Goal: Information Seeking & Learning: Learn about a topic

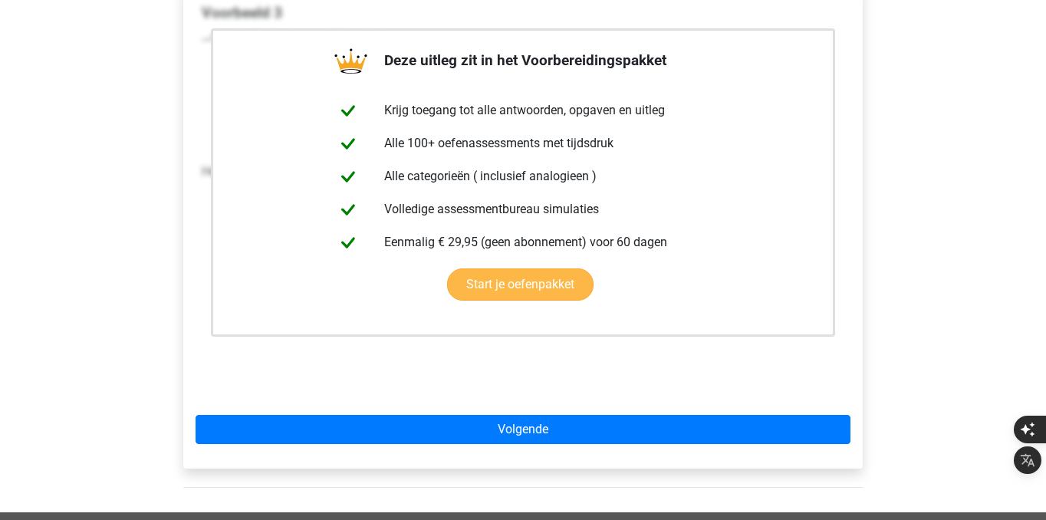
scroll to position [280, 0]
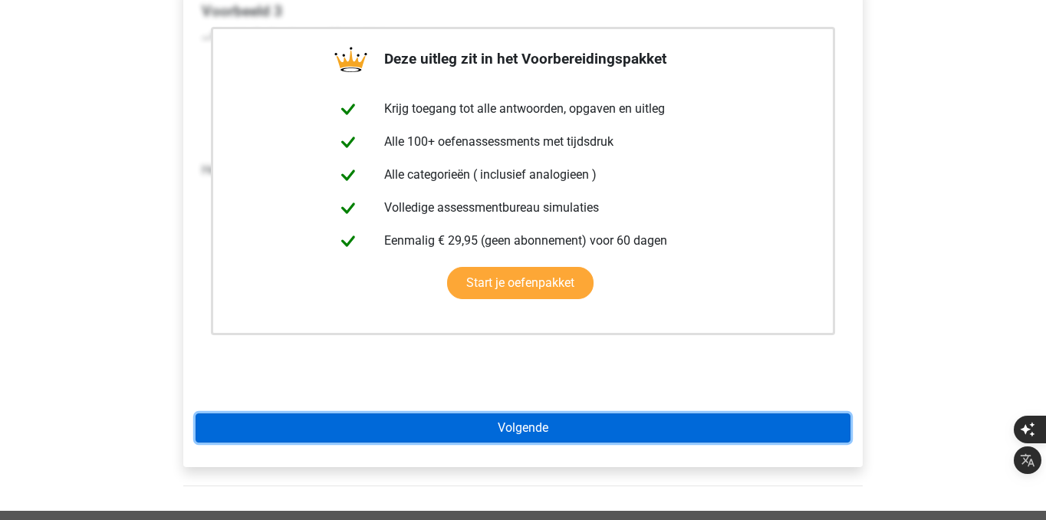
click at [449, 423] on link "Volgende" at bounding box center [523, 427] width 655 height 29
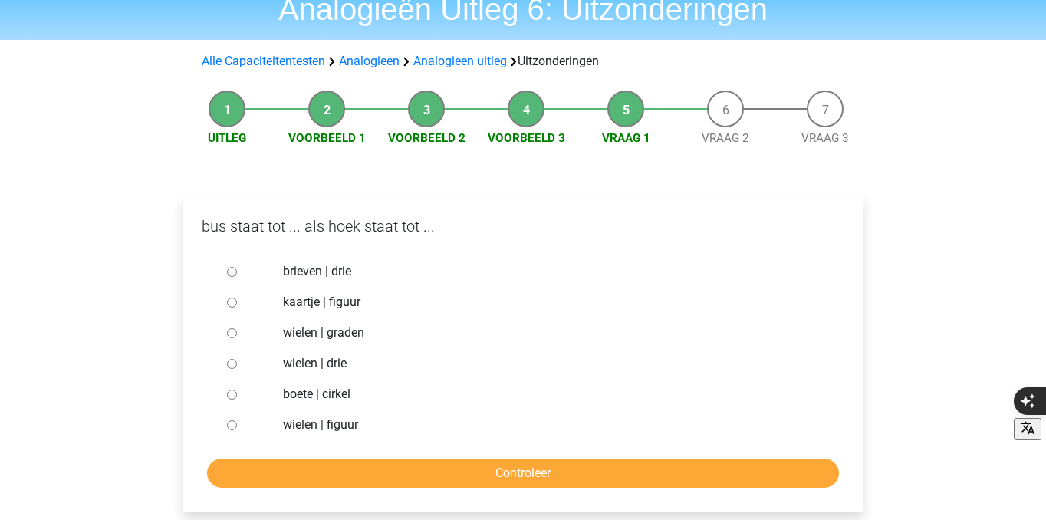
scroll to position [69, 0]
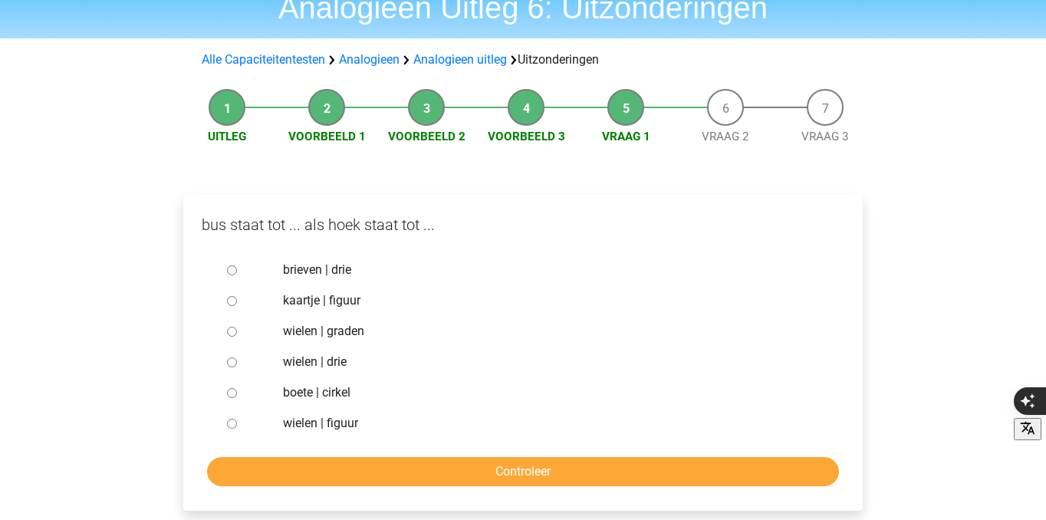
click at [247, 263] on div at bounding box center [246, 270] width 51 height 31
click at [219, 263] on ul "brieven | drie kaartje | figuur wielen | graden wielen | drie boete | cirkel wi…" at bounding box center [523, 347] width 655 height 184
click at [229, 260] on div at bounding box center [246, 270] width 51 height 31
click at [232, 275] on input "brieven | drie" at bounding box center [232, 270] width 10 height 10
radio input "true"
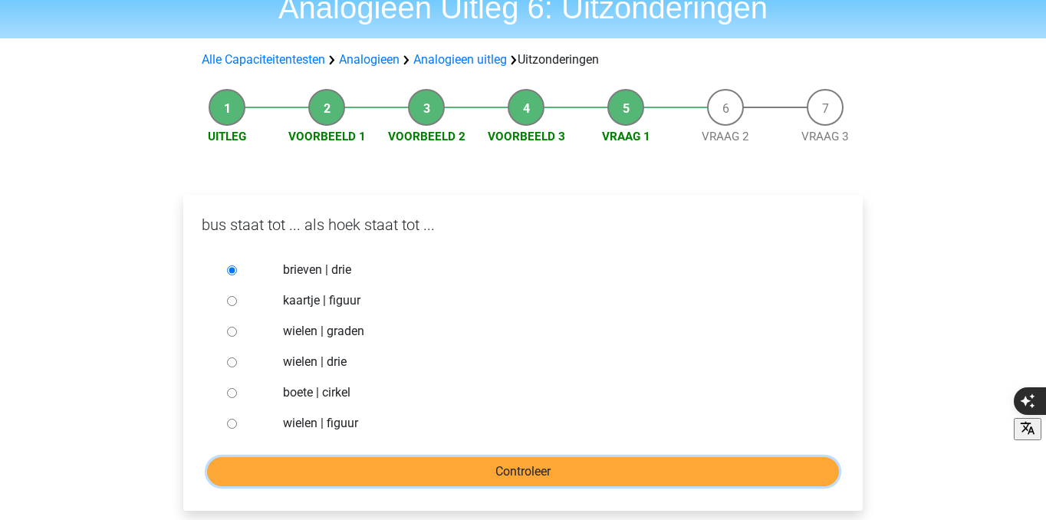
click at [329, 479] on input "Controleer" at bounding box center [523, 471] width 632 height 29
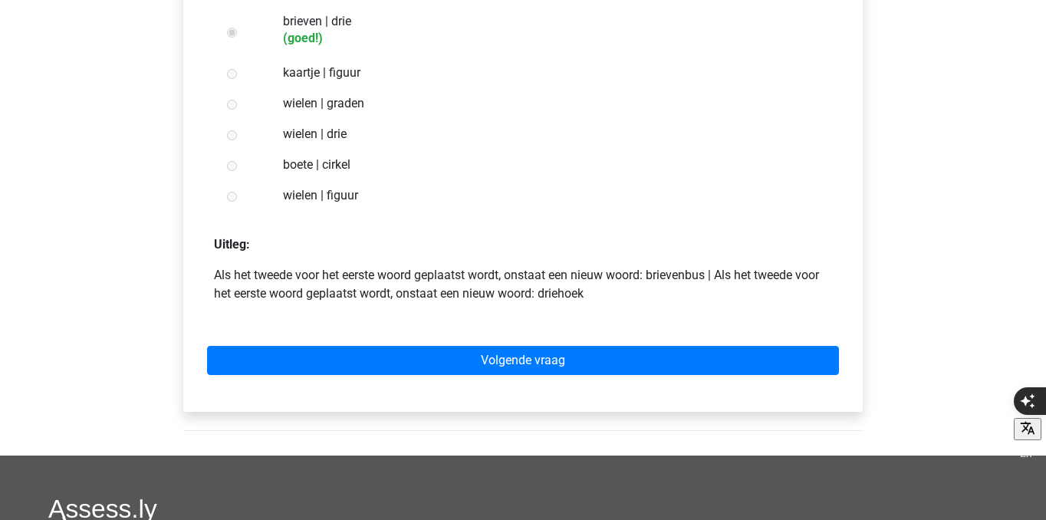
scroll to position [319, 0]
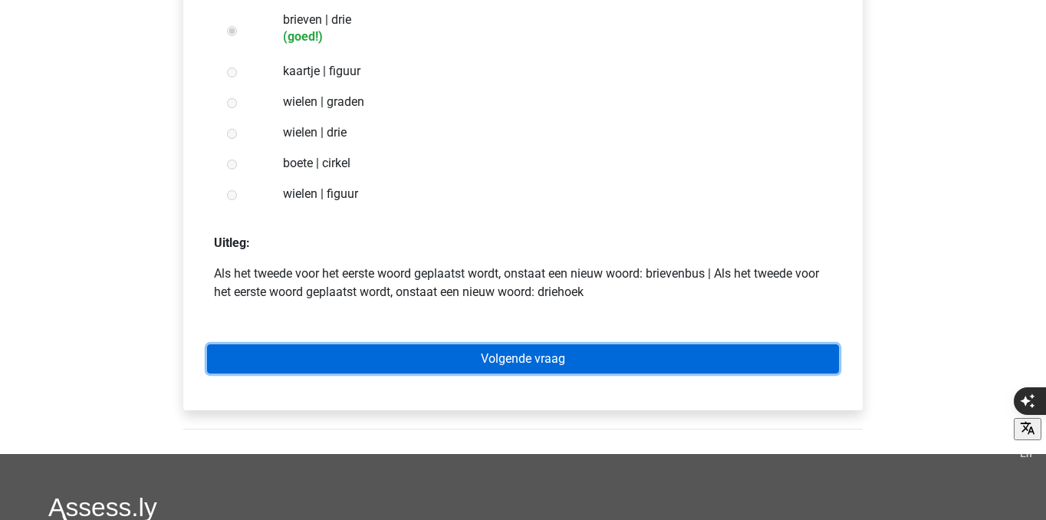
click at [412, 367] on link "Volgende vraag" at bounding box center [523, 358] width 632 height 29
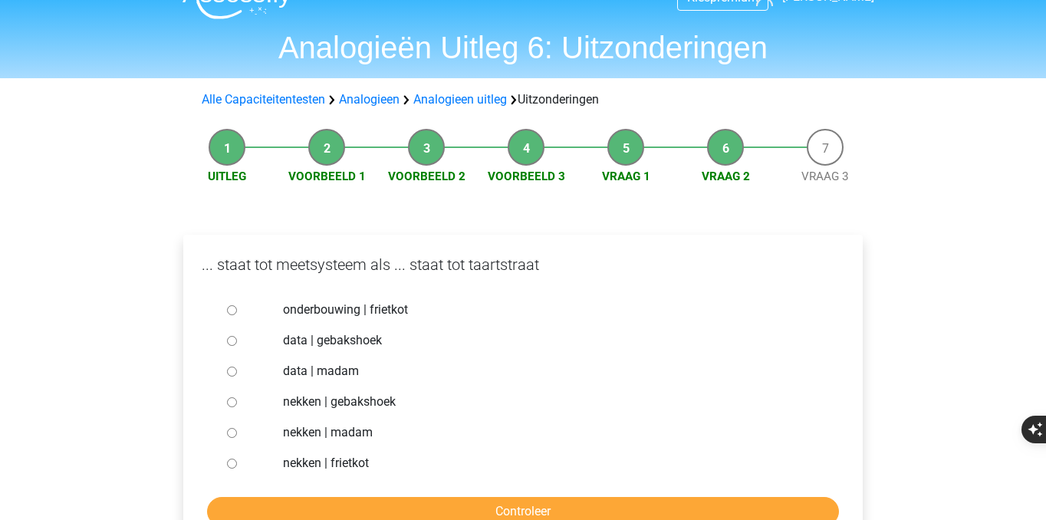
scroll to position [37, 0]
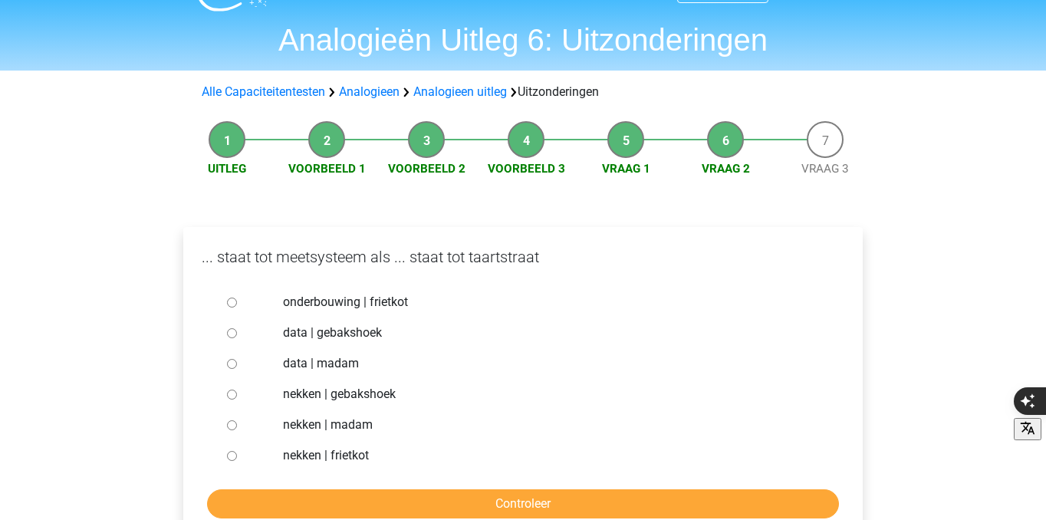
click at [377, 401] on label "nekken | gebakshoek" at bounding box center [548, 394] width 531 height 18
click at [237, 400] on input "nekken | gebakshoek" at bounding box center [232, 395] width 10 height 10
radio input "true"
click at [361, 426] on label "nekken | madam" at bounding box center [548, 425] width 531 height 18
click at [237, 426] on input "nekken | madam" at bounding box center [232, 425] width 10 height 10
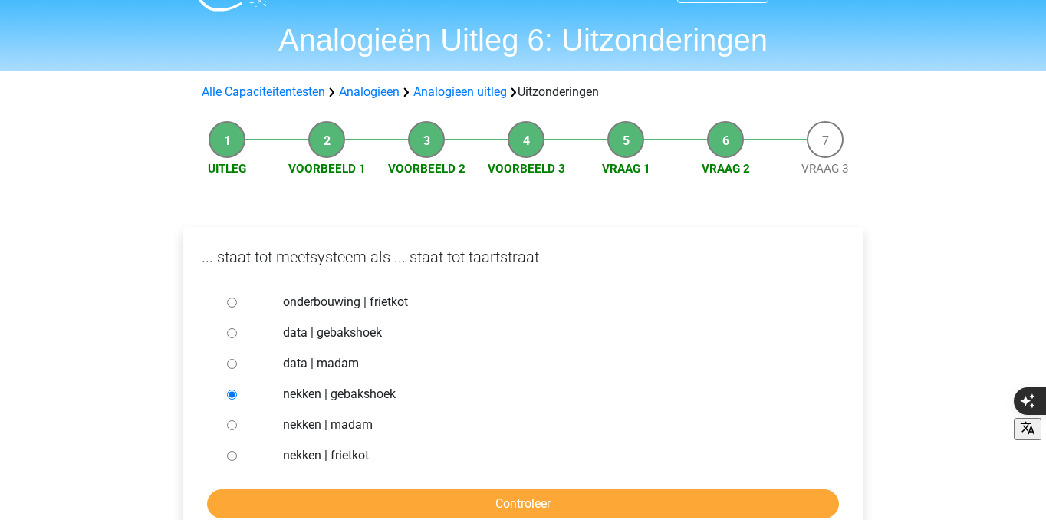
radio input "true"
click at [387, 495] on input "Controleer" at bounding box center [523, 503] width 632 height 29
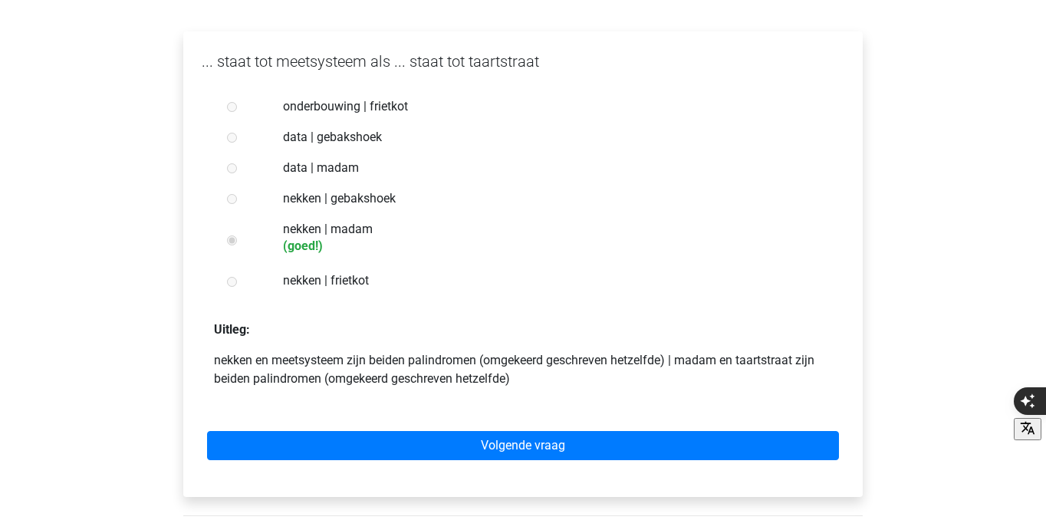
scroll to position [234, 0]
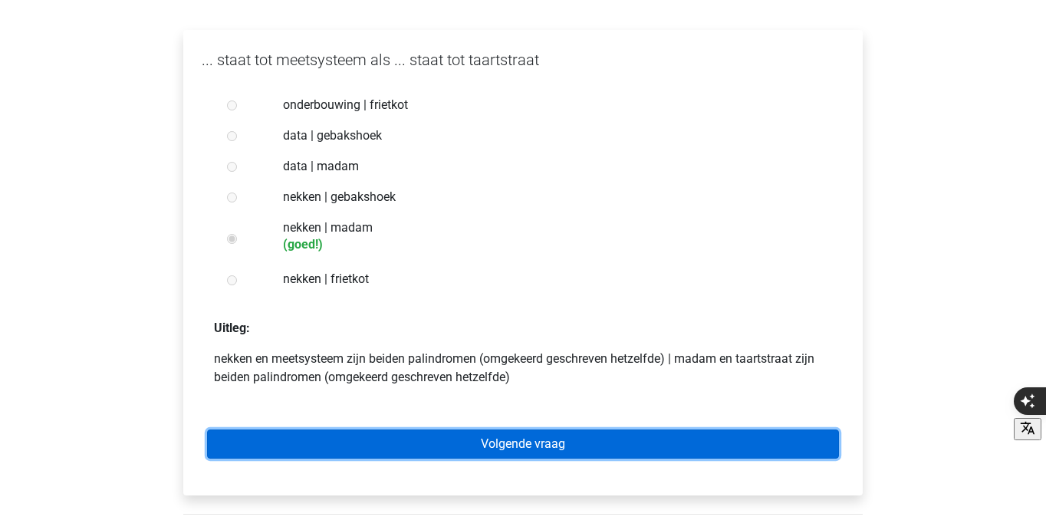
click at [436, 437] on link "Volgende vraag" at bounding box center [523, 444] width 632 height 29
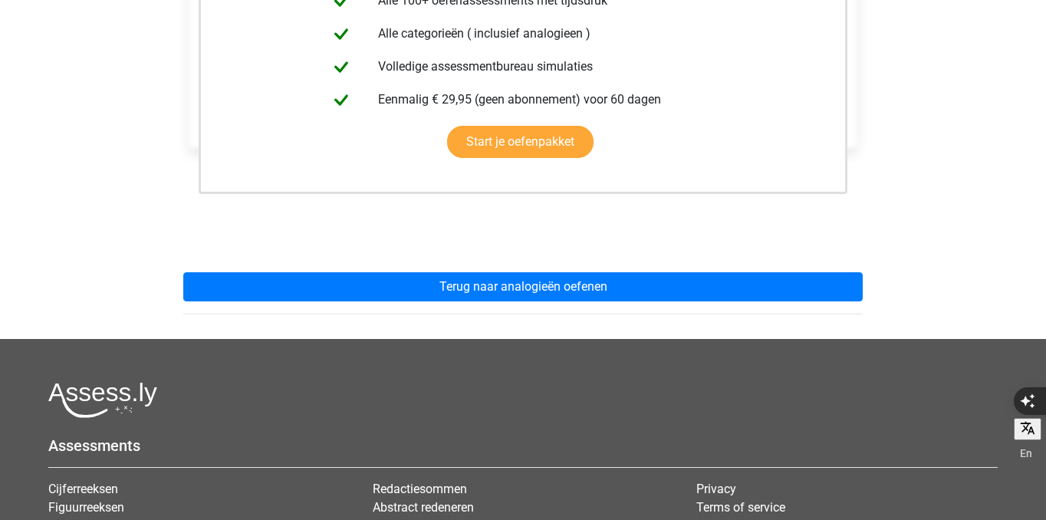
scroll to position [398, 0]
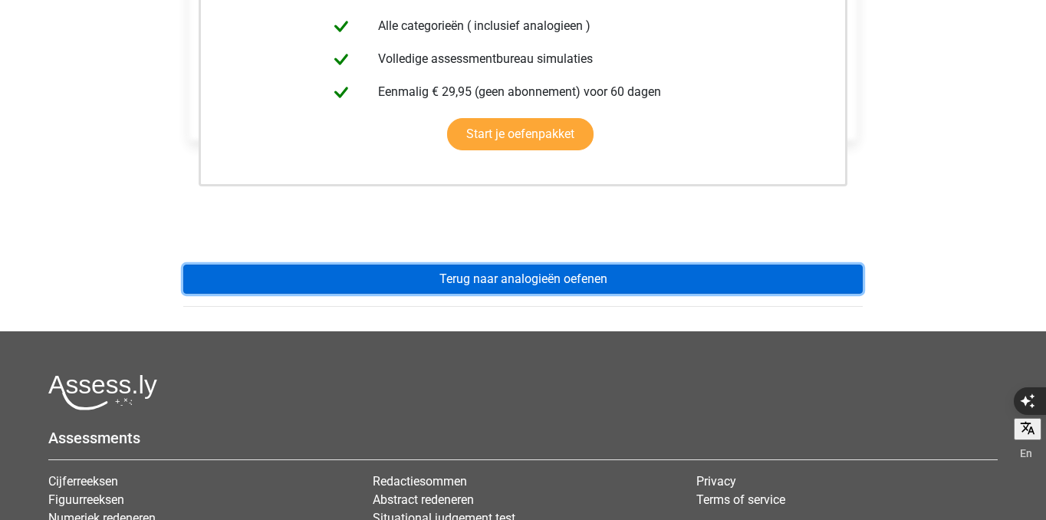
click at [426, 278] on link "Terug naar analogieën oefenen" at bounding box center [523, 279] width 680 height 29
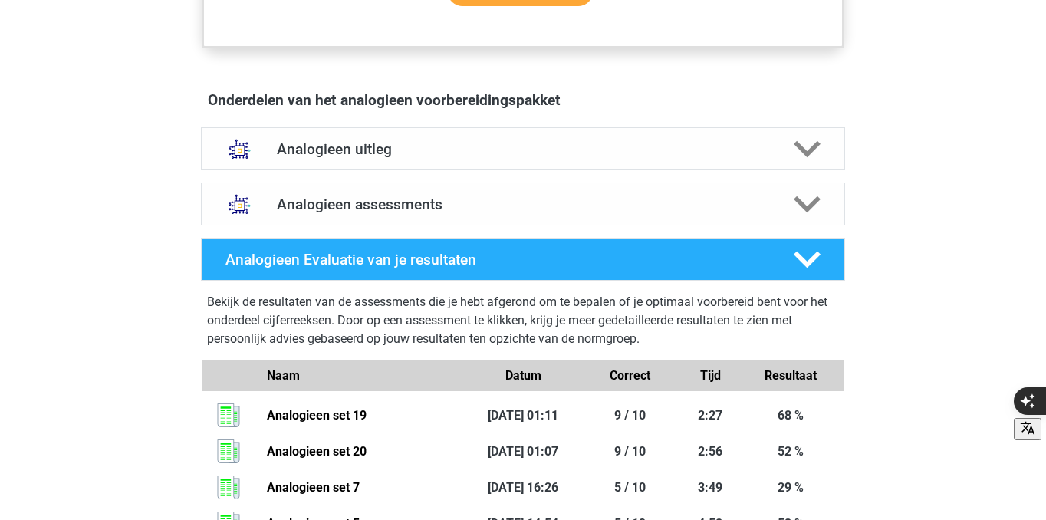
scroll to position [803, 0]
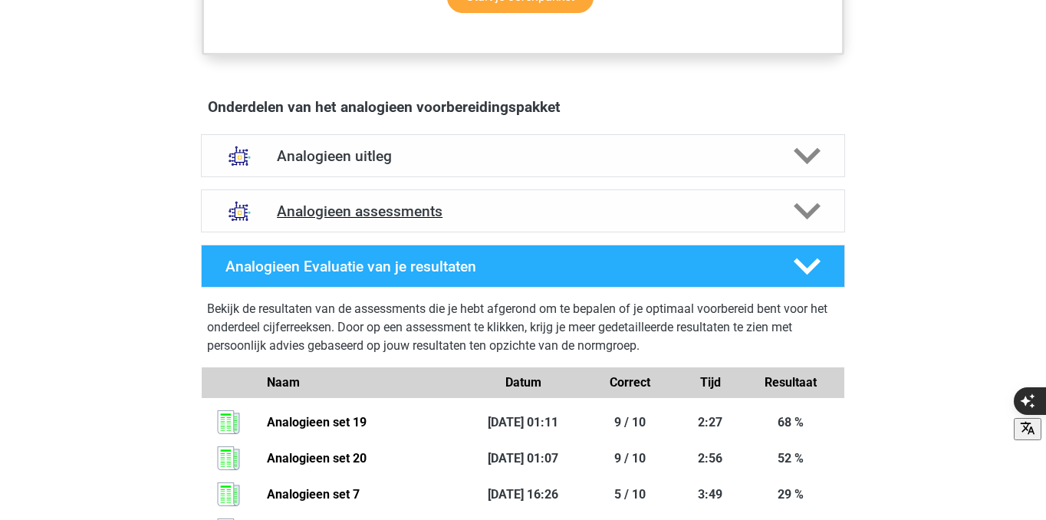
click at [394, 210] on h4 "Analogieen assessments" at bounding box center [523, 212] width 492 height 18
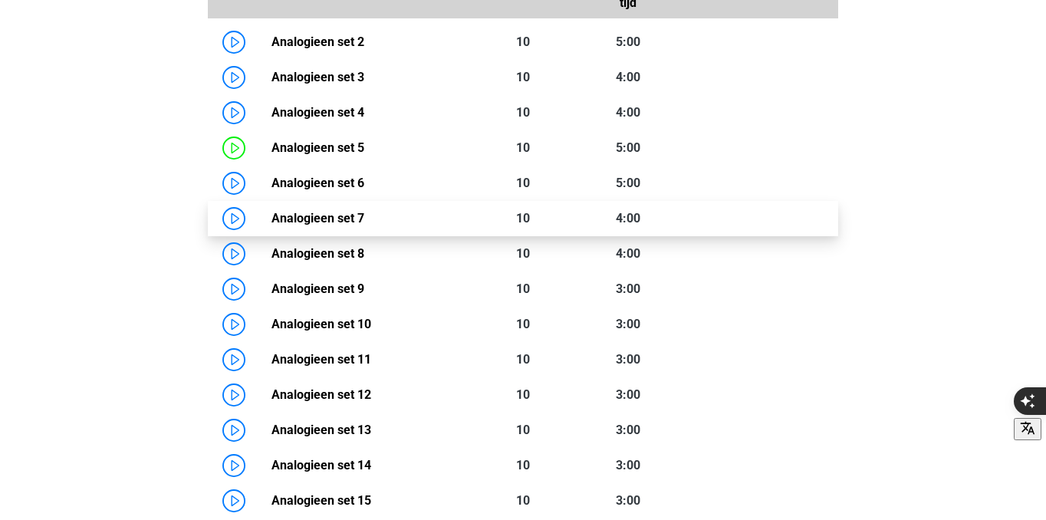
scroll to position [1155, 0]
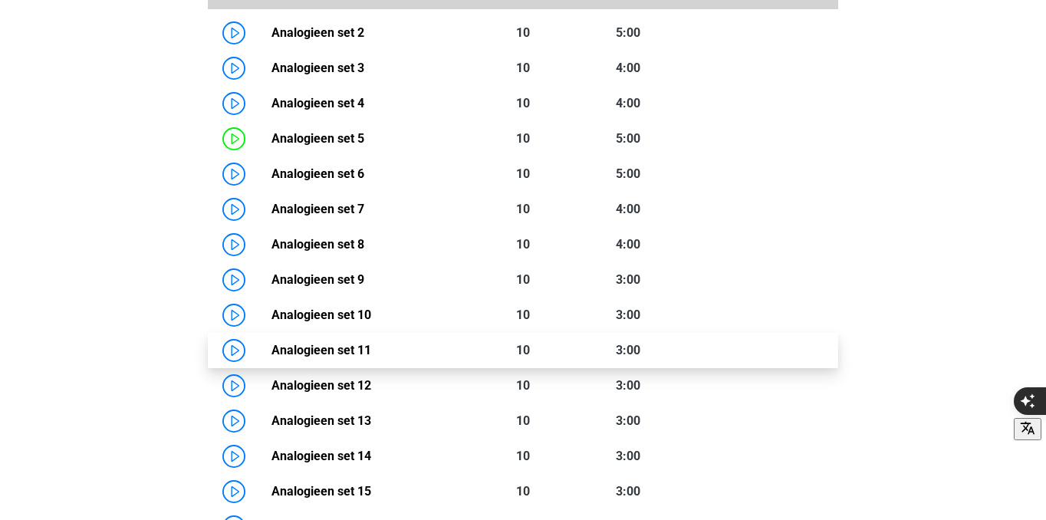
click at [272, 343] on link "Analogieen set 11" at bounding box center [322, 350] width 100 height 15
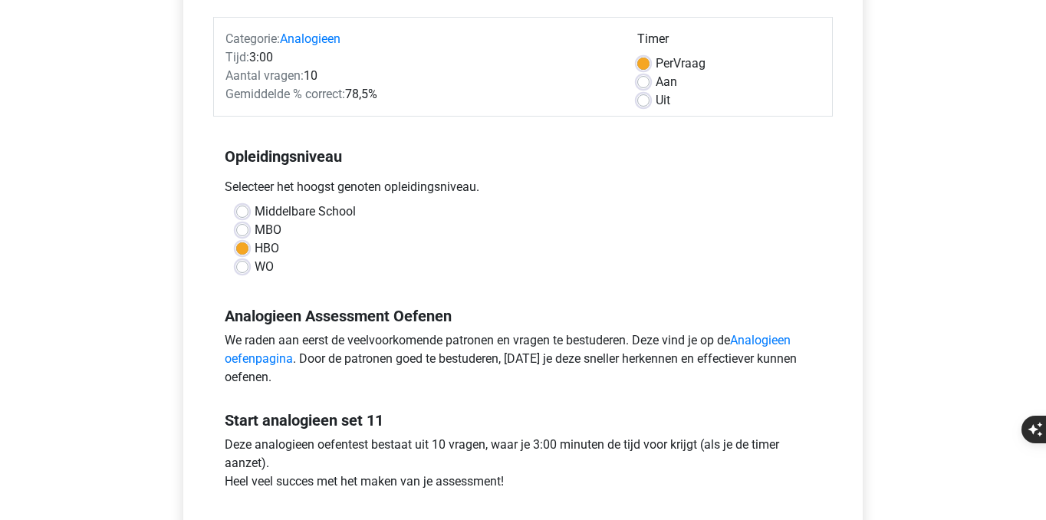
scroll to position [276, 0]
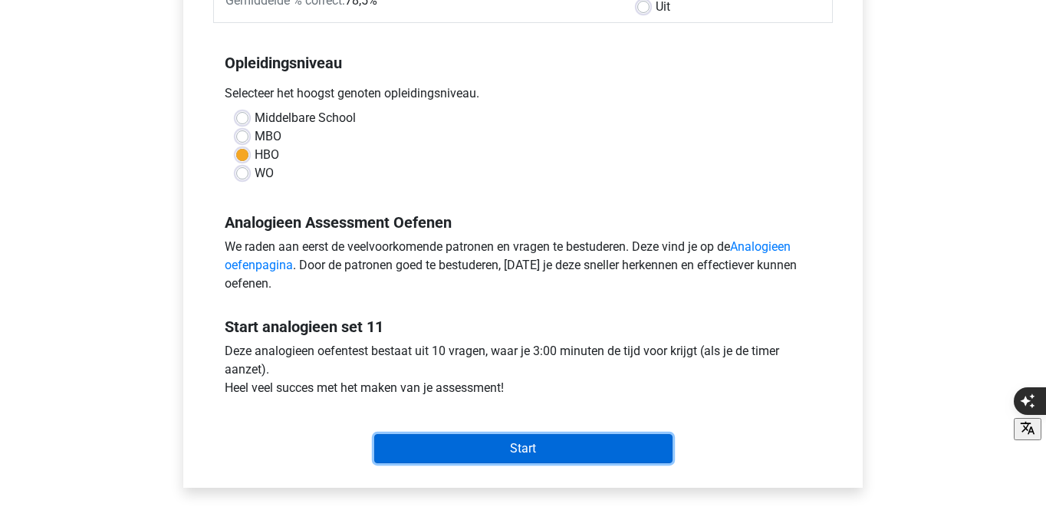
click at [557, 457] on input "Start" at bounding box center [523, 448] width 298 height 29
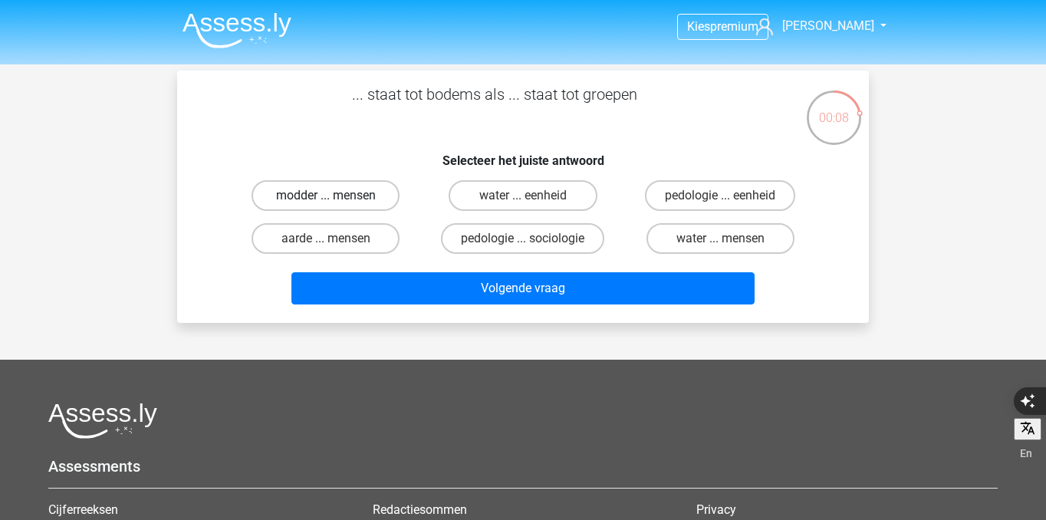
click at [370, 198] on label "modder ... mensen" at bounding box center [326, 195] width 148 height 31
click at [336, 198] on input "modder ... mensen" at bounding box center [331, 201] width 10 height 10
radio input "true"
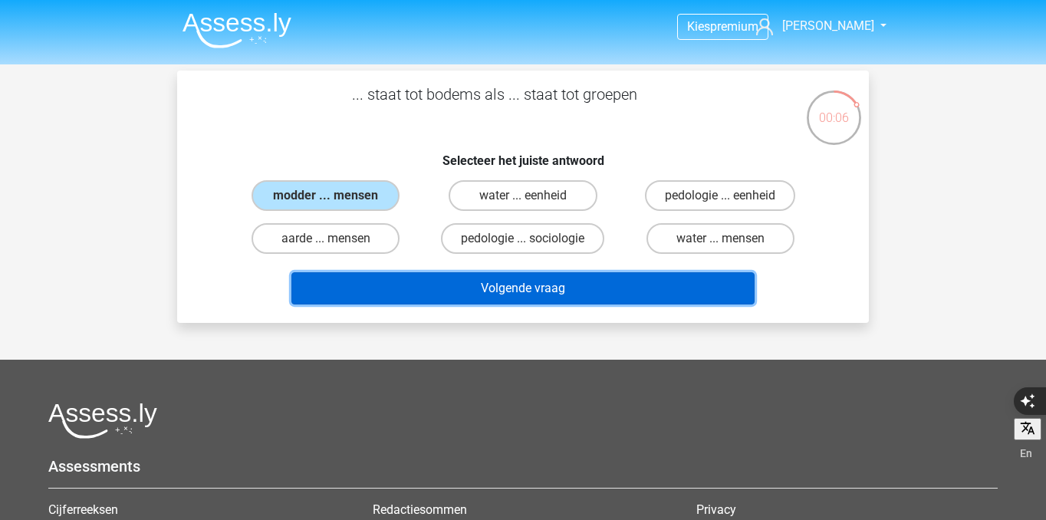
click at [432, 298] on button "Volgende vraag" at bounding box center [523, 288] width 464 height 32
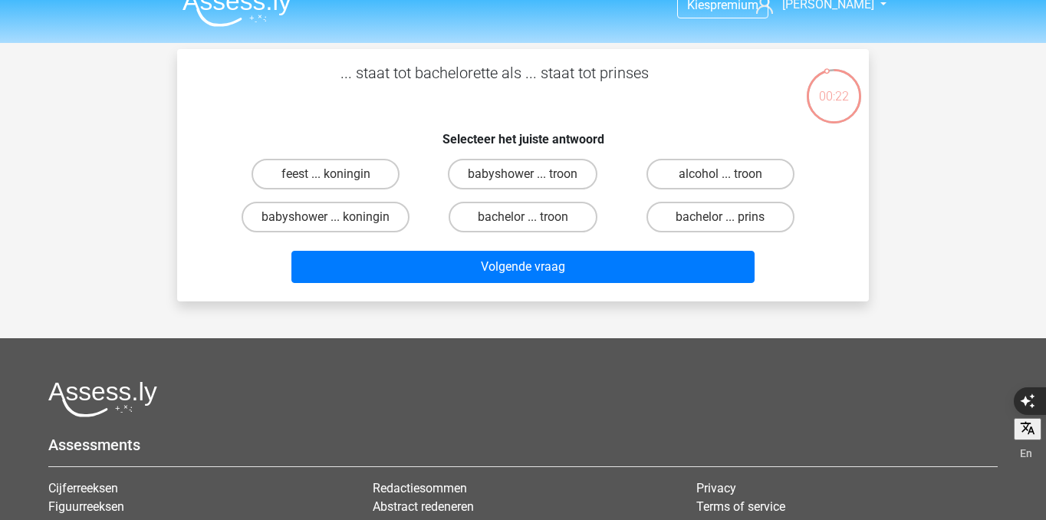
scroll to position [15, 0]
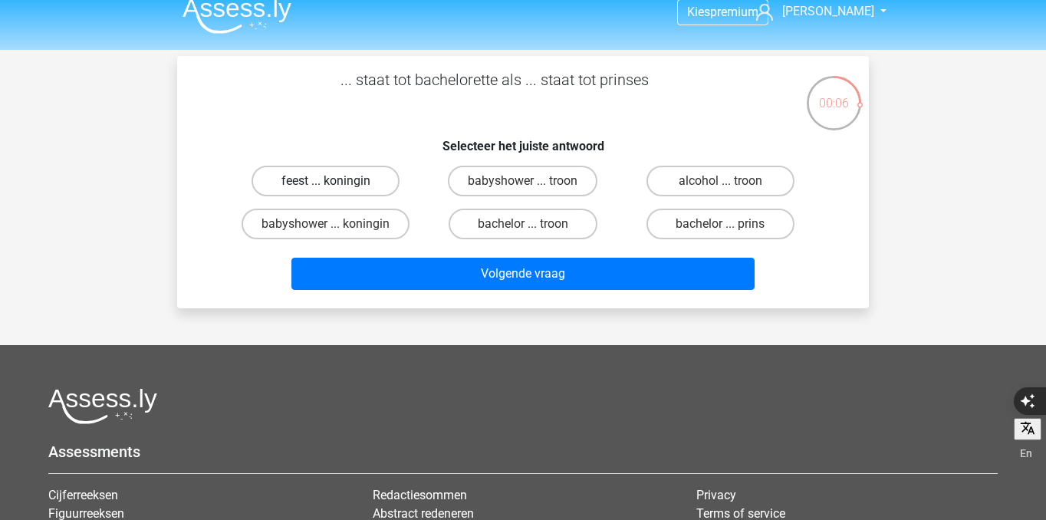
click at [364, 173] on label "feest ... koningin" at bounding box center [326, 181] width 148 height 31
click at [336, 181] on input "feest ... koningin" at bounding box center [331, 186] width 10 height 10
radio input "true"
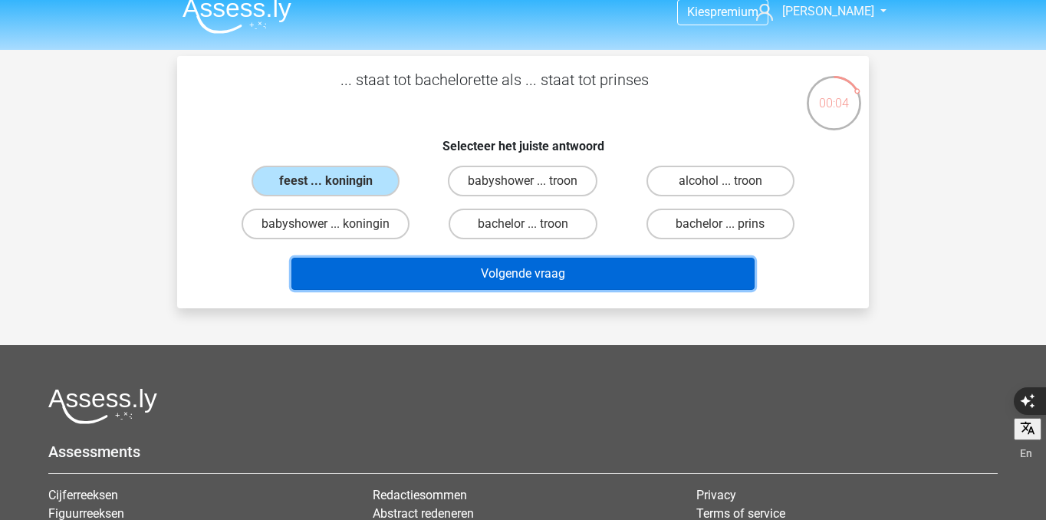
click at [427, 267] on button "Volgende vraag" at bounding box center [523, 274] width 464 height 32
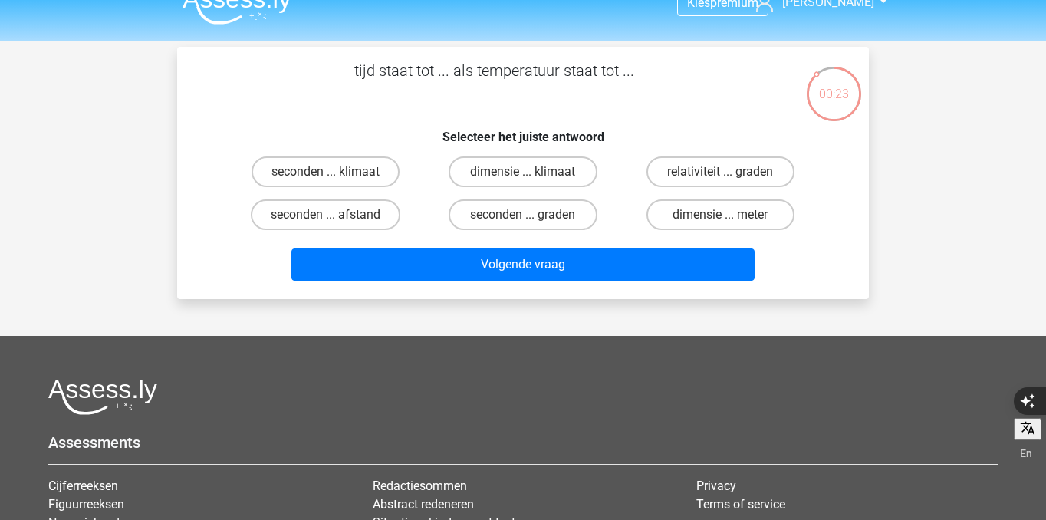
scroll to position [13, 0]
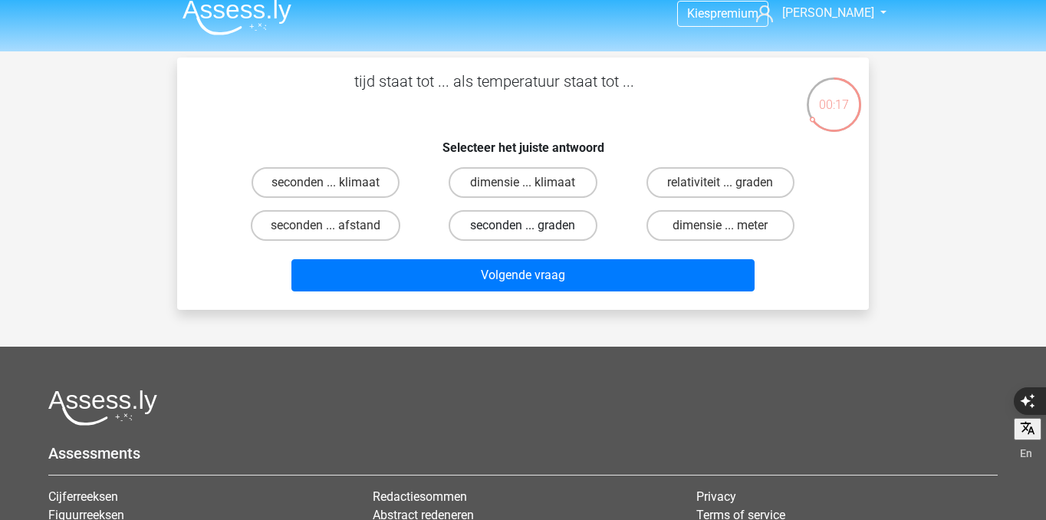
click at [571, 230] on label "seconden ... graden" at bounding box center [523, 225] width 148 height 31
click at [533, 230] on input "seconden ... graden" at bounding box center [528, 231] width 10 height 10
radio input "true"
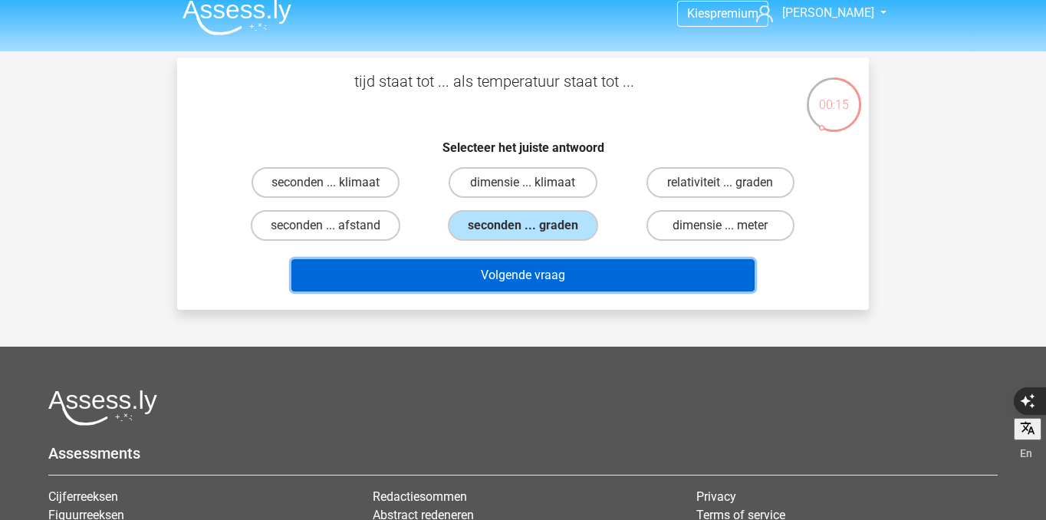
click at [592, 272] on button "Volgende vraag" at bounding box center [523, 275] width 464 height 32
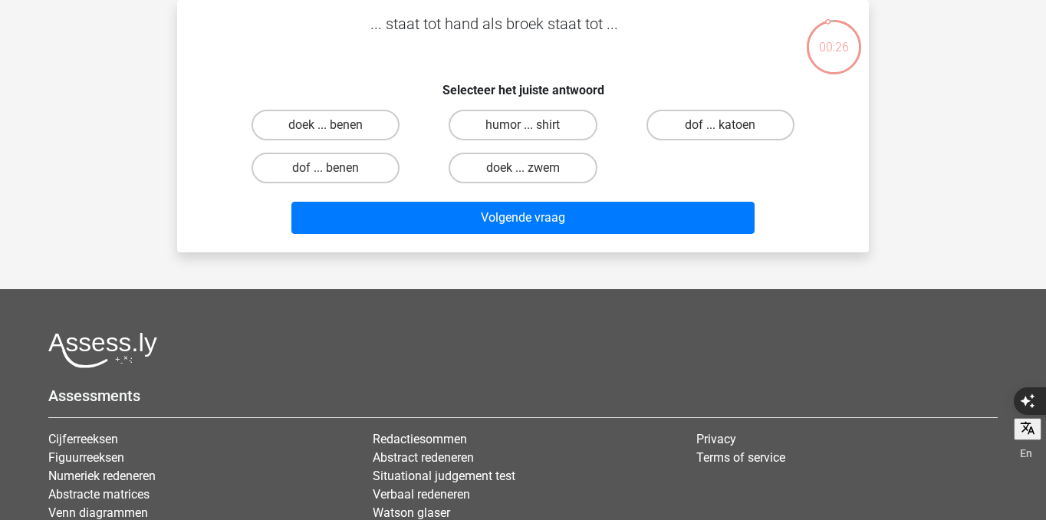
scroll to position [0, 0]
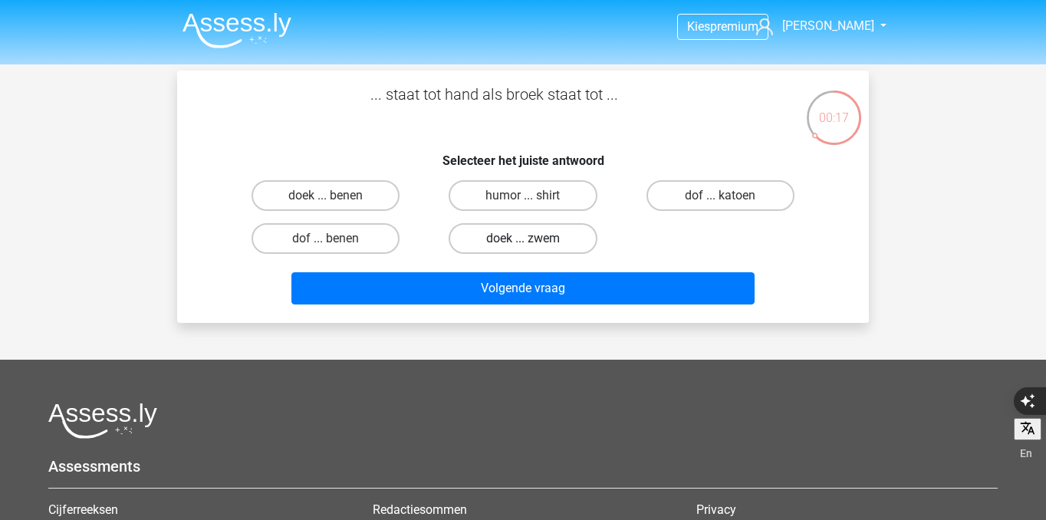
click at [547, 252] on label "doek ... zwem" at bounding box center [523, 238] width 148 height 31
click at [533, 249] on input "doek ... zwem" at bounding box center [528, 244] width 10 height 10
radio input "true"
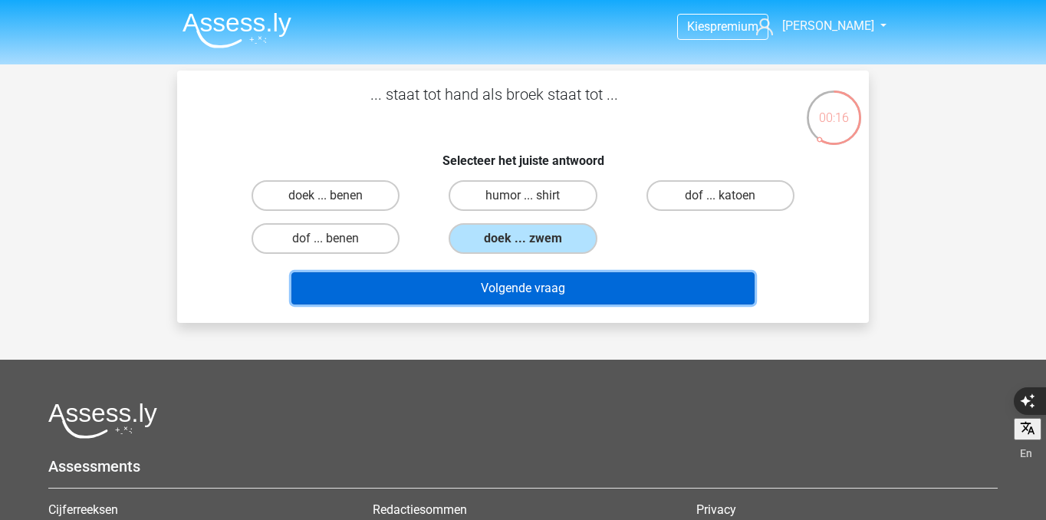
click at [558, 284] on button "Volgende vraag" at bounding box center [523, 288] width 464 height 32
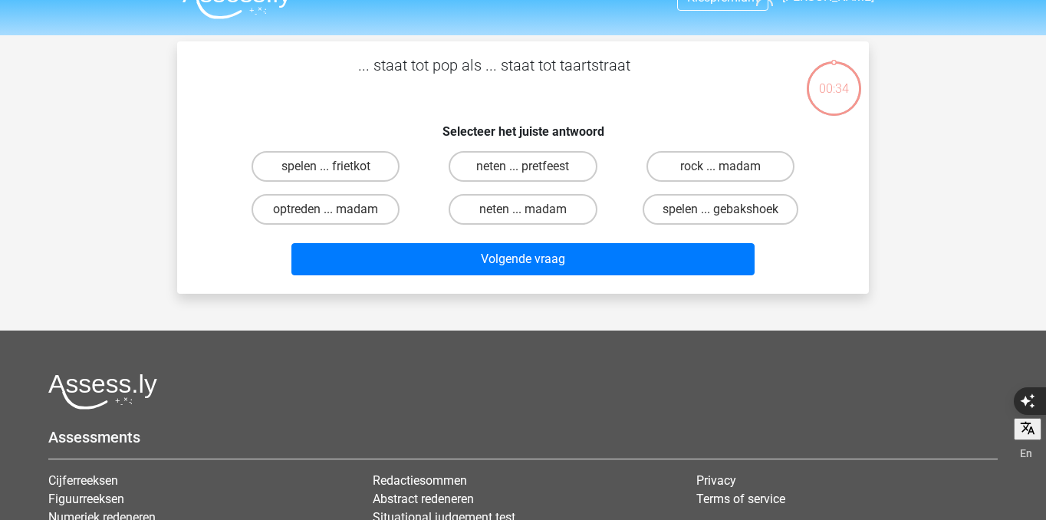
scroll to position [15, 0]
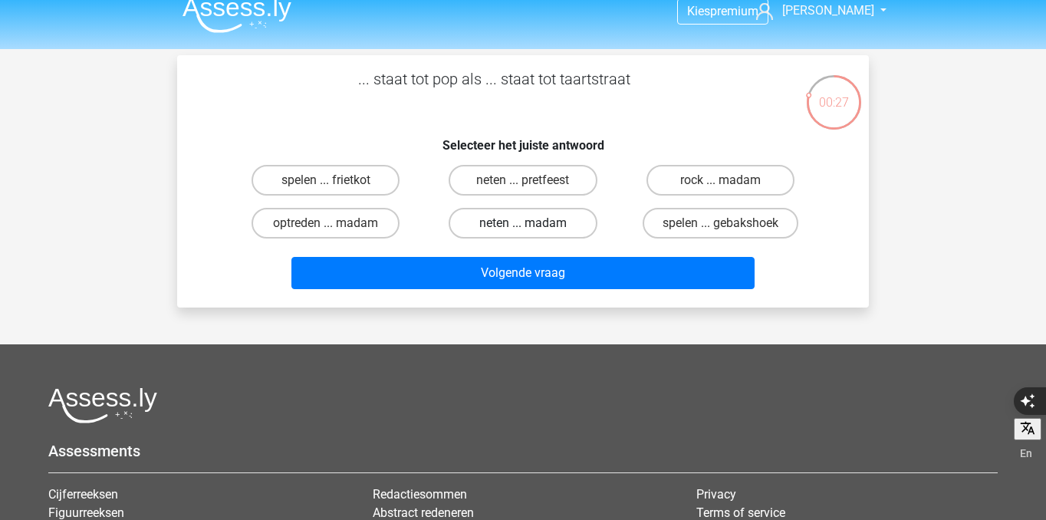
click at [545, 228] on label "neten ... madam" at bounding box center [523, 223] width 148 height 31
click at [533, 228] on input "neten ... madam" at bounding box center [528, 228] width 10 height 10
radio input "true"
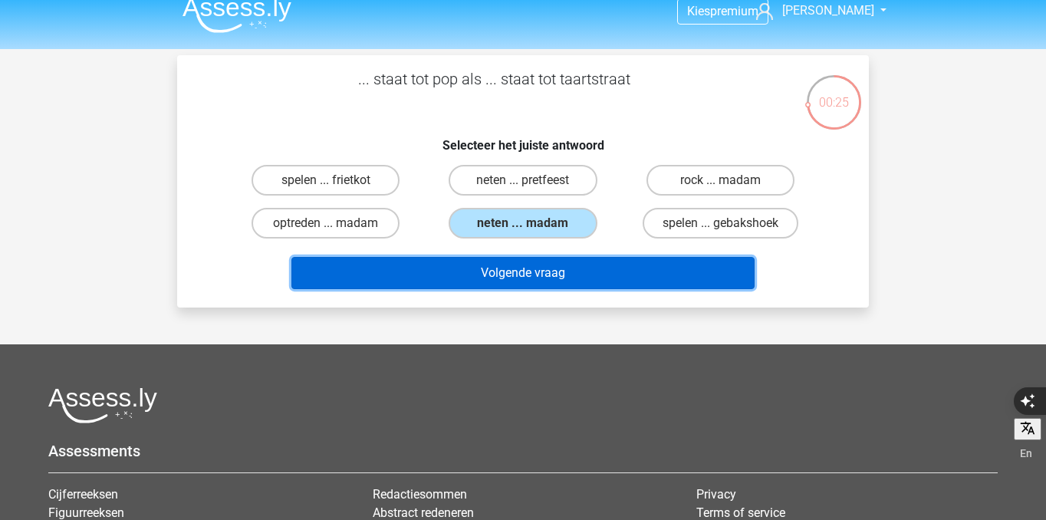
click at [570, 278] on button "Volgende vraag" at bounding box center [523, 273] width 464 height 32
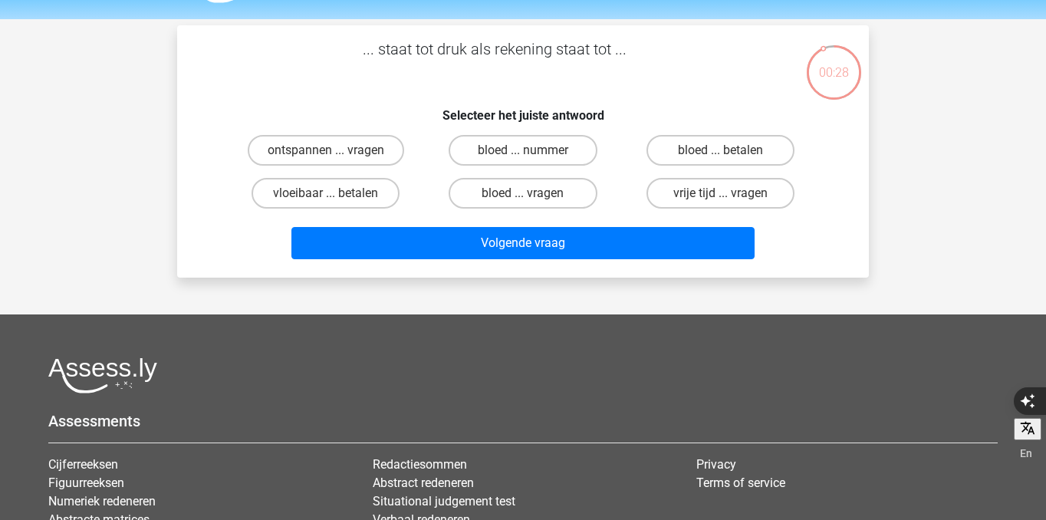
scroll to position [35, 0]
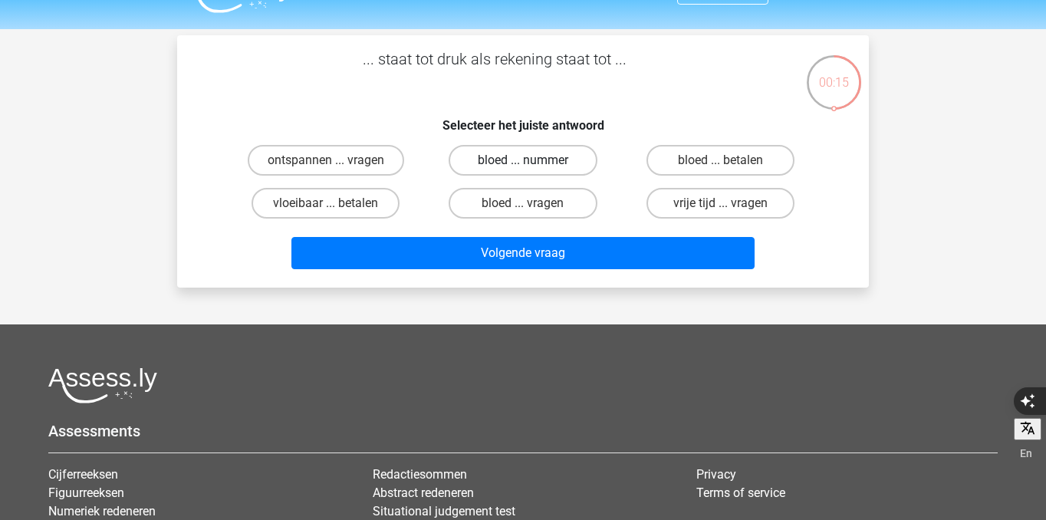
click at [556, 152] on label "bloed ... nummer" at bounding box center [523, 160] width 148 height 31
click at [533, 160] on input "bloed ... nummer" at bounding box center [528, 165] width 10 height 10
radio input "true"
click at [581, 232] on div "Volgende vraag" at bounding box center [523, 250] width 643 height 51
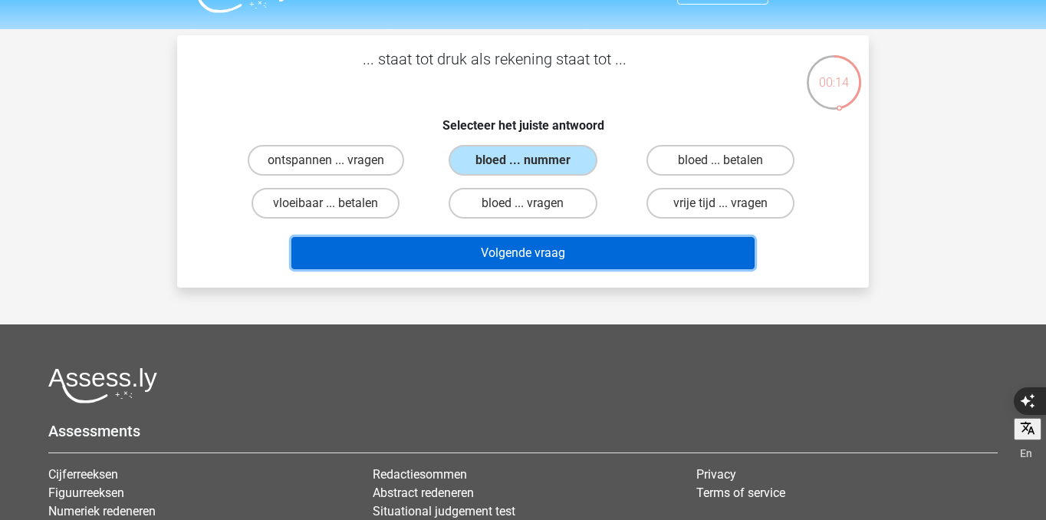
click at [581, 242] on button "Volgende vraag" at bounding box center [523, 253] width 464 height 32
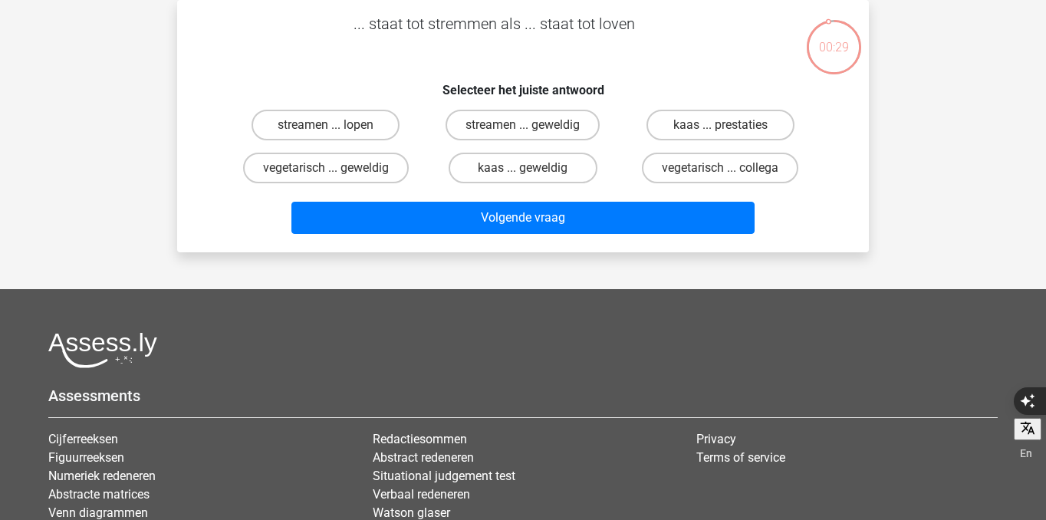
scroll to position [38, 0]
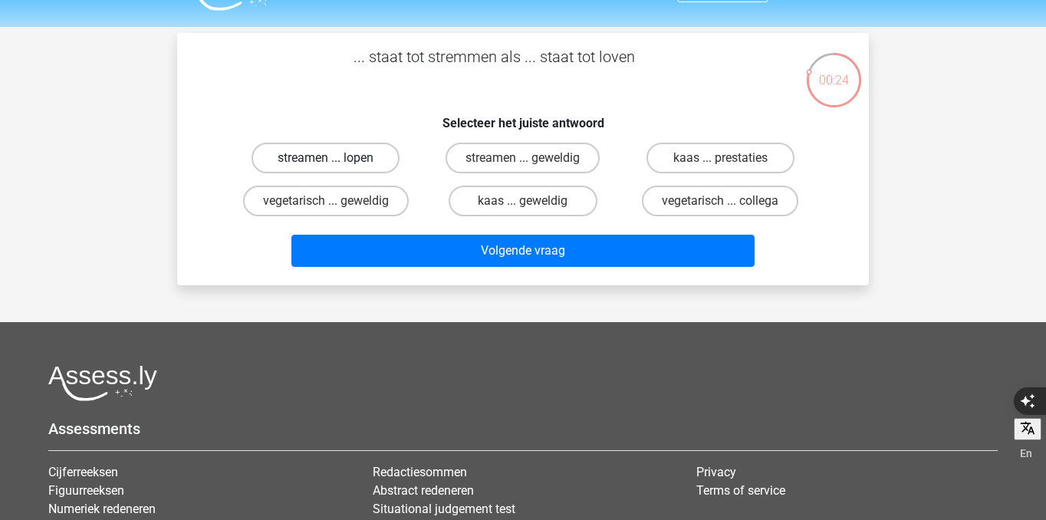
click at [314, 167] on label "streamen ... lopen" at bounding box center [326, 158] width 148 height 31
click at [326, 167] on input "streamen ... lopen" at bounding box center [331, 163] width 10 height 10
radio input "true"
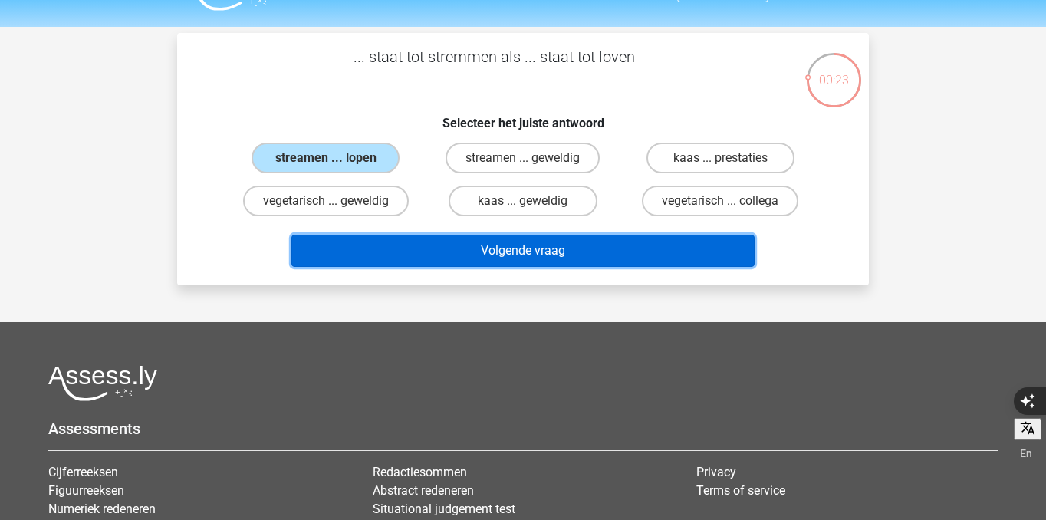
click at [360, 245] on button "Volgende vraag" at bounding box center [523, 251] width 464 height 32
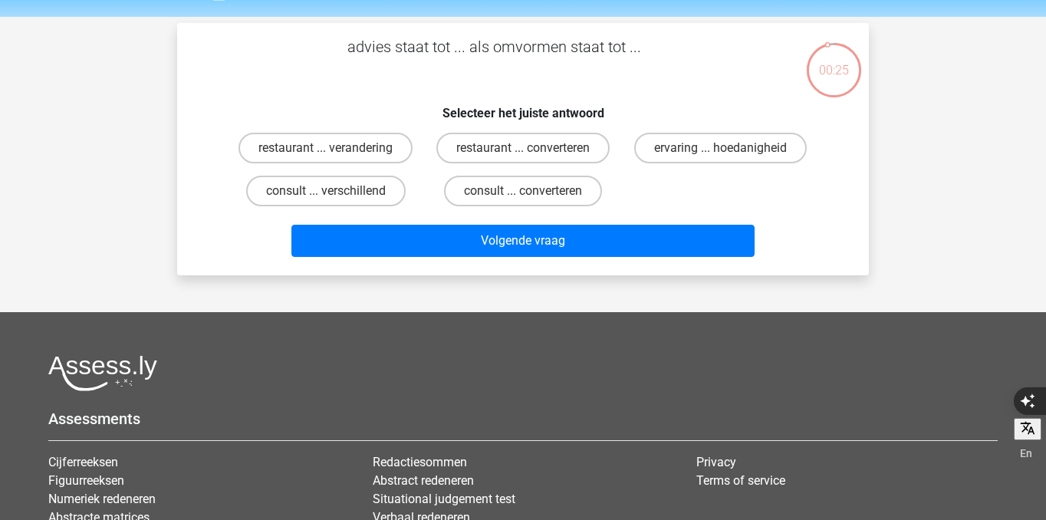
scroll to position [48, 0]
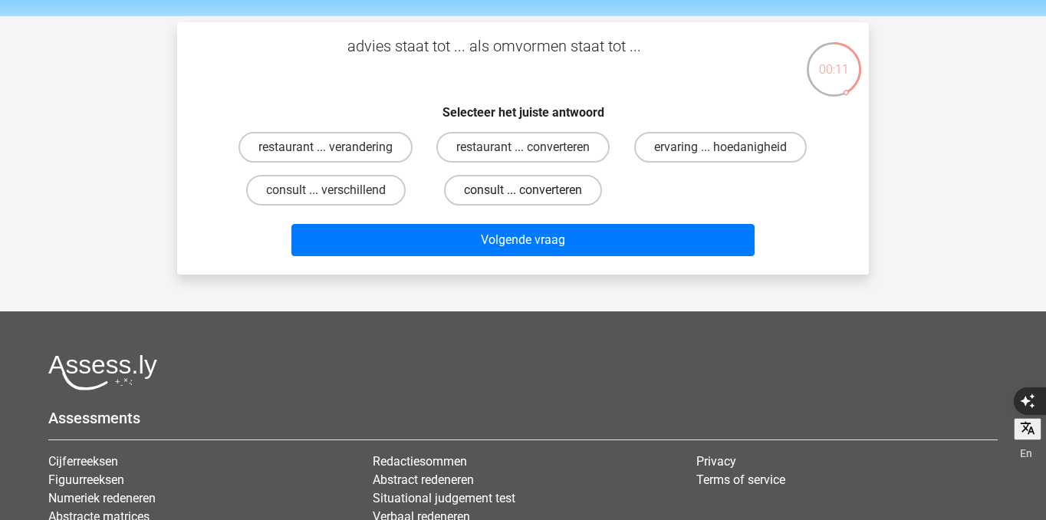
click at [497, 193] on label "consult ... converteren" at bounding box center [523, 190] width 158 height 31
click at [523, 193] on input "consult ... converteren" at bounding box center [528, 195] width 10 height 10
radio input "true"
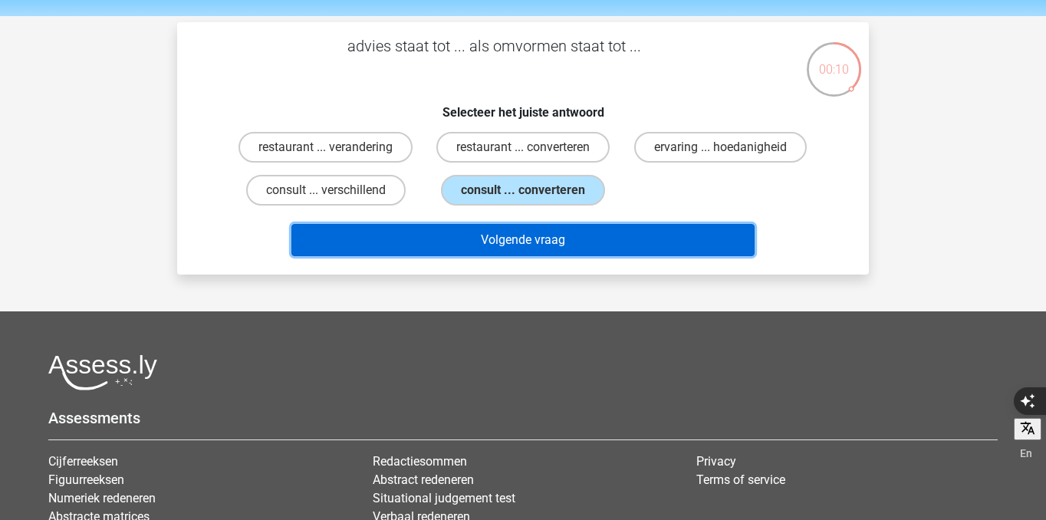
click at [508, 251] on button "Volgende vraag" at bounding box center [523, 240] width 464 height 32
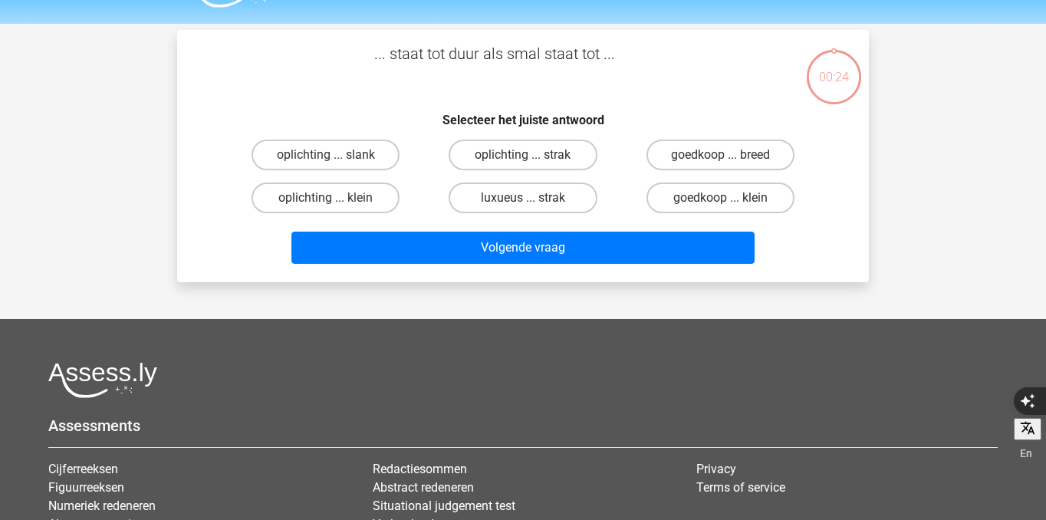
scroll to position [35, 0]
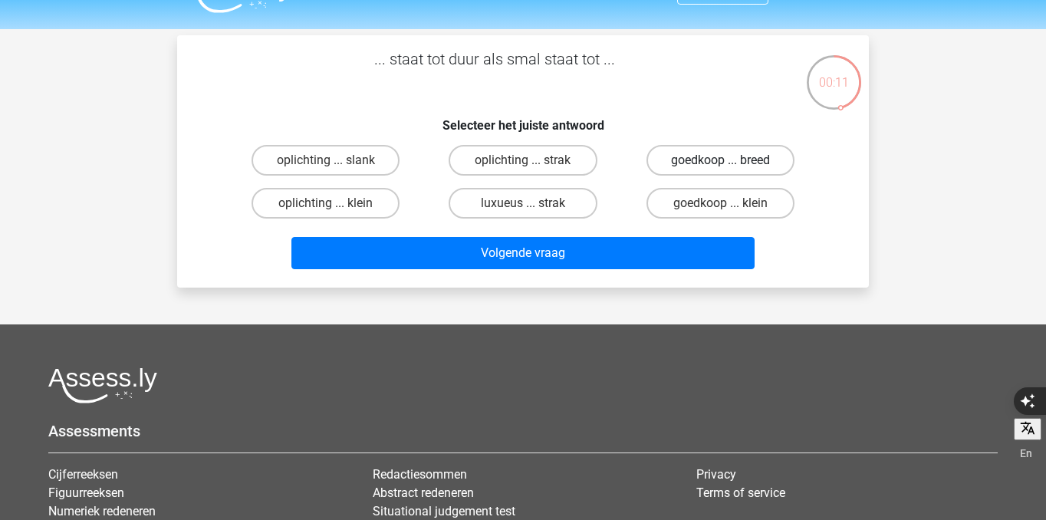
click at [711, 166] on label "goedkoop ... breed" at bounding box center [721, 160] width 148 height 31
click at [720, 166] on input "goedkoop ... breed" at bounding box center [725, 165] width 10 height 10
radio input "true"
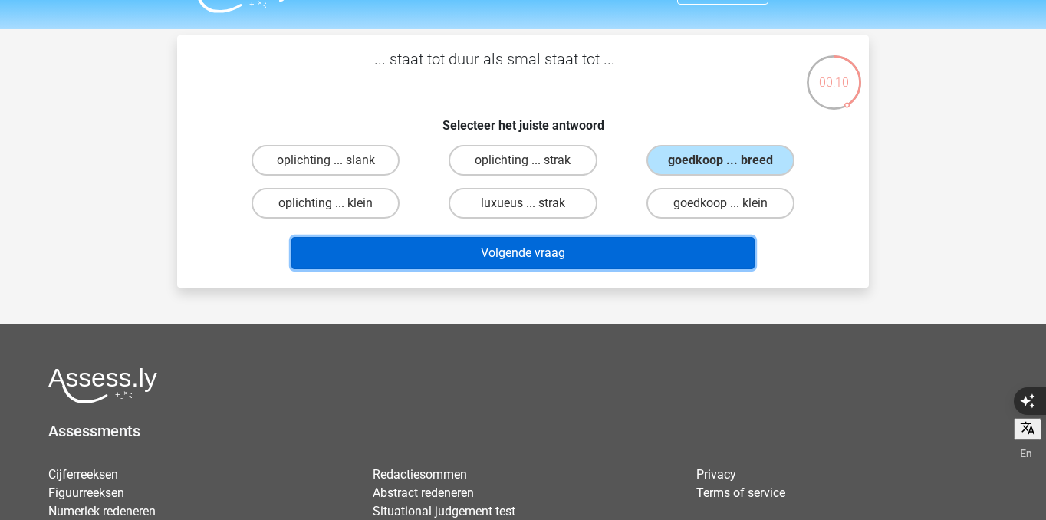
click at [702, 248] on button "Volgende vraag" at bounding box center [523, 253] width 464 height 32
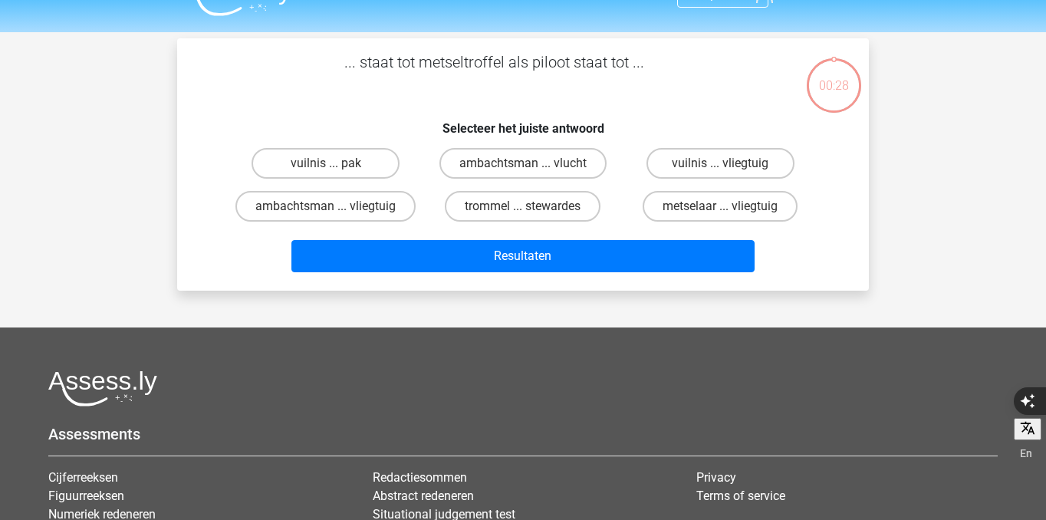
scroll to position [24, 0]
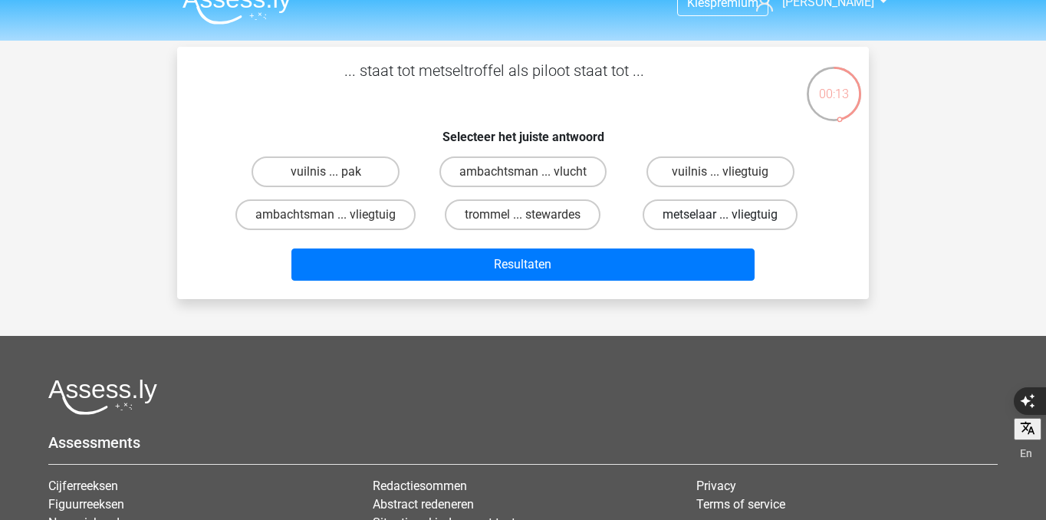
click at [681, 220] on label "metselaar ... vliegtuig" at bounding box center [720, 214] width 155 height 31
click at [720, 220] on input "metselaar ... vliegtuig" at bounding box center [725, 220] width 10 height 10
radio input "true"
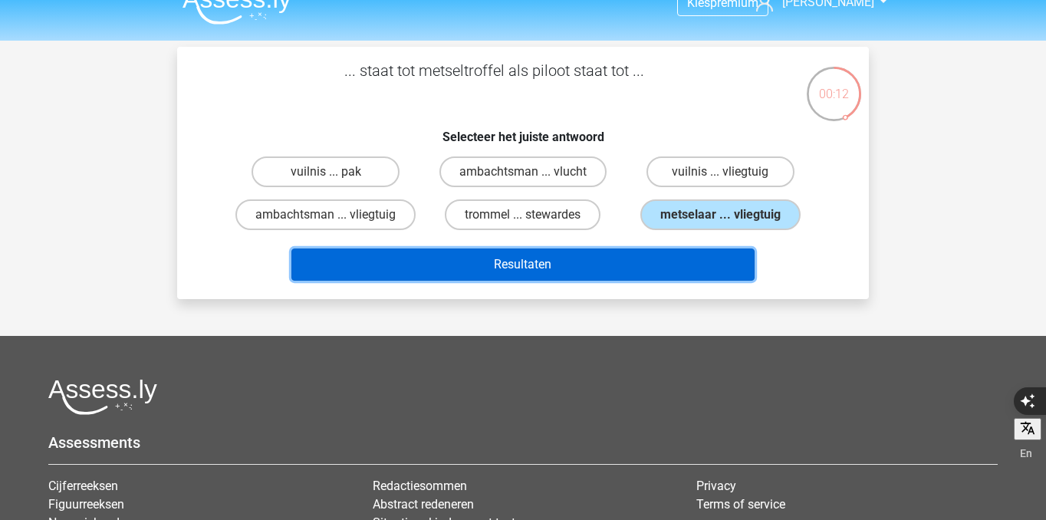
click at [670, 271] on button "Resultaten" at bounding box center [523, 265] width 464 height 32
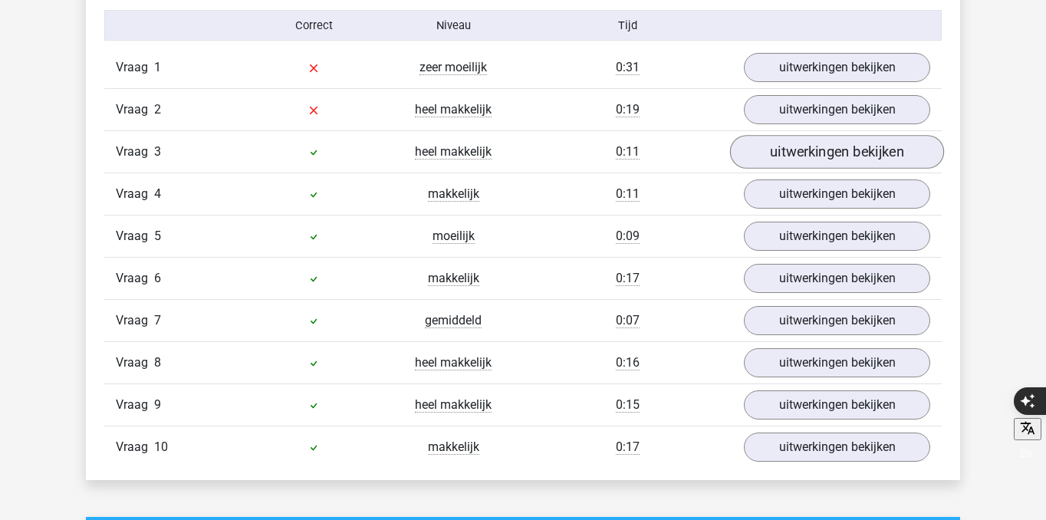
scroll to position [1277, 0]
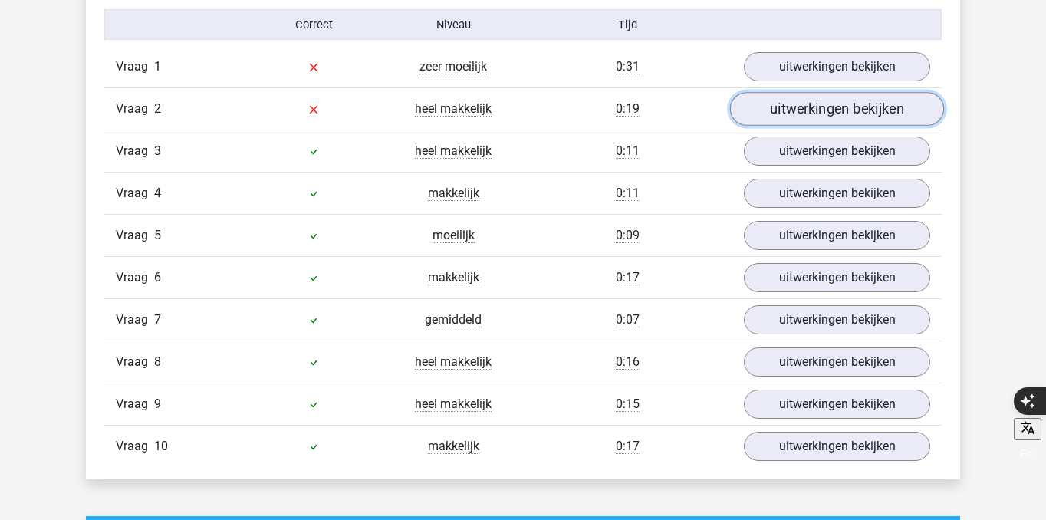
click at [814, 117] on link "uitwerkingen bekijken" at bounding box center [837, 109] width 214 height 34
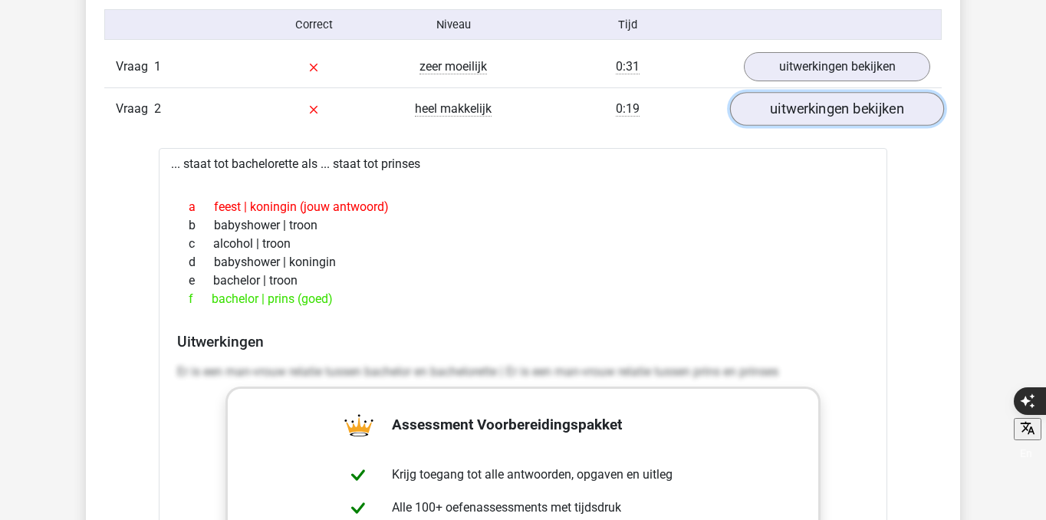
click at [814, 117] on link "uitwerkingen bekijken" at bounding box center [837, 109] width 214 height 34
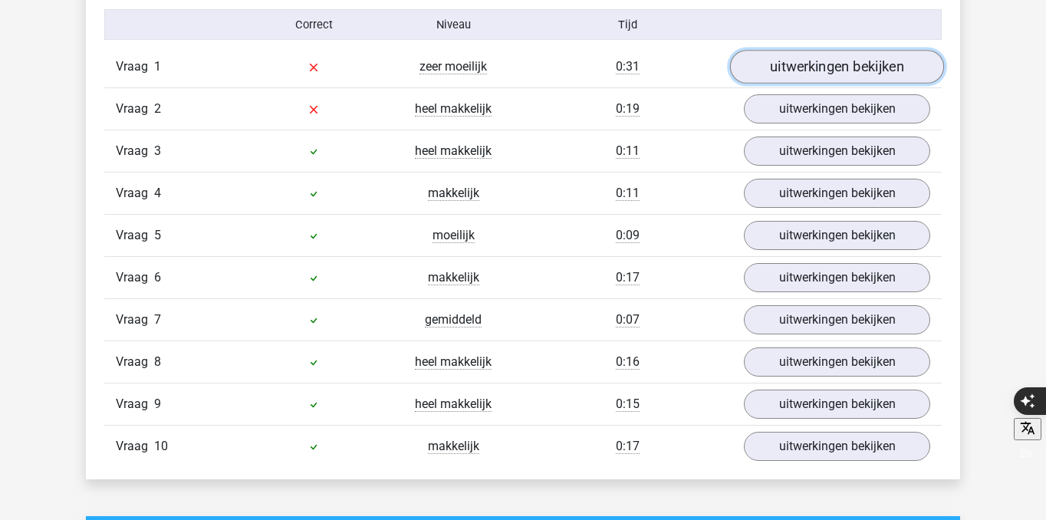
click at [805, 75] on link "uitwerkingen bekijken" at bounding box center [837, 67] width 214 height 34
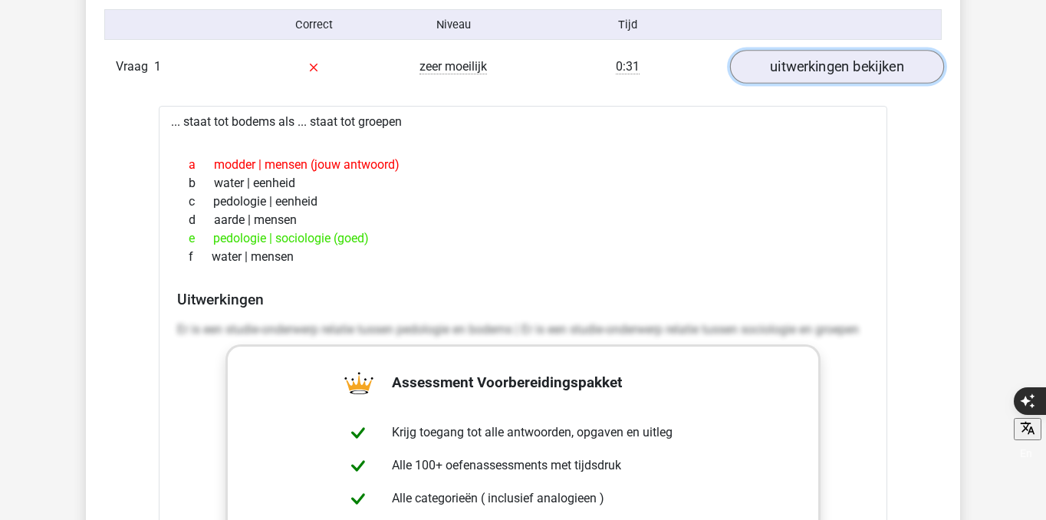
click at [805, 76] on link "uitwerkingen bekijken" at bounding box center [837, 67] width 214 height 34
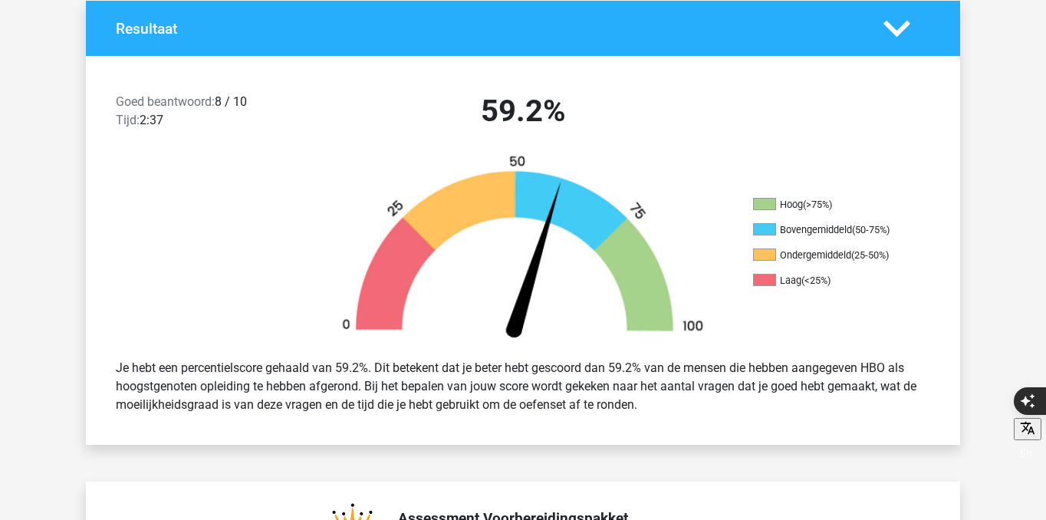
scroll to position [336, 0]
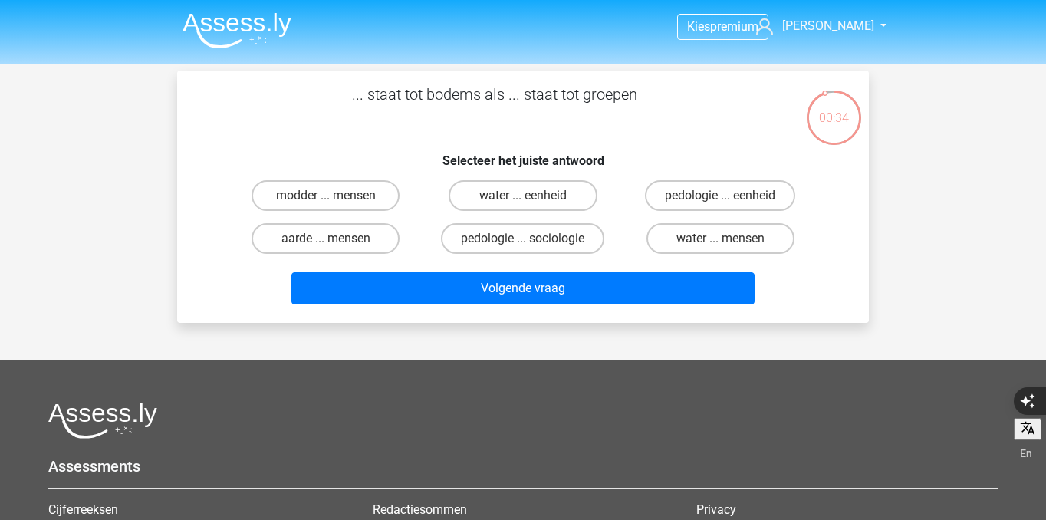
click at [233, 33] on img at bounding box center [237, 30] width 109 height 36
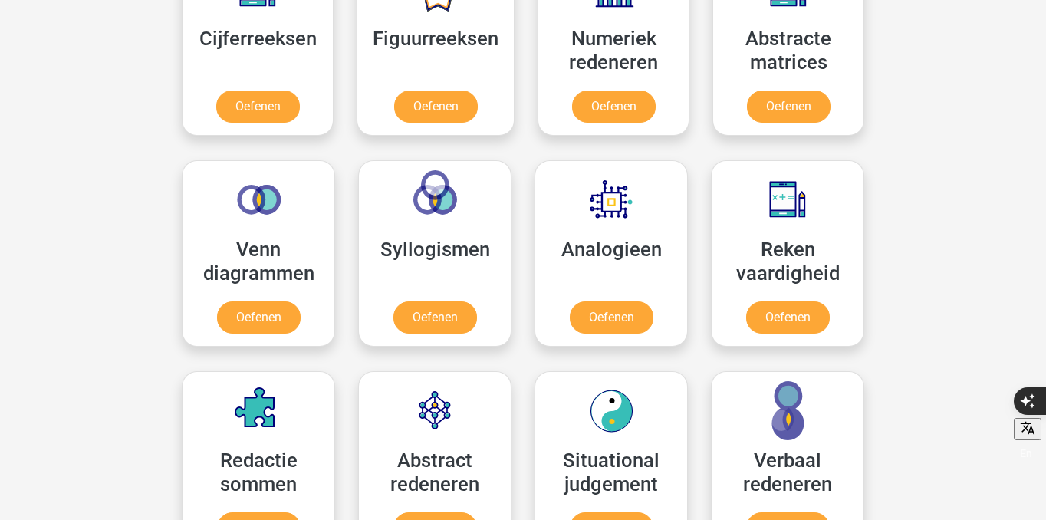
scroll to position [755, 0]
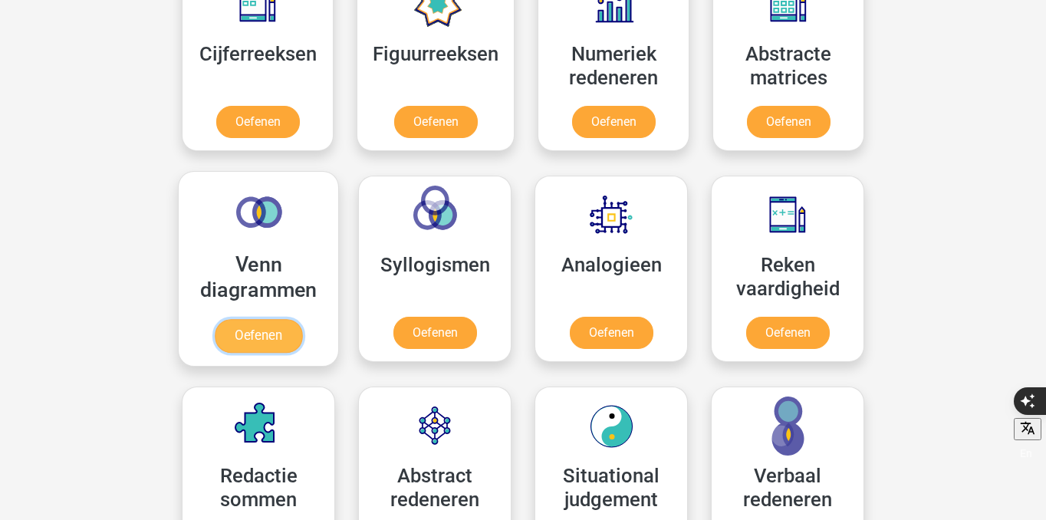
click at [272, 331] on link "Oefenen" at bounding box center [258, 336] width 87 height 34
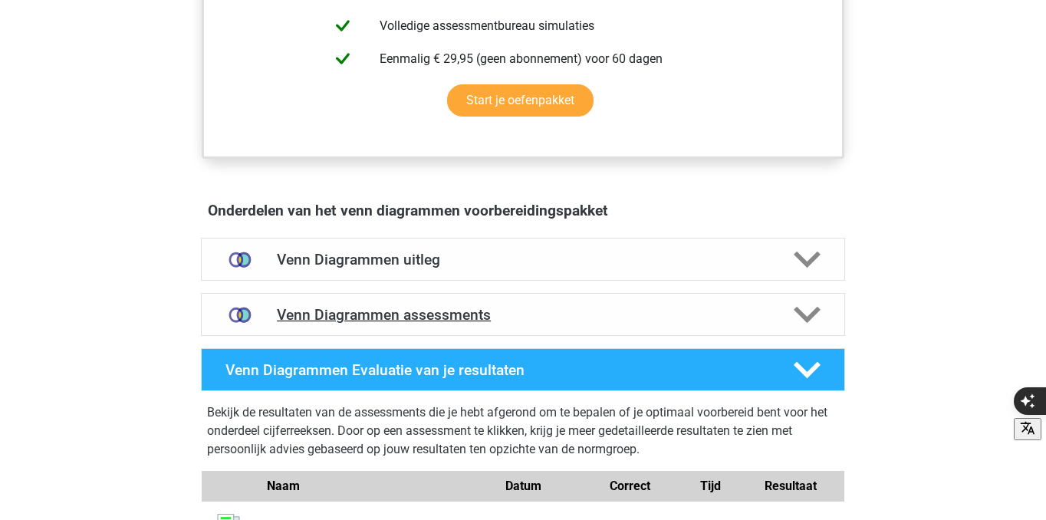
scroll to position [786, 0]
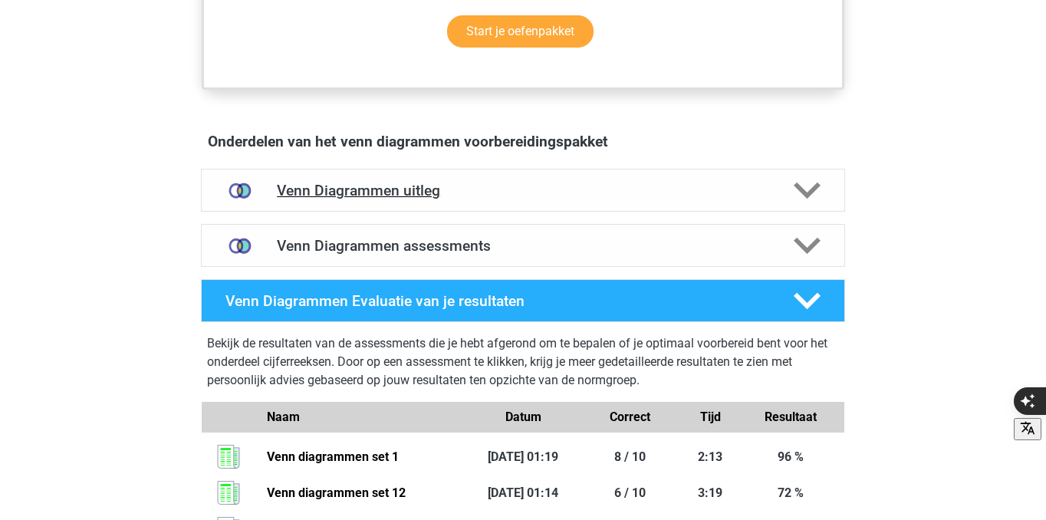
click at [411, 188] on h4 "Venn Diagrammen uitleg" at bounding box center [523, 191] width 492 height 18
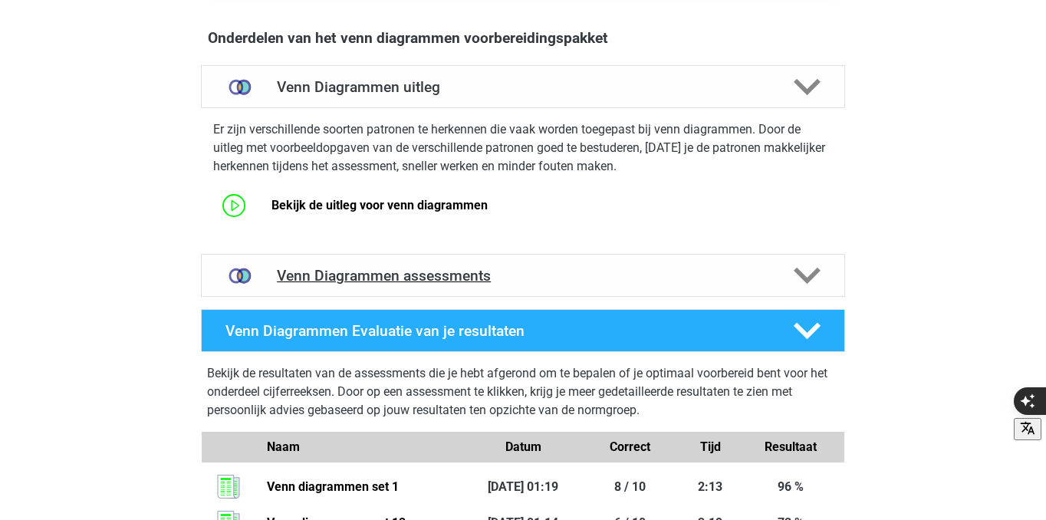
click at [403, 281] on h4 "Venn Diagrammen assessments" at bounding box center [523, 276] width 492 height 18
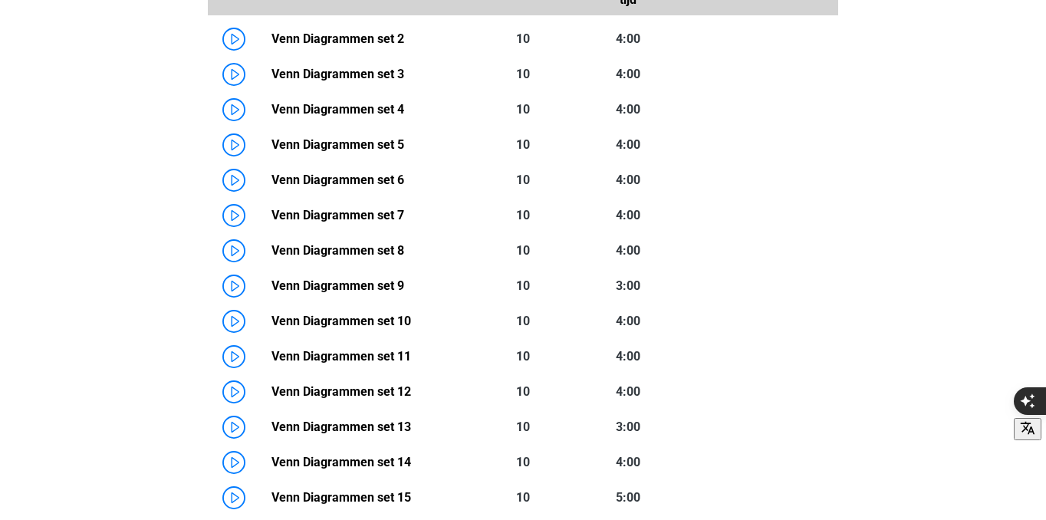
scroll to position [1324, 0]
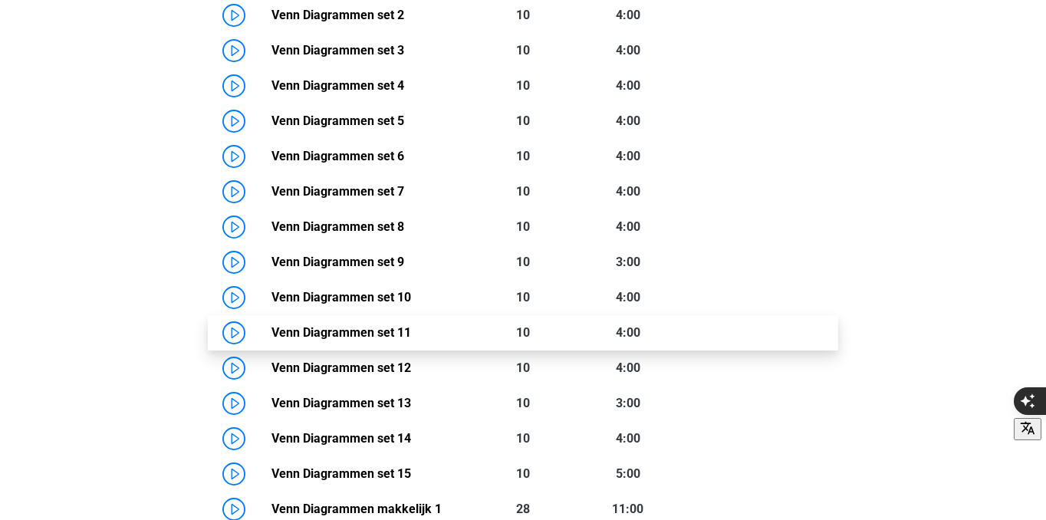
click at [272, 335] on link "Venn Diagrammen set 11" at bounding box center [342, 332] width 140 height 15
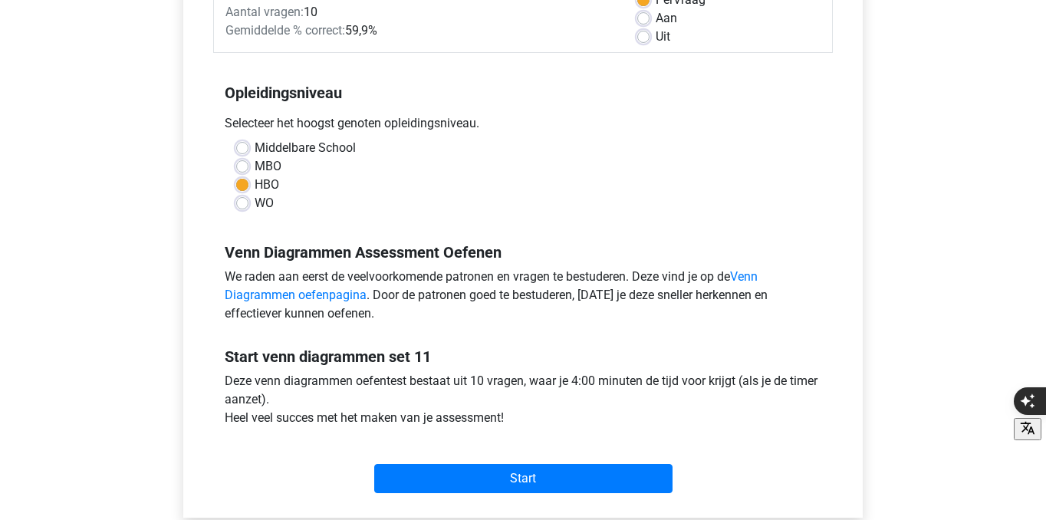
scroll to position [256, 0]
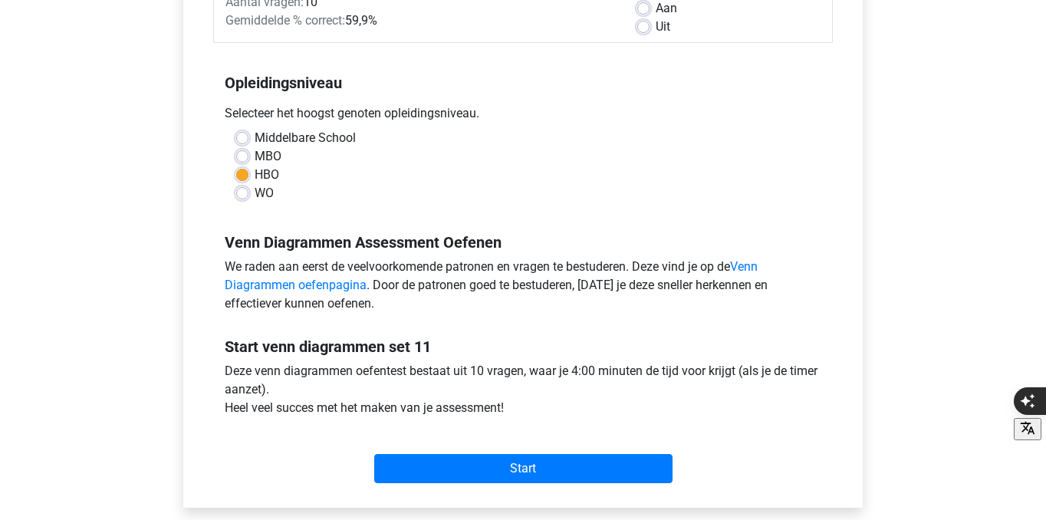
click at [479, 485] on div "Start" at bounding box center [523, 456] width 620 height 66
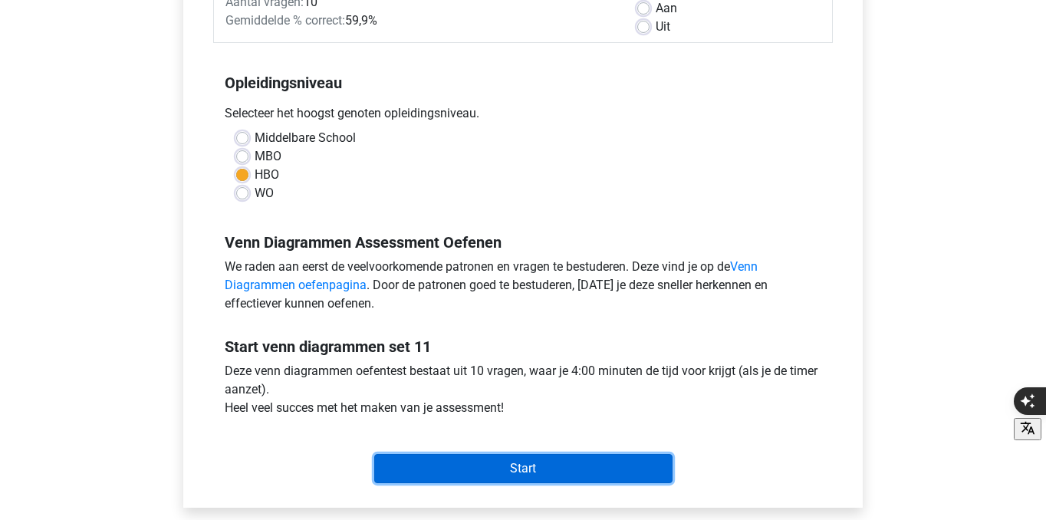
click at [476, 474] on input "Start" at bounding box center [523, 468] width 298 height 29
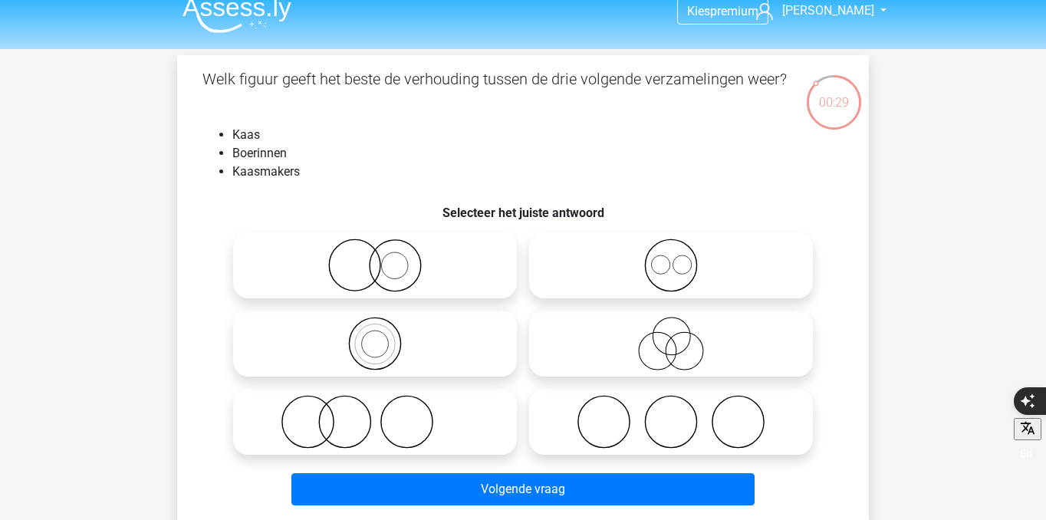
scroll to position [21, 0]
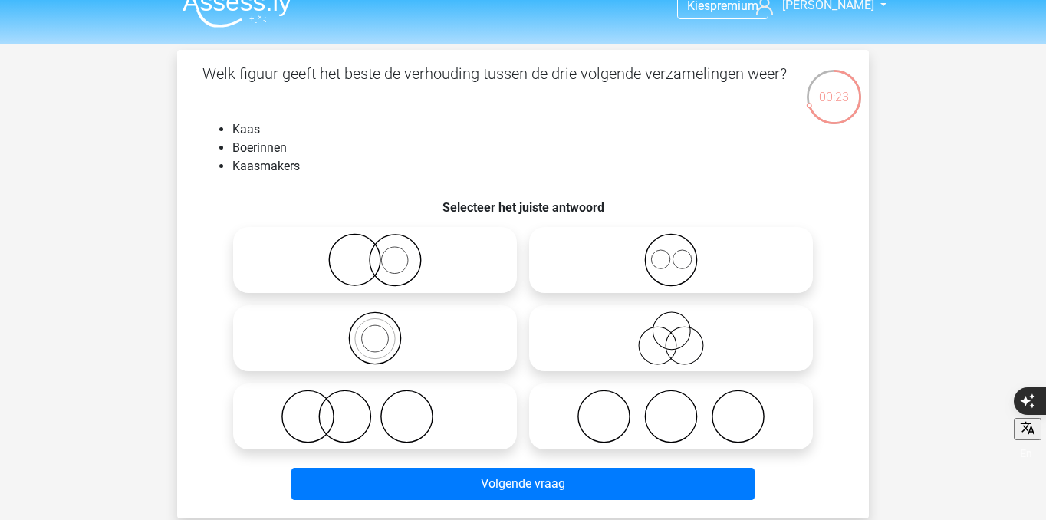
click at [371, 415] on icon at bounding box center [375, 417] width 272 height 54
click at [375, 409] on input "radio" at bounding box center [380, 404] width 10 height 10
radio input "true"
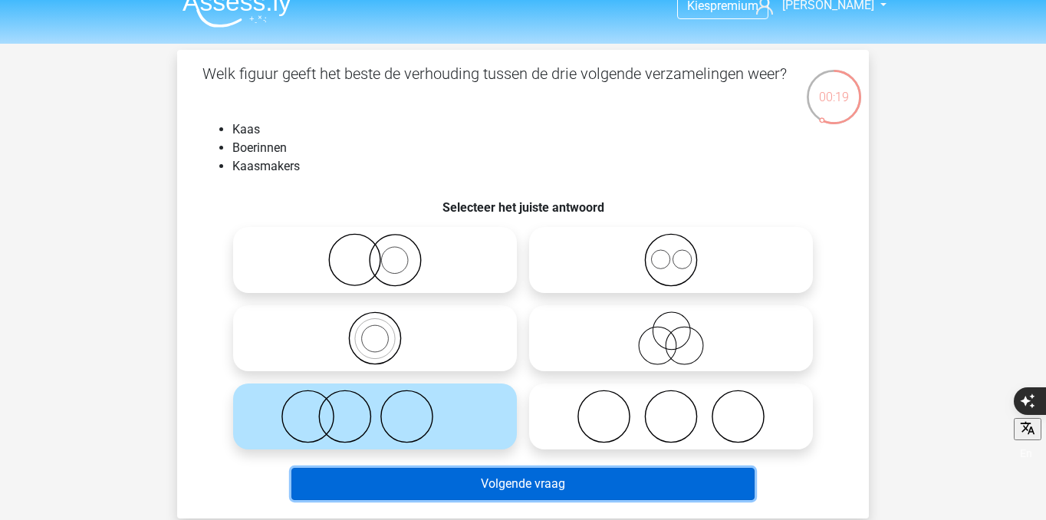
click at [496, 489] on button "Volgende vraag" at bounding box center [523, 484] width 464 height 32
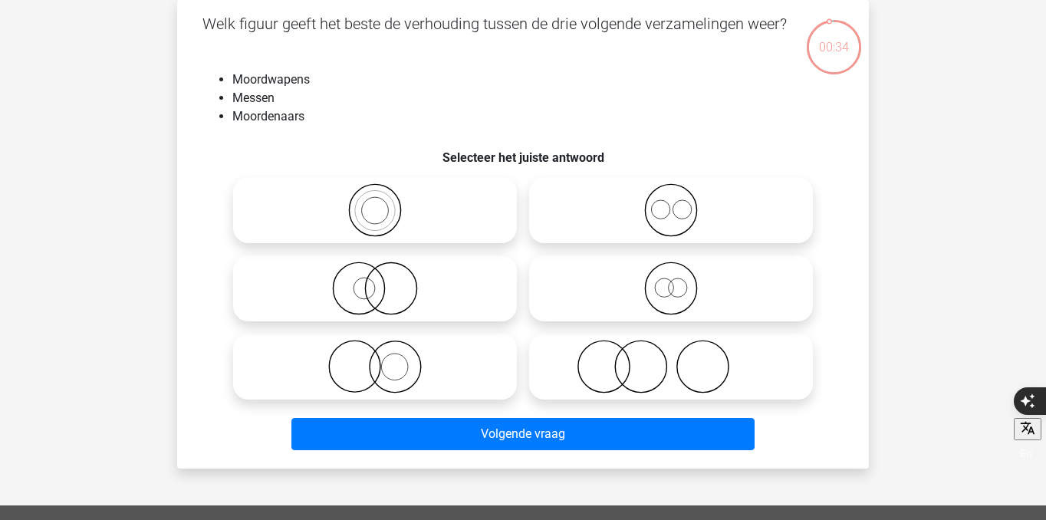
scroll to position [53, 0]
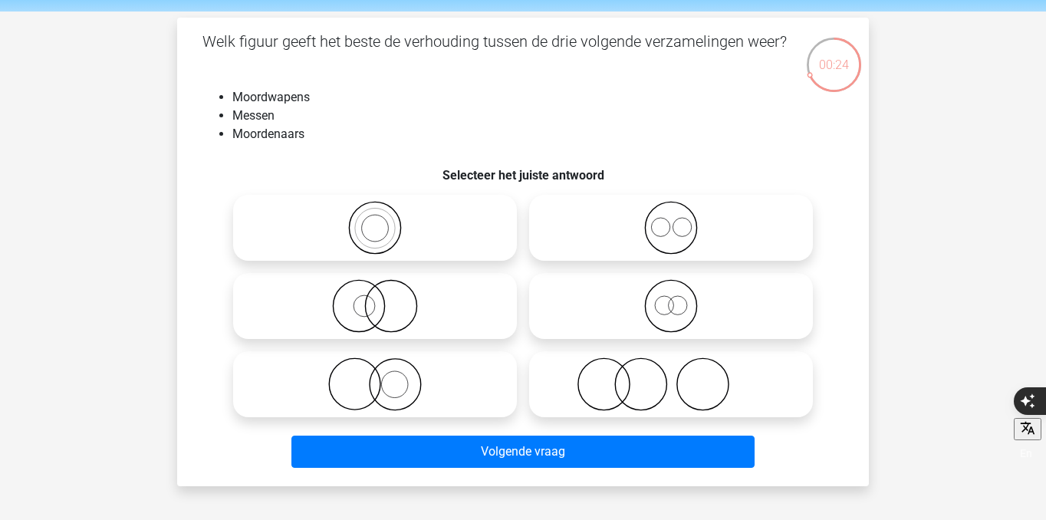
click at [627, 401] on icon at bounding box center [671, 384] width 272 height 54
click at [671, 377] on input "radio" at bounding box center [676, 372] width 10 height 10
radio input "true"
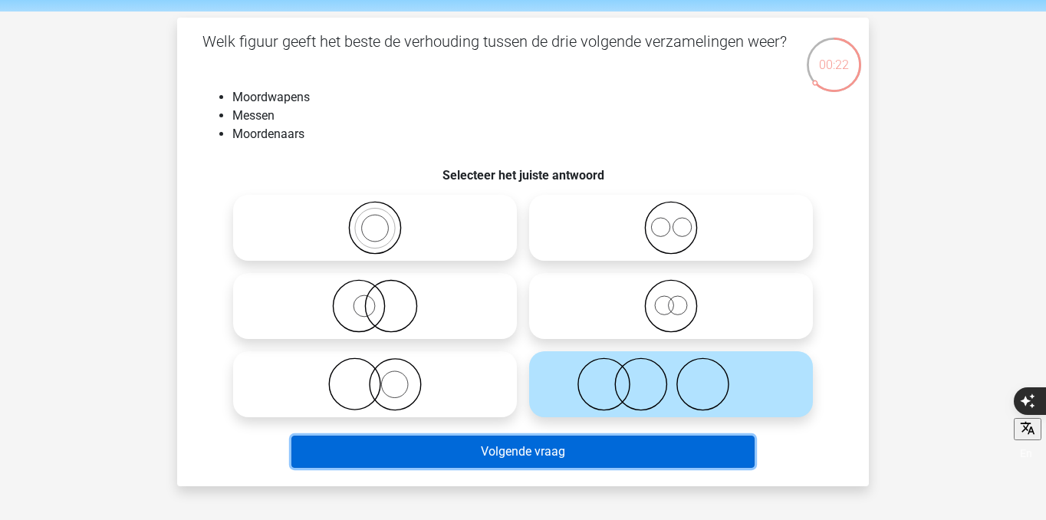
click at [621, 458] on button "Volgende vraag" at bounding box center [523, 452] width 464 height 32
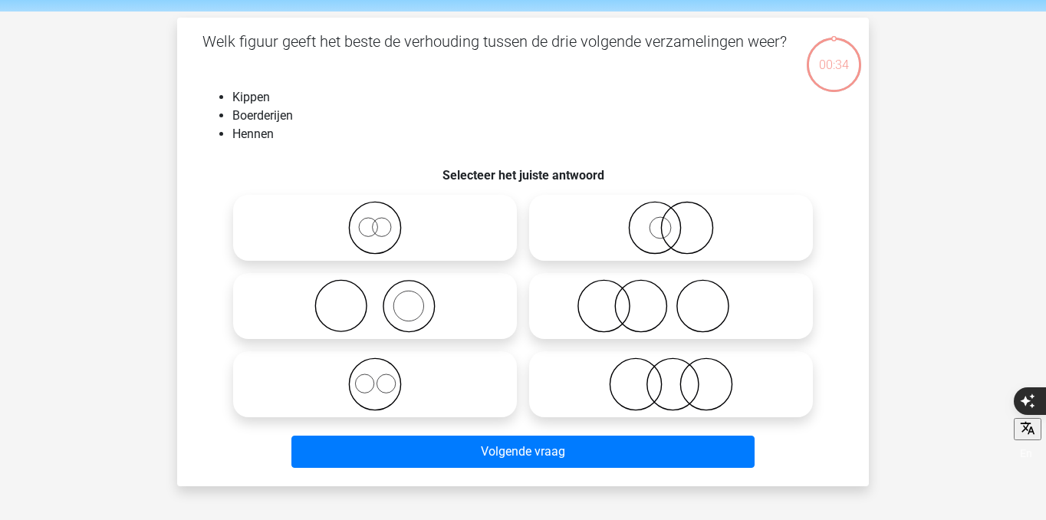
scroll to position [71, 0]
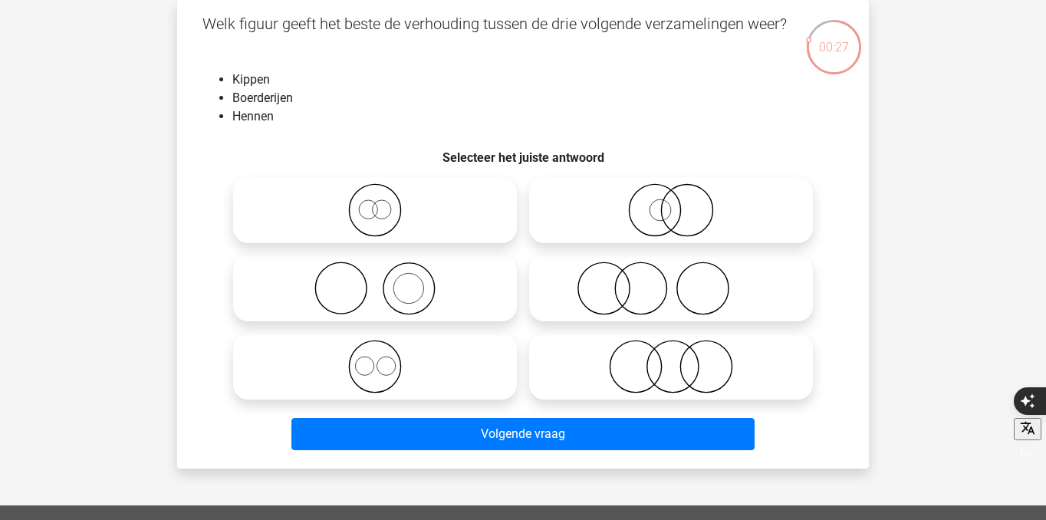
click at [411, 283] on icon at bounding box center [375, 289] width 272 height 54
click at [385, 281] on input "radio" at bounding box center [380, 276] width 10 height 10
radio input "true"
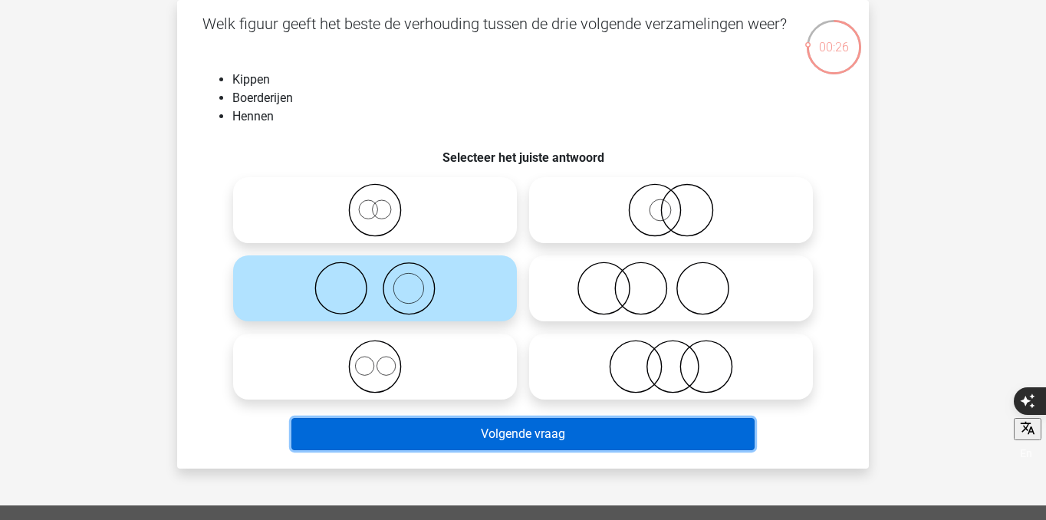
click at [468, 435] on button "Volgende vraag" at bounding box center [523, 434] width 464 height 32
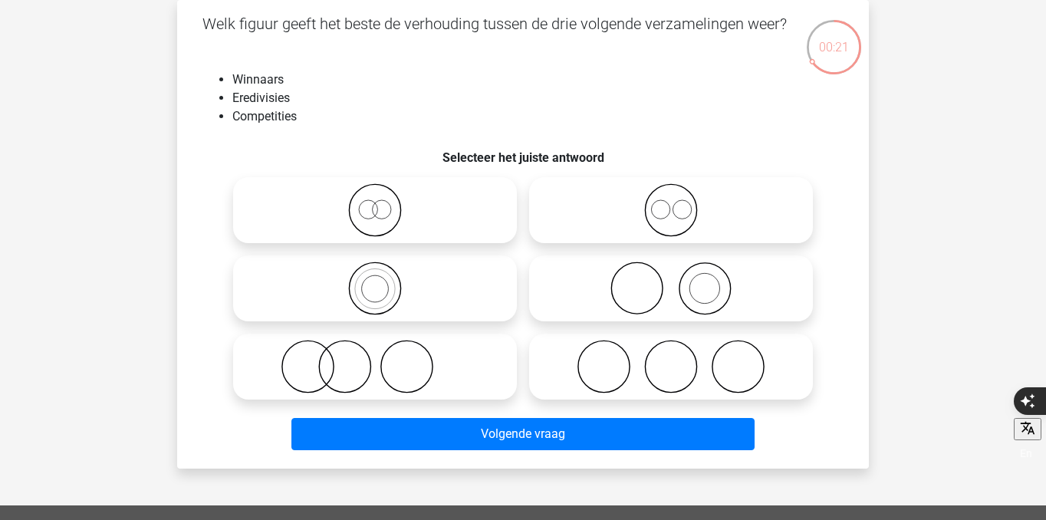
click at [670, 298] on icon at bounding box center [671, 289] width 272 height 54
click at [671, 281] on input "radio" at bounding box center [676, 276] width 10 height 10
radio input "true"
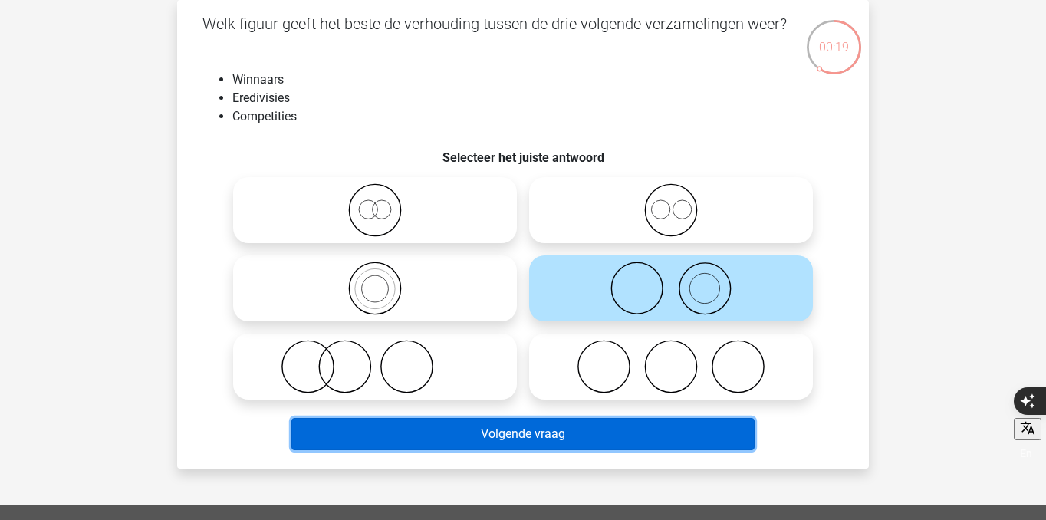
click at [668, 426] on button "Volgende vraag" at bounding box center [523, 434] width 464 height 32
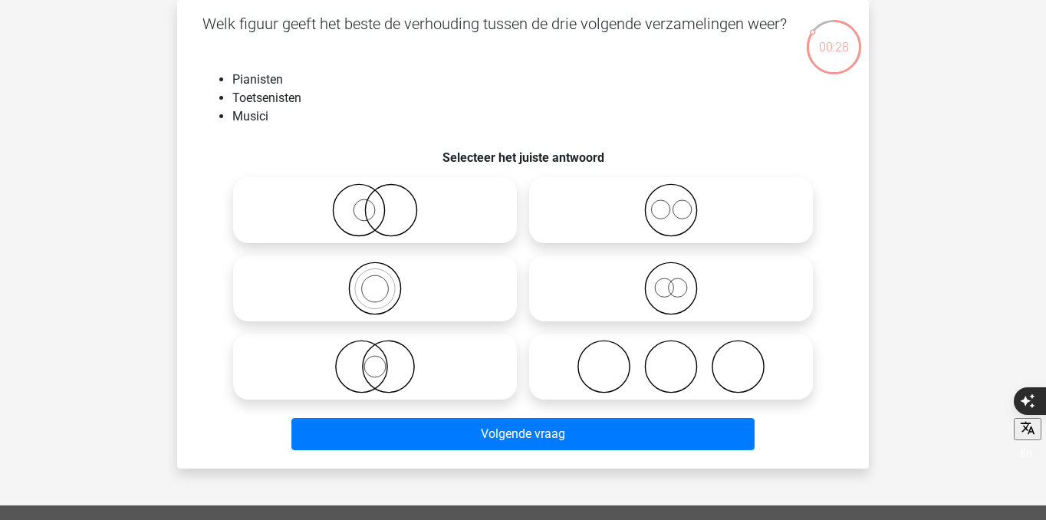
click at [472, 291] on icon at bounding box center [375, 289] width 272 height 54
click at [385, 281] on input "radio" at bounding box center [380, 276] width 10 height 10
radio input "true"
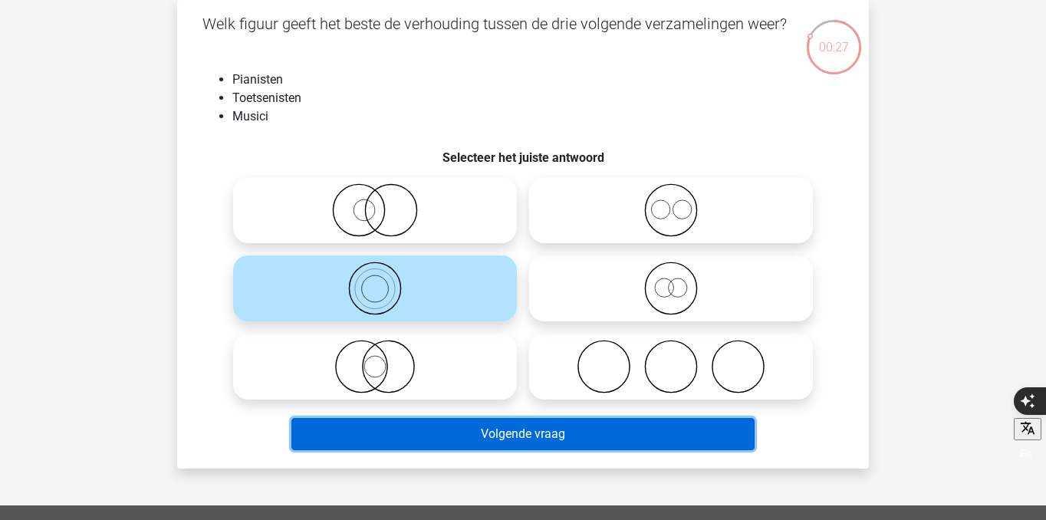
click at [513, 436] on button "Volgende vraag" at bounding box center [523, 434] width 464 height 32
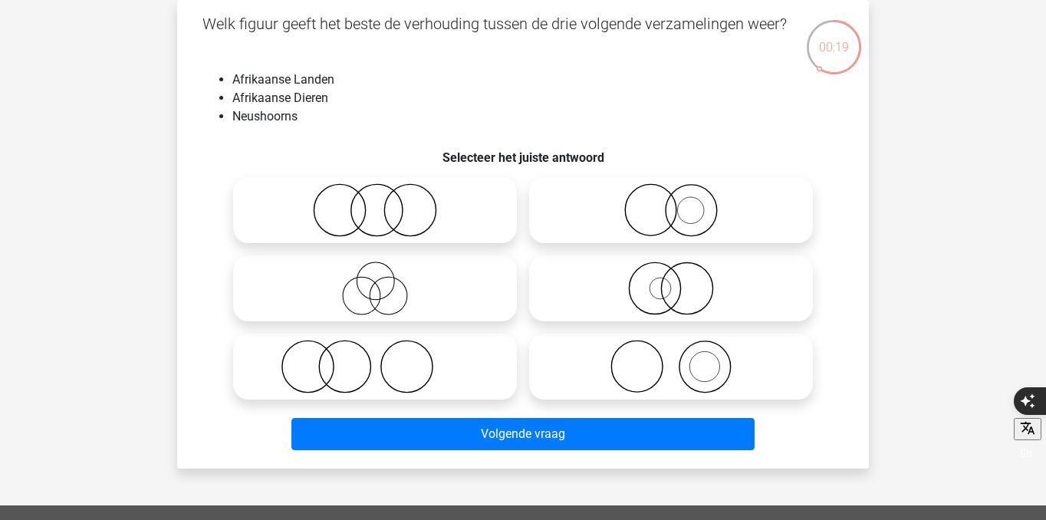
click at [440, 377] on icon at bounding box center [375, 367] width 272 height 54
click at [385, 359] on input "radio" at bounding box center [380, 354] width 10 height 10
radio input "true"
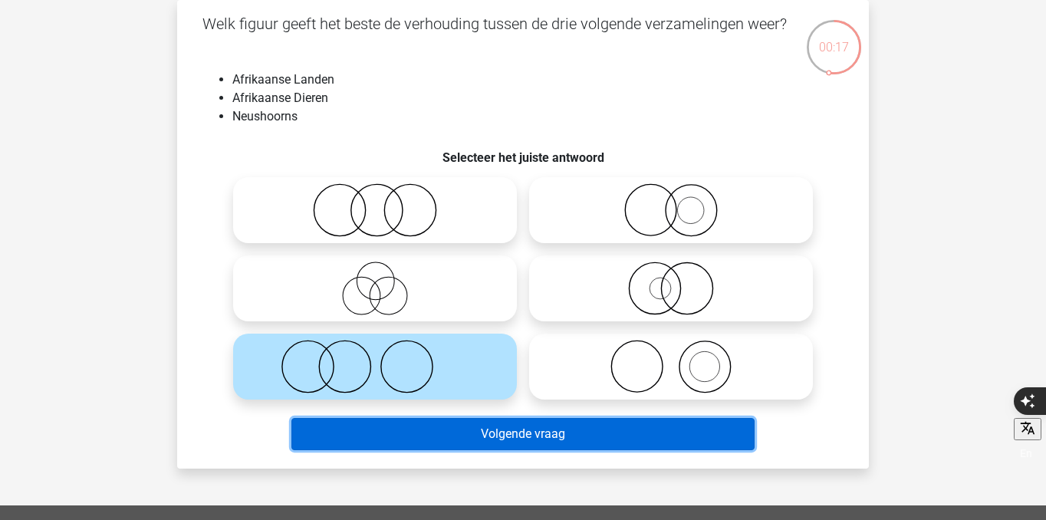
click at [460, 442] on button "Volgende vraag" at bounding box center [523, 434] width 464 height 32
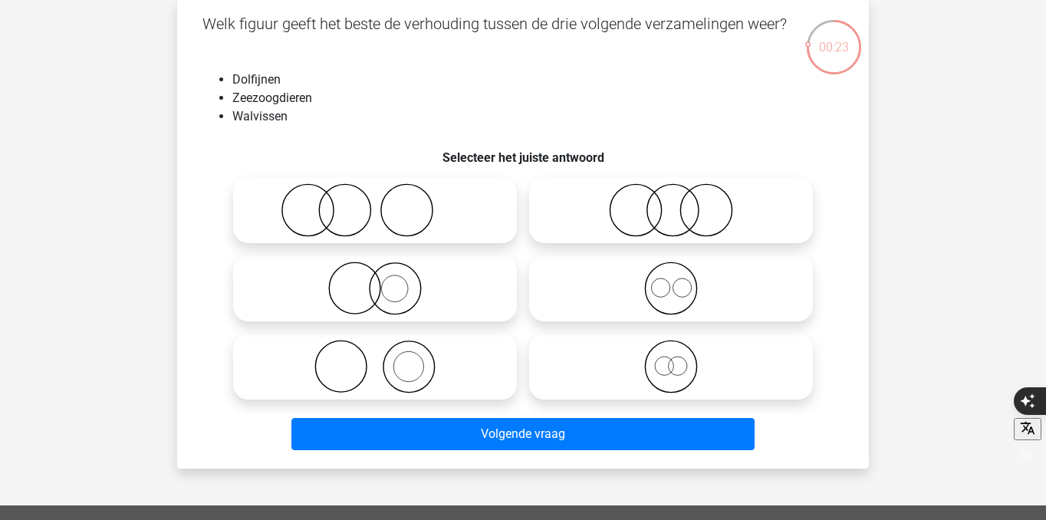
click at [687, 297] on icon at bounding box center [671, 289] width 272 height 54
click at [681, 281] on input "radio" at bounding box center [676, 276] width 10 height 10
radio input "true"
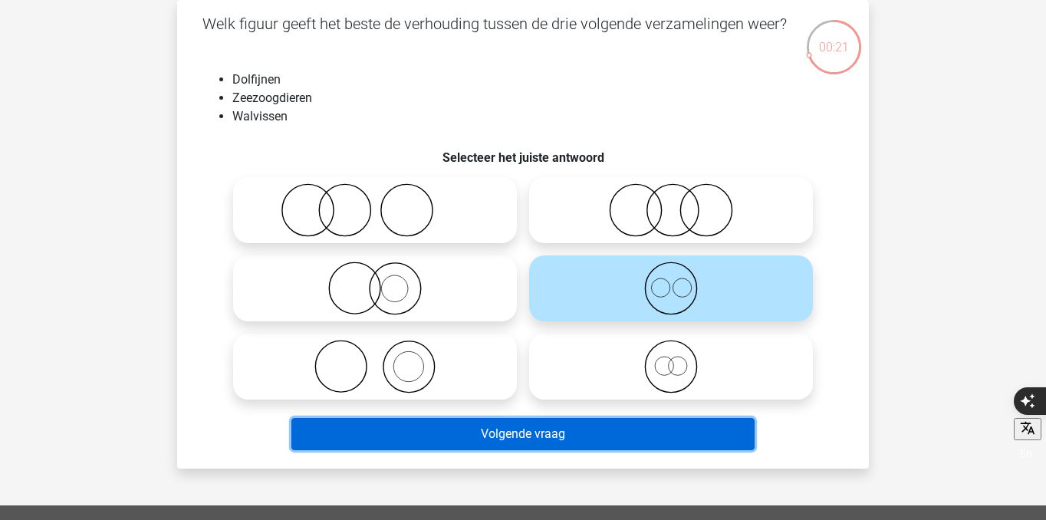
click at [663, 423] on button "Volgende vraag" at bounding box center [523, 434] width 464 height 32
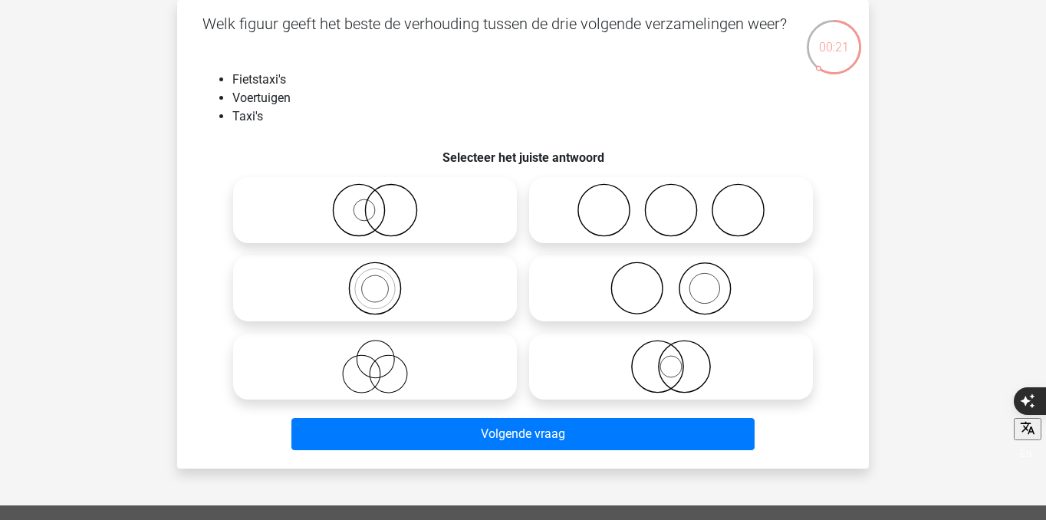
click at [375, 228] on icon at bounding box center [375, 210] width 272 height 54
click at [375, 203] on input "radio" at bounding box center [380, 198] width 10 height 10
radio input "true"
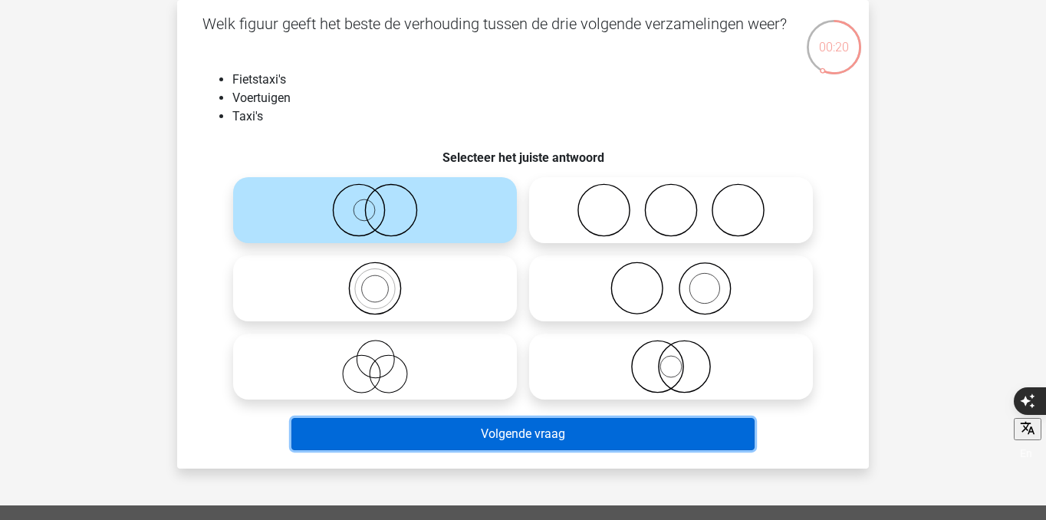
click at [489, 430] on button "Volgende vraag" at bounding box center [523, 434] width 464 height 32
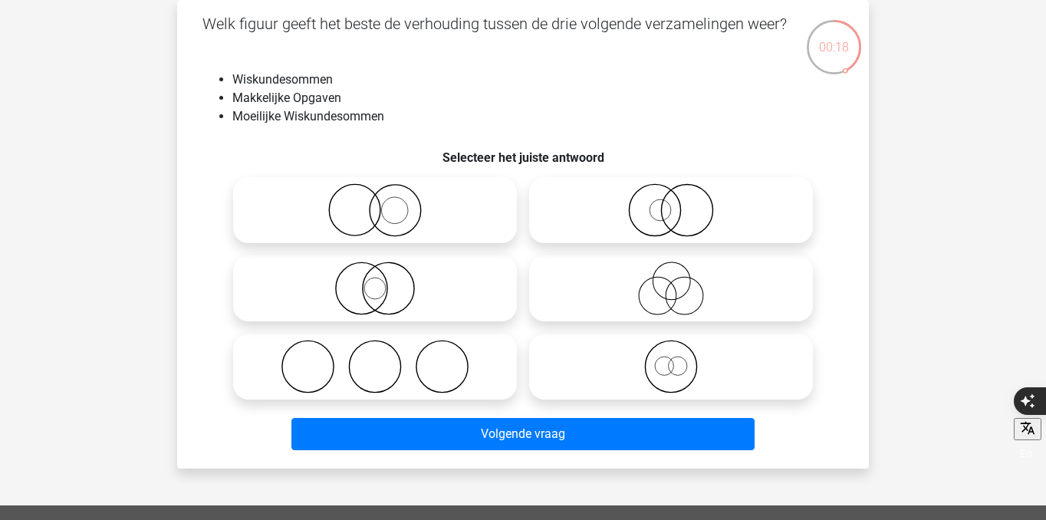
click at [484, 238] on label at bounding box center [375, 210] width 284 height 66
click at [385, 203] on input "radio" at bounding box center [380, 198] width 10 height 10
radio input "true"
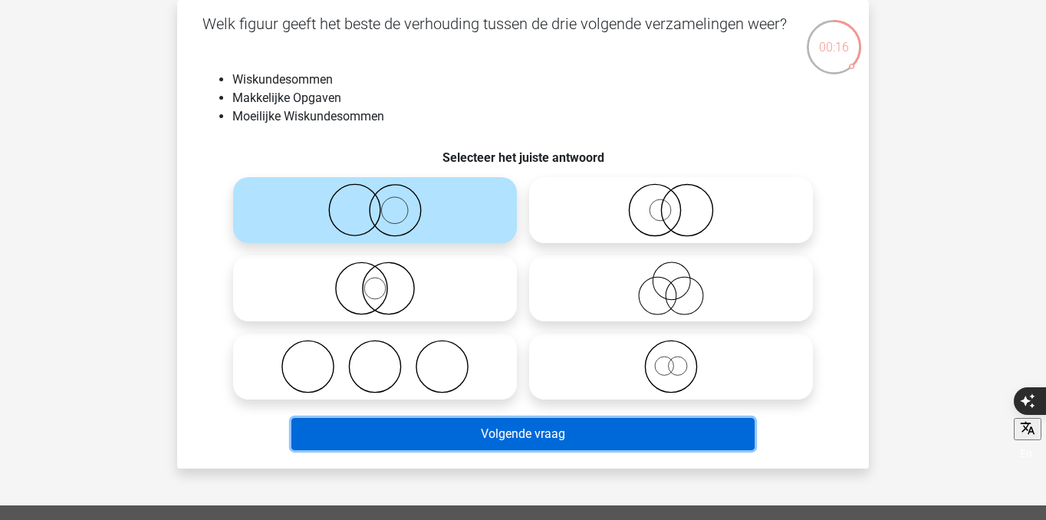
click at [535, 426] on button "Volgende vraag" at bounding box center [523, 434] width 464 height 32
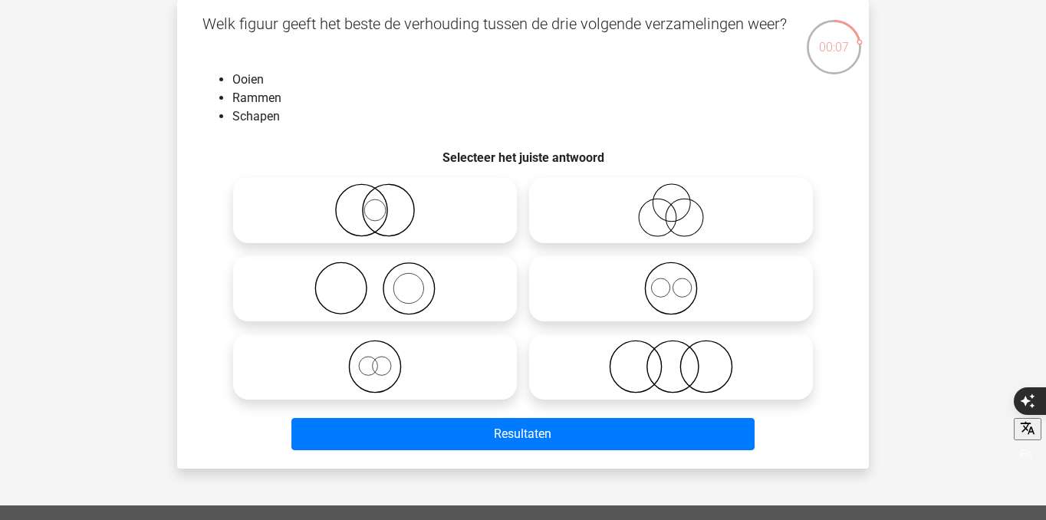
click at [459, 298] on icon at bounding box center [375, 289] width 272 height 54
click at [385, 281] on input "radio" at bounding box center [380, 276] width 10 height 10
radio input "true"
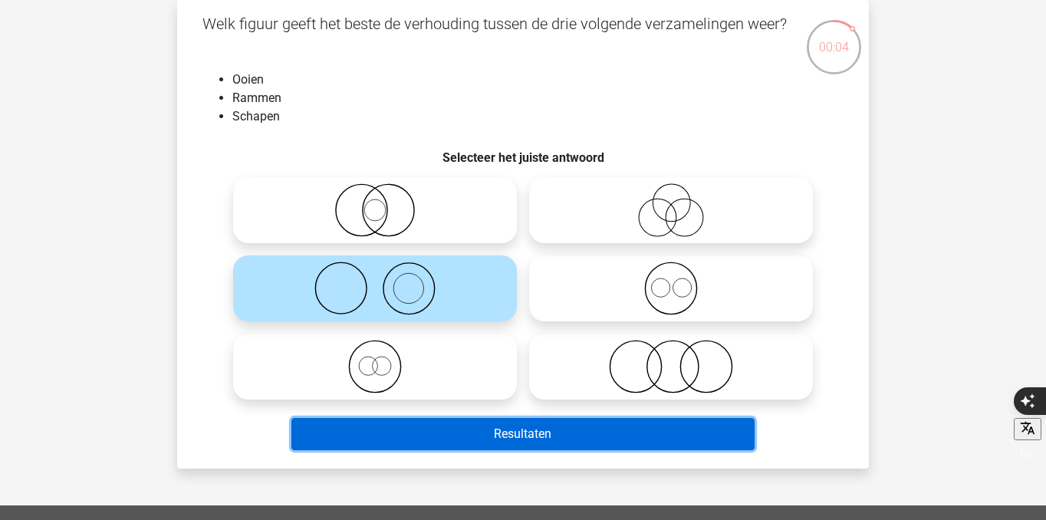
click at [497, 435] on button "Resultaten" at bounding box center [523, 434] width 464 height 32
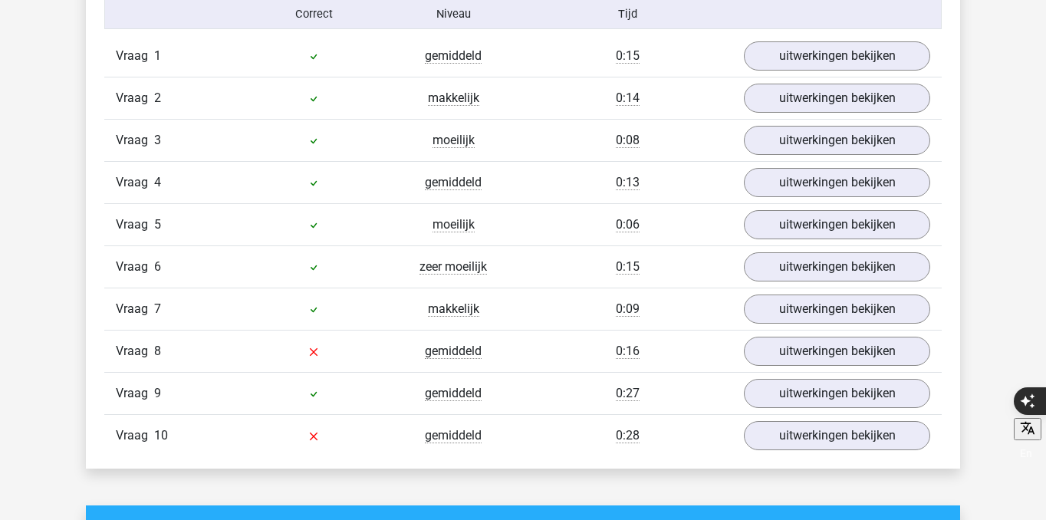
scroll to position [1292, 0]
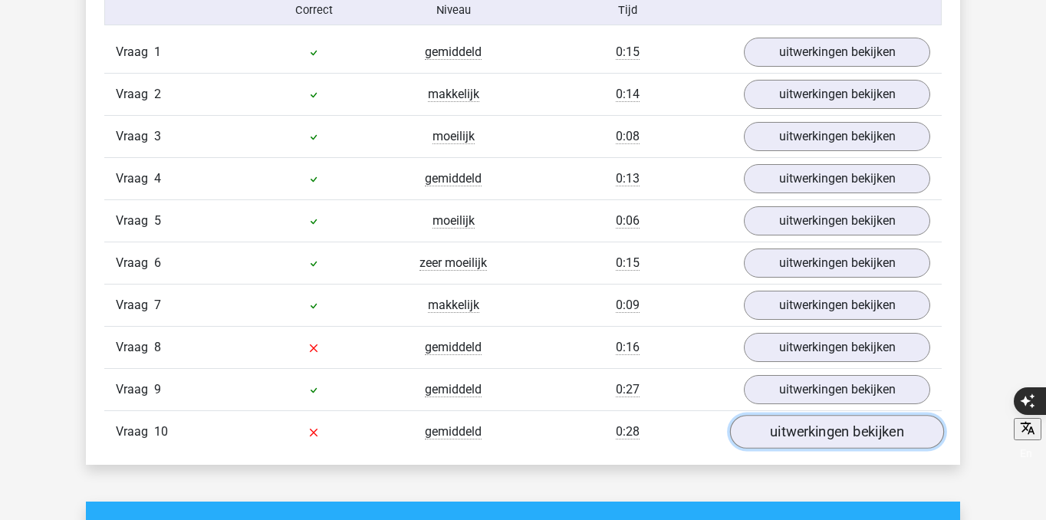
click at [782, 421] on link "uitwerkingen bekijken" at bounding box center [837, 432] width 214 height 34
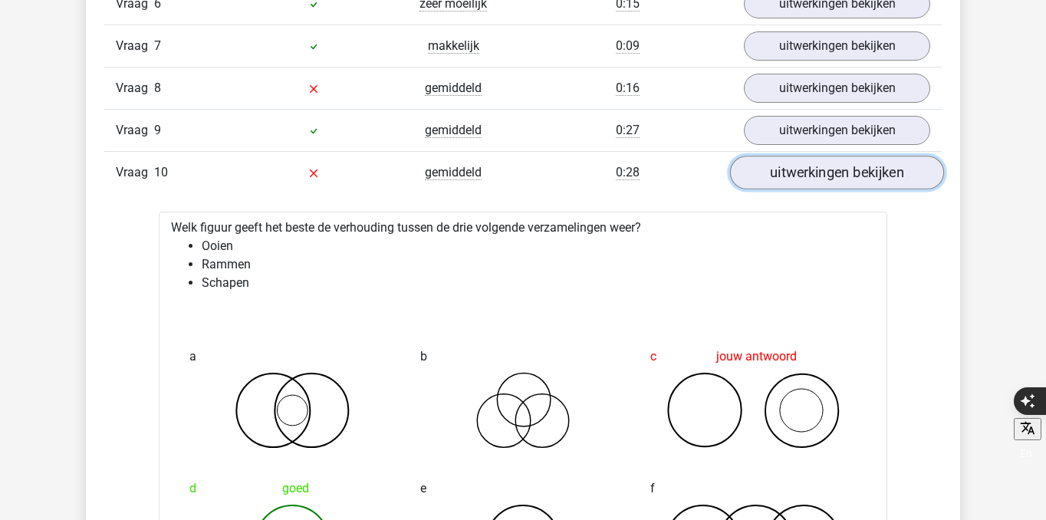
scroll to position [1559, 0]
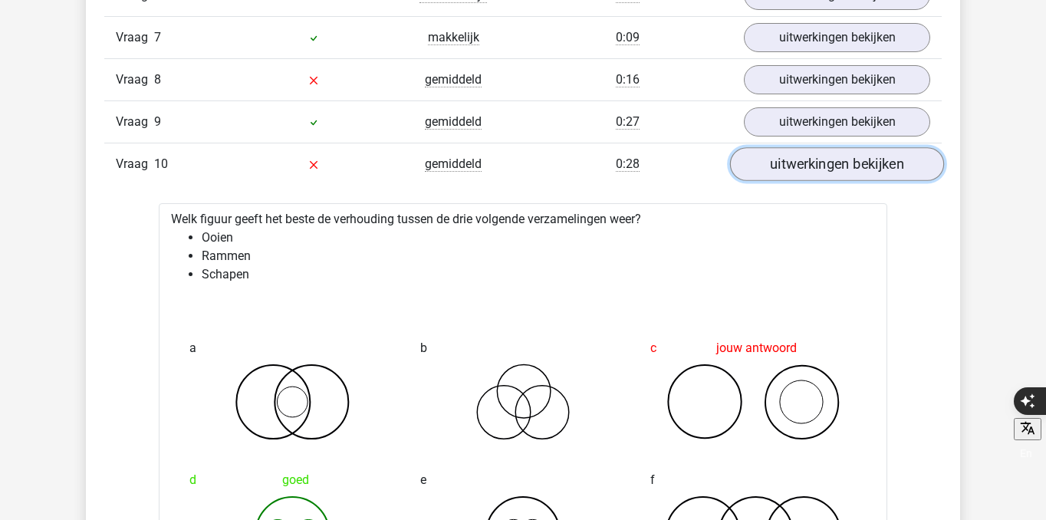
click at [835, 162] on link "uitwerkingen bekijken" at bounding box center [837, 164] width 214 height 34
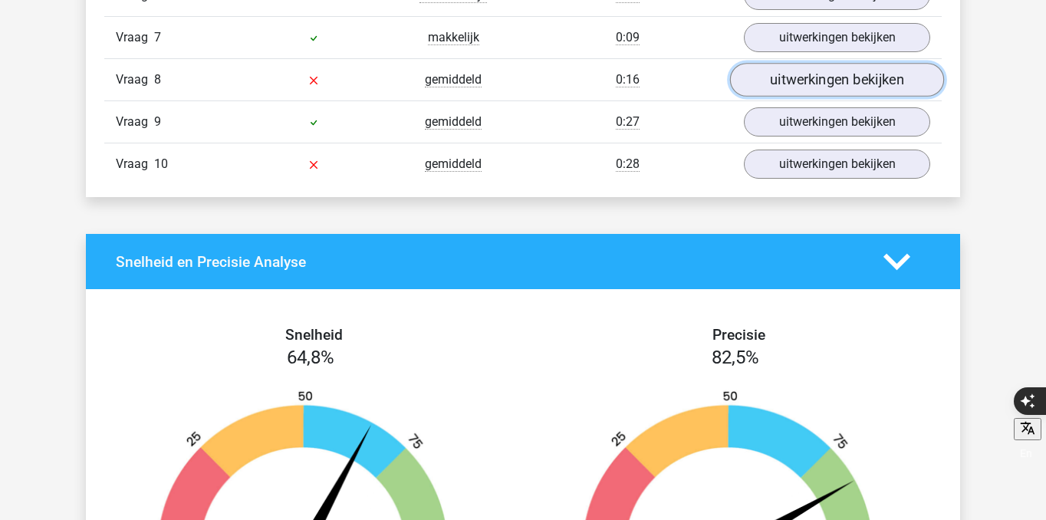
click at [822, 81] on link "uitwerkingen bekijken" at bounding box center [837, 80] width 214 height 34
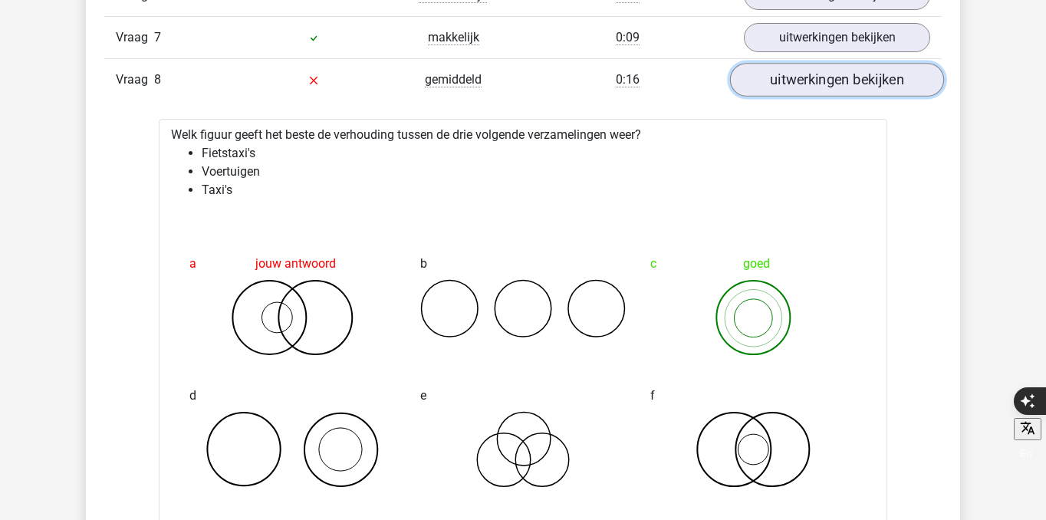
click at [841, 71] on link "uitwerkingen bekijken" at bounding box center [837, 80] width 214 height 34
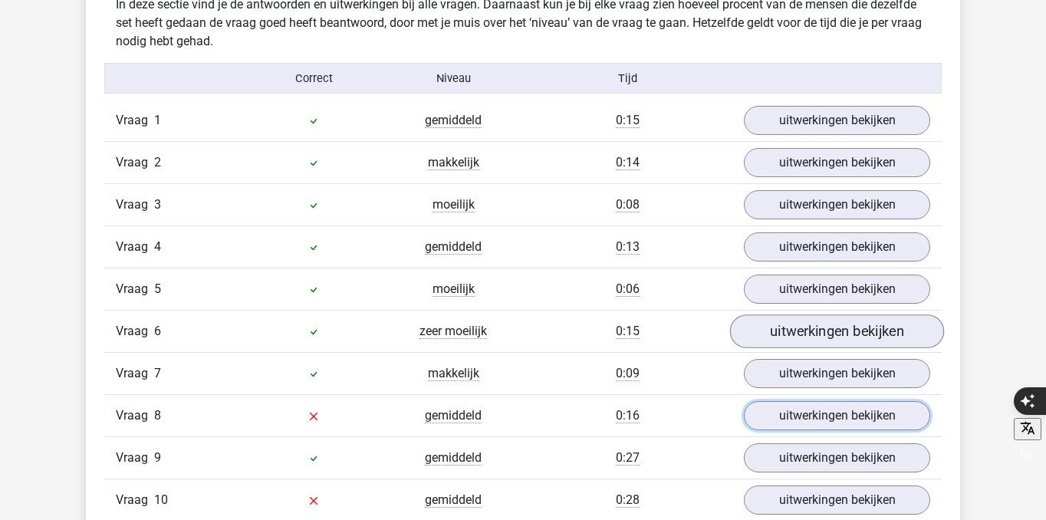
scroll to position [1277, 0]
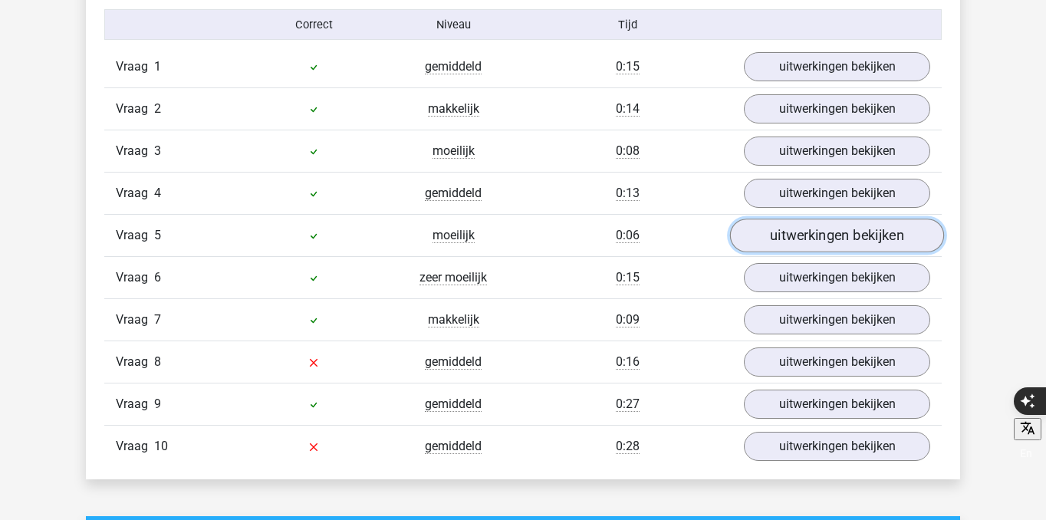
click at [828, 234] on link "uitwerkingen bekijken" at bounding box center [837, 236] width 214 height 34
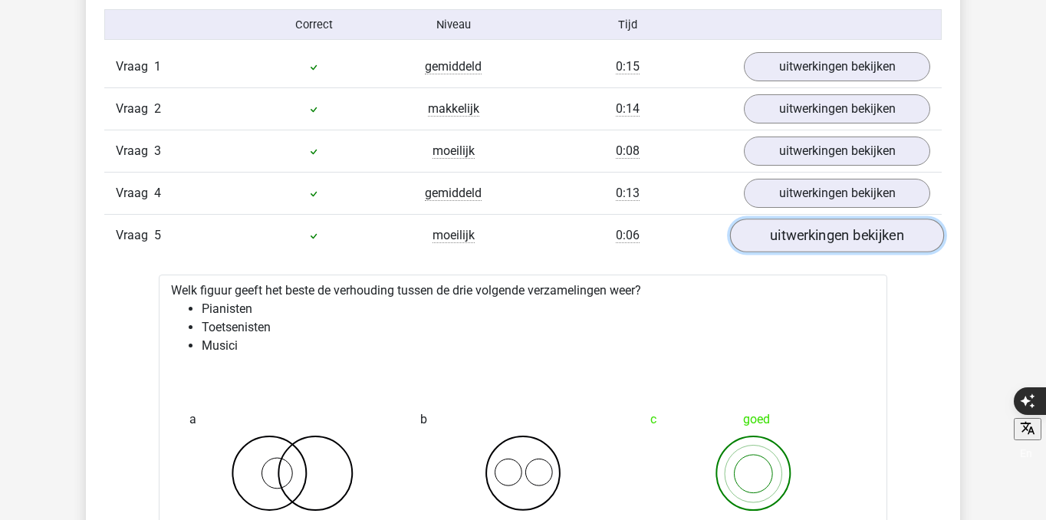
click at [828, 234] on link "uitwerkingen bekijken" at bounding box center [837, 236] width 214 height 34
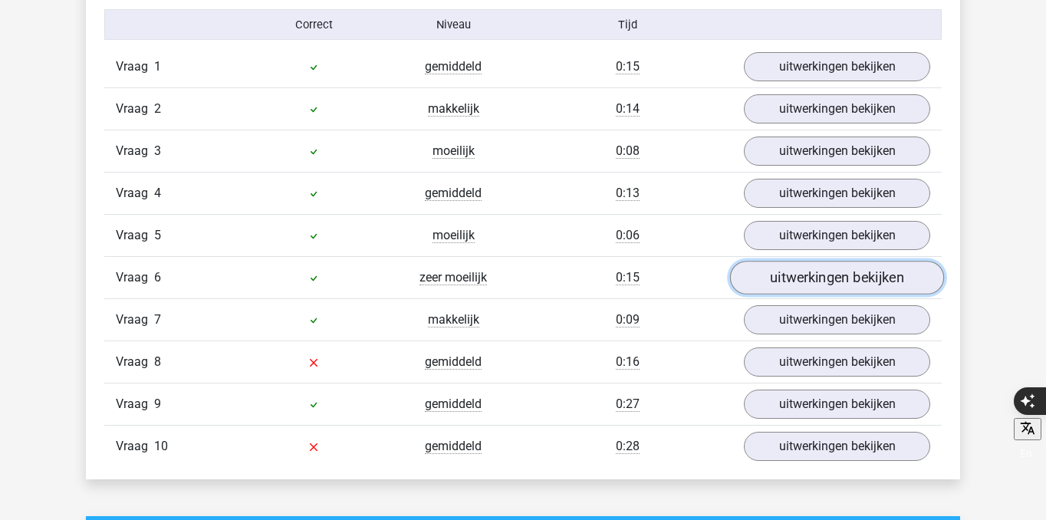
click at [820, 265] on link "uitwerkingen bekijken" at bounding box center [837, 278] width 214 height 34
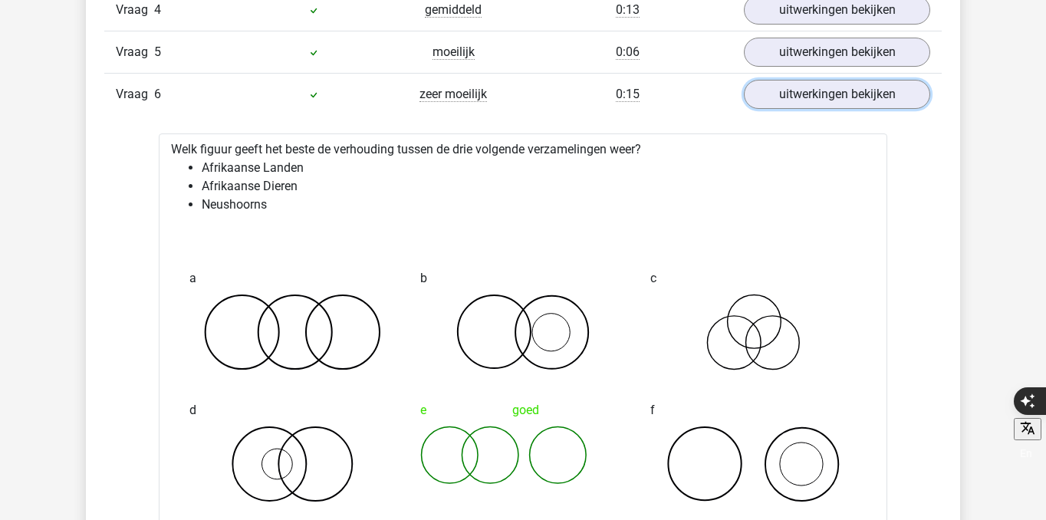
scroll to position [1460, 0]
click at [828, 100] on link "uitwerkingen bekijken" at bounding box center [837, 95] width 214 height 34
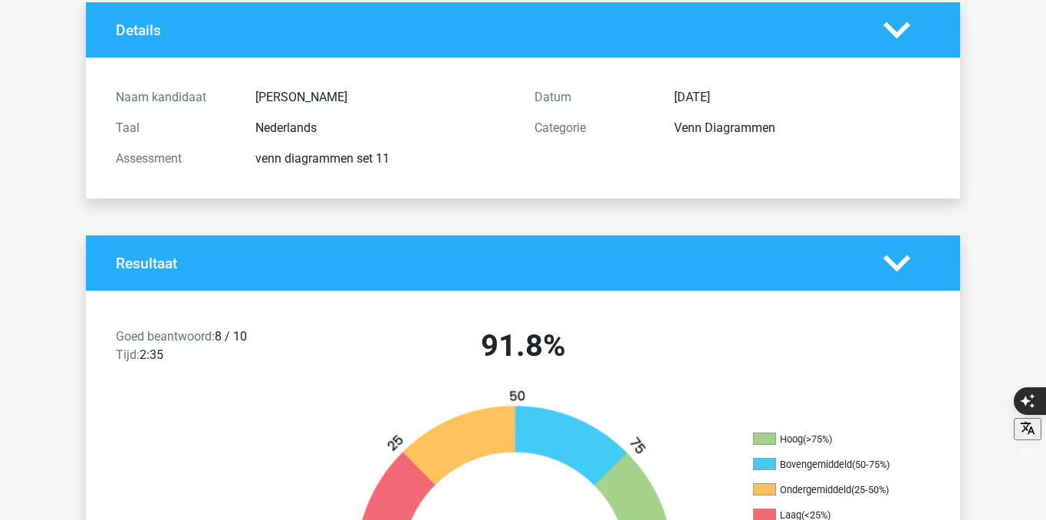
scroll to position [0, 0]
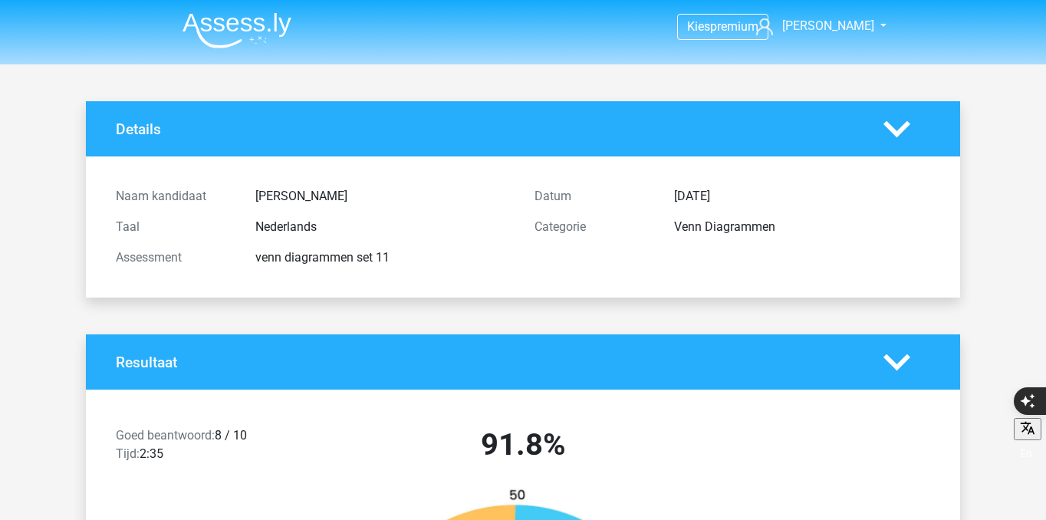
click at [262, 36] on img at bounding box center [237, 30] width 109 height 36
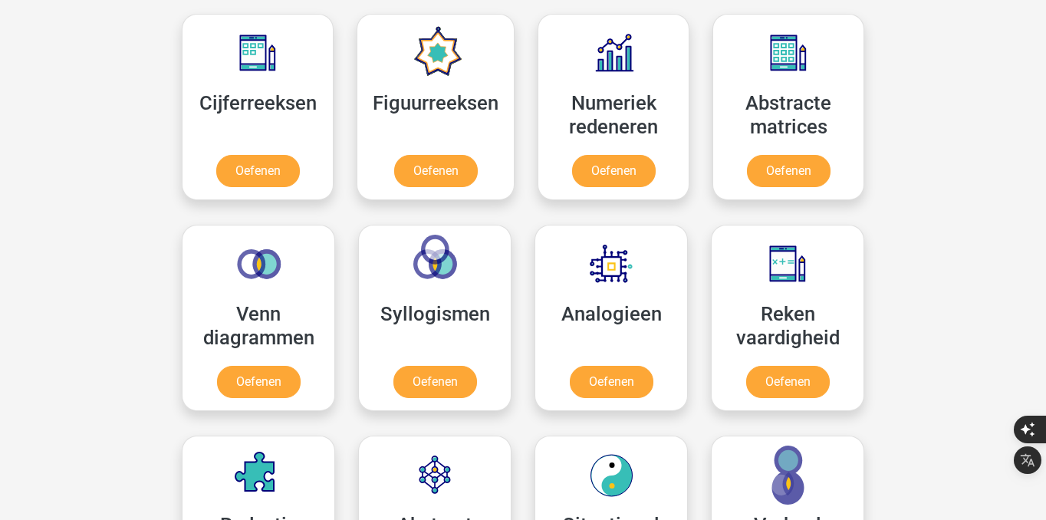
scroll to position [721, 0]
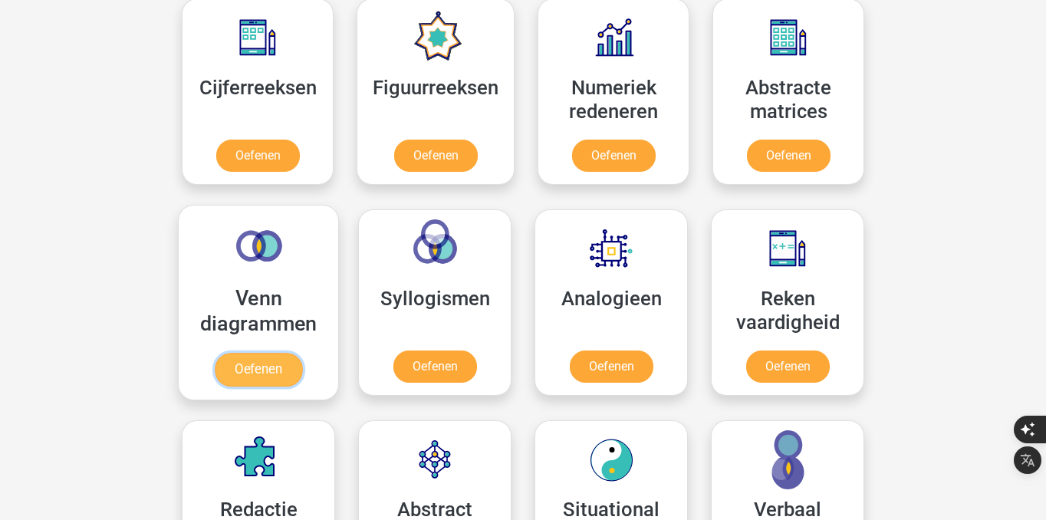
click at [264, 374] on link "Oefenen" at bounding box center [258, 370] width 87 height 34
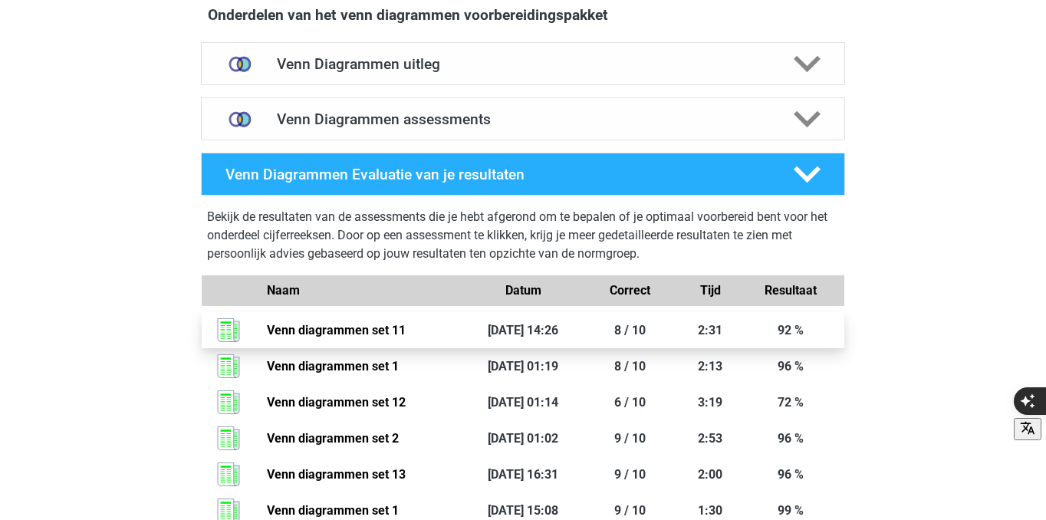
scroll to position [905, 0]
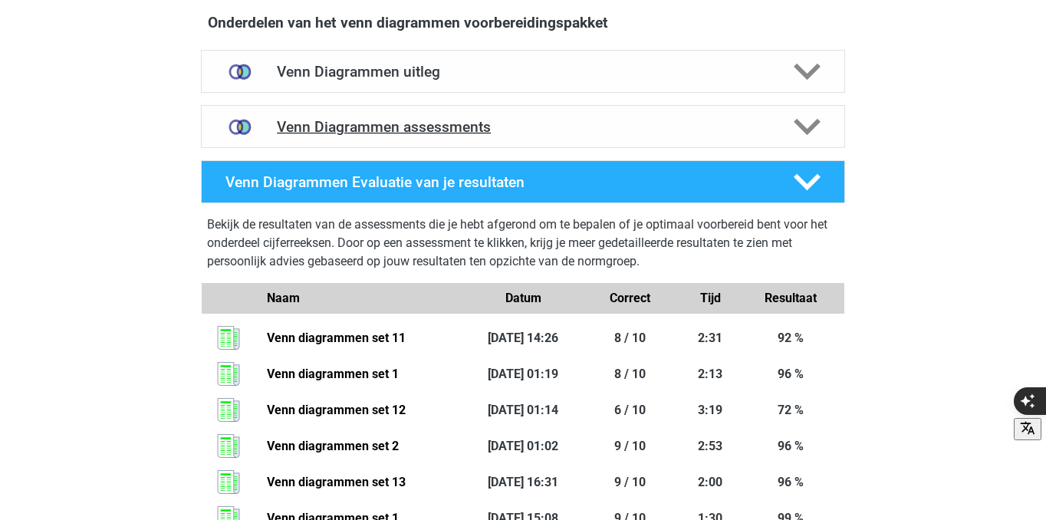
click at [584, 118] on h4 "Venn Diagrammen assessments" at bounding box center [523, 127] width 492 height 18
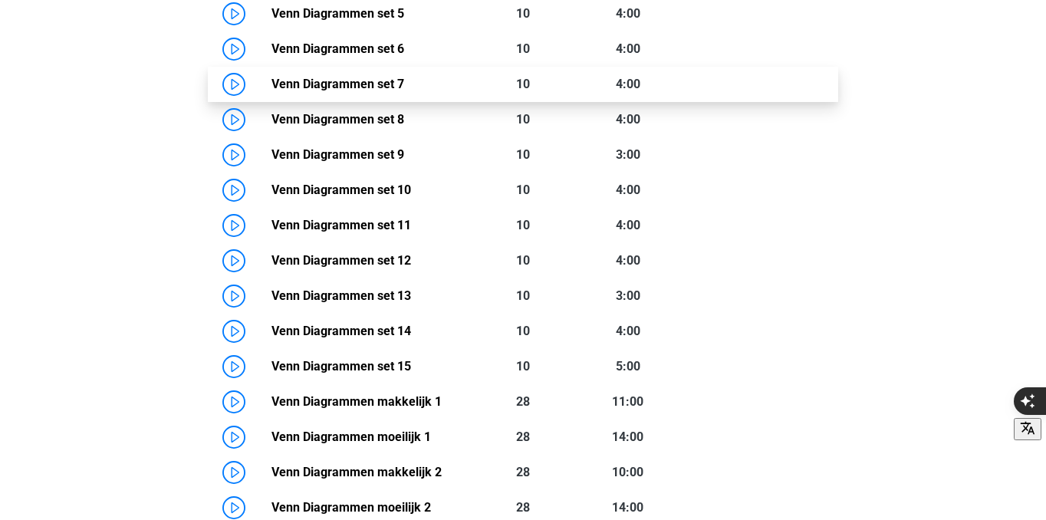
scroll to position [1299, 0]
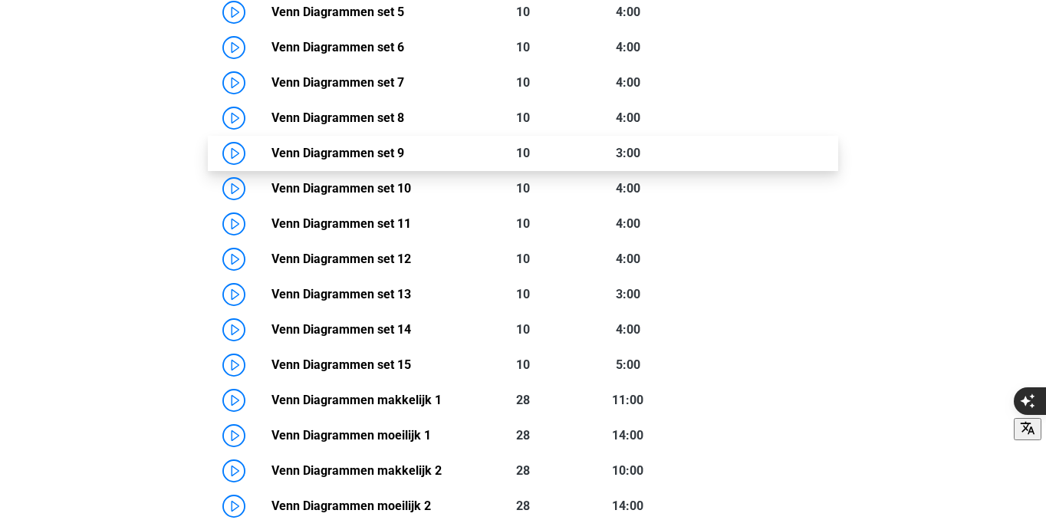
click at [272, 146] on link "Venn Diagrammen set 9" at bounding box center [338, 153] width 133 height 15
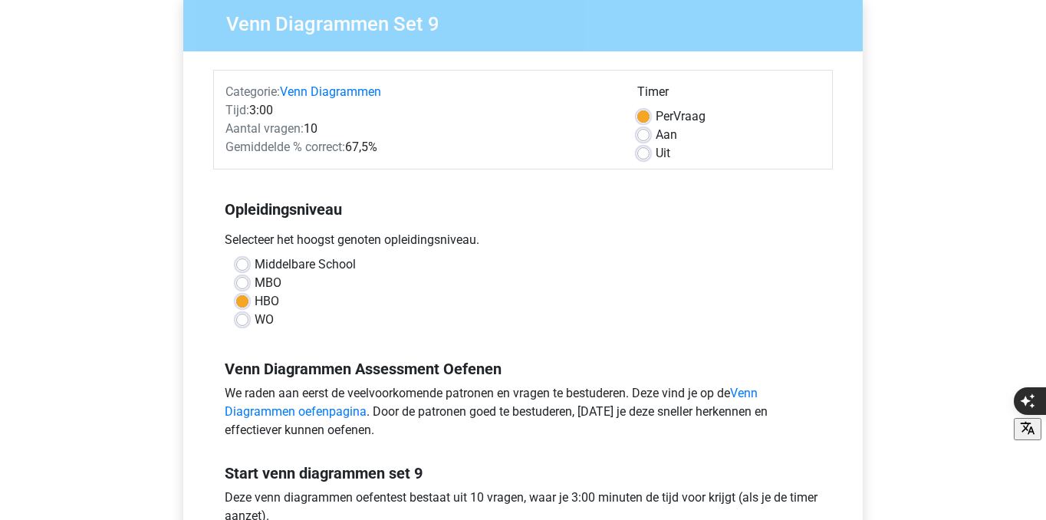
scroll to position [389, 0]
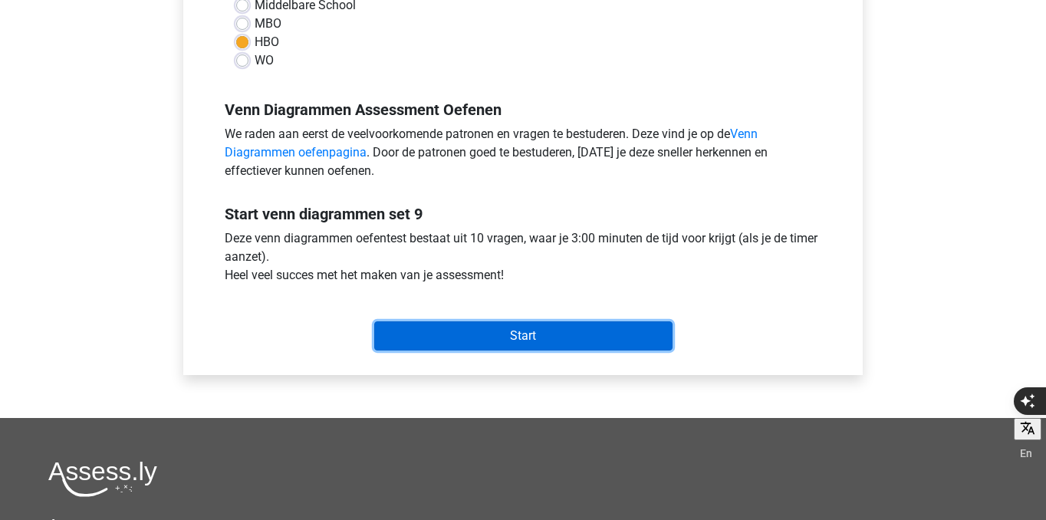
click at [464, 347] on input "Start" at bounding box center [523, 335] width 298 height 29
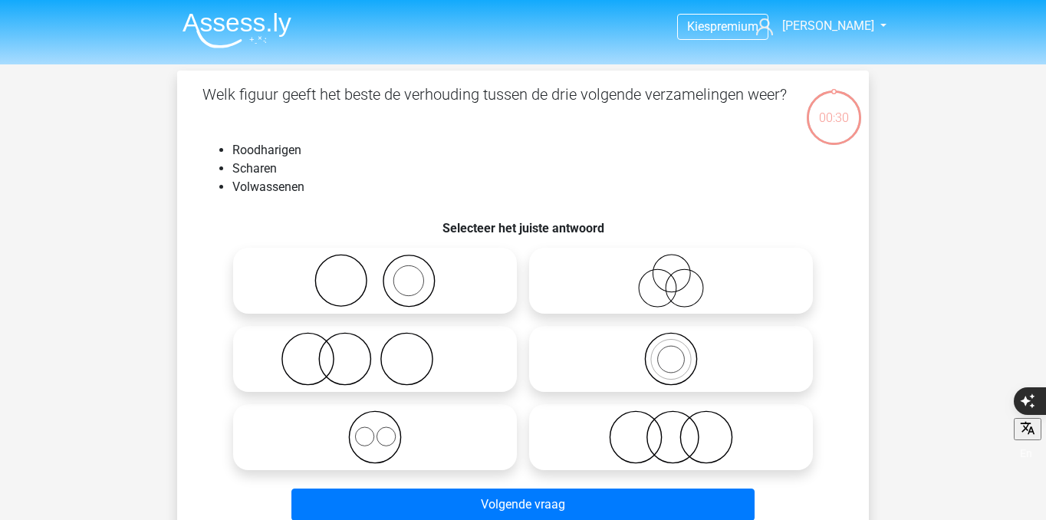
scroll to position [22, 0]
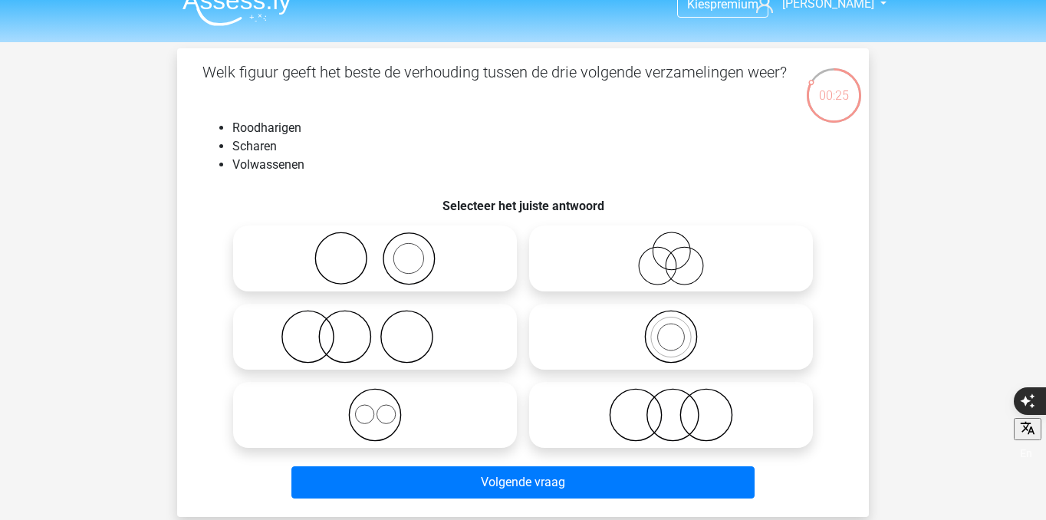
click at [480, 314] on icon at bounding box center [375, 337] width 272 height 54
click at [385, 319] on input "radio" at bounding box center [380, 324] width 10 height 10
radio input "true"
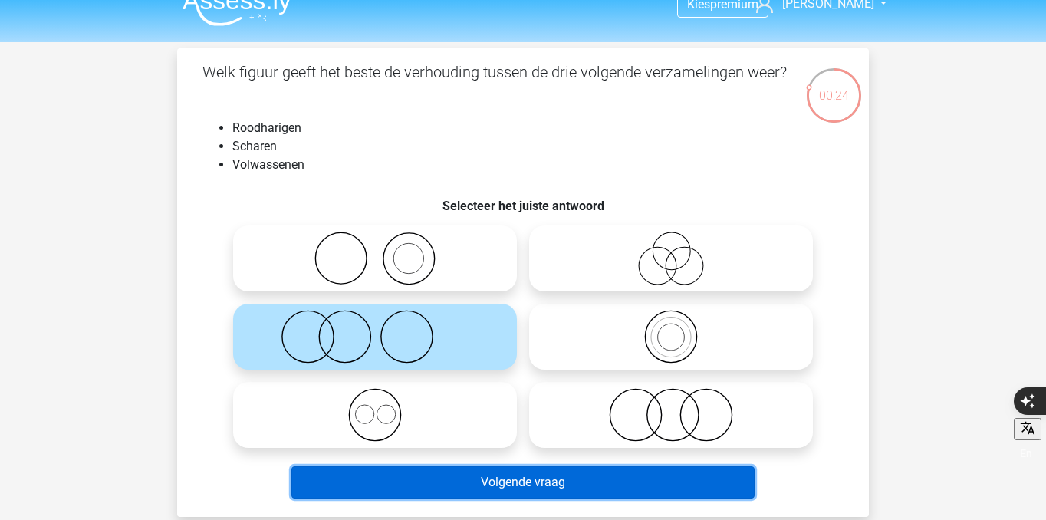
click at [499, 475] on button "Volgende vraag" at bounding box center [523, 482] width 464 height 32
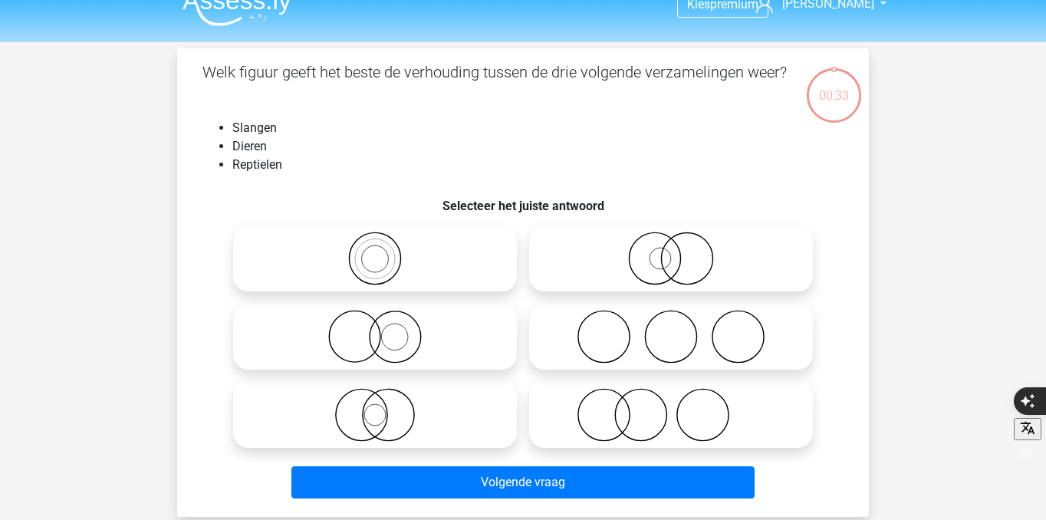
scroll to position [71, 0]
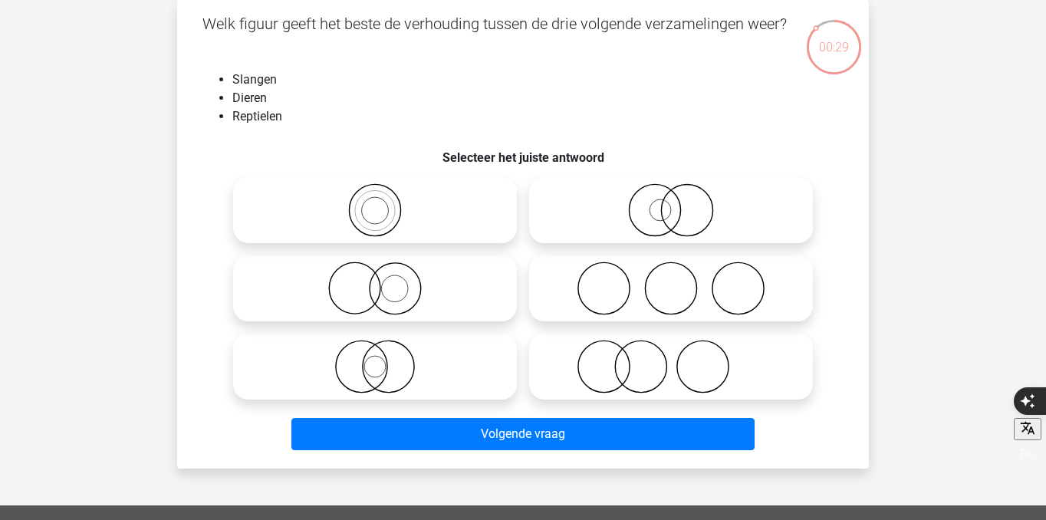
click at [456, 211] on icon at bounding box center [375, 210] width 272 height 54
click at [385, 203] on input "radio" at bounding box center [380, 198] width 10 height 10
radio input "true"
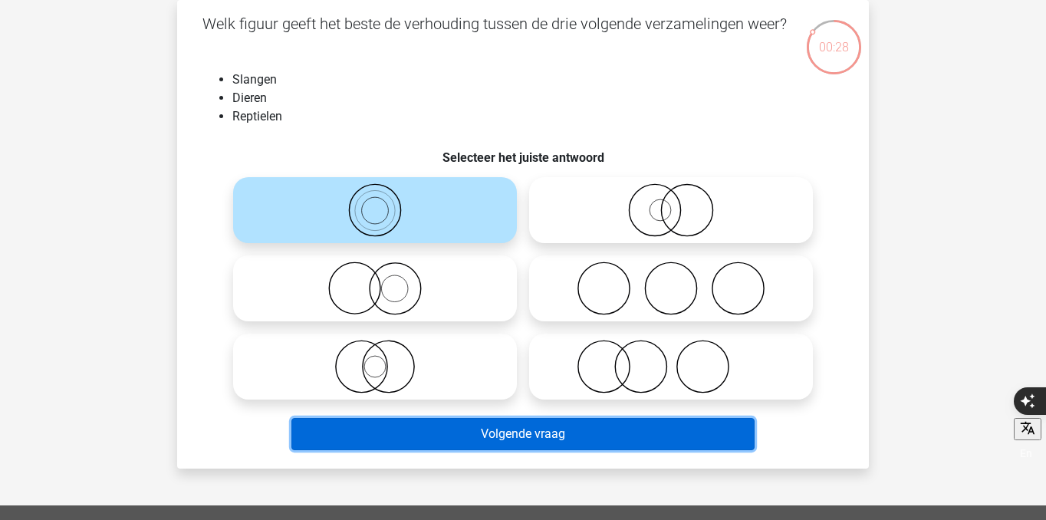
click at [511, 440] on button "Volgende vraag" at bounding box center [523, 434] width 464 height 32
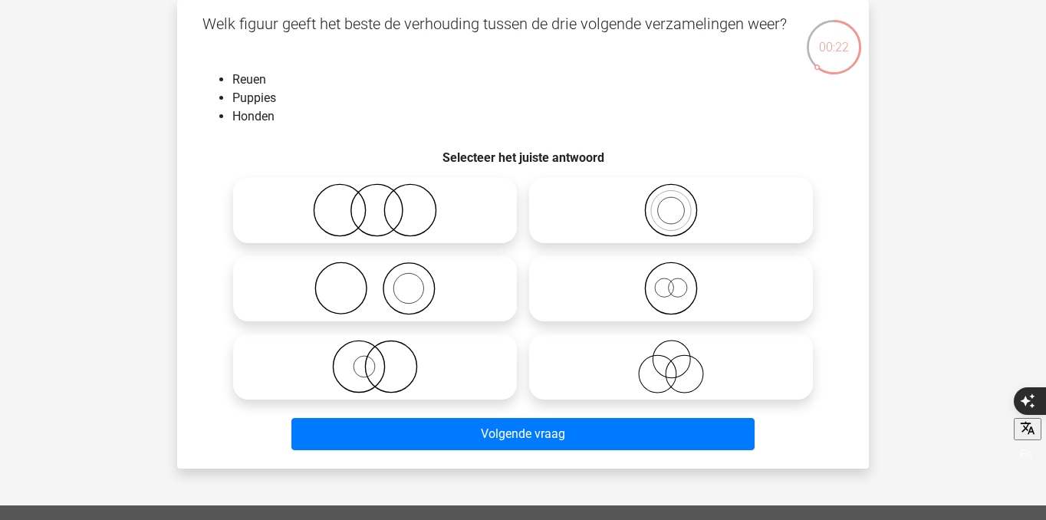
click at [415, 363] on icon at bounding box center [375, 367] width 272 height 54
click at [385, 359] on input "radio" at bounding box center [380, 354] width 10 height 10
radio input "true"
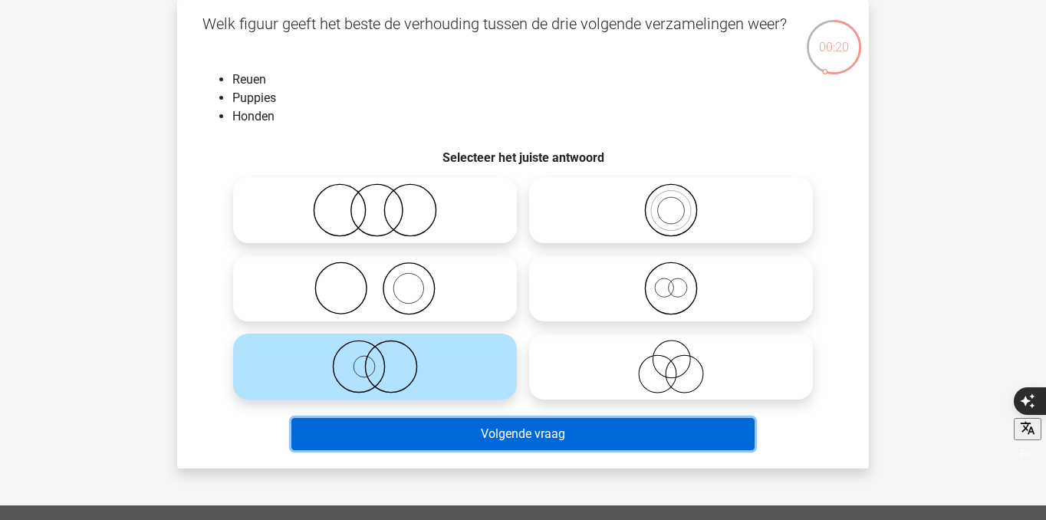
click at [437, 434] on button "Volgende vraag" at bounding box center [523, 434] width 464 height 32
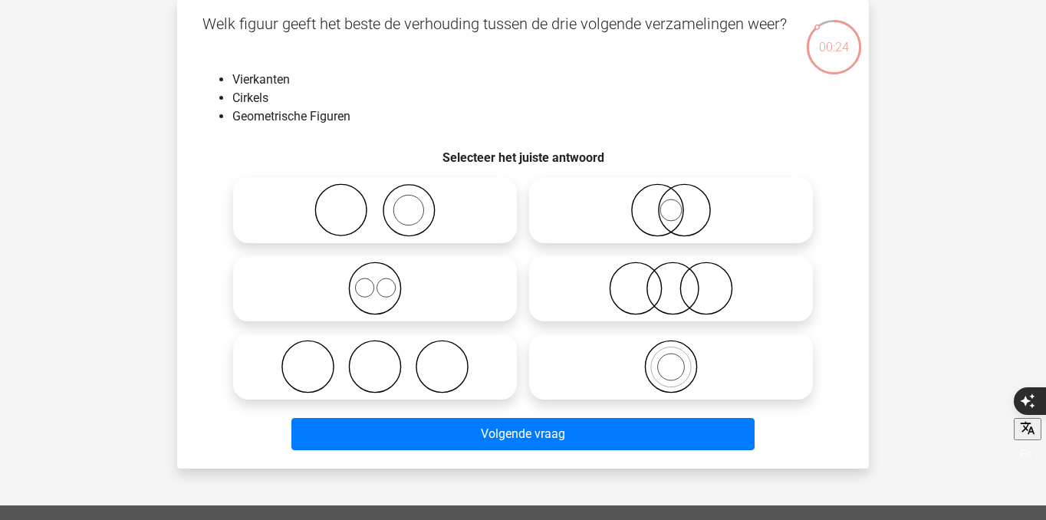
click at [421, 311] on icon at bounding box center [375, 289] width 272 height 54
click at [385, 281] on input "radio" at bounding box center [380, 276] width 10 height 10
radio input "true"
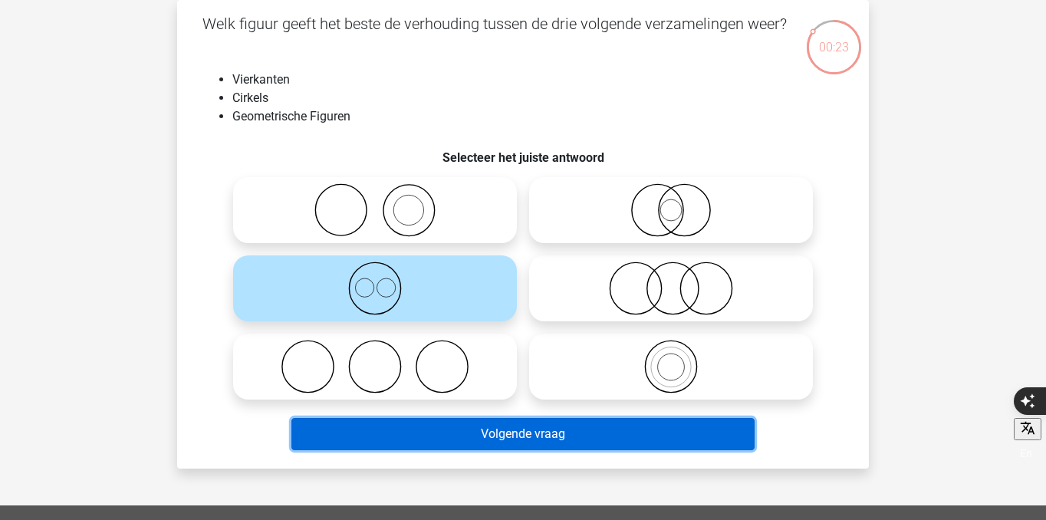
click at [486, 420] on button "Volgende vraag" at bounding box center [523, 434] width 464 height 32
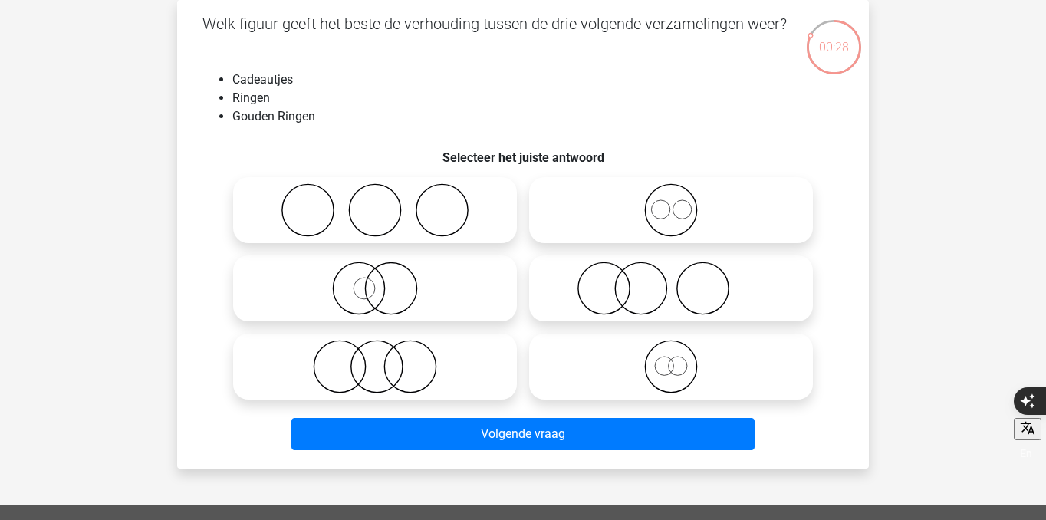
click at [657, 383] on icon at bounding box center [671, 367] width 272 height 54
click at [671, 359] on input "radio" at bounding box center [676, 354] width 10 height 10
radio input "true"
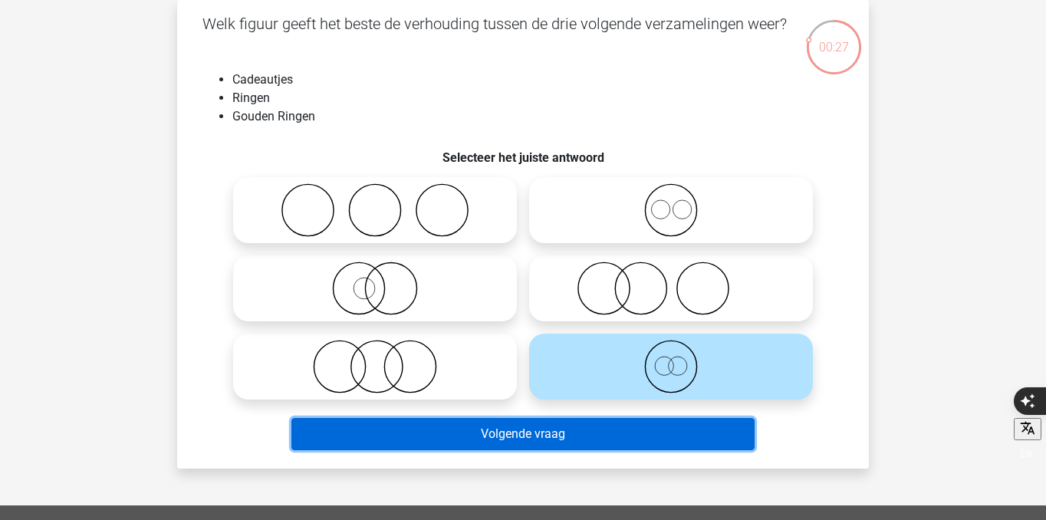
click at [668, 444] on button "Volgende vraag" at bounding box center [523, 434] width 464 height 32
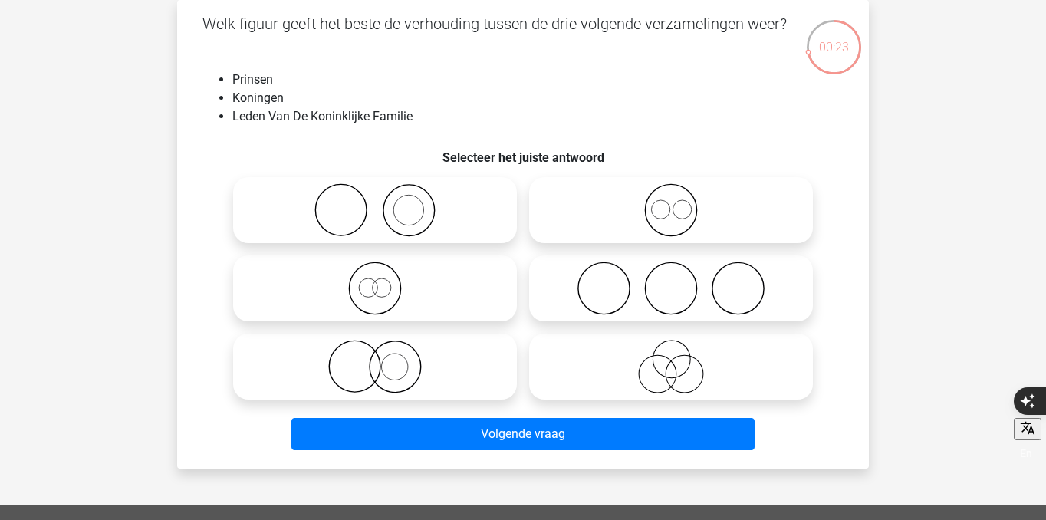
click at [664, 210] on icon at bounding box center [671, 210] width 272 height 54
click at [671, 203] on input "radio" at bounding box center [676, 198] width 10 height 10
radio input "true"
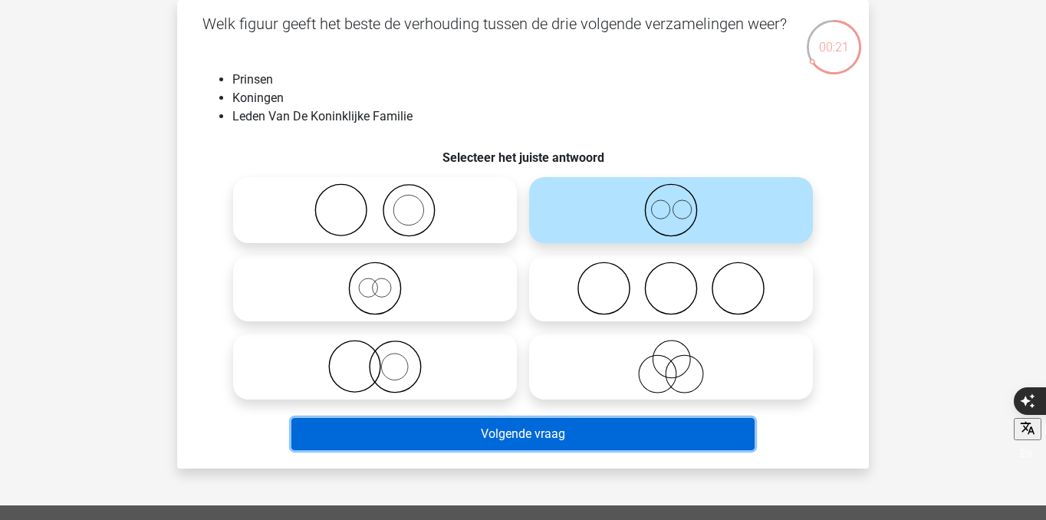
click at [637, 429] on button "Volgende vraag" at bounding box center [523, 434] width 464 height 32
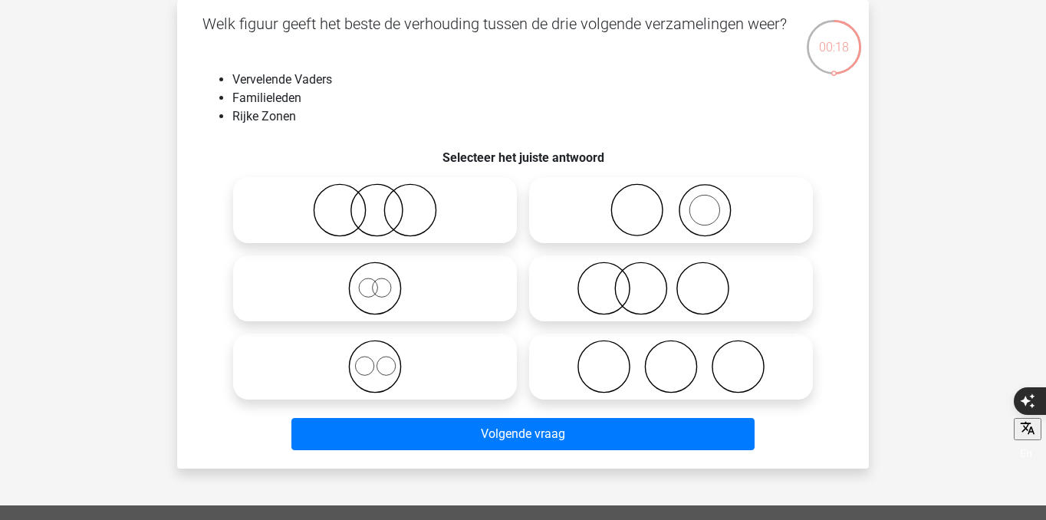
click at [413, 232] on icon at bounding box center [375, 210] width 272 height 54
click at [385, 203] on input "radio" at bounding box center [380, 198] width 10 height 10
radio input "true"
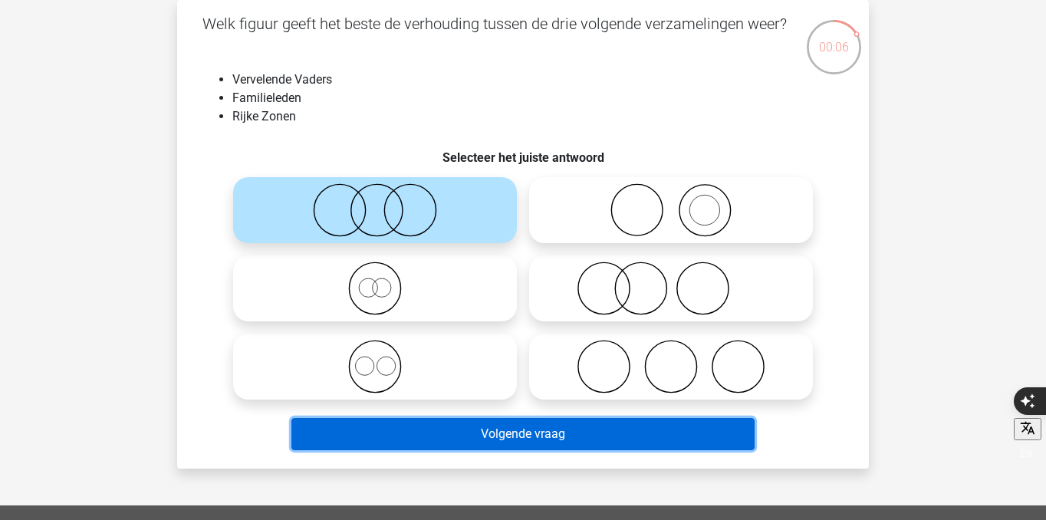
click at [626, 429] on button "Volgende vraag" at bounding box center [523, 434] width 464 height 32
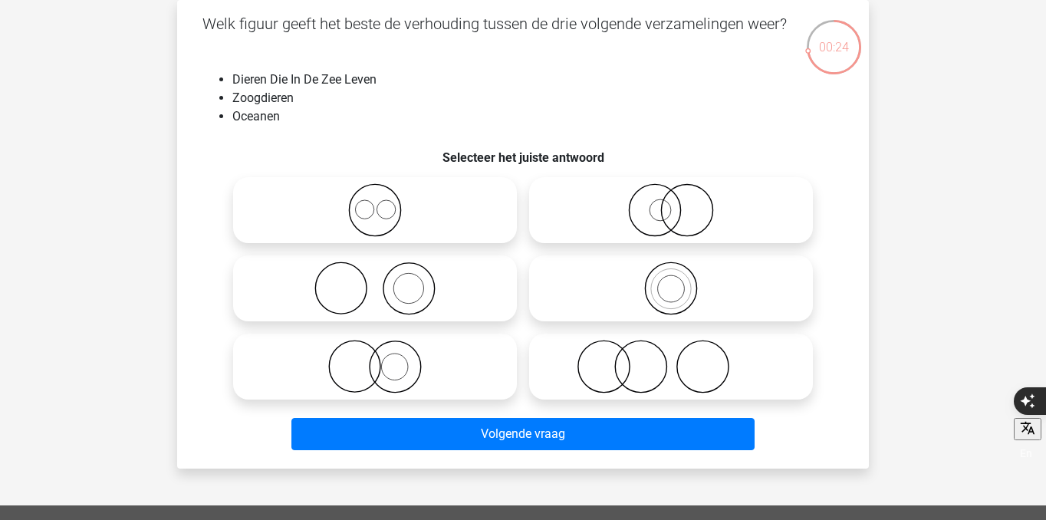
click at [659, 374] on icon at bounding box center [671, 367] width 272 height 54
click at [671, 359] on input "radio" at bounding box center [676, 354] width 10 height 10
radio input "true"
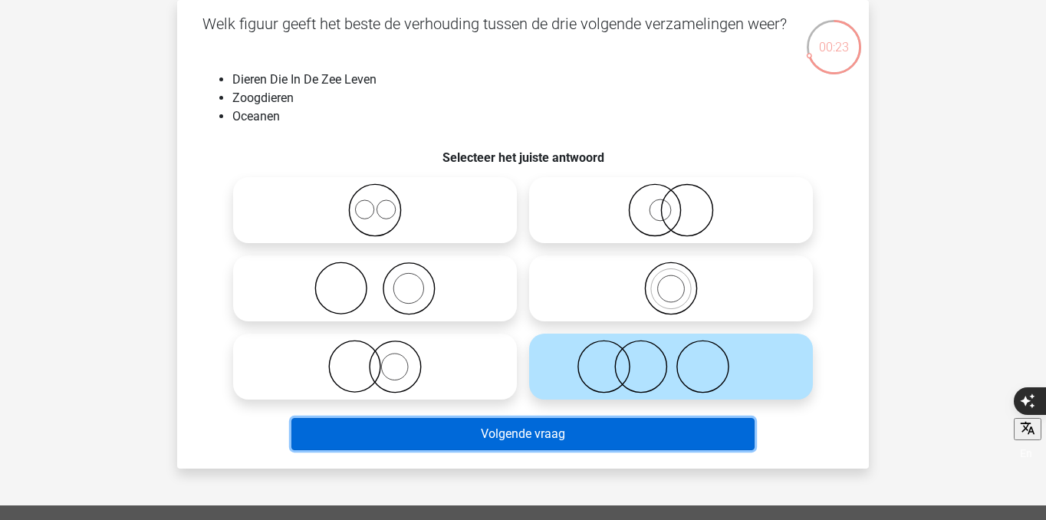
click at [658, 446] on button "Volgende vraag" at bounding box center [523, 434] width 464 height 32
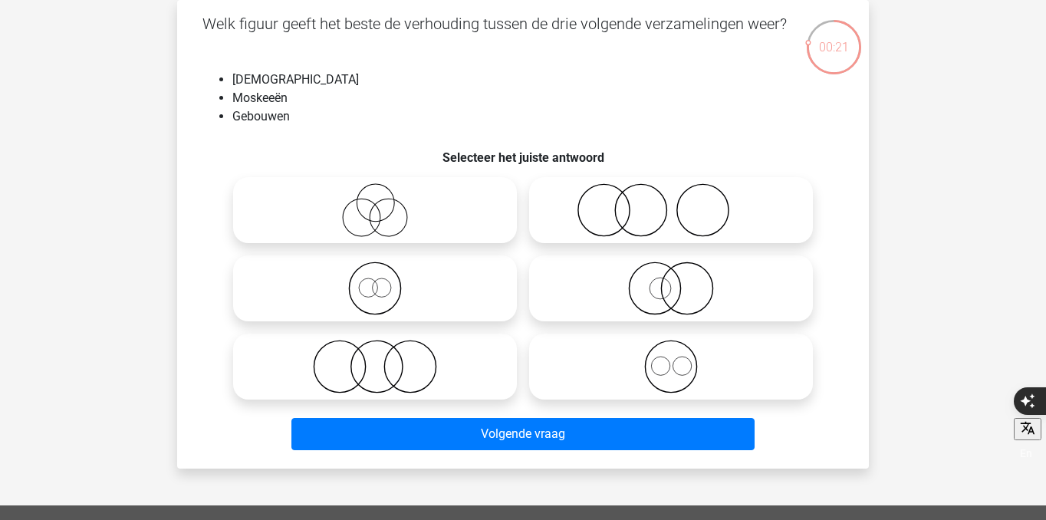
click at [667, 354] on icon at bounding box center [671, 367] width 272 height 54
click at [671, 354] on input "radio" at bounding box center [676, 354] width 10 height 10
radio input "true"
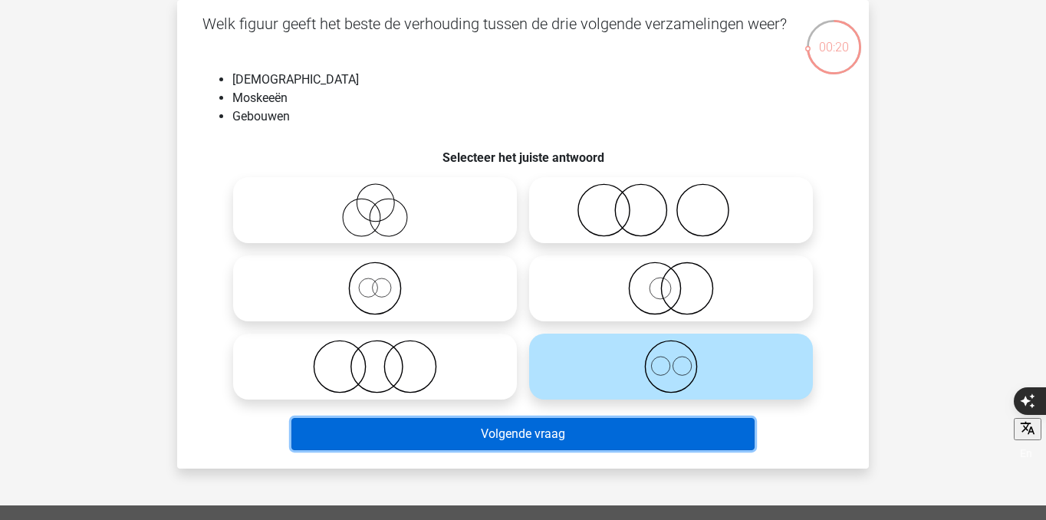
click at [650, 439] on button "Volgende vraag" at bounding box center [523, 434] width 464 height 32
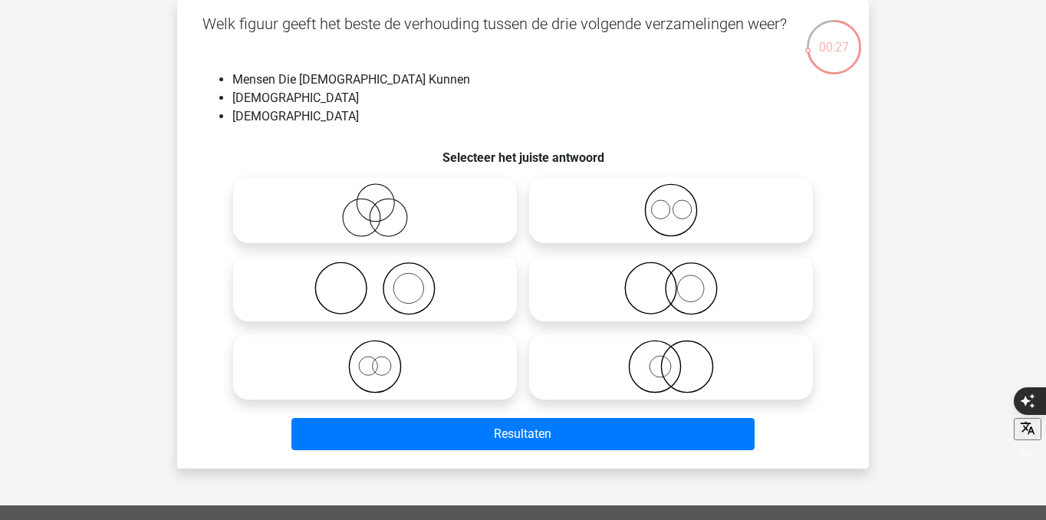
click at [482, 227] on icon at bounding box center [375, 210] width 272 height 54
click at [385, 203] on input "radio" at bounding box center [380, 198] width 10 height 10
radio input "true"
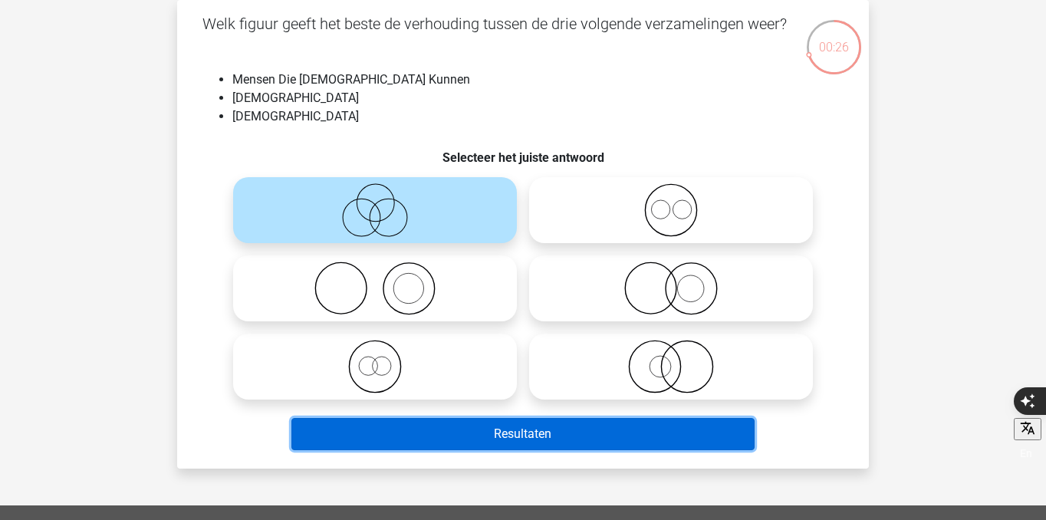
click at [549, 426] on button "Resultaten" at bounding box center [523, 434] width 464 height 32
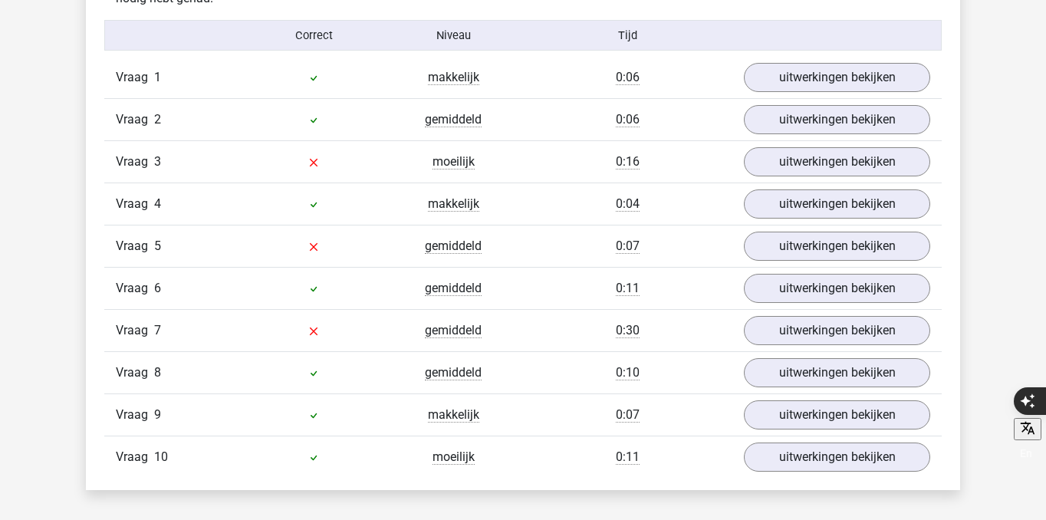
scroll to position [1268, 0]
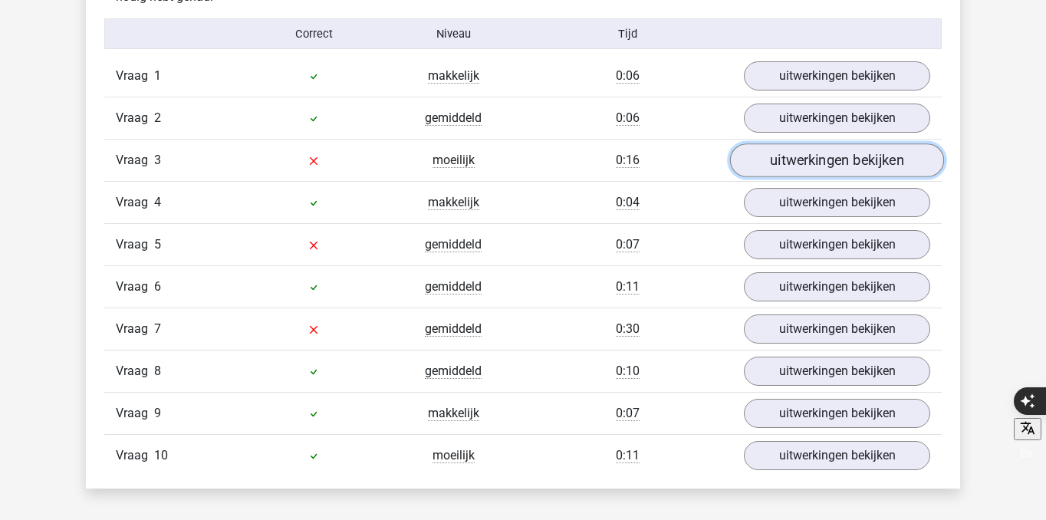
click at [827, 166] on link "uitwerkingen bekijken" at bounding box center [837, 160] width 214 height 34
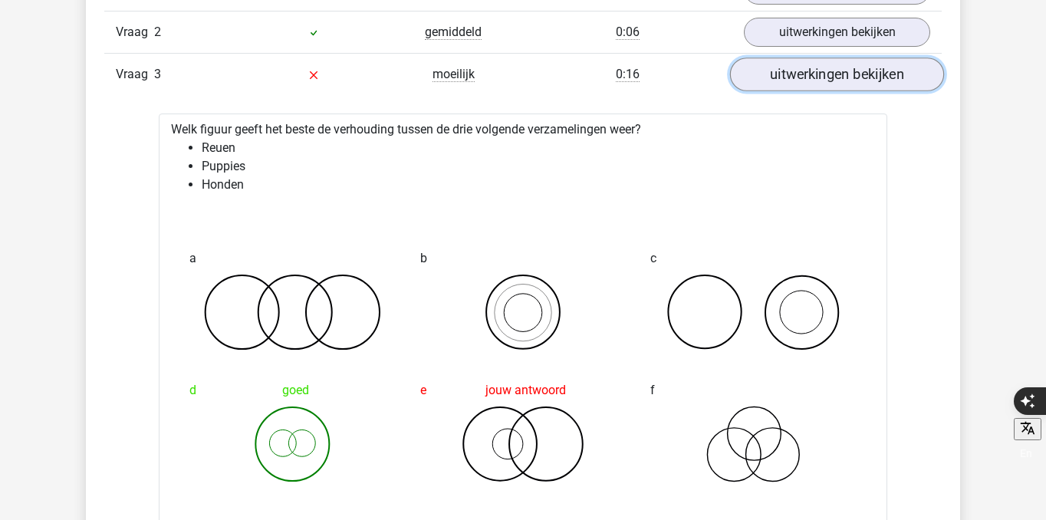
scroll to position [1355, 0]
click at [838, 71] on link "uitwerkingen bekijken" at bounding box center [837, 74] width 214 height 34
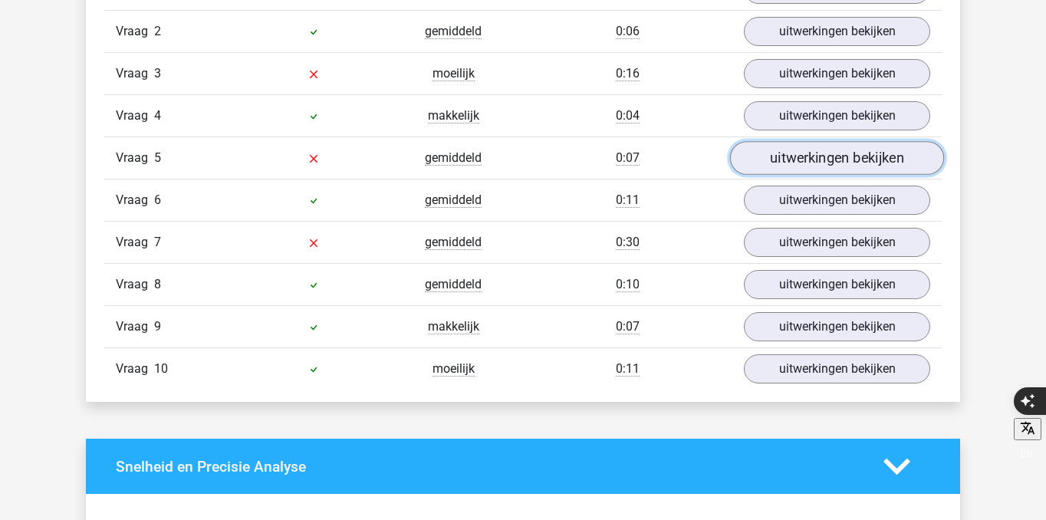
click at [843, 166] on link "uitwerkingen bekijken" at bounding box center [837, 158] width 214 height 34
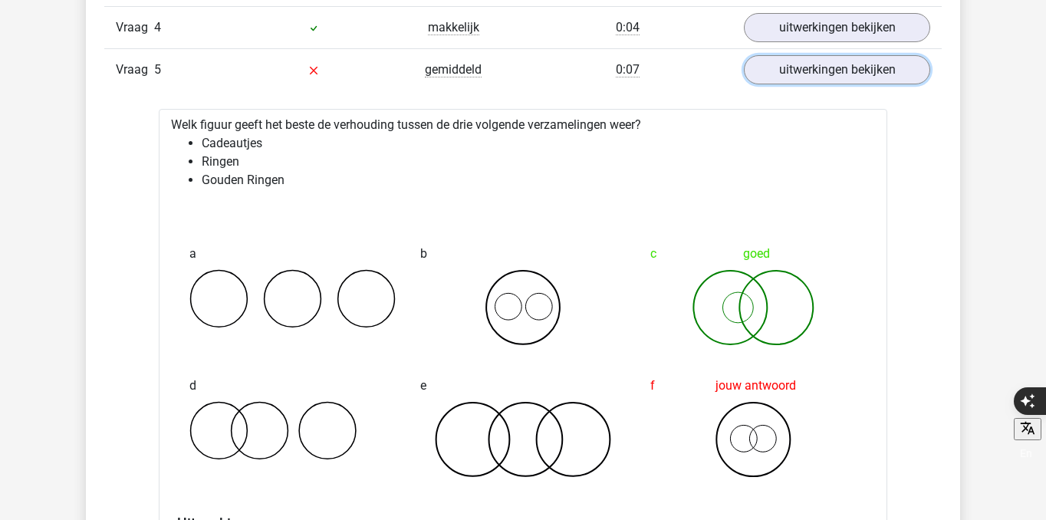
scroll to position [1473, 0]
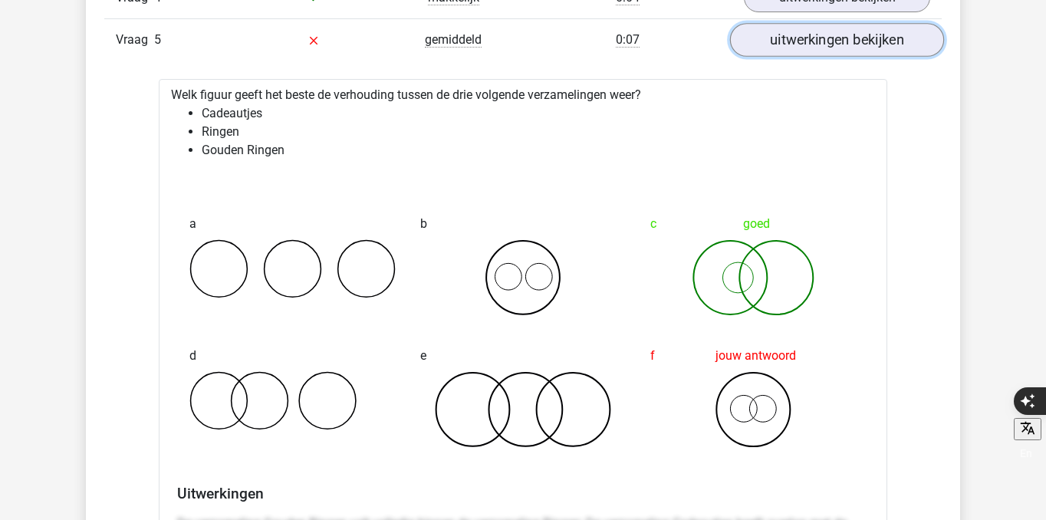
click at [817, 52] on link "uitwerkingen bekijken" at bounding box center [837, 40] width 214 height 34
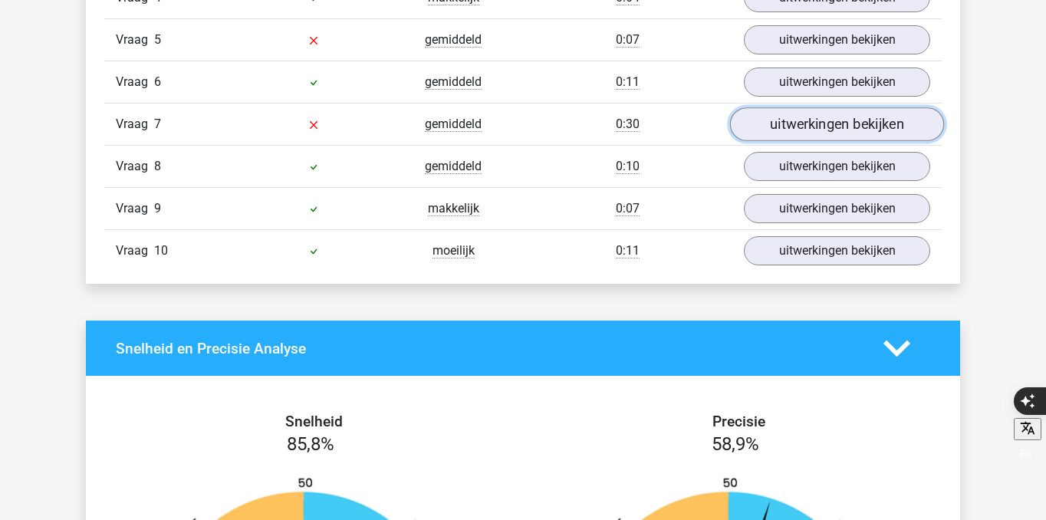
click at [809, 125] on link "uitwerkingen bekijken" at bounding box center [837, 124] width 214 height 34
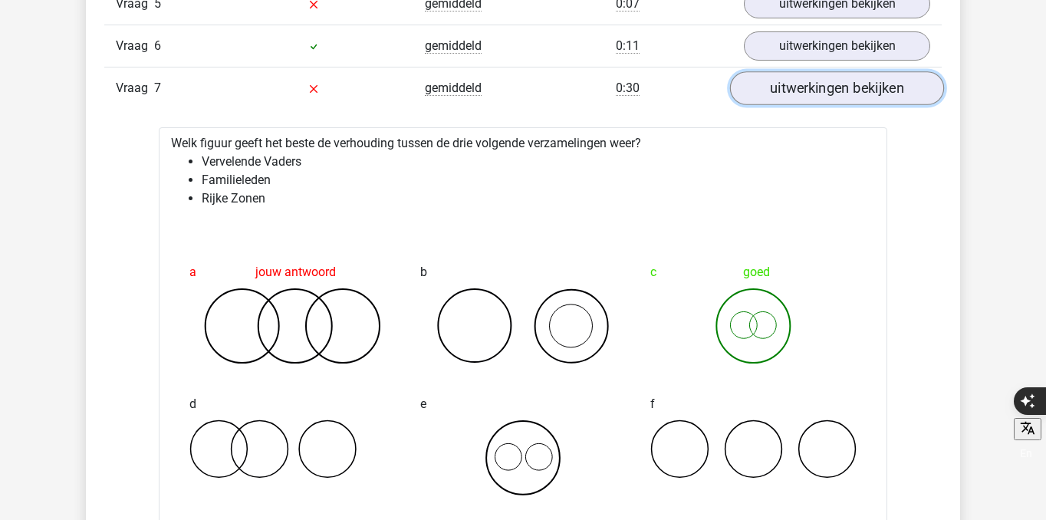
scroll to position [1545, 0]
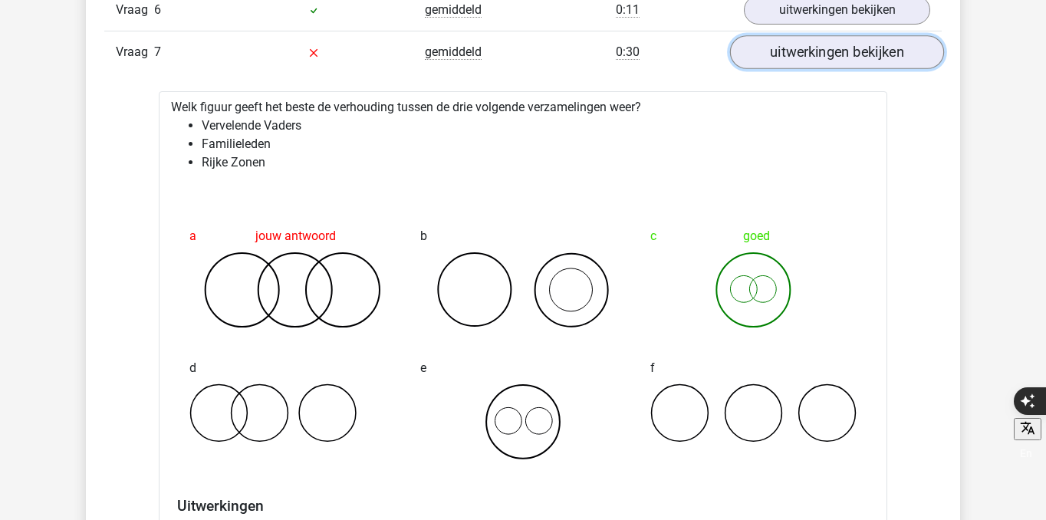
click at [832, 52] on link "uitwerkingen bekijken" at bounding box center [837, 52] width 214 height 34
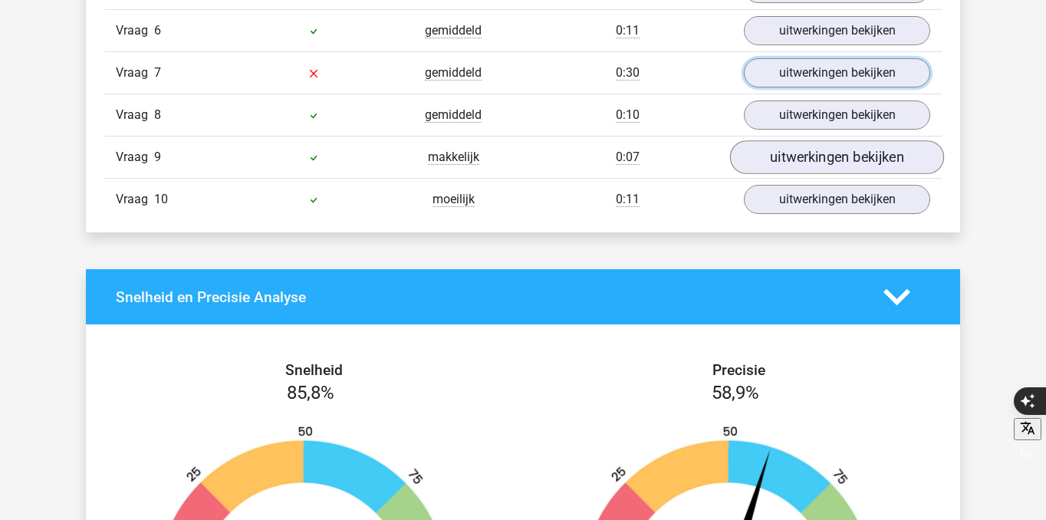
scroll to position [1500, 0]
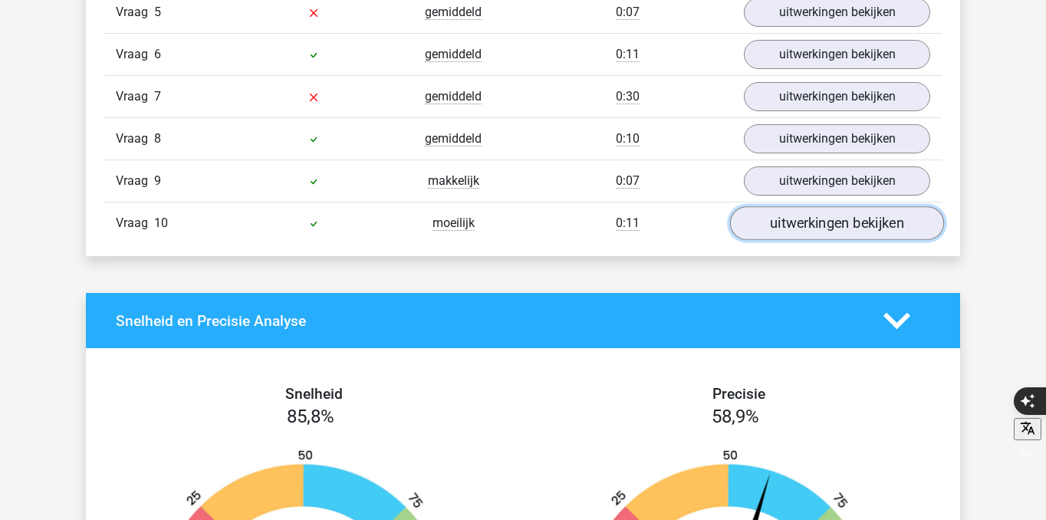
click at [778, 230] on link "uitwerkingen bekijken" at bounding box center [837, 223] width 214 height 34
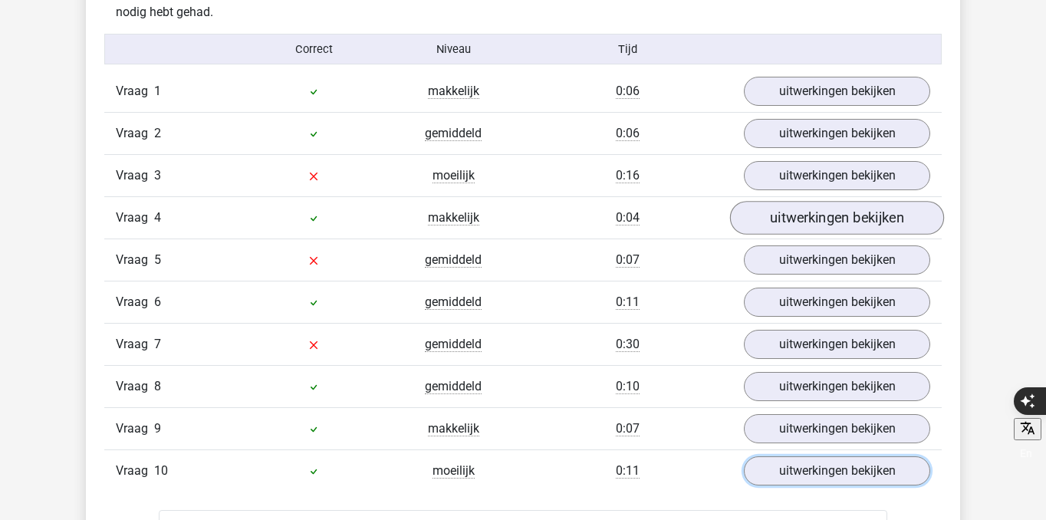
scroll to position [1261, 0]
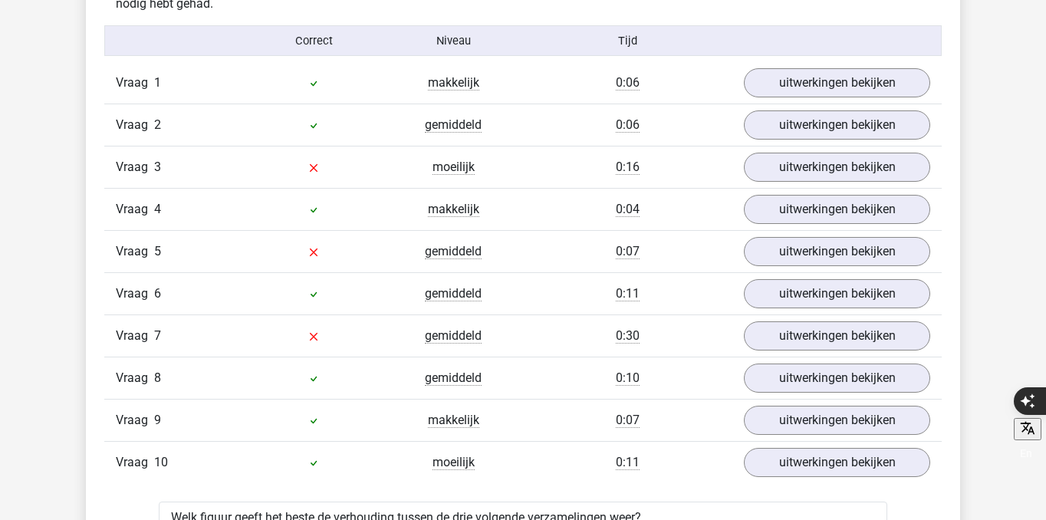
click at [792, 151] on div "Vraag 3 moeilijk 0:16 uitwerkingen bekijken" at bounding box center [523, 167] width 838 height 42
click at [793, 164] on link "uitwerkingen bekijken" at bounding box center [837, 167] width 214 height 34
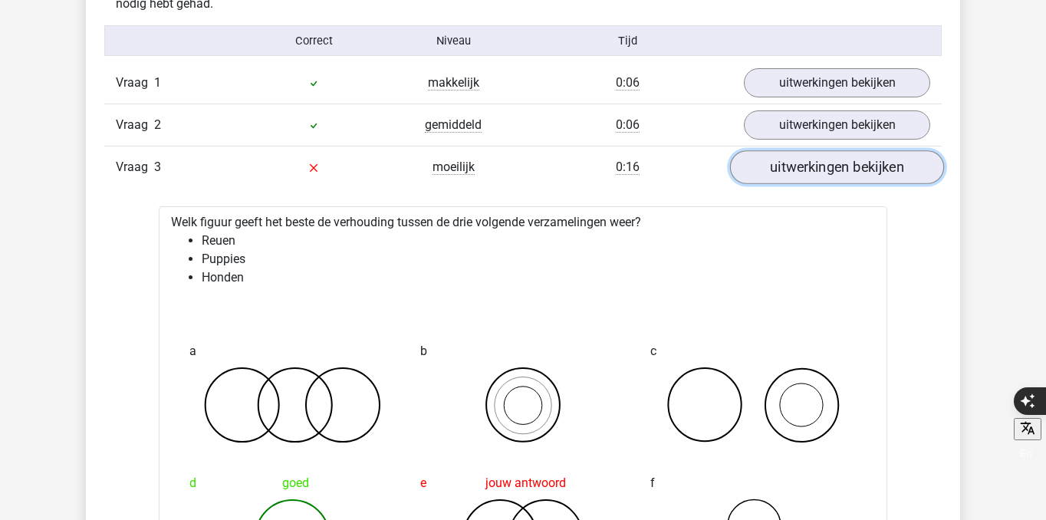
click at [793, 164] on link "uitwerkingen bekijken" at bounding box center [837, 167] width 214 height 34
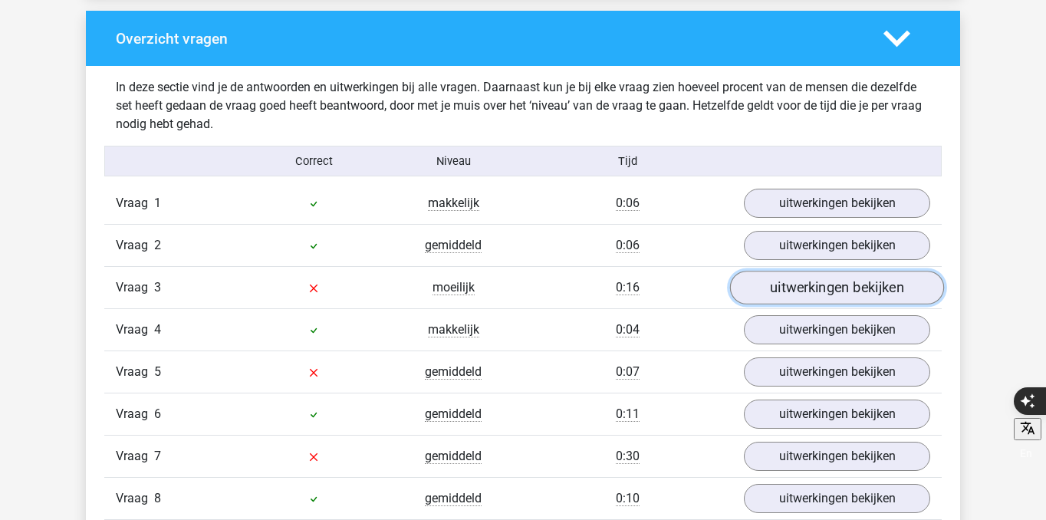
scroll to position [1162, 0]
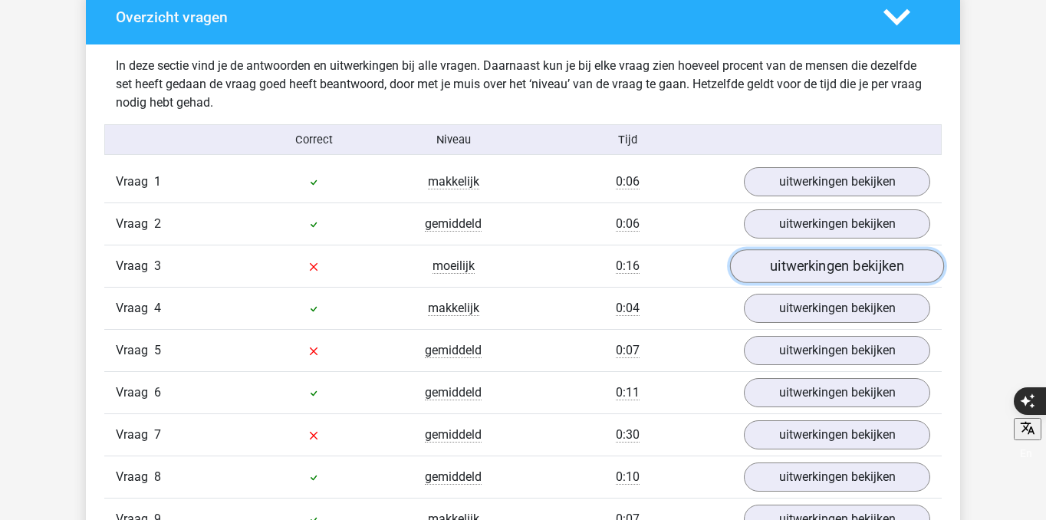
click at [802, 265] on link "uitwerkingen bekijken" at bounding box center [837, 266] width 214 height 34
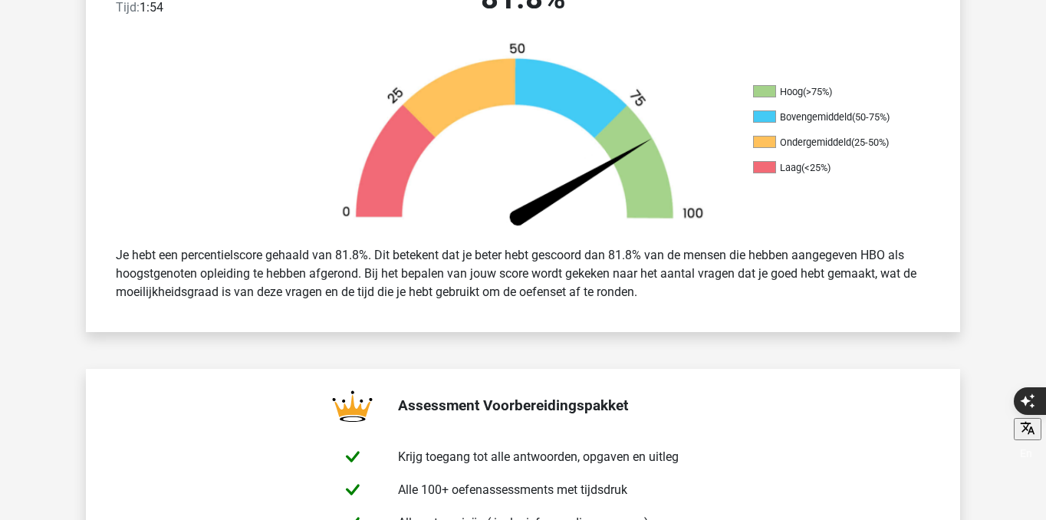
scroll to position [0, 0]
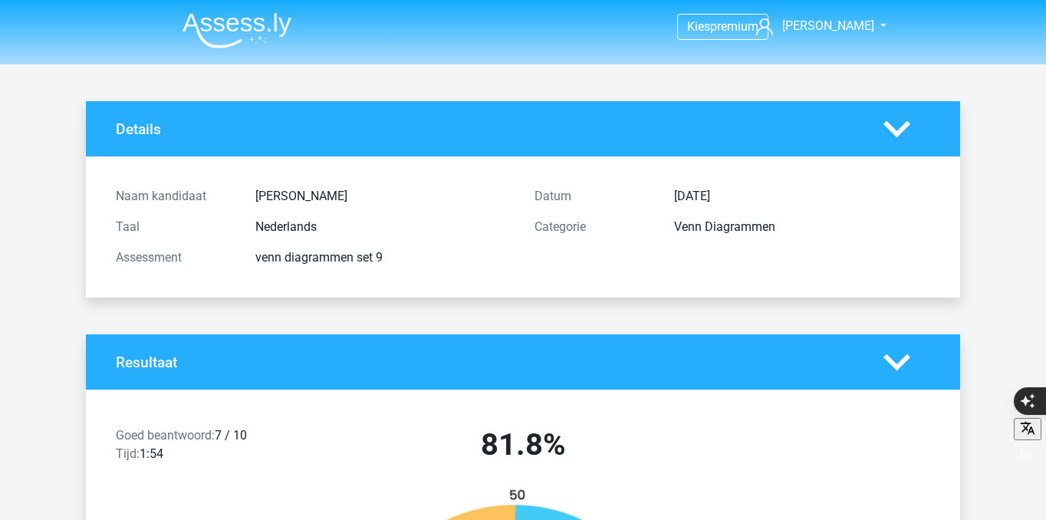
click at [209, 20] on img at bounding box center [237, 30] width 109 height 36
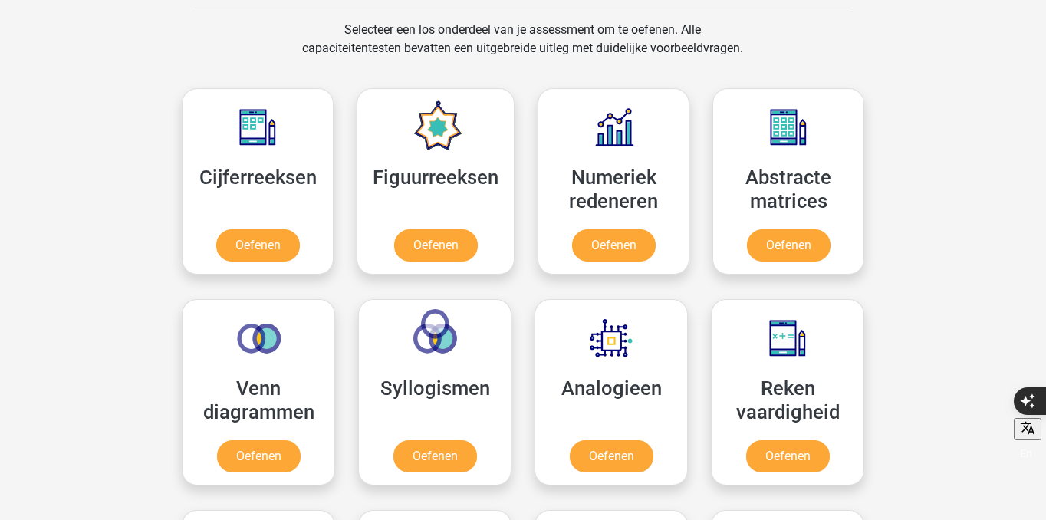
scroll to position [654, 0]
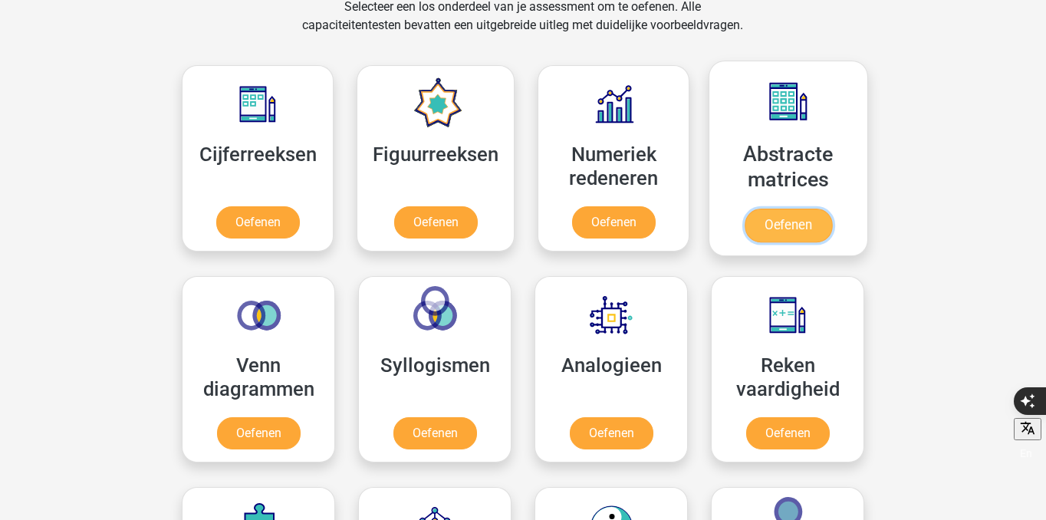
click at [772, 227] on link "Oefenen" at bounding box center [788, 226] width 87 height 34
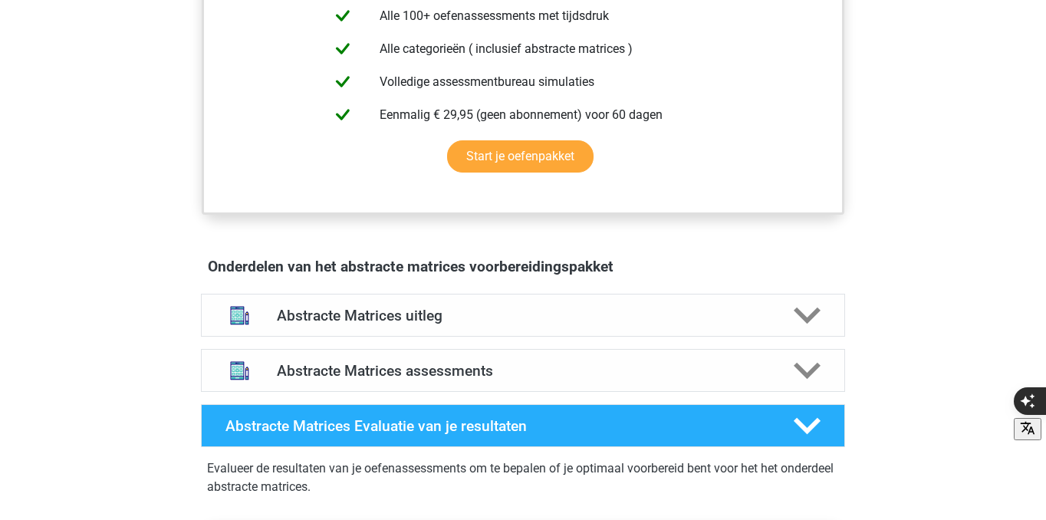
scroll to position [713, 0]
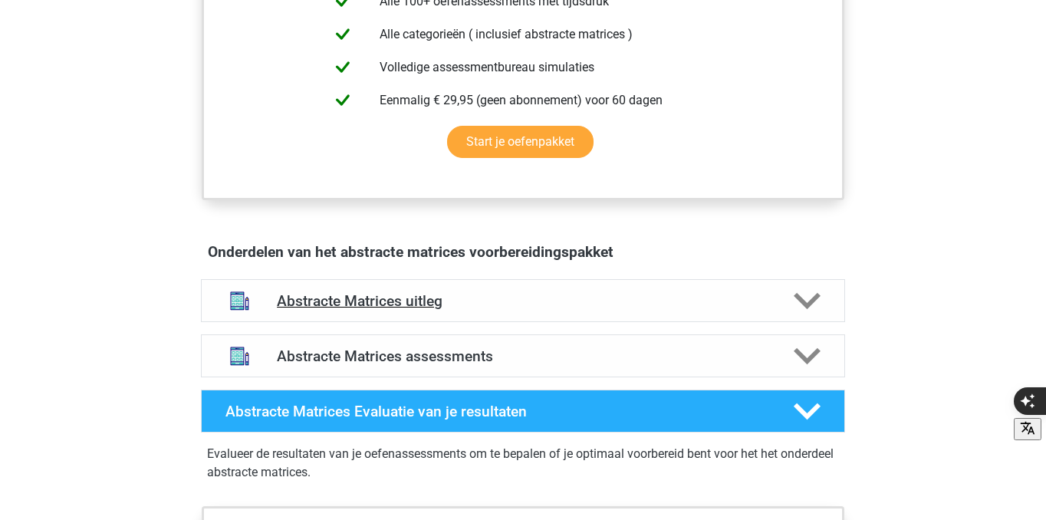
click at [479, 303] on h4 "Abstracte Matrices uitleg" at bounding box center [523, 301] width 492 height 18
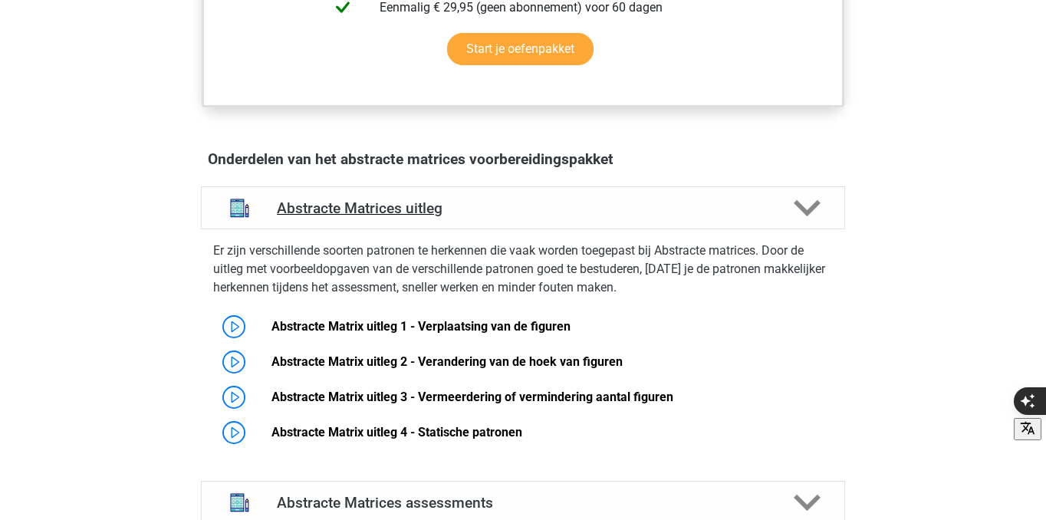
scroll to position [812, 0]
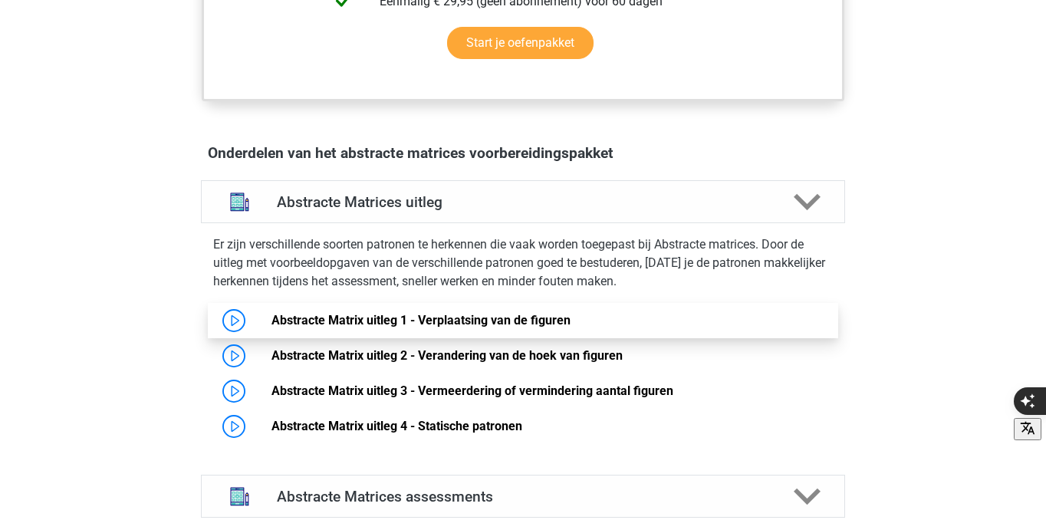
click at [372, 313] on link "Abstracte Matrix uitleg 1 - Verplaatsing van de figuren" at bounding box center [421, 320] width 299 height 15
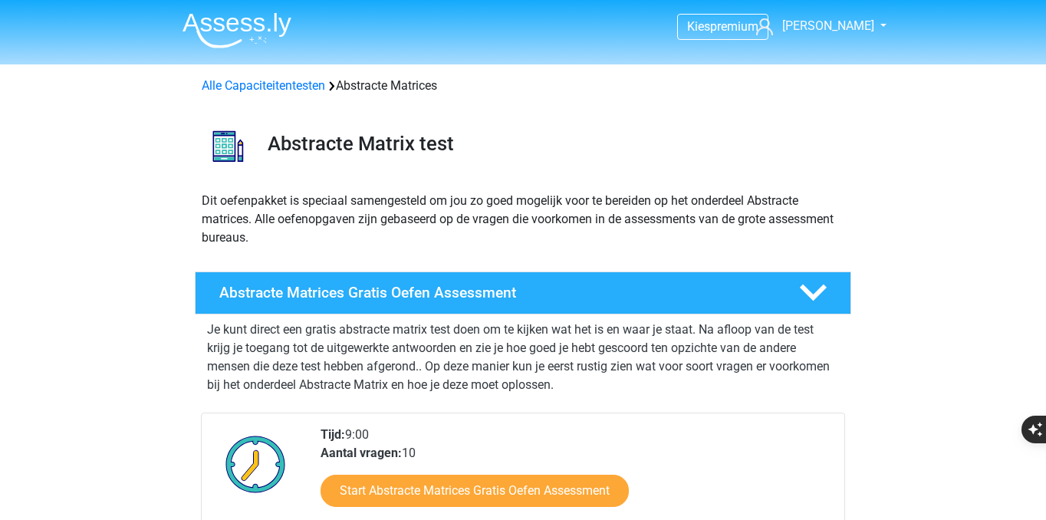
scroll to position [812, 0]
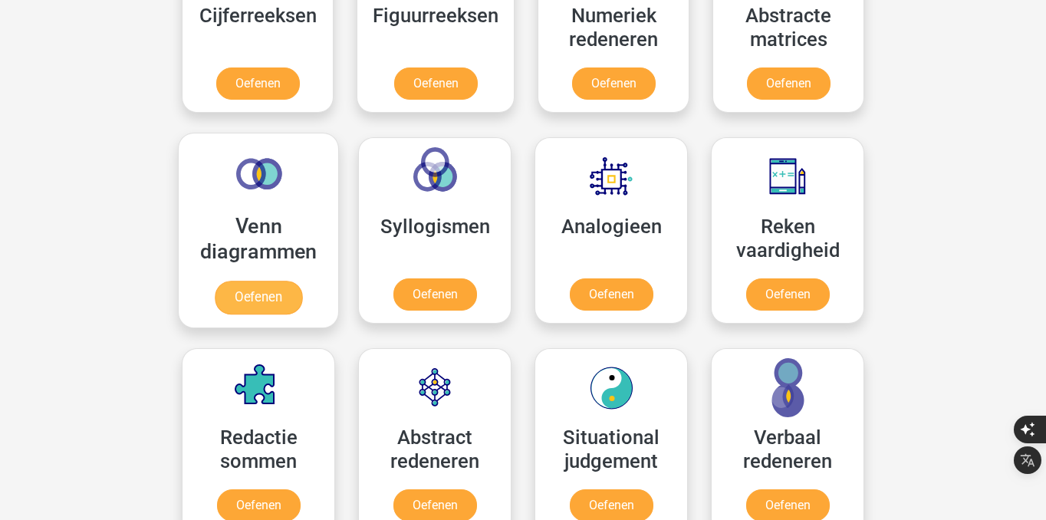
scroll to position [648, 0]
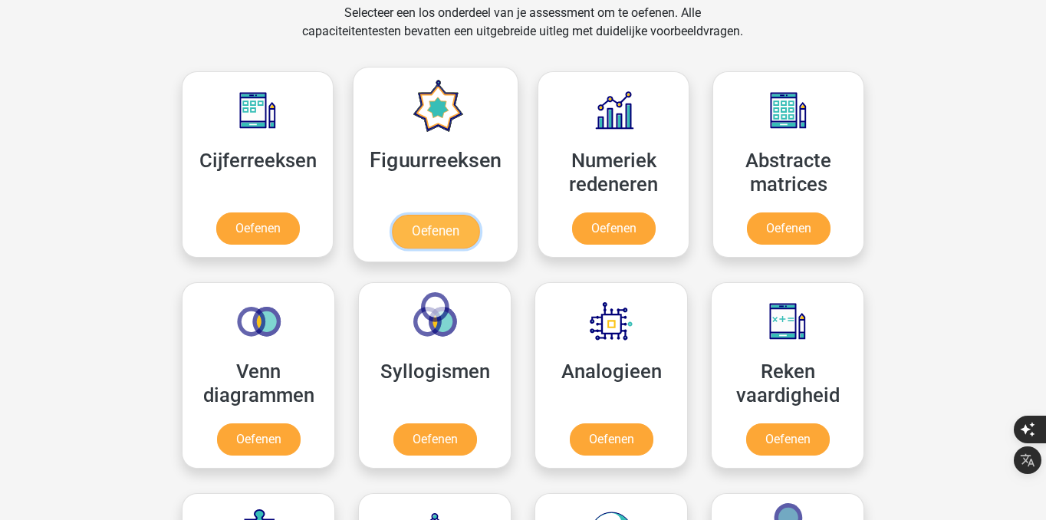
click at [430, 235] on link "Oefenen" at bounding box center [435, 232] width 87 height 34
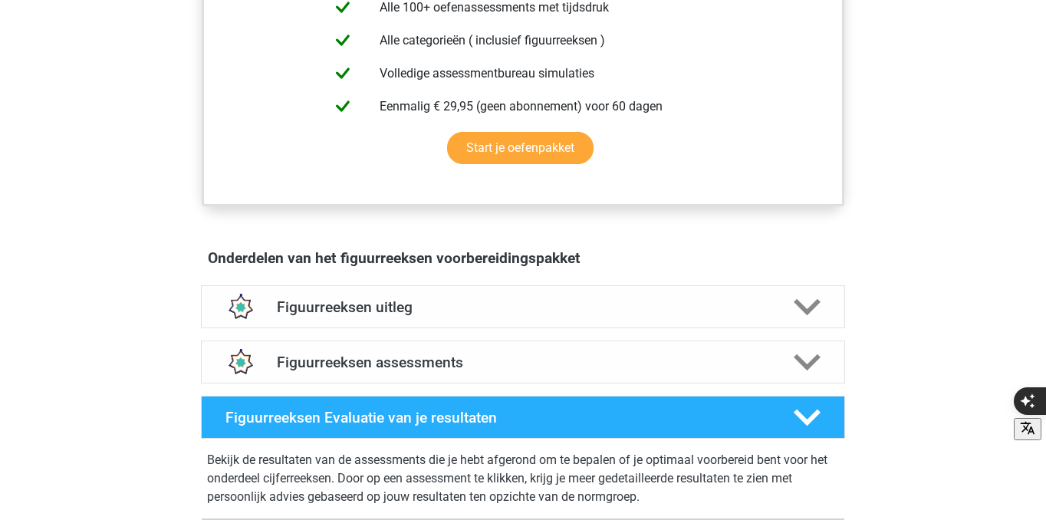
scroll to position [690, 0]
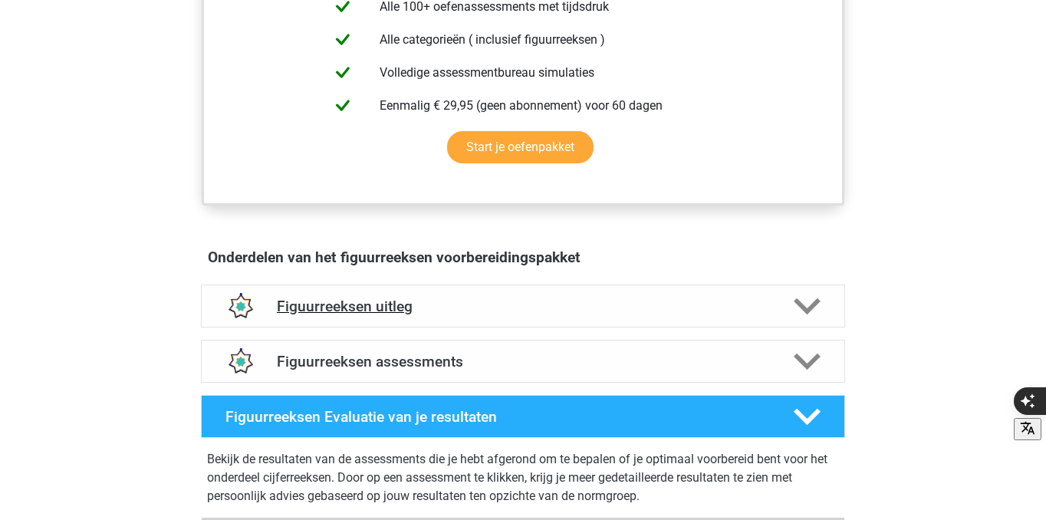
click at [426, 305] on h4 "Figuurreeksen uitleg" at bounding box center [523, 307] width 492 height 18
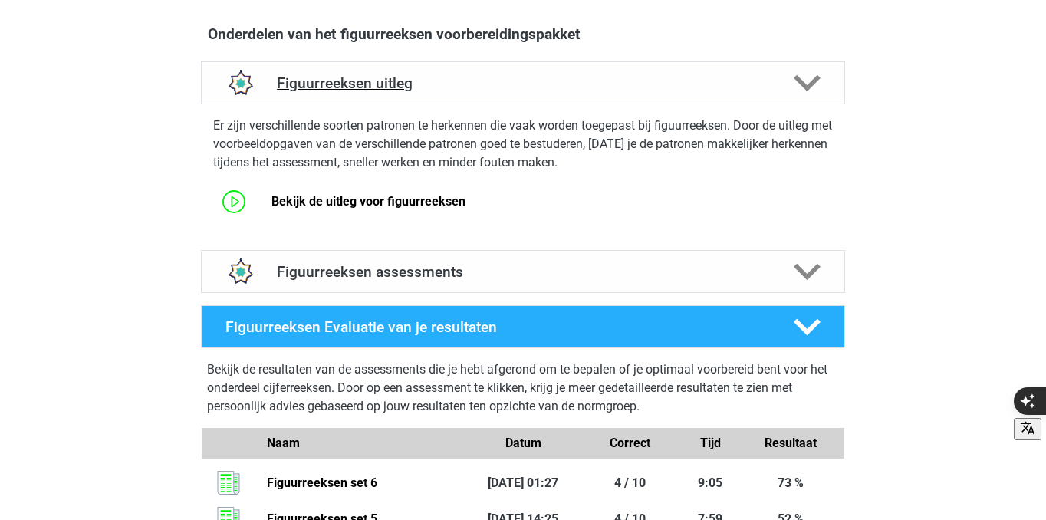
scroll to position [926, 0]
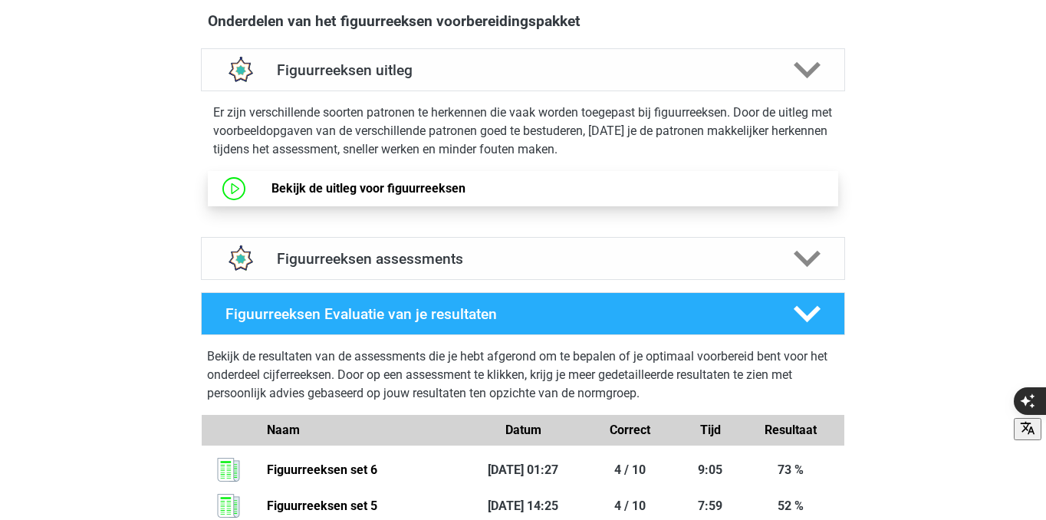
click at [429, 196] on link "Bekijk de uitleg voor figuurreeksen" at bounding box center [369, 188] width 194 height 15
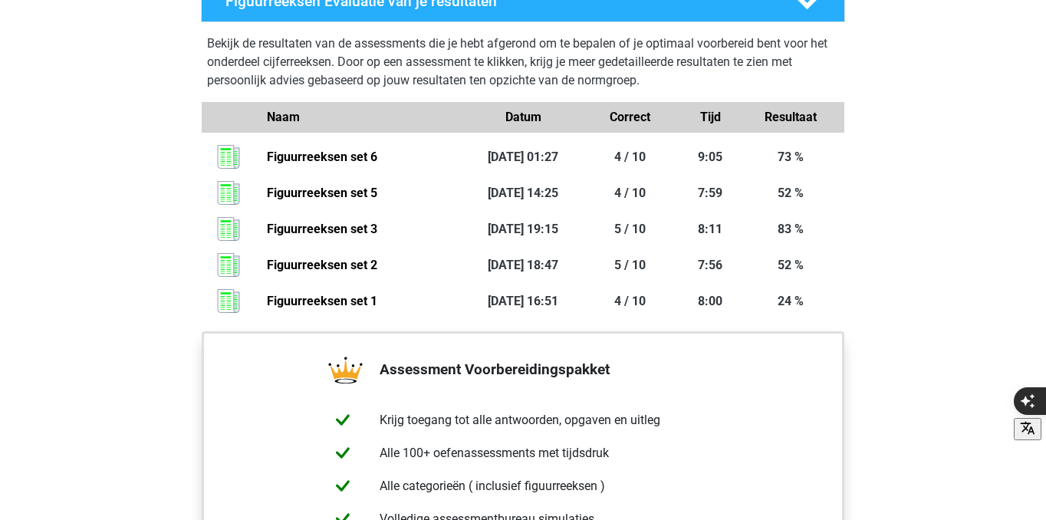
scroll to position [1094, 0]
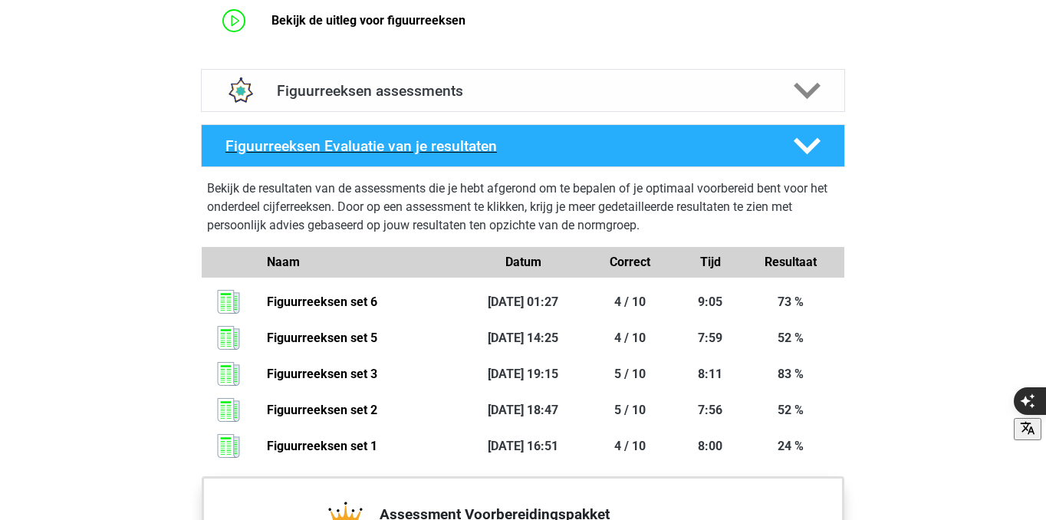
click at [809, 143] on icon at bounding box center [807, 146] width 27 height 27
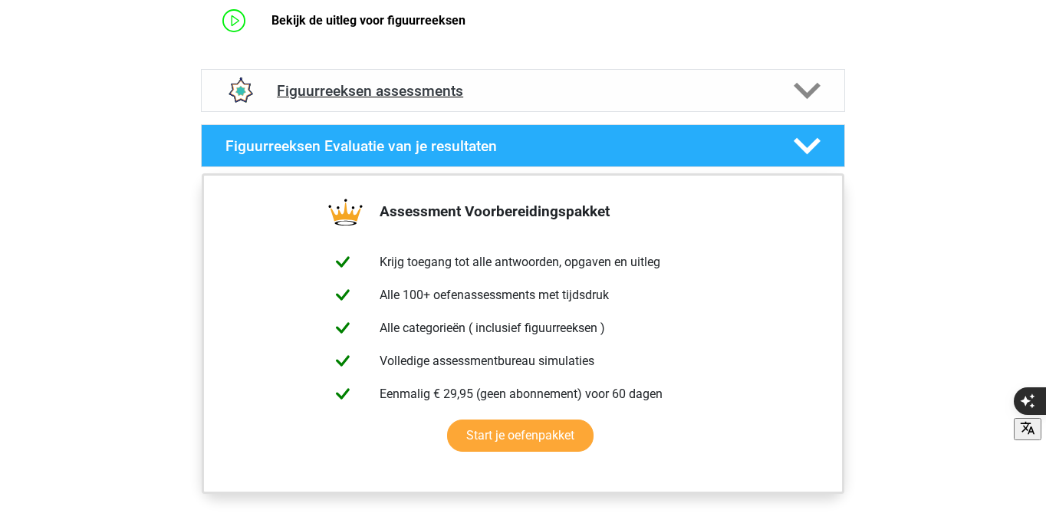
click at [755, 76] on div "Figuurreeksen assessments" at bounding box center [523, 90] width 644 height 43
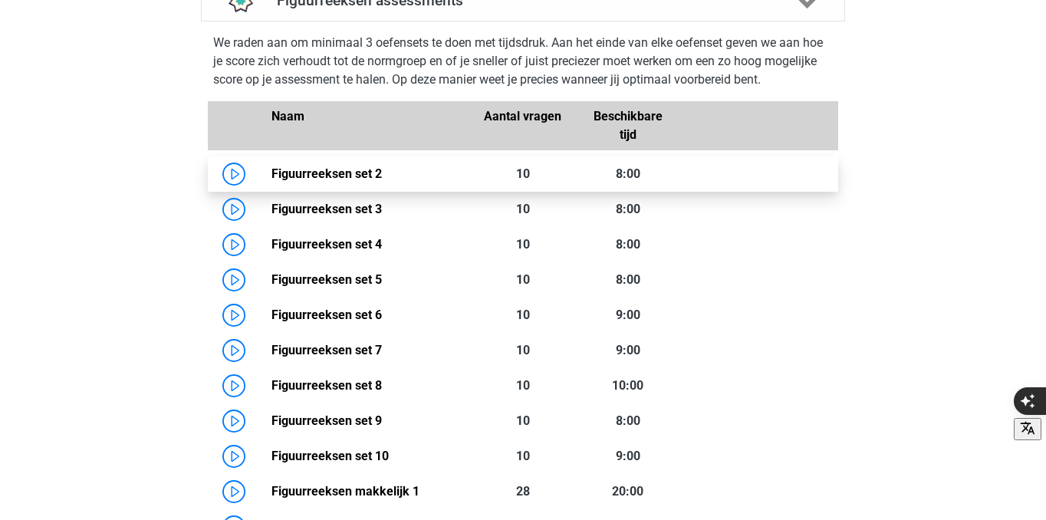
scroll to position [1205, 0]
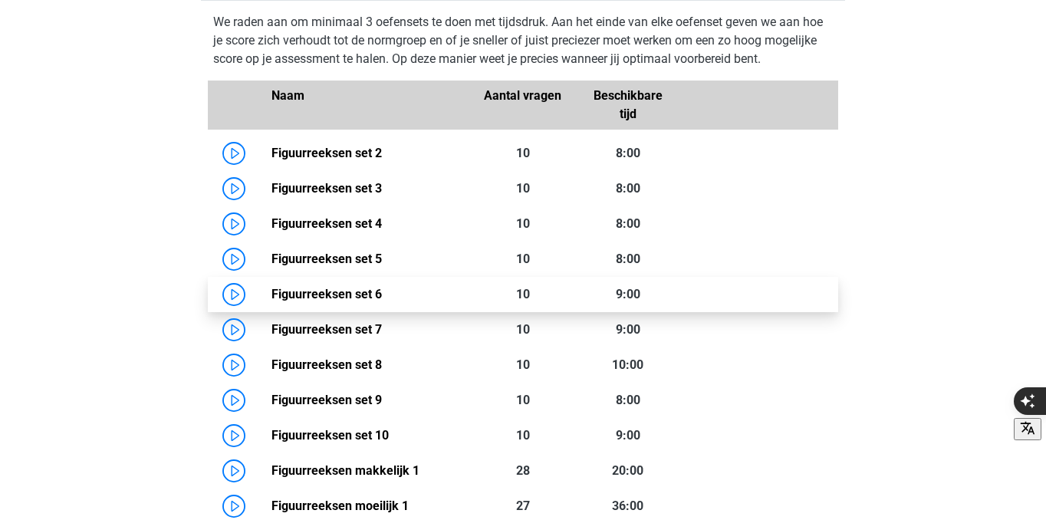
click at [272, 290] on link "Figuurreeksen set 6" at bounding box center [327, 294] width 110 height 15
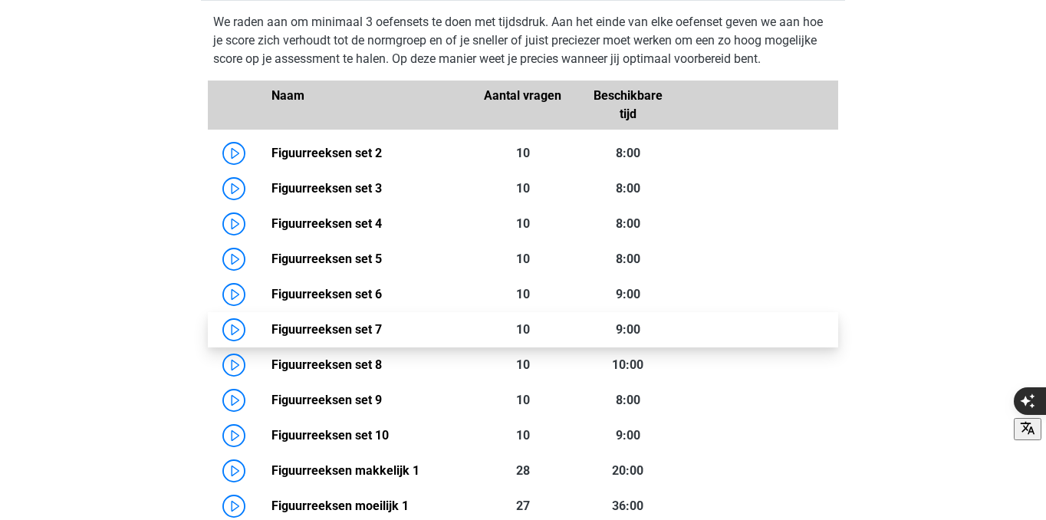
click at [296, 332] on link "Figuurreeksen set 7" at bounding box center [327, 329] width 110 height 15
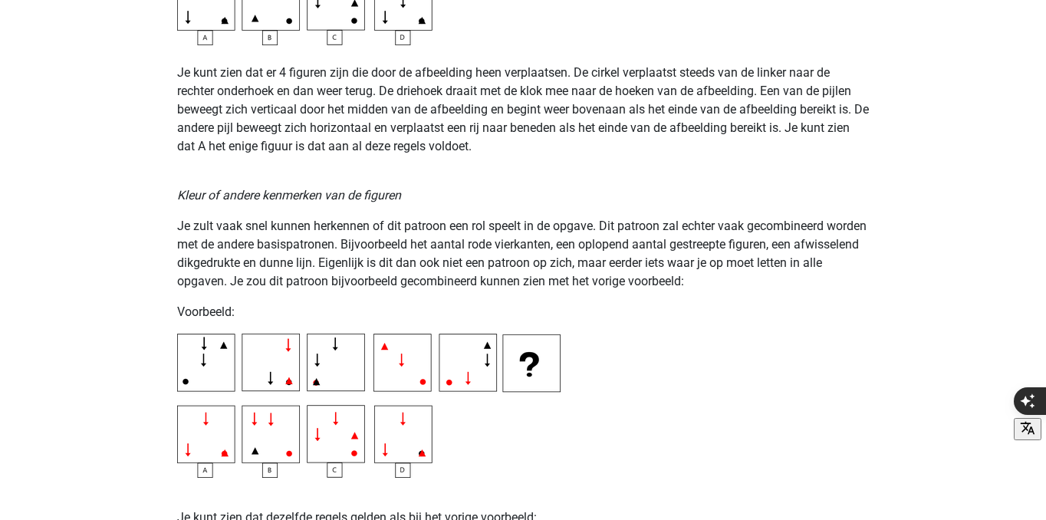
scroll to position [2577, 0]
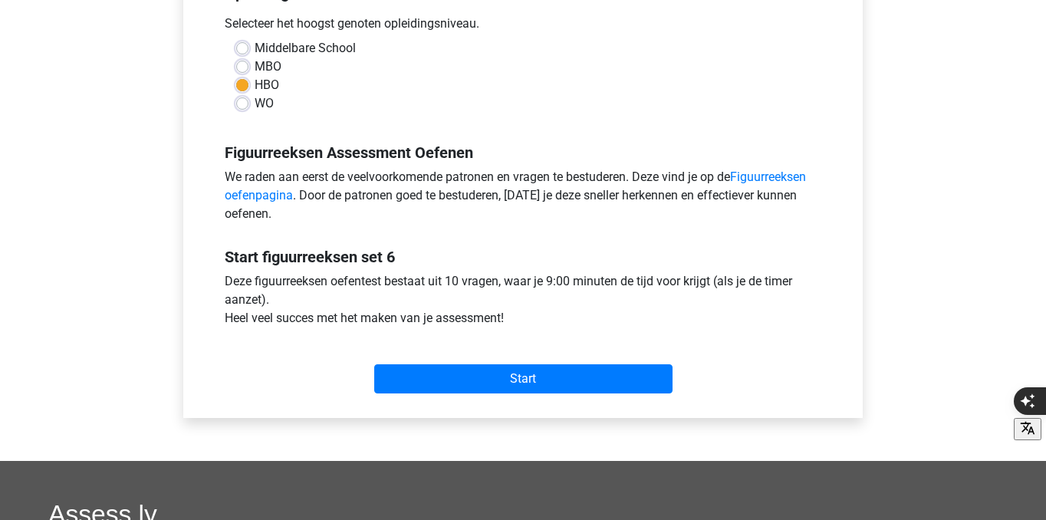
scroll to position [366, 0]
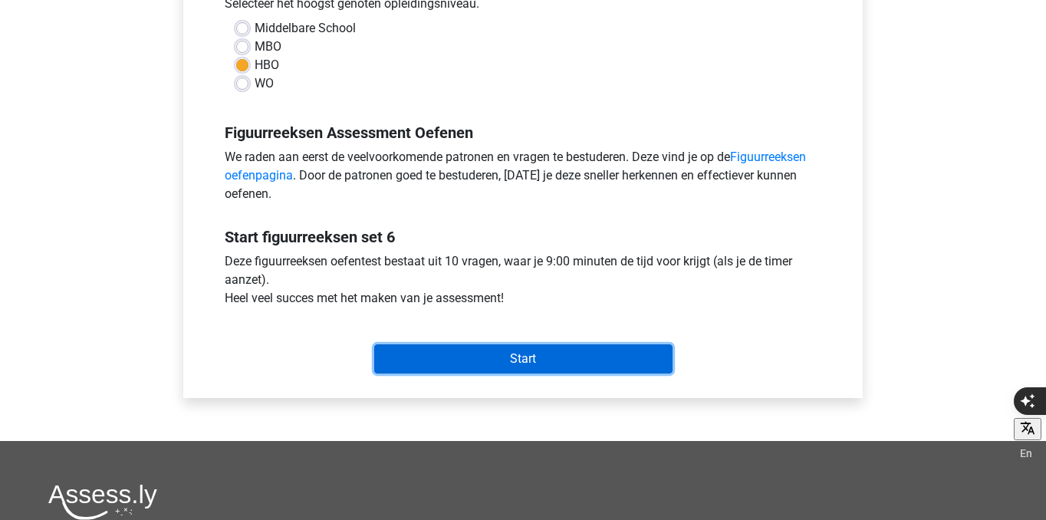
click at [490, 360] on input "Start" at bounding box center [523, 358] width 298 height 29
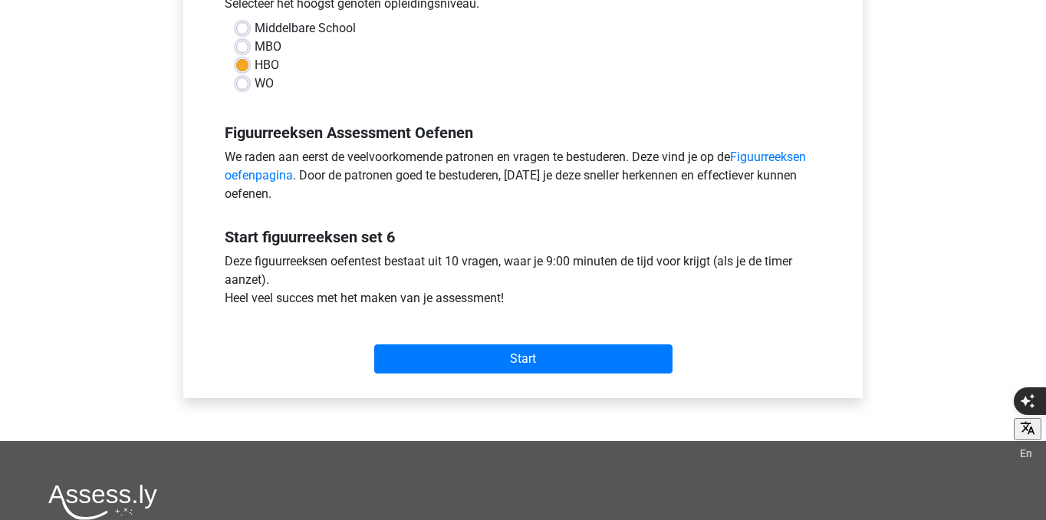
scroll to position [365, 0]
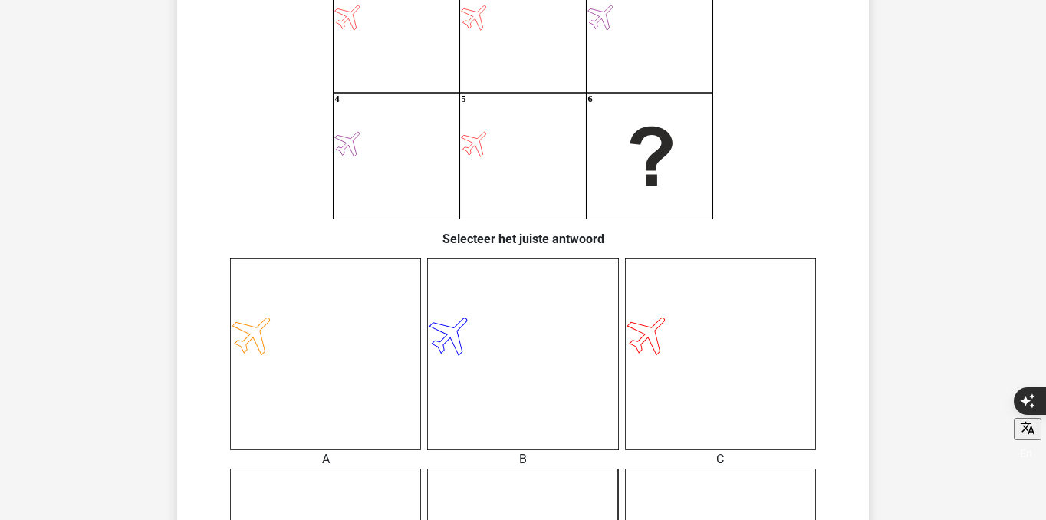
scroll to position [232, 0]
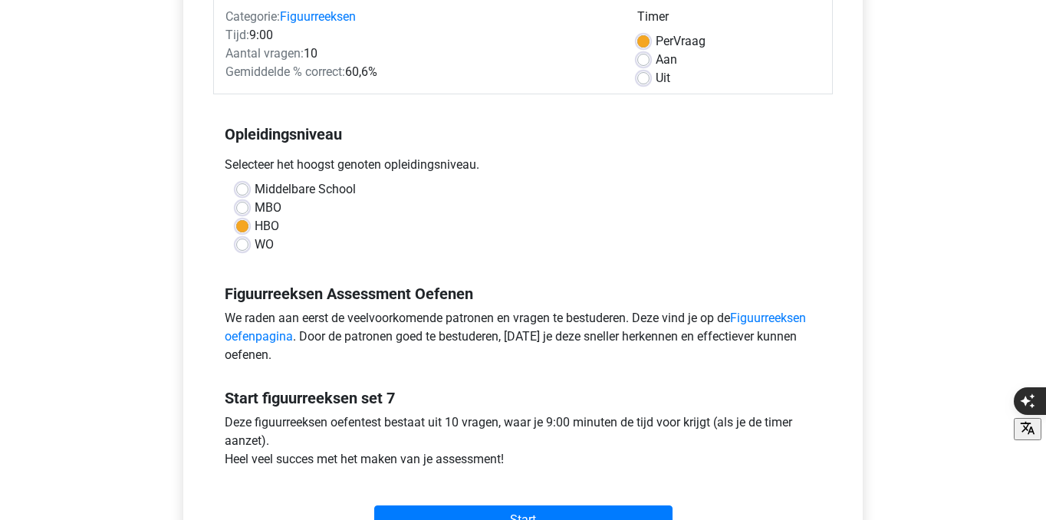
scroll to position [262, 0]
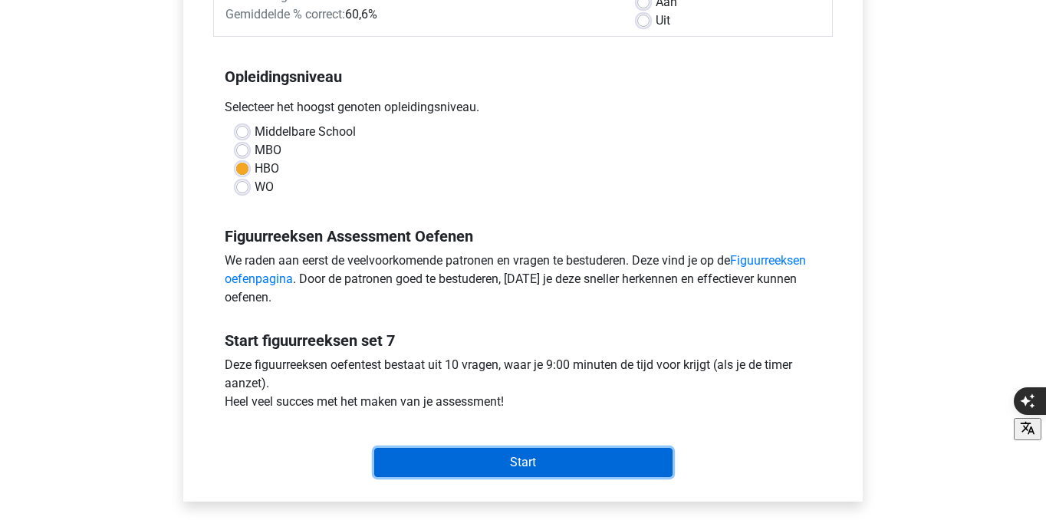
click at [403, 475] on input "Start" at bounding box center [523, 462] width 298 height 29
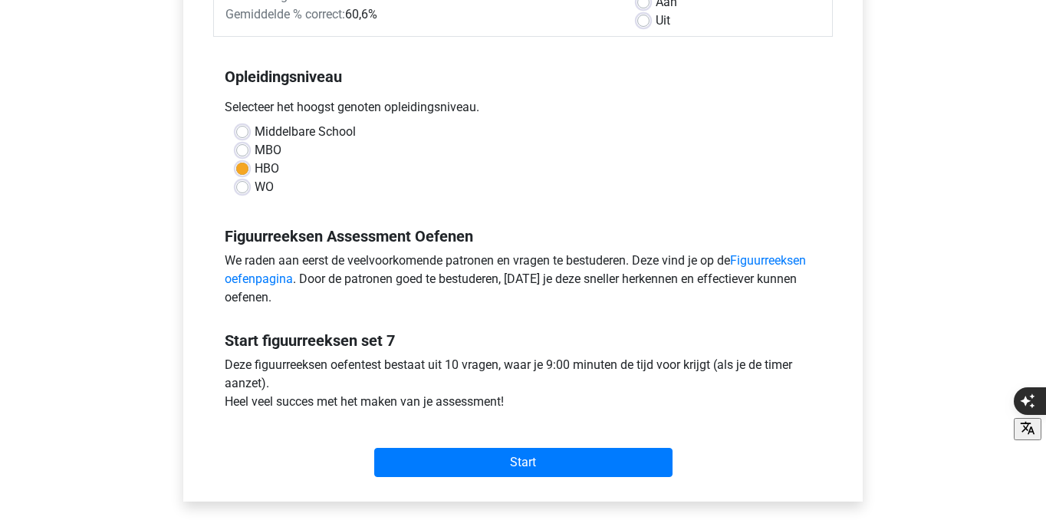
scroll to position [277, 0]
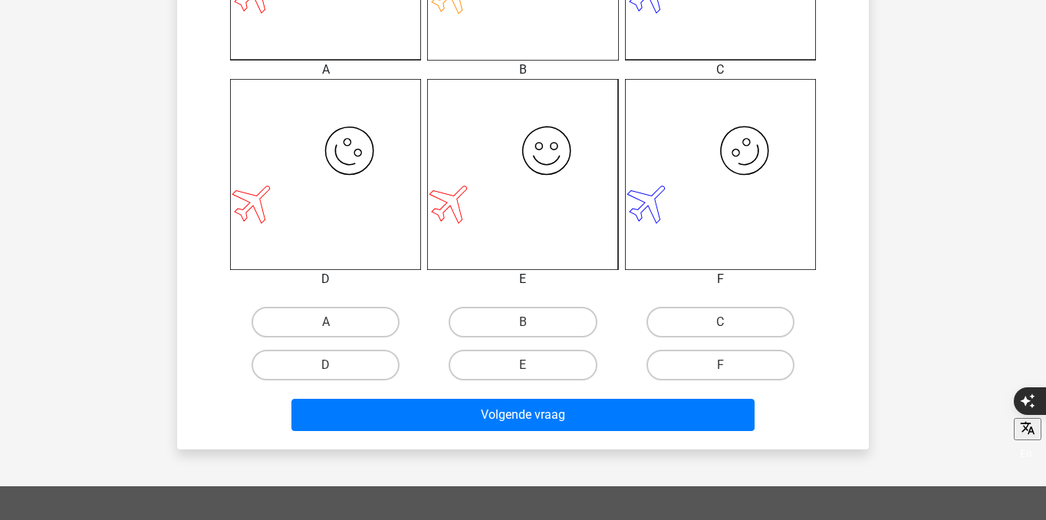
scroll to position [723, 0]
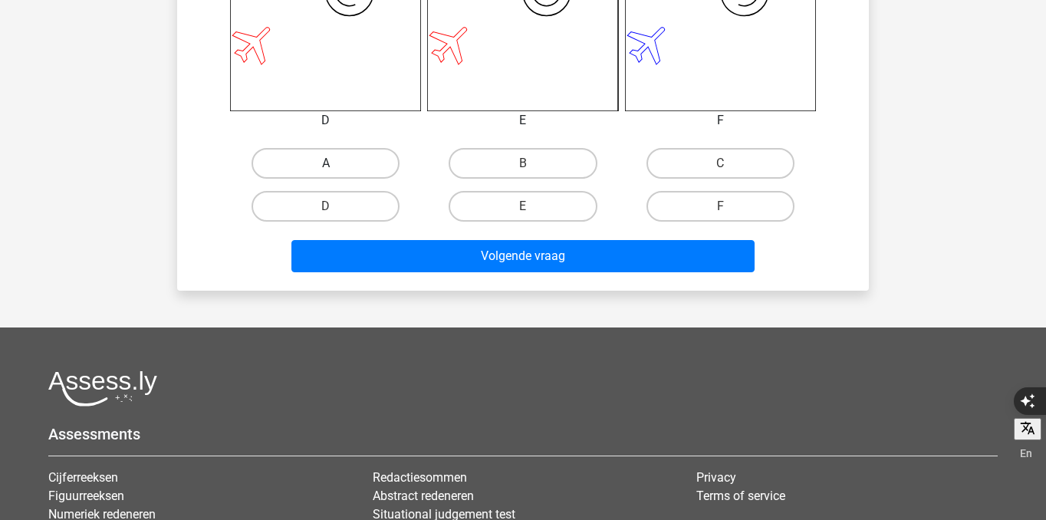
click at [334, 151] on label "A" at bounding box center [326, 163] width 148 height 31
click at [334, 163] on input "A" at bounding box center [331, 168] width 10 height 10
radio input "true"
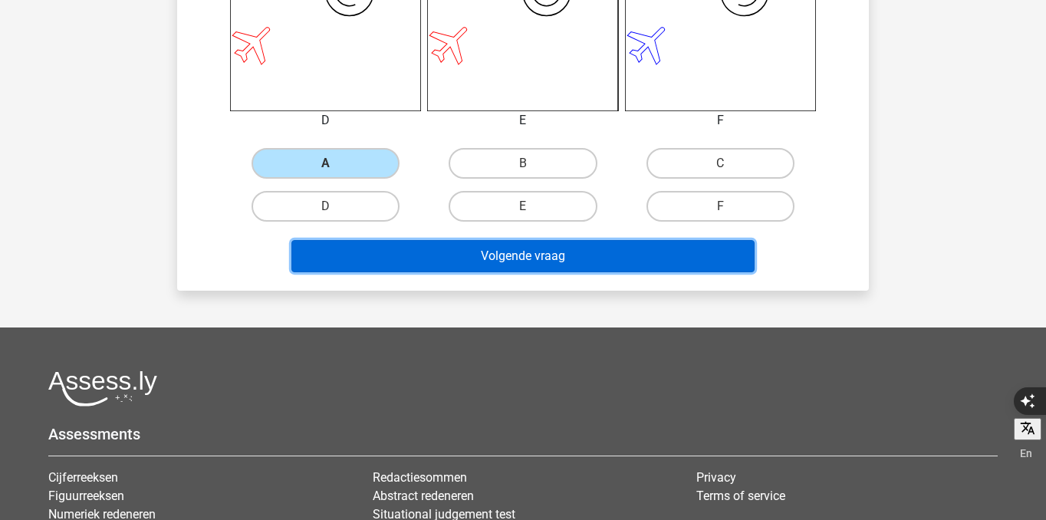
click at [418, 255] on button "Volgende vraag" at bounding box center [523, 256] width 464 height 32
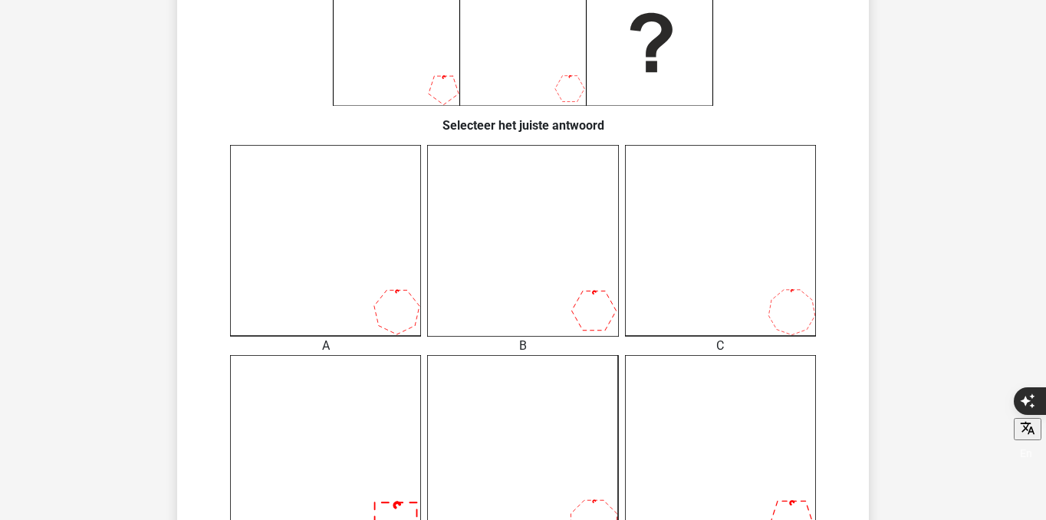
scroll to position [288, 0]
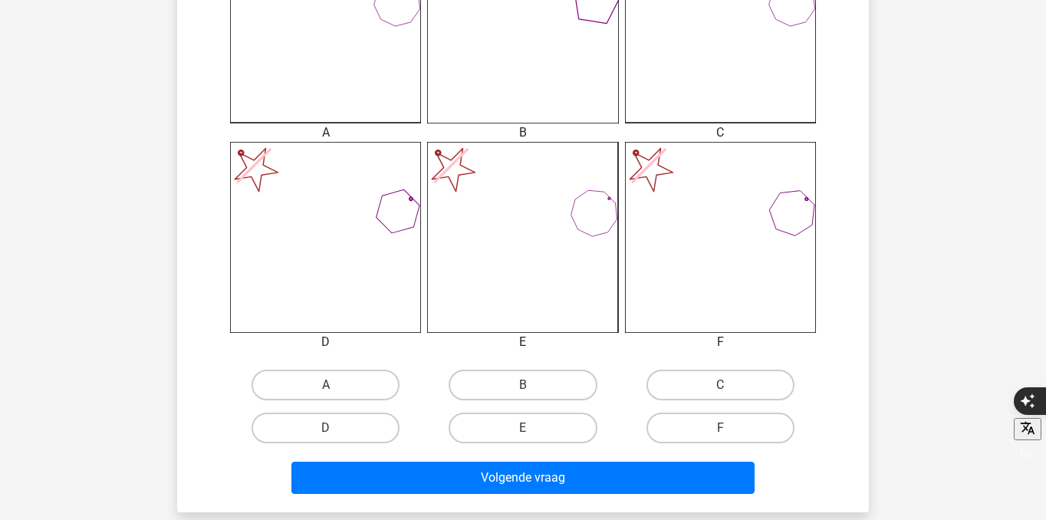
scroll to position [505, 0]
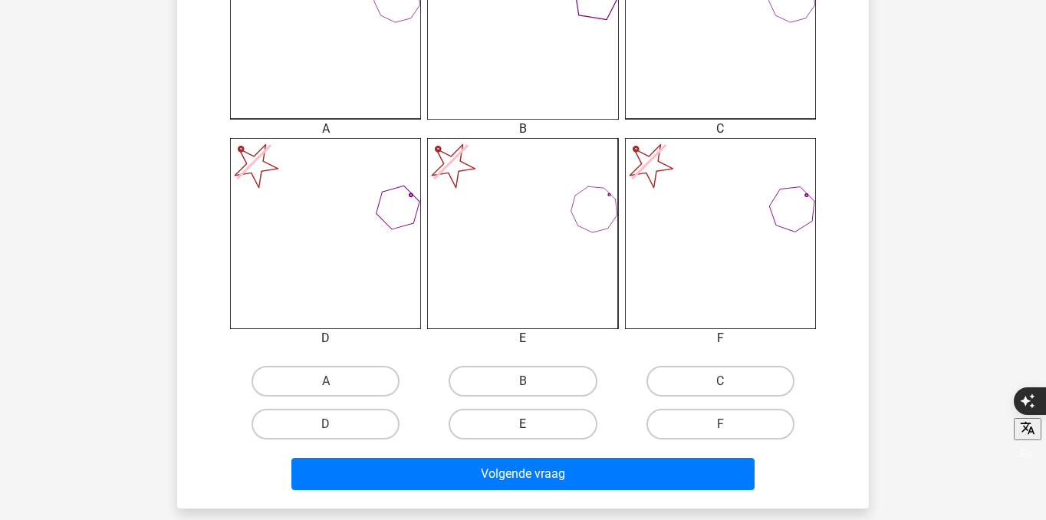
click at [565, 426] on label "E" at bounding box center [523, 424] width 148 height 31
click at [533, 426] on input "E" at bounding box center [528, 429] width 10 height 10
radio input "true"
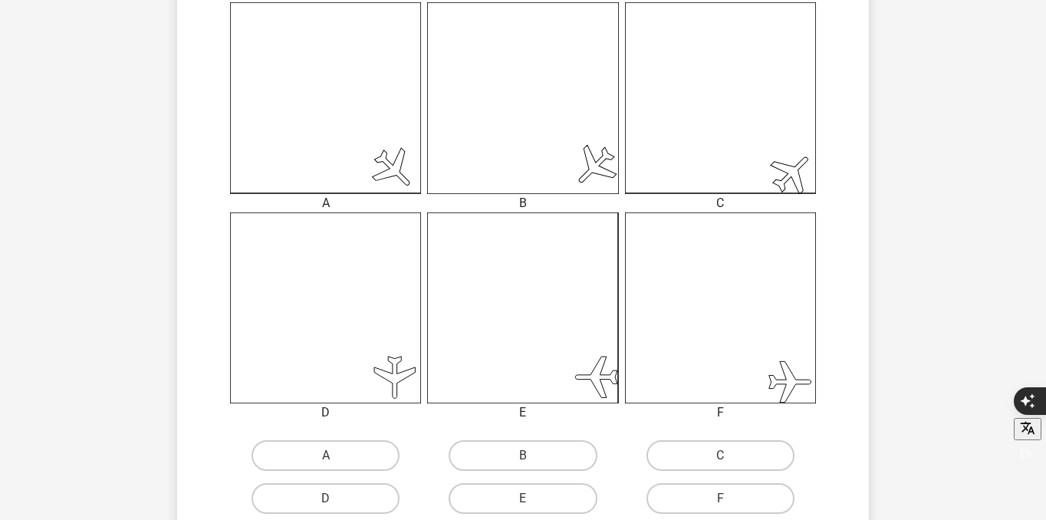
scroll to position [447, 0]
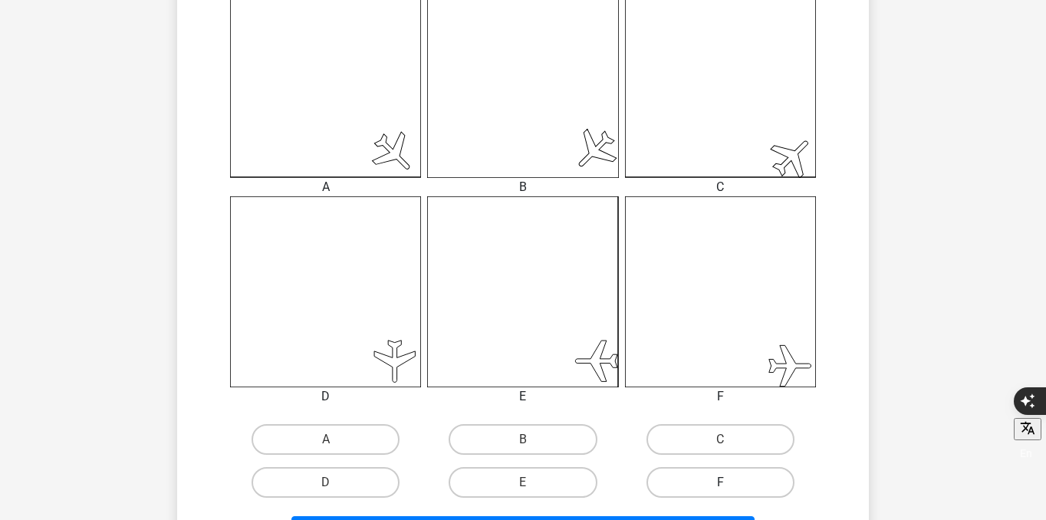
click at [696, 486] on label "F" at bounding box center [721, 482] width 148 height 31
click at [720, 486] on input "F" at bounding box center [725, 487] width 10 height 10
radio input "true"
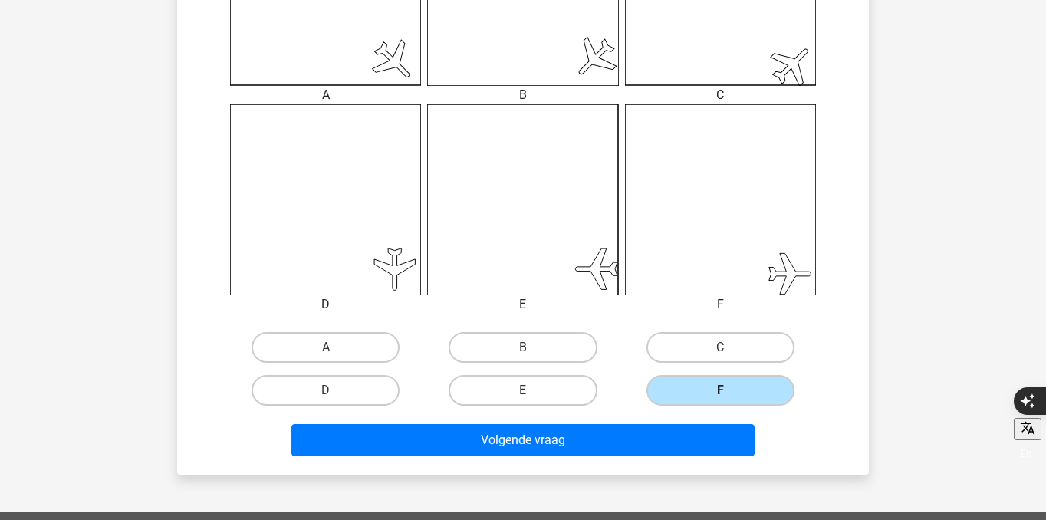
scroll to position [554, 0]
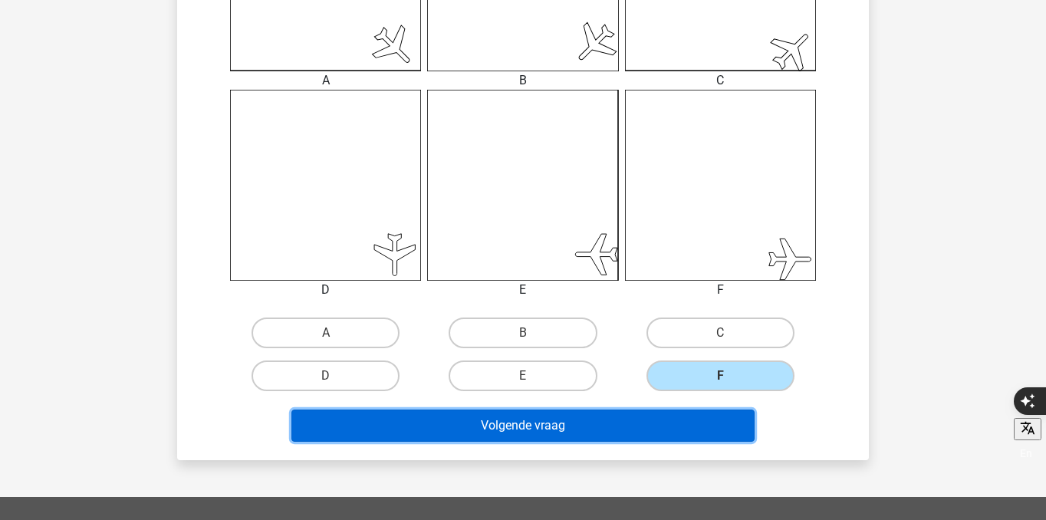
click at [676, 435] on button "Volgende vraag" at bounding box center [523, 426] width 464 height 32
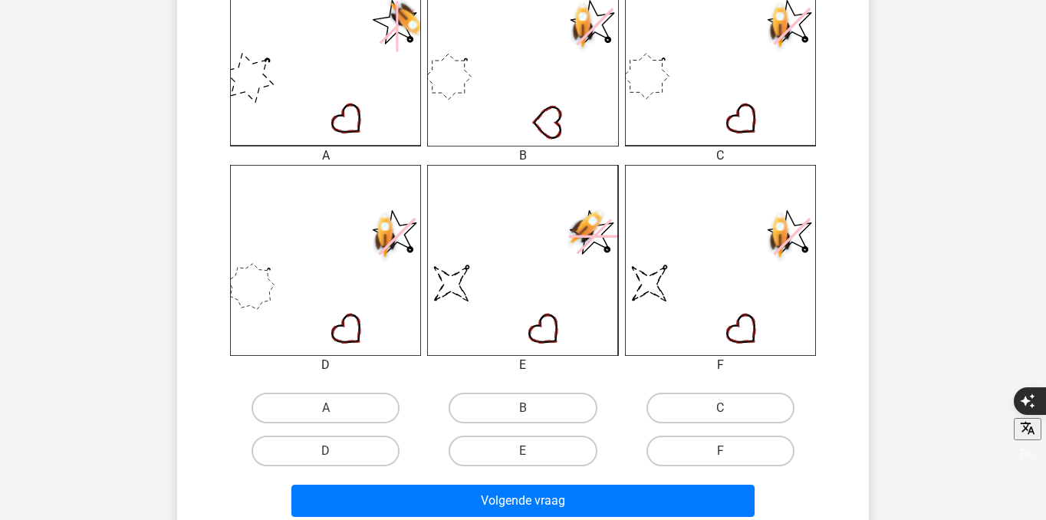
scroll to position [508, 0]
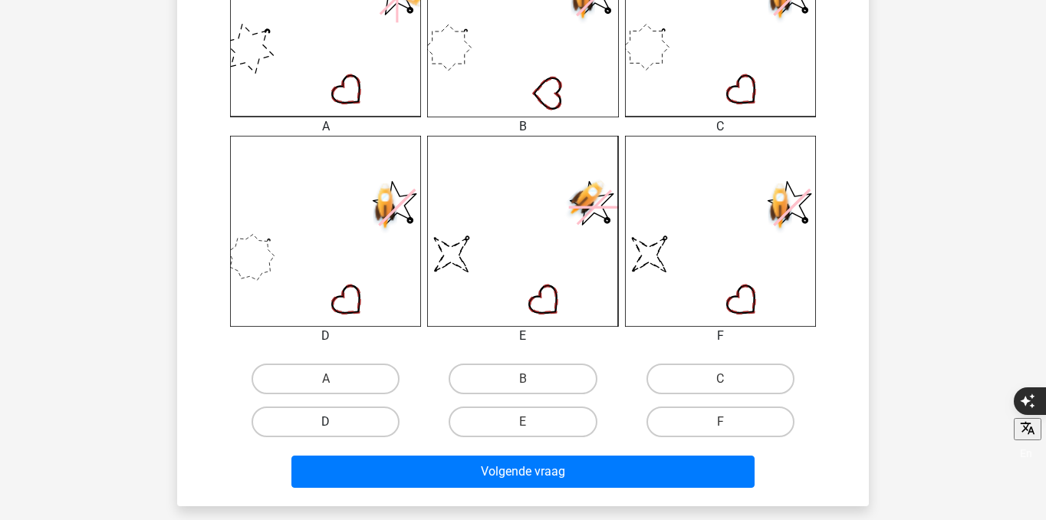
click at [363, 429] on label "D" at bounding box center [326, 422] width 148 height 31
click at [336, 429] on input "D" at bounding box center [331, 427] width 10 height 10
radio input "true"
click at [396, 447] on div "Volgende vraag" at bounding box center [523, 468] width 643 height 51
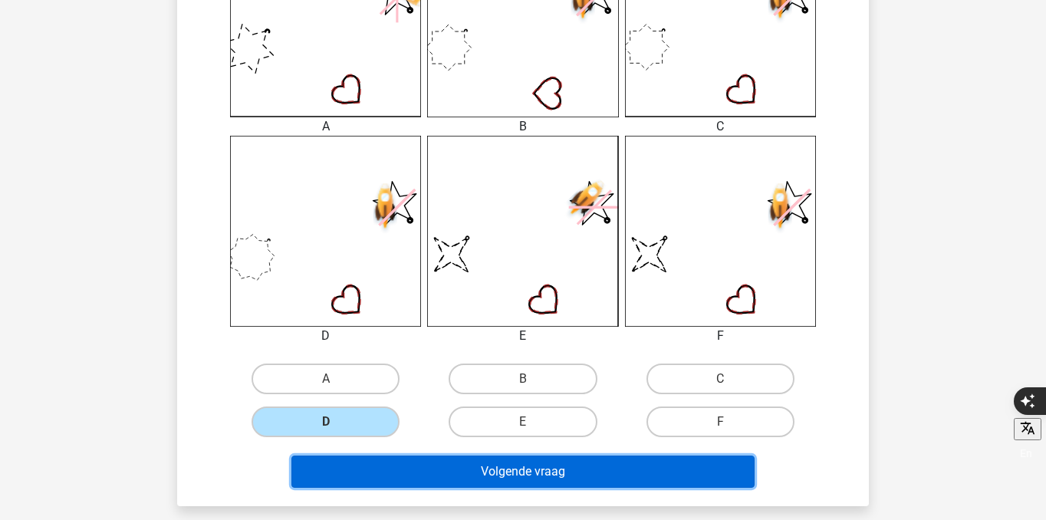
click at [396, 459] on button "Volgende vraag" at bounding box center [523, 472] width 464 height 32
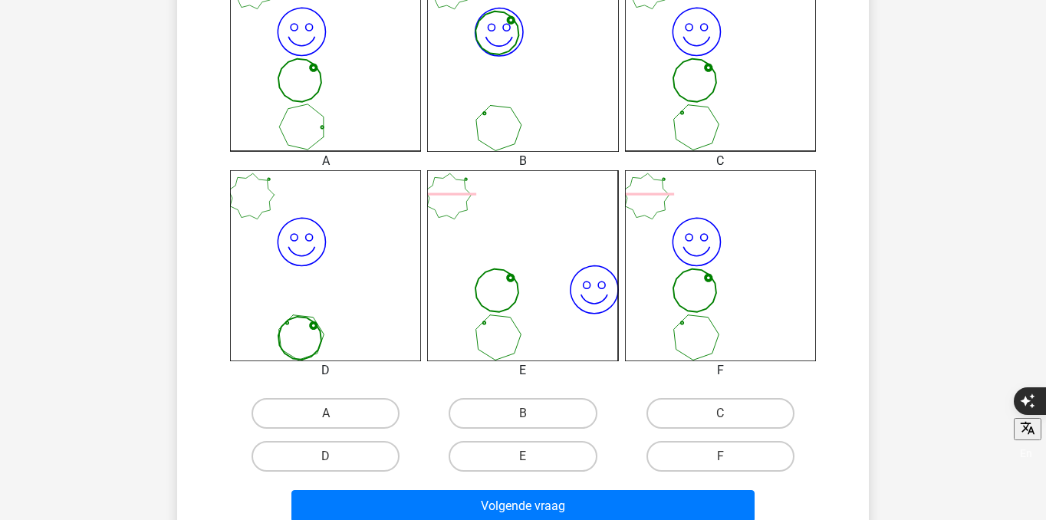
scroll to position [485, 0]
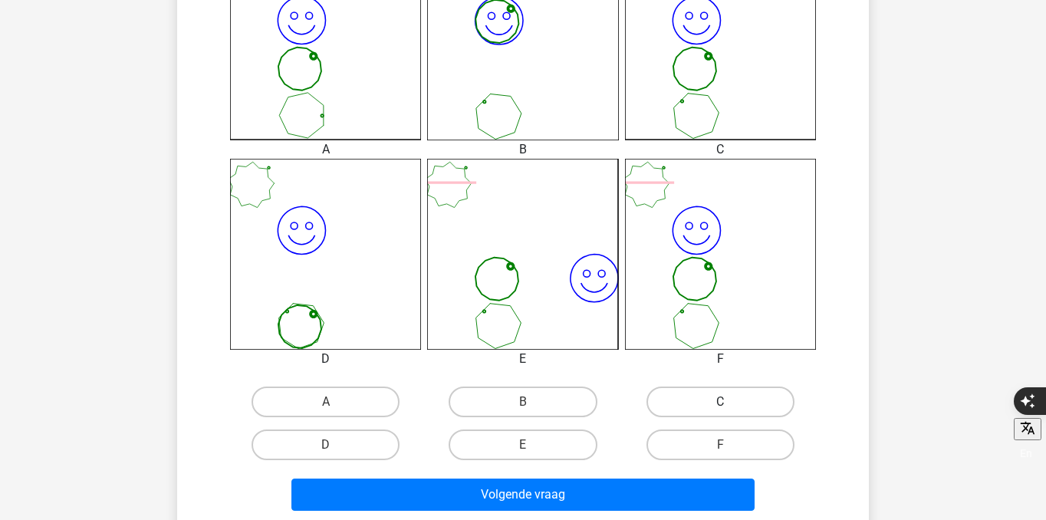
click at [687, 401] on label "C" at bounding box center [721, 402] width 148 height 31
click at [720, 402] on input "C" at bounding box center [725, 407] width 10 height 10
radio input "true"
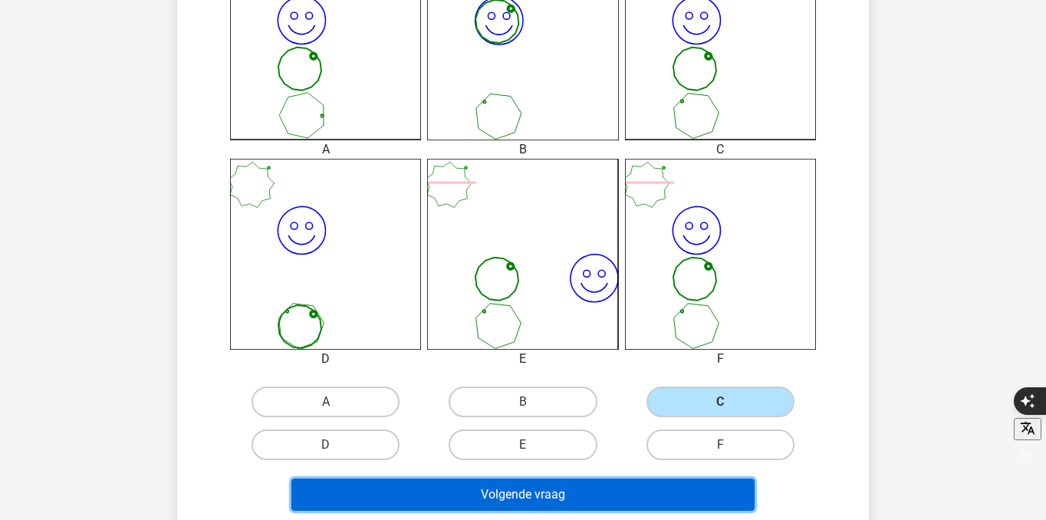
click at [629, 489] on button "Volgende vraag" at bounding box center [523, 495] width 464 height 32
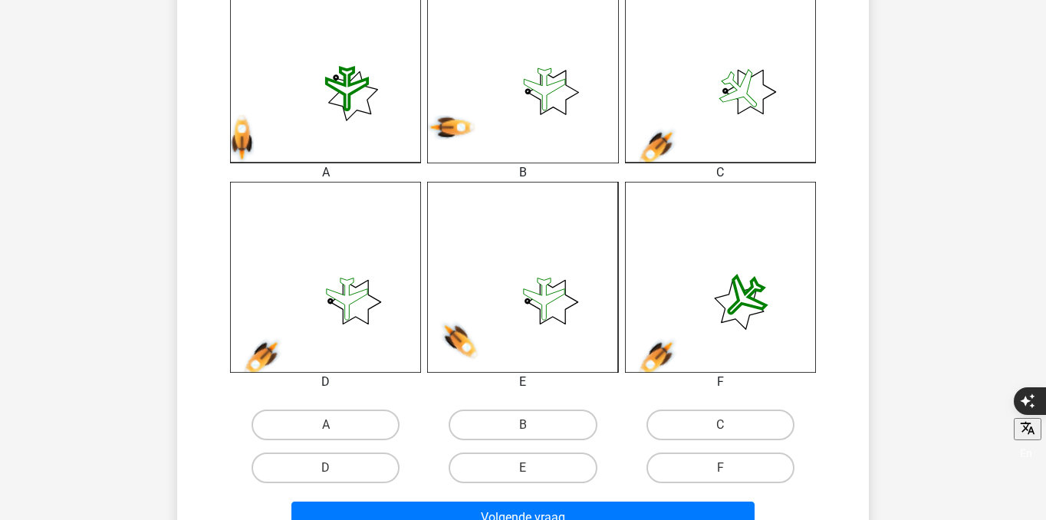
scroll to position [465, 0]
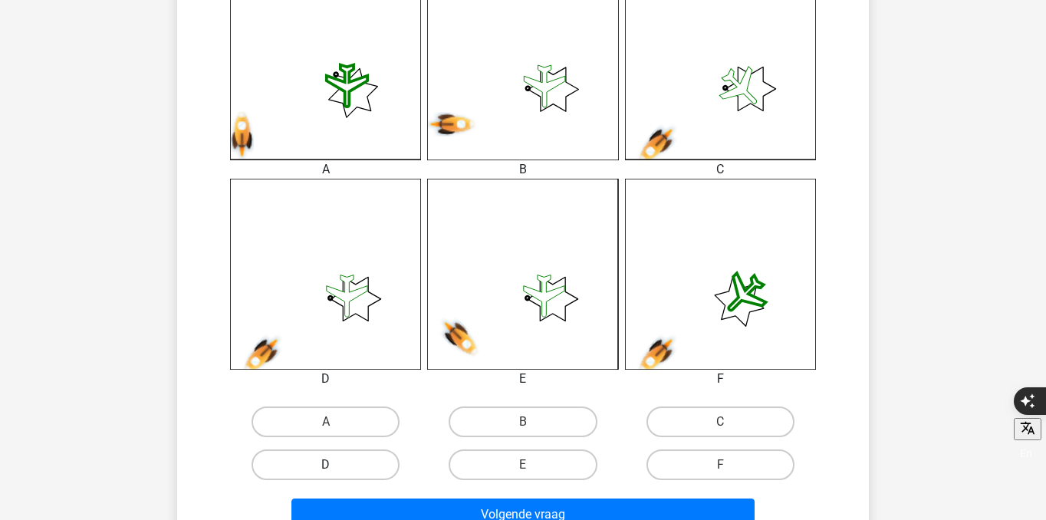
click at [370, 454] on label "D" at bounding box center [326, 465] width 148 height 31
click at [336, 465] on input "D" at bounding box center [331, 470] width 10 height 10
radio input "true"
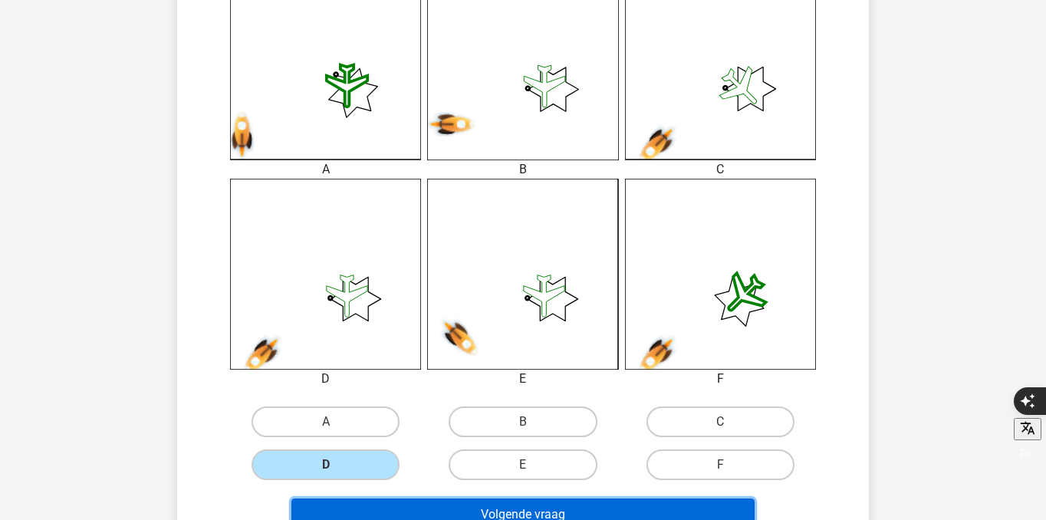
click at [397, 499] on button "Volgende vraag" at bounding box center [523, 515] width 464 height 32
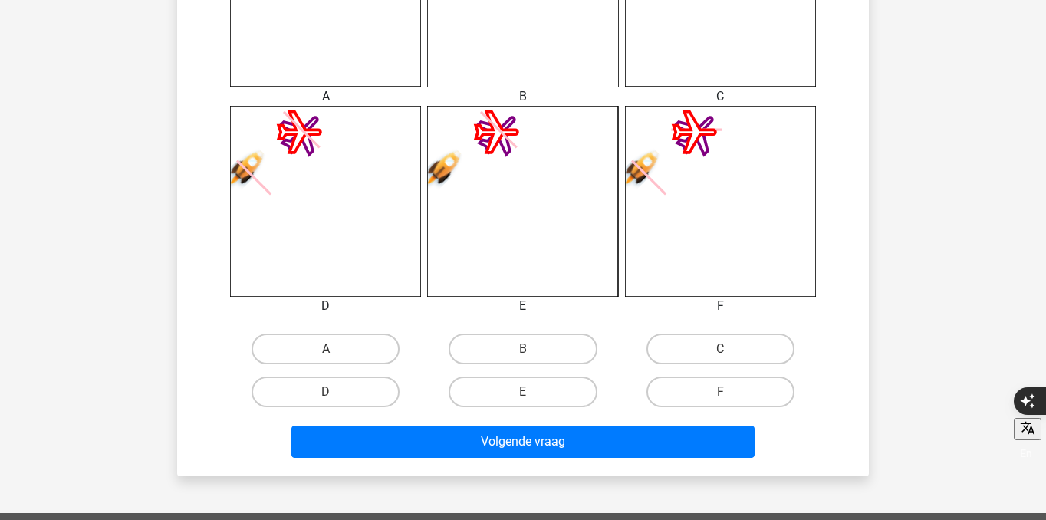
scroll to position [589, 0]
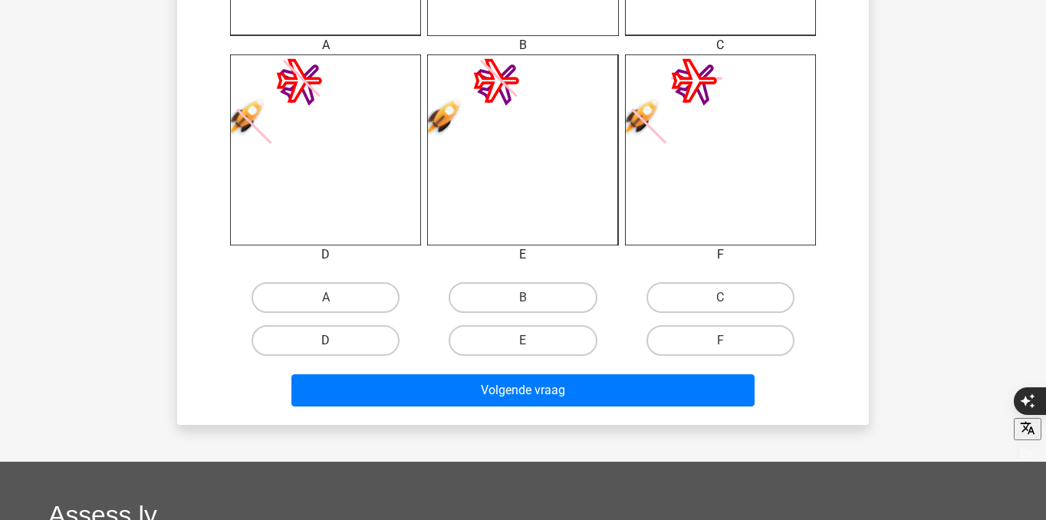
click at [331, 339] on label "D" at bounding box center [326, 340] width 148 height 31
click at [331, 341] on input "D" at bounding box center [331, 346] width 10 height 10
radio input "true"
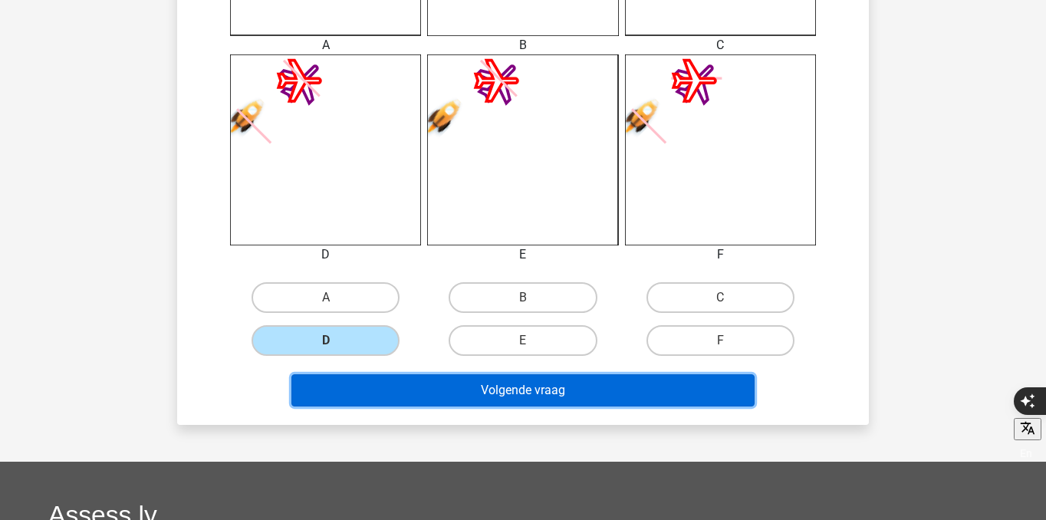
click at [360, 392] on button "Volgende vraag" at bounding box center [523, 390] width 464 height 32
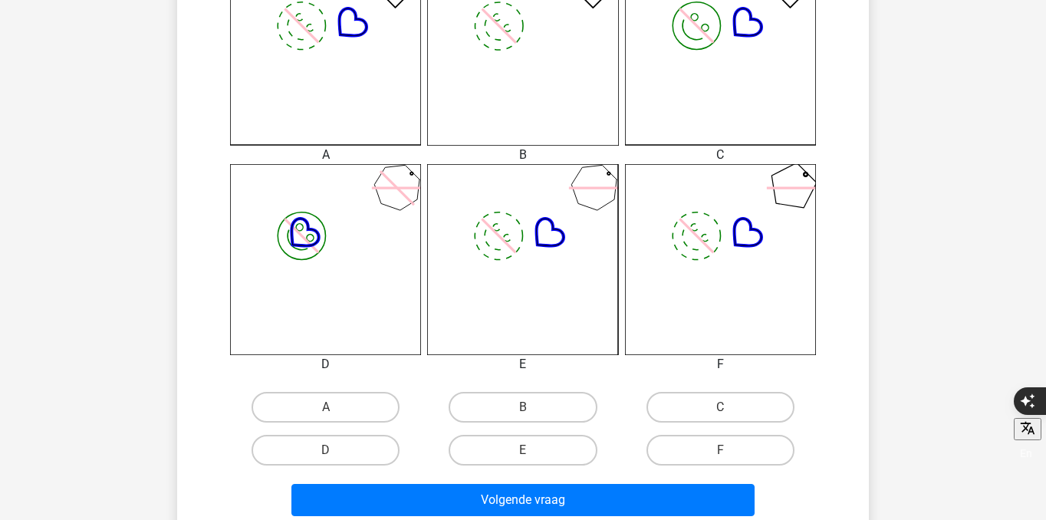
scroll to position [482, 0]
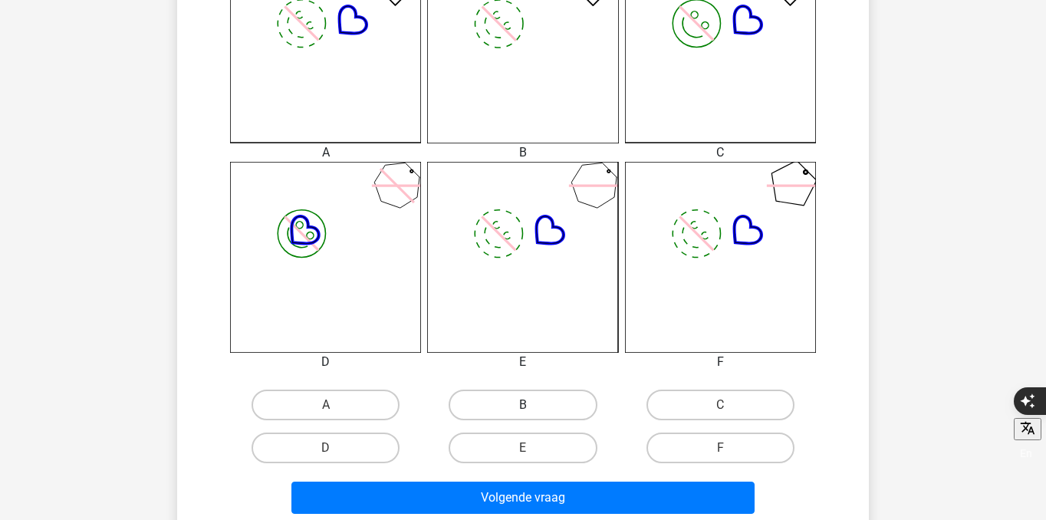
click at [499, 407] on label "B" at bounding box center [523, 405] width 148 height 31
click at [523, 407] on input "B" at bounding box center [528, 410] width 10 height 10
radio input "true"
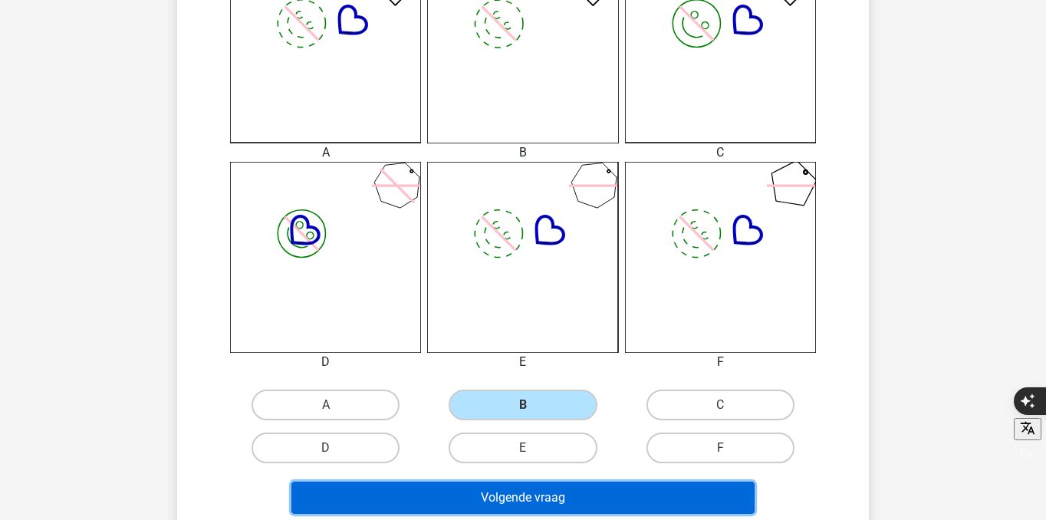
click at [497, 498] on button "Volgende vraag" at bounding box center [523, 498] width 464 height 32
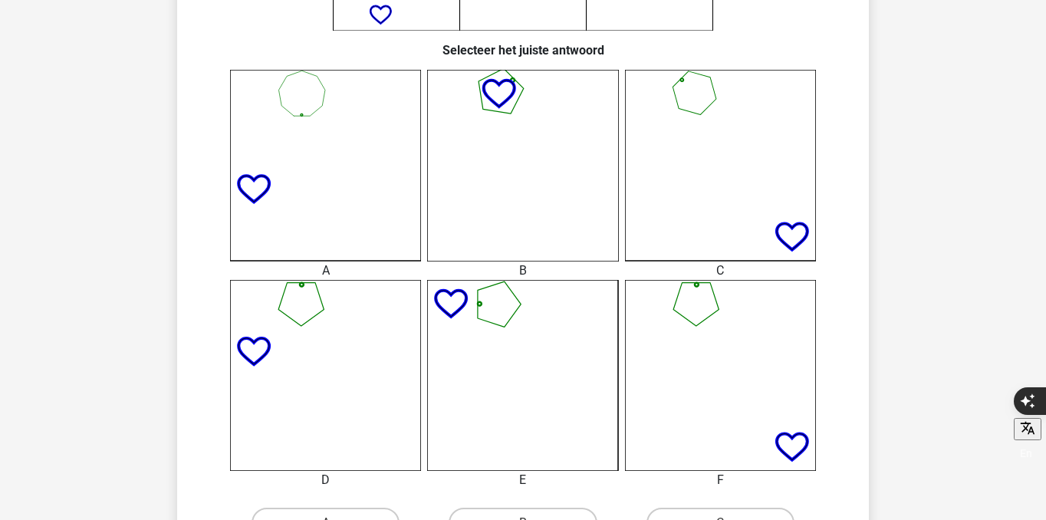
scroll to position [480, 0]
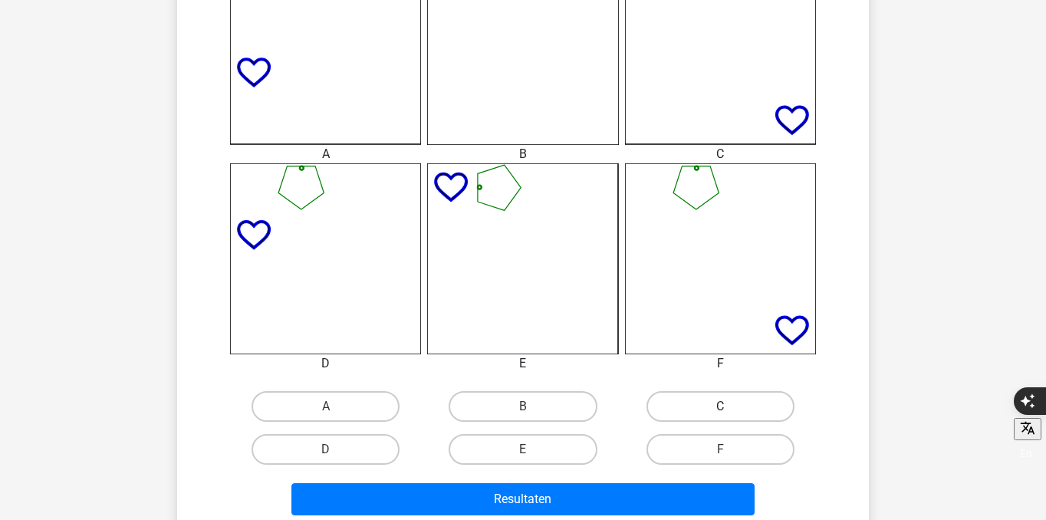
click at [696, 411] on label "C" at bounding box center [721, 406] width 148 height 31
click at [720, 411] on input "C" at bounding box center [725, 412] width 10 height 10
radio input "true"
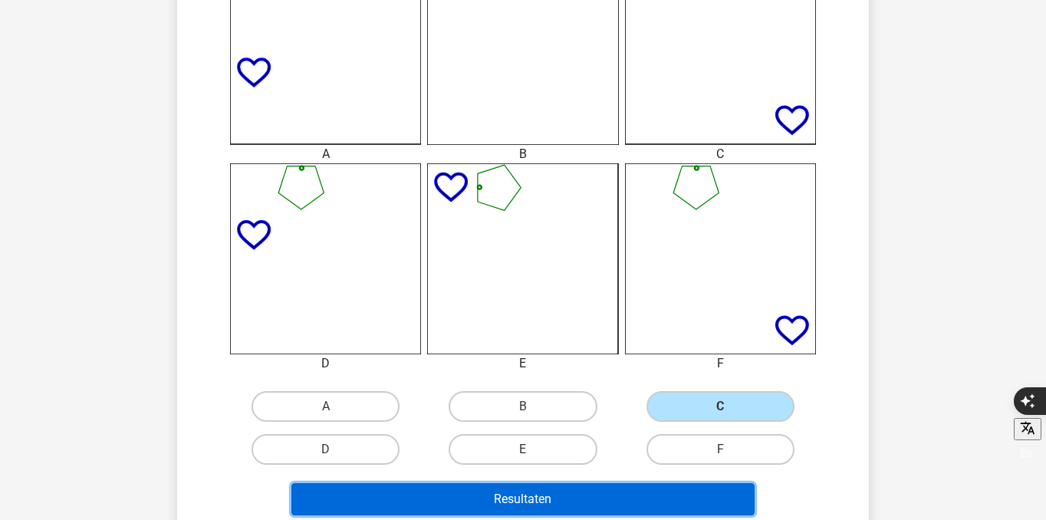
click at [637, 496] on button "Resultaten" at bounding box center [523, 499] width 464 height 32
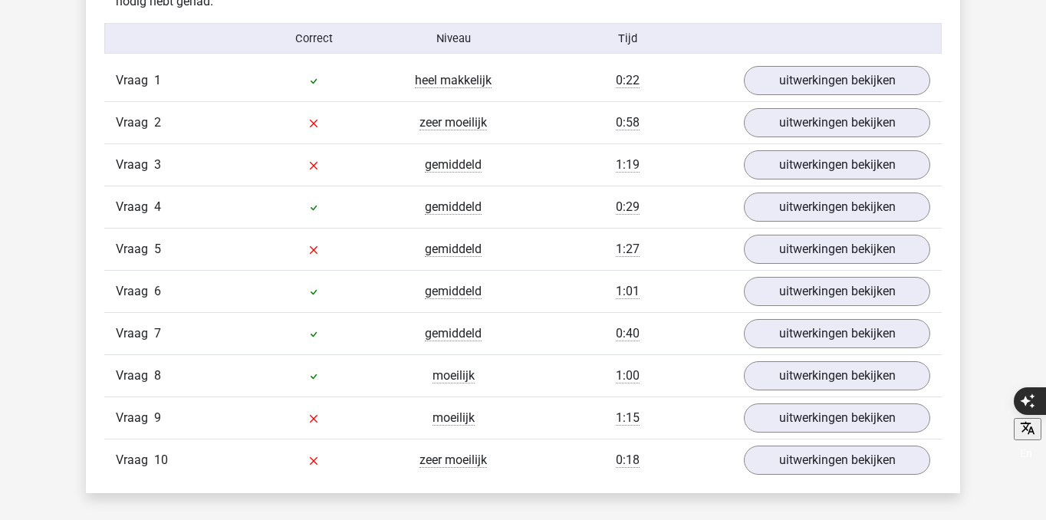
scroll to position [1253, 0]
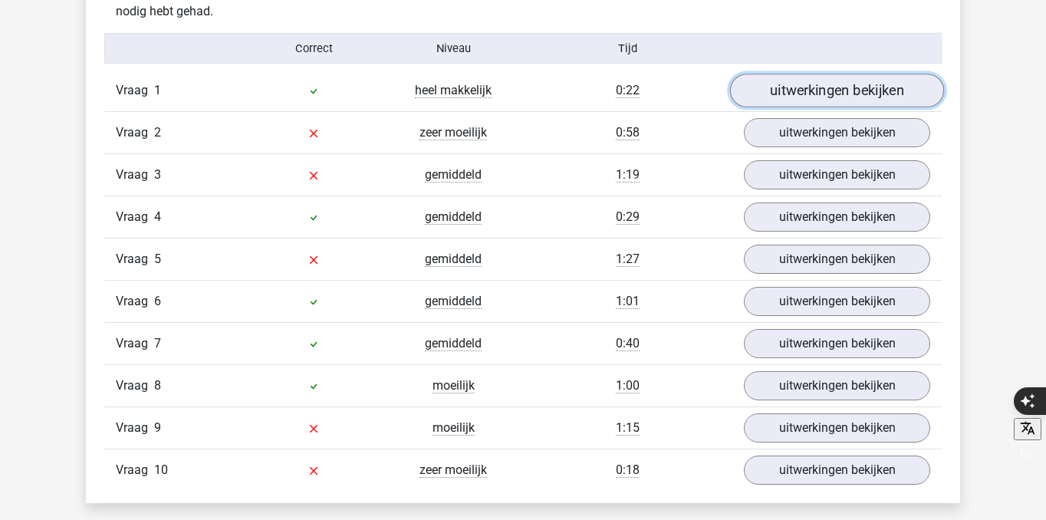
click at [808, 97] on link "uitwerkingen bekijken" at bounding box center [837, 91] width 214 height 34
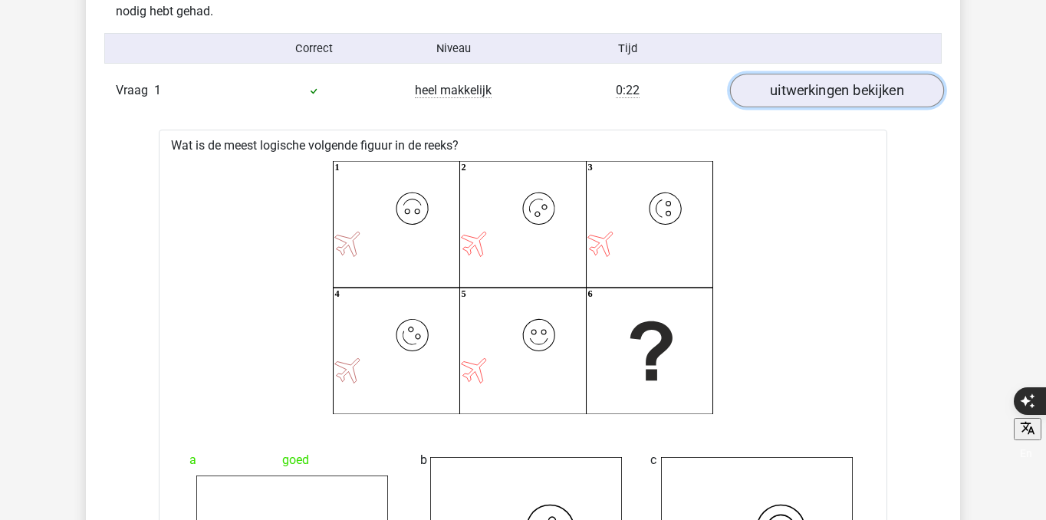
click at [808, 97] on link "uitwerkingen bekijken" at bounding box center [837, 91] width 214 height 34
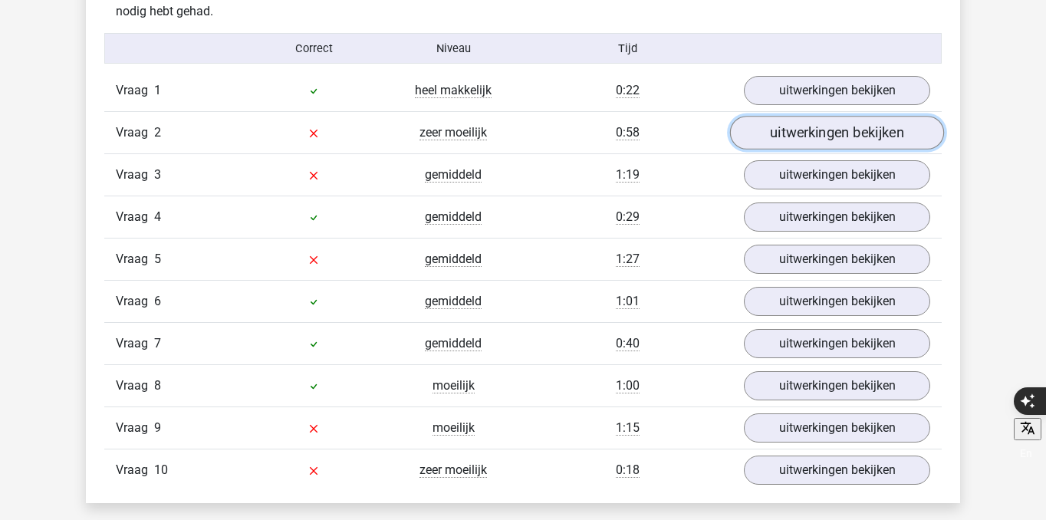
click at [802, 134] on link "uitwerkingen bekijken" at bounding box center [837, 133] width 214 height 34
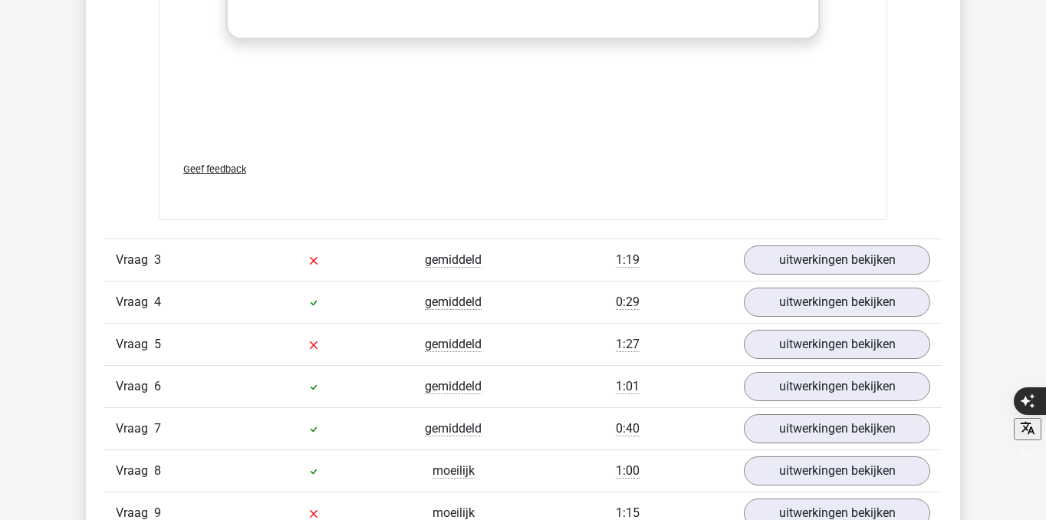
scroll to position [2579, 0]
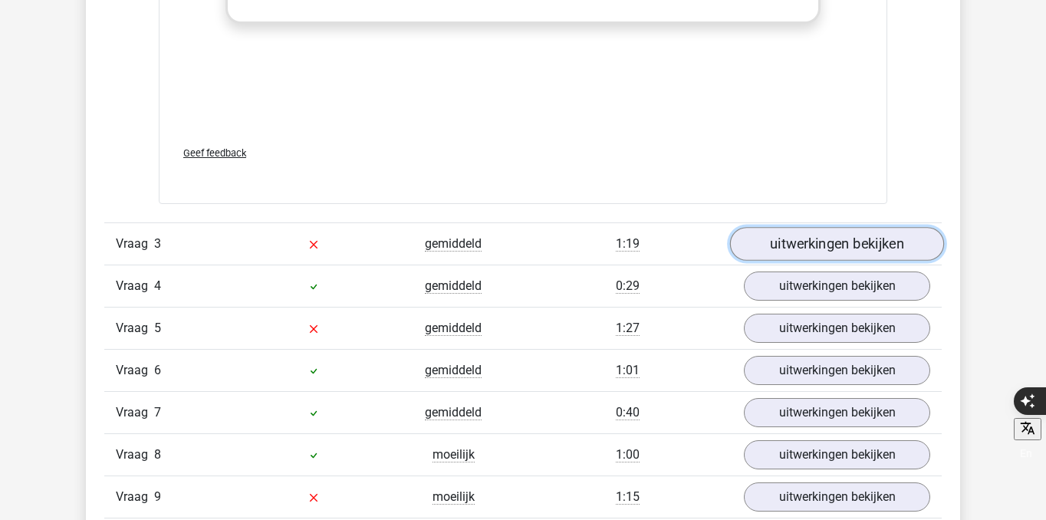
click at [827, 238] on link "uitwerkingen bekijken" at bounding box center [837, 245] width 214 height 34
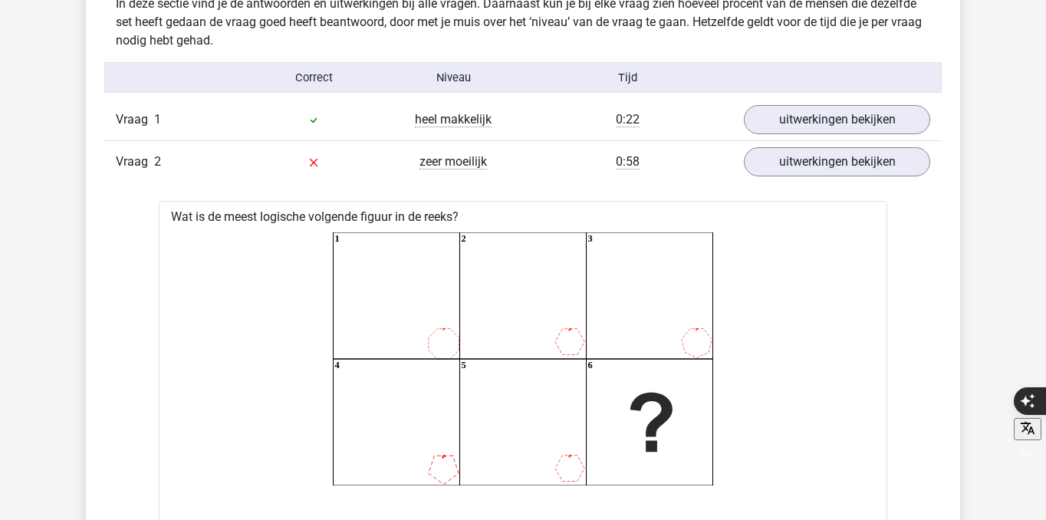
scroll to position [1226, 0]
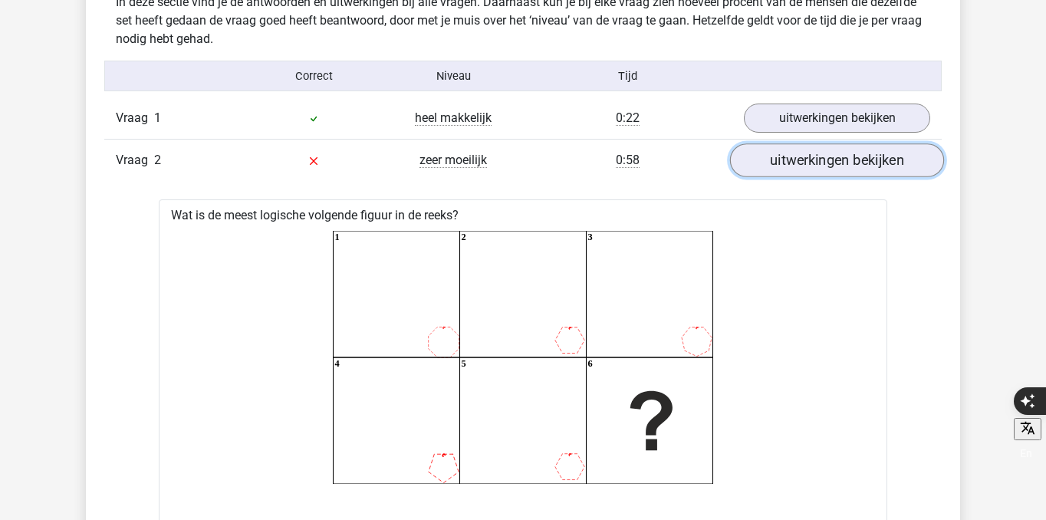
click at [775, 161] on link "uitwerkingen bekijken" at bounding box center [837, 160] width 214 height 34
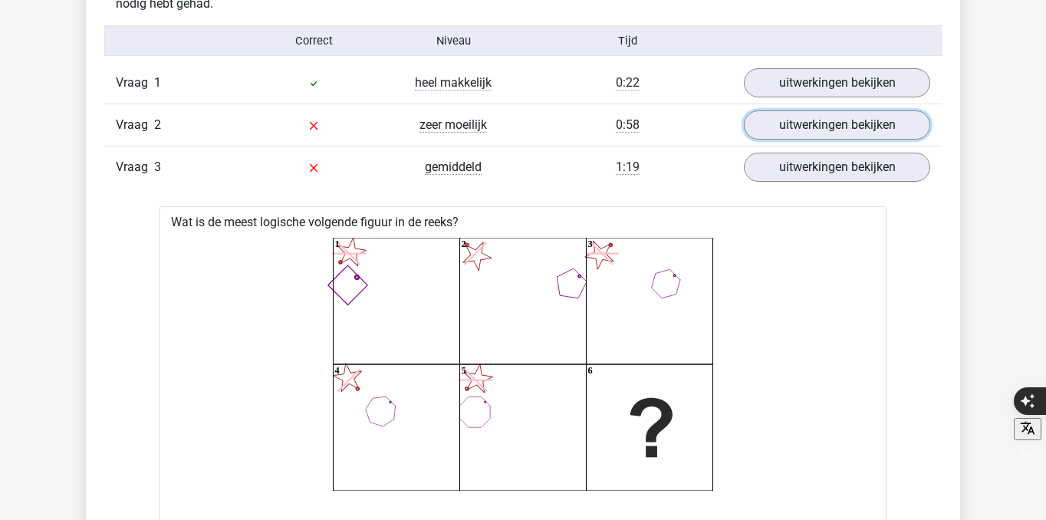
scroll to position [1255, 0]
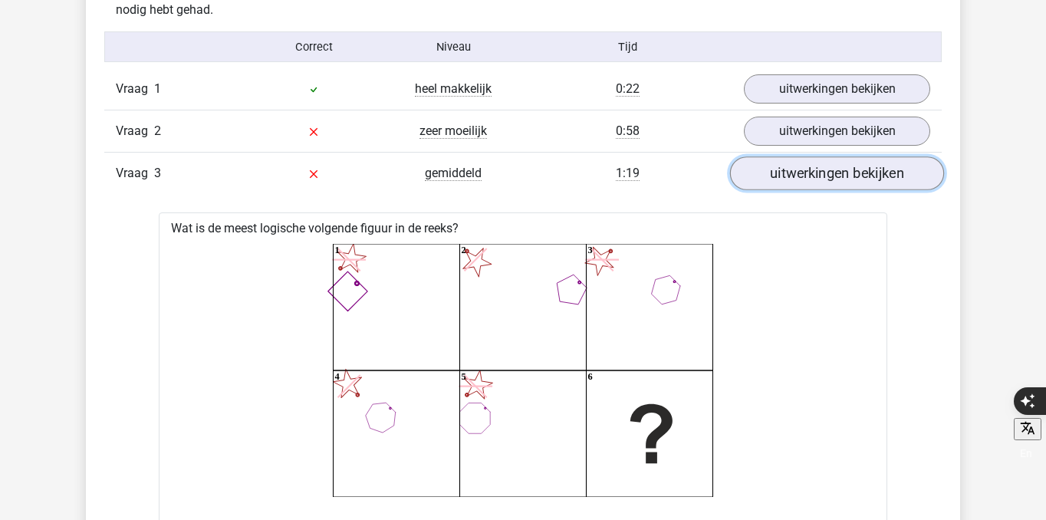
click at [799, 185] on link "uitwerkingen bekijken" at bounding box center [837, 173] width 214 height 34
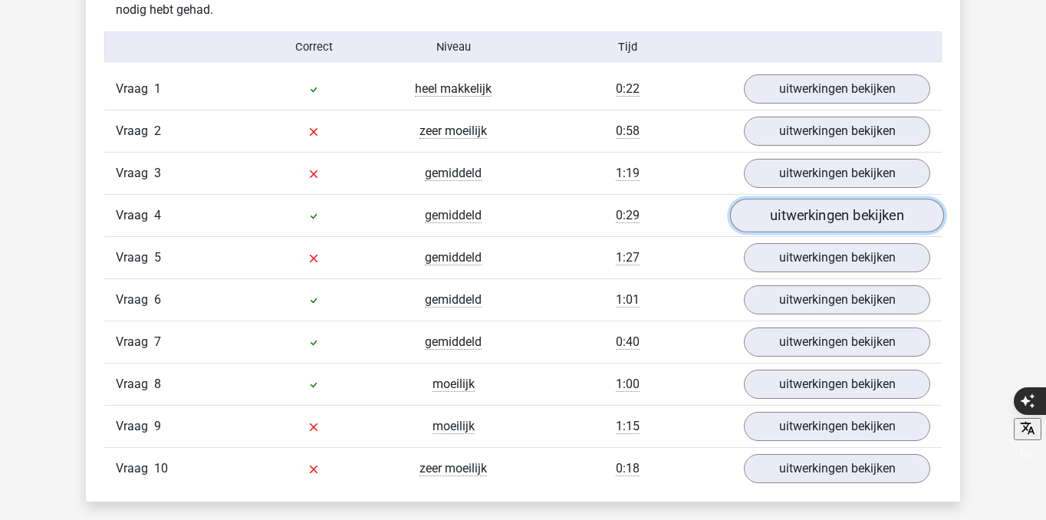
click at [797, 219] on link "uitwerkingen bekijken" at bounding box center [837, 216] width 214 height 34
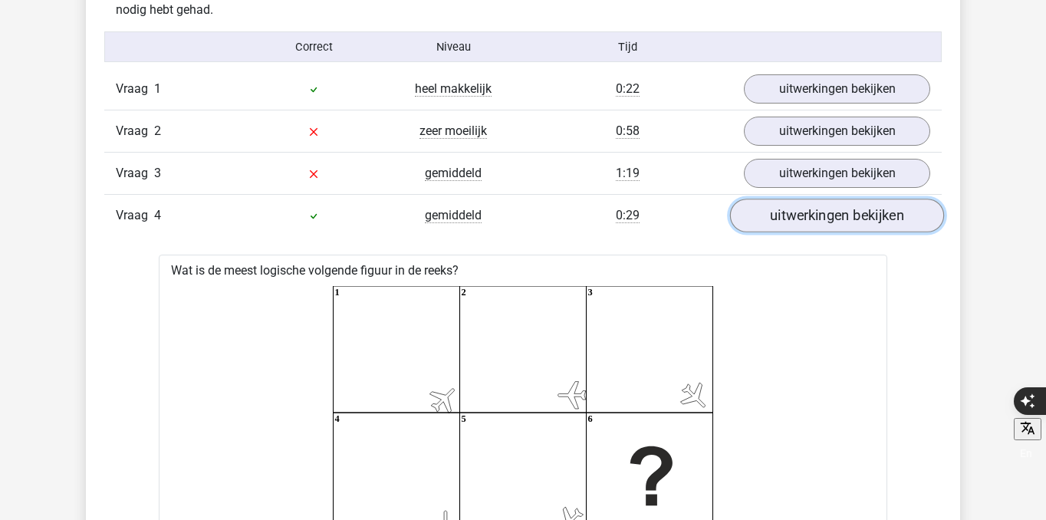
click at [797, 219] on link "uitwerkingen bekijken" at bounding box center [837, 216] width 214 height 34
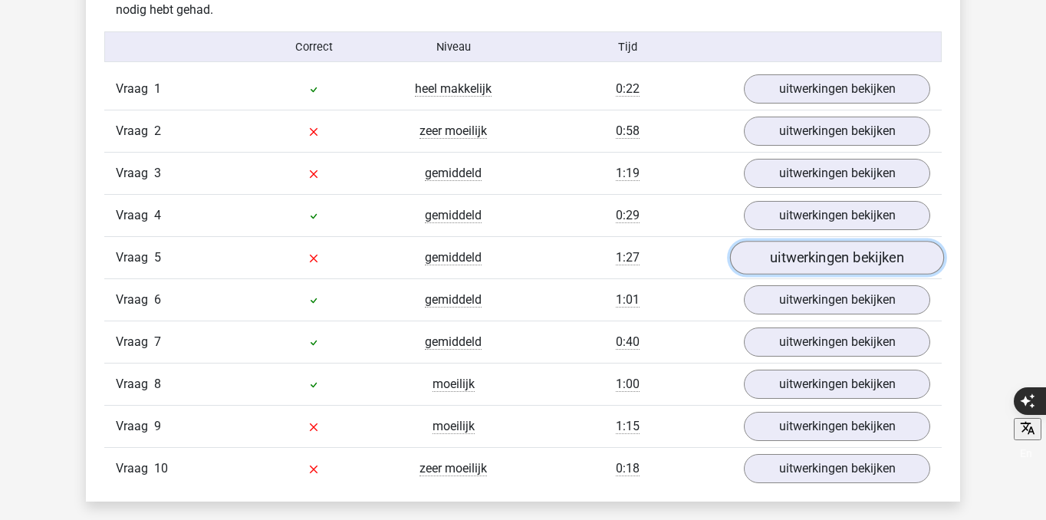
click at [796, 263] on link "uitwerkingen bekijken" at bounding box center [837, 258] width 214 height 34
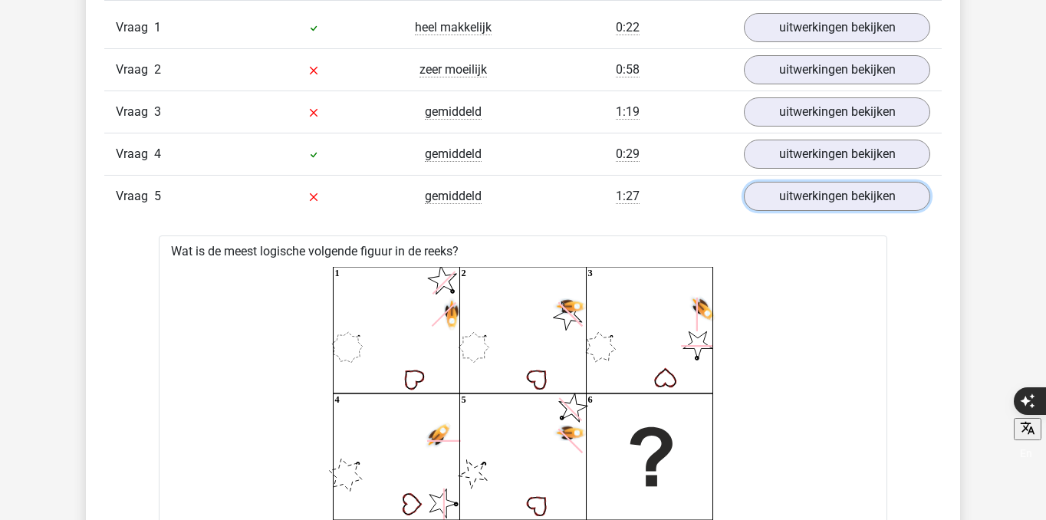
scroll to position [1302, 0]
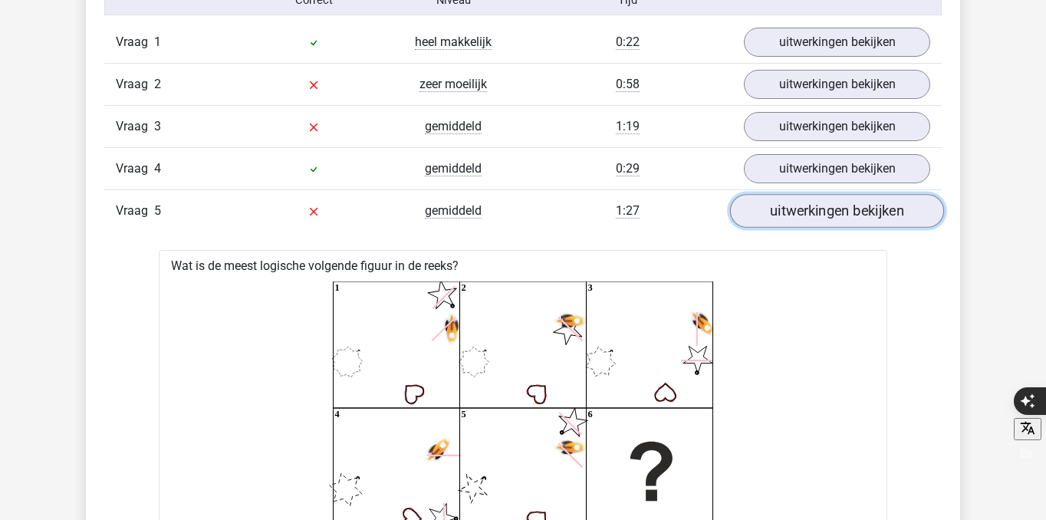
click at [879, 214] on link "uitwerkingen bekijken" at bounding box center [837, 211] width 214 height 34
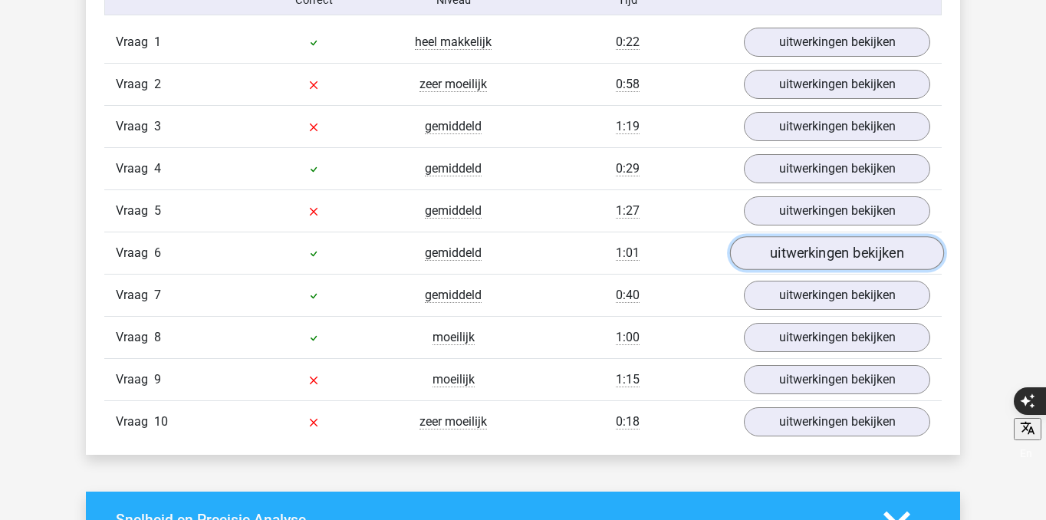
click at [824, 256] on link "uitwerkingen bekijken" at bounding box center [837, 253] width 214 height 34
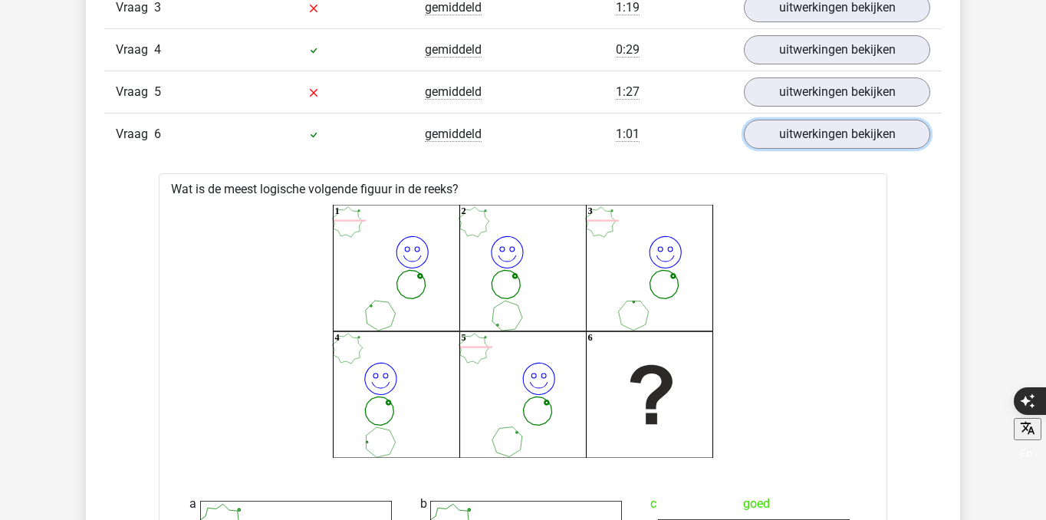
scroll to position [1407, 0]
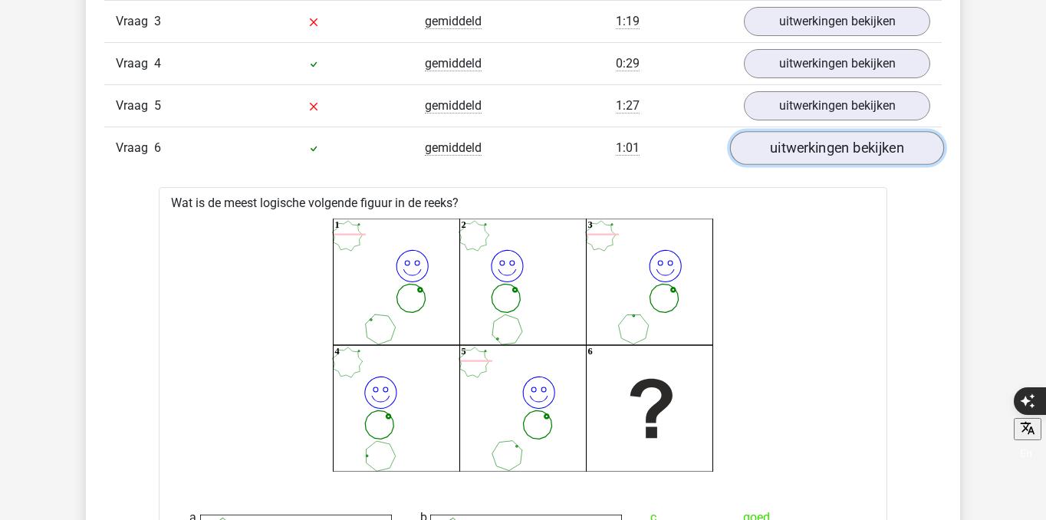
click at [825, 148] on link "uitwerkingen bekijken" at bounding box center [837, 148] width 214 height 34
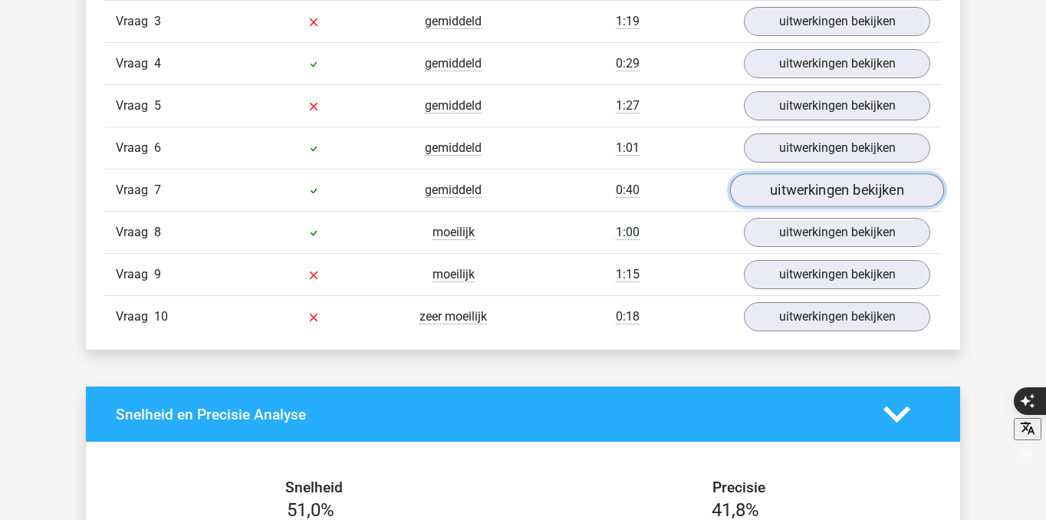
click at [788, 200] on link "uitwerkingen bekijken" at bounding box center [837, 190] width 214 height 34
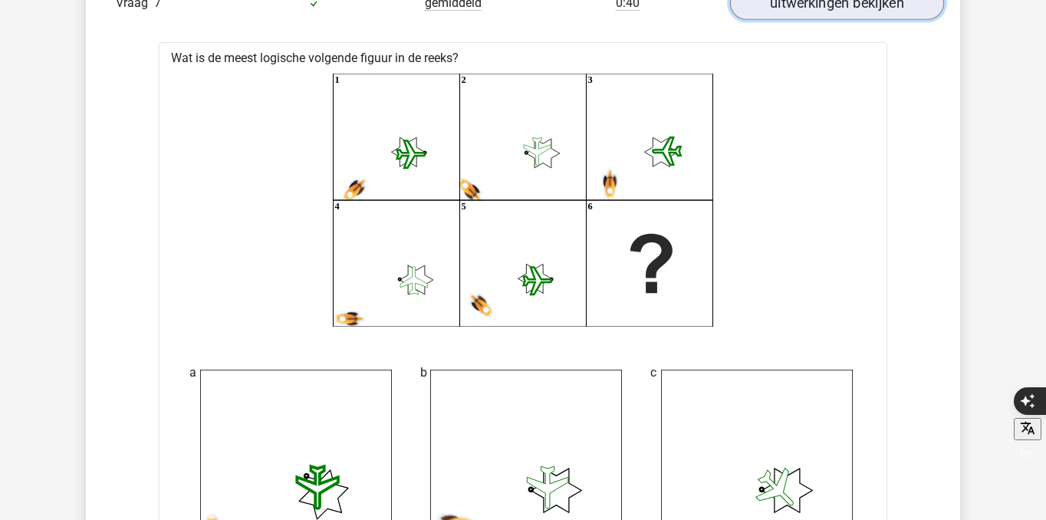
scroll to position [1471, 0]
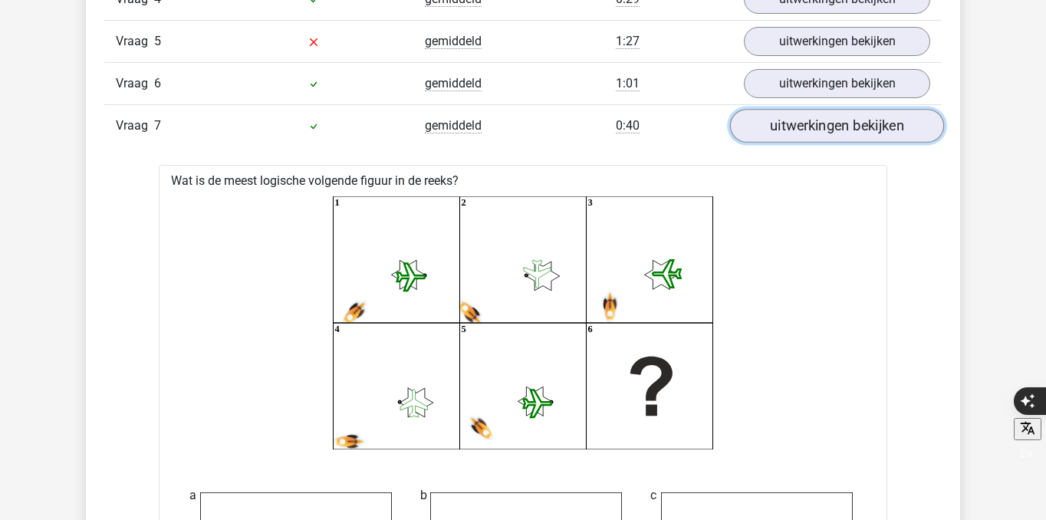
click at [816, 123] on link "uitwerkingen bekijken" at bounding box center [837, 126] width 214 height 34
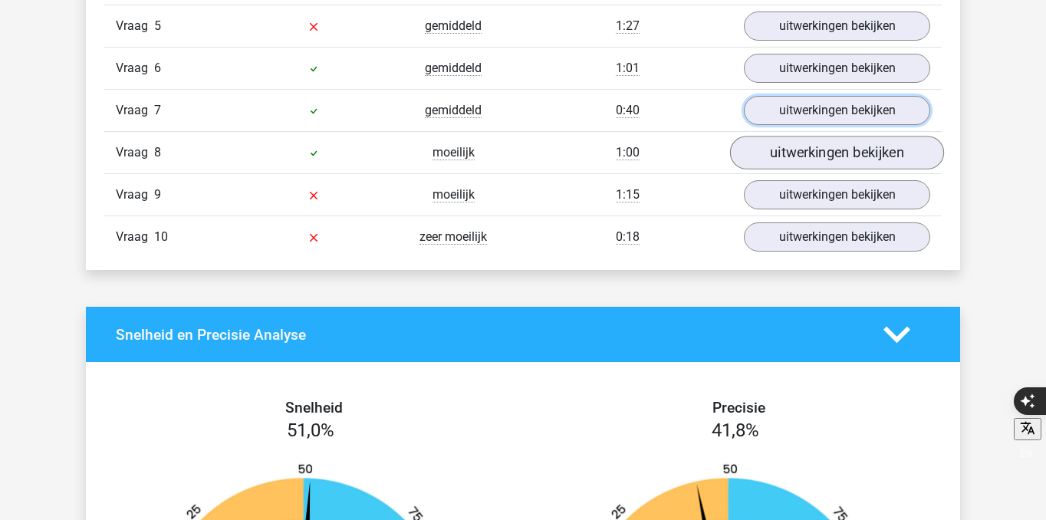
scroll to position [1493, 0]
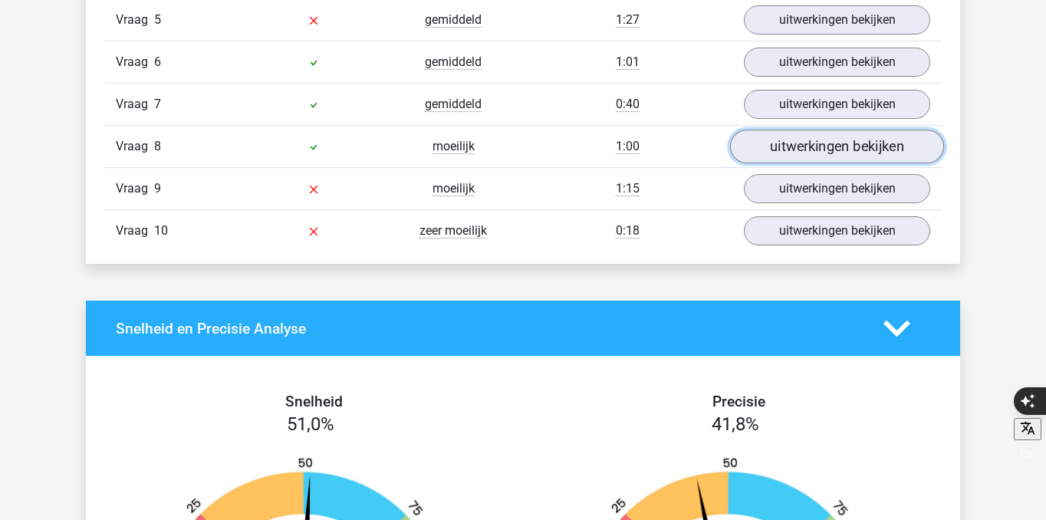
click at [810, 145] on link "uitwerkingen bekijken" at bounding box center [837, 147] width 214 height 34
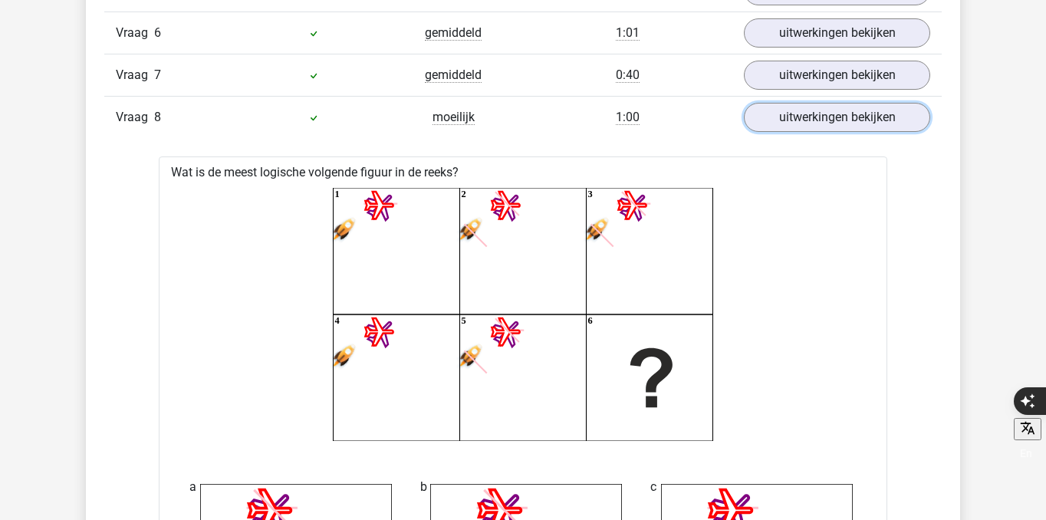
scroll to position [1524, 0]
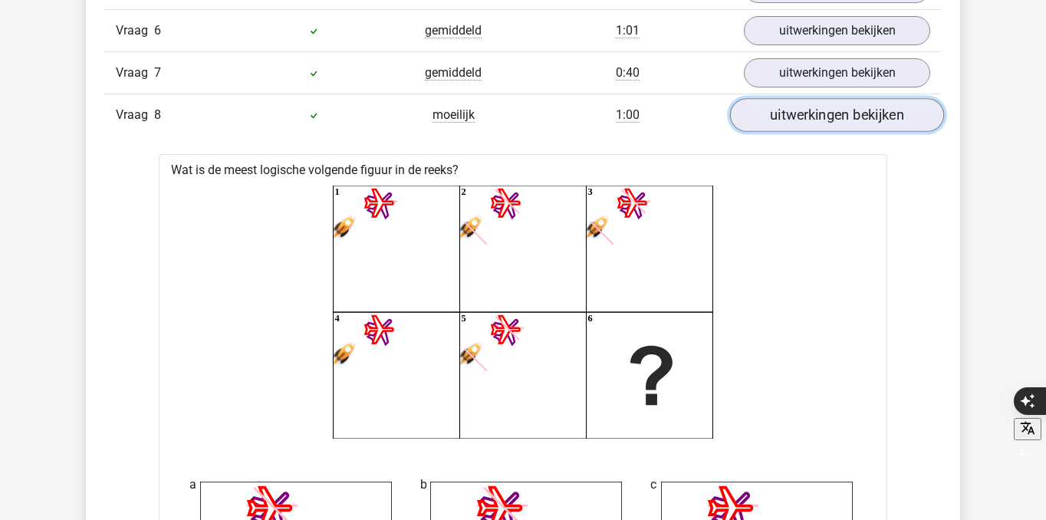
click at [797, 121] on link "uitwerkingen bekijken" at bounding box center [837, 115] width 214 height 34
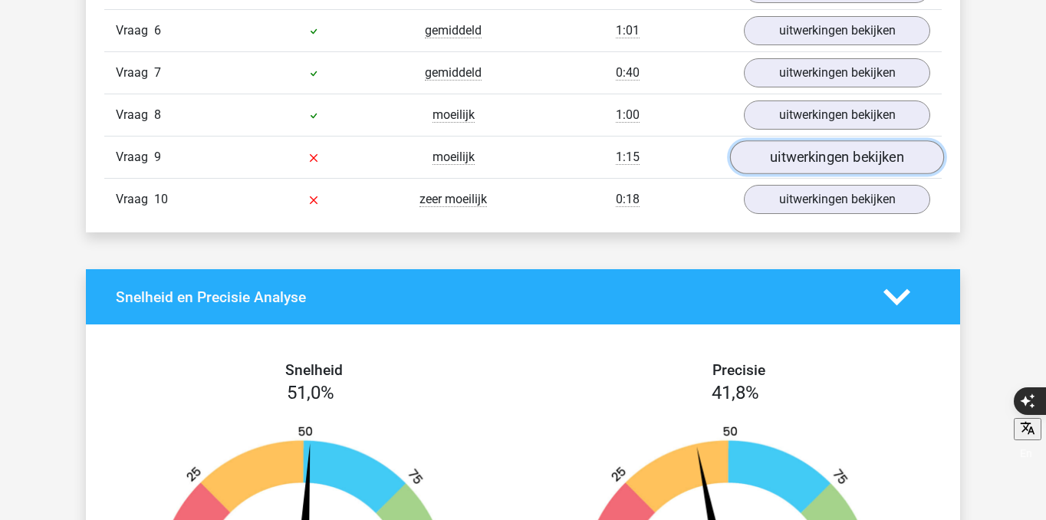
click at [783, 164] on link "uitwerkingen bekijken" at bounding box center [837, 157] width 214 height 34
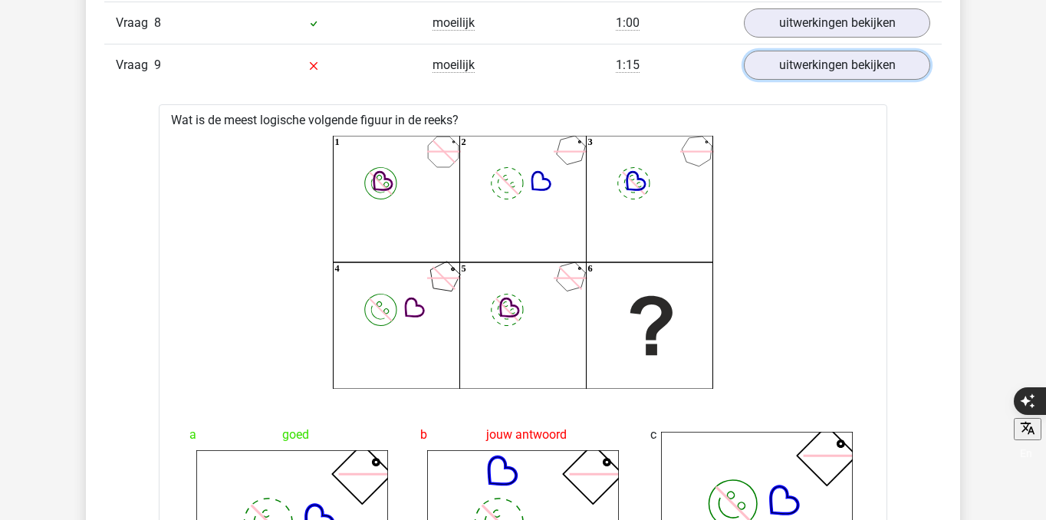
scroll to position [1597, 0]
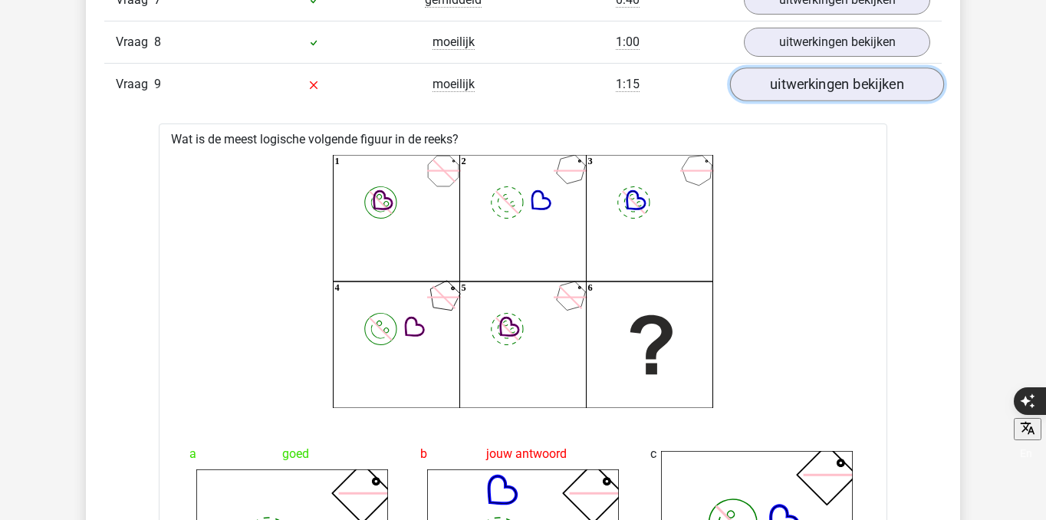
click at [881, 81] on link "uitwerkingen bekijken" at bounding box center [837, 85] width 214 height 34
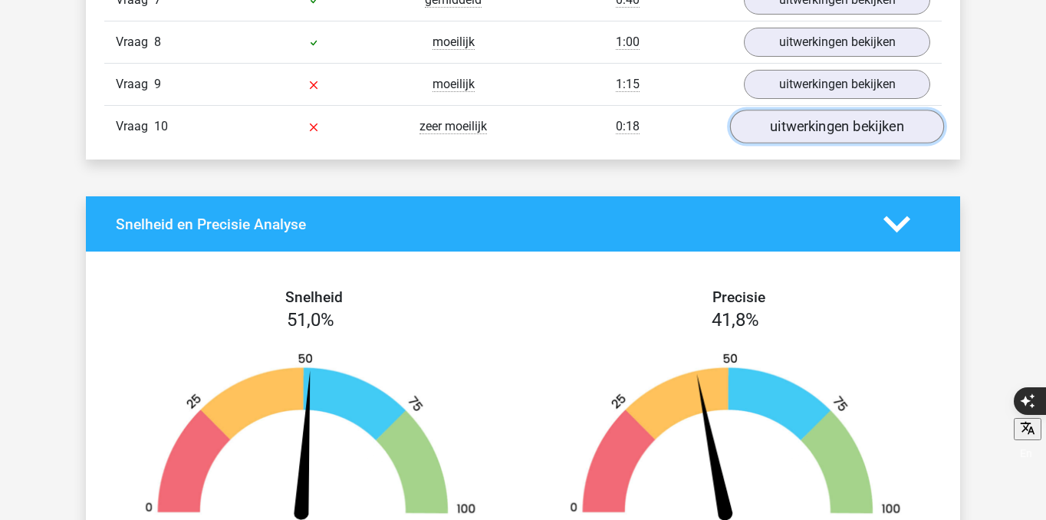
click at [854, 119] on link "uitwerkingen bekijken" at bounding box center [837, 127] width 214 height 34
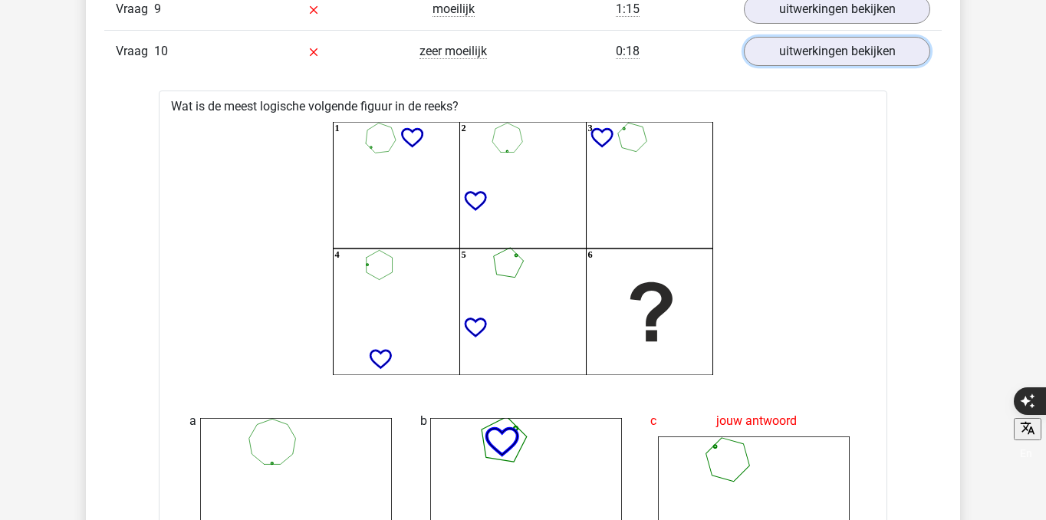
scroll to position [1642, 0]
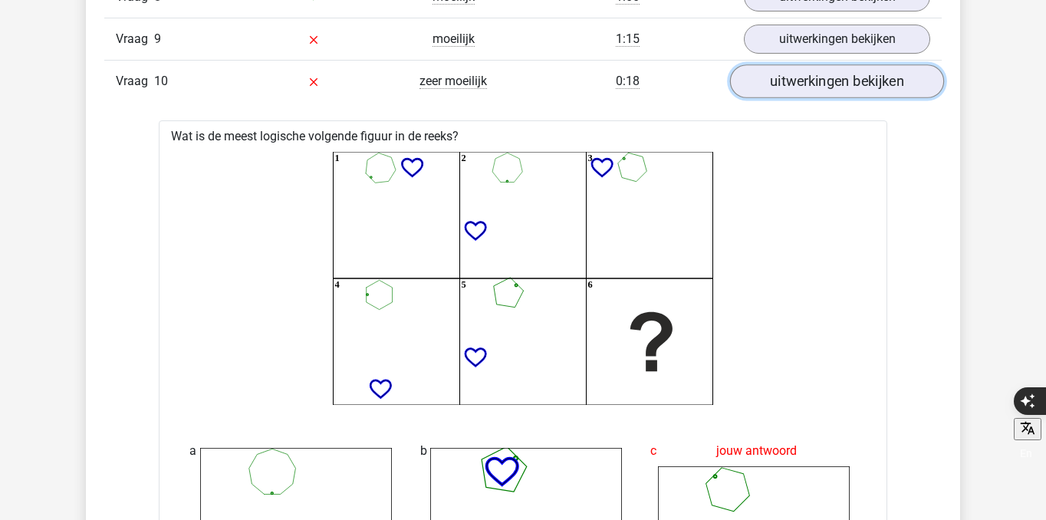
click at [818, 77] on link "uitwerkingen bekijken" at bounding box center [837, 81] width 214 height 34
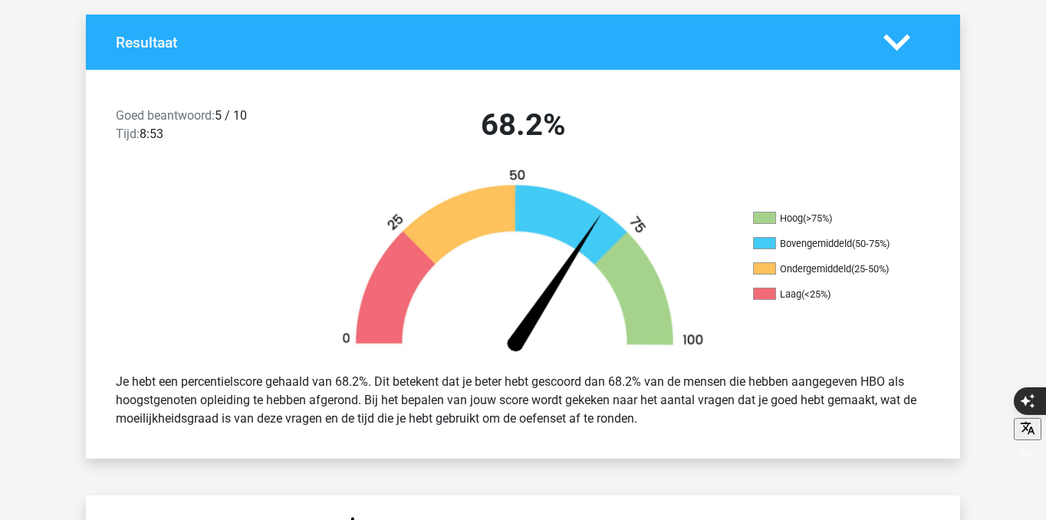
scroll to position [324, 0]
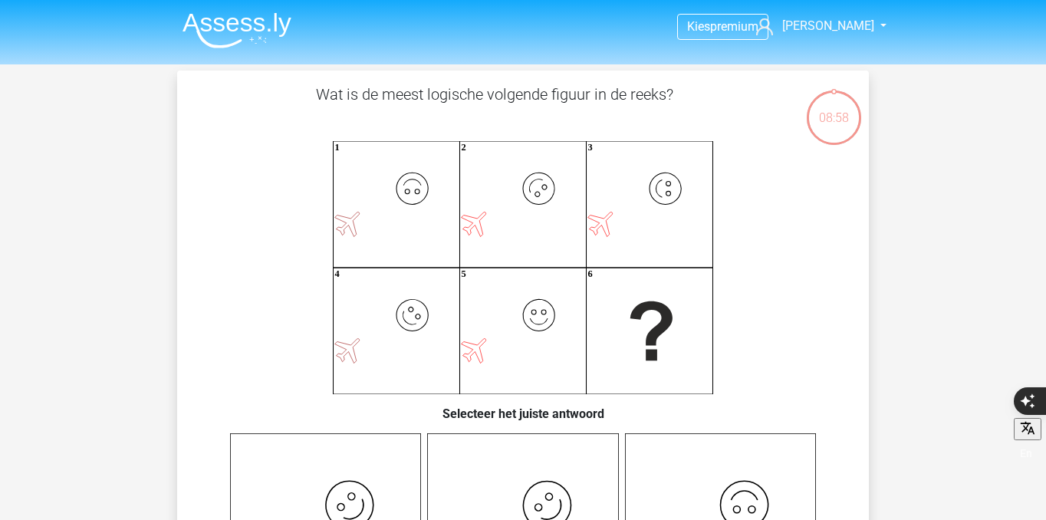
click at [284, 38] on img at bounding box center [237, 30] width 109 height 36
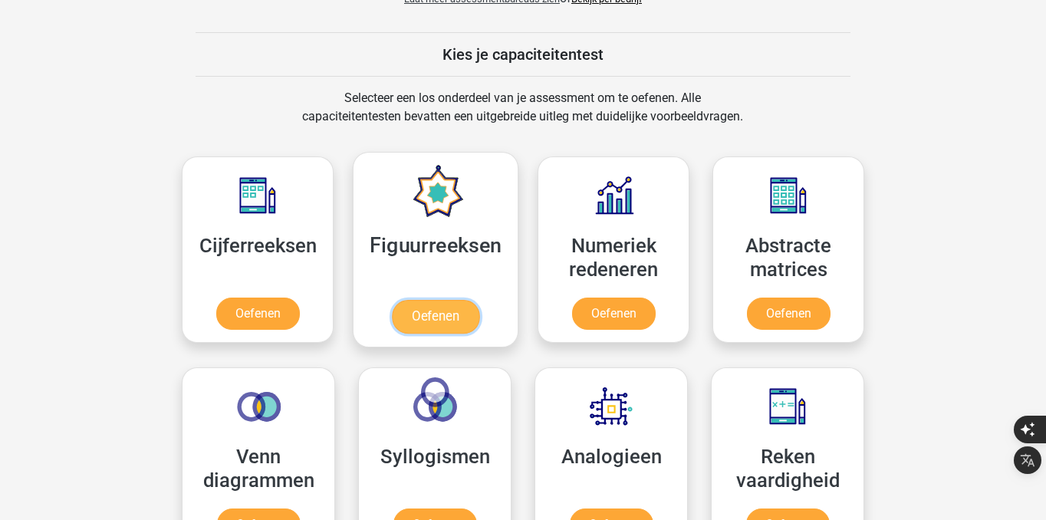
click at [420, 309] on link "Oefenen" at bounding box center [435, 317] width 87 height 34
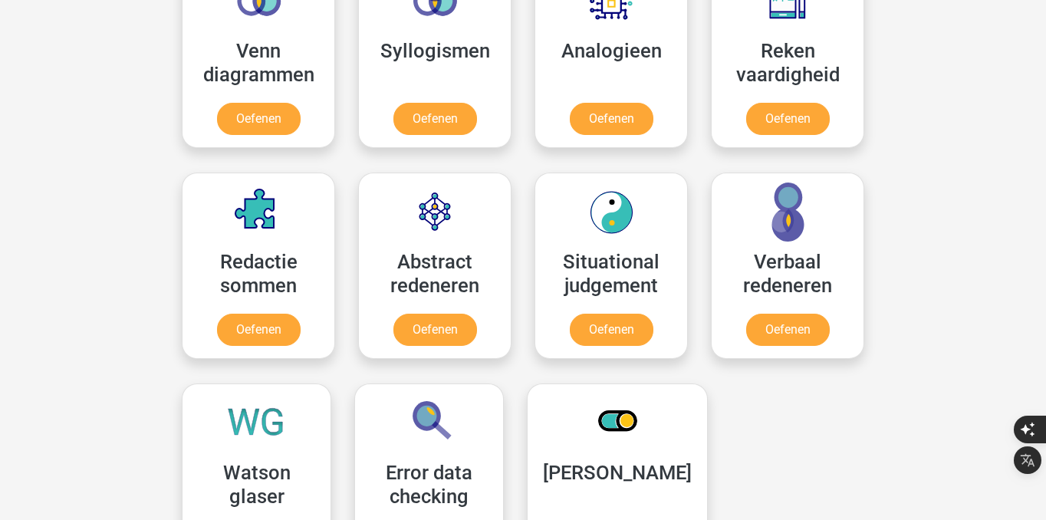
scroll to position [1004, 0]
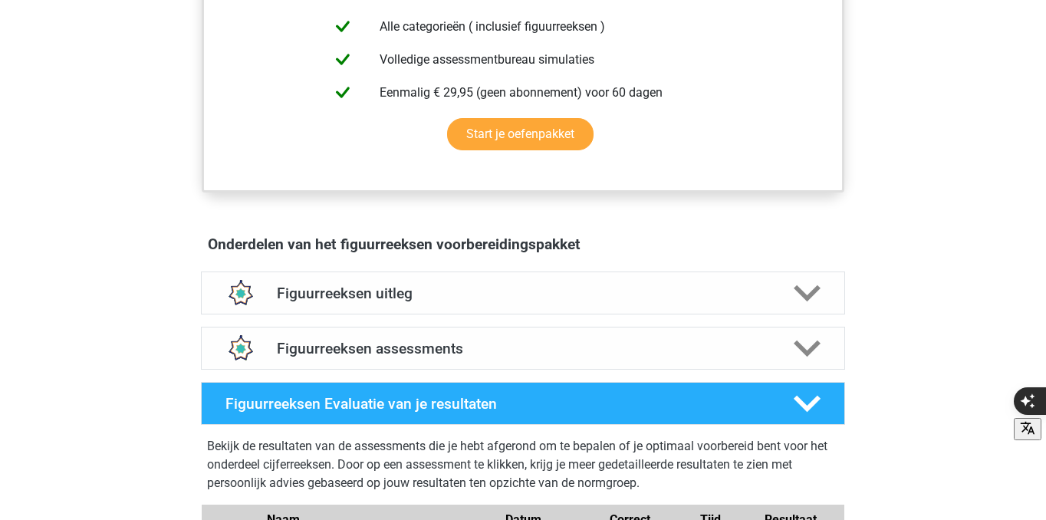
scroll to position [709, 0]
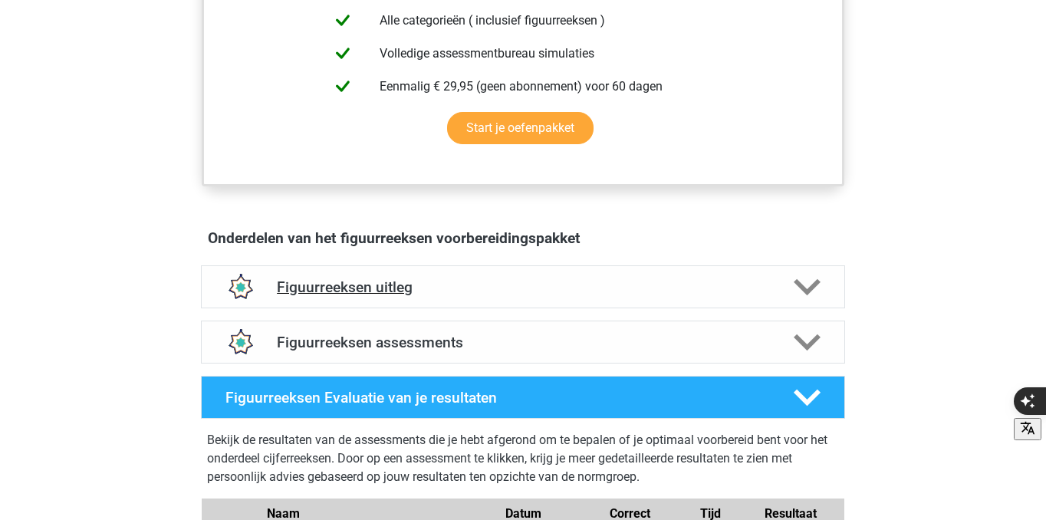
click at [446, 291] on h4 "Figuurreeksen uitleg" at bounding box center [523, 287] width 492 height 18
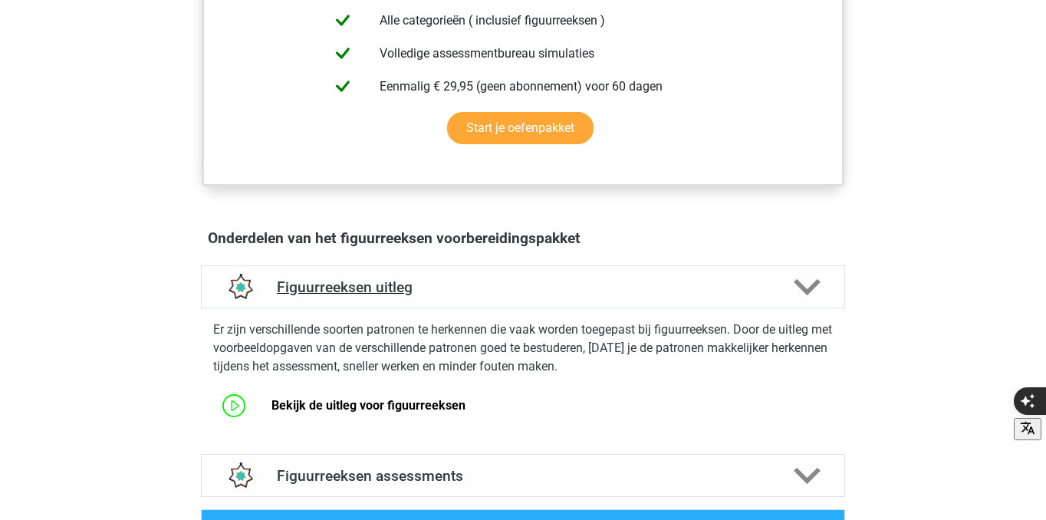
click at [446, 291] on h4 "Figuurreeksen uitleg" at bounding box center [523, 287] width 492 height 18
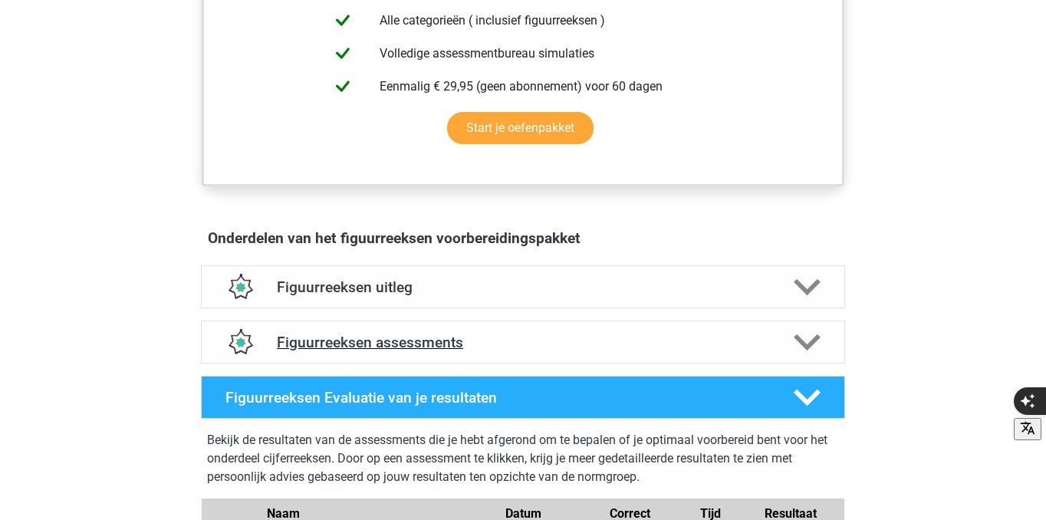
click at [446, 331] on div "Figuurreeksen assessments" at bounding box center [523, 342] width 644 height 43
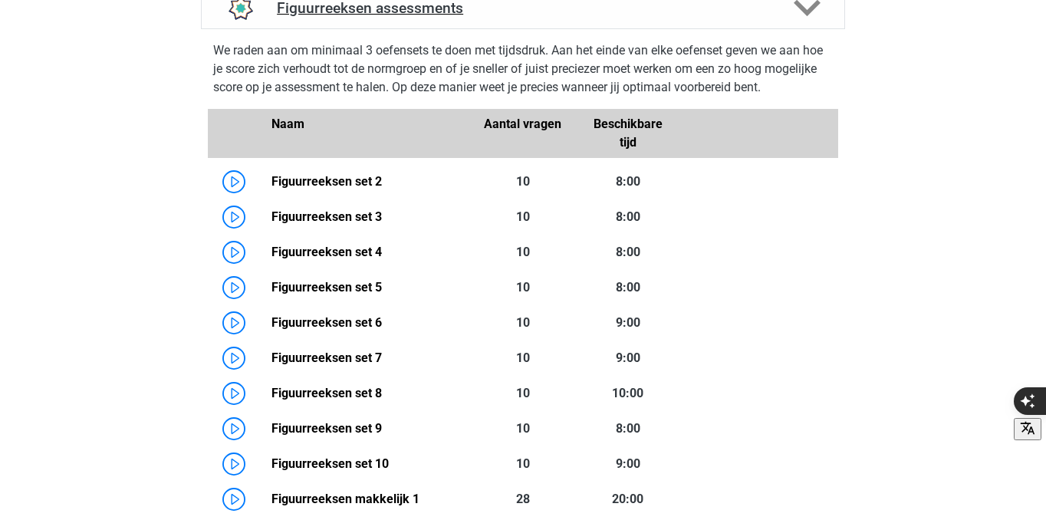
scroll to position [1121, 0]
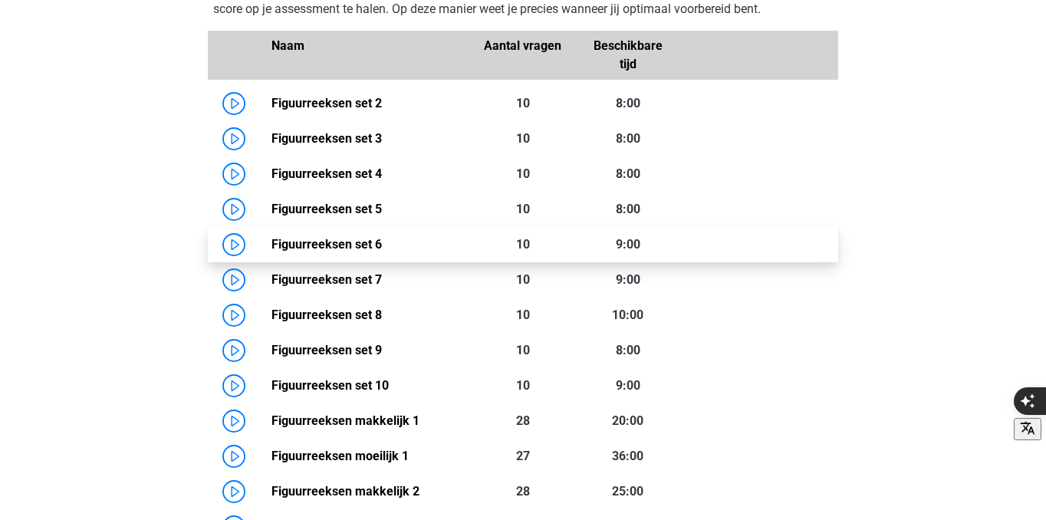
click at [272, 252] on link "Figuurreeksen set 6" at bounding box center [327, 244] width 110 height 15
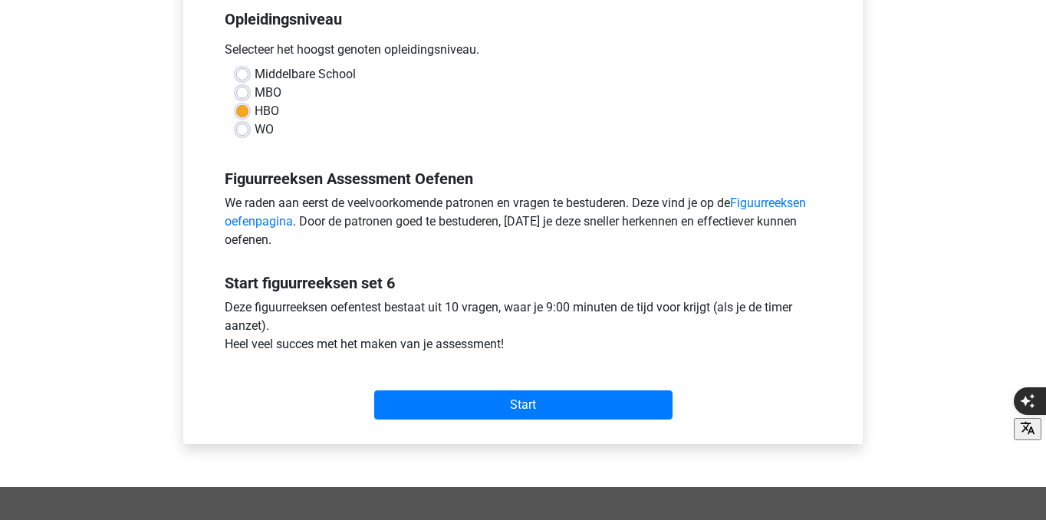
scroll to position [387, 0]
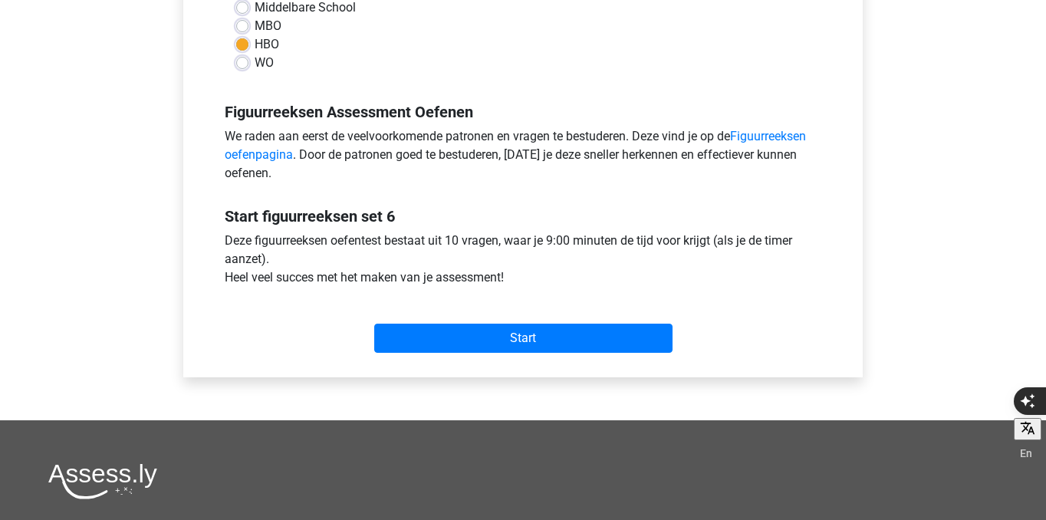
click at [445, 354] on div "Start" at bounding box center [523, 326] width 620 height 66
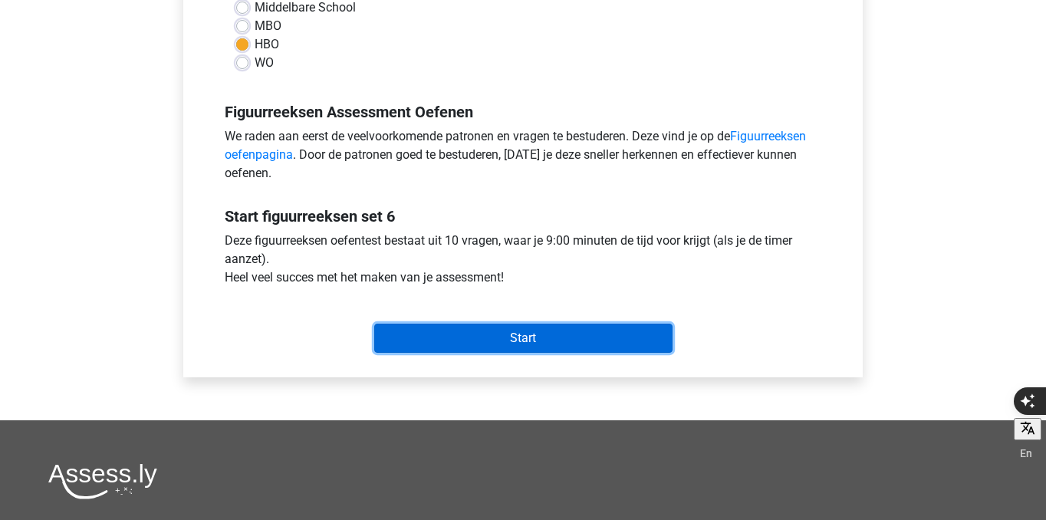
click at [445, 352] on input "Start" at bounding box center [523, 338] width 298 height 29
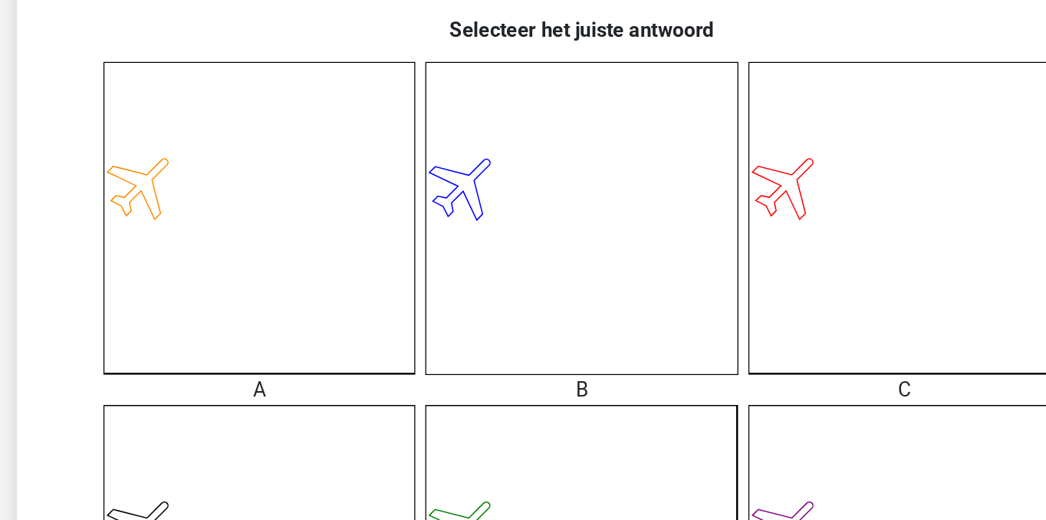
scroll to position [257, 0]
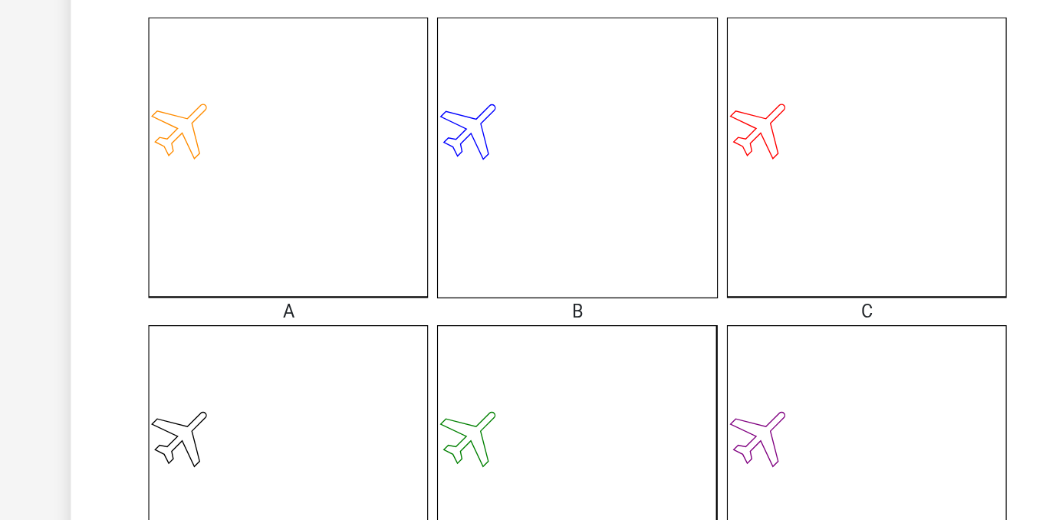
click at [685, 332] on icon at bounding box center [720, 271] width 191 height 191
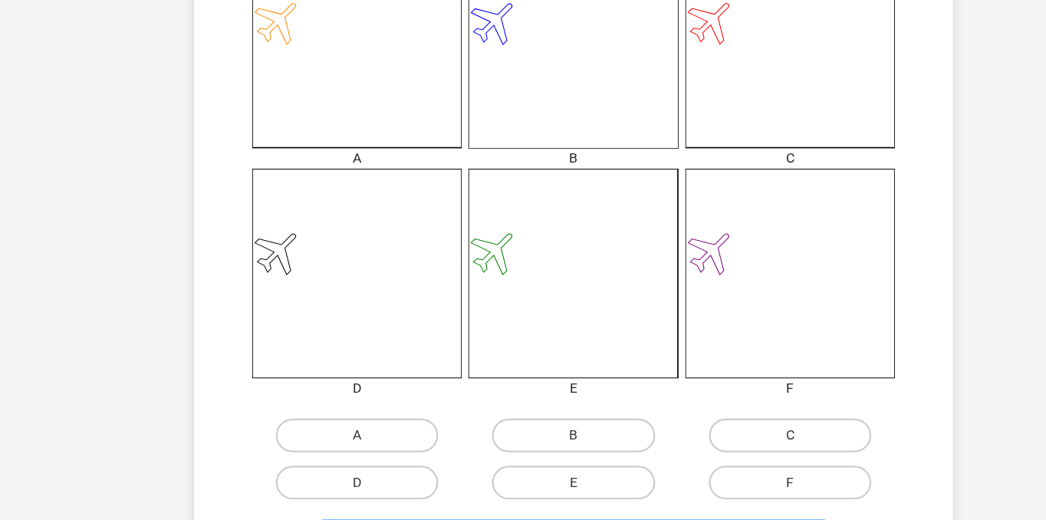
scroll to position [575, 0]
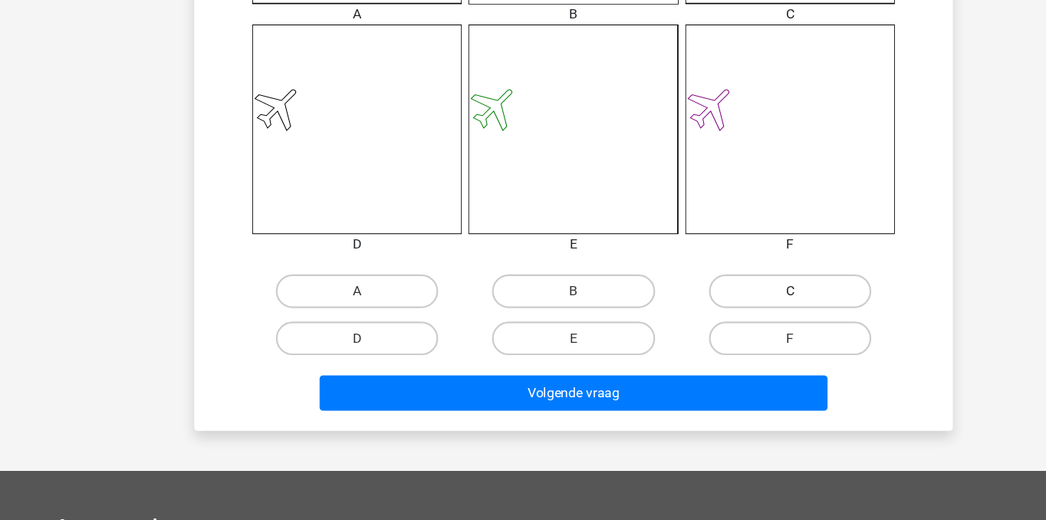
click at [676, 311] on label "C" at bounding box center [721, 311] width 148 height 31
click at [720, 311] on input "C" at bounding box center [725, 316] width 10 height 10
radio input "true"
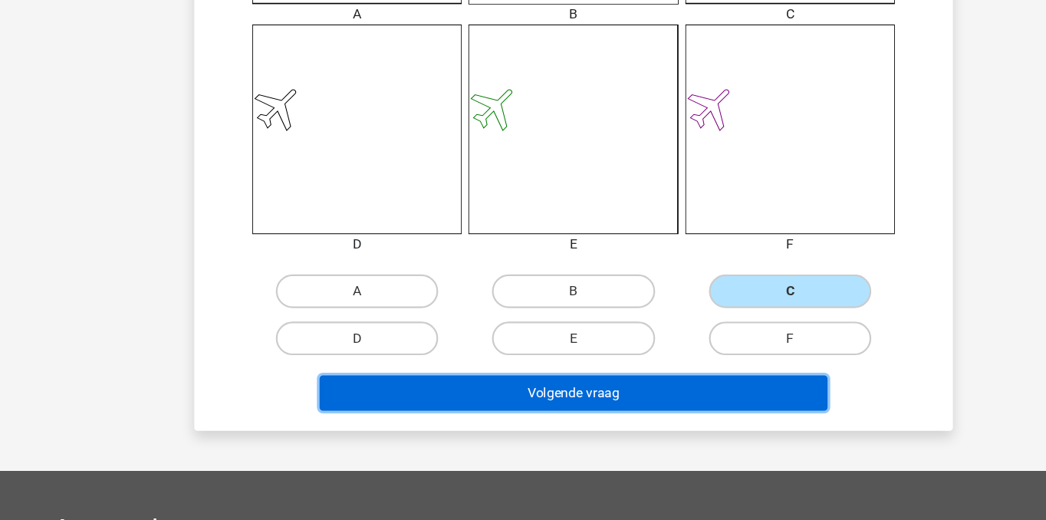
click at [654, 397] on button "Volgende vraag" at bounding box center [523, 404] width 464 height 32
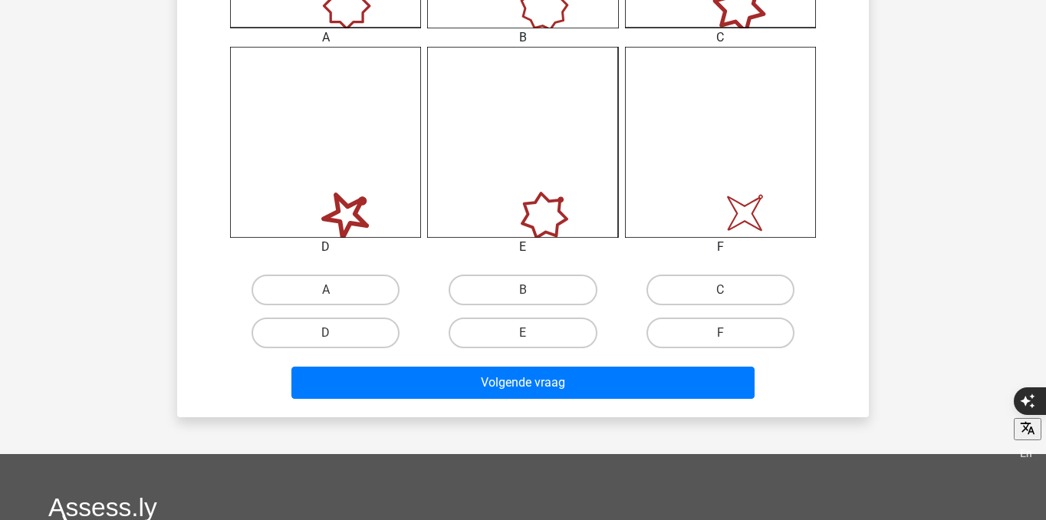
scroll to position [496, 0]
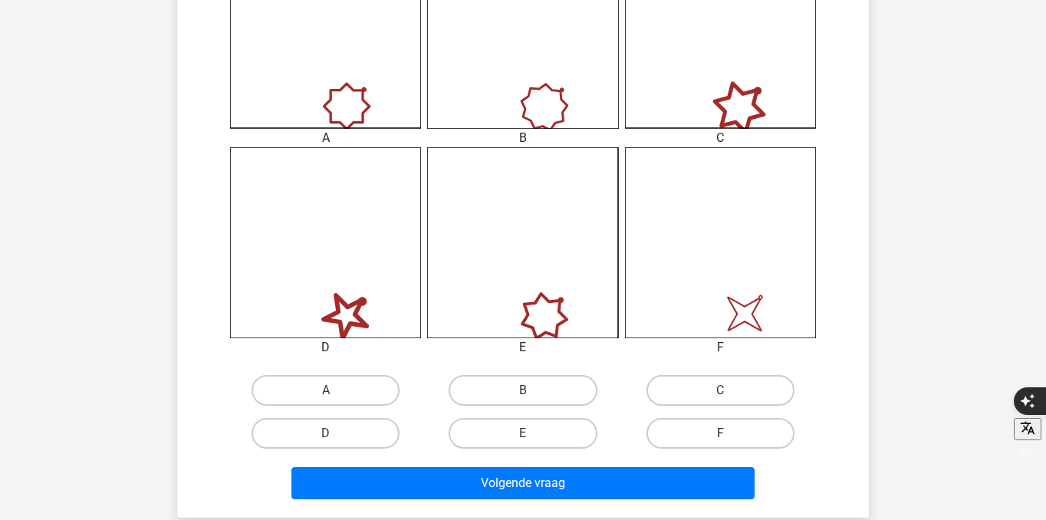
click at [730, 441] on label "F" at bounding box center [721, 433] width 148 height 31
click at [730, 441] on input "F" at bounding box center [725, 438] width 10 height 10
radio input "true"
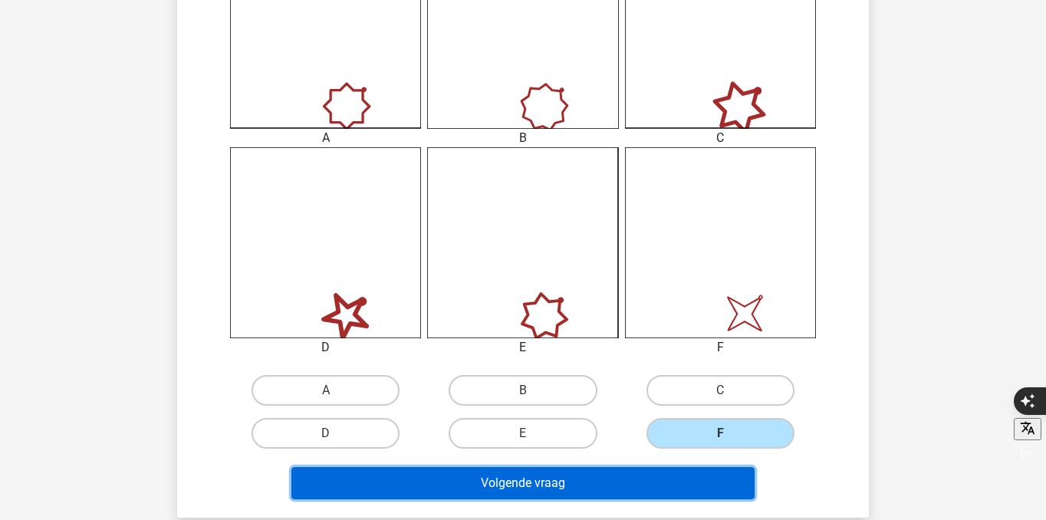
click at [716, 479] on button "Volgende vraag" at bounding box center [523, 483] width 464 height 32
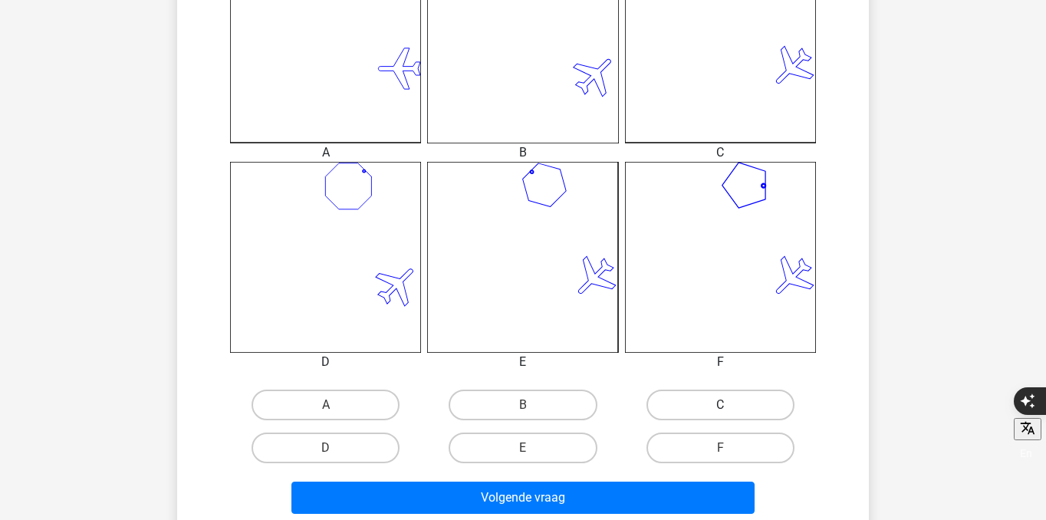
scroll to position [484, 0]
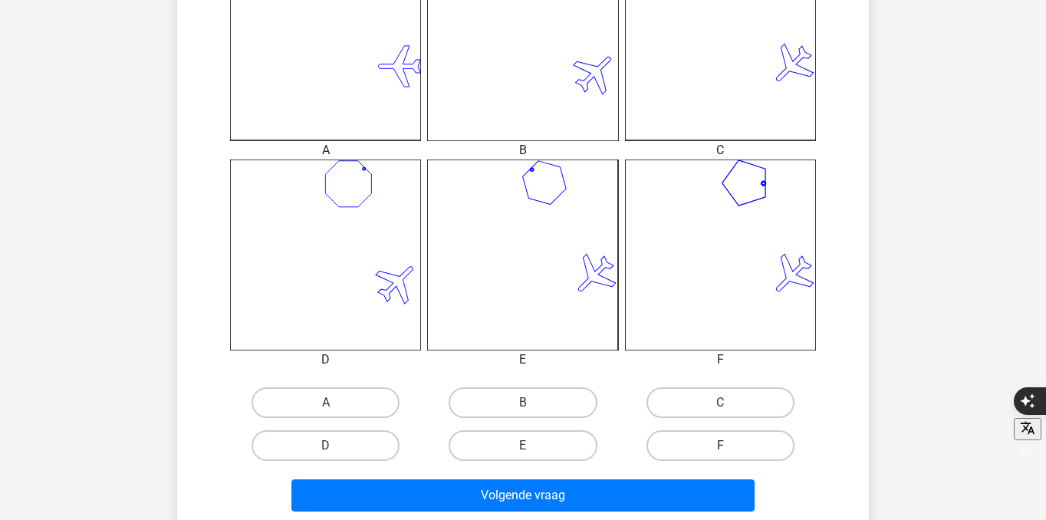
click at [723, 438] on label "F" at bounding box center [721, 445] width 148 height 31
click at [723, 446] on input "F" at bounding box center [725, 451] width 10 height 10
radio input "true"
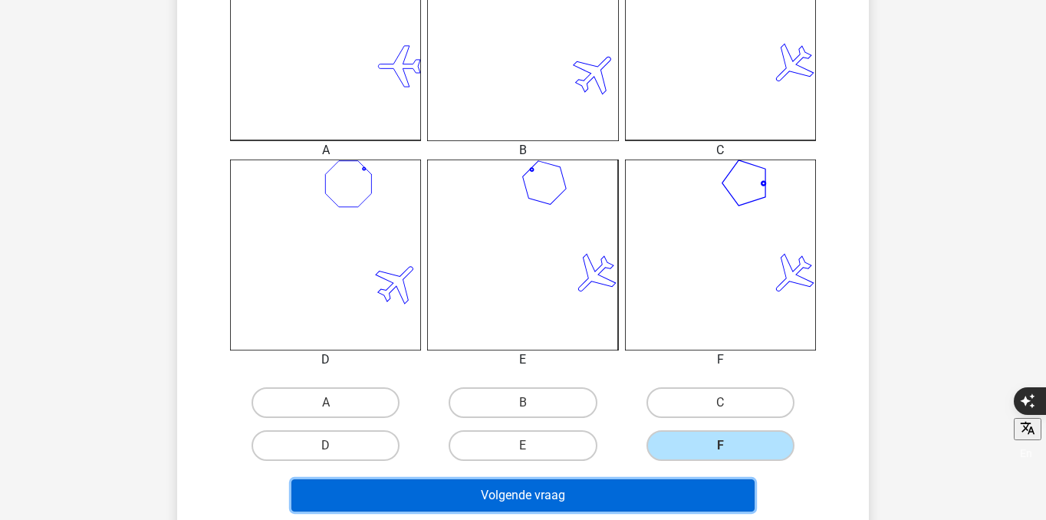
click at [720, 489] on button "Volgende vraag" at bounding box center [523, 495] width 464 height 32
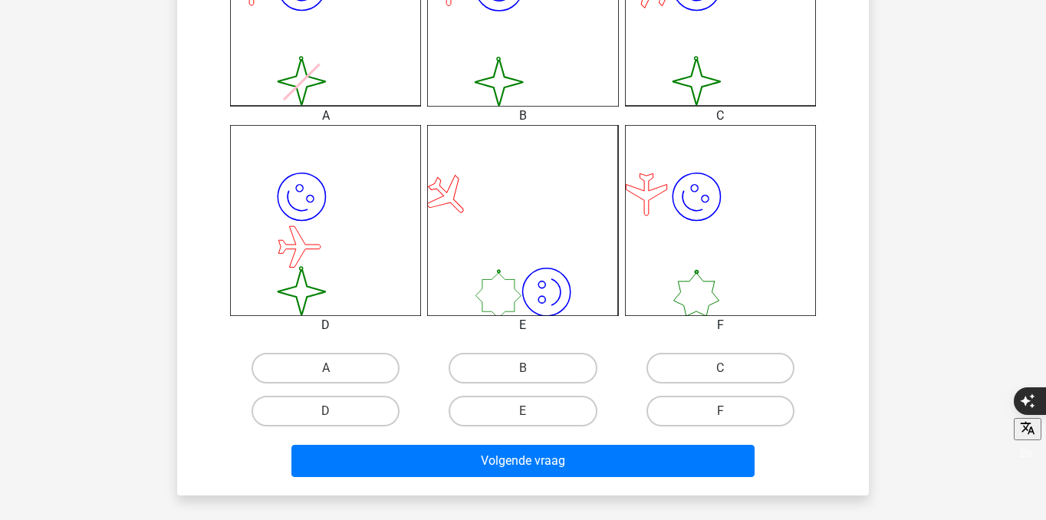
scroll to position [519, 0]
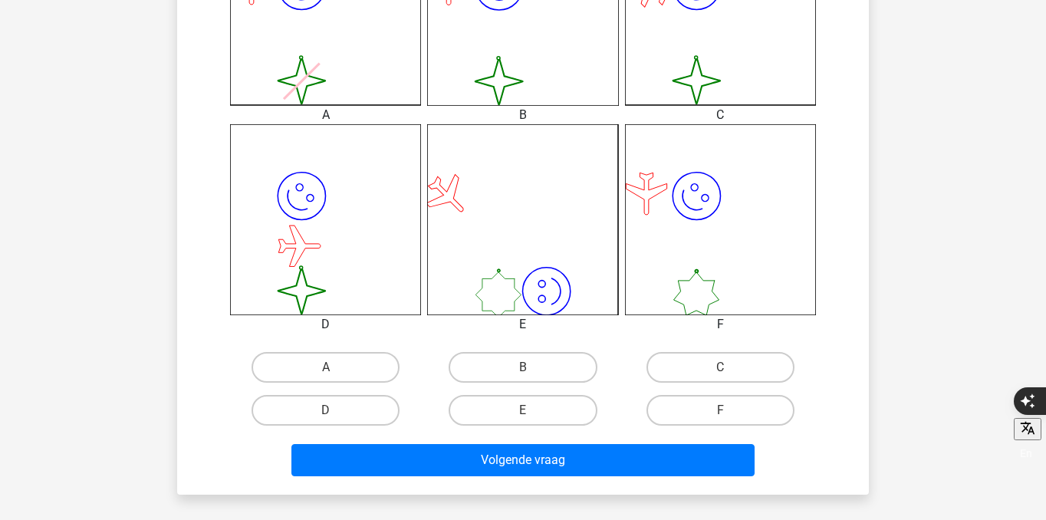
click at [736, 391] on div "F" at bounding box center [720, 410] width 197 height 43
click at [736, 424] on label "F" at bounding box center [721, 410] width 148 height 31
click at [730, 420] on input "F" at bounding box center [725, 415] width 10 height 10
radio input "true"
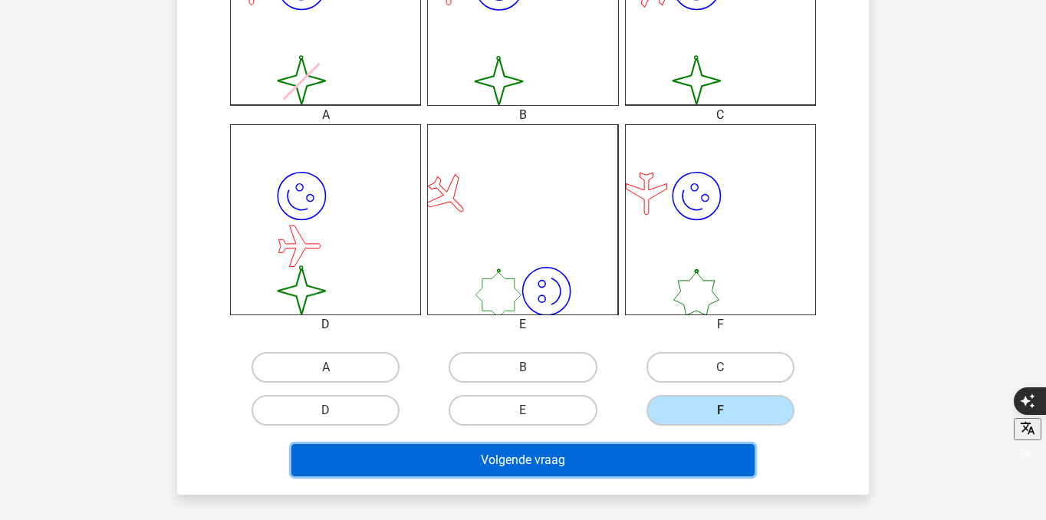
click at [730, 473] on button "Volgende vraag" at bounding box center [523, 460] width 464 height 32
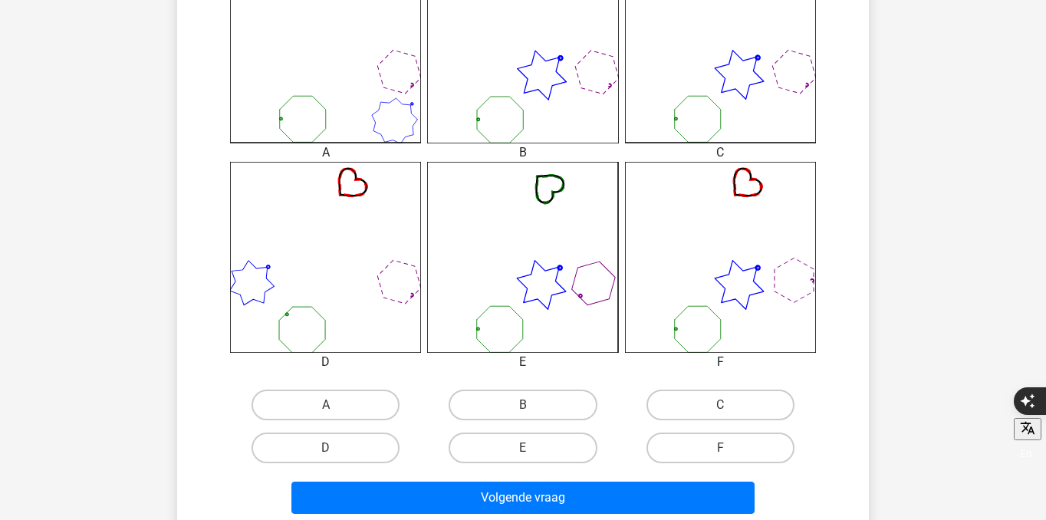
scroll to position [483, 0]
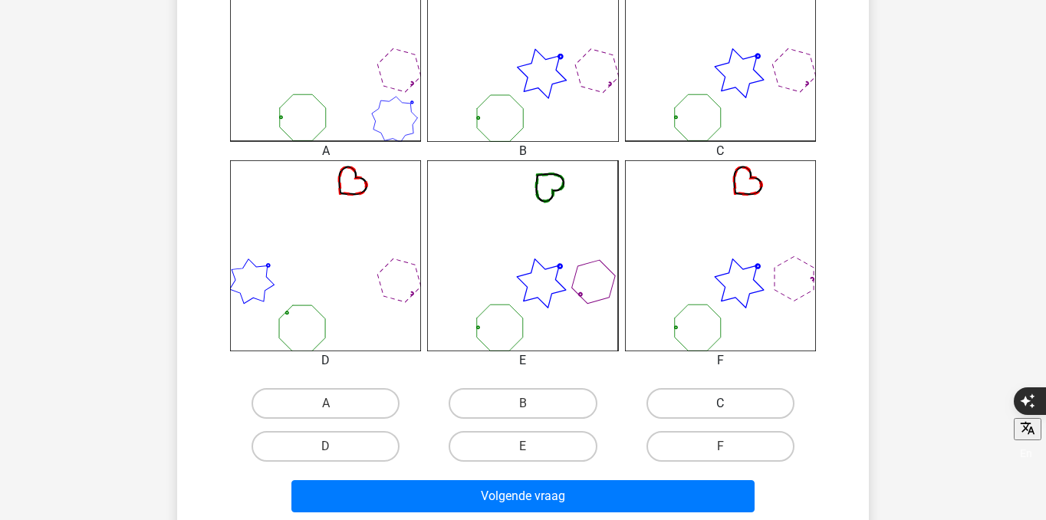
click at [681, 403] on label "C" at bounding box center [721, 403] width 148 height 31
click at [720, 403] on input "C" at bounding box center [725, 408] width 10 height 10
radio input "true"
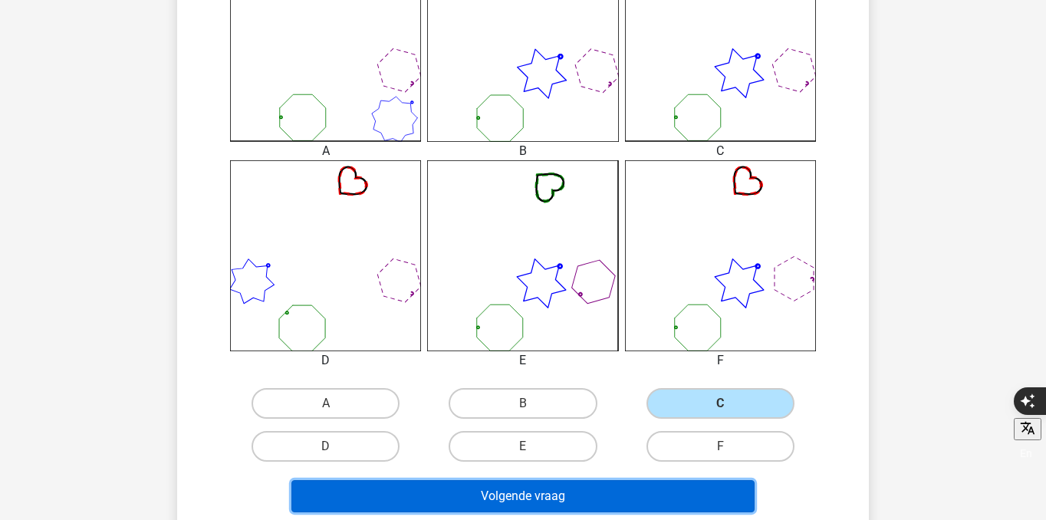
click at [638, 488] on button "Volgende vraag" at bounding box center [523, 496] width 464 height 32
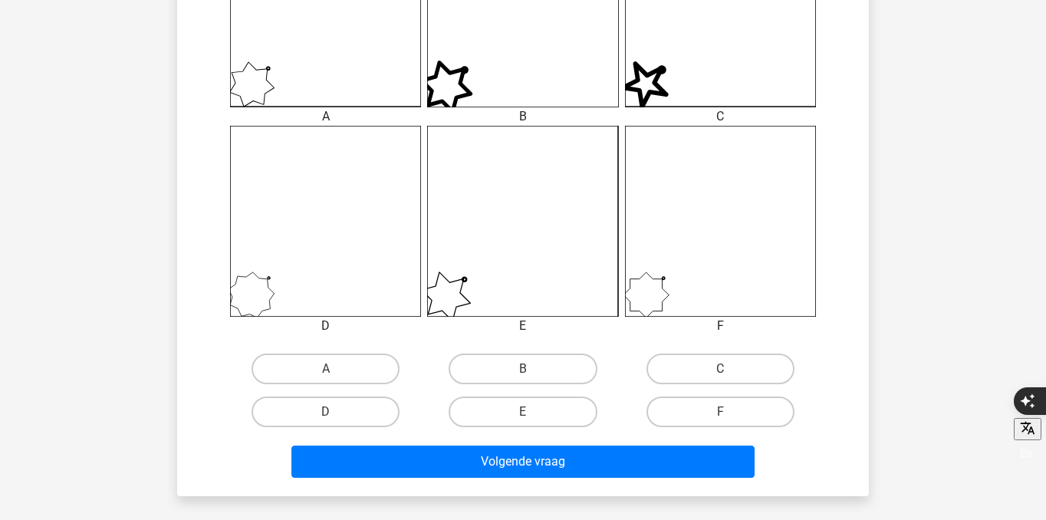
scroll to position [548, 0]
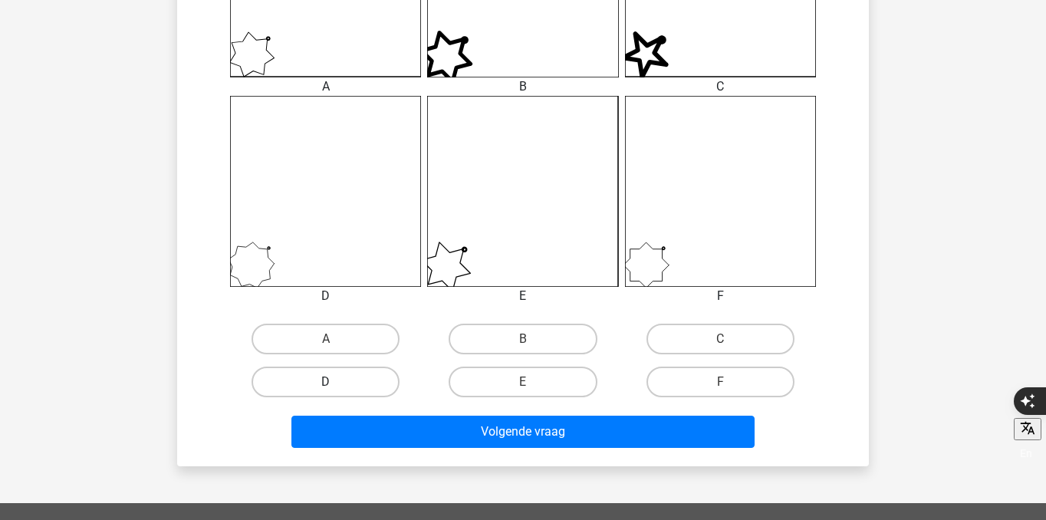
click at [341, 384] on label "D" at bounding box center [326, 382] width 148 height 31
click at [336, 384] on input "D" at bounding box center [331, 387] width 10 height 10
radio input "true"
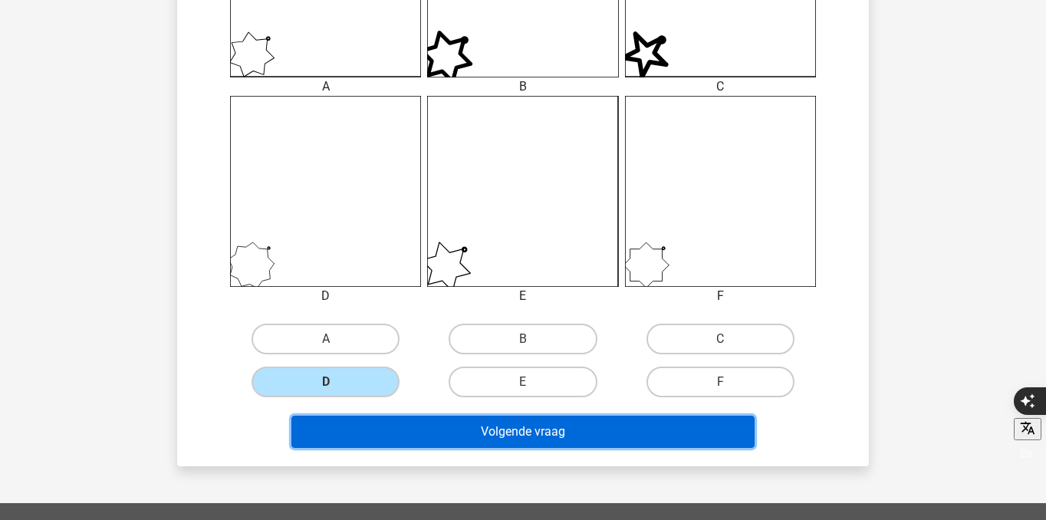
click at [394, 429] on button "Volgende vraag" at bounding box center [523, 432] width 464 height 32
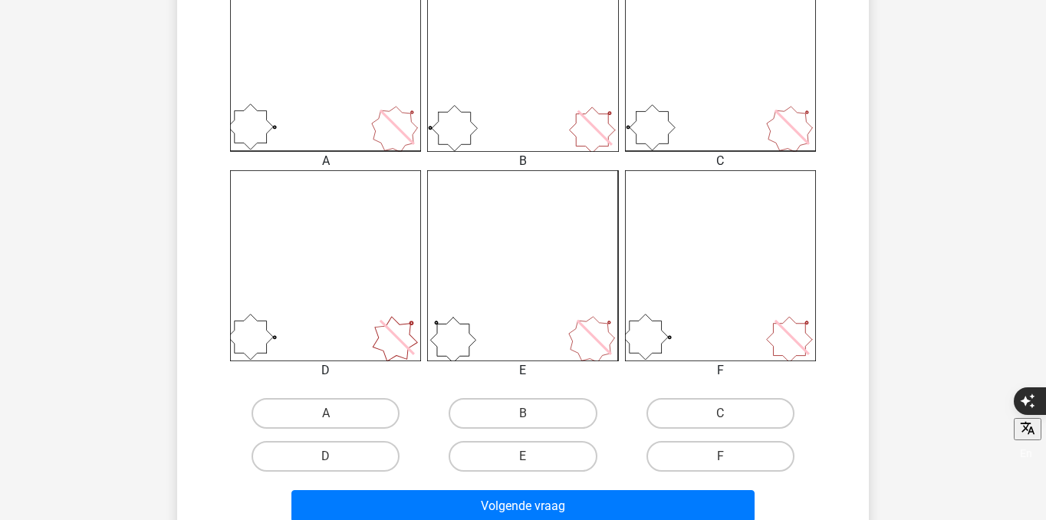
scroll to position [514, 0]
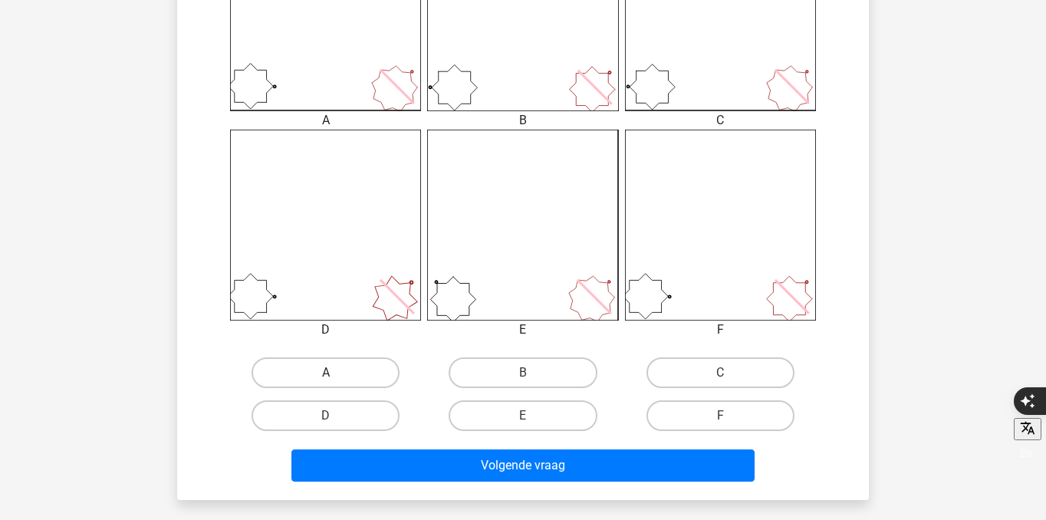
click at [362, 376] on label "A" at bounding box center [326, 372] width 148 height 31
click at [336, 376] on input "A" at bounding box center [331, 378] width 10 height 10
radio input "true"
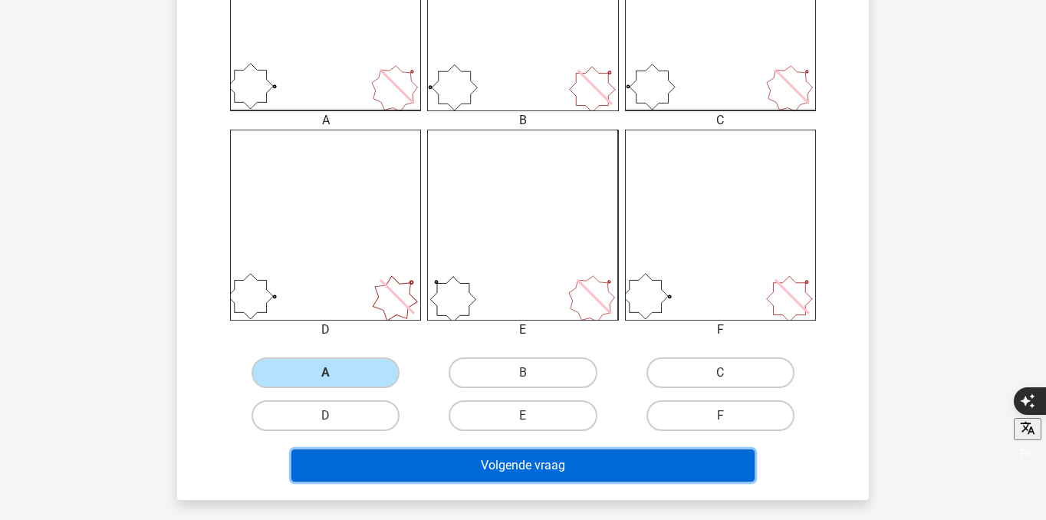
click at [436, 479] on button "Volgende vraag" at bounding box center [523, 466] width 464 height 32
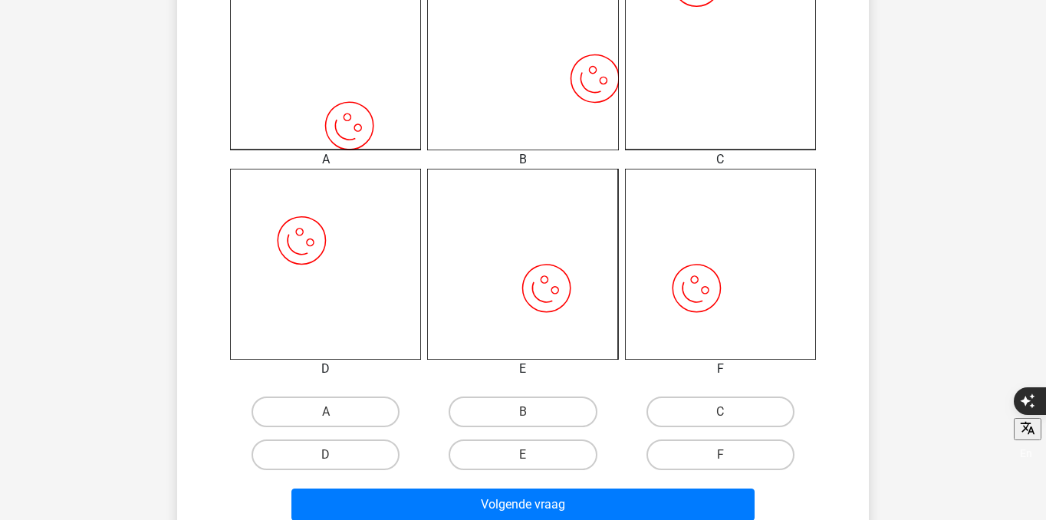
scroll to position [480, 0]
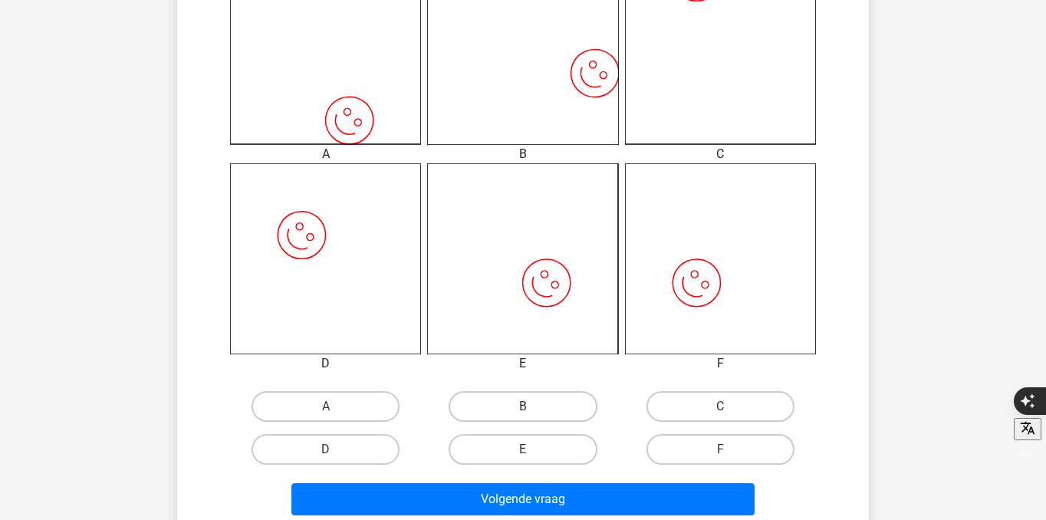
click at [535, 389] on div "B" at bounding box center [522, 406] width 197 height 43
click at [535, 404] on label "B" at bounding box center [523, 406] width 148 height 31
click at [533, 407] on input "B" at bounding box center [528, 412] width 10 height 10
radio input "true"
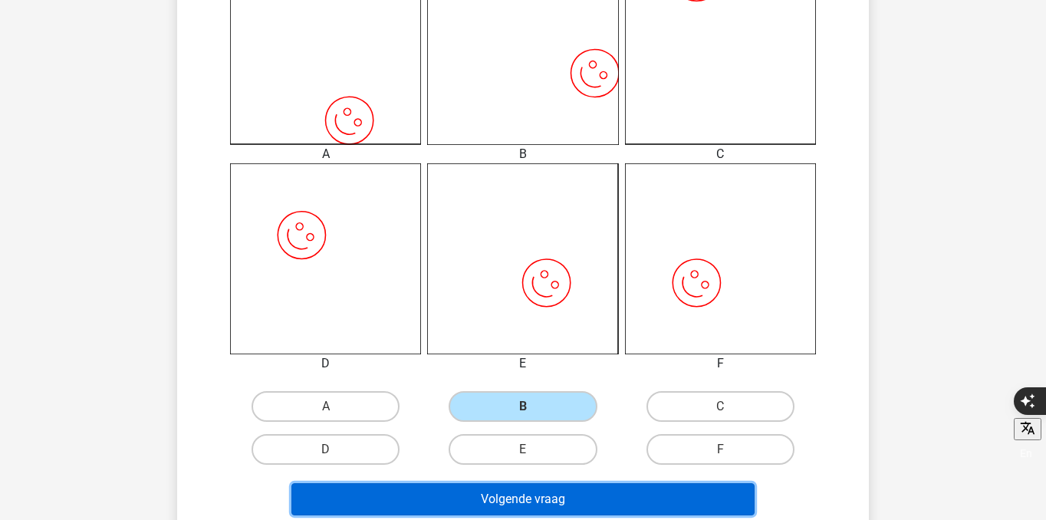
click at [567, 506] on button "Volgende vraag" at bounding box center [523, 499] width 464 height 32
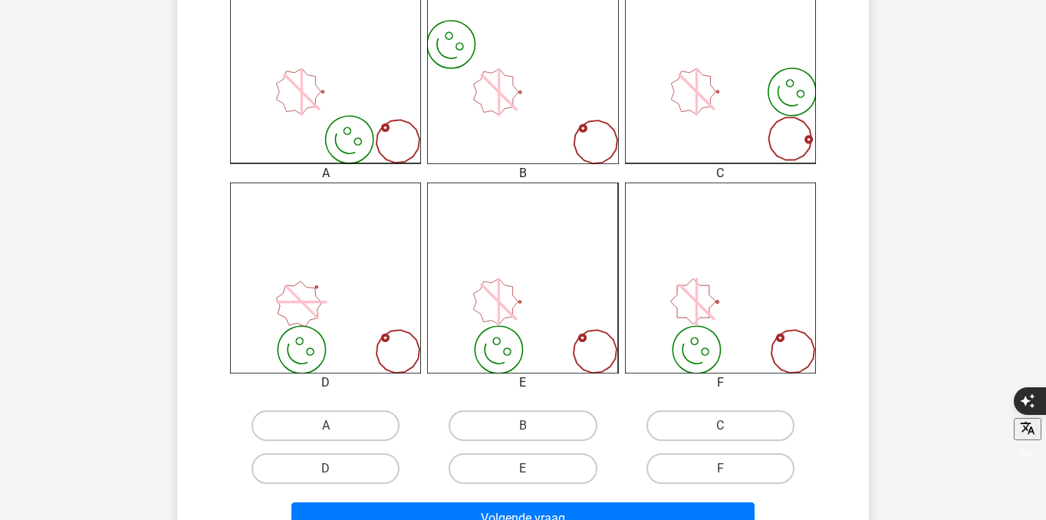
scroll to position [482, 0]
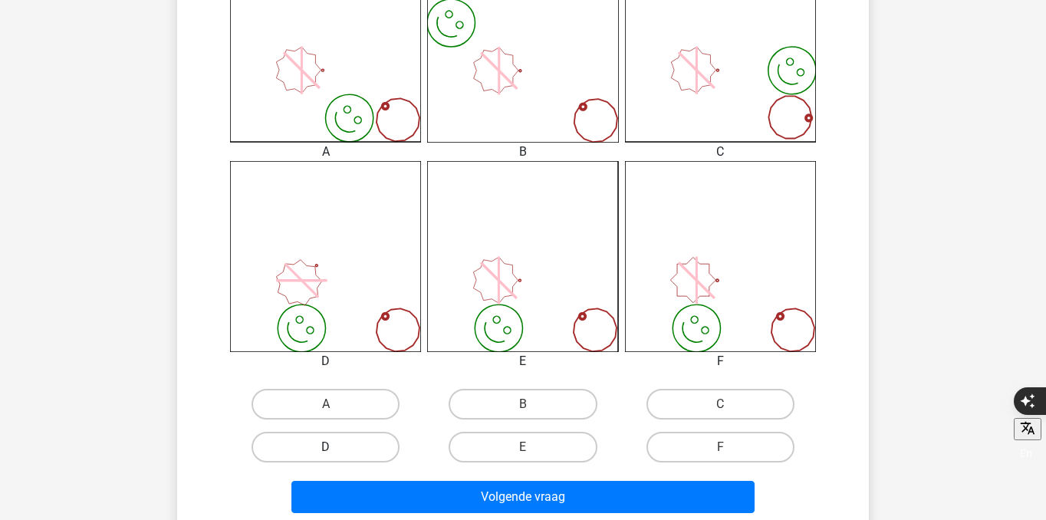
click at [318, 441] on label "D" at bounding box center [326, 447] width 148 height 31
click at [326, 447] on input "D" at bounding box center [331, 452] width 10 height 10
radio input "true"
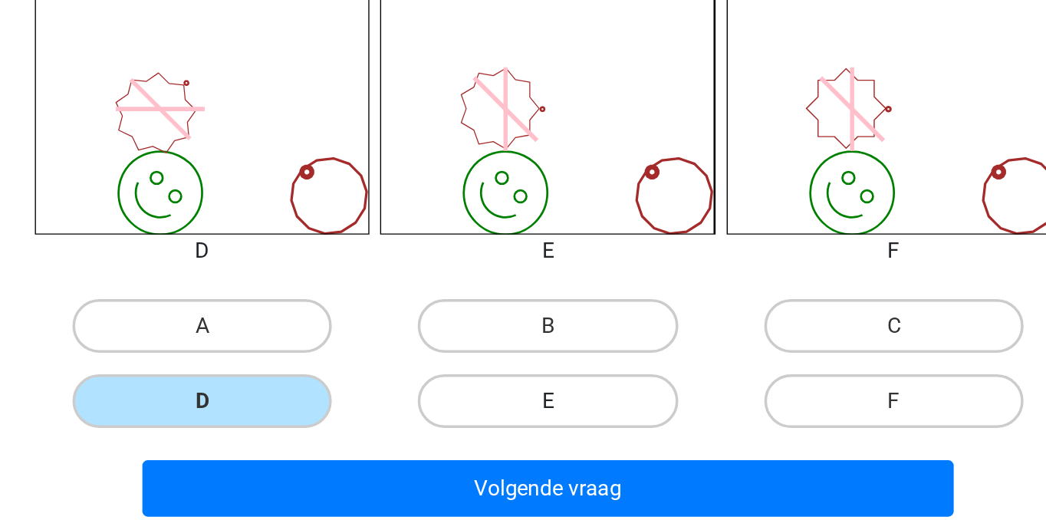
click at [545, 436] on label "E" at bounding box center [523, 447] width 148 height 31
click at [533, 447] on input "E" at bounding box center [528, 452] width 10 height 10
radio input "true"
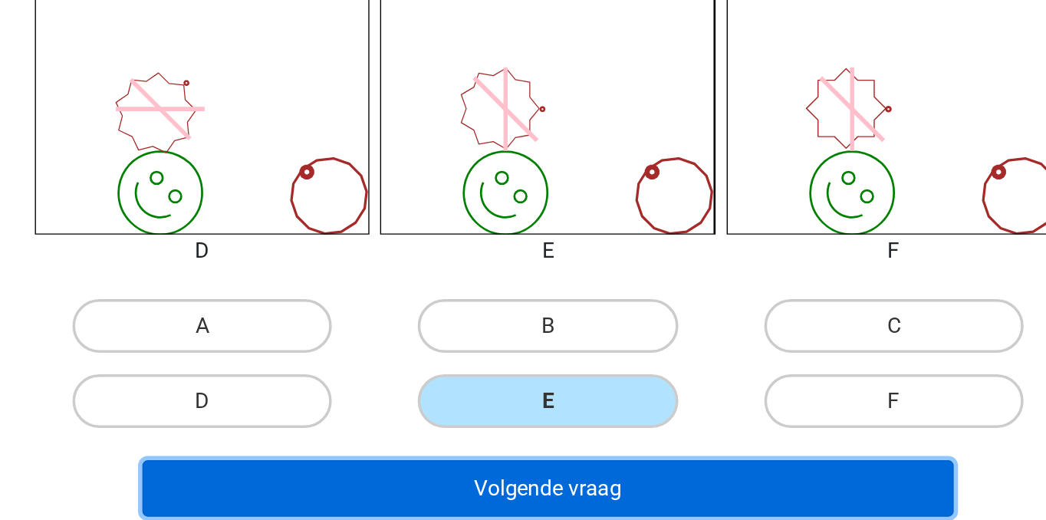
click at [559, 501] on button "Volgende vraag" at bounding box center [523, 497] width 464 height 32
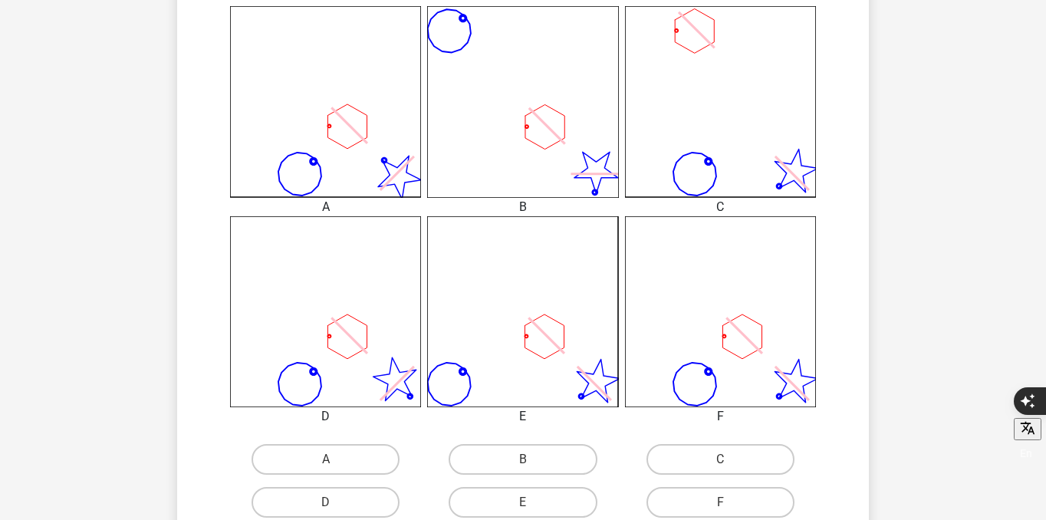
scroll to position [479, 0]
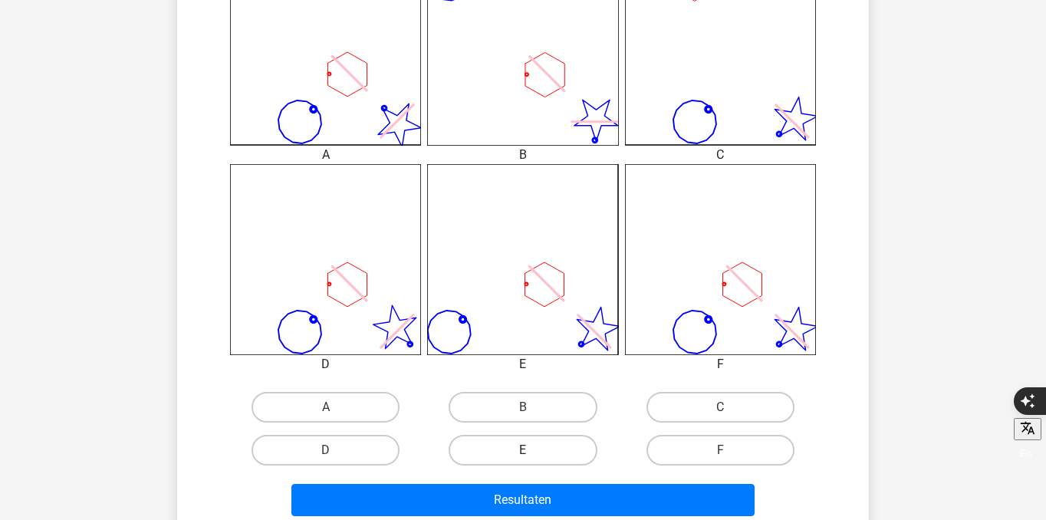
click at [569, 459] on label "E" at bounding box center [523, 450] width 148 height 31
click at [533, 459] on input "E" at bounding box center [528, 455] width 10 height 10
radio input "true"
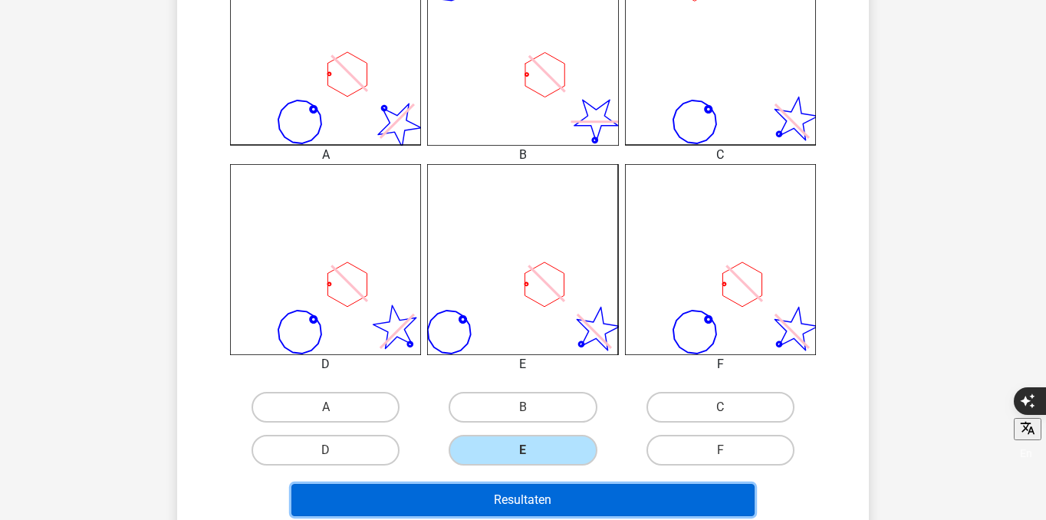
click at [575, 509] on button "Resultaten" at bounding box center [523, 500] width 464 height 32
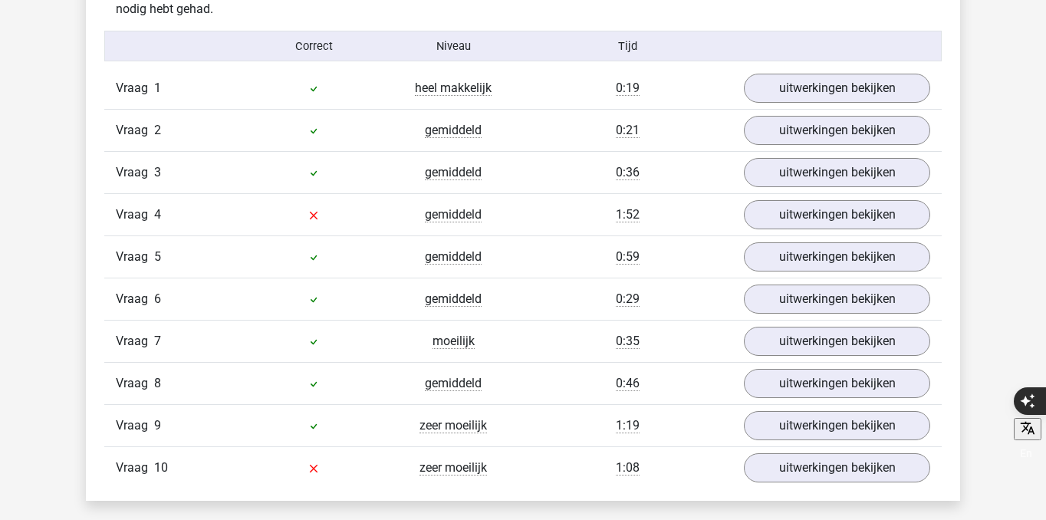
scroll to position [1262, 0]
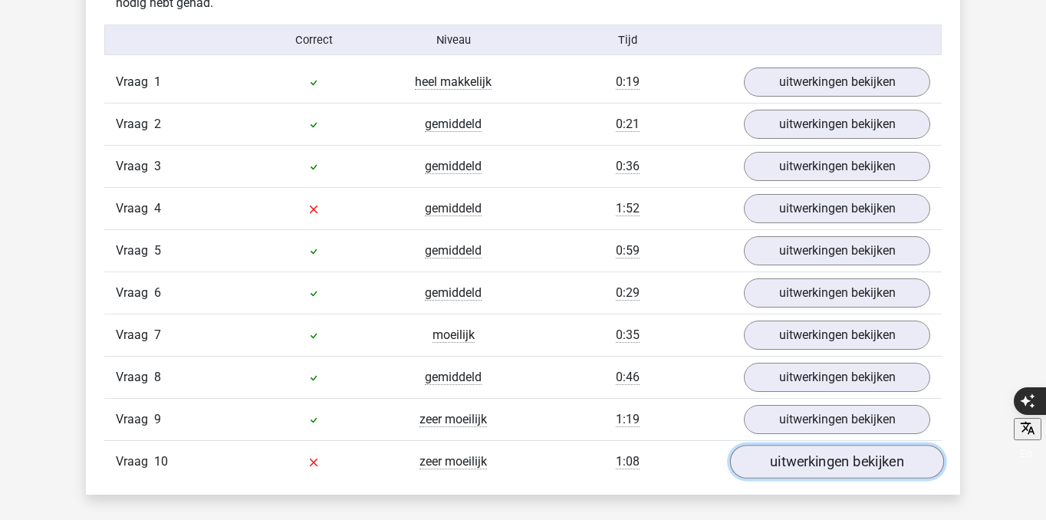
click at [761, 456] on link "uitwerkingen bekijken" at bounding box center [837, 462] width 214 height 34
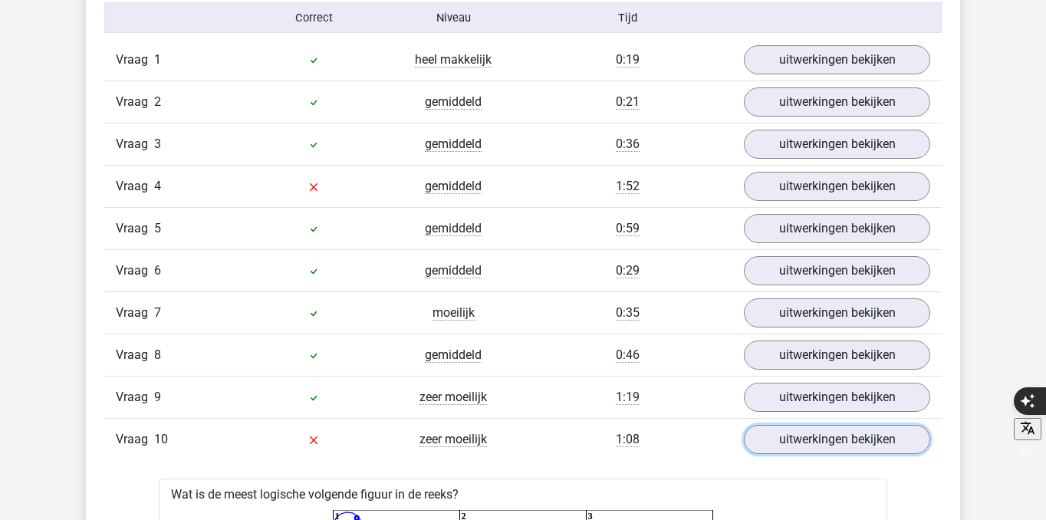
scroll to position [1286, 0]
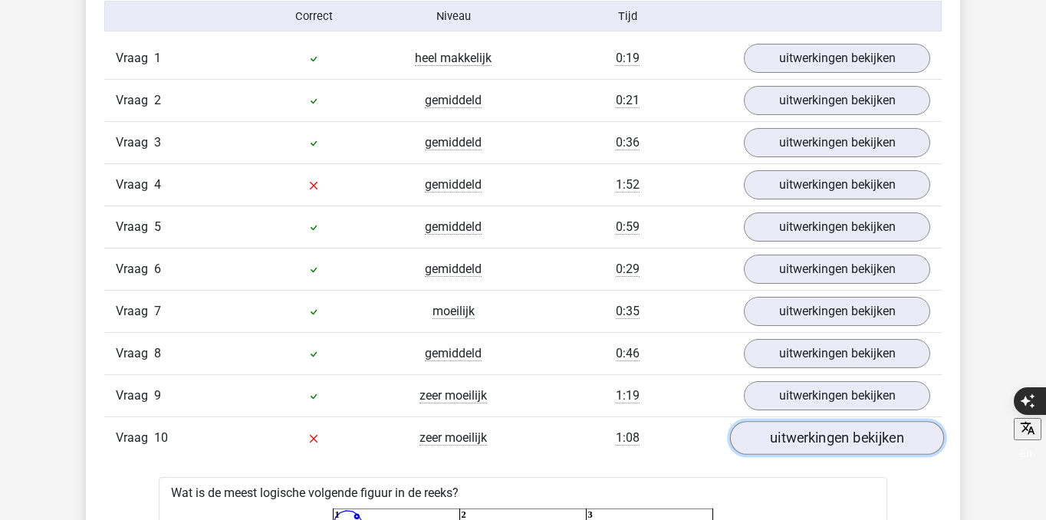
click at [821, 440] on link "uitwerkingen bekijken" at bounding box center [837, 438] width 214 height 34
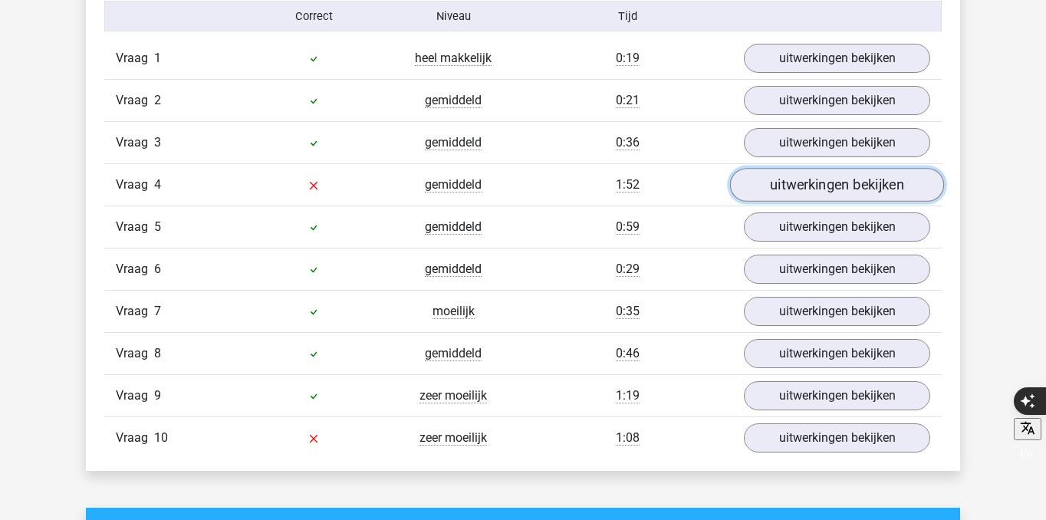
click at [808, 186] on link "uitwerkingen bekijken" at bounding box center [837, 185] width 214 height 34
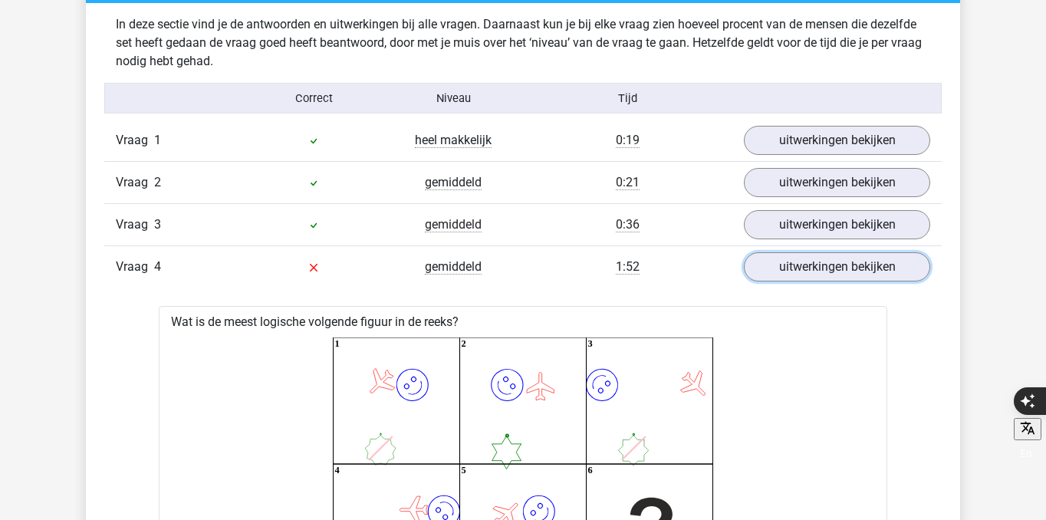
scroll to position [1200, 0]
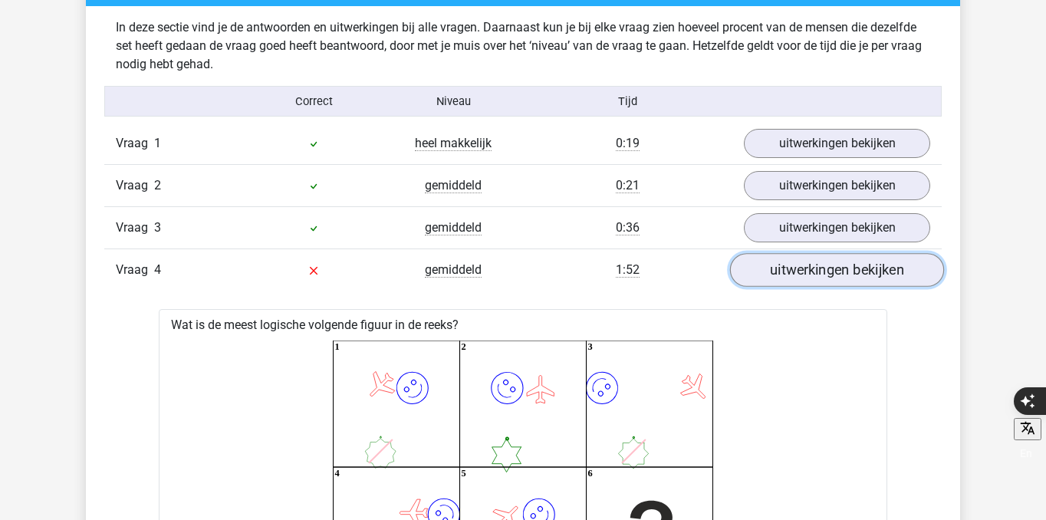
click at [797, 263] on link "uitwerkingen bekijken" at bounding box center [837, 270] width 214 height 34
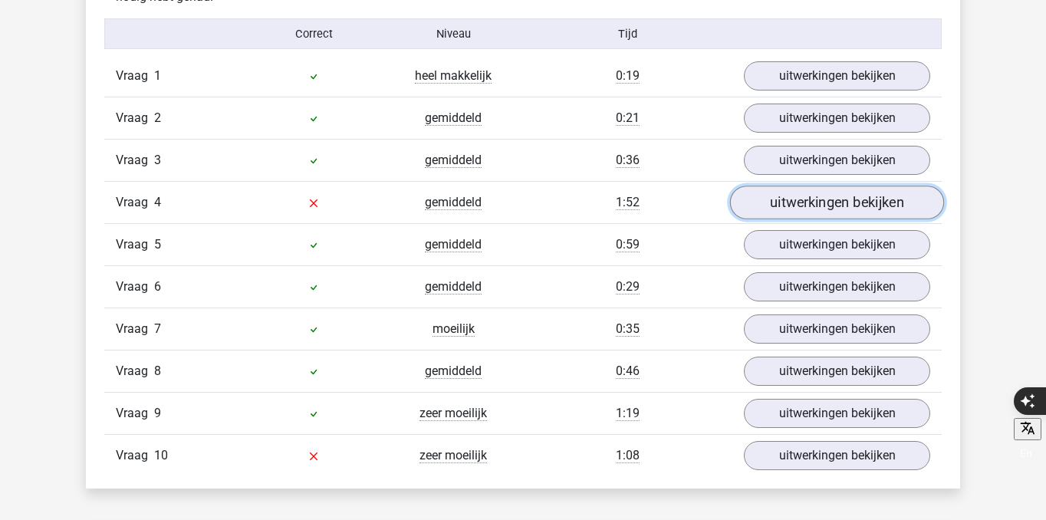
scroll to position [1272, 0]
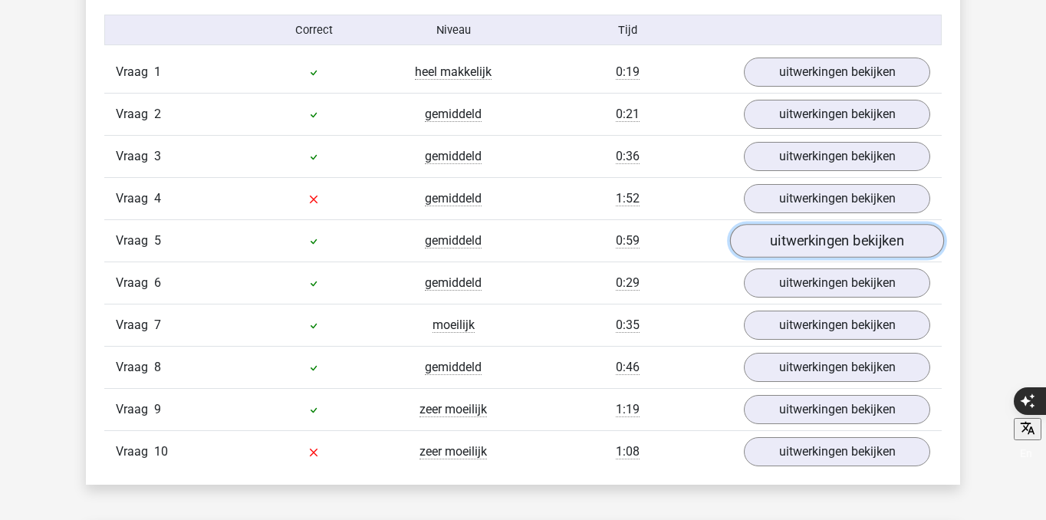
click at [808, 242] on link "uitwerkingen bekijken" at bounding box center [837, 241] width 214 height 34
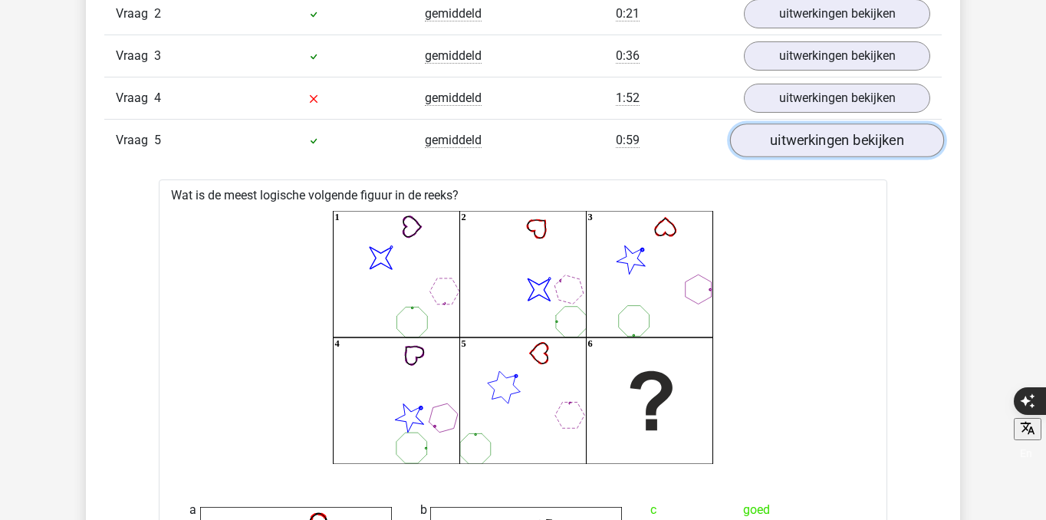
scroll to position [1375, 0]
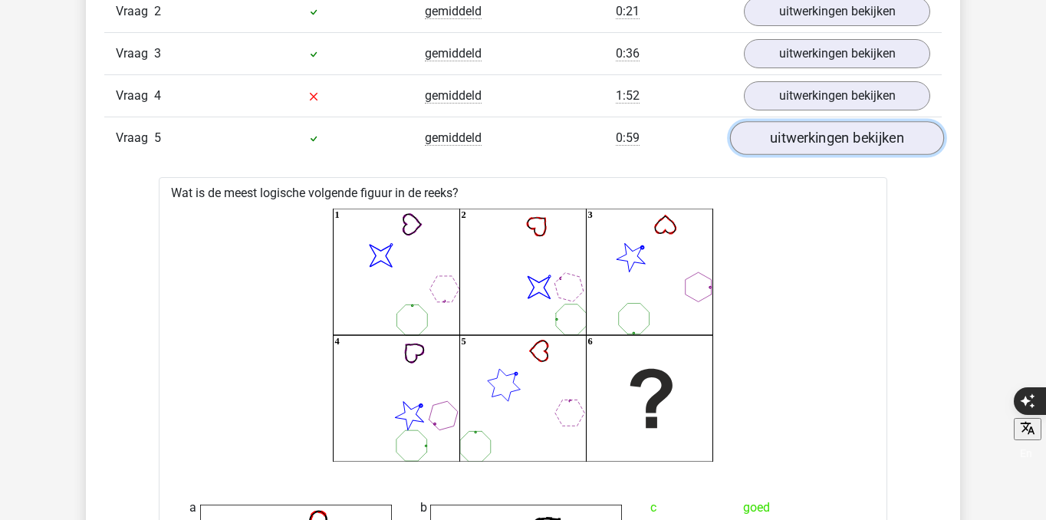
click at [807, 129] on link "uitwerkingen bekijken" at bounding box center [837, 138] width 214 height 34
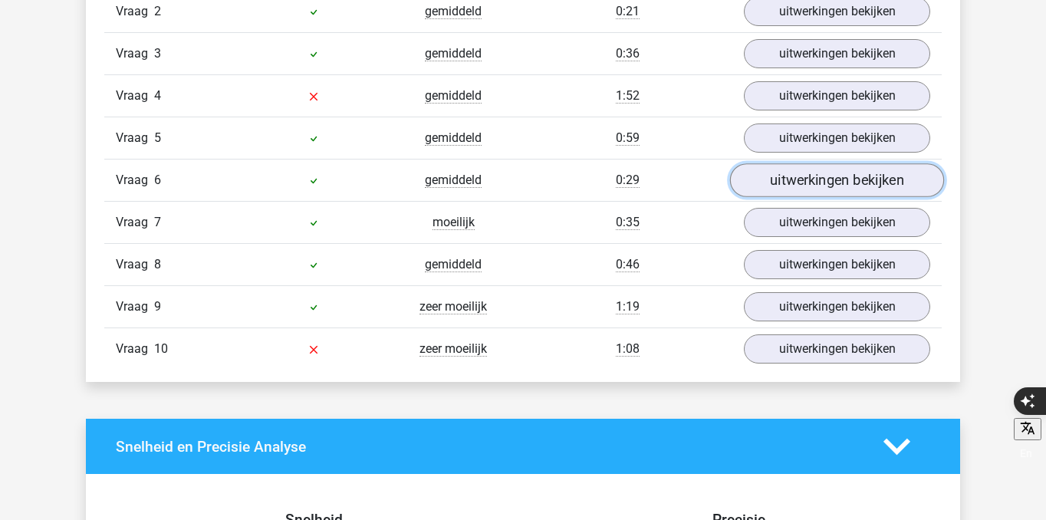
click at [806, 175] on link "uitwerkingen bekijken" at bounding box center [837, 180] width 214 height 34
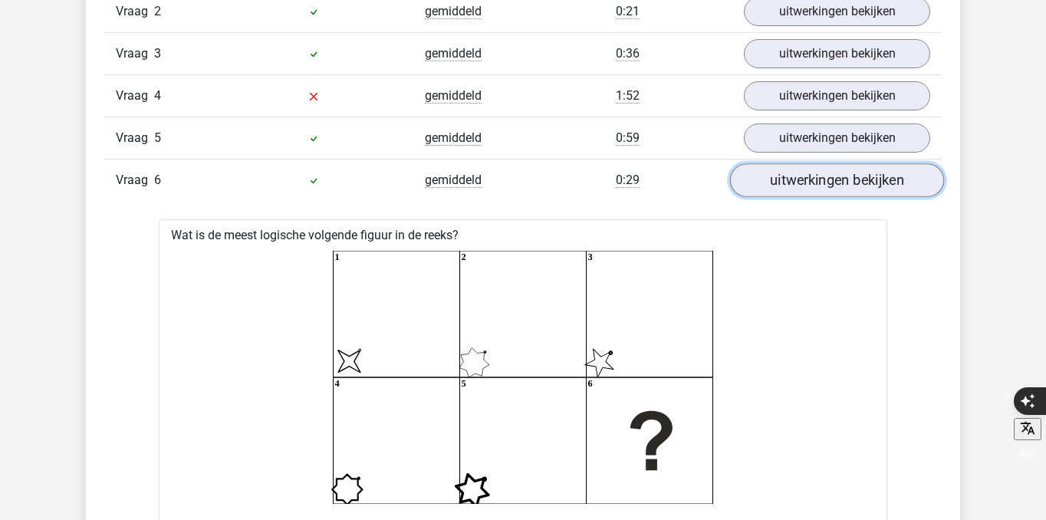
click at [806, 175] on link "uitwerkingen bekijken" at bounding box center [837, 180] width 214 height 34
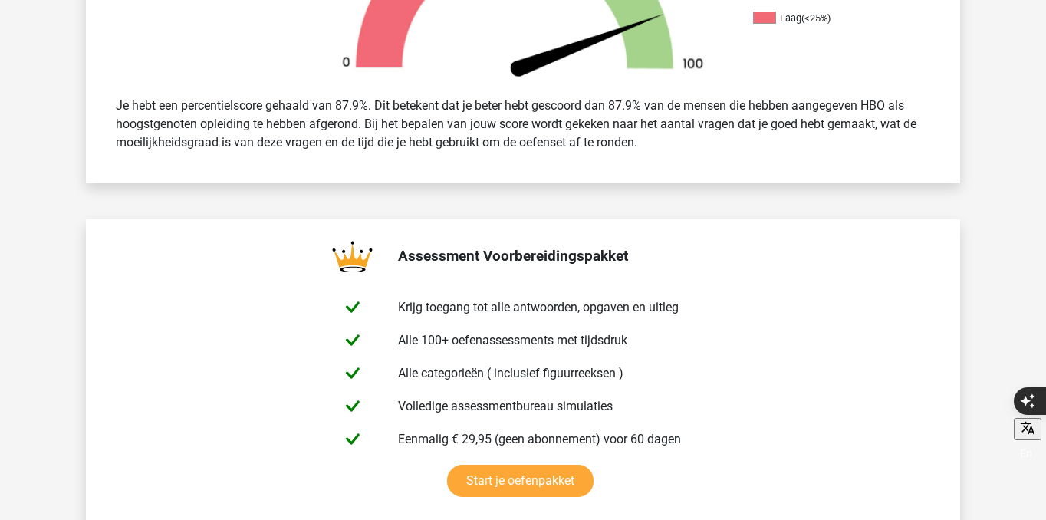
scroll to position [0, 0]
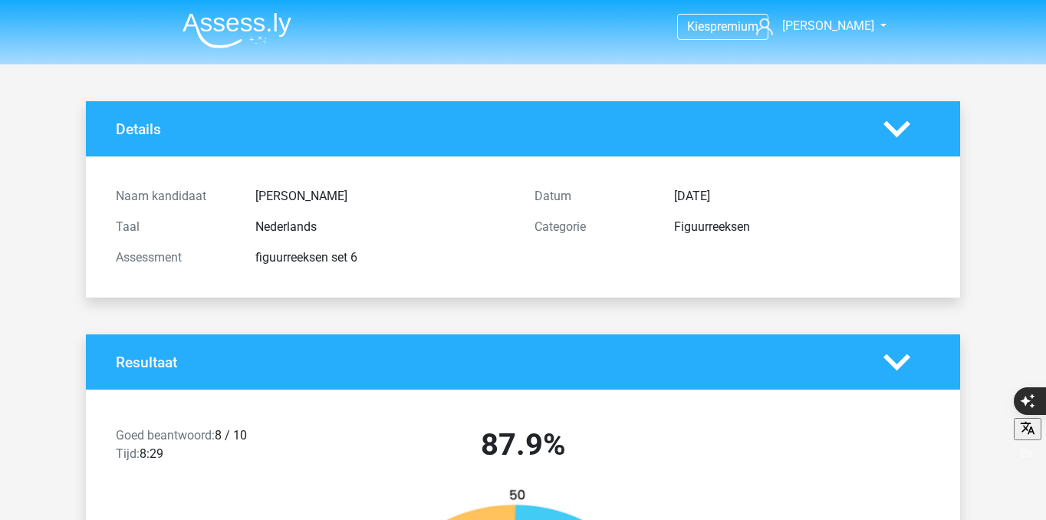
click at [254, 12] on img at bounding box center [237, 30] width 109 height 36
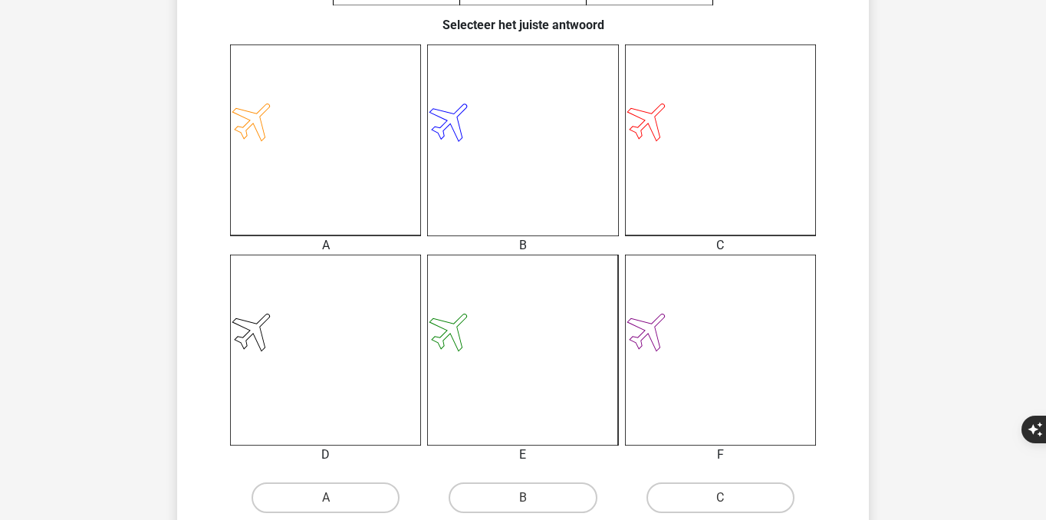
scroll to position [383, 0]
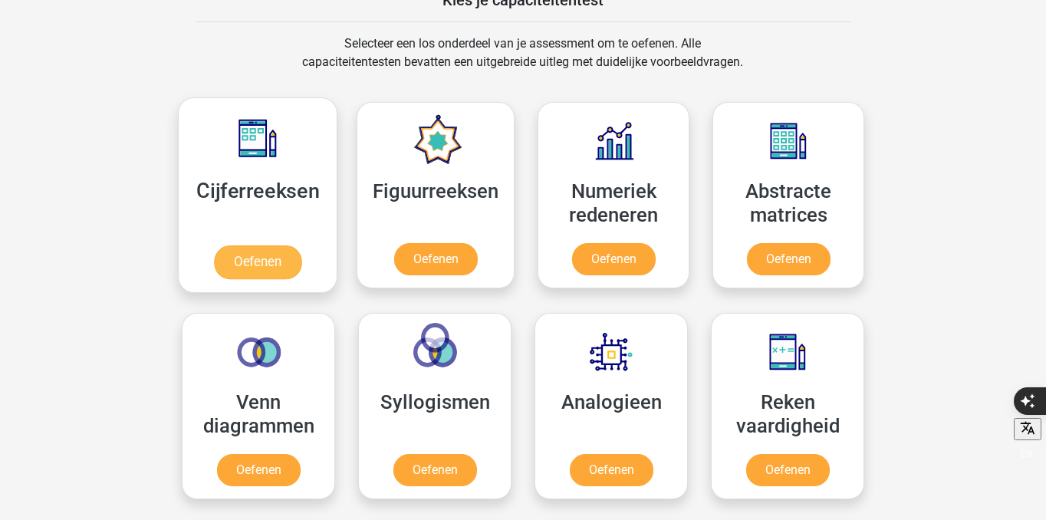
scroll to position [622, 0]
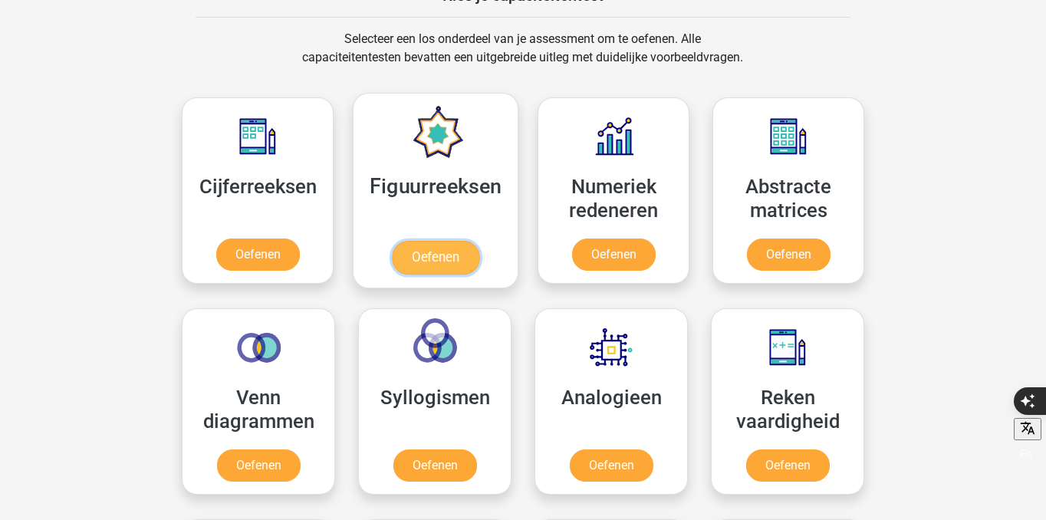
click at [450, 250] on link "Oefenen" at bounding box center [435, 258] width 87 height 34
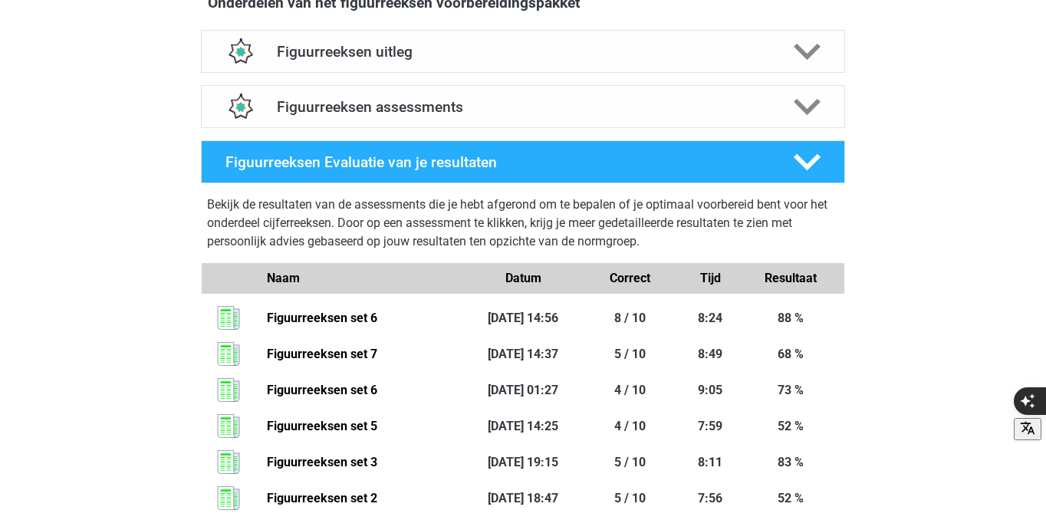
scroll to position [864, 0]
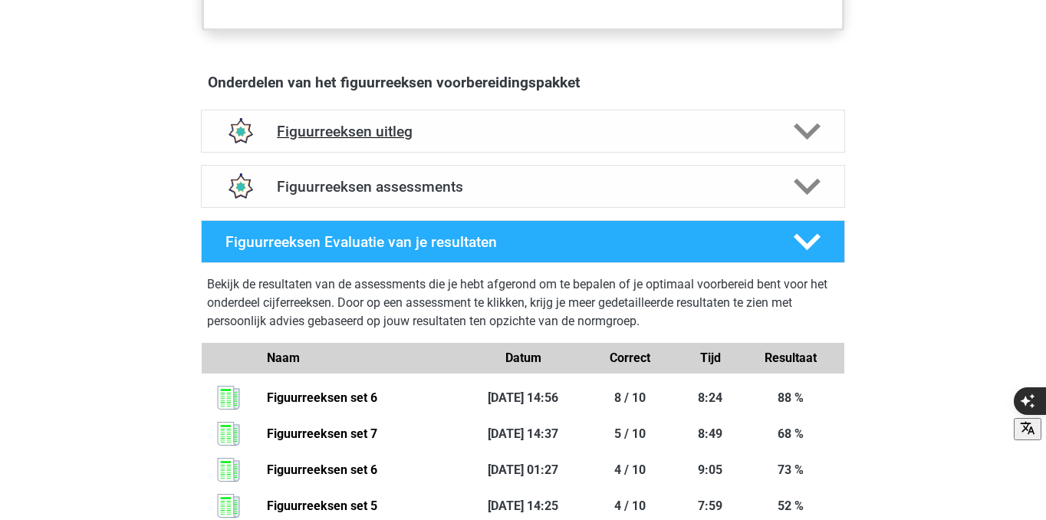
click at [499, 149] on div "Figuurreeksen uitleg" at bounding box center [523, 131] width 644 height 43
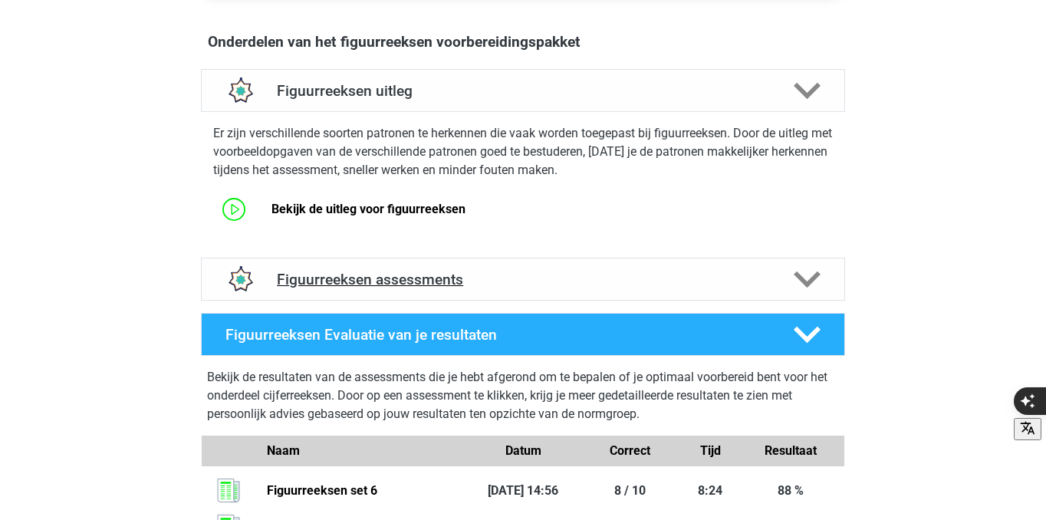
click at [474, 289] on div "Figuurreeksen assessments" at bounding box center [523, 279] width 644 height 43
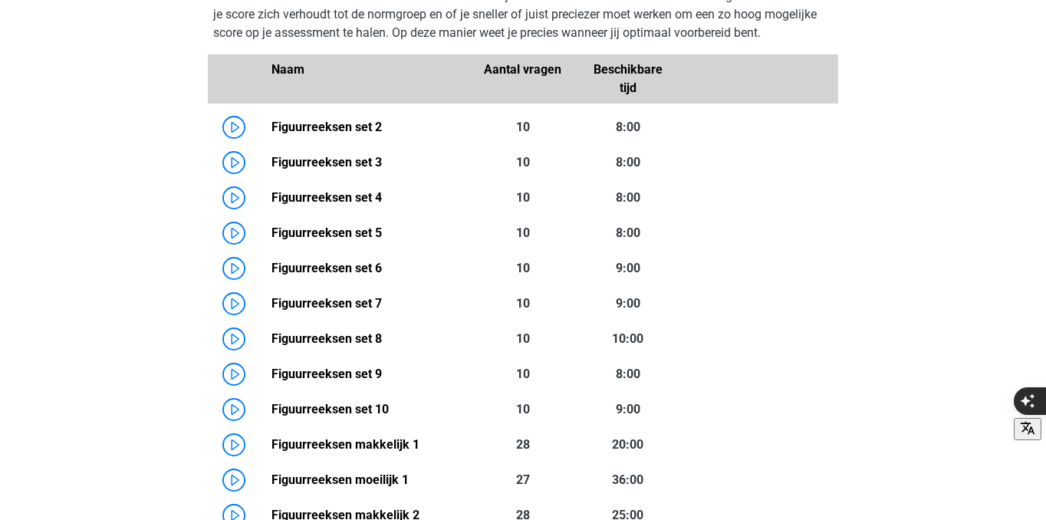
scroll to position [1237, 0]
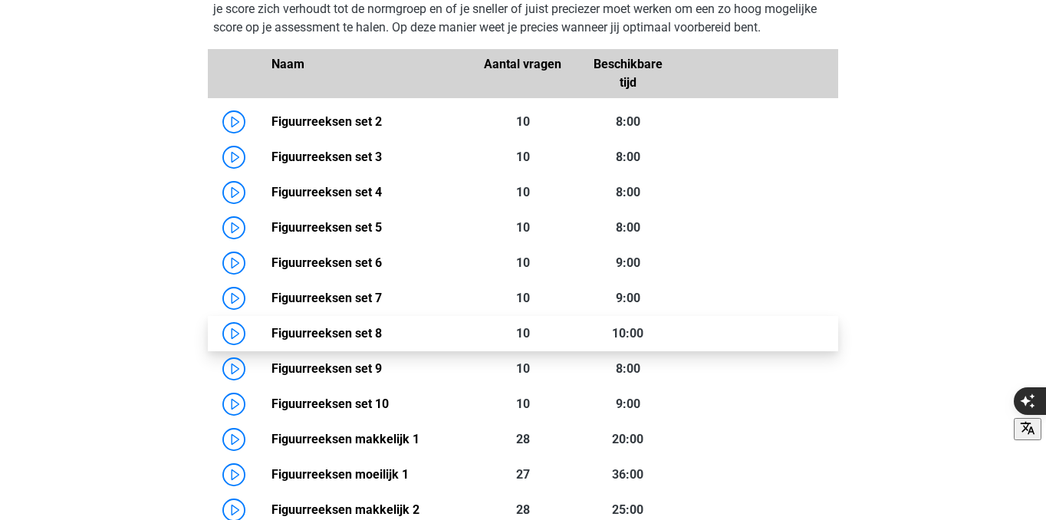
click at [382, 334] on link "Figuurreeksen set 8" at bounding box center [327, 333] width 110 height 15
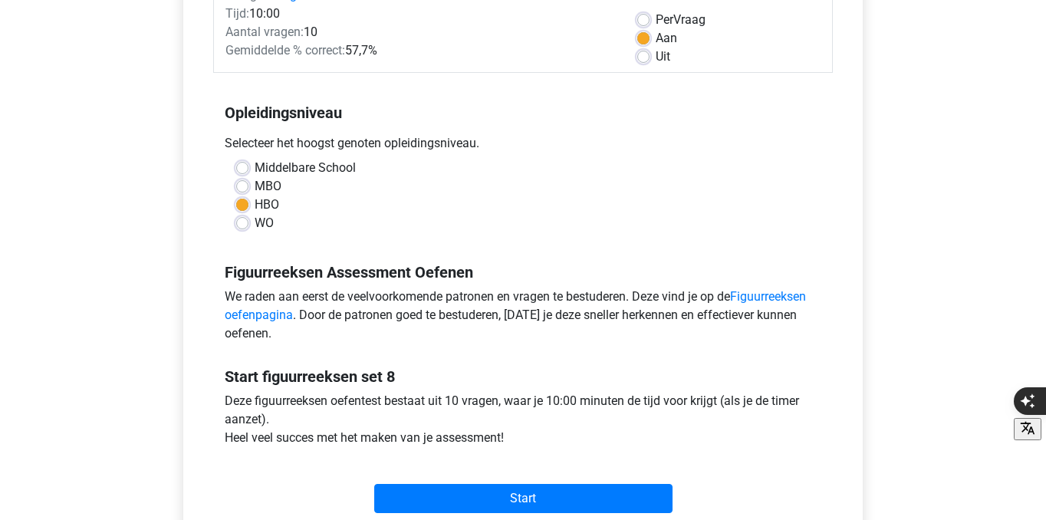
scroll to position [216, 0]
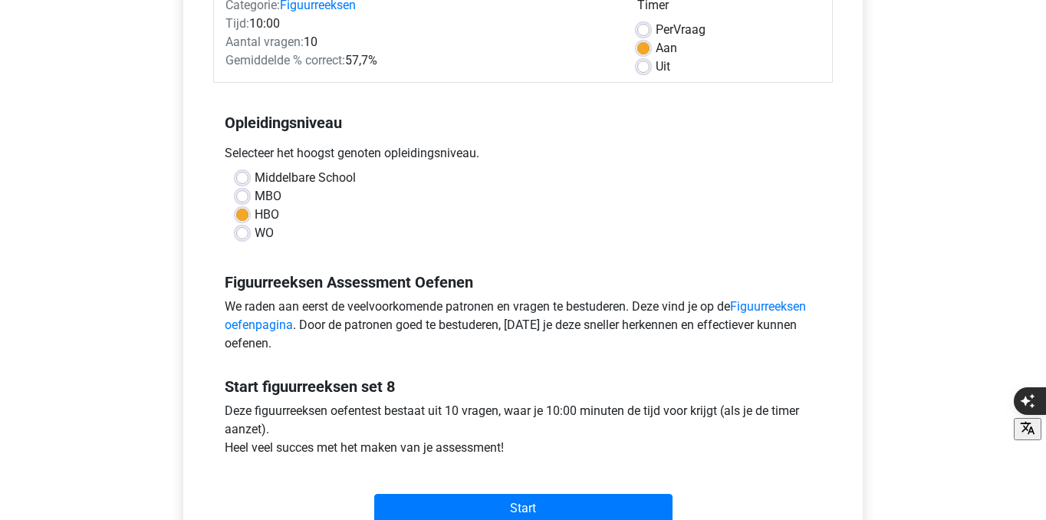
click at [656, 31] on label "Per Vraag" at bounding box center [681, 30] width 50 height 18
click at [640, 31] on input "Per Vraag" at bounding box center [643, 28] width 12 height 15
radio input "true"
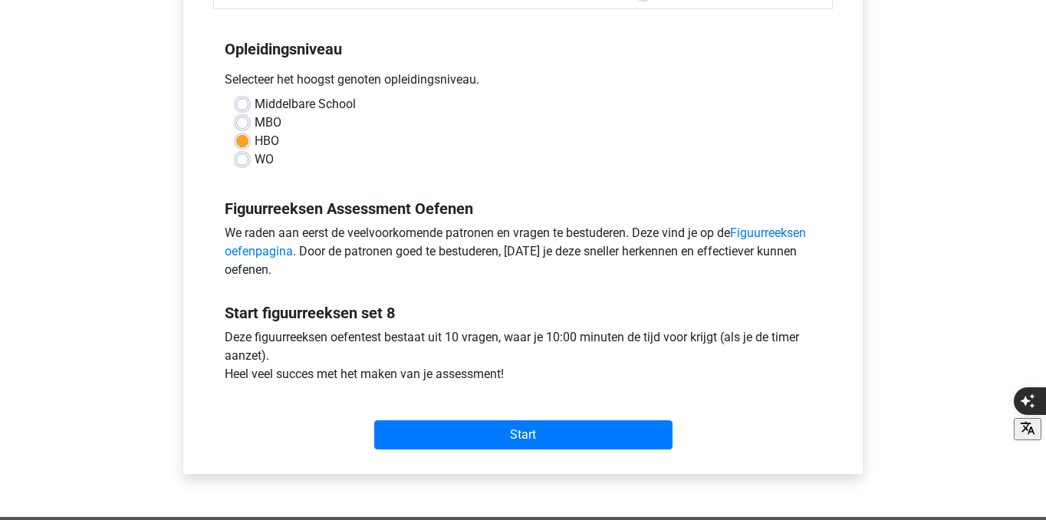
scroll to position [304, 0]
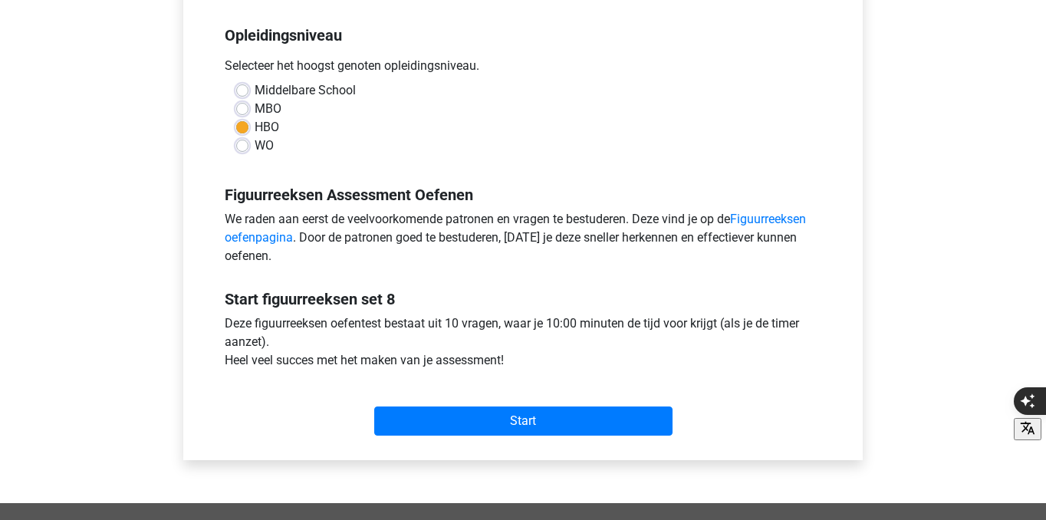
click at [531, 436] on div "Start" at bounding box center [523, 409] width 620 height 66
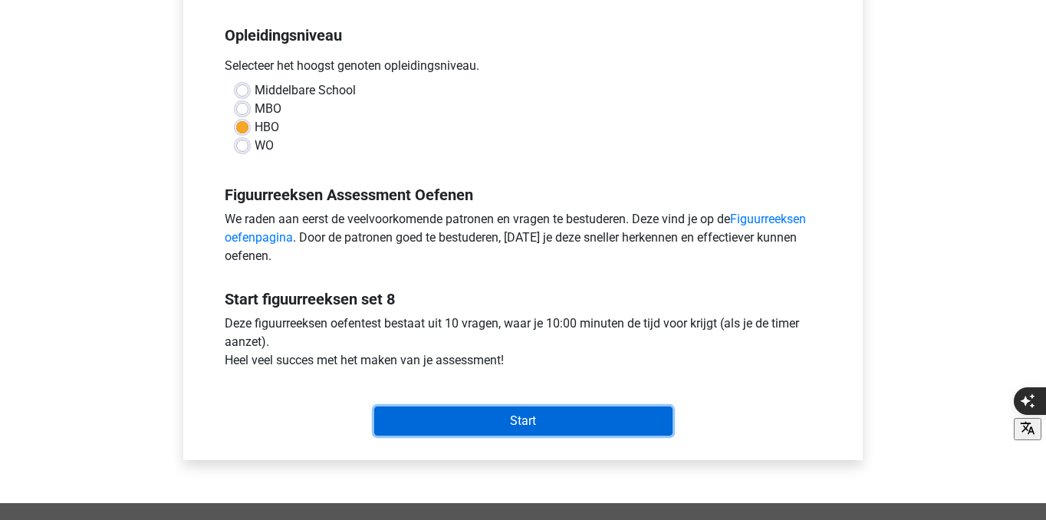
click at [531, 420] on input "Start" at bounding box center [523, 421] width 298 height 29
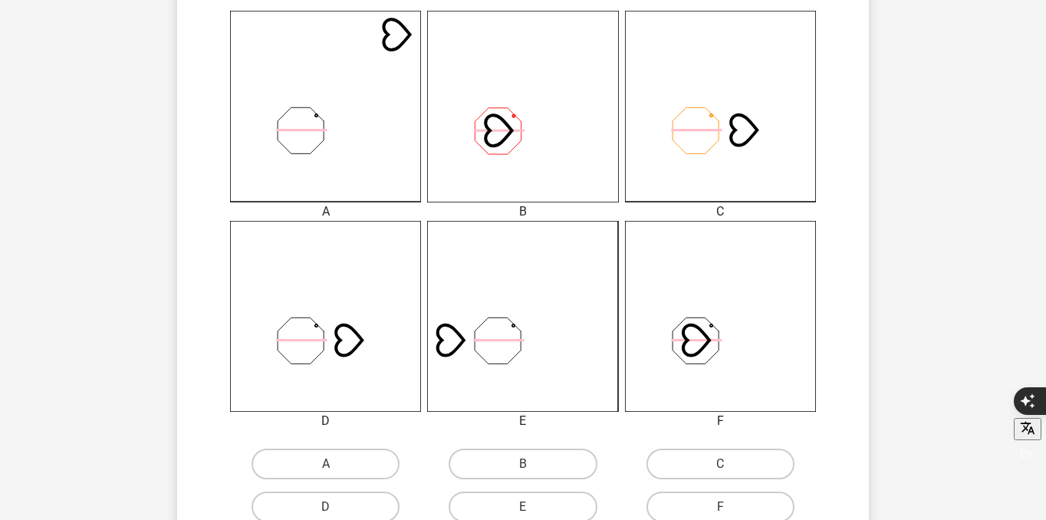
scroll to position [502, 0]
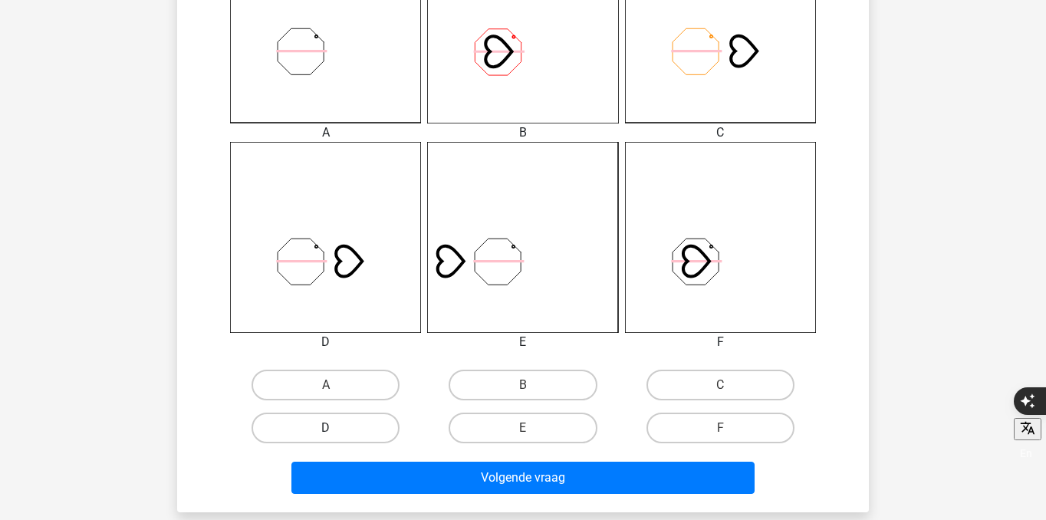
click at [349, 436] on label "D" at bounding box center [326, 428] width 148 height 31
click at [336, 436] on input "D" at bounding box center [331, 433] width 10 height 10
radio input "true"
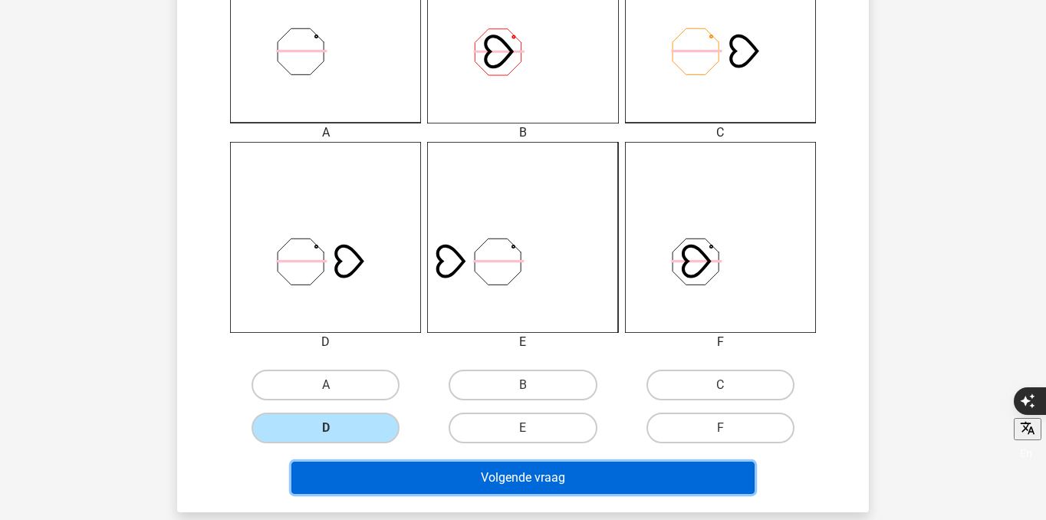
click at [416, 479] on button "Volgende vraag" at bounding box center [523, 478] width 464 height 32
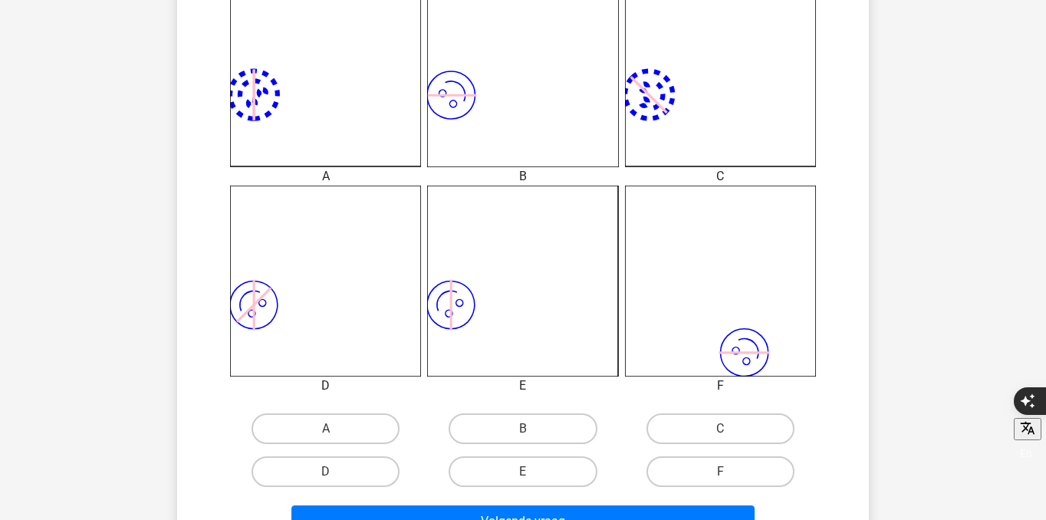
scroll to position [466, 0]
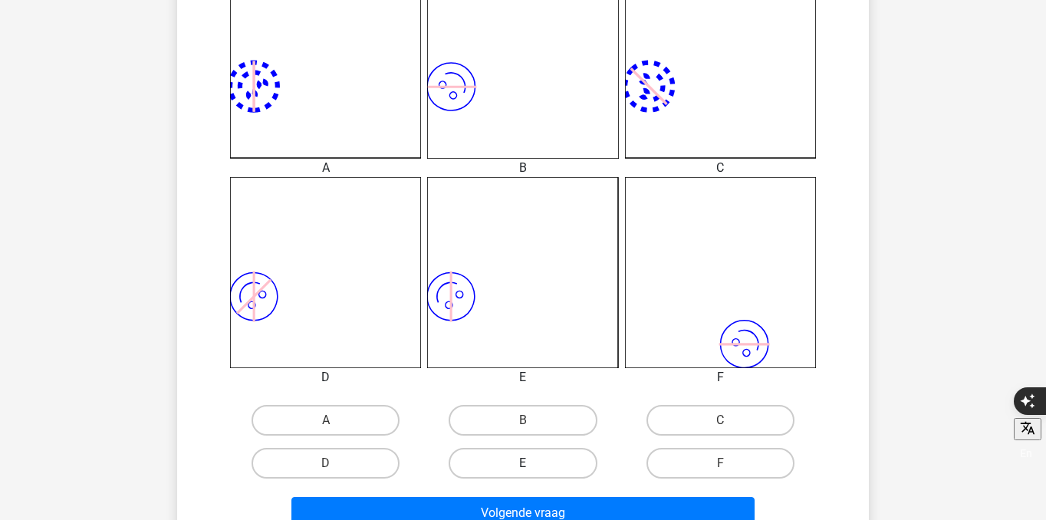
click at [522, 456] on label "E" at bounding box center [523, 463] width 148 height 31
click at [523, 463] on input "E" at bounding box center [528, 468] width 10 height 10
radio input "true"
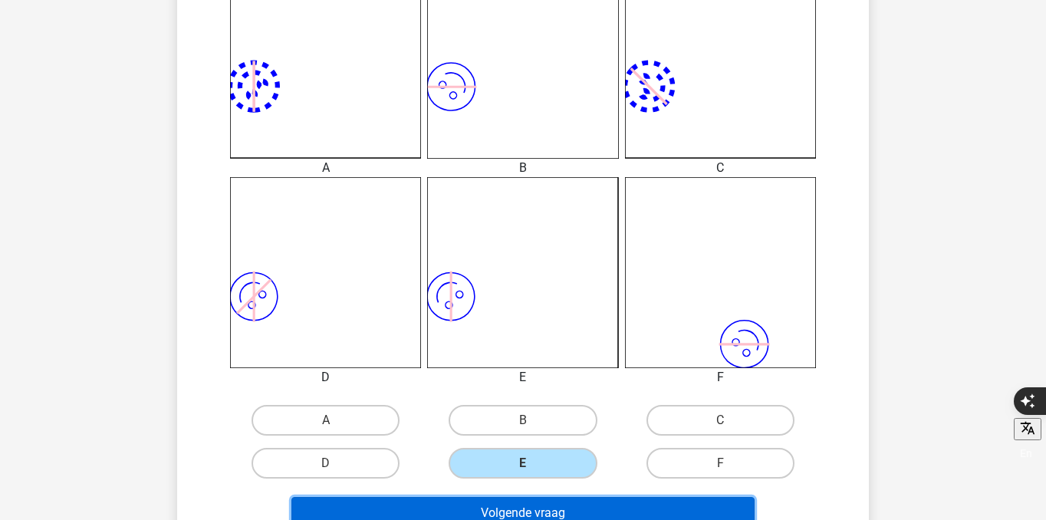
click at [525, 502] on button "Volgende vraag" at bounding box center [523, 513] width 464 height 32
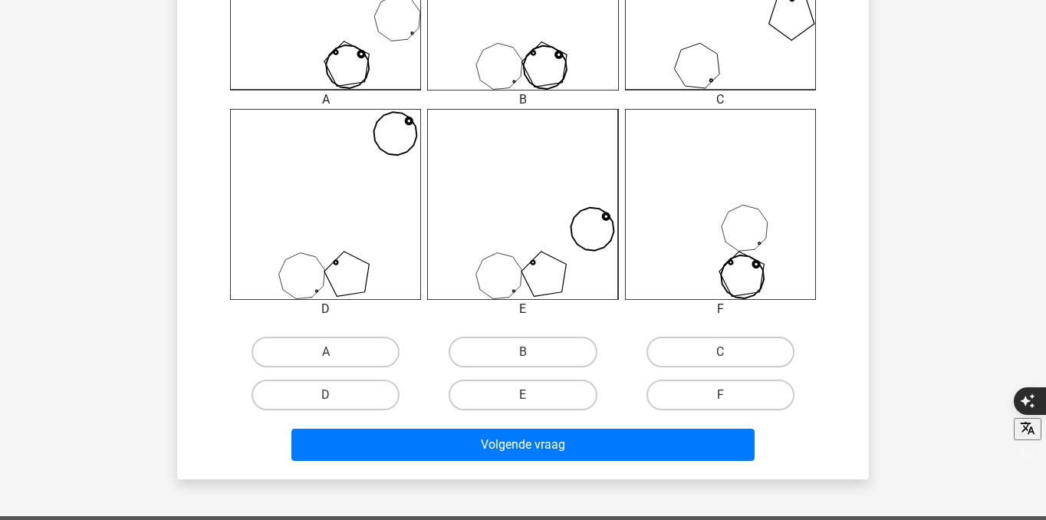
scroll to position [545, 0]
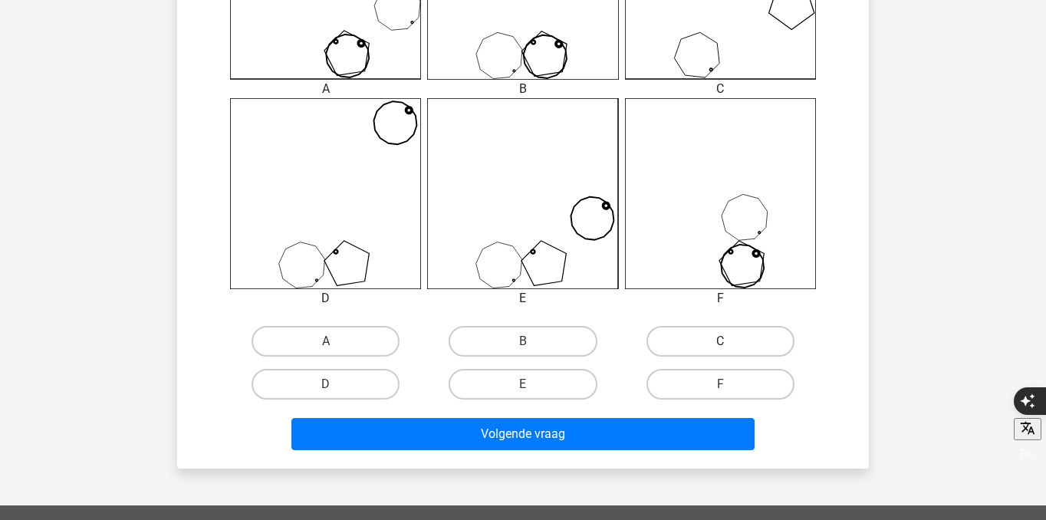
click at [739, 342] on label "C" at bounding box center [721, 341] width 148 height 31
click at [730, 342] on input "C" at bounding box center [725, 346] width 10 height 10
radio input "true"
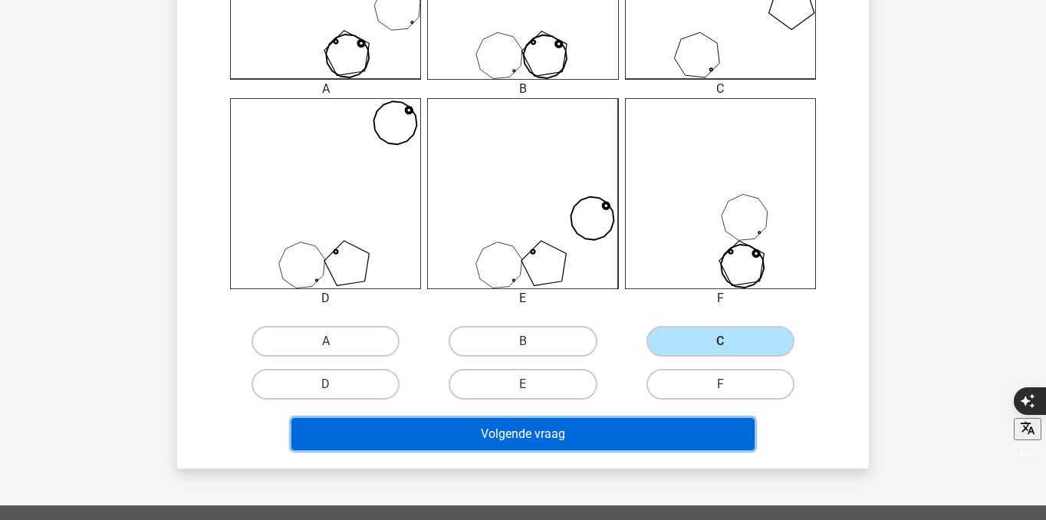
click at [707, 423] on button "Volgende vraag" at bounding box center [523, 434] width 464 height 32
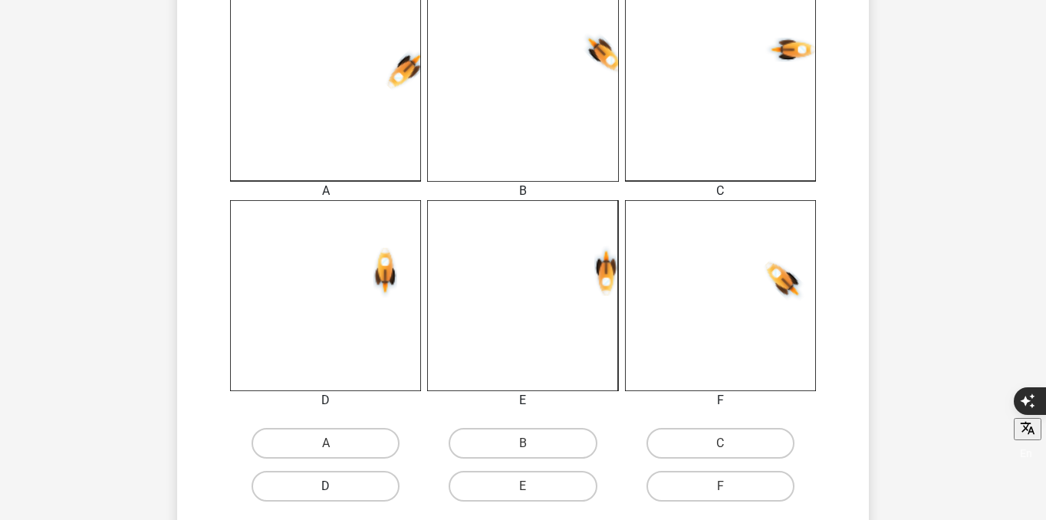
scroll to position [452, 0]
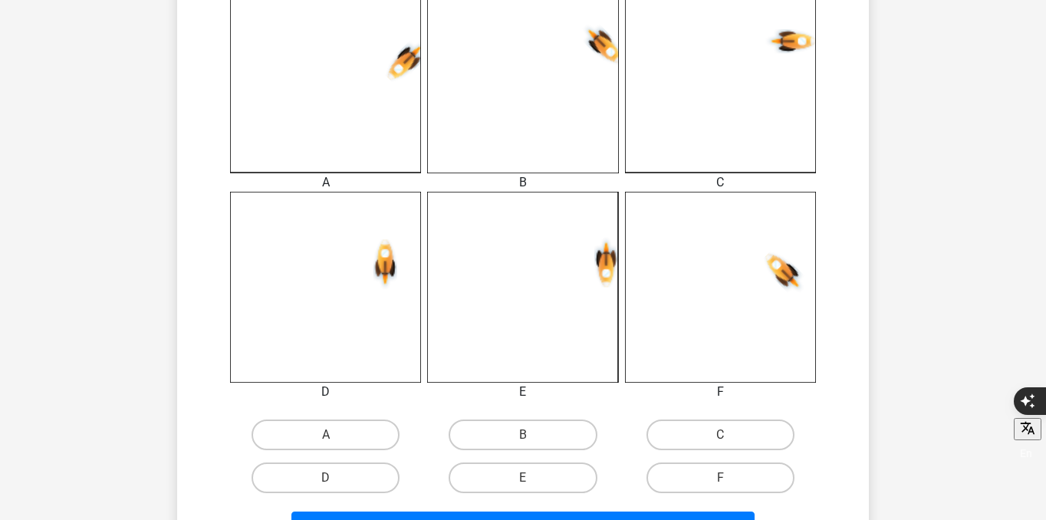
click at [361, 450] on div "A" at bounding box center [325, 434] width 197 height 43
click at [363, 426] on label "A" at bounding box center [326, 435] width 148 height 31
click at [336, 435] on input "A" at bounding box center [331, 440] width 10 height 10
radio input "true"
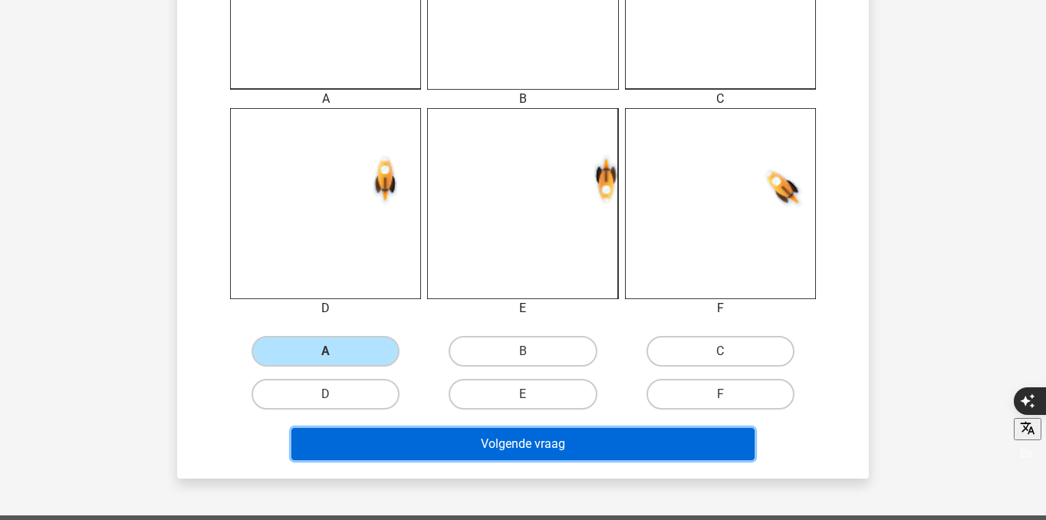
click at [411, 443] on button "Volgende vraag" at bounding box center [523, 444] width 464 height 32
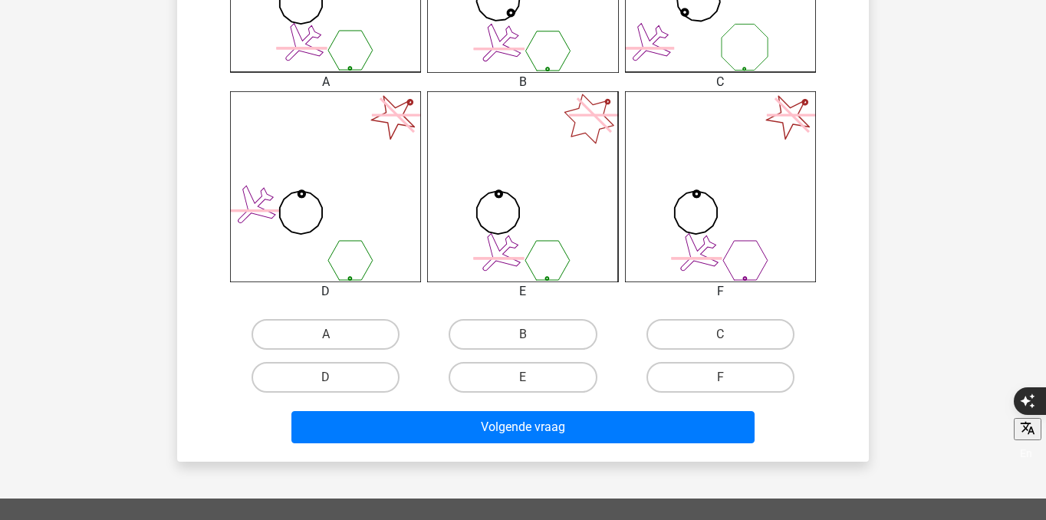
scroll to position [575, 0]
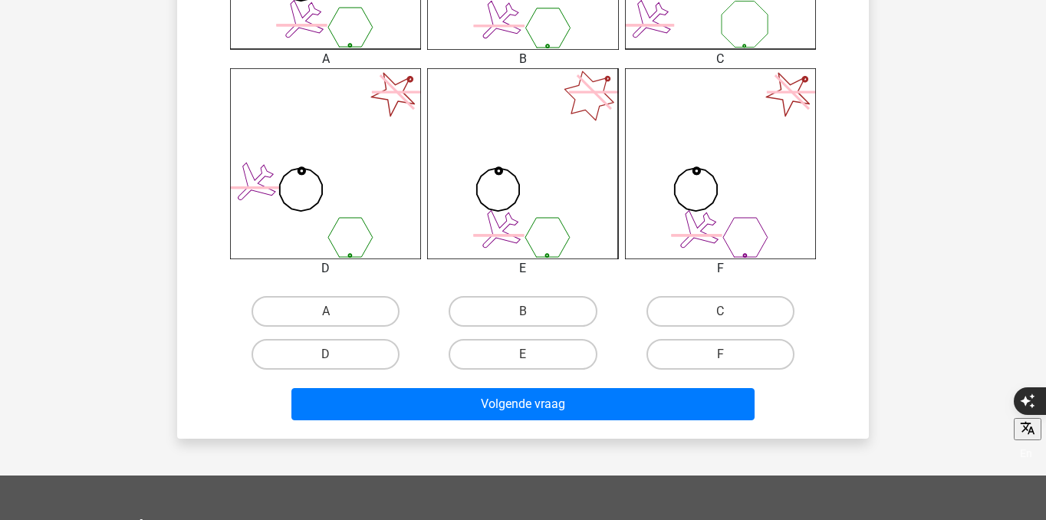
click at [381, 314] on label "A" at bounding box center [326, 311] width 148 height 31
click at [336, 314] on input "A" at bounding box center [331, 316] width 10 height 10
radio input "true"
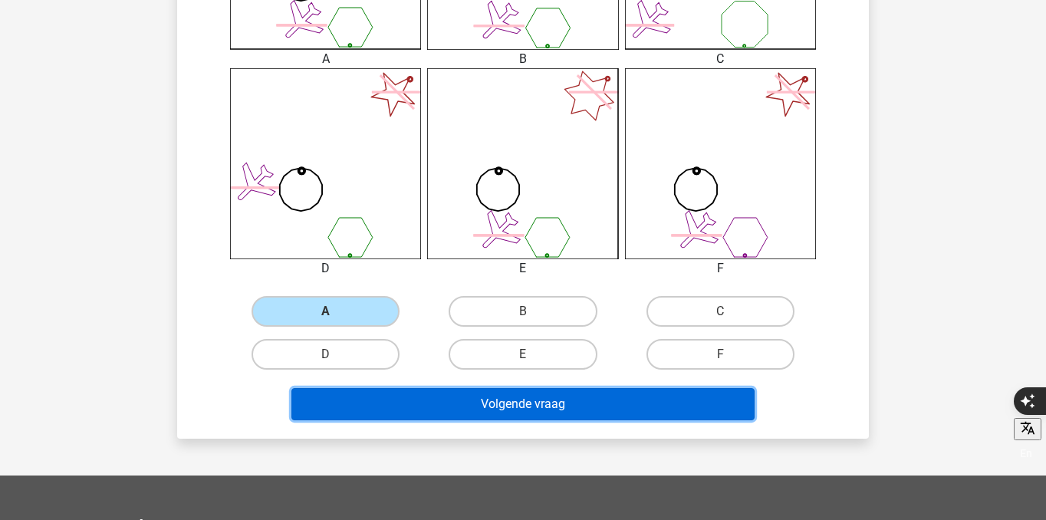
click at [486, 401] on button "Volgende vraag" at bounding box center [523, 404] width 464 height 32
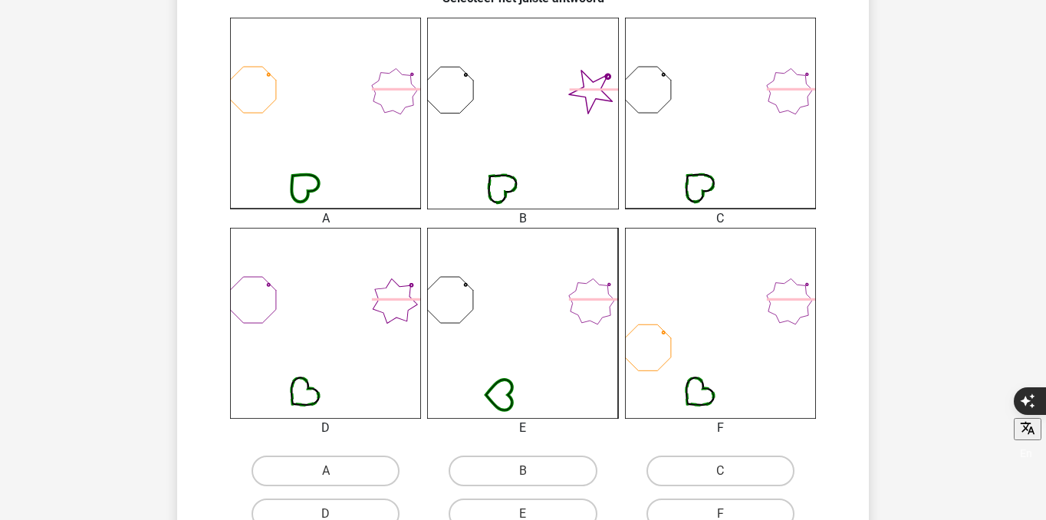
scroll to position [478, 0]
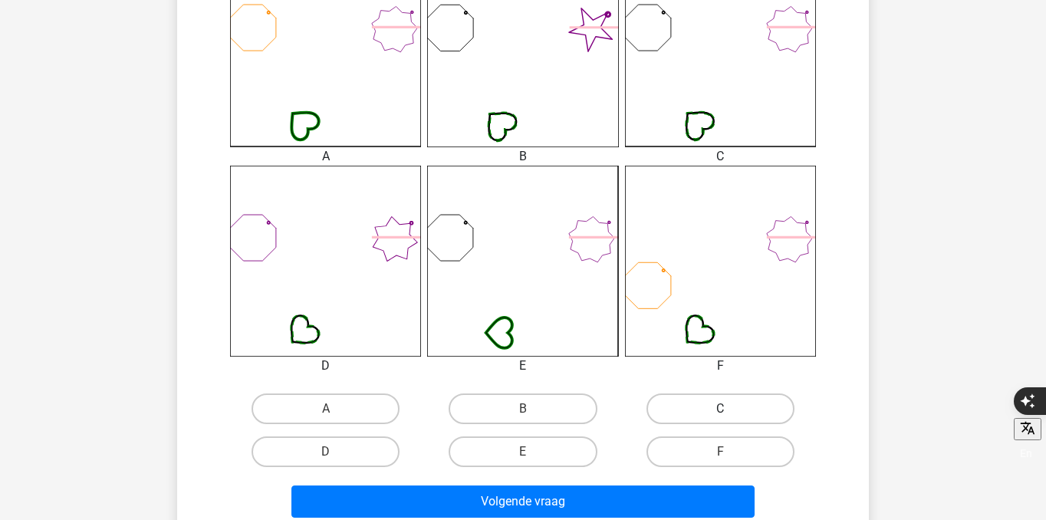
click at [719, 409] on label "C" at bounding box center [721, 409] width 148 height 31
click at [720, 409] on input "C" at bounding box center [725, 414] width 10 height 10
radio input "true"
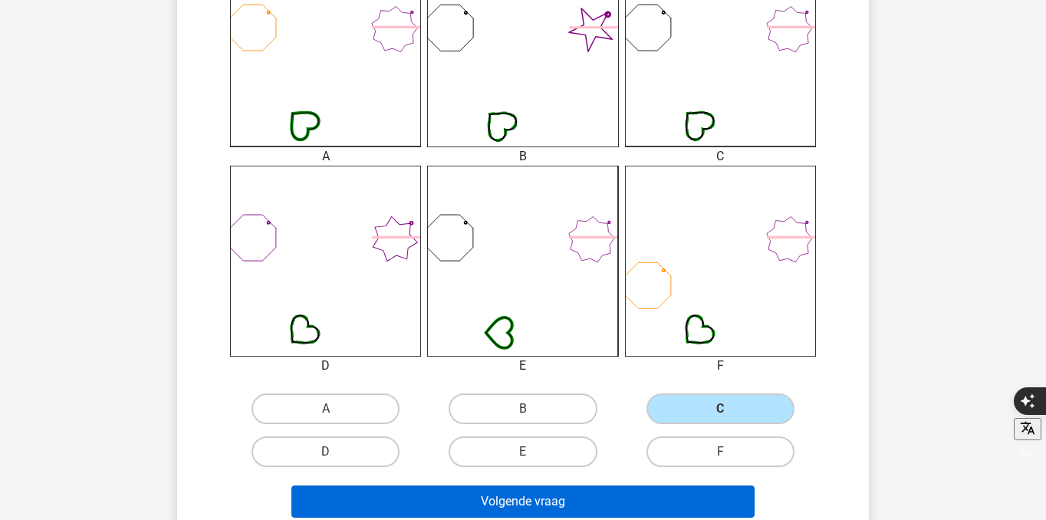
scroll to position [518, 0]
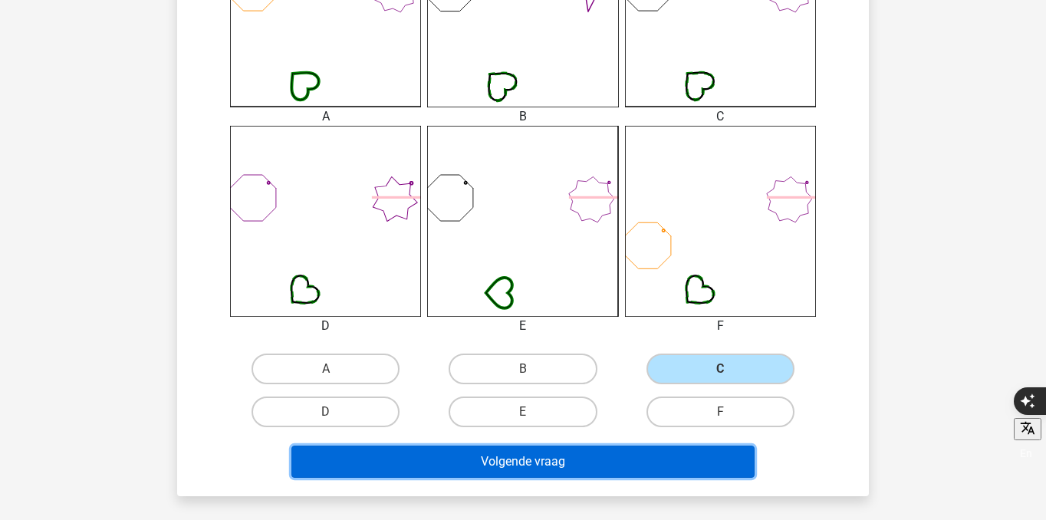
click at [617, 470] on button "Volgende vraag" at bounding box center [523, 462] width 464 height 32
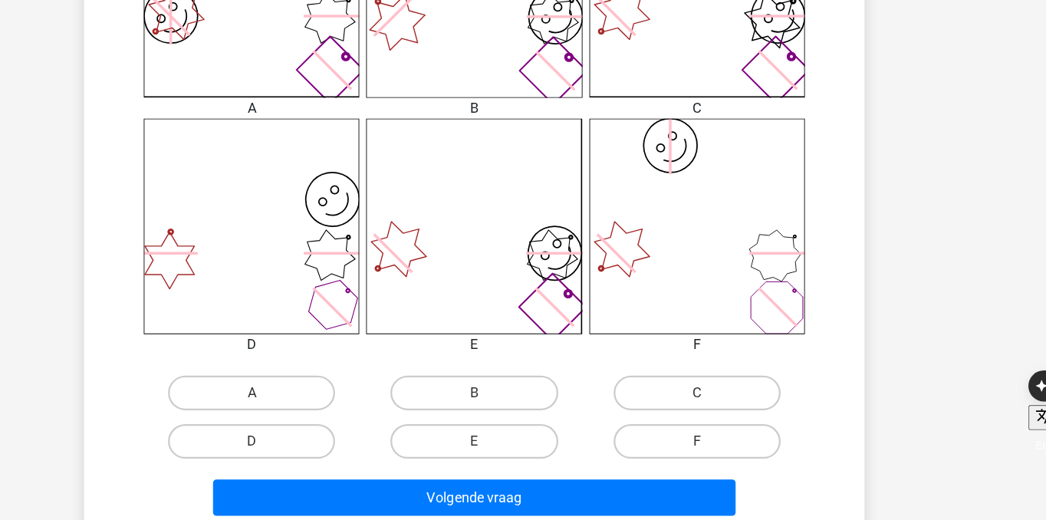
scroll to position [497, 0]
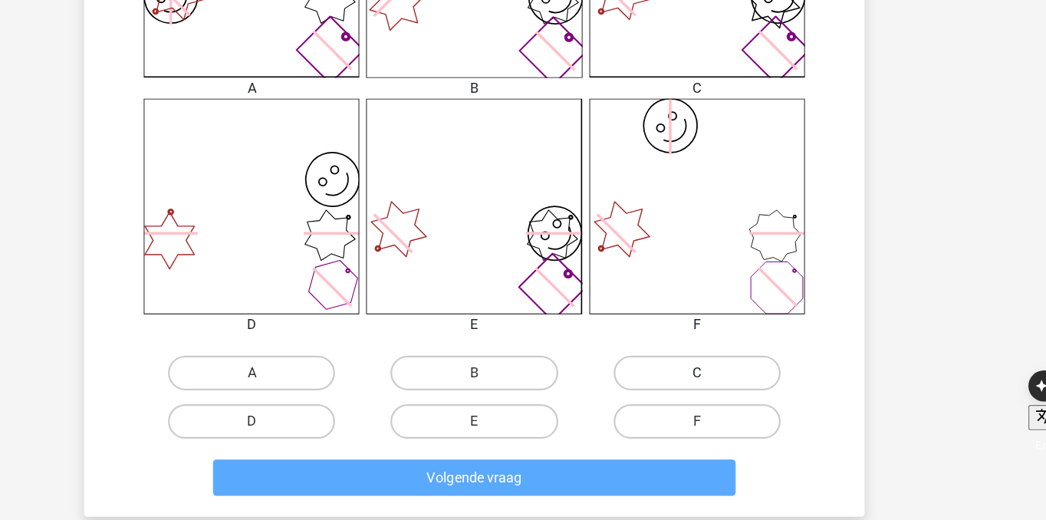
click at [704, 401] on label "C" at bounding box center [721, 389] width 148 height 31
click at [720, 400] on input "C" at bounding box center [725, 395] width 10 height 10
radio input "true"
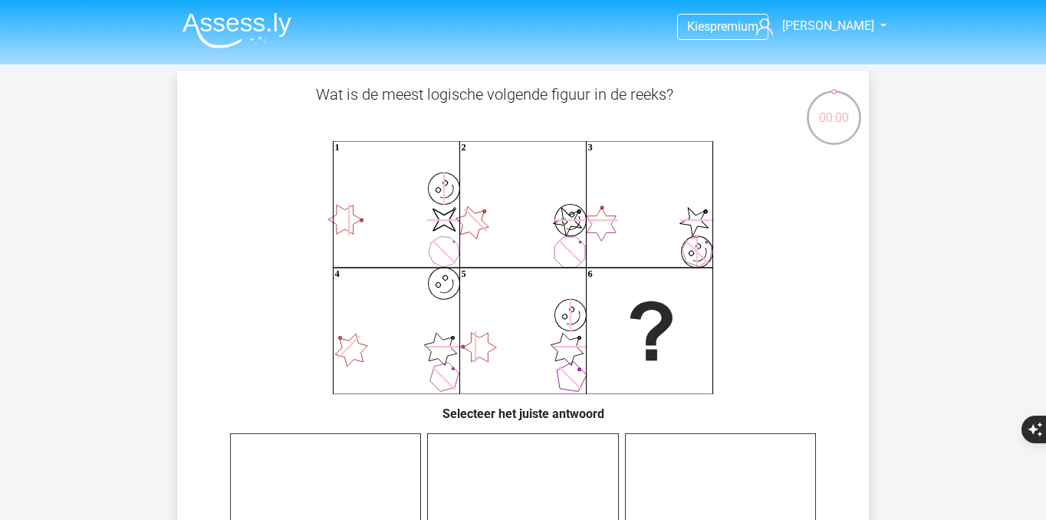
scroll to position [497, 0]
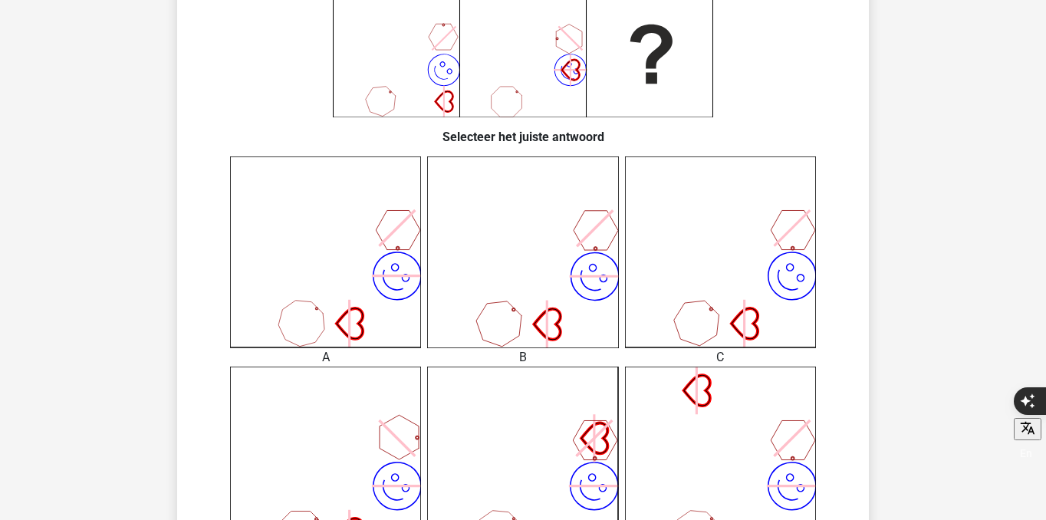
scroll to position [300, 0]
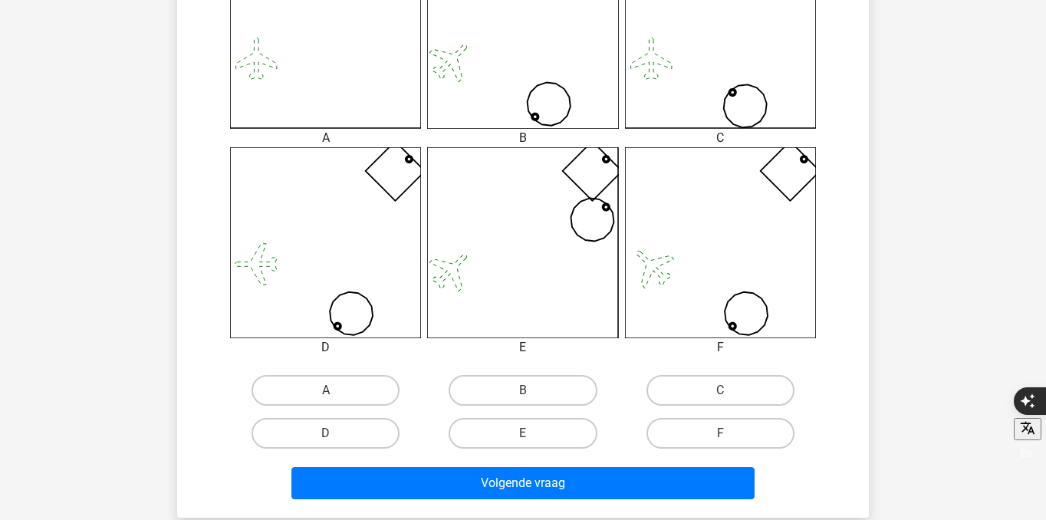
scroll to position [499, 0]
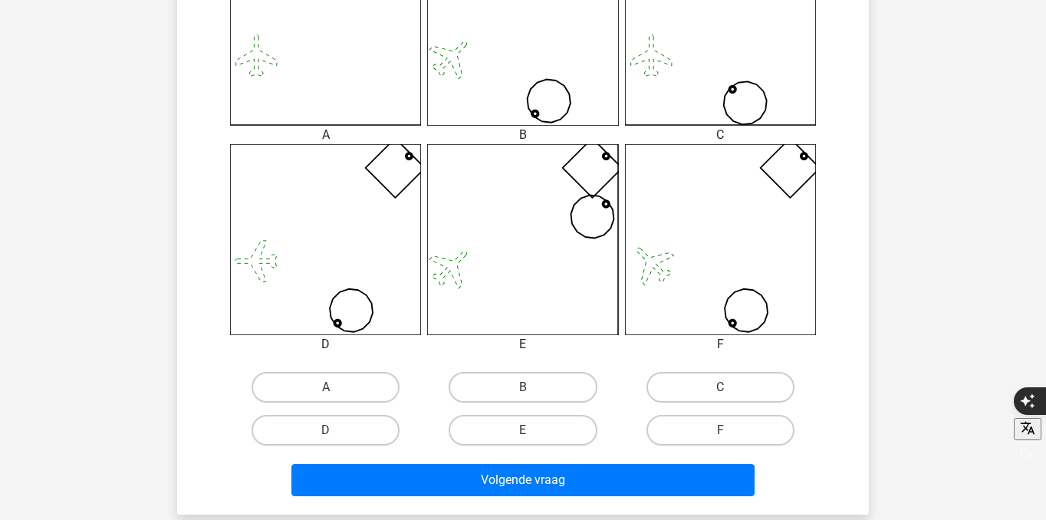
click at [531, 392] on input "B" at bounding box center [528, 392] width 10 height 10
radio input "true"
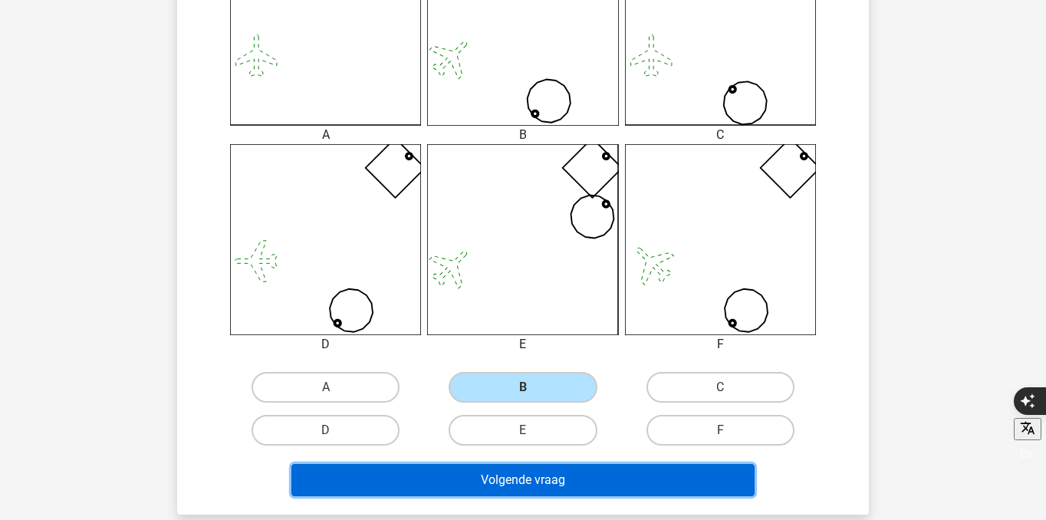
click at [552, 477] on button "Volgende vraag" at bounding box center [523, 480] width 464 height 32
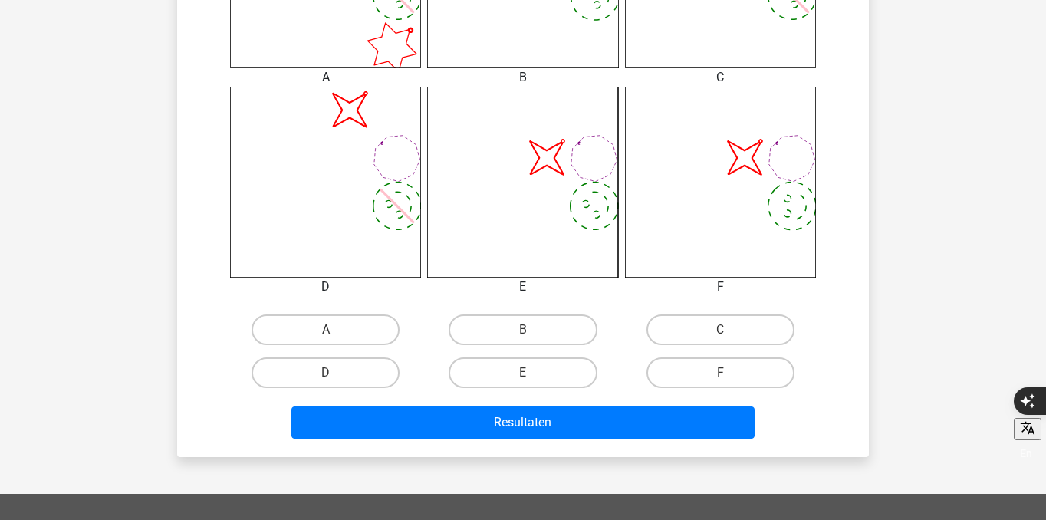
scroll to position [558, 0]
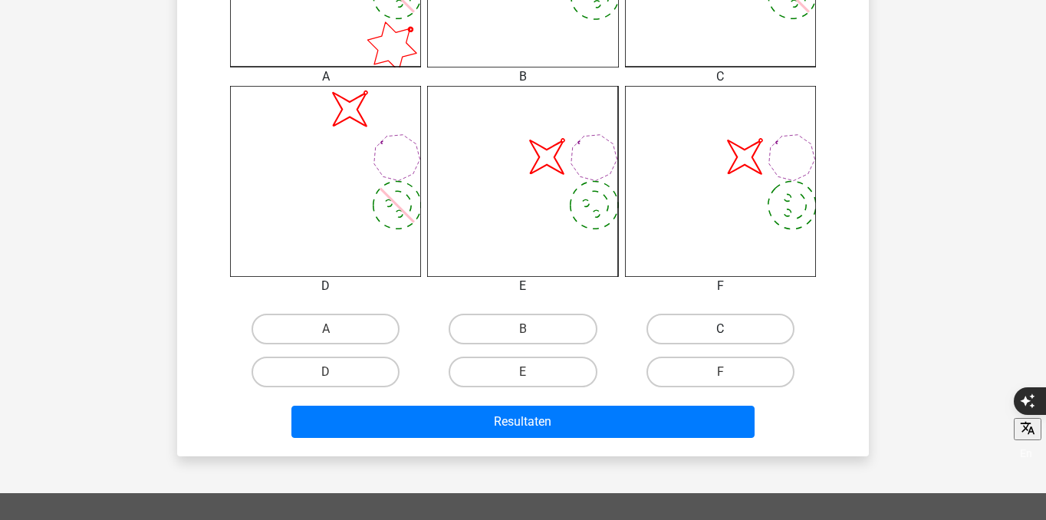
click at [696, 326] on label "C" at bounding box center [721, 329] width 148 height 31
click at [720, 329] on input "C" at bounding box center [725, 334] width 10 height 10
radio input "true"
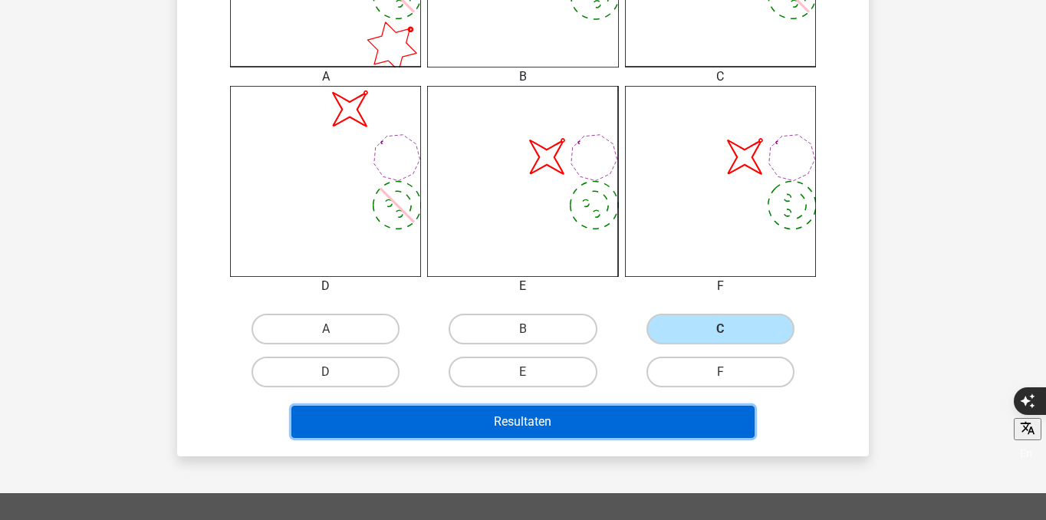
click at [680, 436] on button "Resultaten" at bounding box center [523, 422] width 464 height 32
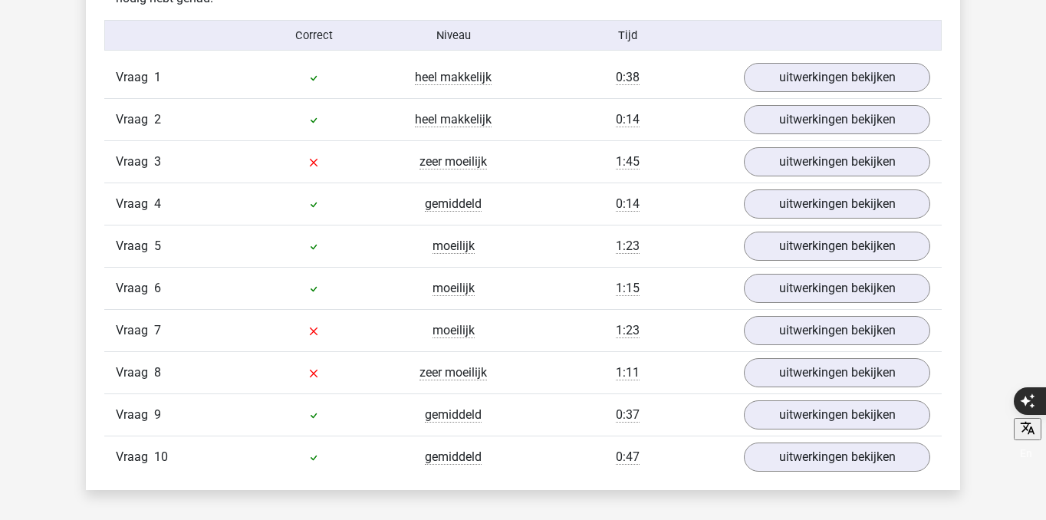
scroll to position [1274, 0]
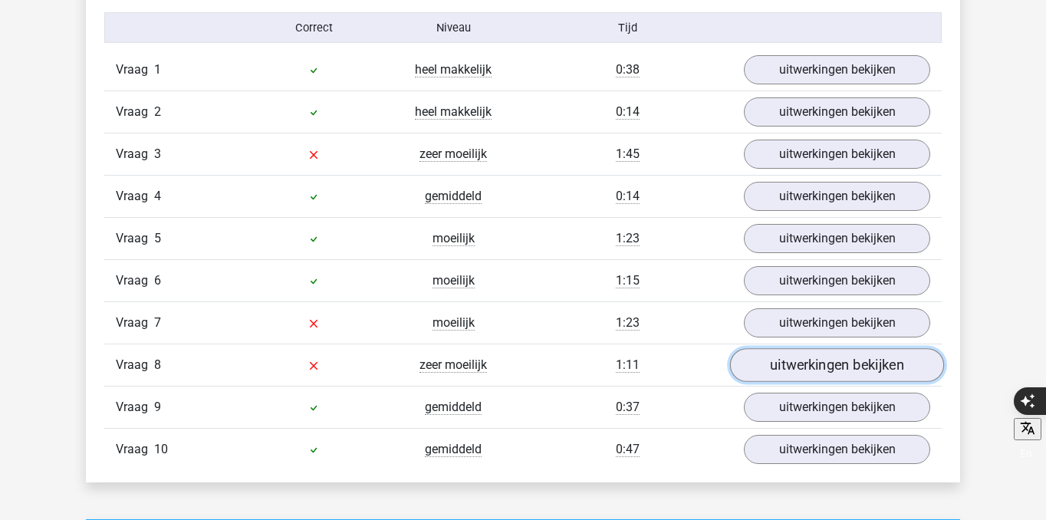
click at [779, 364] on link "uitwerkingen bekijken" at bounding box center [837, 365] width 214 height 34
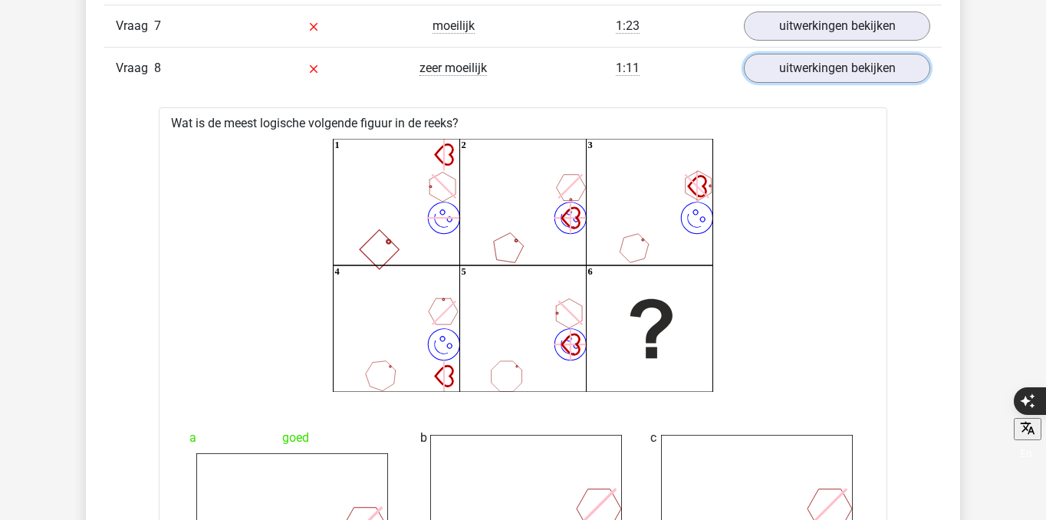
scroll to position [1570, 0]
click at [800, 71] on link "uitwerkingen bekijken" at bounding box center [837, 69] width 214 height 34
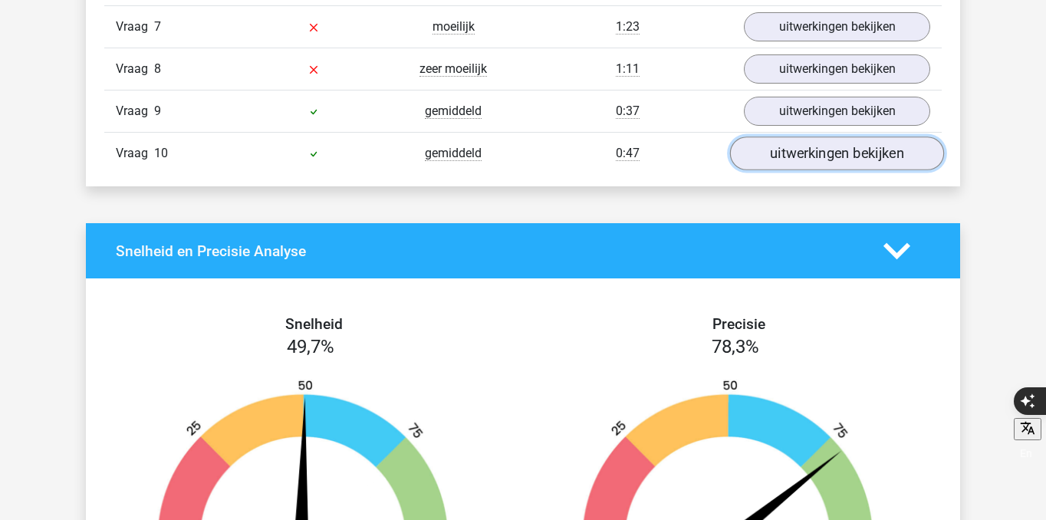
click at [802, 140] on link "uitwerkingen bekijken" at bounding box center [837, 154] width 214 height 34
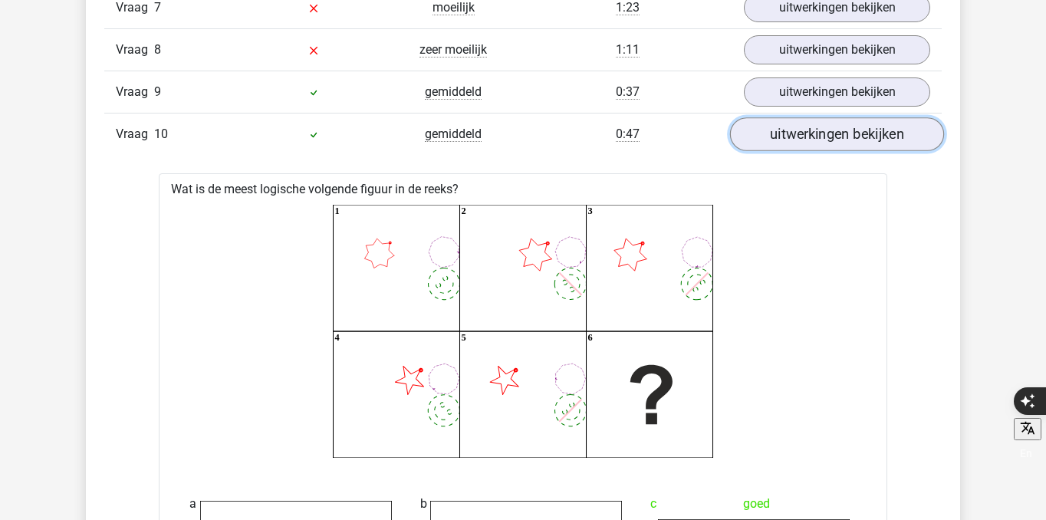
click at [806, 139] on link "uitwerkingen bekijken" at bounding box center [837, 134] width 214 height 34
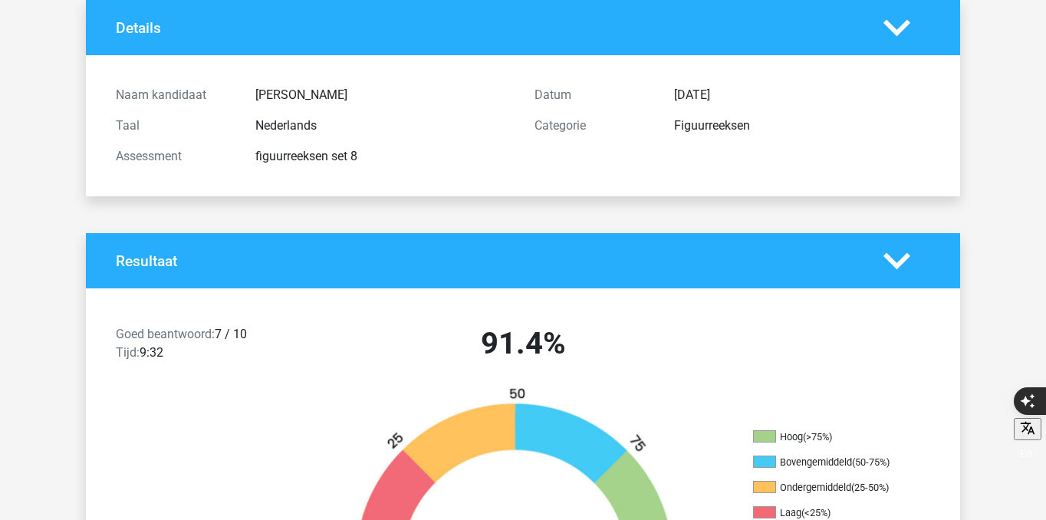
scroll to position [0, 0]
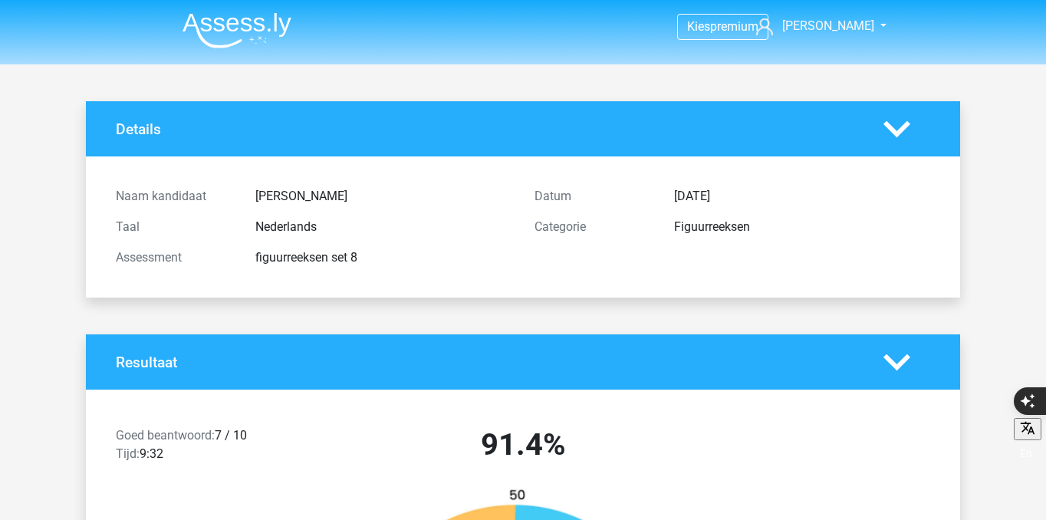
click at [246, 31] on img at bounding box center [237, 30] width 109 height 36
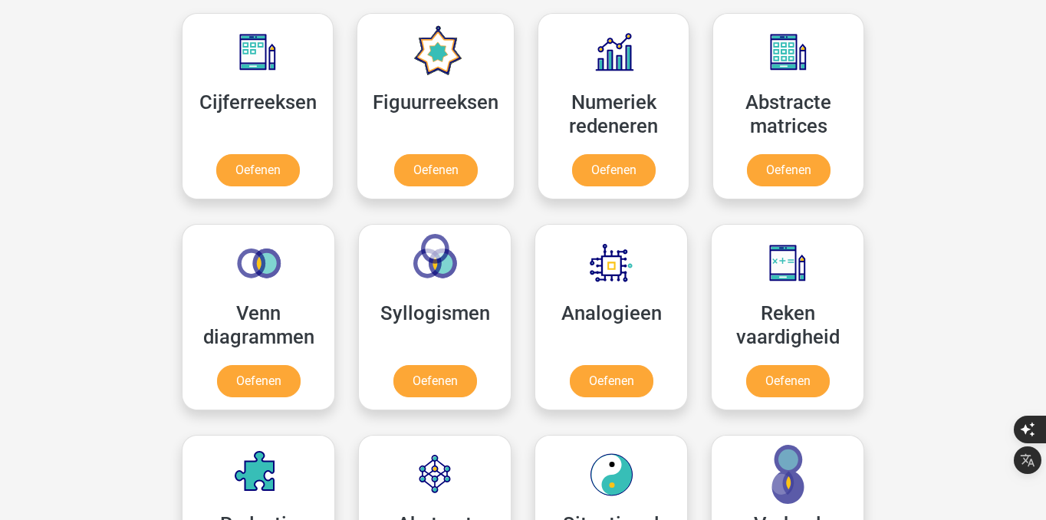
scroll to position [707, 0]
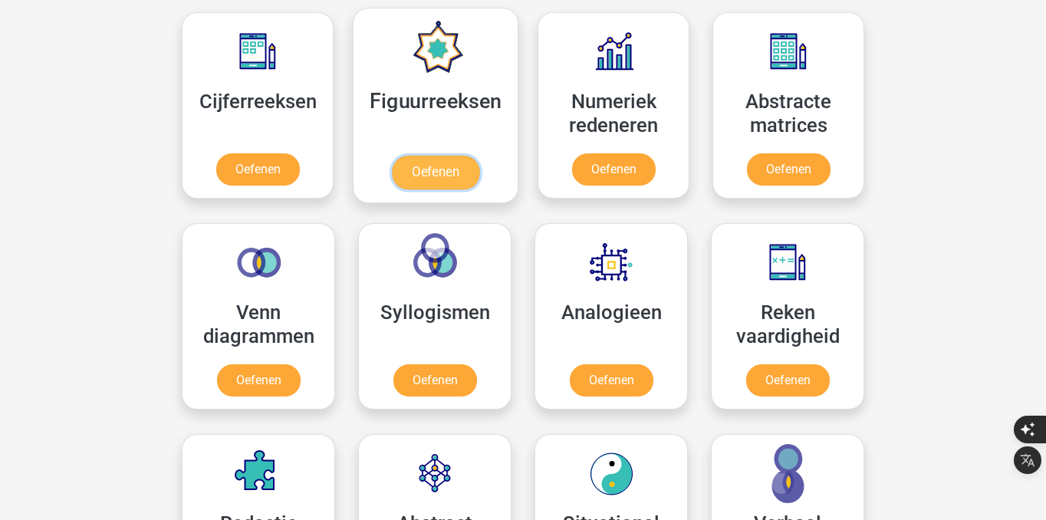
click at [429, 166] on link "Oefenen" at bounding box center [435, 173] width 87 height 34
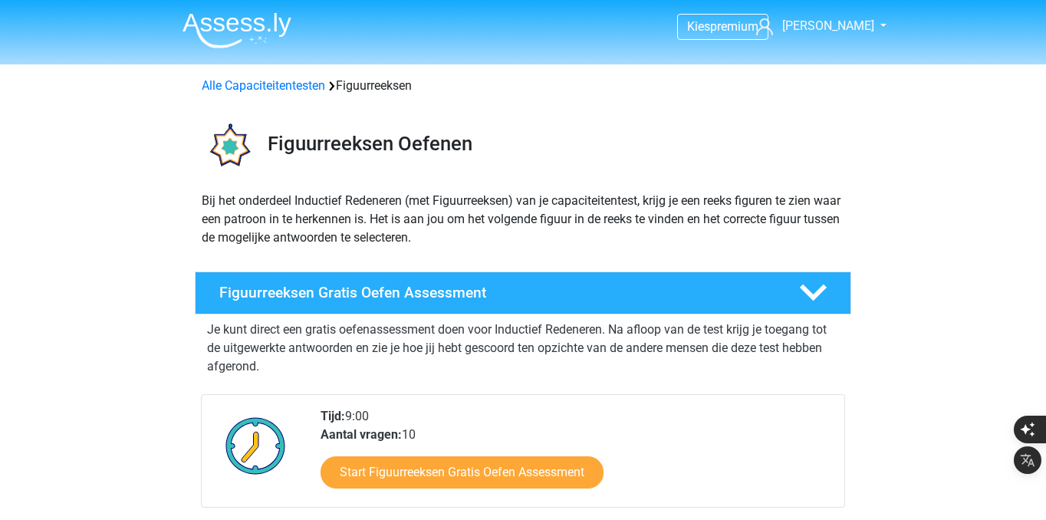
click at [231, 25] on img at bounding box center [237, 30] width 109 height 36
click at [265, 23] on img at bounding box center [237, 30] width 109 height 36
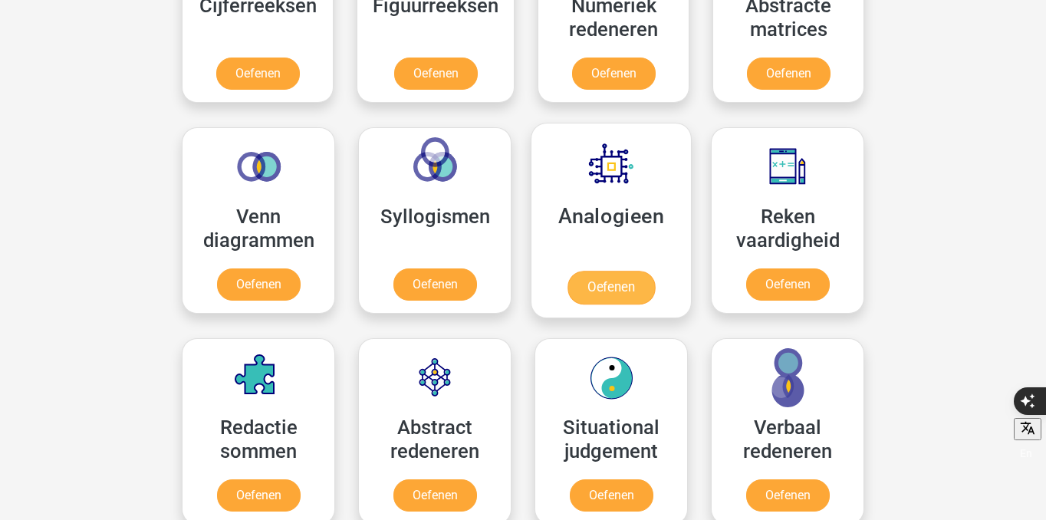
scroll to position [808, 0]
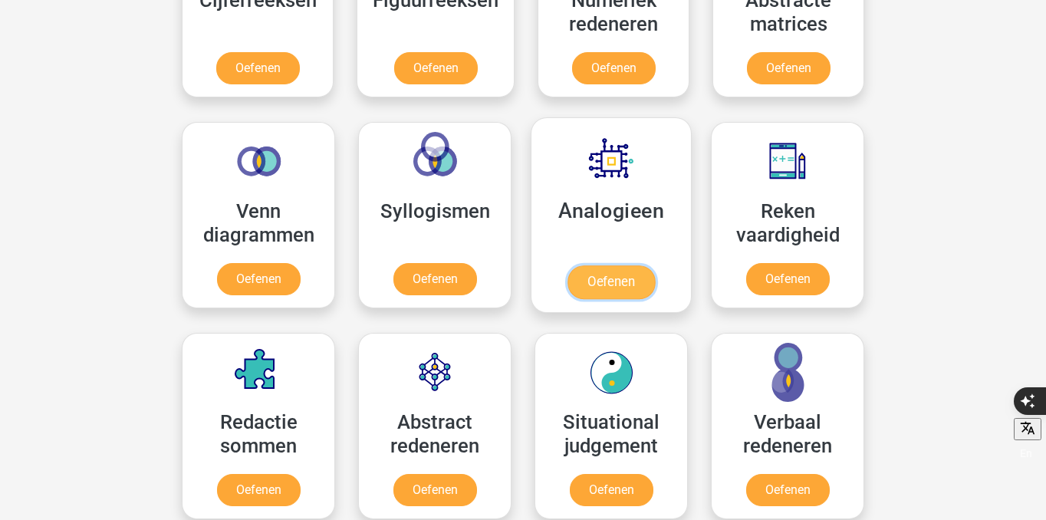
click at [624, 265] on link "Oefenen" at bounding box center [611, 282] width 87 height 34
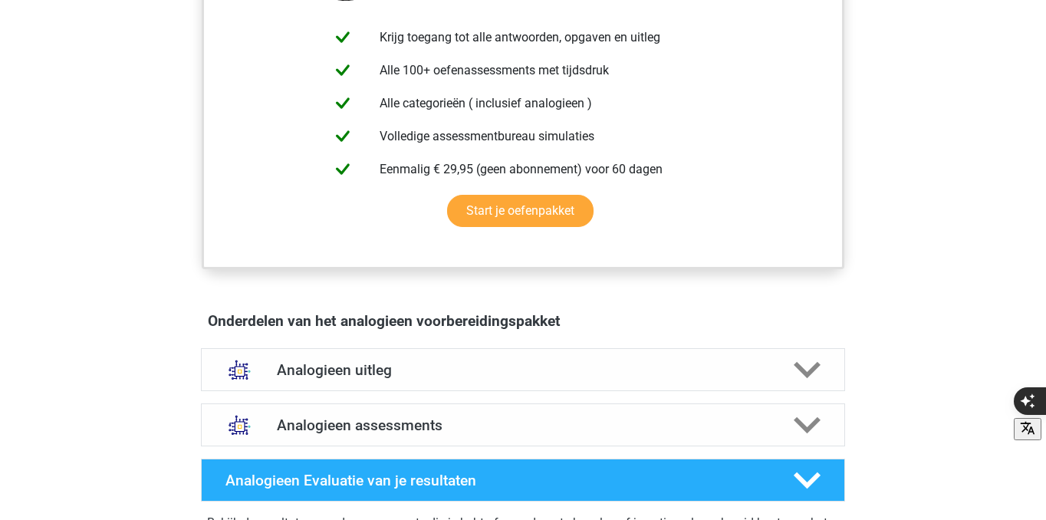
scroll to position [595, 0]
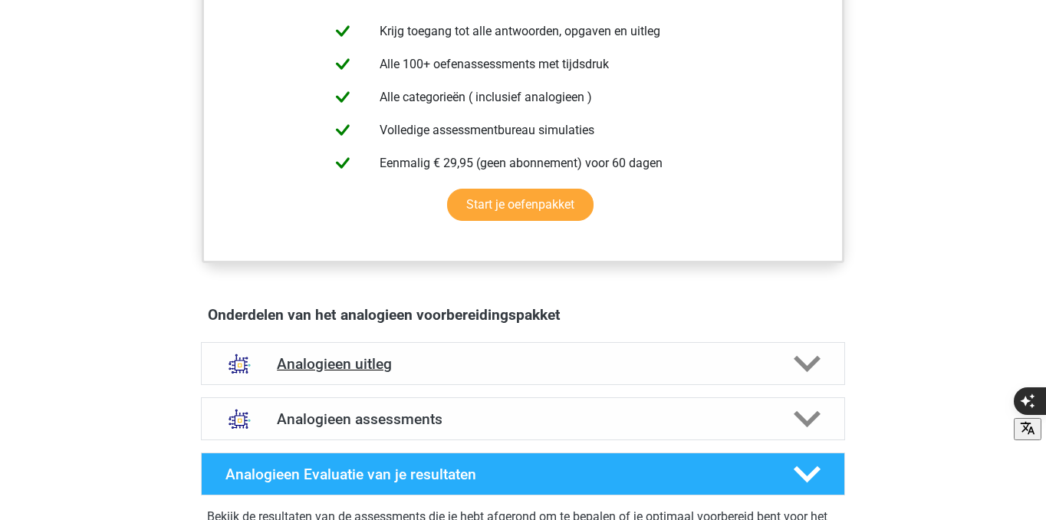
click at [417, 369] on h4 "Analogieen uitleg" at bounding box center [523, 364] width 492 height 18
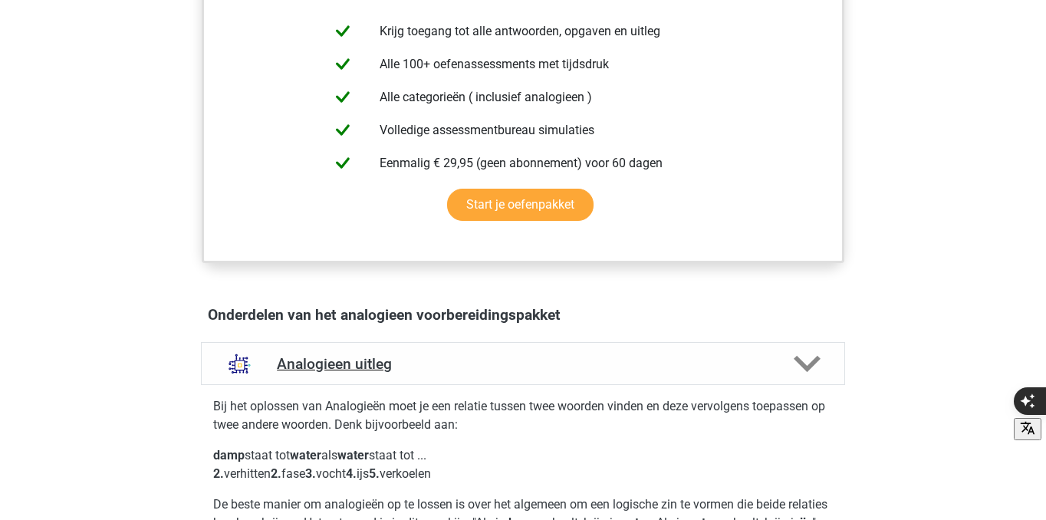
click at [417, 369] on h4 "Analogieen uitleg" at bounding box center [523, 364] width 492 height 18
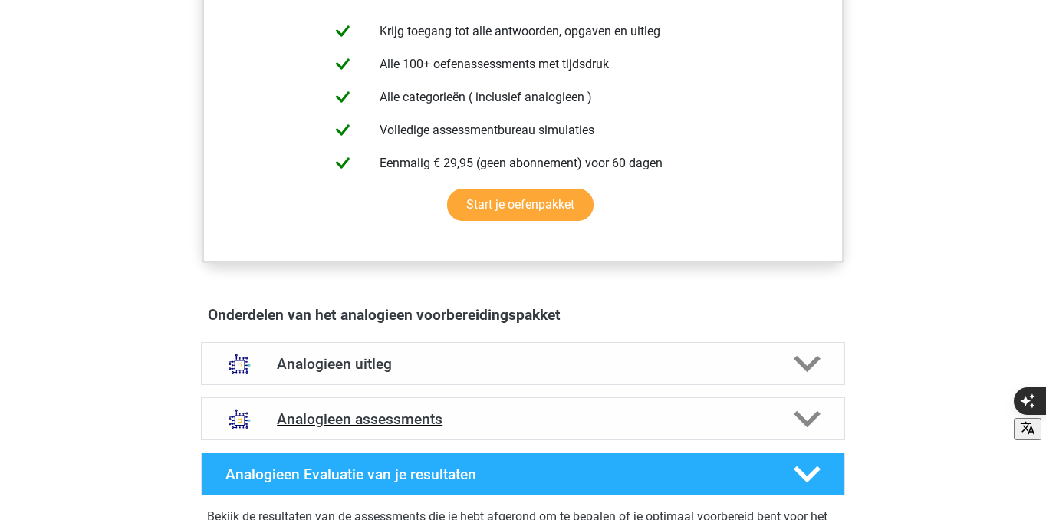
click at [423, 417] on h4 "Analogieen assessments" at bounding box center [523, 419] width 492 height 18
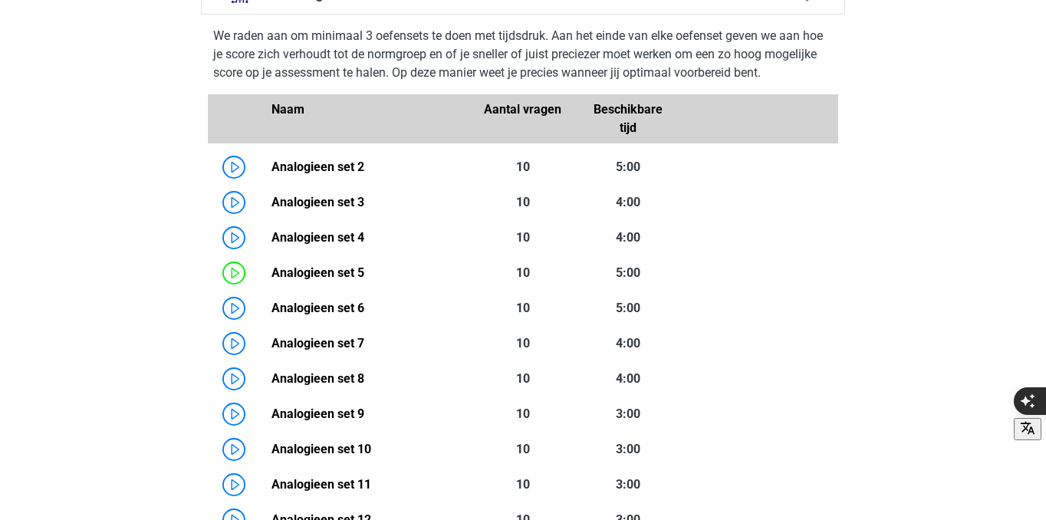
scroll to position [1023, 0]
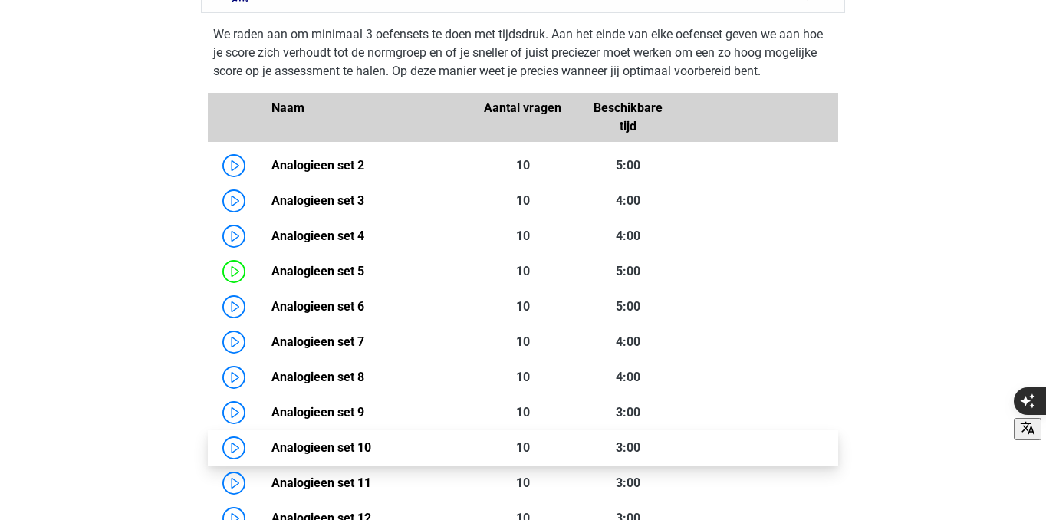
click at [371, 440] on link "Analogieen set 10" at bounding box center [322, 447] width 100 height 15
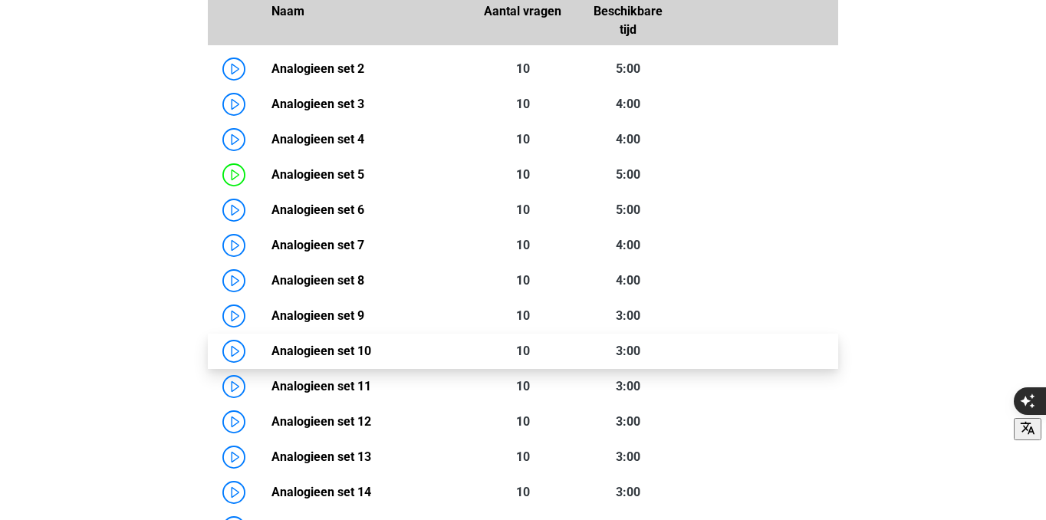
scroll to position [1317, 0]
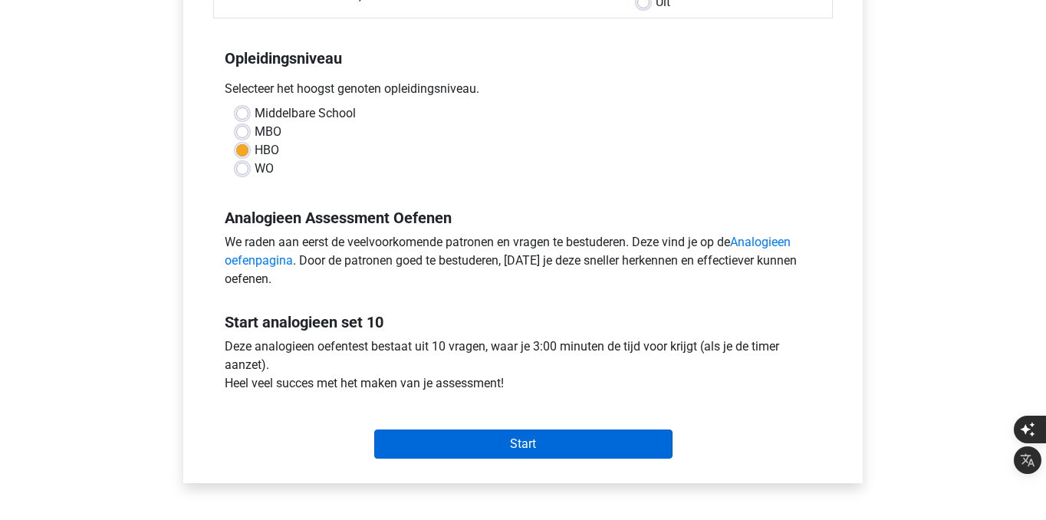
scroll to position [284, 0]
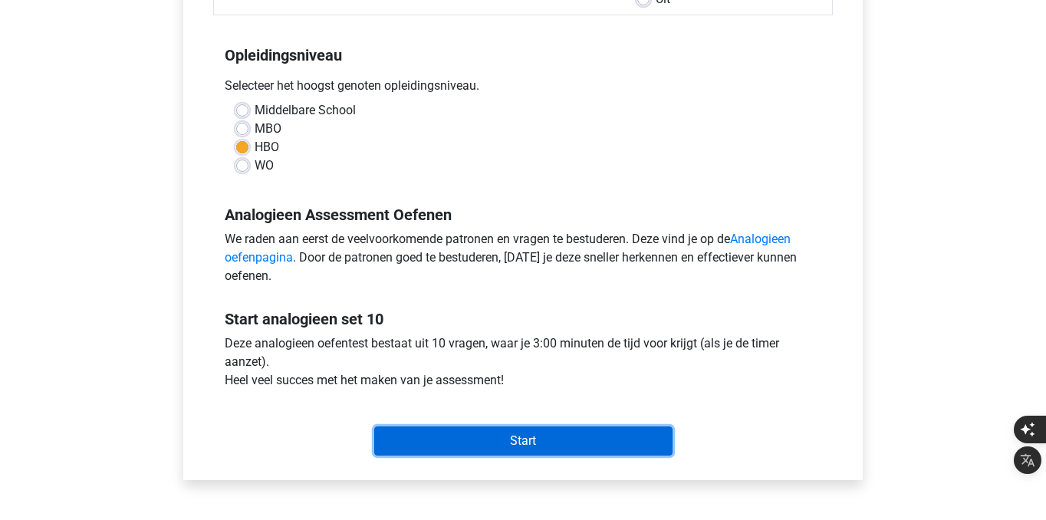
click at [469, 438] on input "Start" at bounding box center [523, 440] width 298 height 29
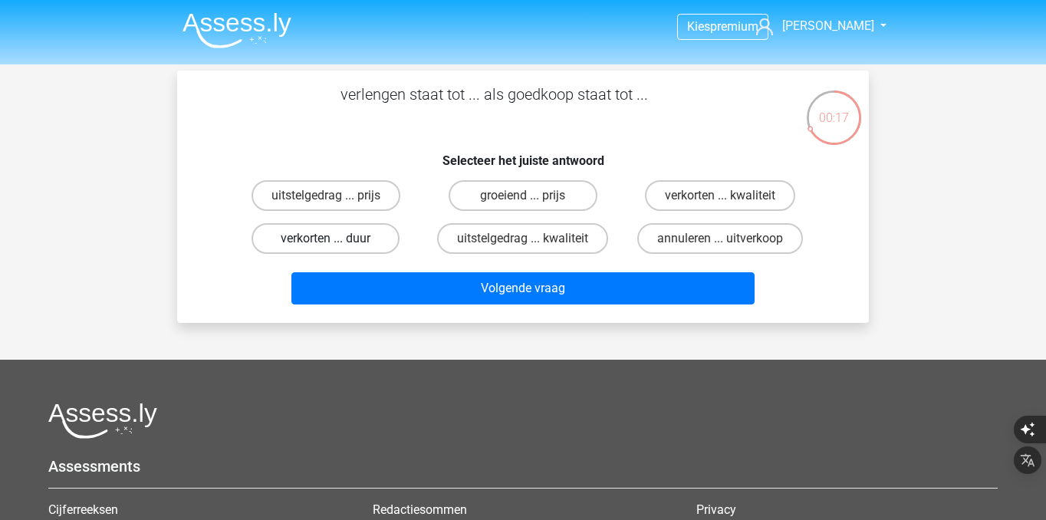
click at [387, 243] on label "verkorten ... duur" at bounding box center [326, 238] width 148 height 31
click at [336, 243] on input "verkorten ... duur" at bounding box center [331, 244] width 10 height 10
radio input "true"
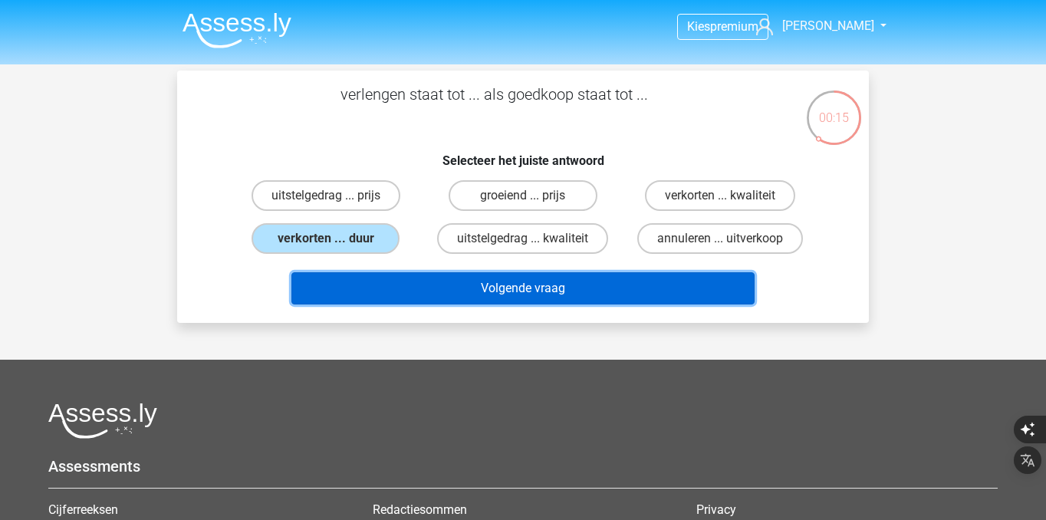
click at [417, 282] on button "Volgende vraag" at bounding box center [523, 288] width 464 height 32
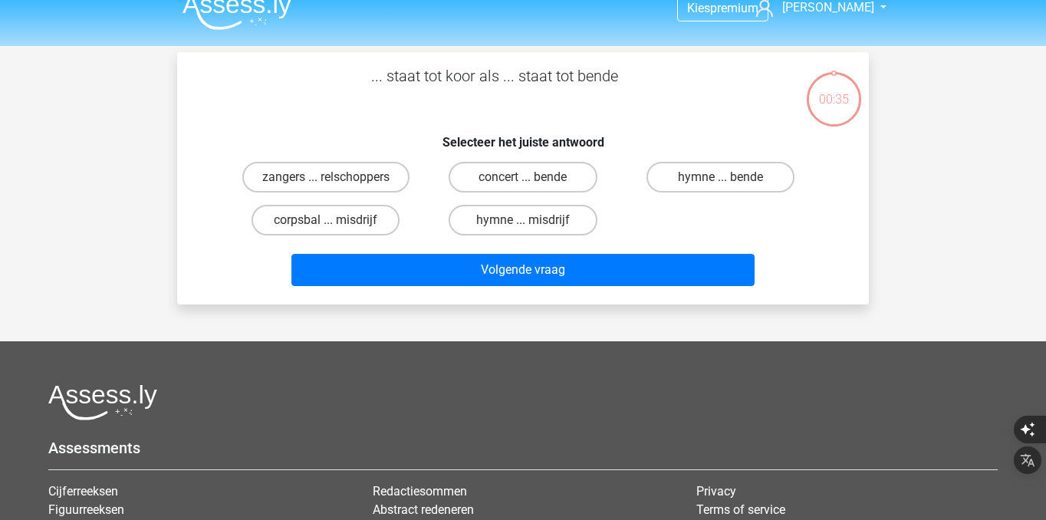
scroll to position [18, 0]
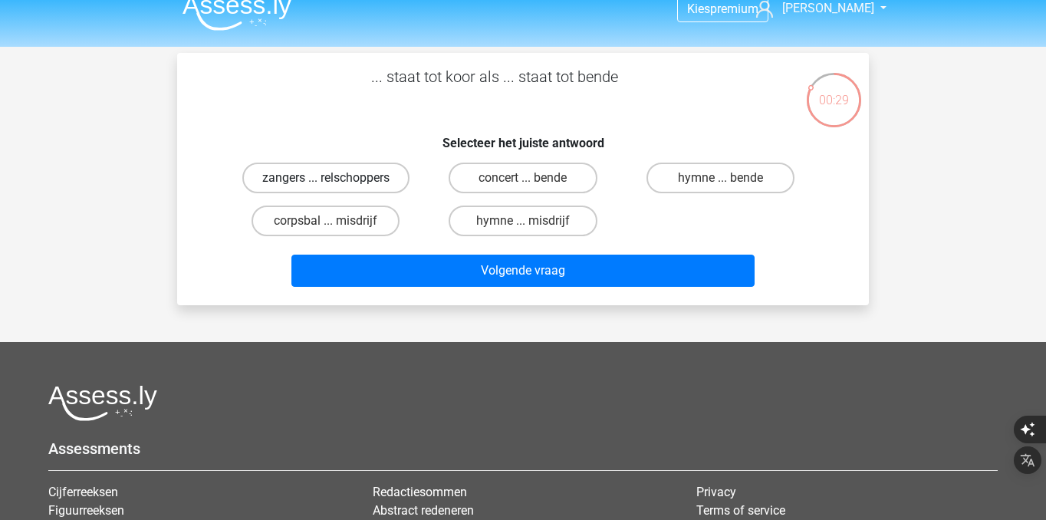
click at [365, 185] on label "zangers ... relschoppers" at bounding box center [325, 178] width 167 height 31
click at [336, 185] on input "zangers ... relschoppers" at bounding box center [331, 183] width 10 height 10
radio input "true"
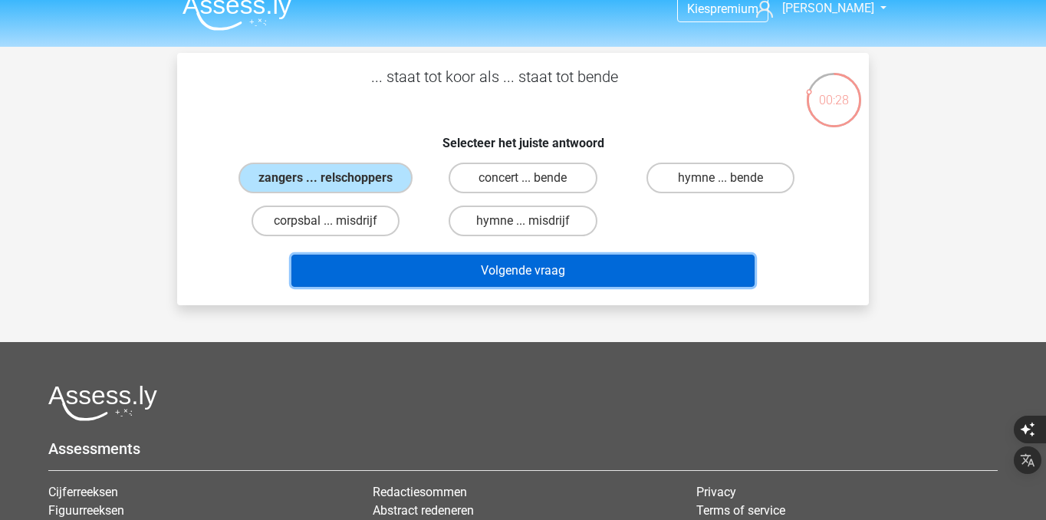
click at [397, 267] on button "Volgende vraag" at bounding box center [523, 271] width 464 height 32
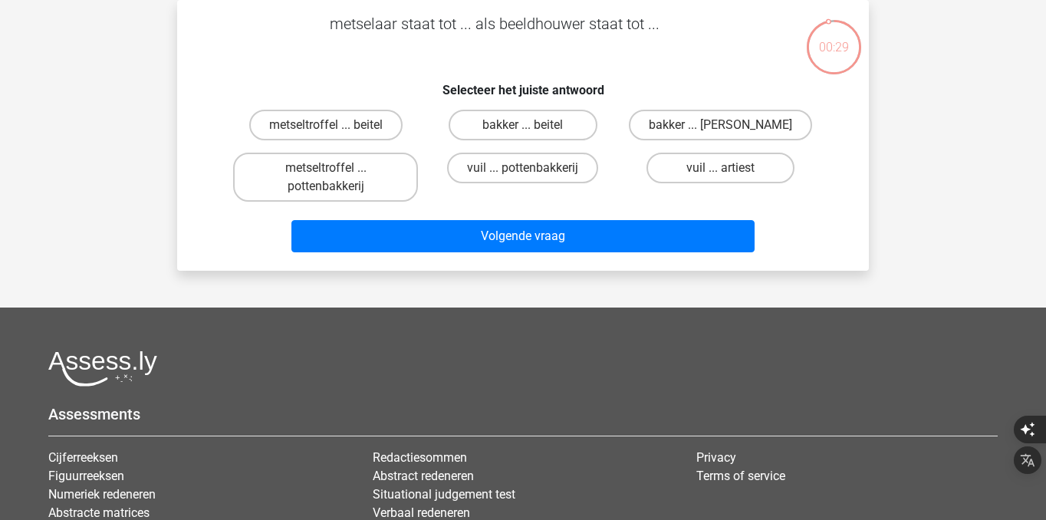
scroll to position [41, 0]
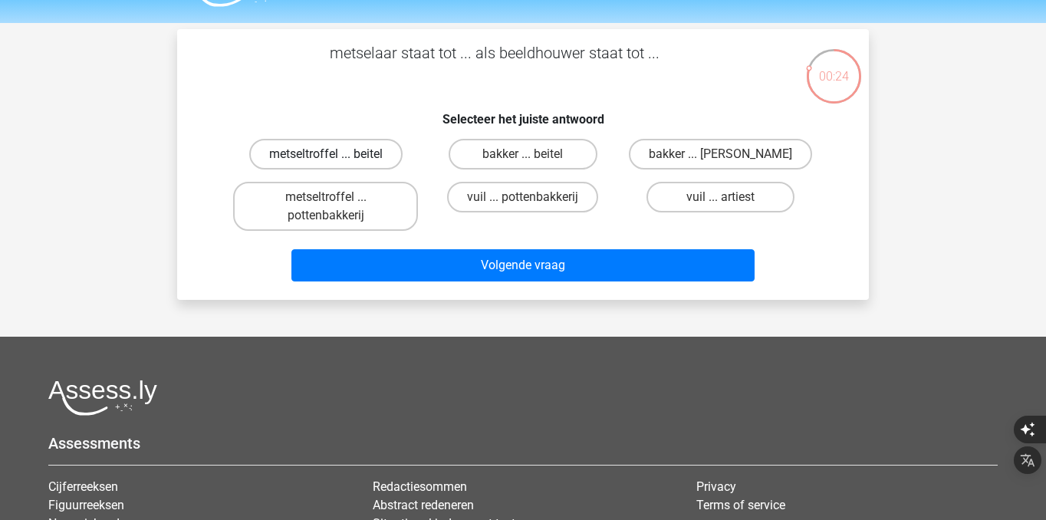
click at [376, 151] on label "metseltroffel ... beitel" at bounding box center [325, 154] width 153 height 31
click at [336, 154] on input "metseltroffel ... beitel" at bounding box center [331, 159] width 10 height 10
radio input "true"
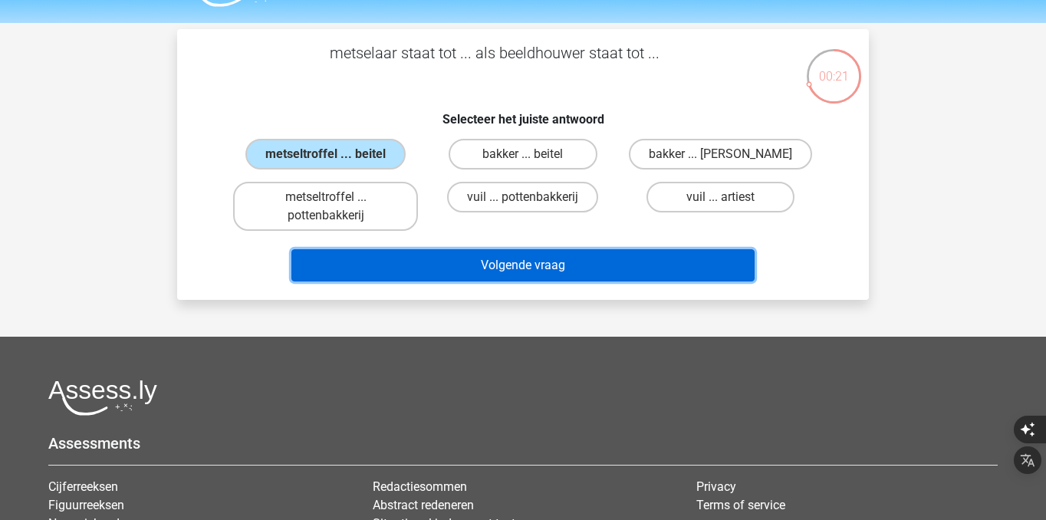
click at [511, 267] on button "Volgende vraag" at bounding box center [523, 265] width 464 height 32
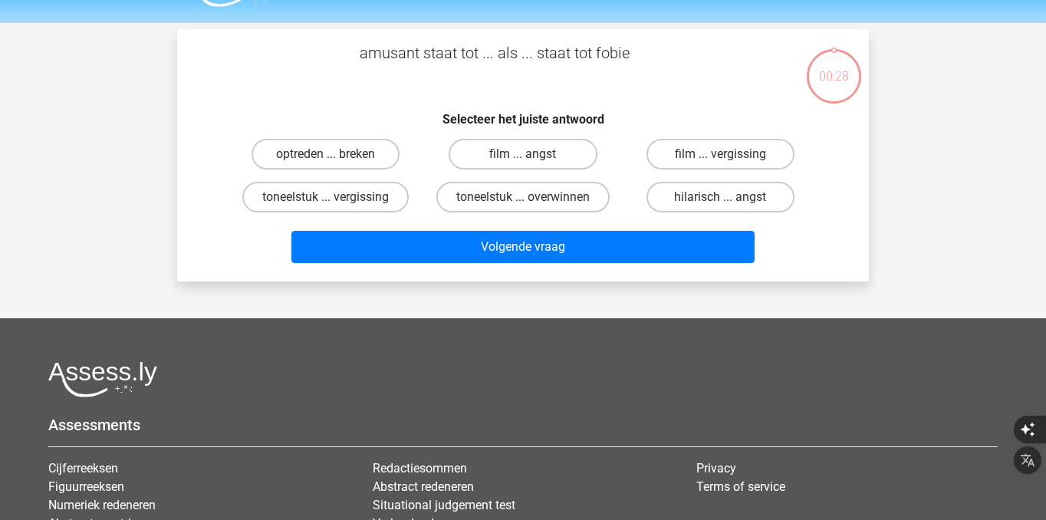
scroll to position [33, 0]
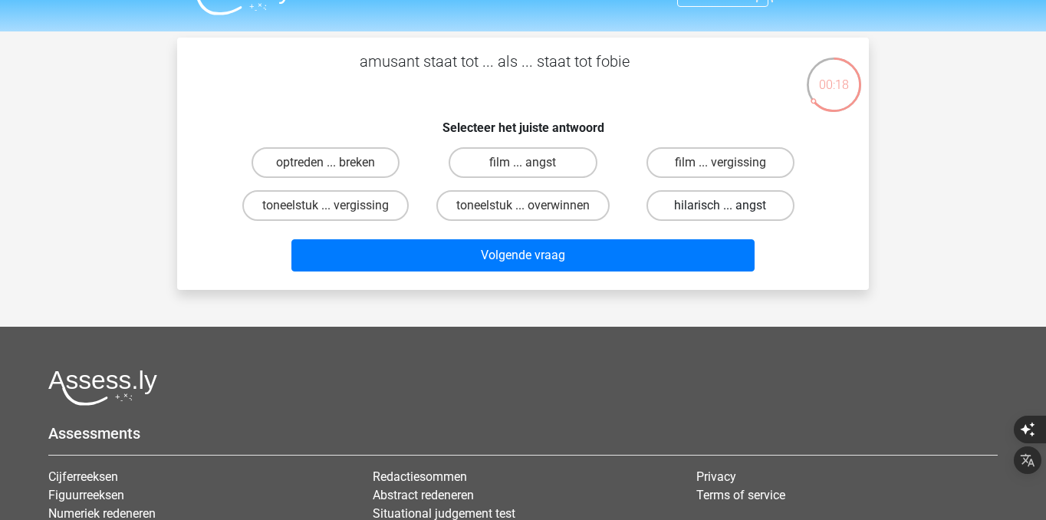
click at [699, 211] on label "hilarisch ... angst" at bounding box center [721, 205] width 148 height 31
click at [720, 211] on input "hilarisch ... angst" at bounding box center [725, 211] width 10 height 10
radio input "true"
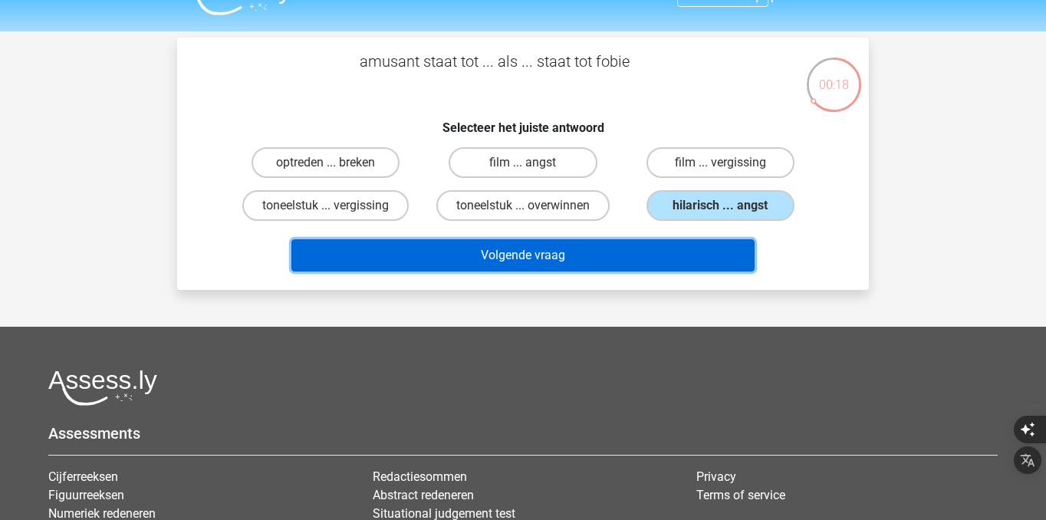
click at [690, 259] on button "Volgende vraag" at bounding box center [523, 255] width 464 height 32
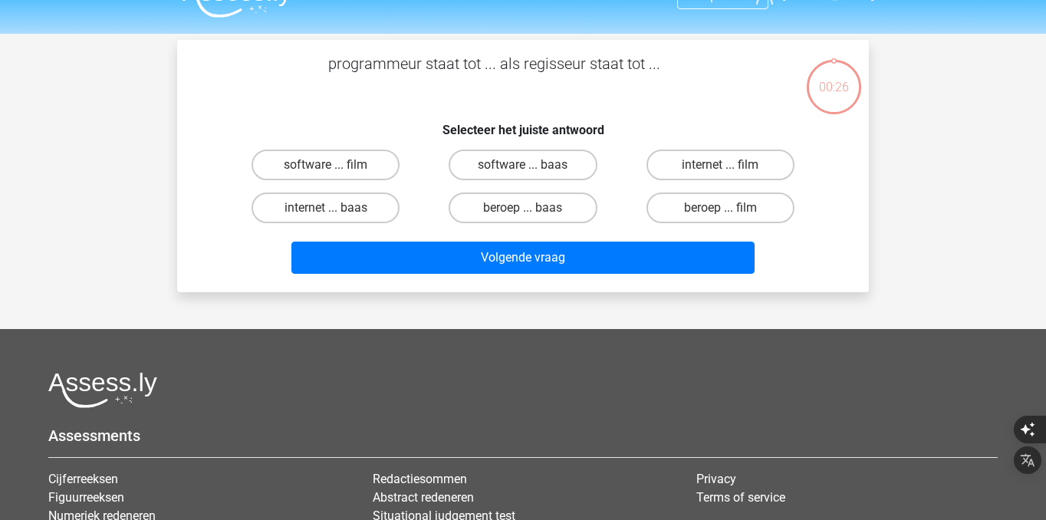
scroll to position [29, 0]
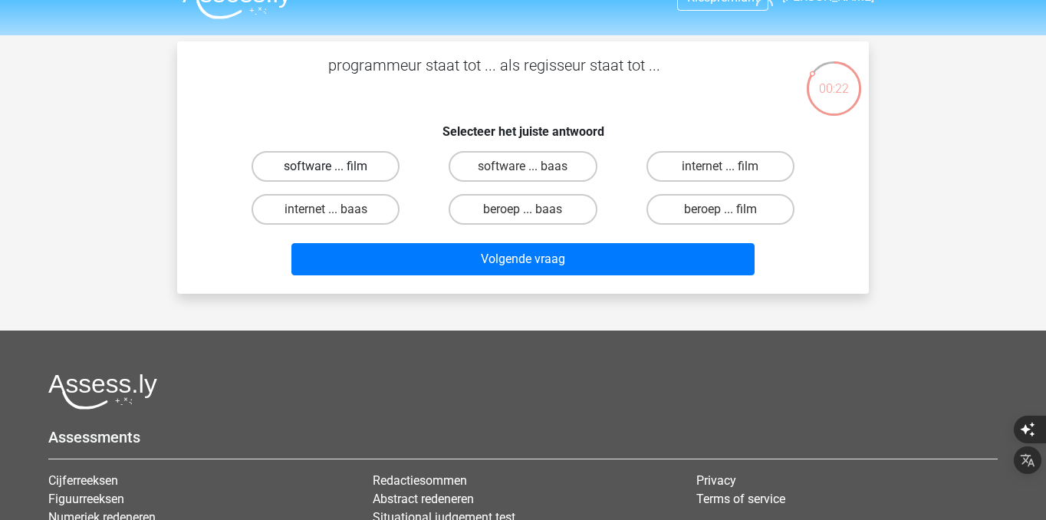
click at [373, 170] on label "software ... film" at bounding box center [326, 166] width 148 height 31
click at [336, 170] on input "software ... film" at bounding box center [331, 171] width 10 height 10
radio input "true"
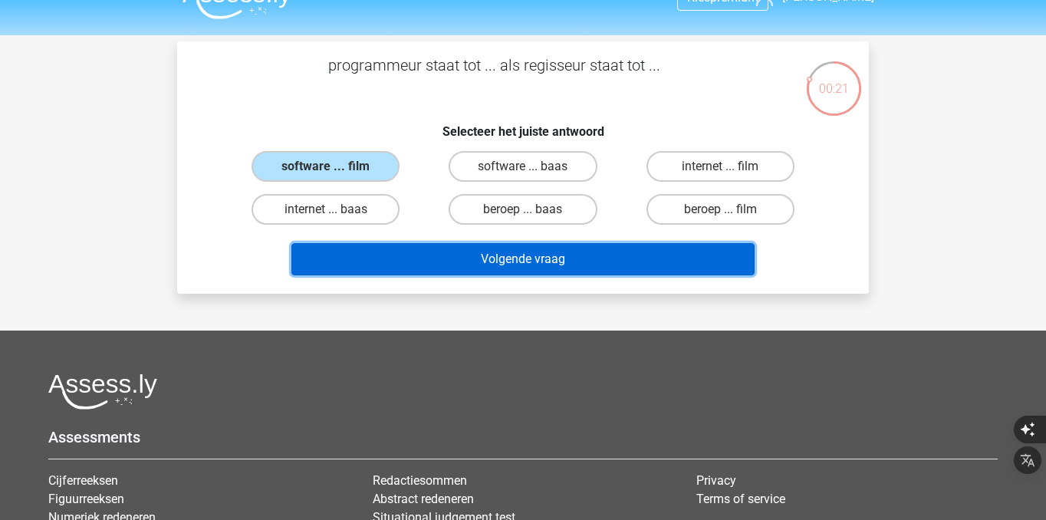
click at [438, 251] on button "Volgende vraag" at bounding box center [523, 259] width 464 height 32
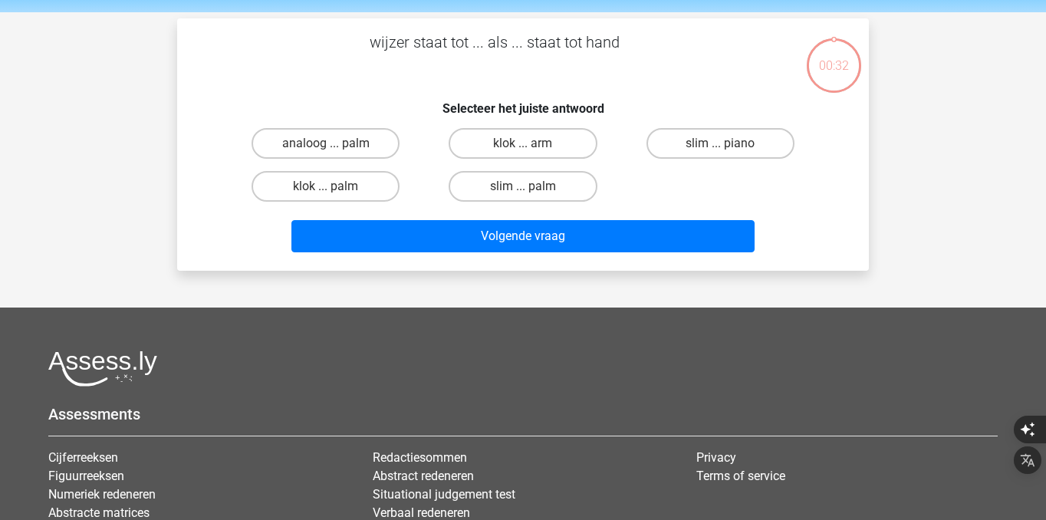
scroll to position [49, 0]
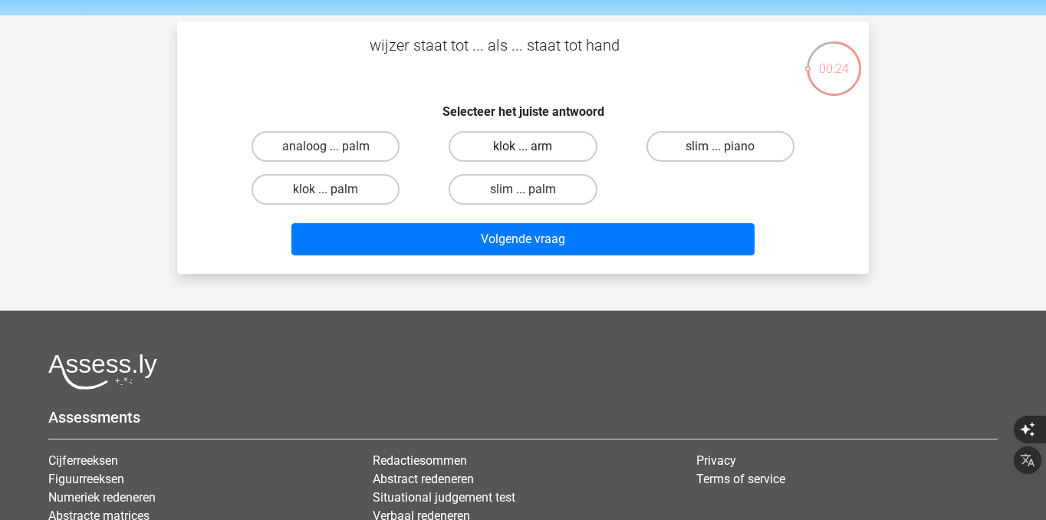
click at [545, 153] on label "klok ... arm" at bounding box center [523, 146] width 148 height 31
click at [533, 153] on input "klok ... arm" at bounding box center [528, 152] width 10 height 10
radio input "true"
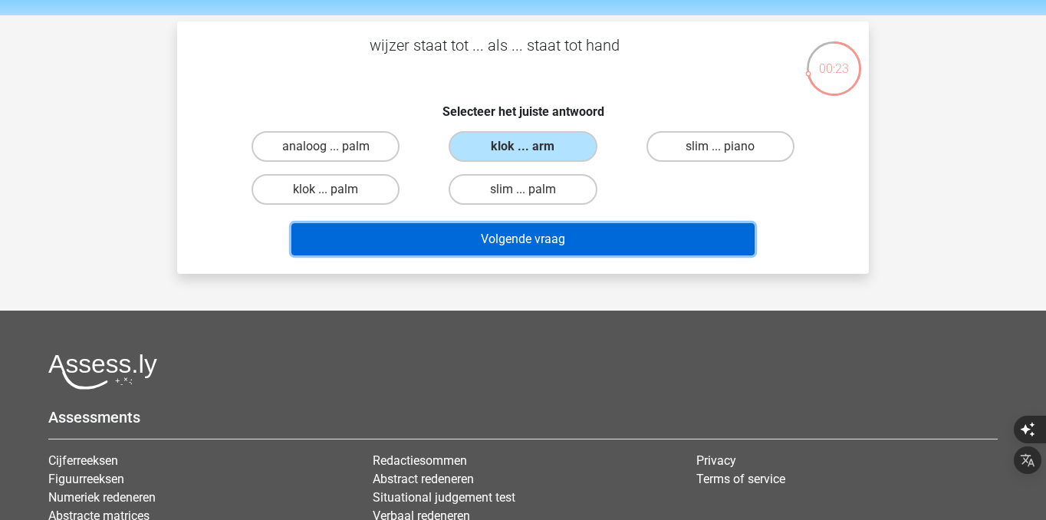
click at [569, 238] on button "Volgende vraag" at bounding box center [523, 239] width 464 height 32
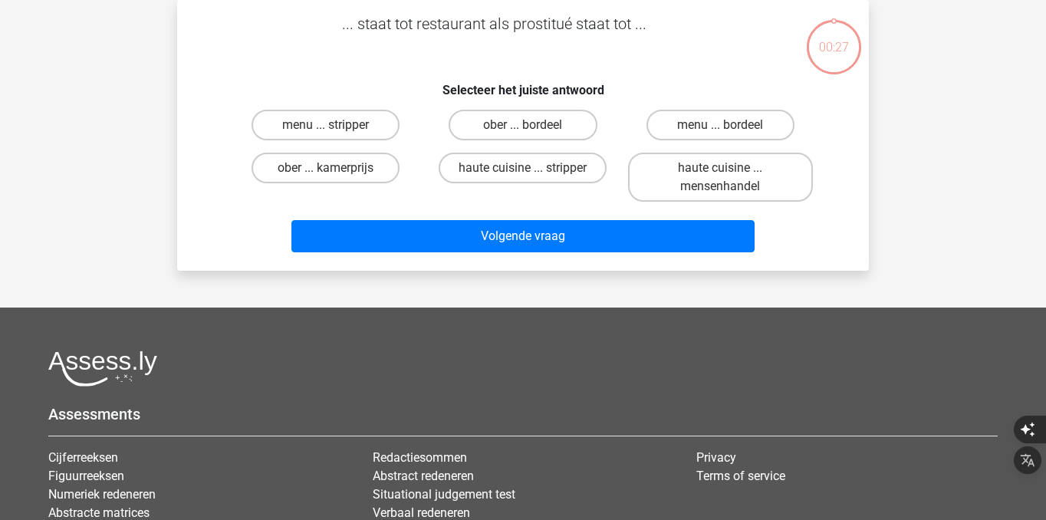
scroll to position [44, 0]
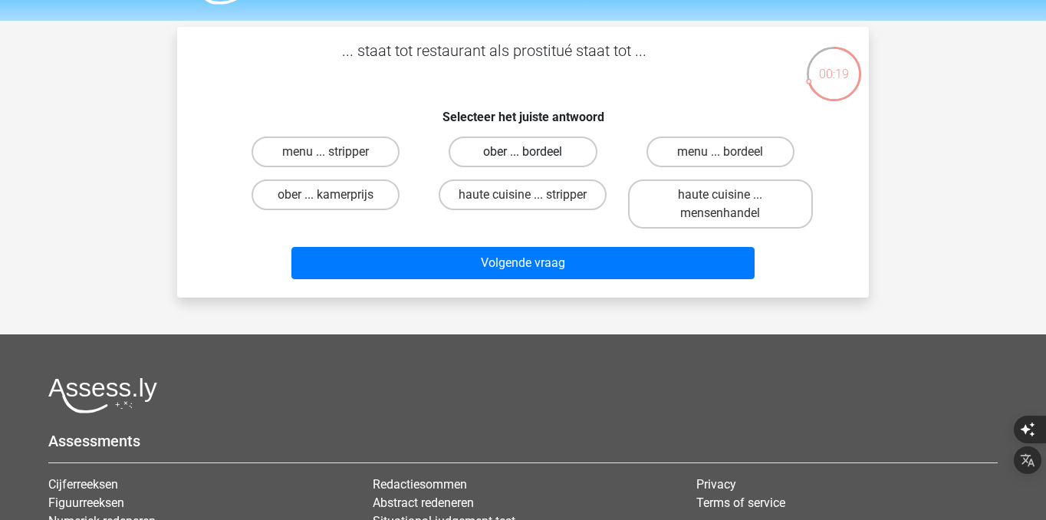
click at [512, 155] on label "ober ... bordeel" at bounding box center [523, 152] width 148 height 31
click at [523, 155] on input "ober ... bordeel" at bounding box center [528, 157] width 10 height 10
radio input "true"
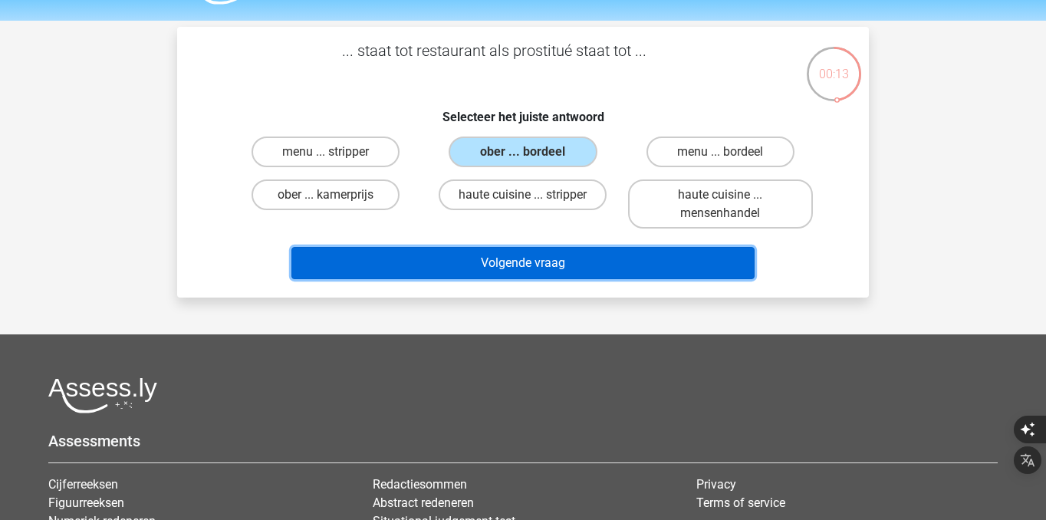
click at [448, 259] on button "Volgende vraag" at bounding box center [523, 263] width 464 height 32
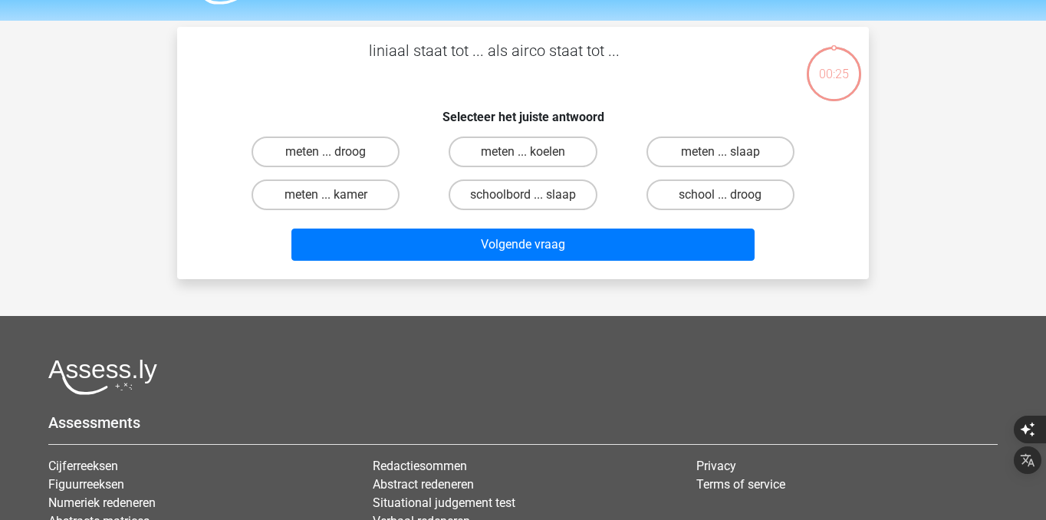
scroll to position [44, 0]
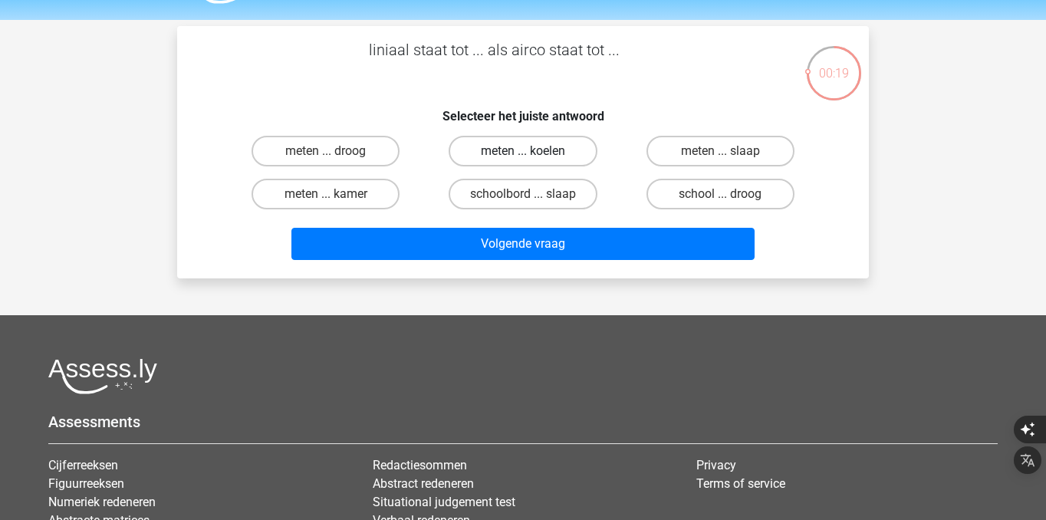
click at [499, 153] on label "meten ... koelen" at bounding box center [523, 151] width 148 height 31
click at [523, 153] on input "meten ... koelen" at bounding box center [528, 156] width 10 height 10
radio input "true"
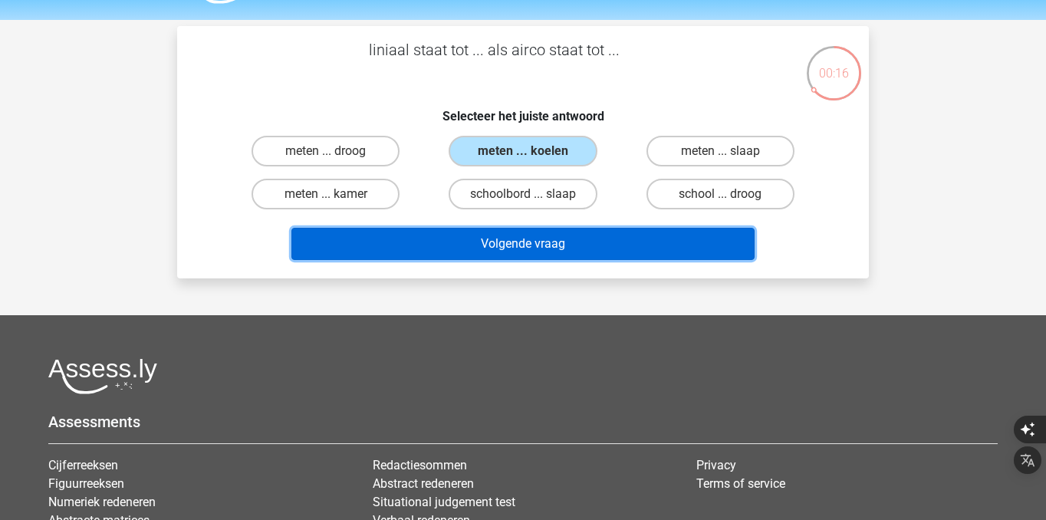
click at [545, 244] on button "Volgende vraag" at bounding box center [523, 244] width 464 height 32
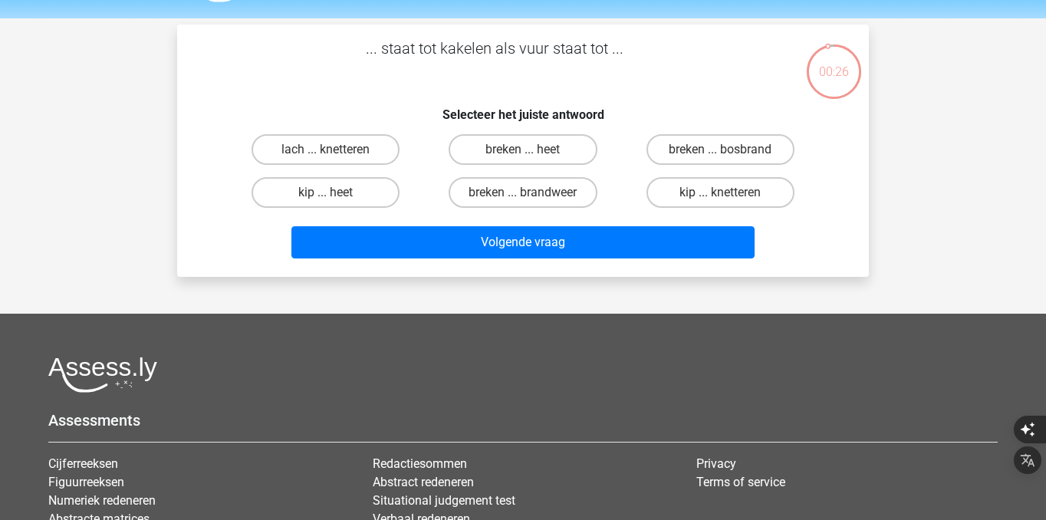
scroll to position [48, 0]
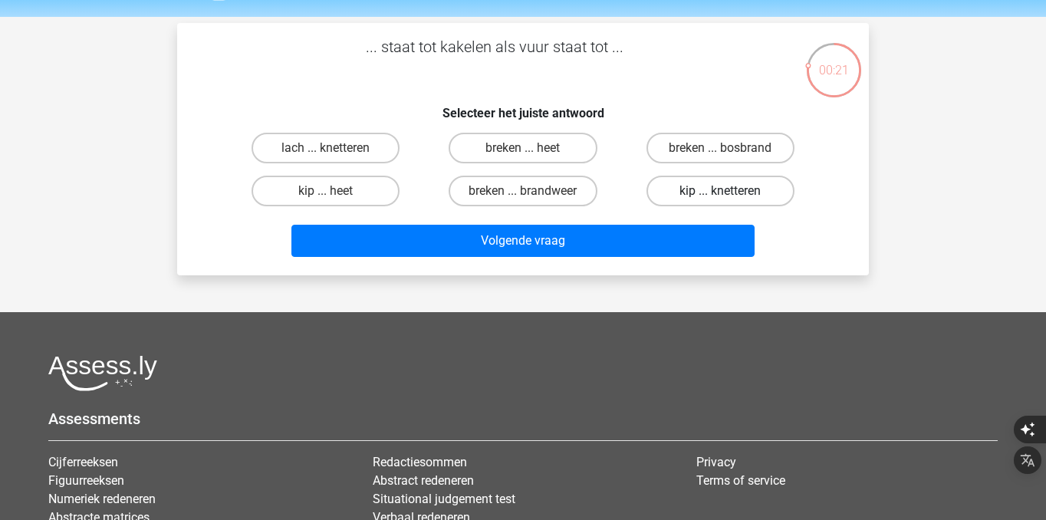
click at [733, 186] on label "kip ... knetteren" at bounding box center [721, 191] width 148 height 31
click at [730, 191] on input "kip ... knetteren" at bounding box center [725, 196] width 10 height 10
radio input "true"
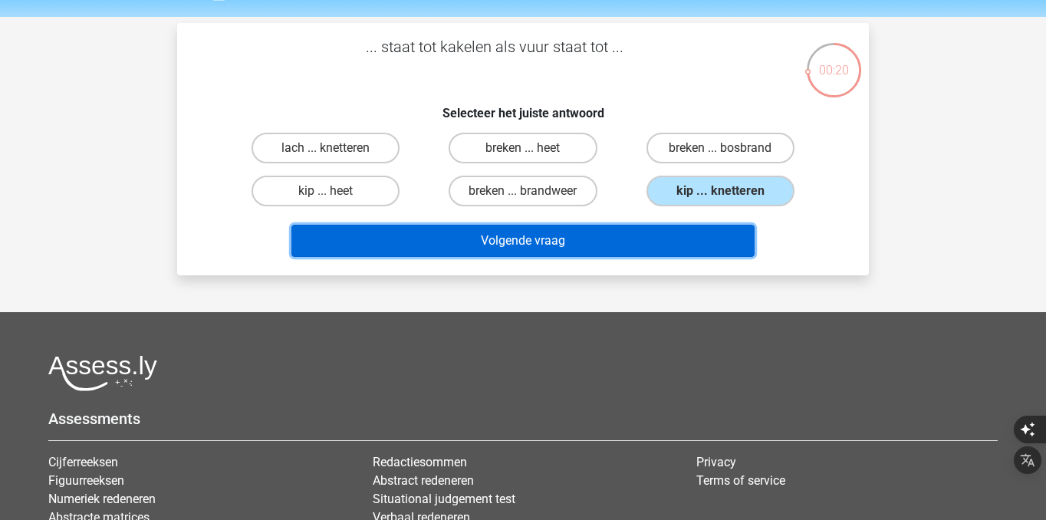
click at [733, 243] on button "Volgende vraag" at bounding box center [523, 241] width 464 height 32
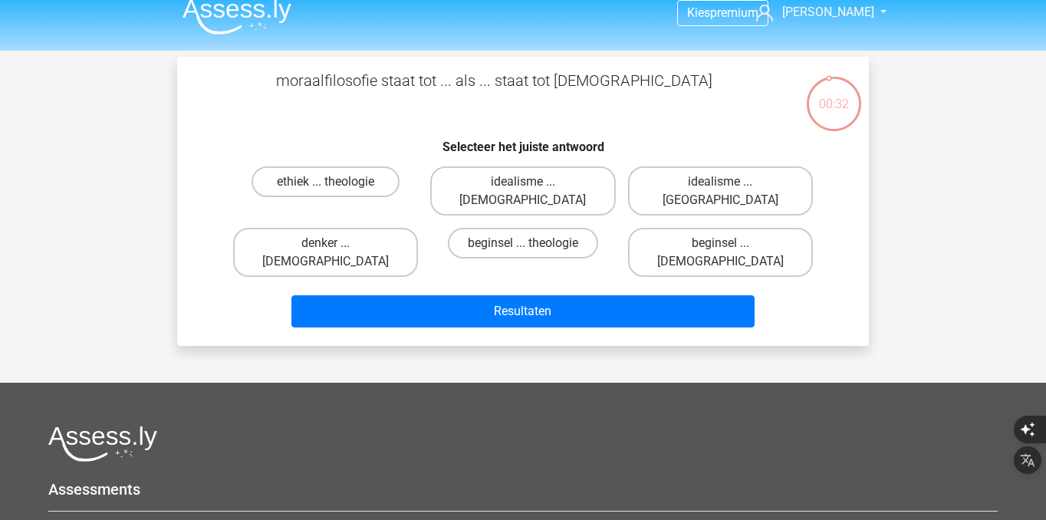
scroll to position [0, 0]
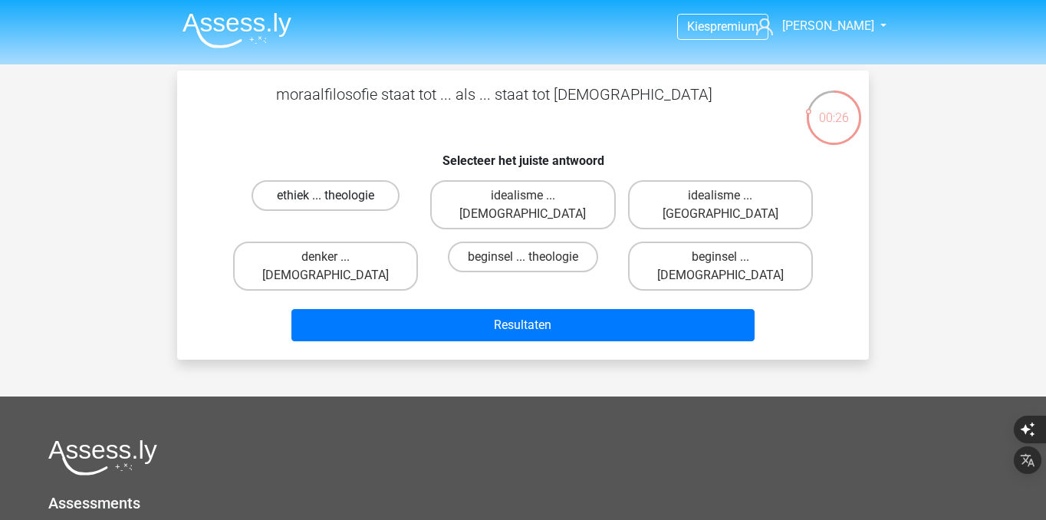
click at [367, 203] on label "ethiek ... theologie" at bounding box center [326, 195] width 148 height 31
click at [336, 203] on input "ethiek ... theologie" at bounding box center [331, 201] width 10 height 10
radio input "true"
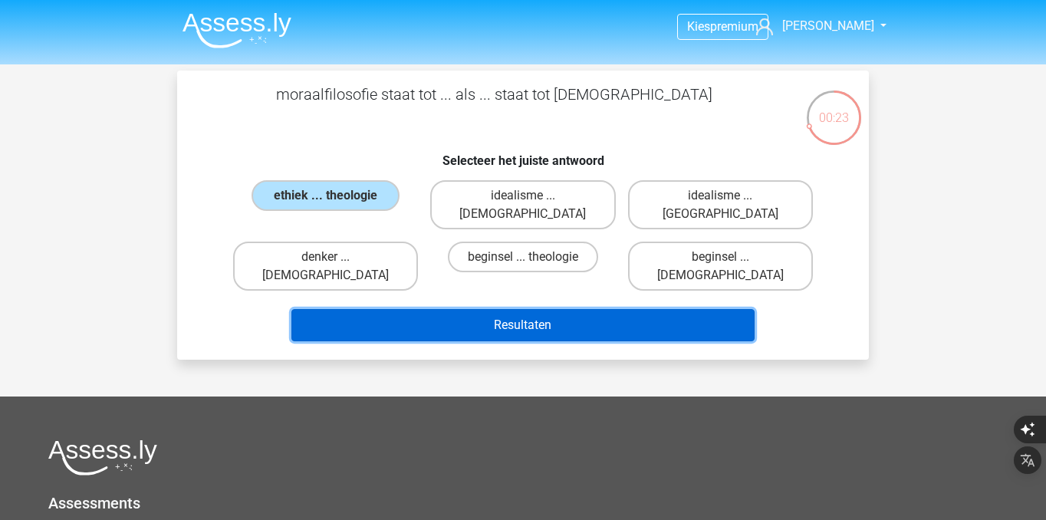
click at [470, 309] on button "Resultaten" at bounding box center [523, 325] width 464 height 32
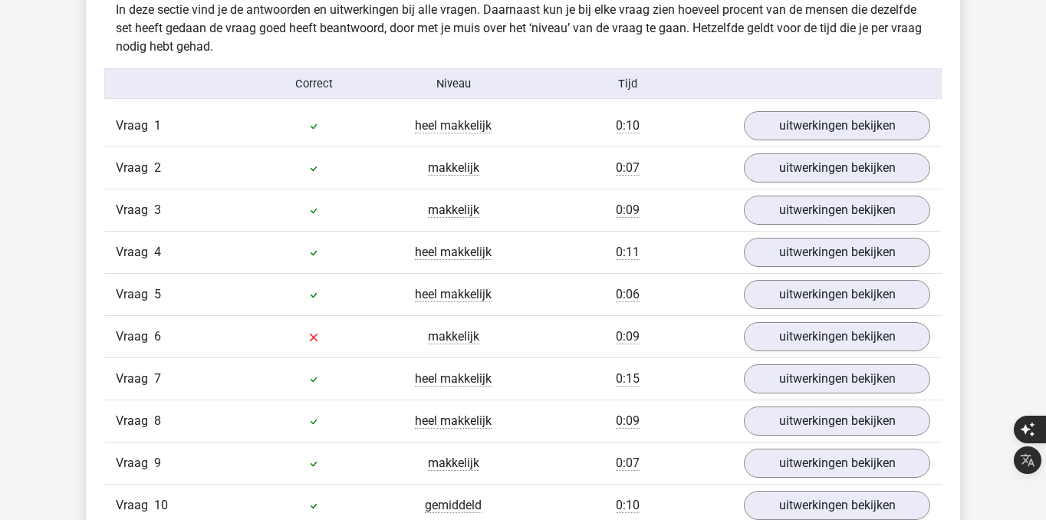
scroll to position [1219, 0]
click at [779, 334] on link "uitwerkingen bekijken" at bounding box center [837, 336] width 214 height 34
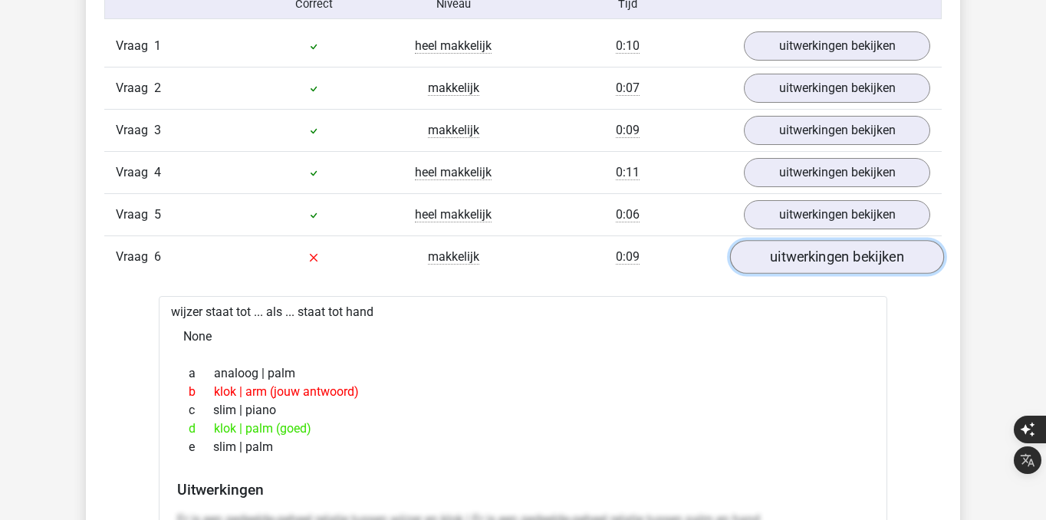
scroll to position [1299, 0]
click at [786, 258] on link "uitwerkingen bekijken" at bounding box center [837, 256] width 214 height 34
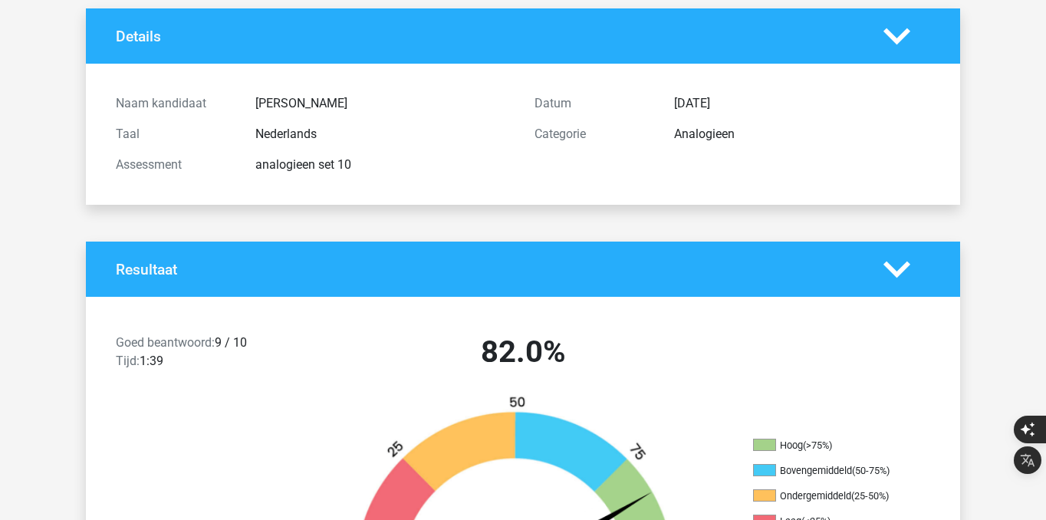
scroll to position [0, 0]
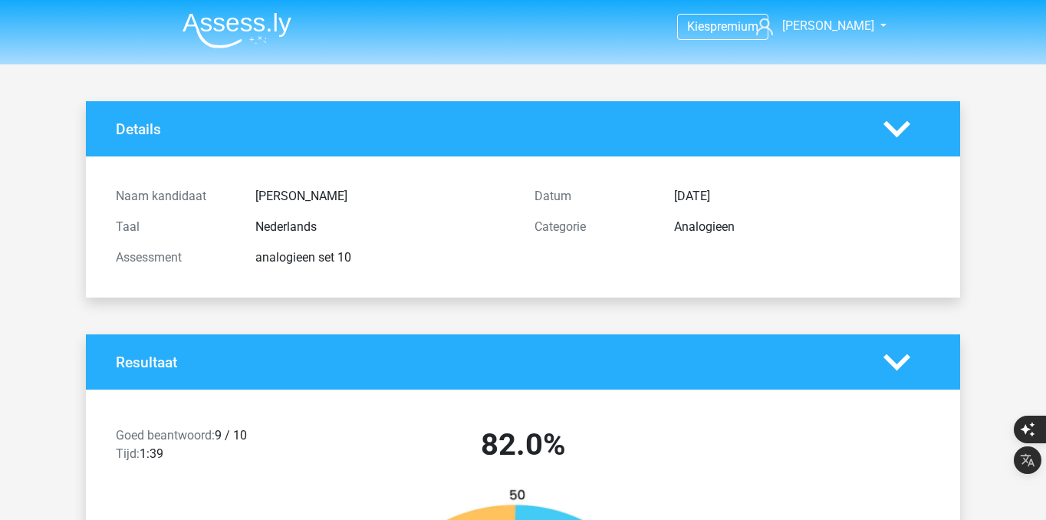
click at [215, 32] on img at bounding box center [237, 30] width 109 height 36
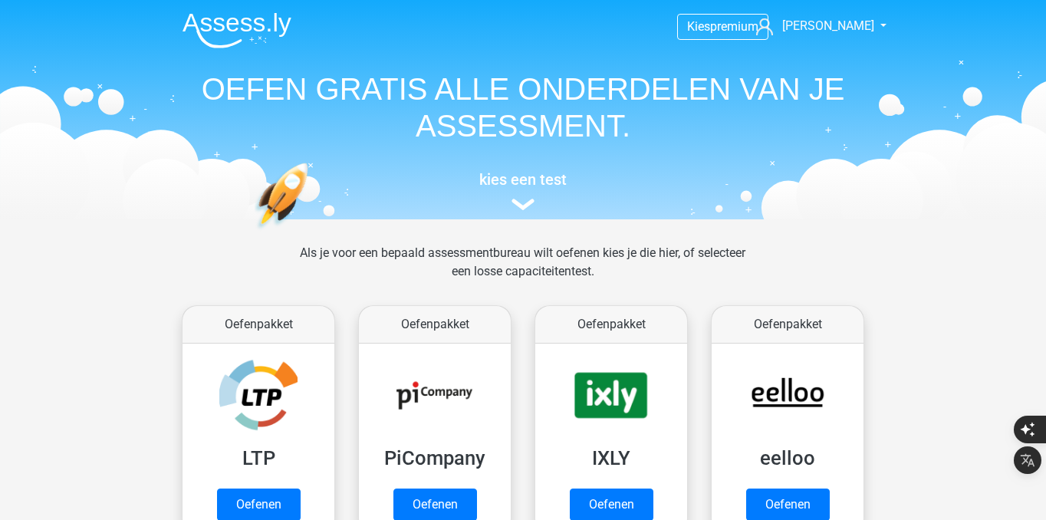
scroll to position [776, 0]
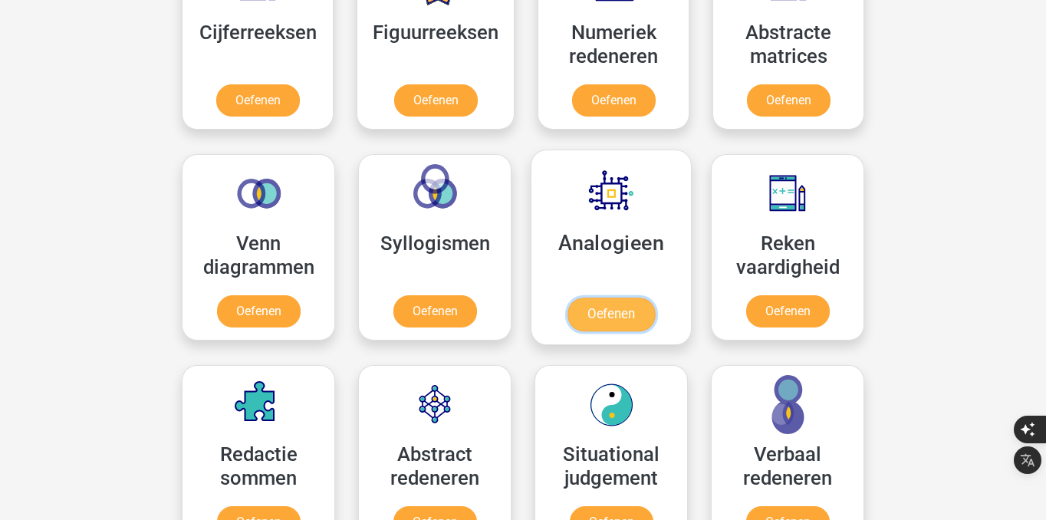
click at [608, 311] on link "Oefenen" at bounding box center [611, 315] width 87 height 34
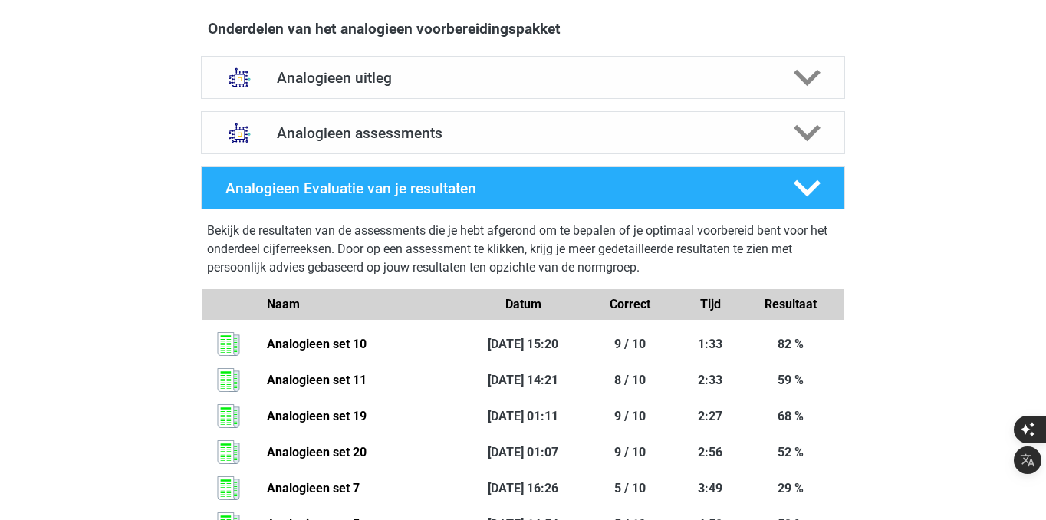
scroll to position [871, 0]
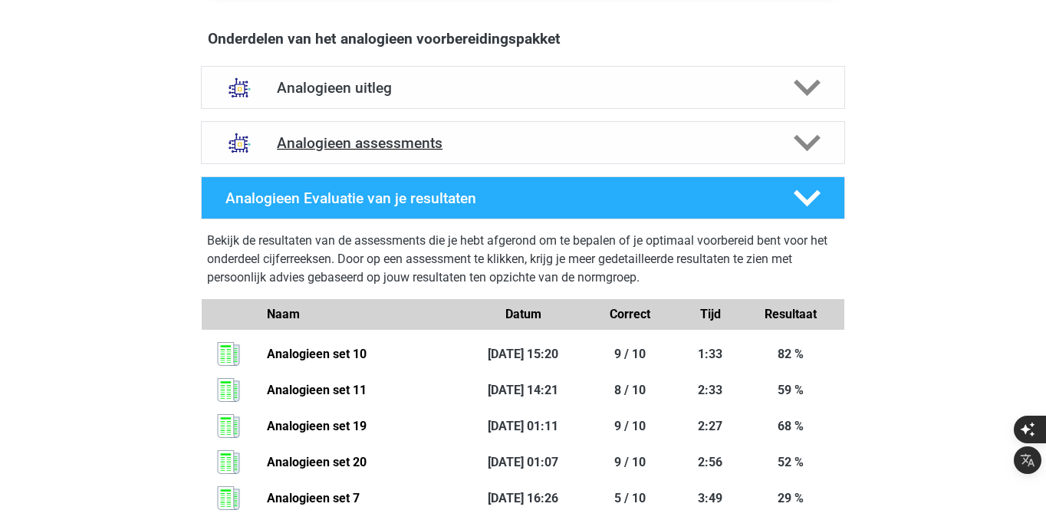
click at [498, 155] on div "Analogieen assessments" at bounding box center [523, 142] width 644 height 43
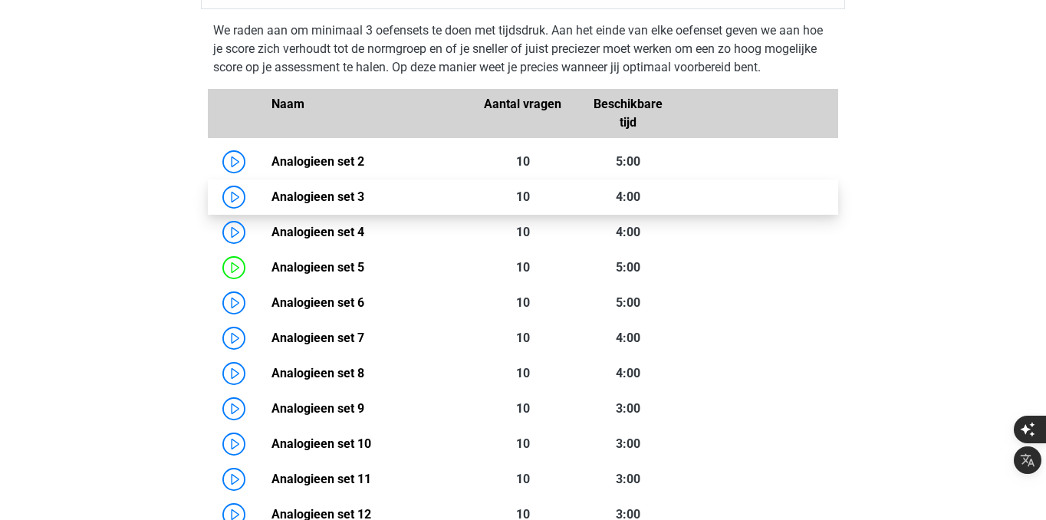
scroll to position [1128, 0]
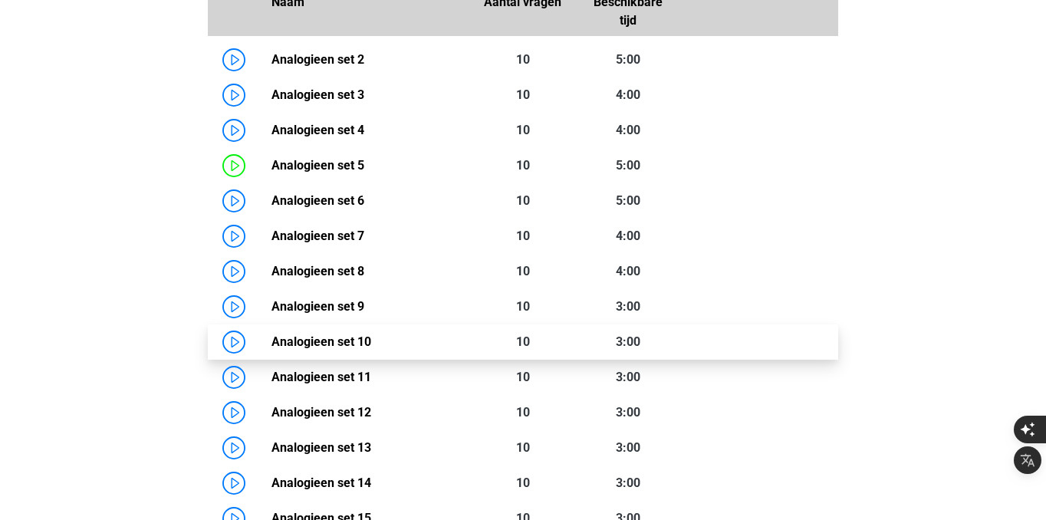
click at [272, 344] on link "Analogieen set 10" at bounding box center [322, 341] width 100 height 15
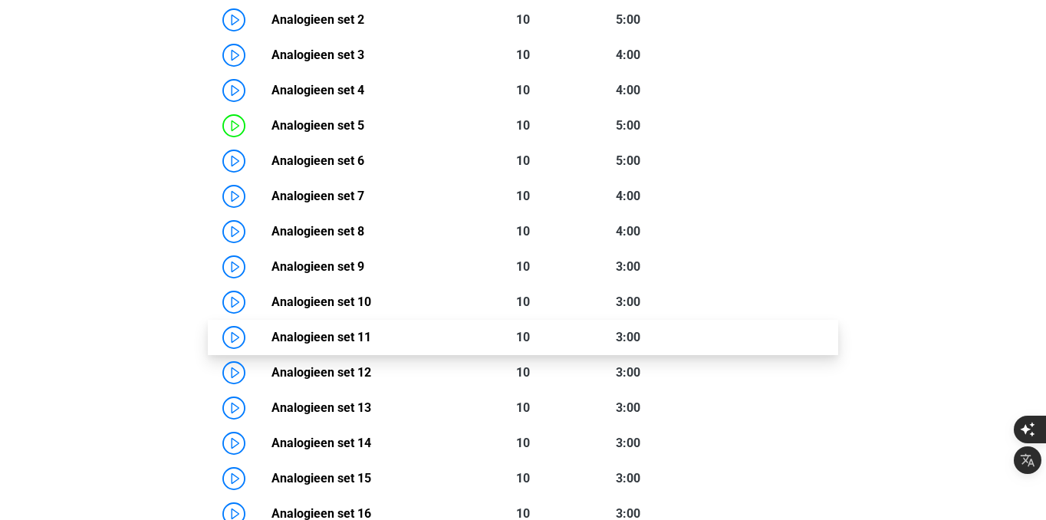
click at [371, 335] on link "Analogieen set 11" at bounding box center [322, 337] width 100 height 15
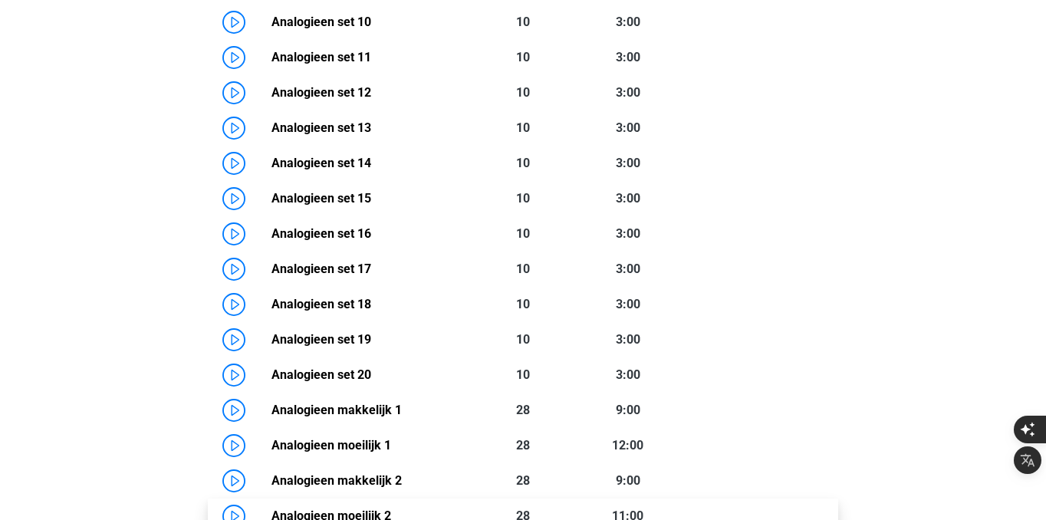
scroll to position [1461, 0]
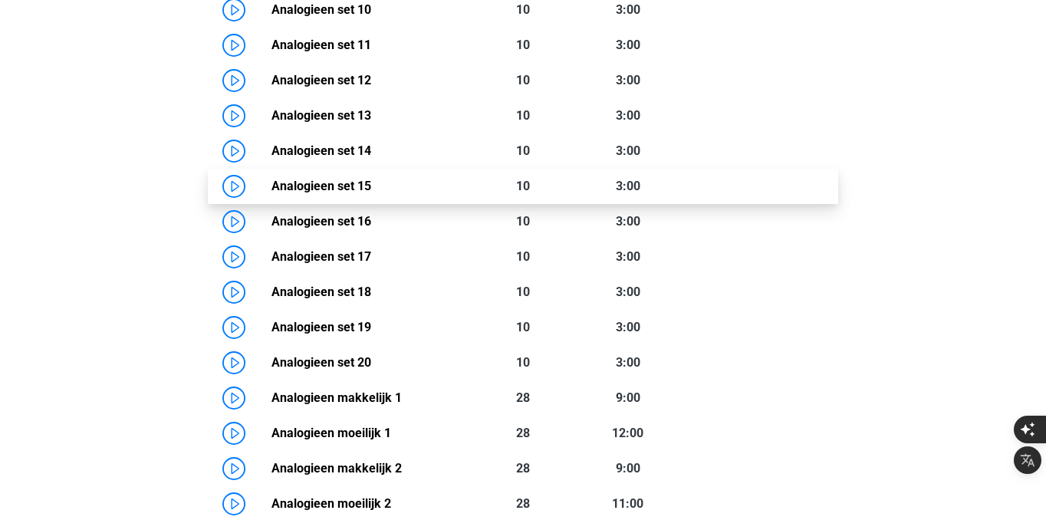
click at [371, 190] on link "Analogieen set 15" at bounding box center [322, 186] width 100 height 15
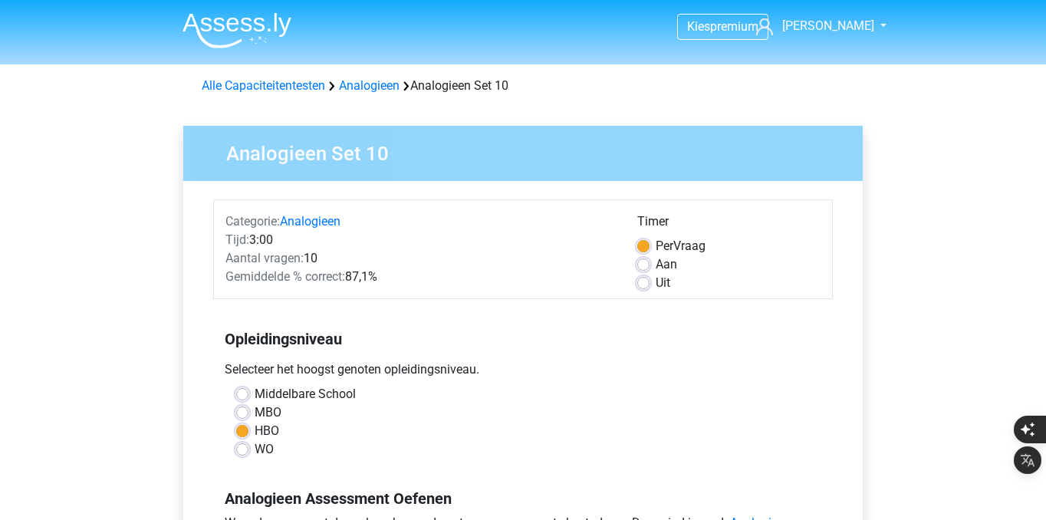
scroll to position [301, 0]
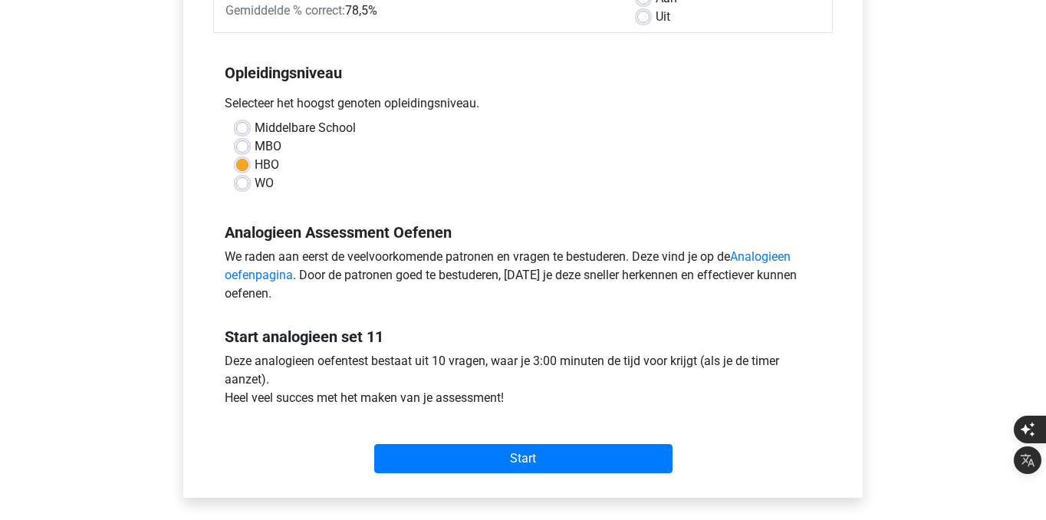
click at [505, 442] on div "Start" at bounding box center [523, 447] width 620 height 54
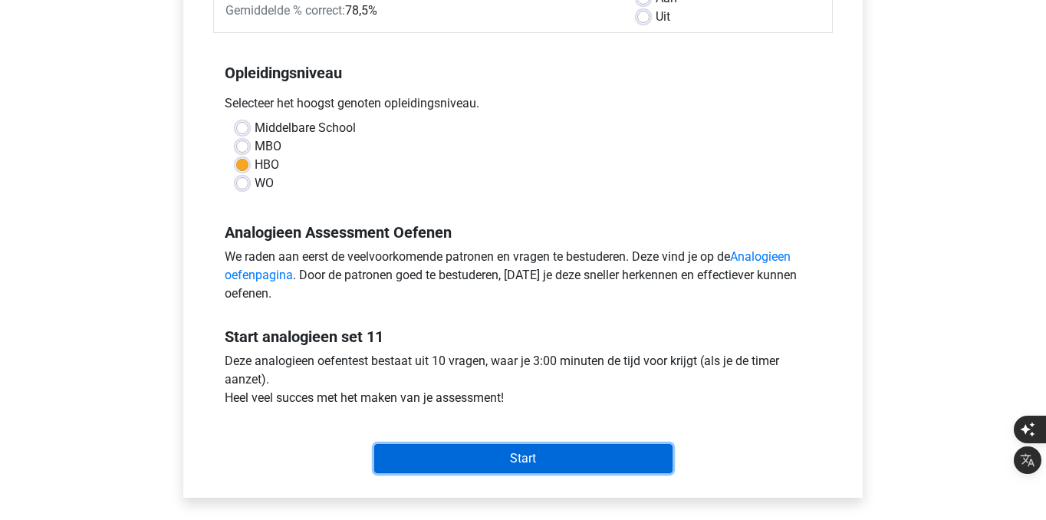
click at [512, 458] on input "Start" at bounding box center [523, 458] width 298 height 29
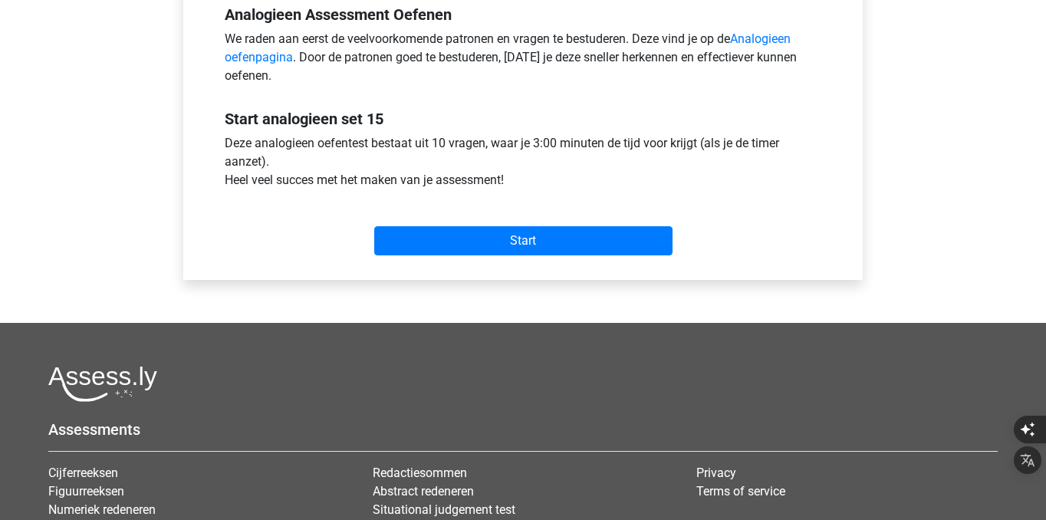
scroll to position [480, 0]
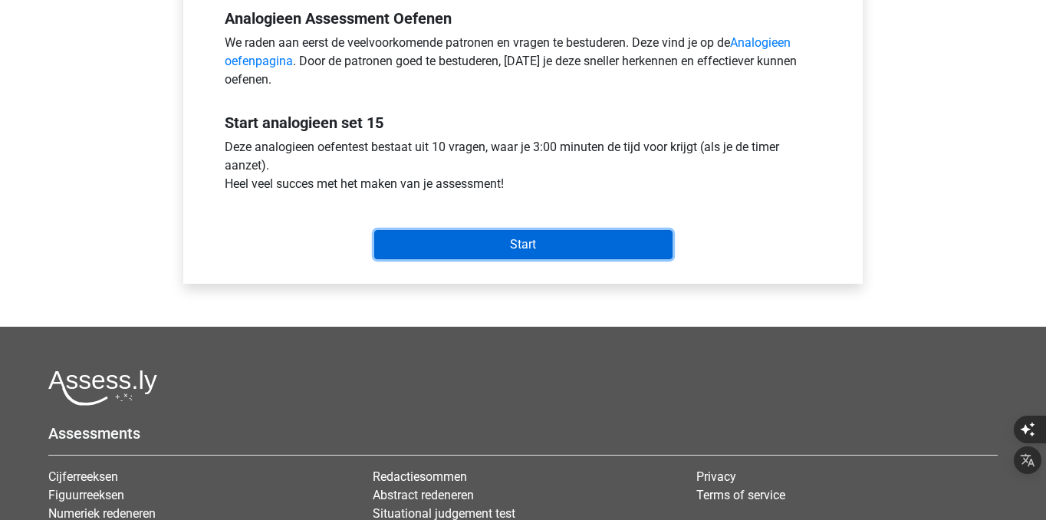
click at [558, 255] on input "Start" at bounding box center [523, 244] width 298 height 29
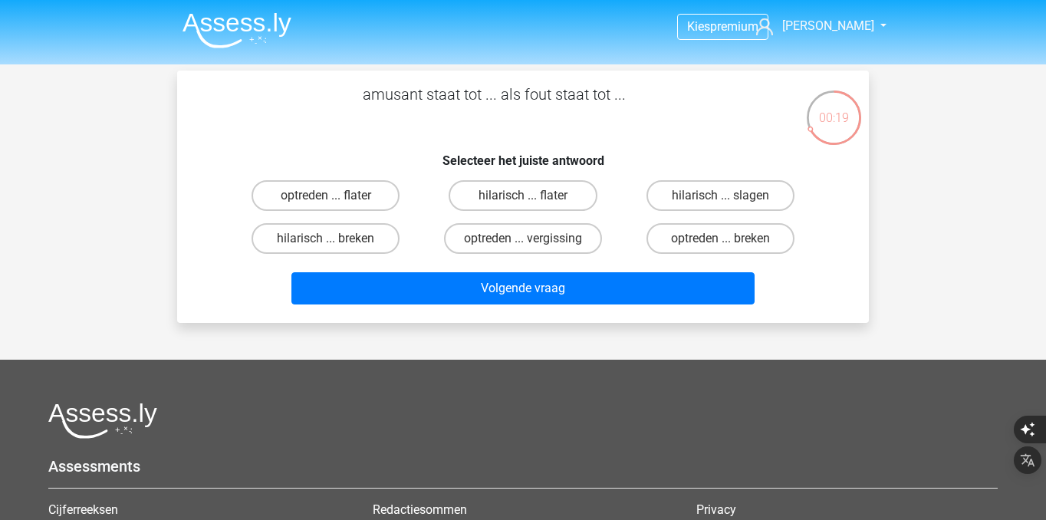
click at [493, 176] on div "hilarisch ... flater" at bounding box center [522, 195] width 197 height 43
click at [495, 209] on label "hilarisch ... flater" at bounding box center [523, 195] width 148 height 31
click at [523, 206] on input "hilarisch ... flater" at bounding box center [528, 201] width 10 height 10
radio input "true"
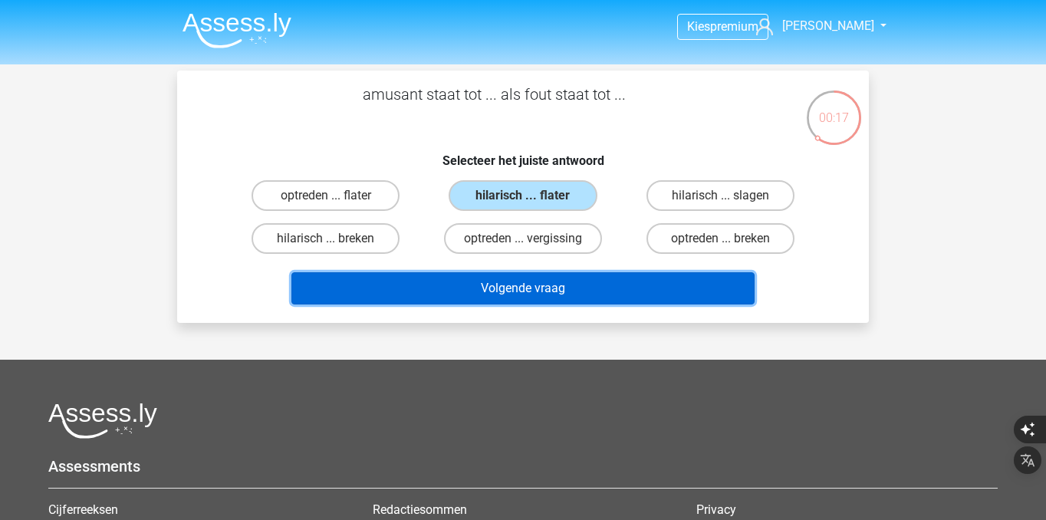
click at [519, 282] on button "Volgende vraag" at bounding box center [523, 288] width 464 height 32
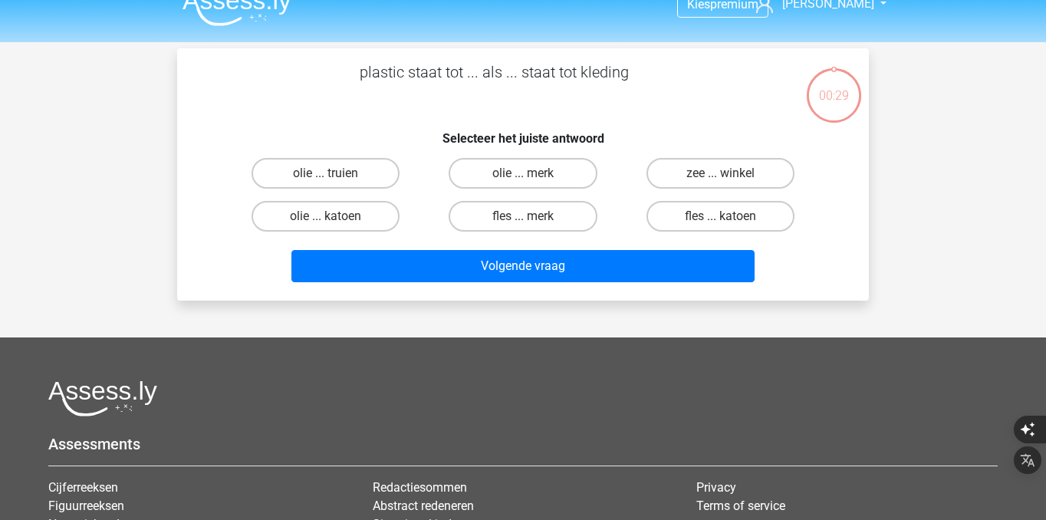
scroll to position [8, 0]
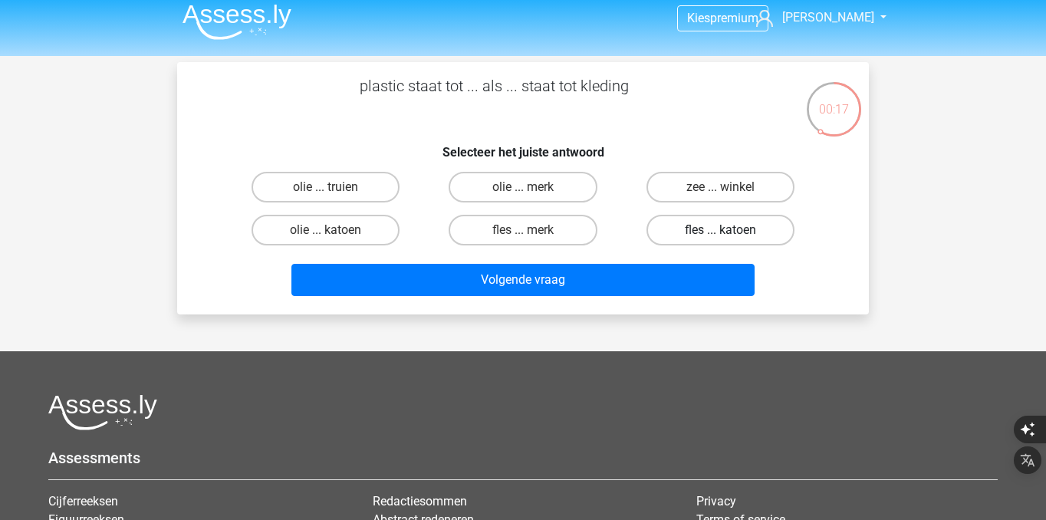
click at [672, 229] on label "fles ... katoen" at bounding box center [721, 230] width 148 height 31
click at [720, 230] on input "fles ... katoen" at bounding box center [725, 235] width 10 height 10
radio input "true"
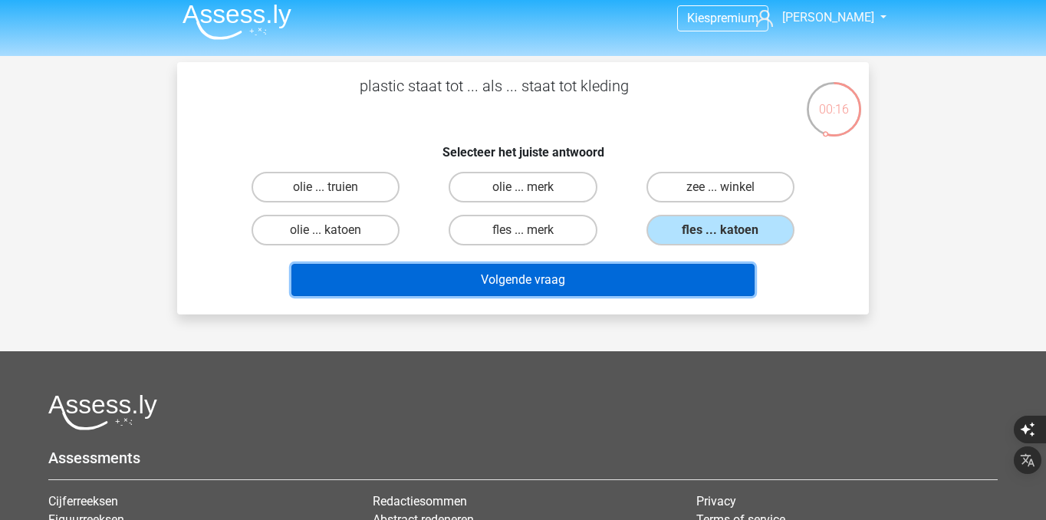
click at [678, 286] on button "Volgende vraag" at bounding box center [523, 280] width 464 height 32
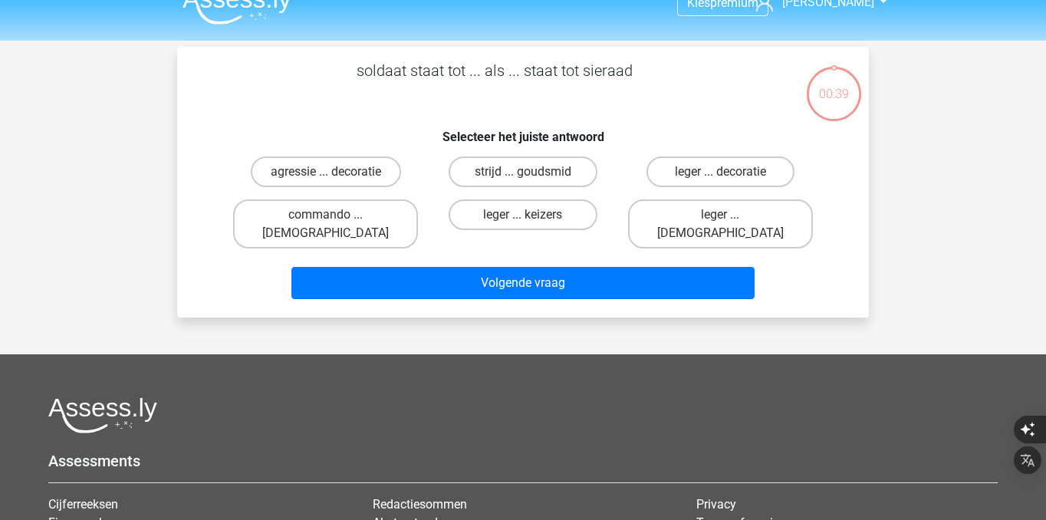
scroll to position [22, 0]
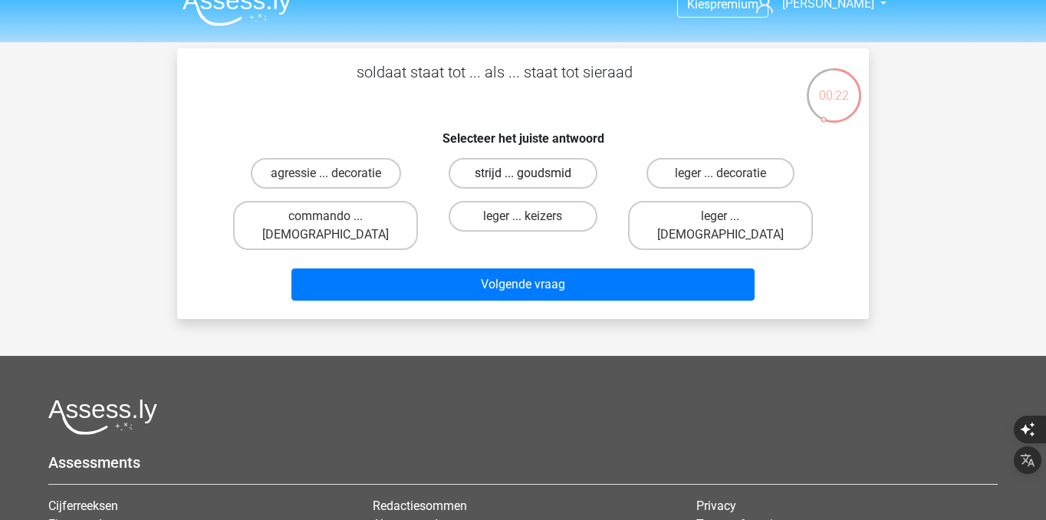
click at [573, 173] on label "strijd ... goudsmid" at bounding box center [523, 173] width 148 height 31
click at [533, 173] on input "strijd ... goudsmid" at bounding box center [528, 178] width 10 height 10
radio input "true"
click at [742, 181] on label "leger ... decoratie" at bounding box center [721, 173] width 148 height 31
click at [730, 181] on input "leger ... decoratie" at bounding box center [725, 178] width 10 height 10
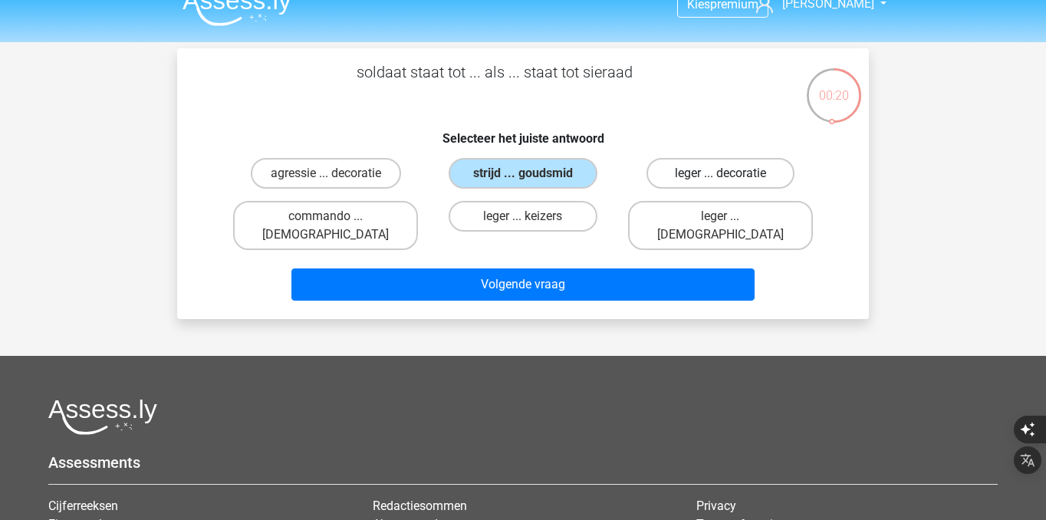
radio input "true"
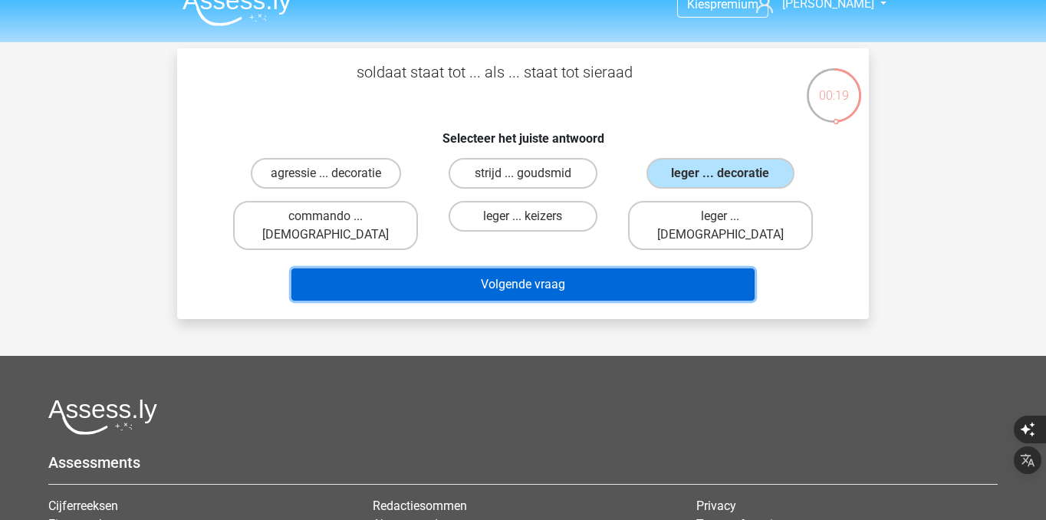
click at [726, 268] on button "Volgende vraag" at bounding box center [523, 284] width 464 height 32
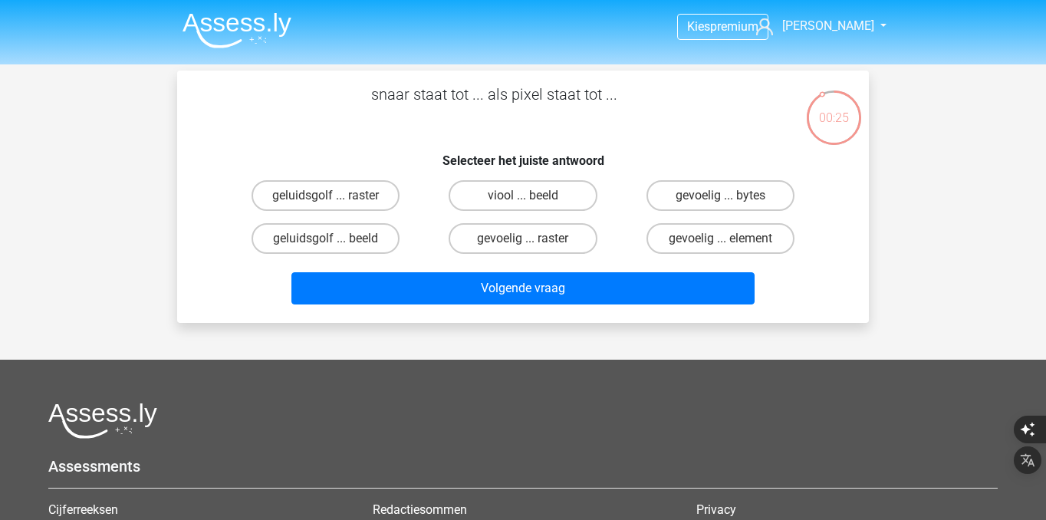
scroll to position [5, 0]
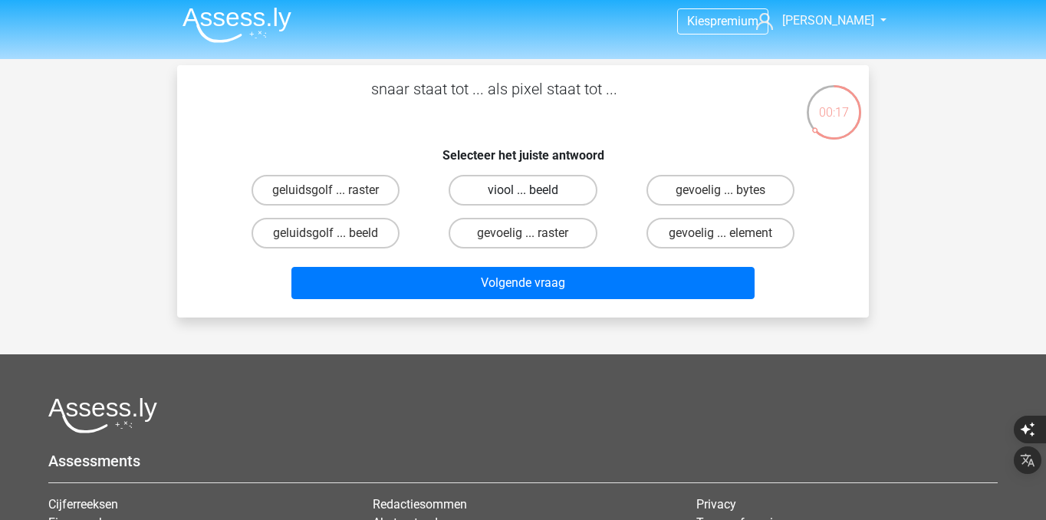
click at [531, 185] on label "viool ... beeld" at bounding box center [523, 190] width 148 height 31
click at [531, 190] on input "viool ... beeld" at bounding box center [528, 195] width 10 height 10
radio input "true"
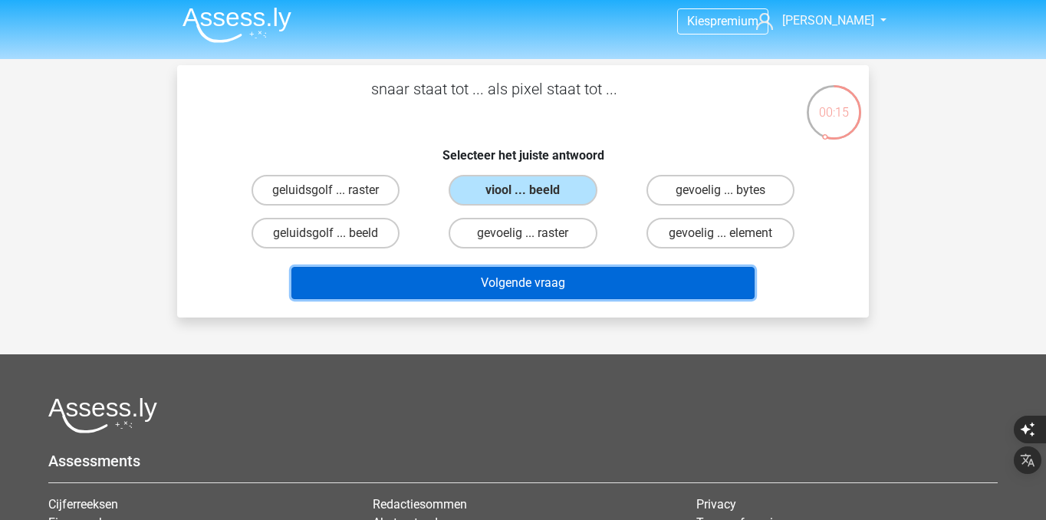
click at [572, 276] on button "Volgende vraag" at bounding box center [523, 283] width 464 height 32
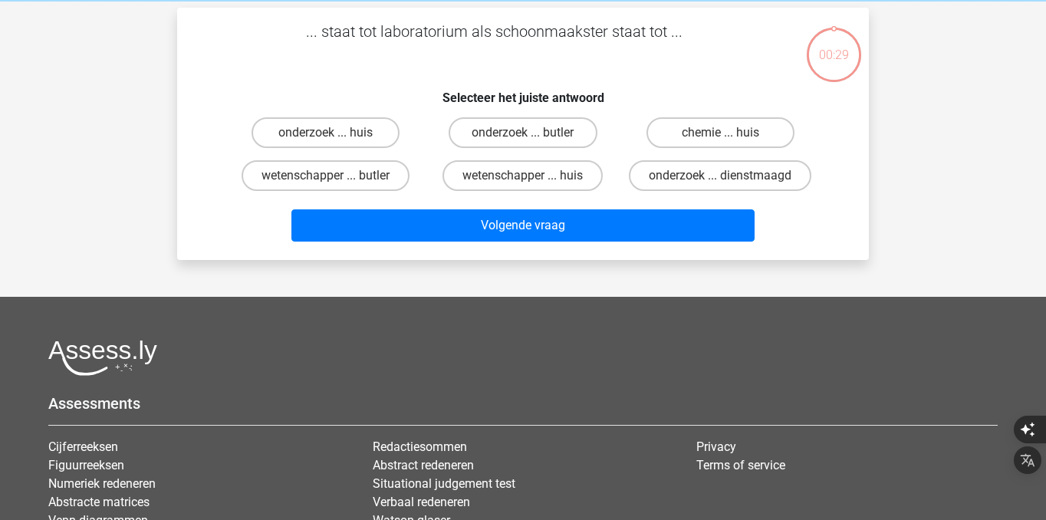
scroll to position [71, 0]
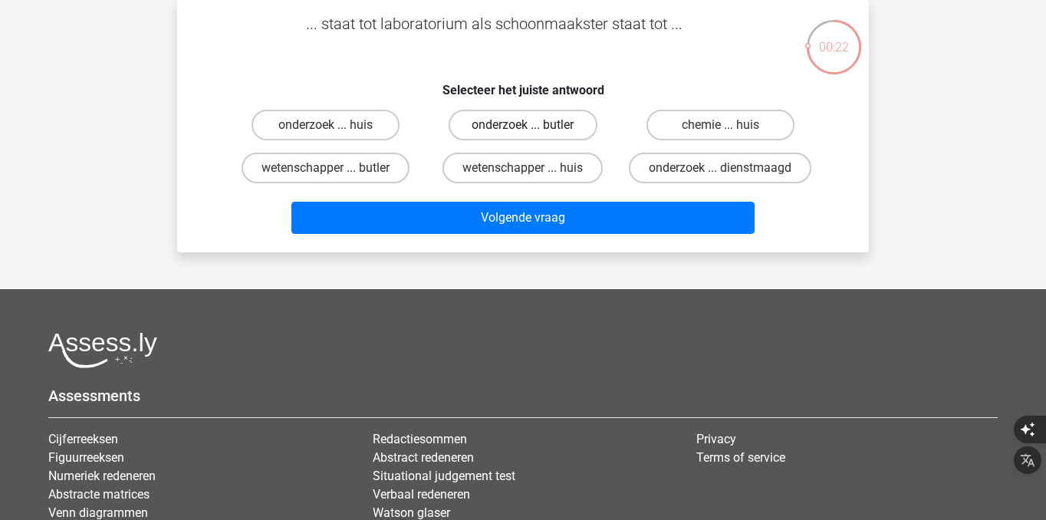
click at [495, 118] on label "onderzoek ... butler" at bounding box center [523, 125] width 148 height 31
click at [523, 125] on input "onderzoek ... butler" at bounding box center [528, 130] width 10 height 10
radio input "true"
click at [374, 163] on label "wetenschapper ... butler" at bounding box center [326, 168] width 168 height 31
click at [336, 168] on input "wetenschapper ... butler" at bounding box center [331, 173] width 10 height 10
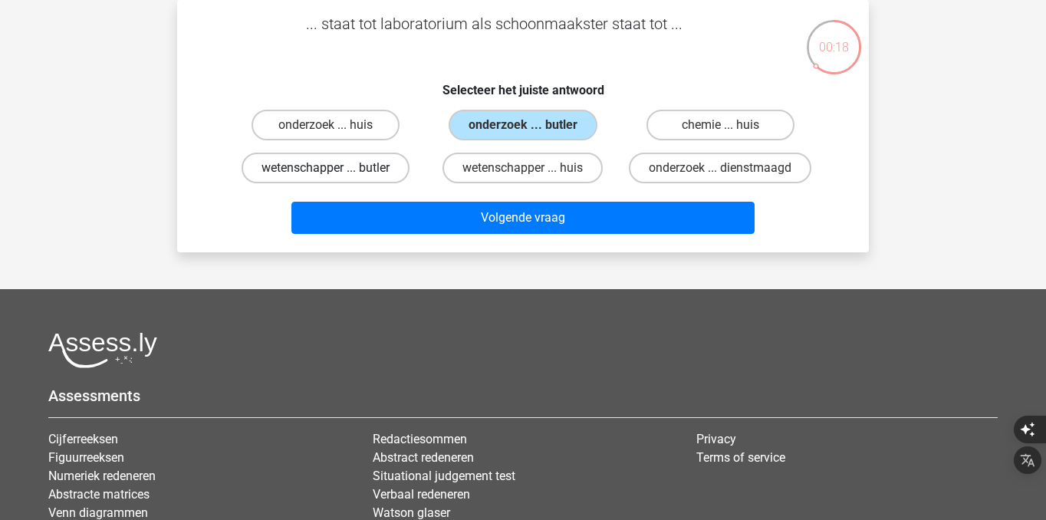
radio input "true"
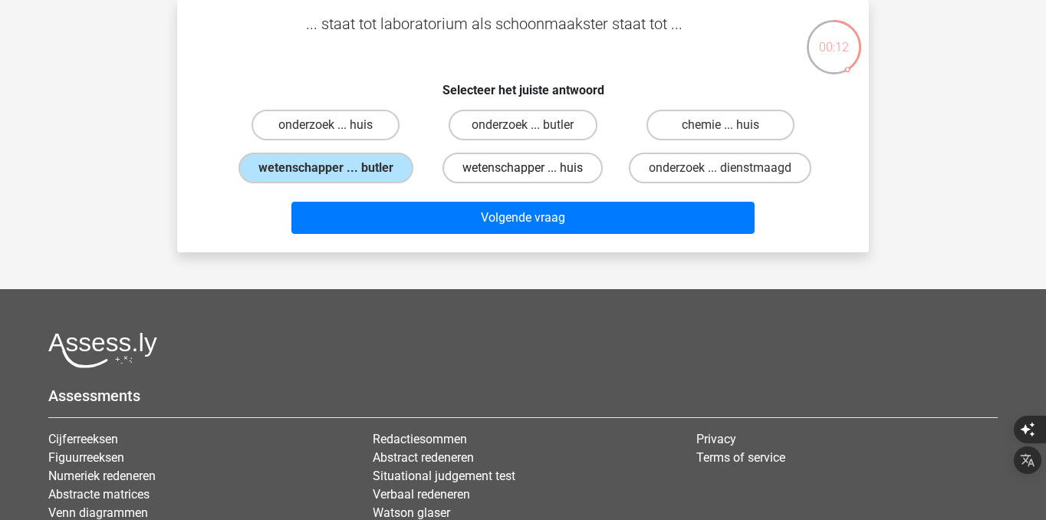
click at [553, 162] on label "wetenschapper ... huis" at bounding box center [523, 168] width 160 height 31
click at [533, 168] on input "wetenschapper ... huis" at bounding box center [528, 173] width 10 height 10
radio input "true"
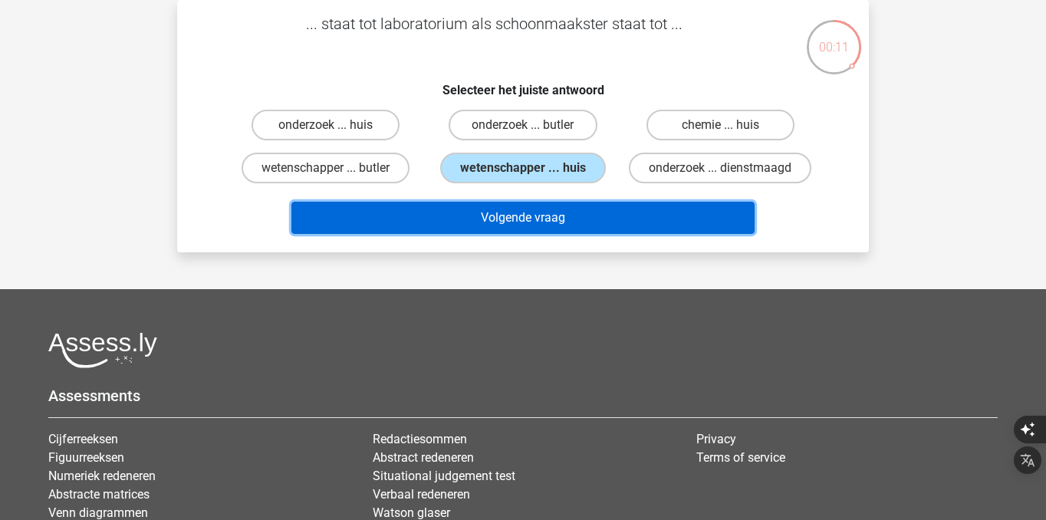
click at [560, 213] on button "Volgende vraag" at bounding box center [523, 218] width 464 height 32
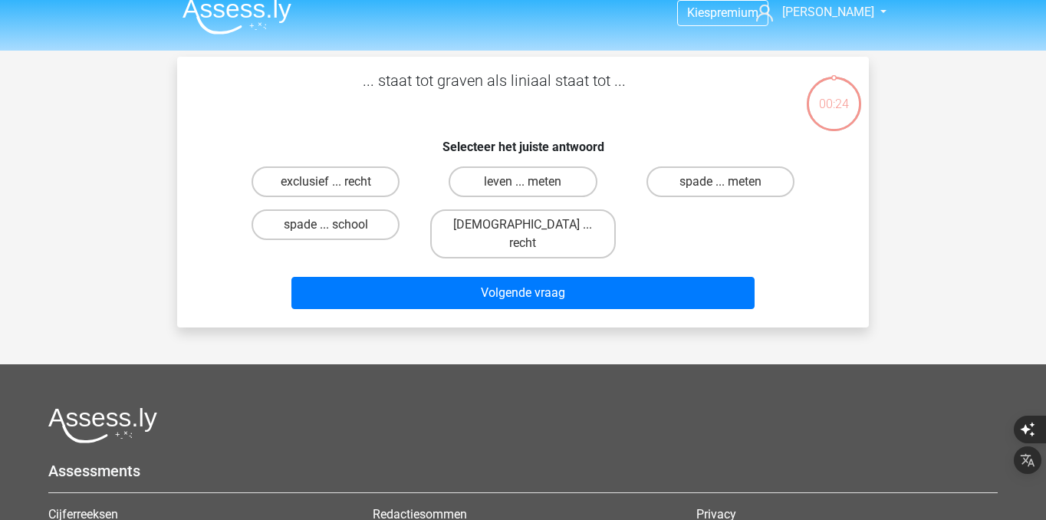
scroll to position [2, 0]
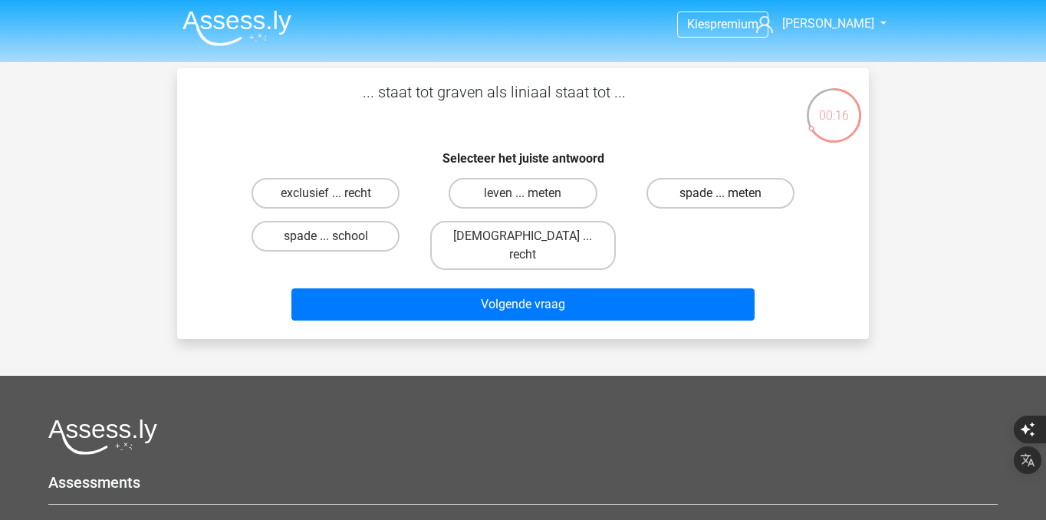
click at [696, 193] on label "spade ... meten" at bounding box center [721, 193] width 148 height 31
click at [720, 193] on input "spade ... meten" at bounding box center [725, 198] width 10 height 10
radio input "true"
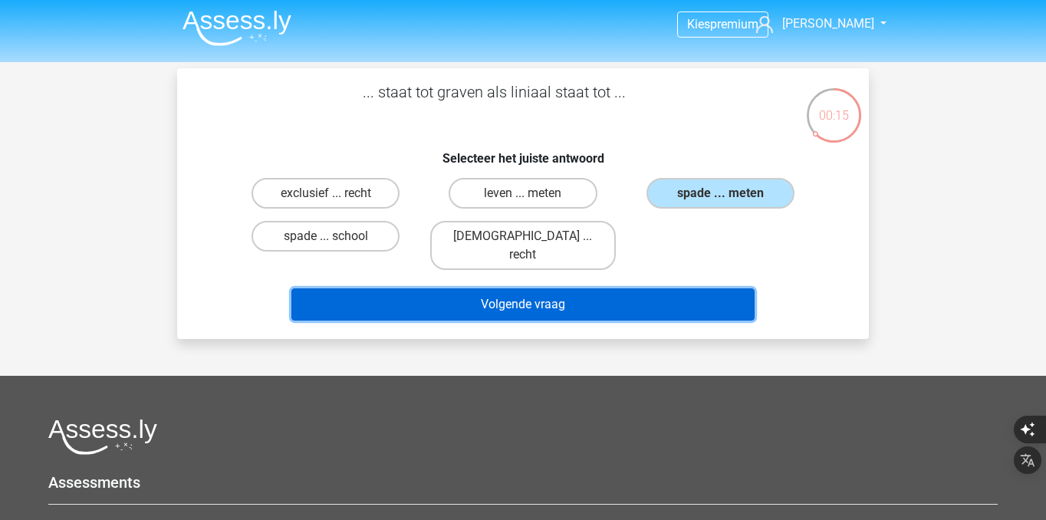
click at [677, 288] on button "Volgende vraag" at bounding box center [523, 304] width 464 height 32
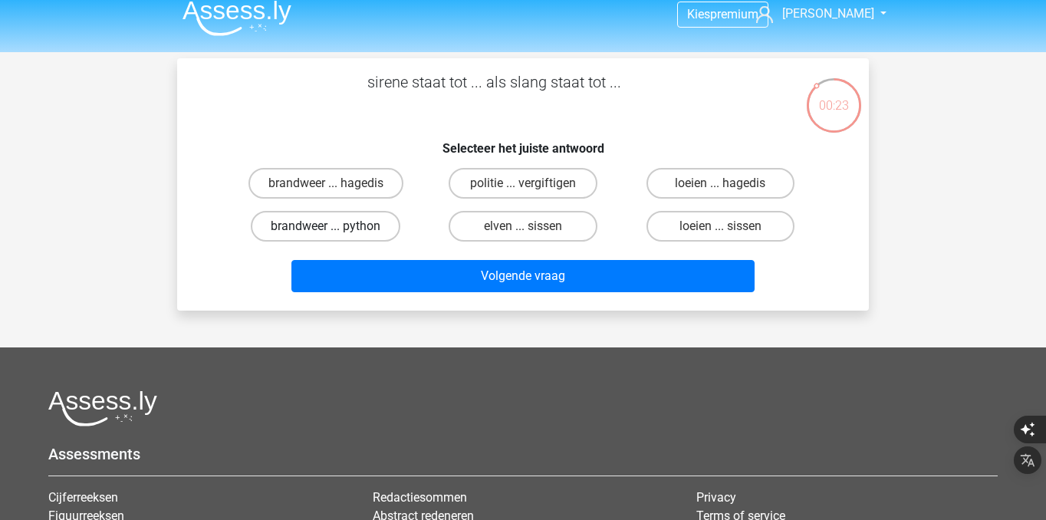
scroll to position [12, 0]
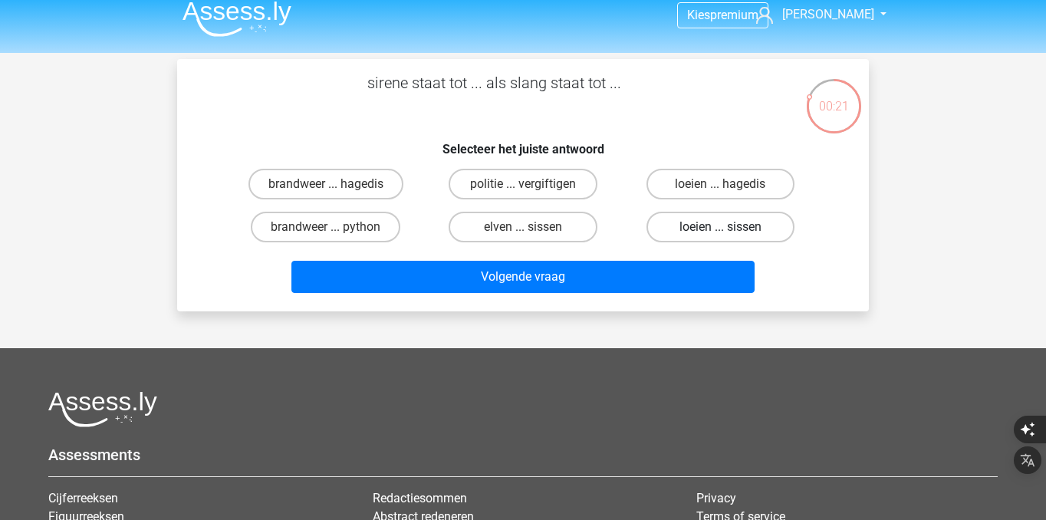
click at [723, 224] on label "loeien ... sissen" at bounding box center [721, 227] width 148 height 31
click at [723, 227] on input "loeien ... sissen" at bounding box center [725, 232] width 10 height 10
radio input "true"
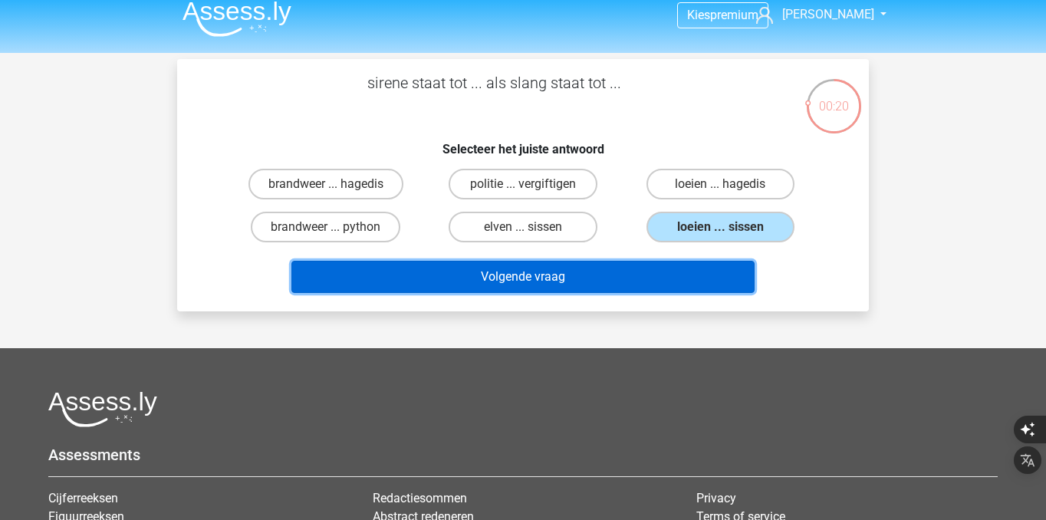
click at [713, 275] on button "Volgende vraag" at bounding box center [523, 277] width 464 height 32
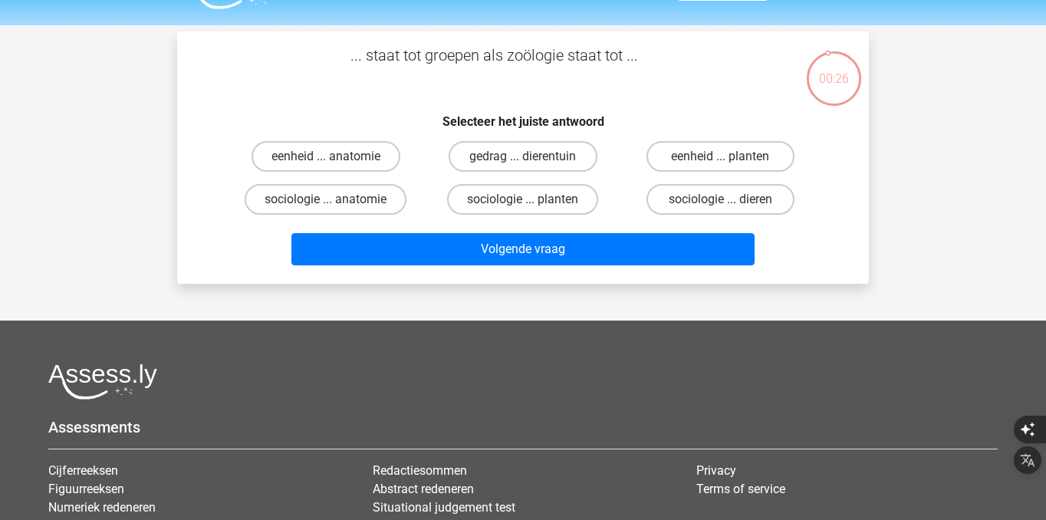
scroll to position [7, 0]
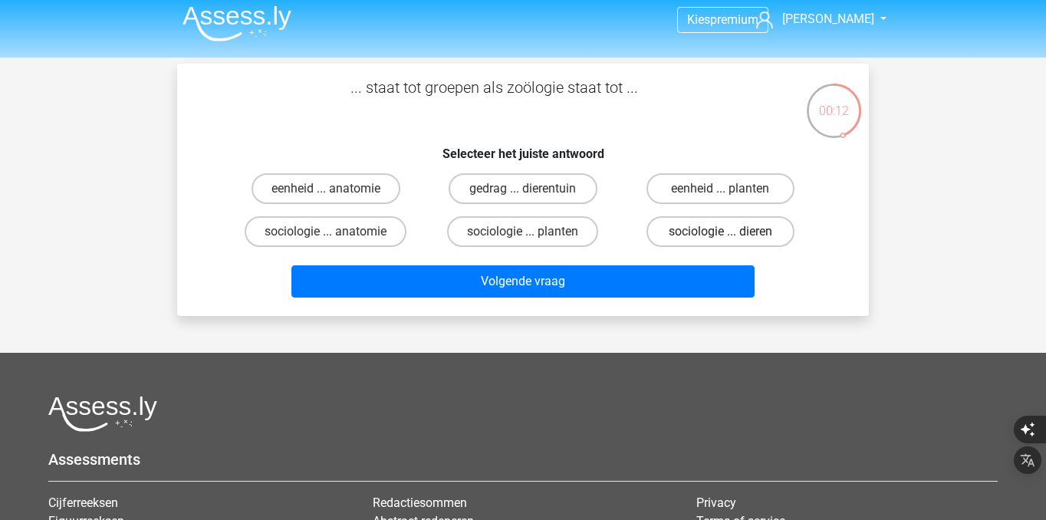
click at [738, 235] on label "sociologie ... dieren" at bounding box center [721, 231] width 148 height 31
click at [730, 235] on input "sociologie ... dieren" at bounding box center [725, 237] width 10 height 10
radio input "true"
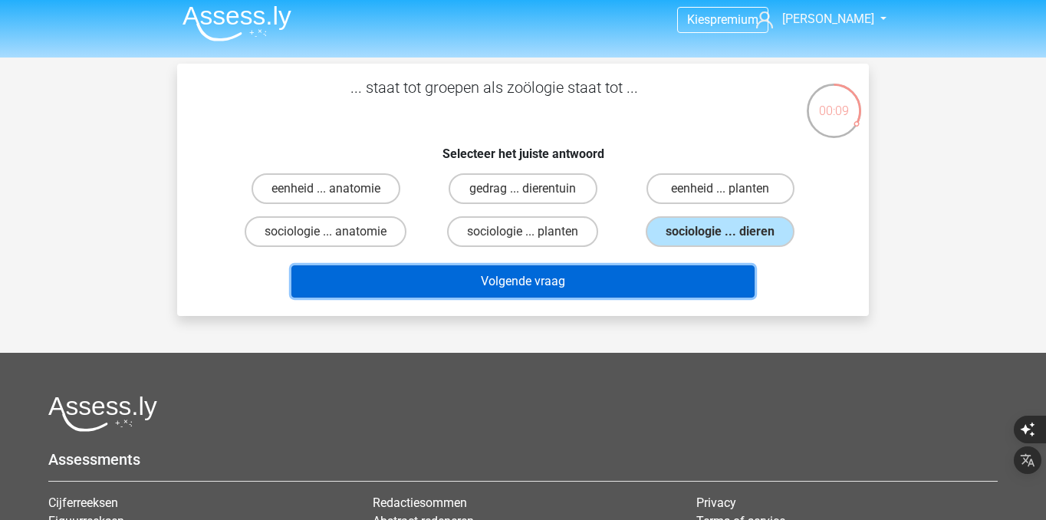
click at [725, 286] on button "Volgende vraag" at bounding box center [523, 281] width 464 height 32
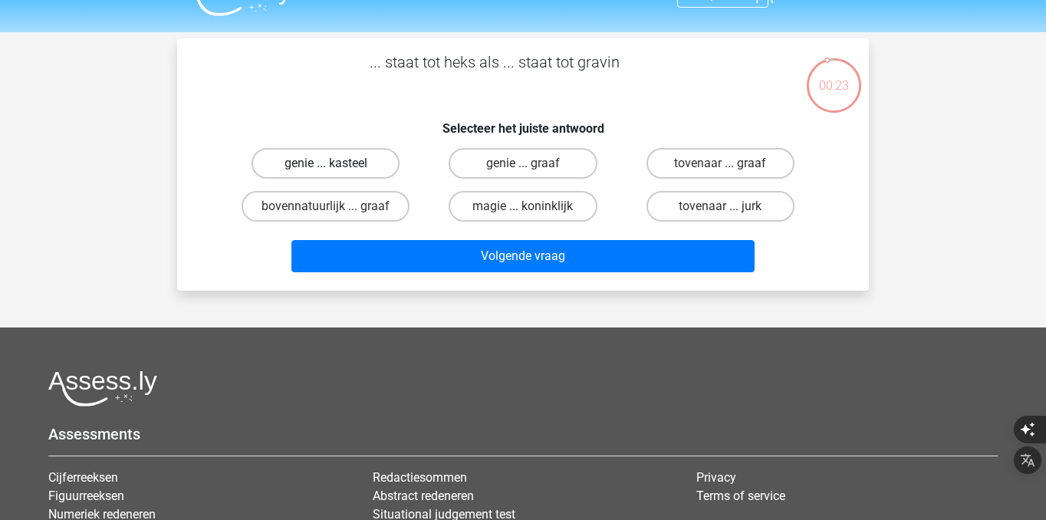
scroll to position [31, 0]
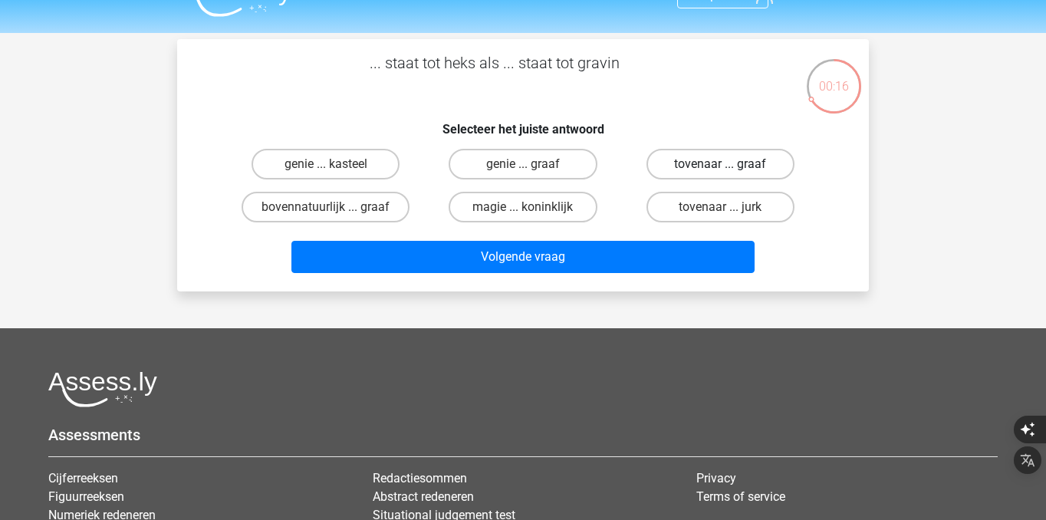
click at [726, 179] on label "tovenaar ... graaf" at bounding box center [721, 164] width 148 height 31
click at [726, 174] on input "tovenaar ... graaf" at bounding box center [725, 169] width 10 height 10
radio input "true"
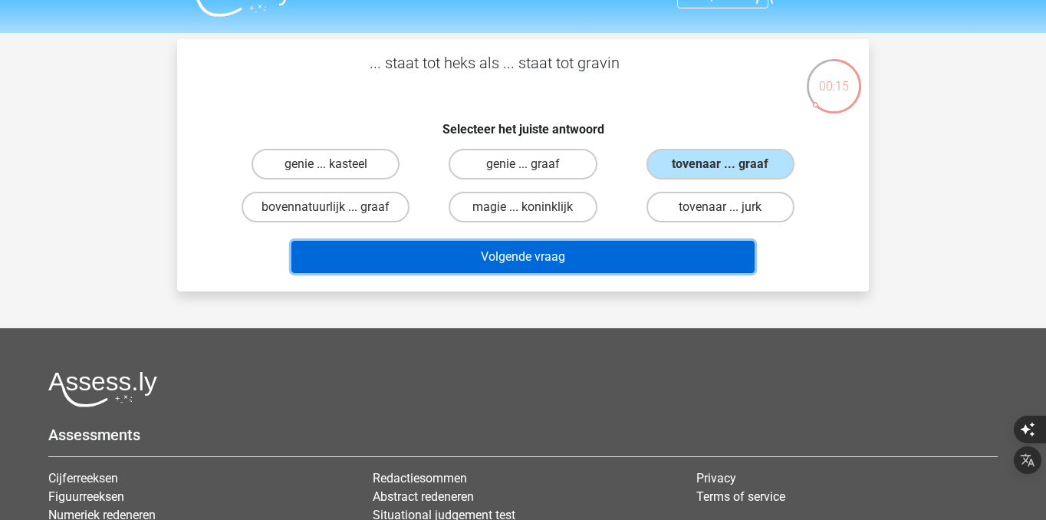
click at [720, 259] on button "Volgende vraag" at bounding box center [523, 257] width 464 height 32
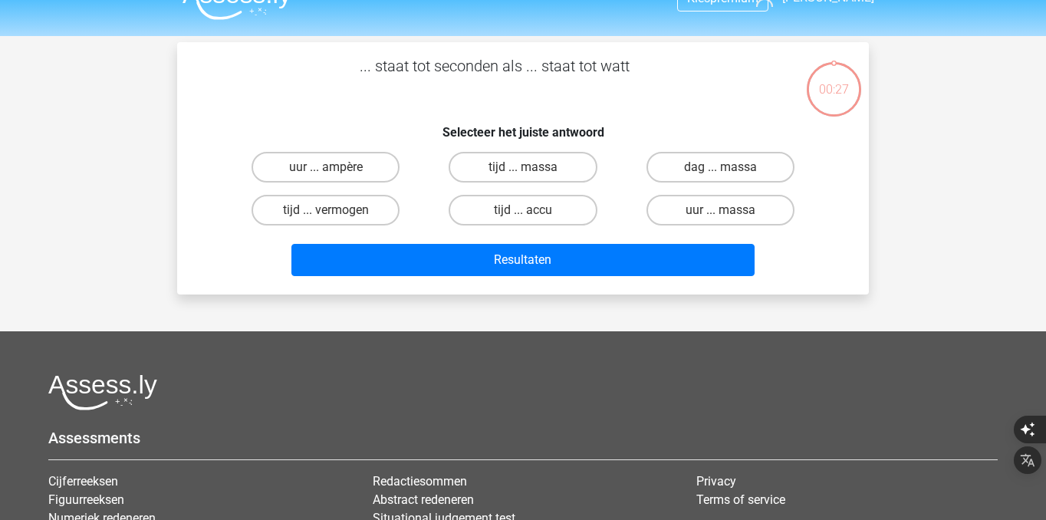
scroll to position [21, 0]
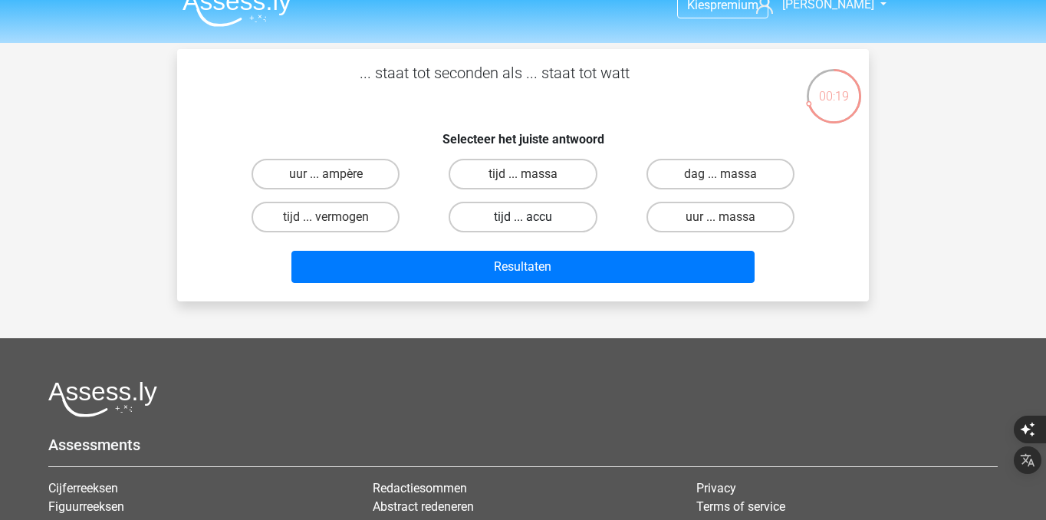
click at [580, 219] on label "tijd ... accu" at bounding box center [523, 217] width 148 height 31
click at [533, 219] on input "tijd ... accu" at bounding box center [528, 222] width 10 height 10
radio input "true"
click at [369, 222] on label "tijd ... vermogen" at bounding box center [326, 217] width 148 height 31
click at [336, 222] on input "tijd ... vermogen" at bounding box center [331, 222] width 10 height 10
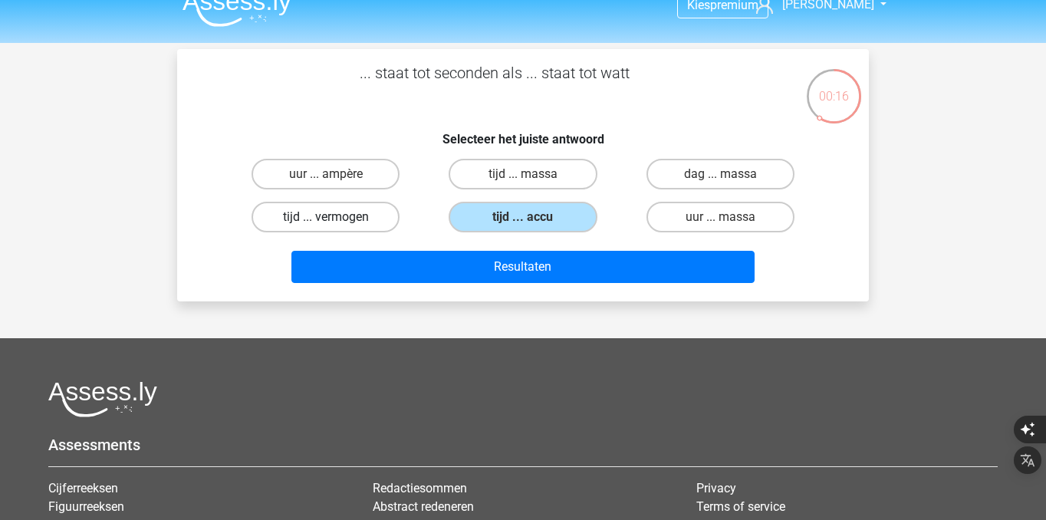
radio input "true"
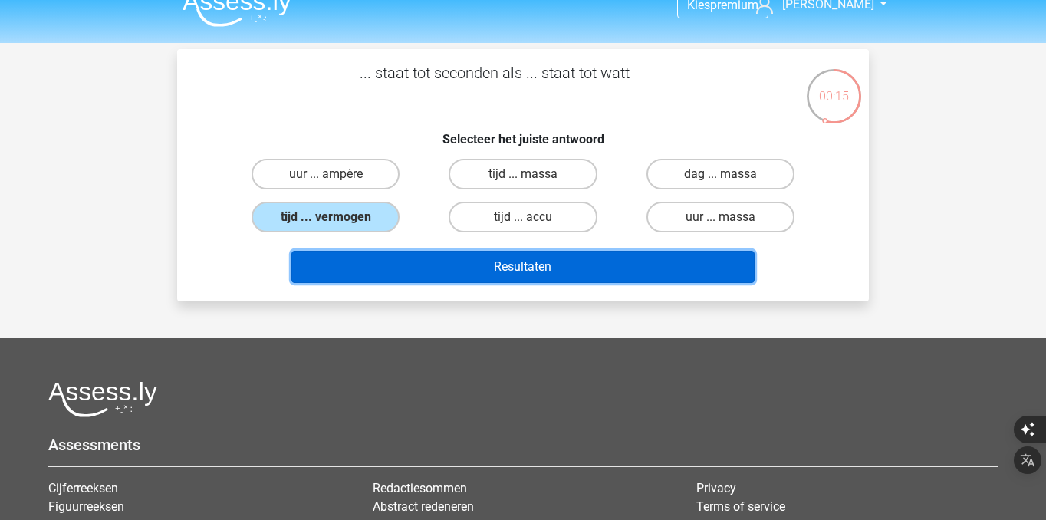
click at [395, 263] on button "Resultaten" at bounding box center [523, 267] width 464 height 32
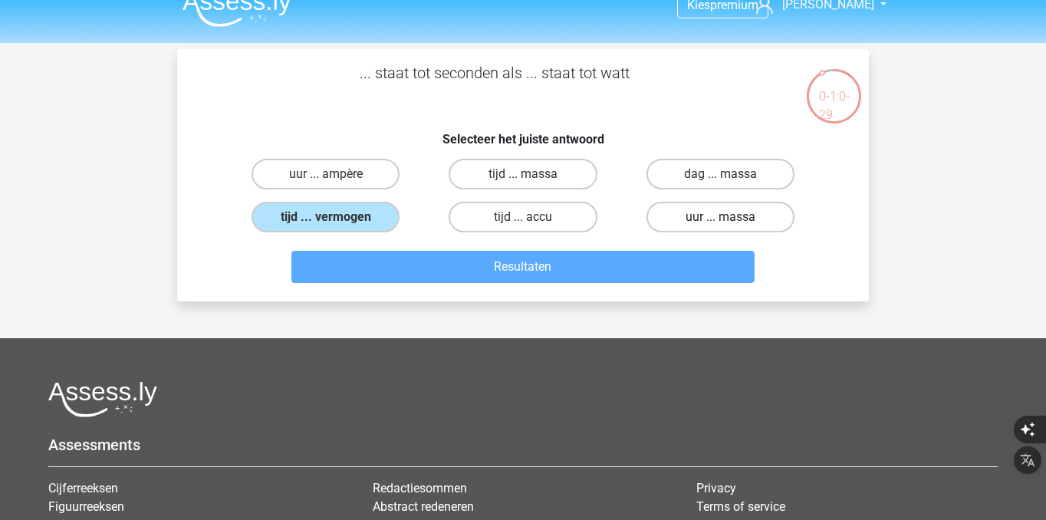
scroll to position [0, 0]
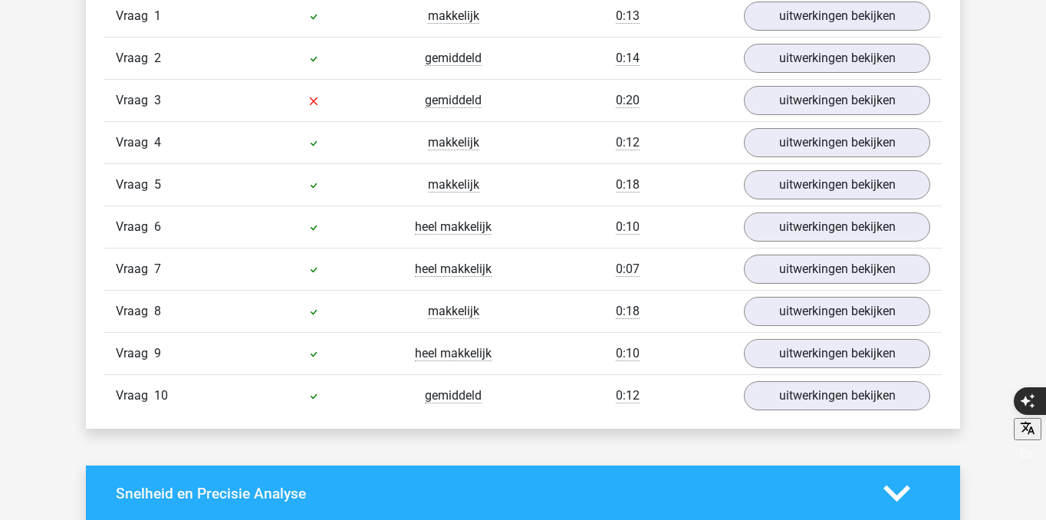
scroll to position [1315, 0]
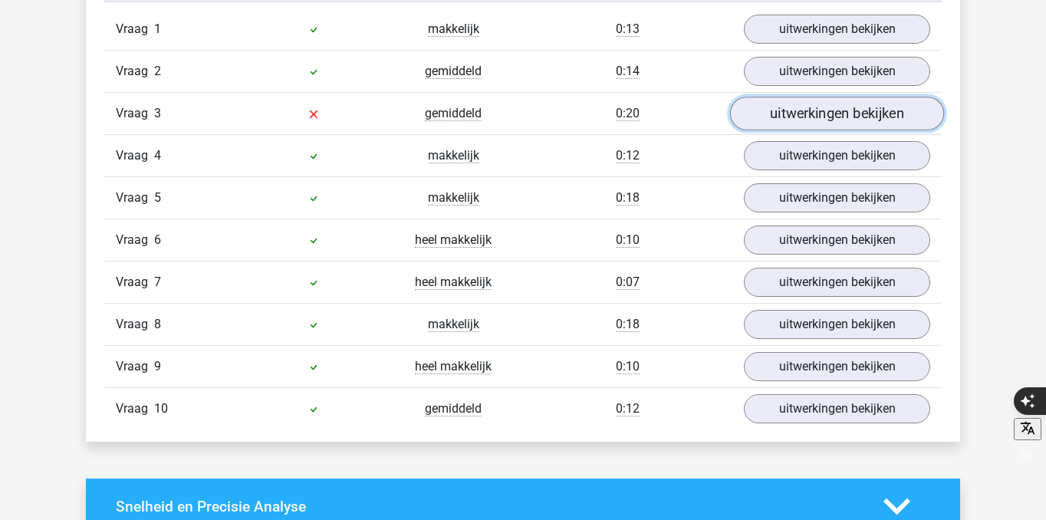
click at [846, 122] on link "uitwerkingen bekijken" at bounding box center [837, 114] width 214 height 34
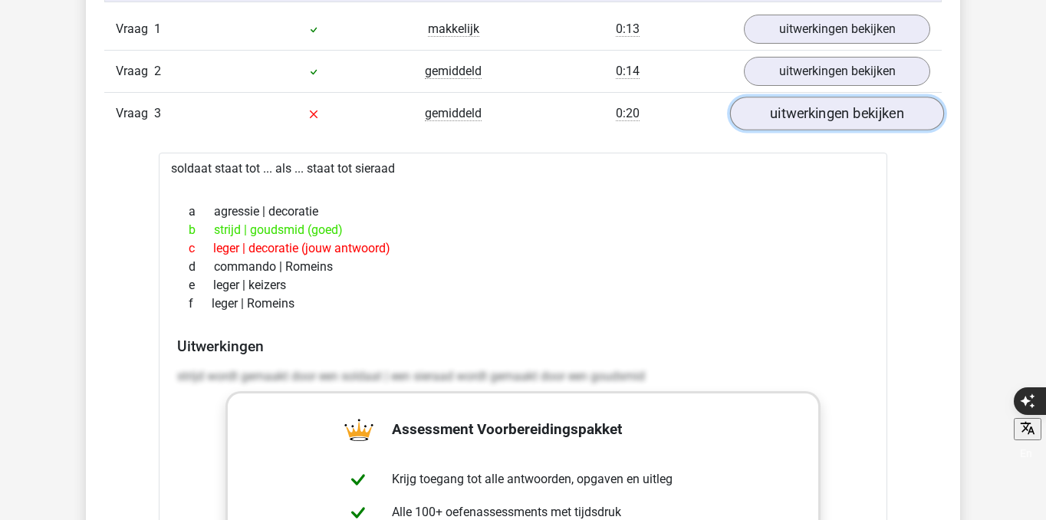
click at [846, 122] on link "uitwerkingen bekijken" at bounding box center [837, 114] width 214 height 34
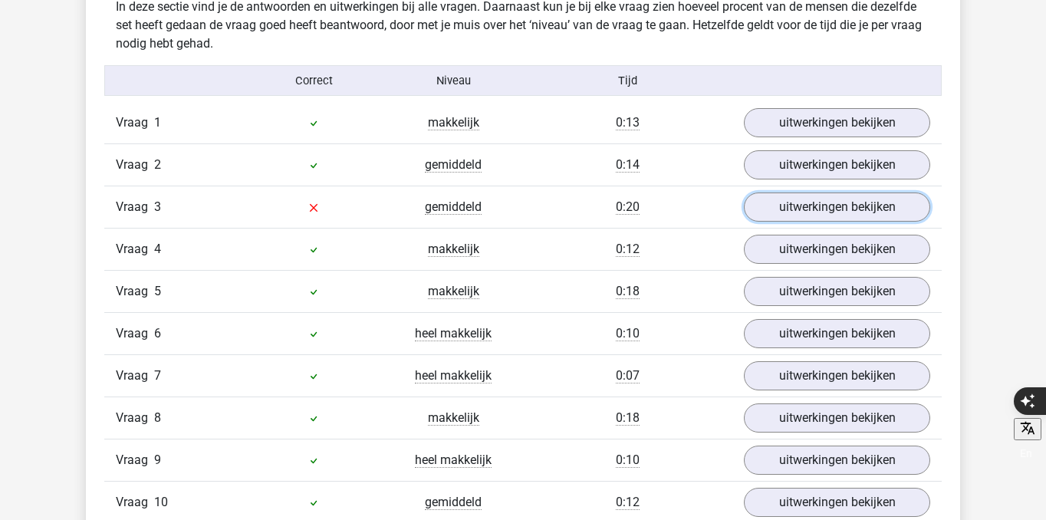
scroll to position [1217, 0]
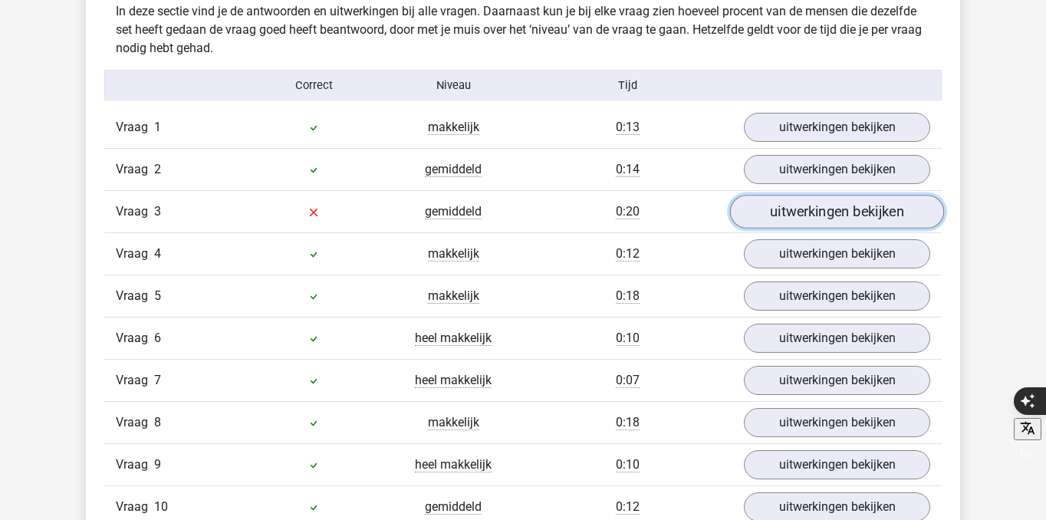
click at [767, 209] on link "uitwerkingen bekijken" at bounding box center [837, 212] width 214 height 34
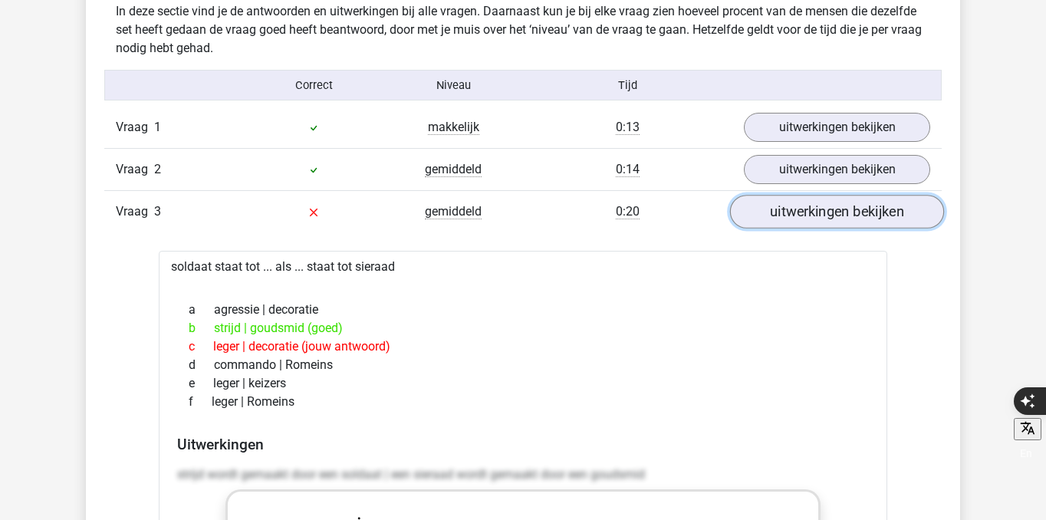
click at [767, 209] on link "uitwerkingen bekijken" at bounding box center [837, 212] width 214 height 34
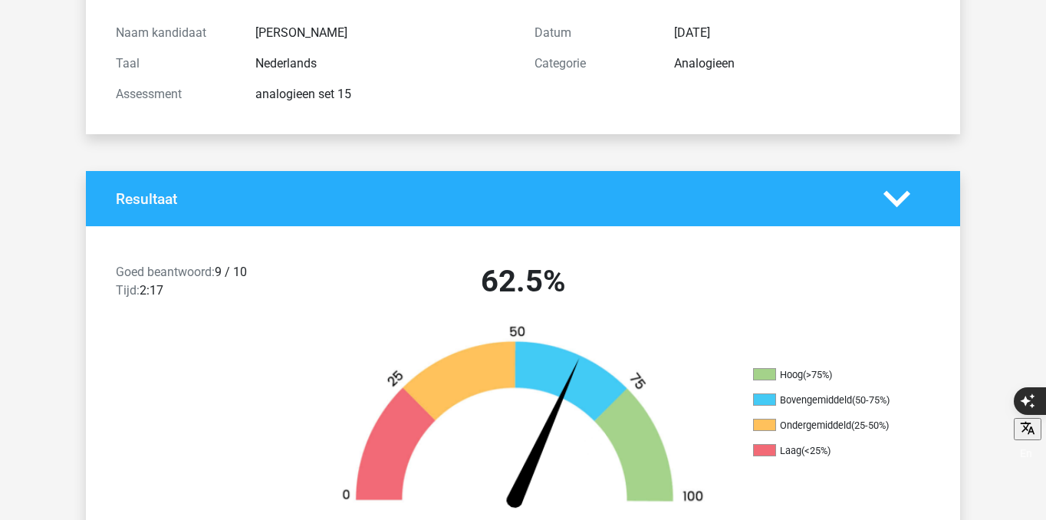
scroll to position [0, 0]
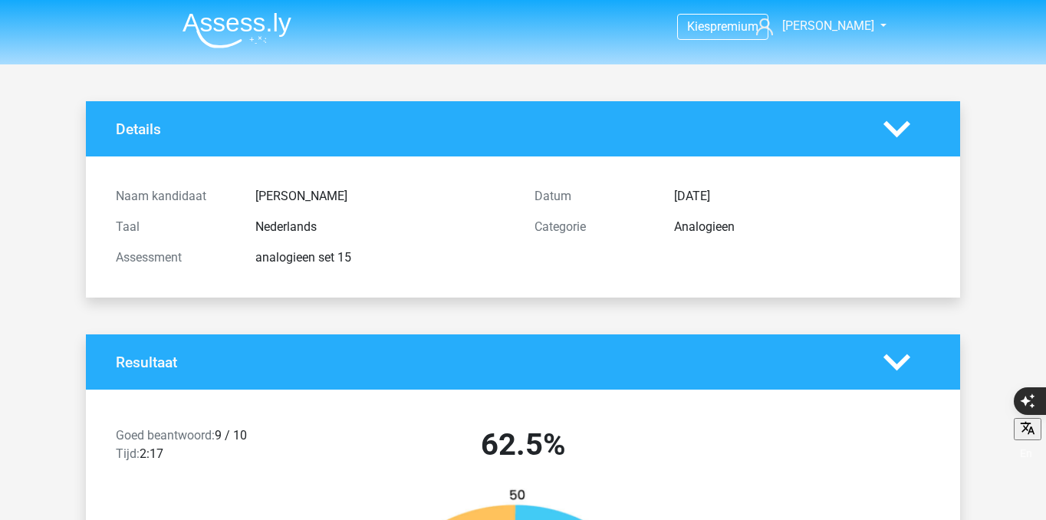
click at [219, 39] on img at bounding box center [237, 30] width 109 height 36
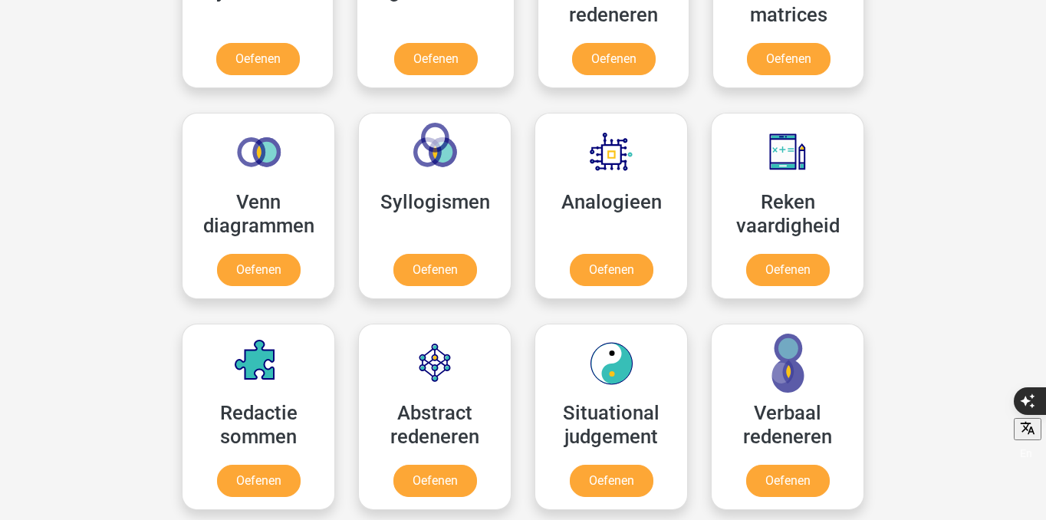
scroll to position [812, 0]
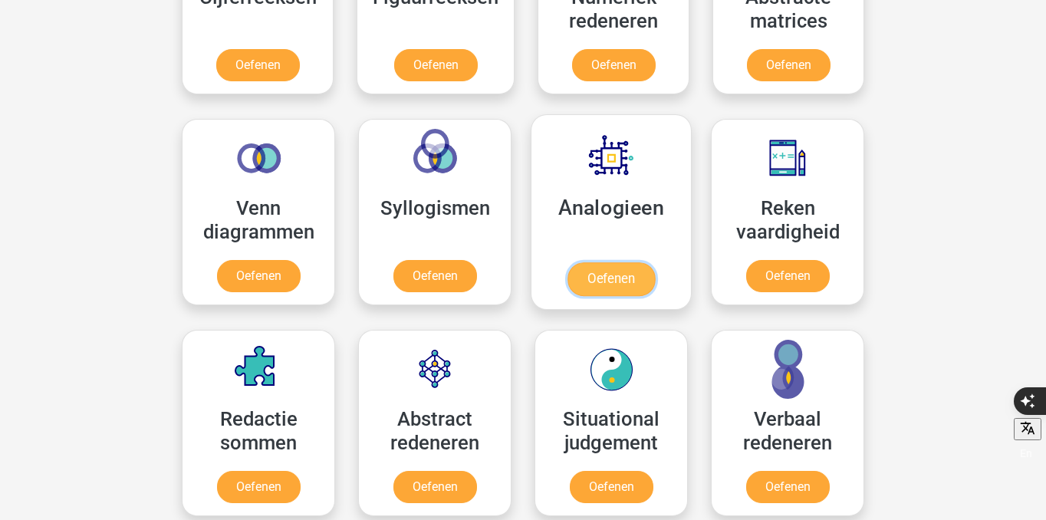
click at [604, 294] on link "Oefenen" at bounding box center [611, 279] width 87 height 34
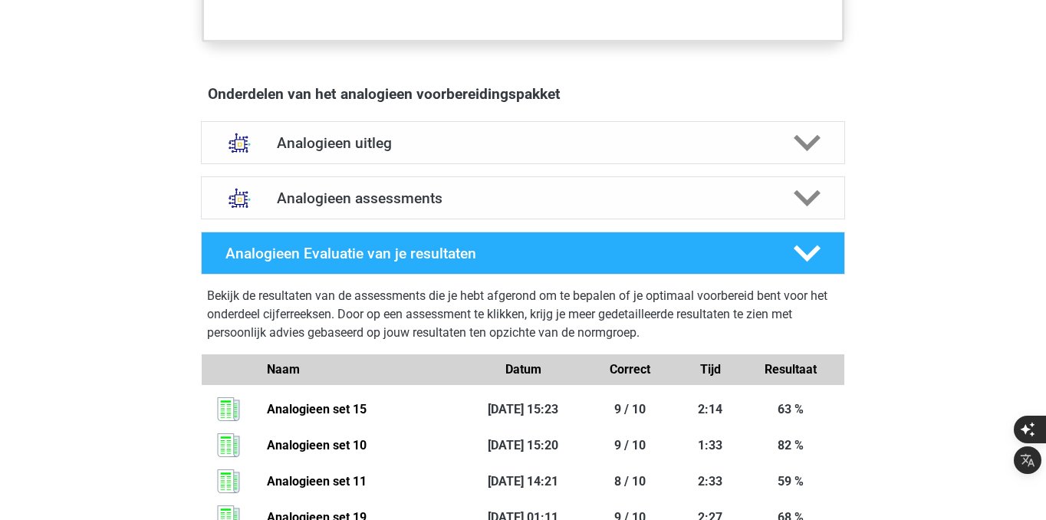
scroll to position [826, 0]
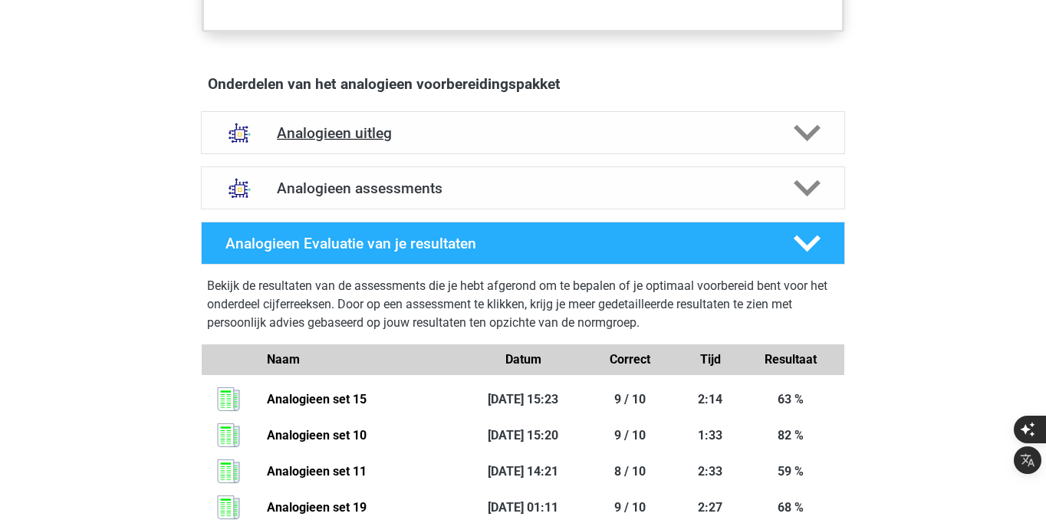
click at [590, 114] on div "Analogieen uitleg" at bounding box center [523, 132] width 644 height 43
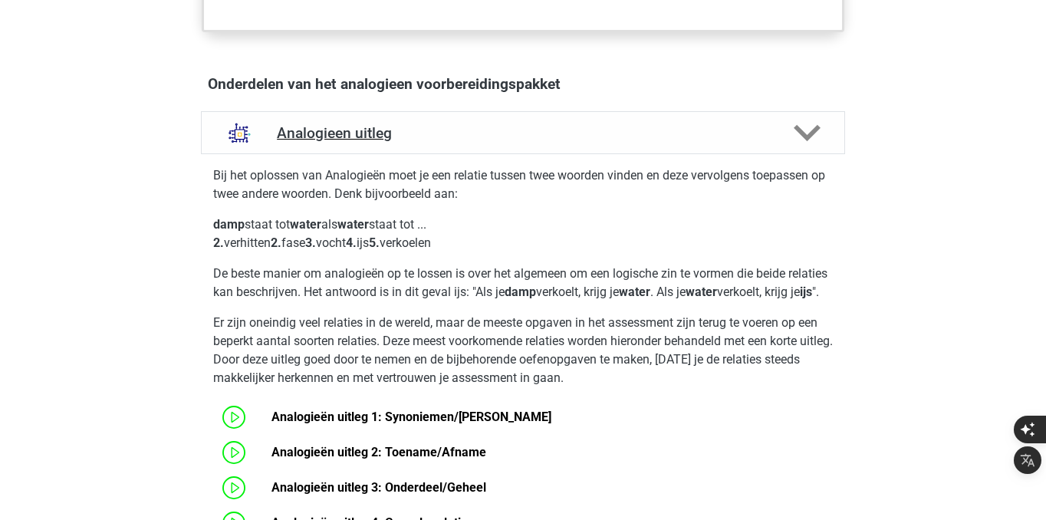
click at [590, 130] on h4 "Analogieen uitleg" at bounding box center [523, 133] width 492 height 18
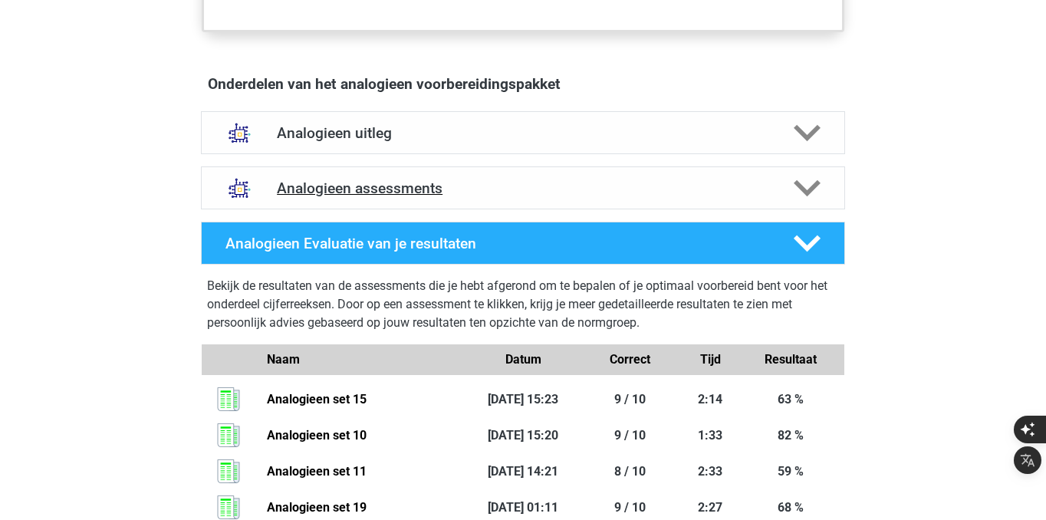
click at [588, 181] on h4 "Analogieen assessments" at bounding box center [523, 188] width 492 height 18
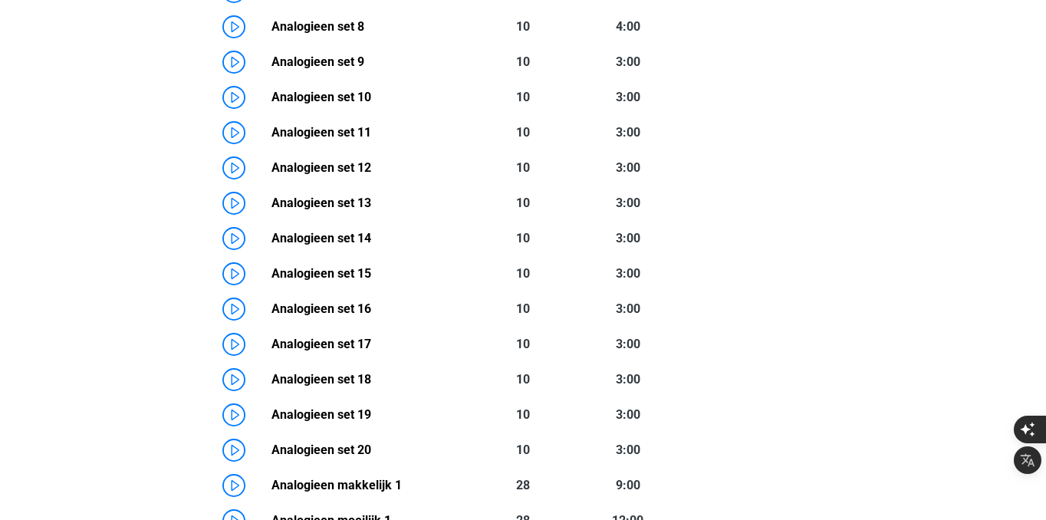
scroll to position [1394, 0]
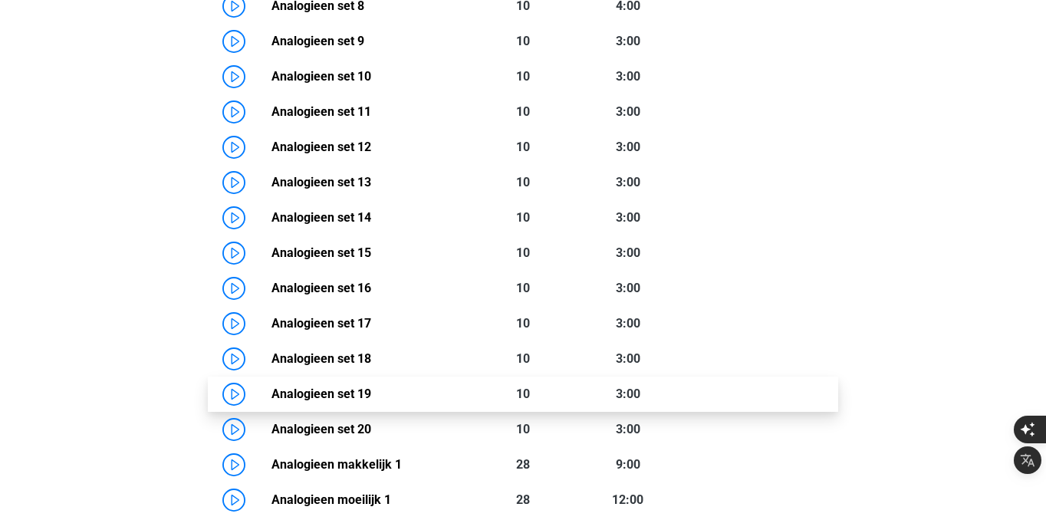
click at [272, 397] on link "Analogieen set 19" at bounding box center [322, 394] width 100 height 15
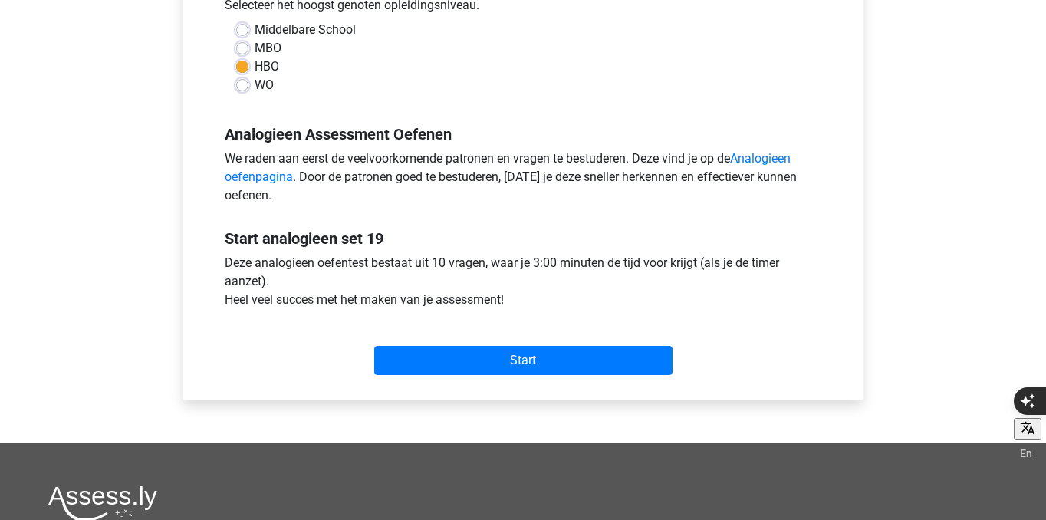
scroll to position [372, 0]
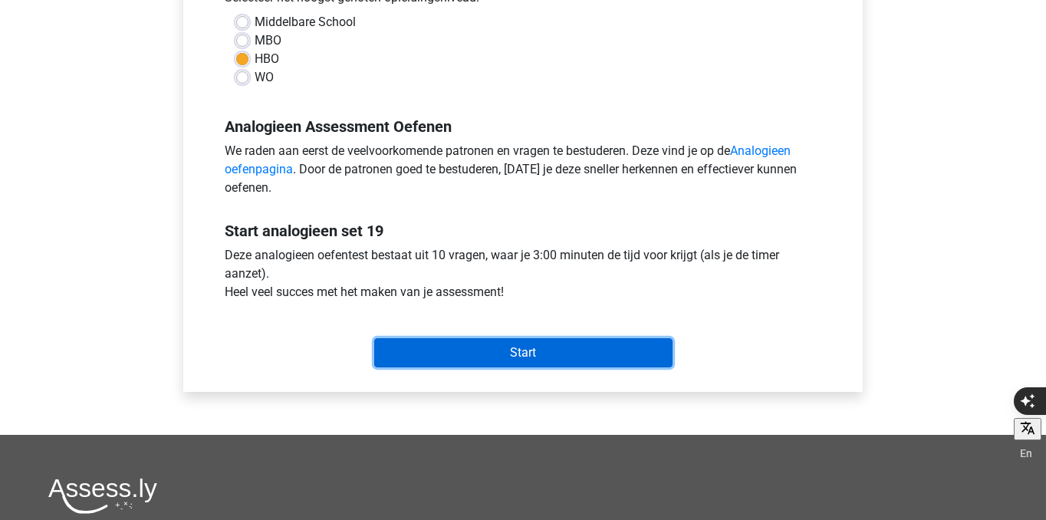
click at [460, 349] on input "Start" at bounding box center [523, 352] width 298 height 29
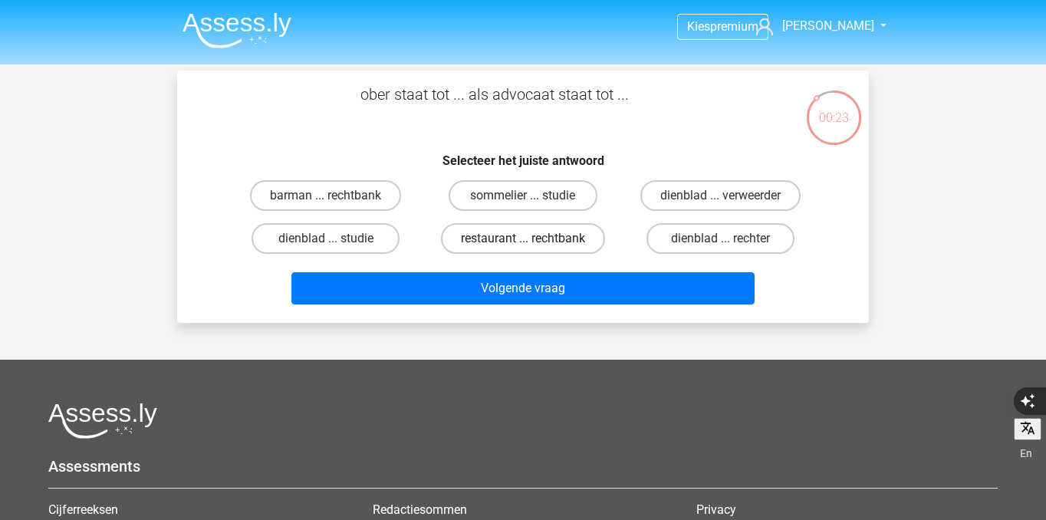
click at [550, 240] on label "restaurant ... rechtbank" at bounding box center [523, 238] width 164 height 31
click at [533, 240] on input "restaurant ... rechtbank" at bounding box center [528, 244] width 10 height 10
radio input "true"
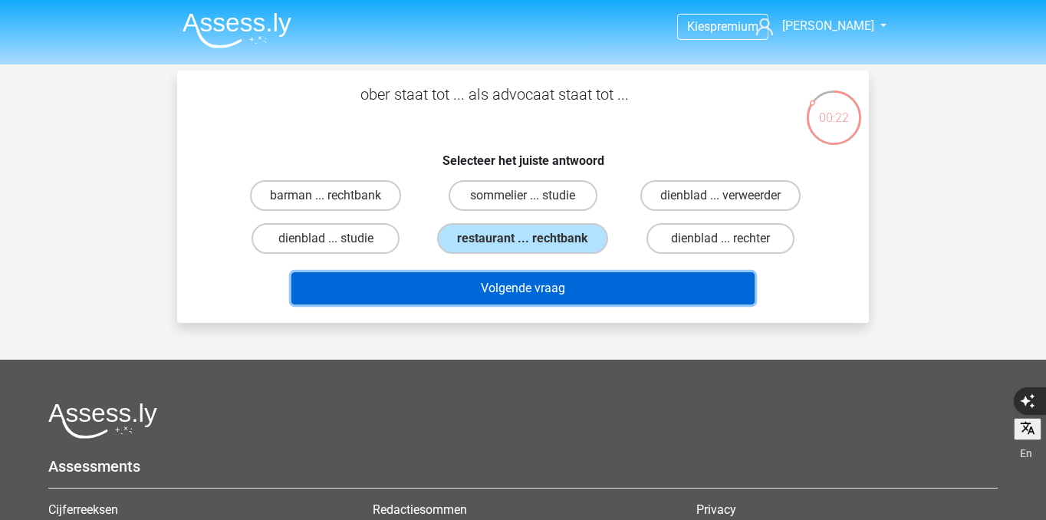
click at [565, 290] on button "Volgende vraag" at bounding box center [523, 288] width 464 height 32
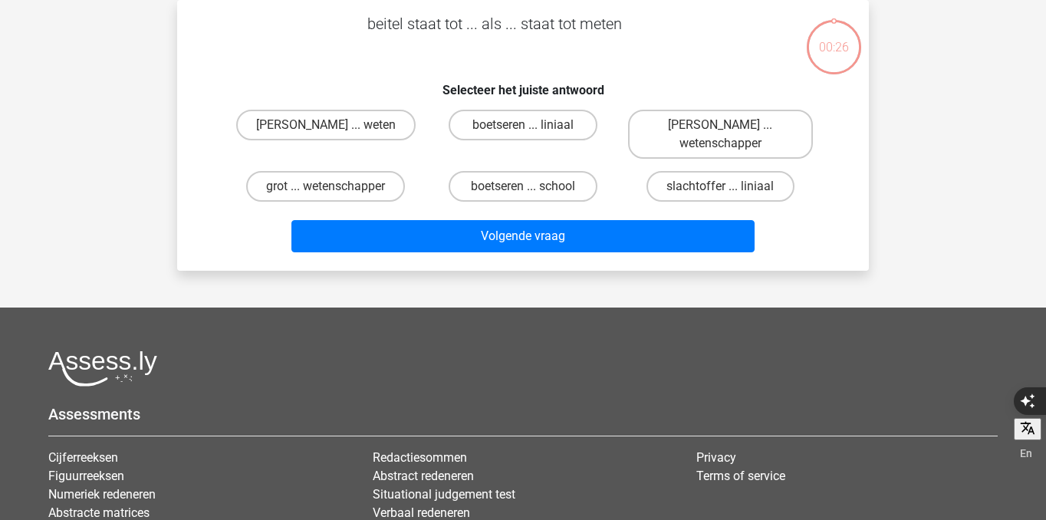
scroll to position [37, 0]
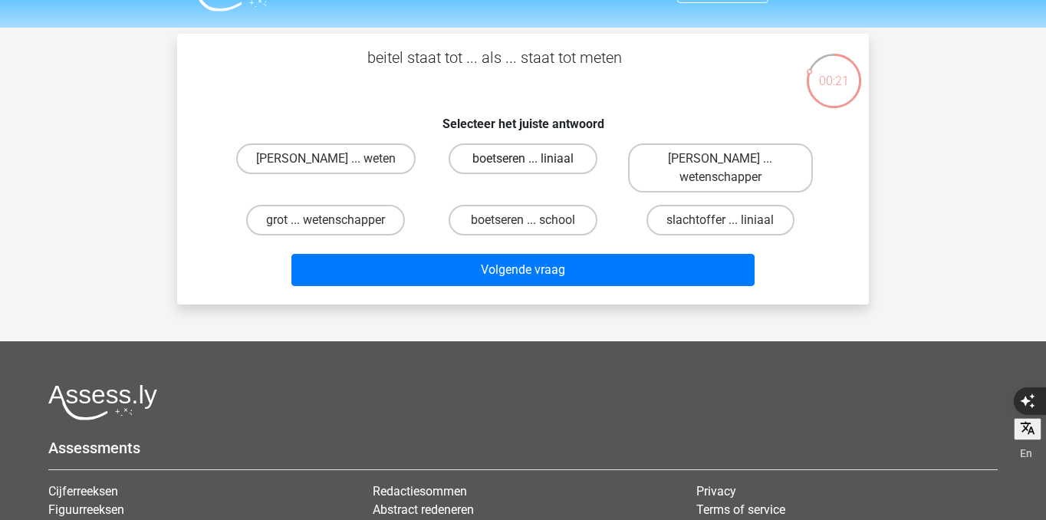
click at [565, 156] on label "boetseren ... liniaal" at bounding box center [523, 158] width 148 height 31
click at [533, 159] on input "boetseren ... liniaal" at bounding box center [528, 164] width 10 height 10
radio input "true"
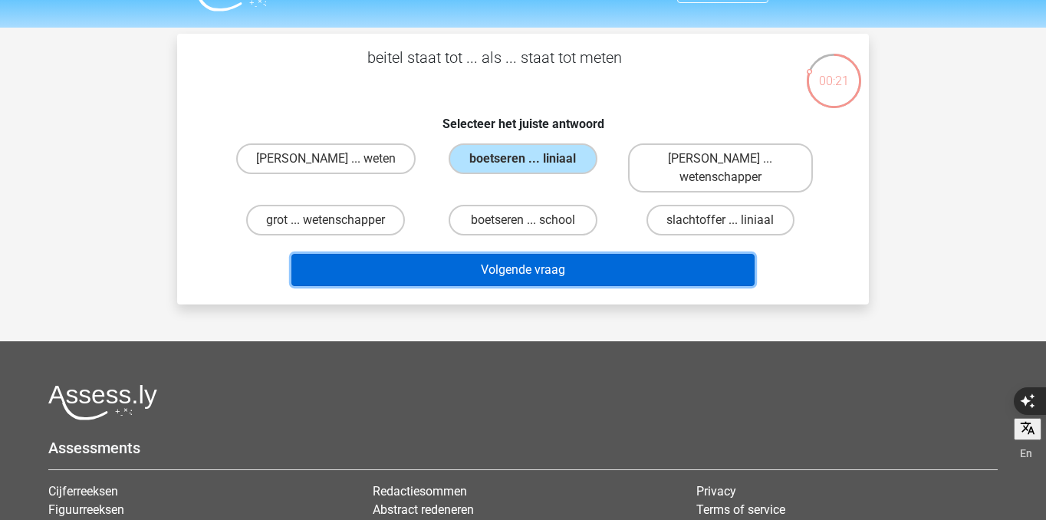
click at [579, 268] on button "Volgende vraag" at bounding box center [523, 270] width 464 height 32
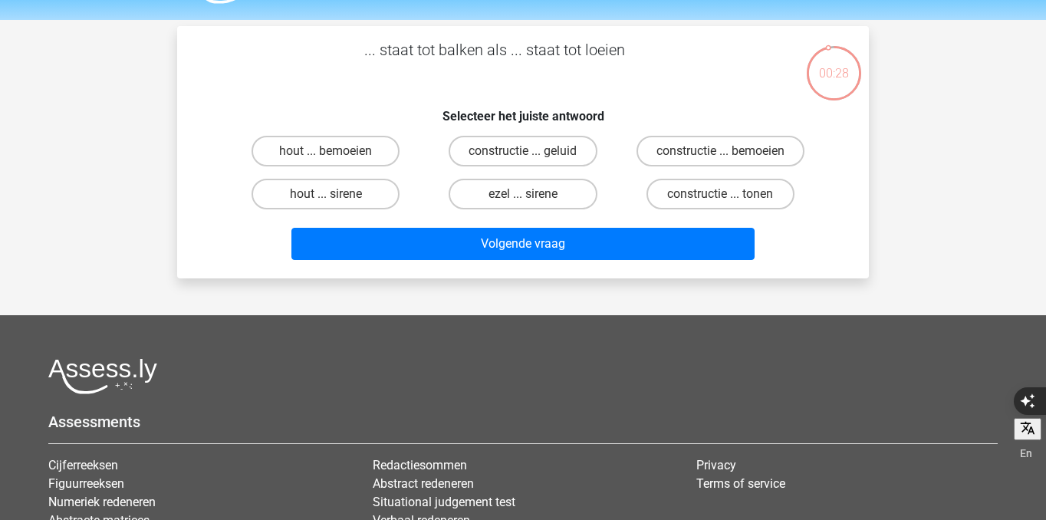
scroll to position [40, 0]
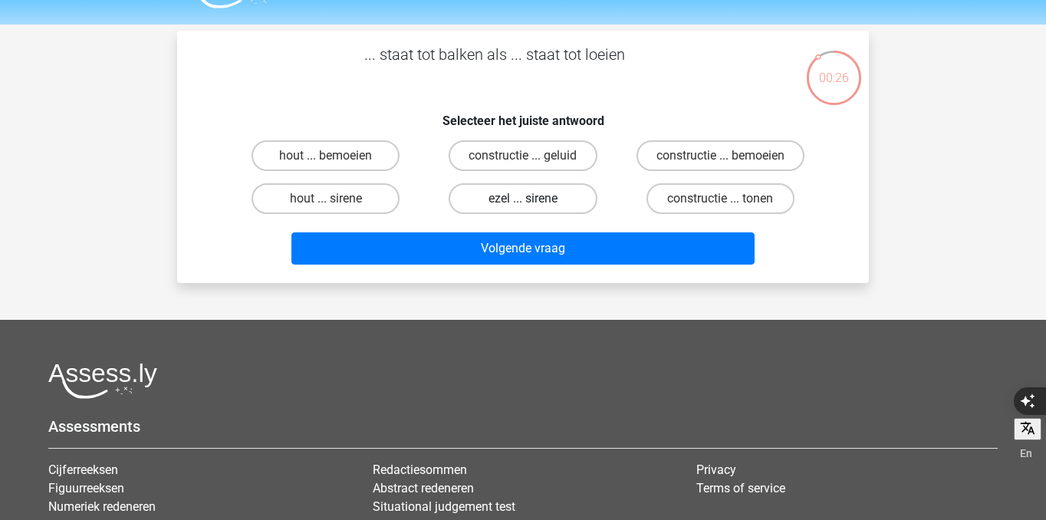
click at [510, 205] on label "ezel ... sirene" at bounding box center [523, 198] width 148 height 31
click at [523, 205] on input "ezel ... sirene" at bounding box center [528, 204] width 10 height 10
radio input "true"
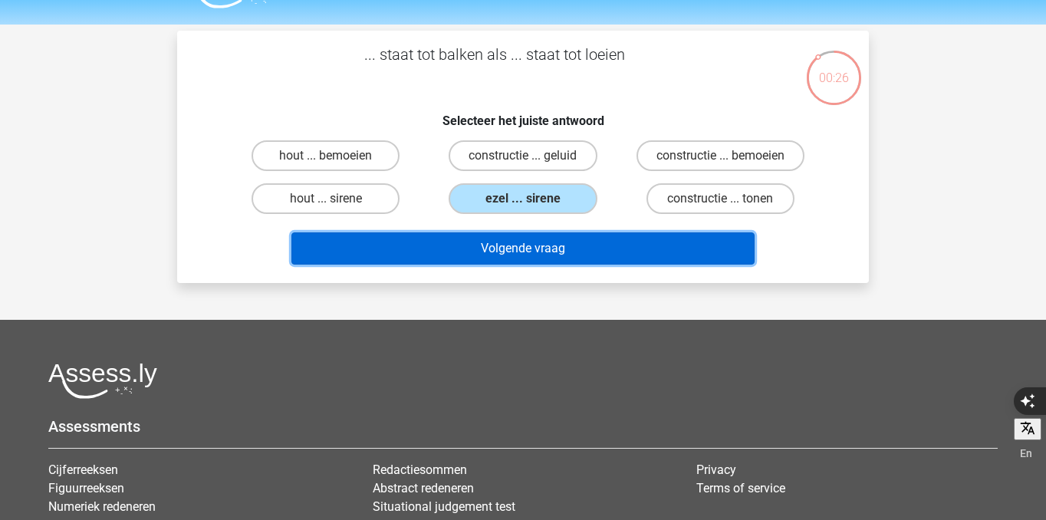
click at [519, 239] on button "Volgende vraag" at bounding box center [523, 248] width 464 height 32
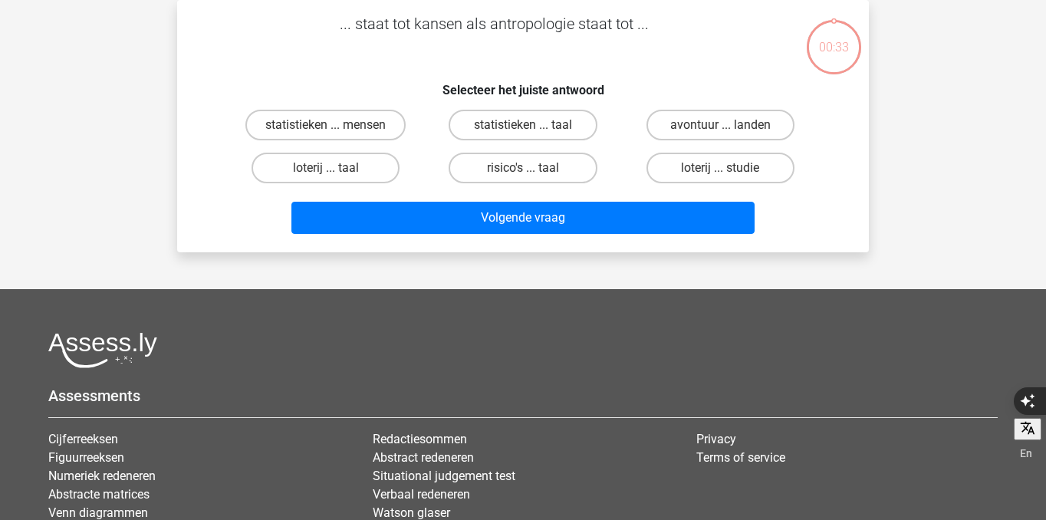
scroll to position [34, 0]
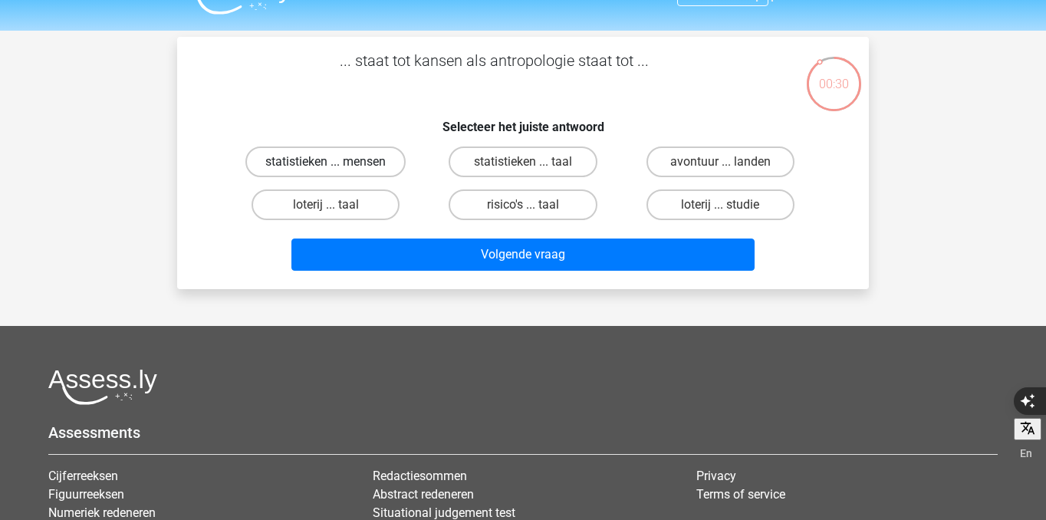
click at [339, 164] on label "statistieken ... mensen" at bounding box center [325, 162] width 160 height 31
click at [336, 164] on input "statistieken ... mensen" at bounding box center [331, 167] width 10 height 10
radio input "true"
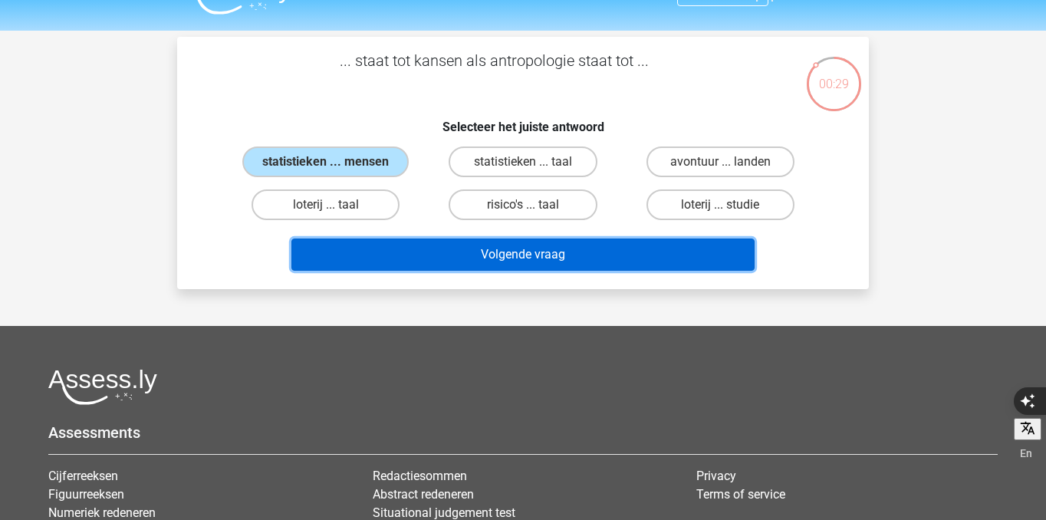
click at [483, 259] on button "Volgende vraag" at bounding box center [523, 255] width 464 height 32
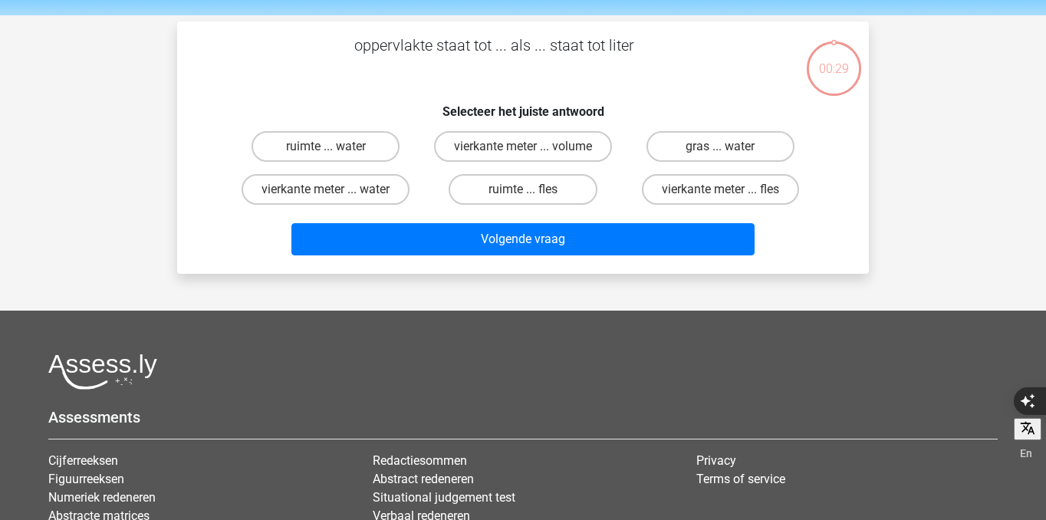
scroll to position [45, 0]
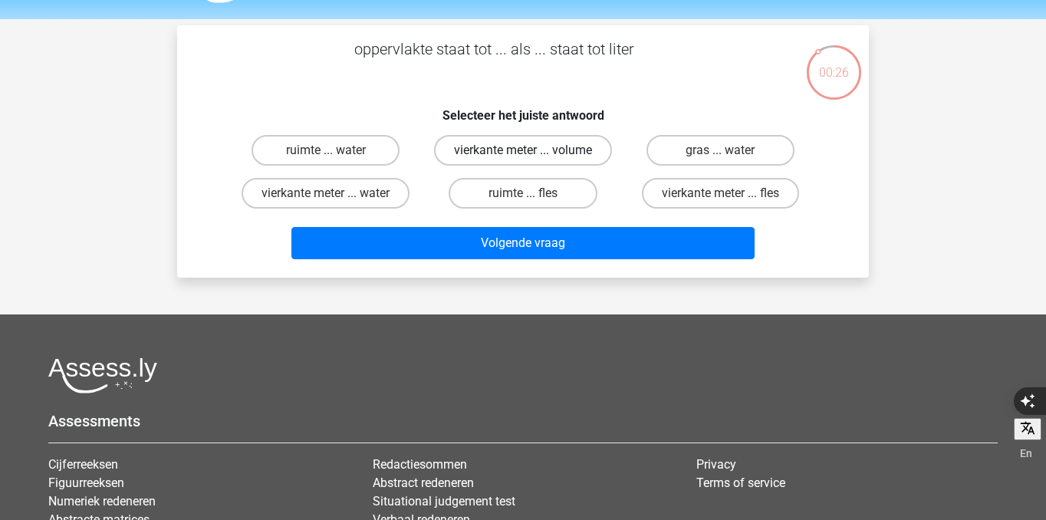
click at [504, 153] on label "vierkante meter ... volume" at bounding box center [523, 150] width 178 height 31
click at [523, 153] on input "vierkante meter ... volume" at bounding box center [528, 155] width 10 height 10
radio input "true"
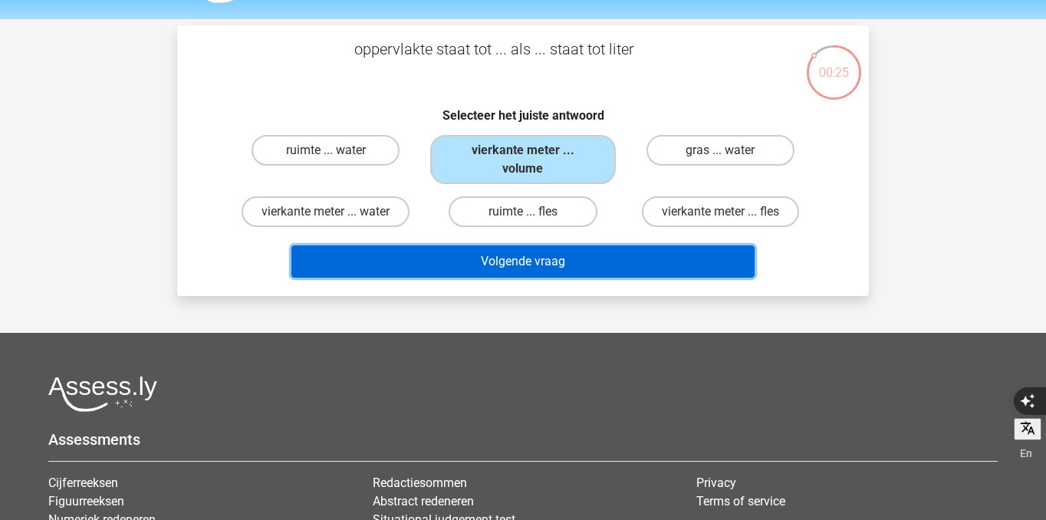
click at [508, 245] on button "Volgende vraag" at bounding box center [523, 261] width 464 height 32
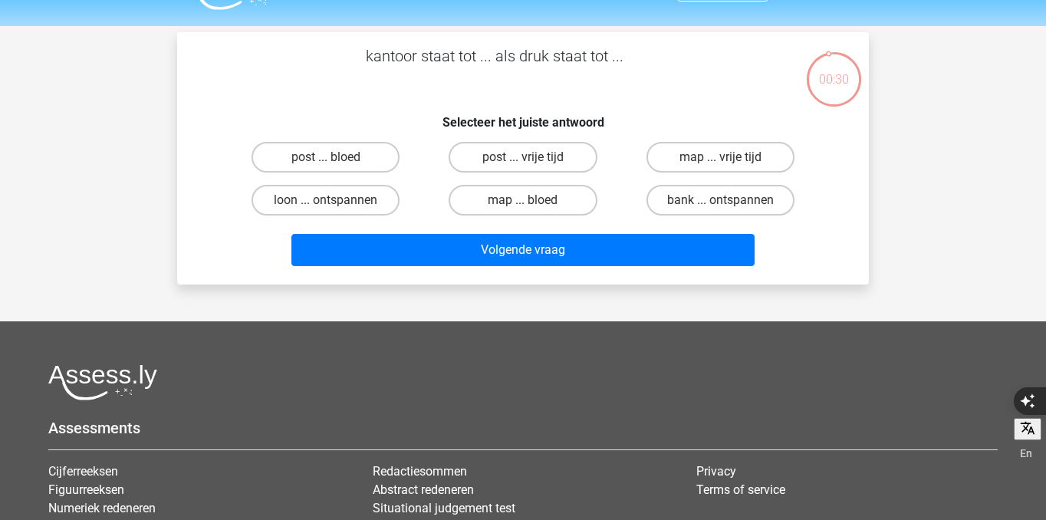
scroll to position [35, 0]
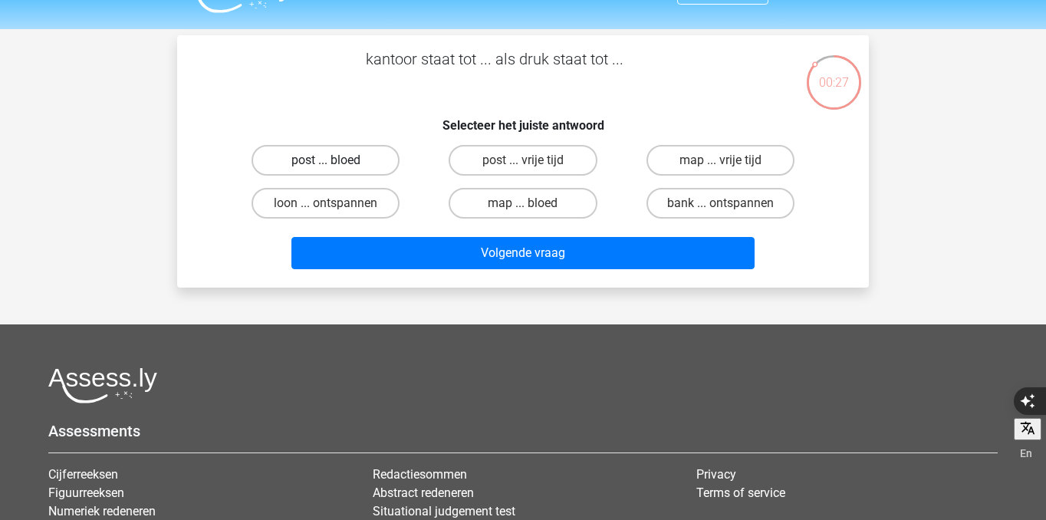
click at [374, 163] on label "post ... bloed" at bounding box center [326, 160] width 148 height 31
click at [336, 163] on input "post ... bloed" at bounding box center [331, 165] width 10 height 10
radio input "true"
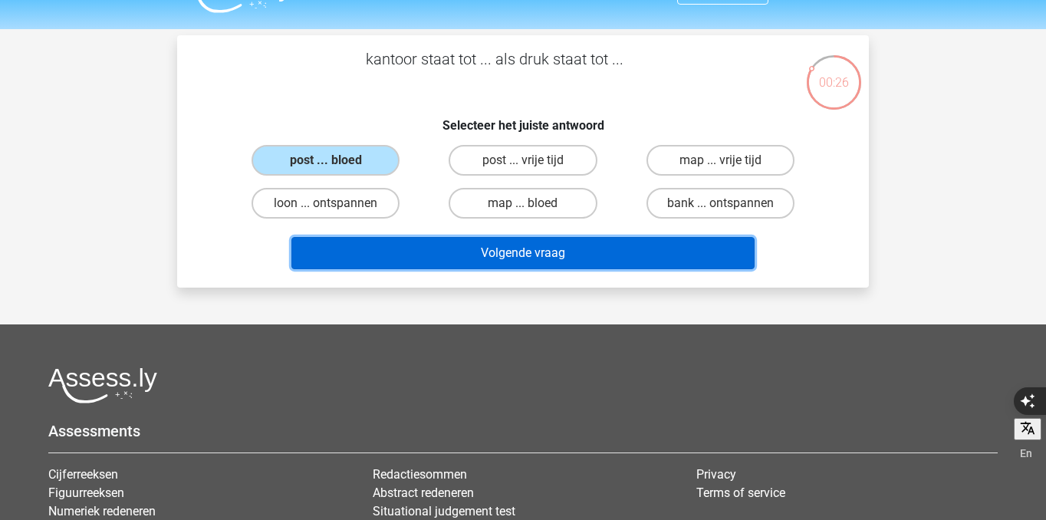
click at [498, 264] on button "Volgende vraag" at bounding box center [523, 253] width 464 height 32
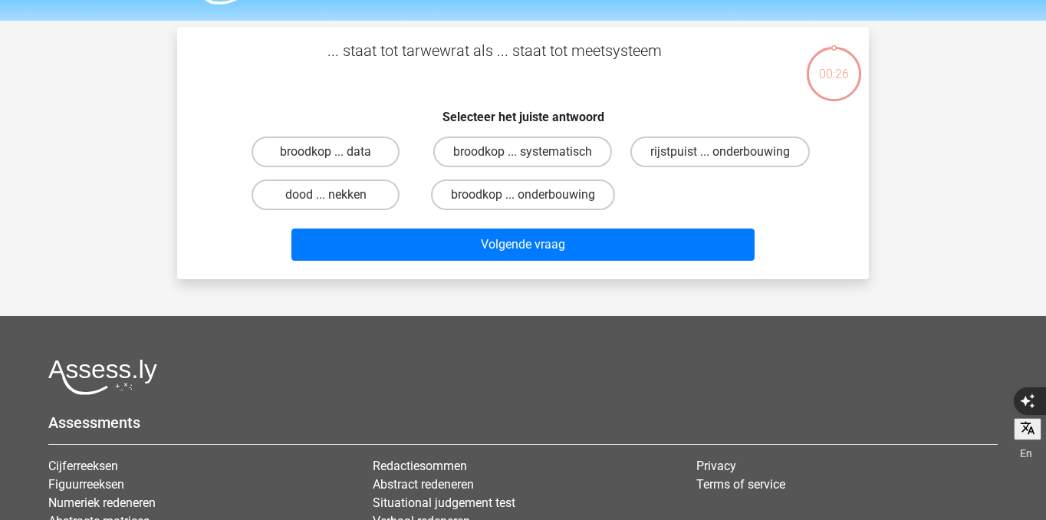
scroll to position [32, 0]
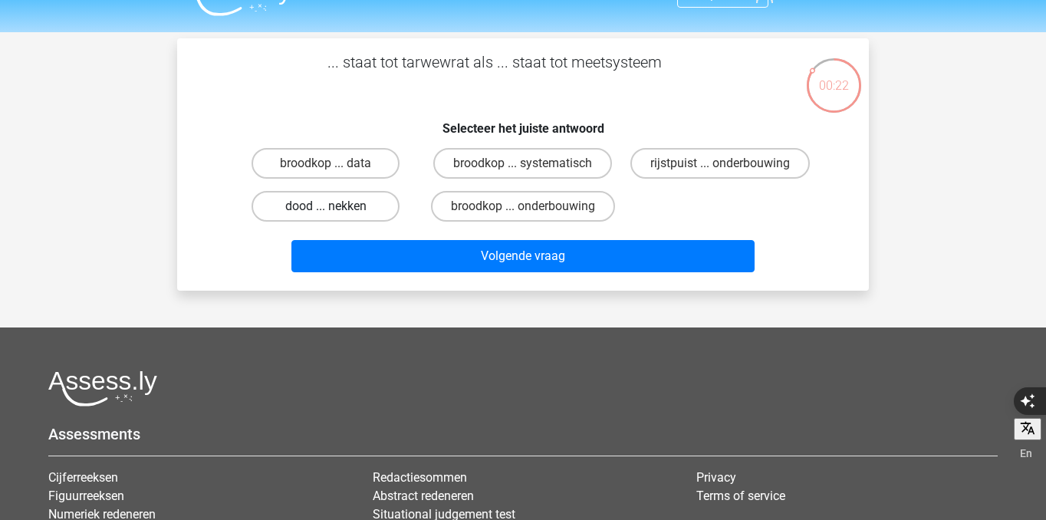
click at [352, 206] on label "dood ... nekken" at bounding box center [326, 206] width 148 height 31
click at [336, 206] on input "dood ... nekken" at bounding box center [331, 211] width 10 height 10
radio input "true"
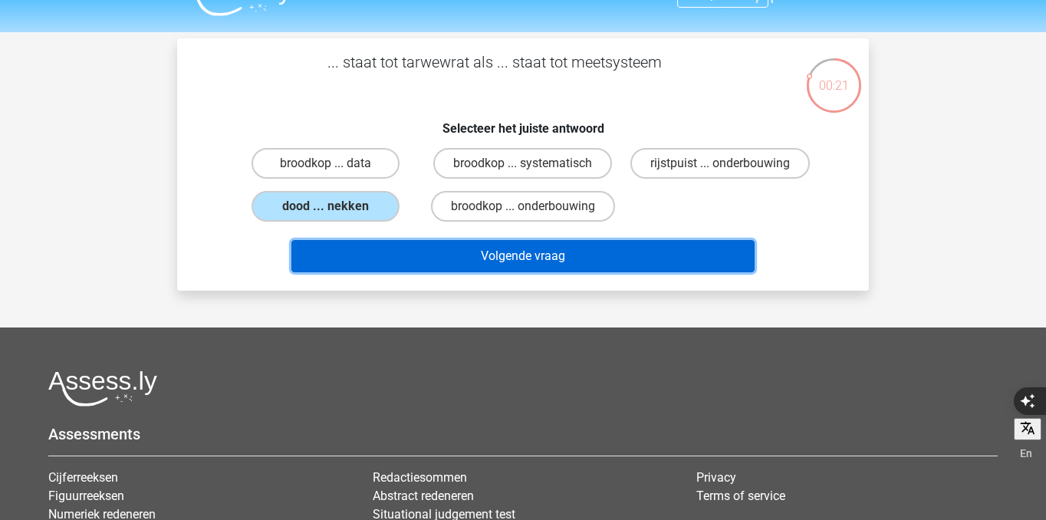
click at [390, 272] on button "Volgende vraag" at bounding box center [523, 256] width 464 height 32
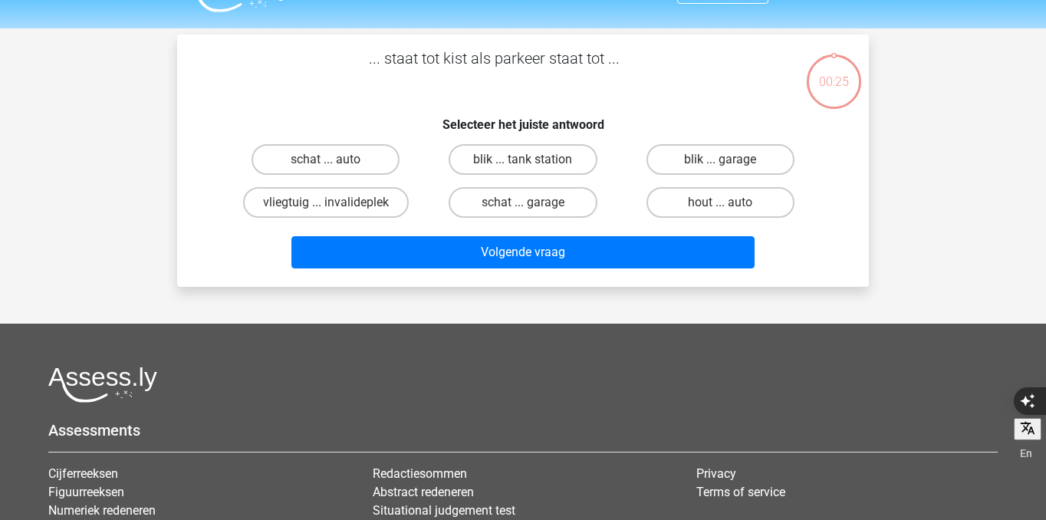
scroll to position [28, 0]
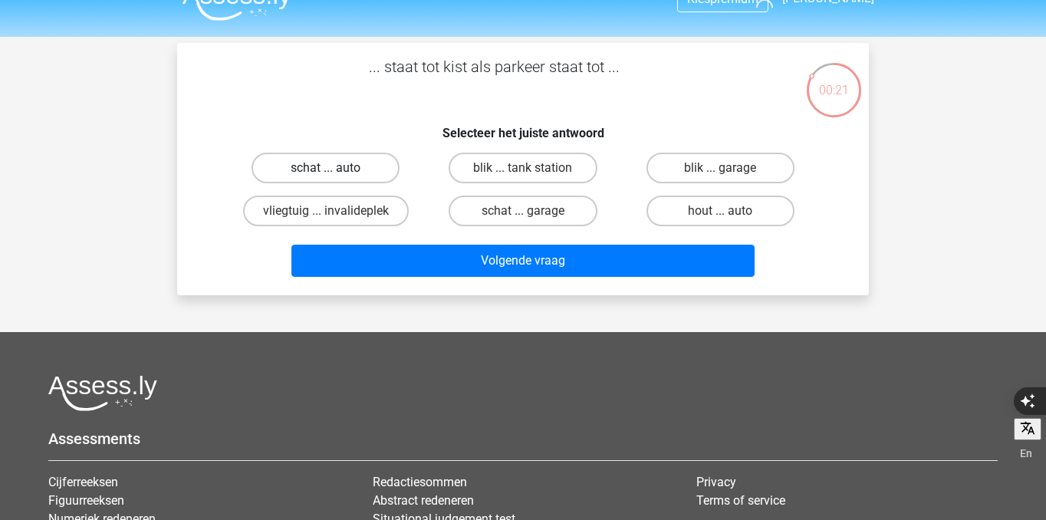
click at [370, 172] on label "schat ... auto" at bounding box center [326, 168] width 148 height 31
click at [336, 172] on input "schat ... auto" at bounding box center [331, 173] width 10 height 10
radio input "true"
click at [489, 216] on label "schat ... garage" at bounding box center [523, 211] width 148 height 31
click at [523, 216] on input "schat ... garage" at bounding box center [528, 216] width 10 height 10
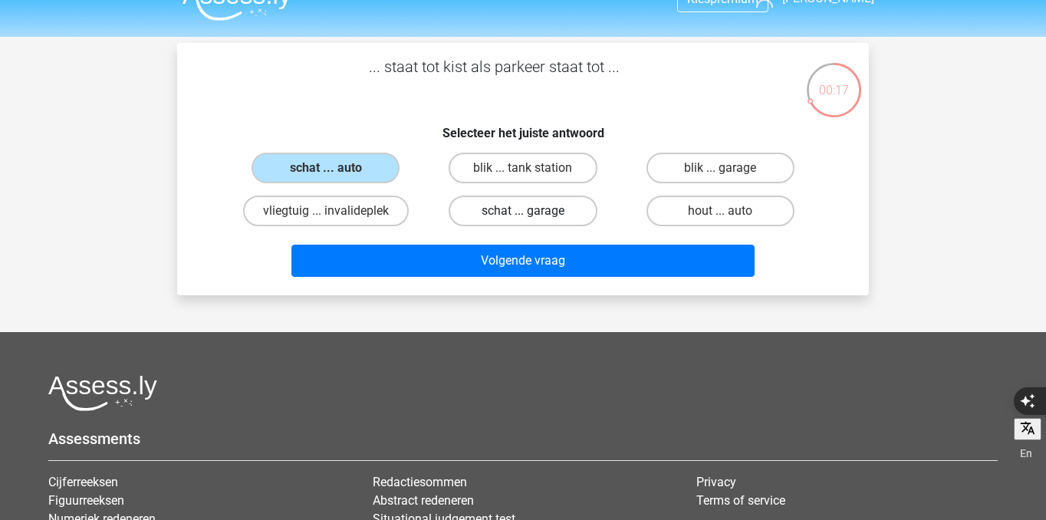
radio input "true"
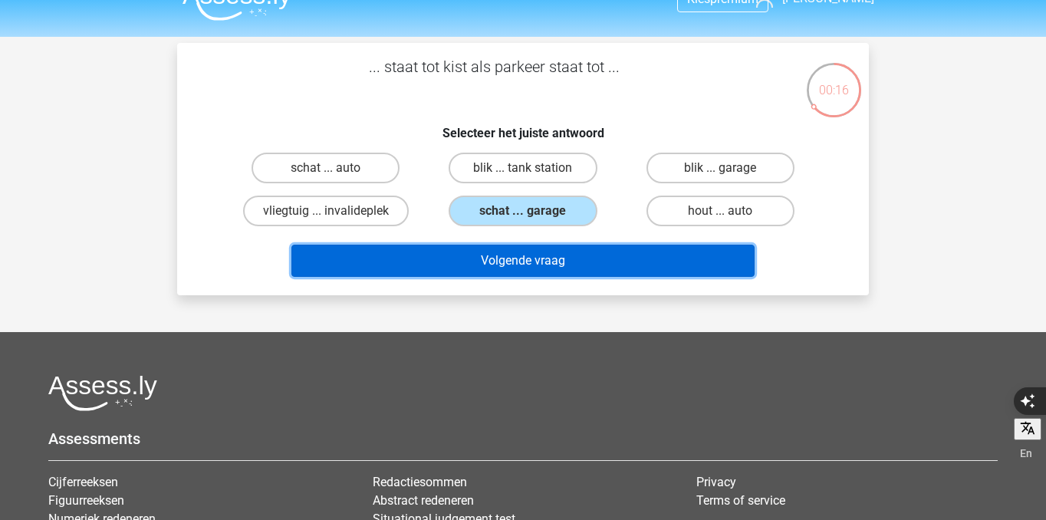
click at [503, 259] on button "Volgende vraag" at bounding box center [523, 261] width 464 height 32
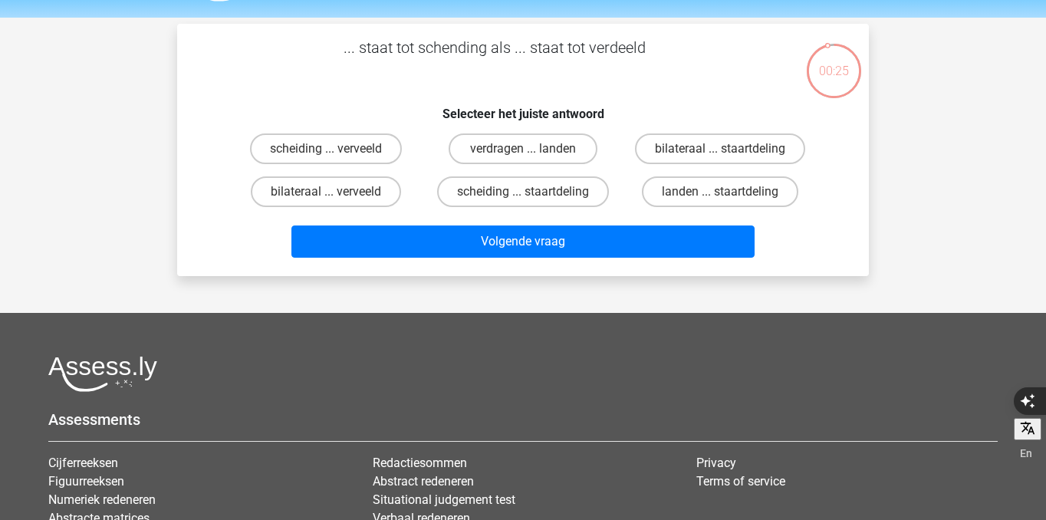
scroll to position [44, 0]
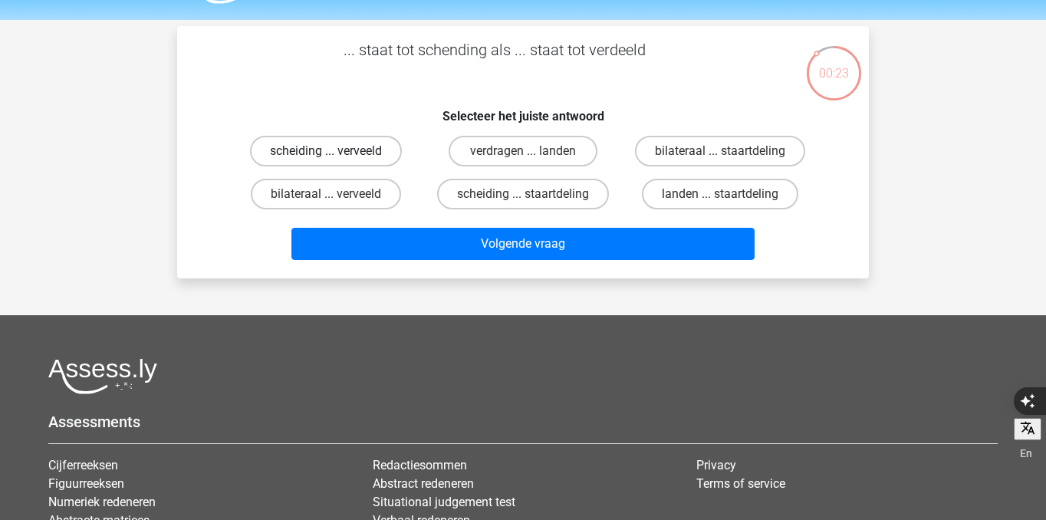
click at [341, 162] on label "scheiding ... verveeld" at bounding box center [326, 151] width 152 height 31
click at [336, 161] on input "scheiding ... verveeld" at bounding box center [331, 156] width 10 height 10
radio input "true"
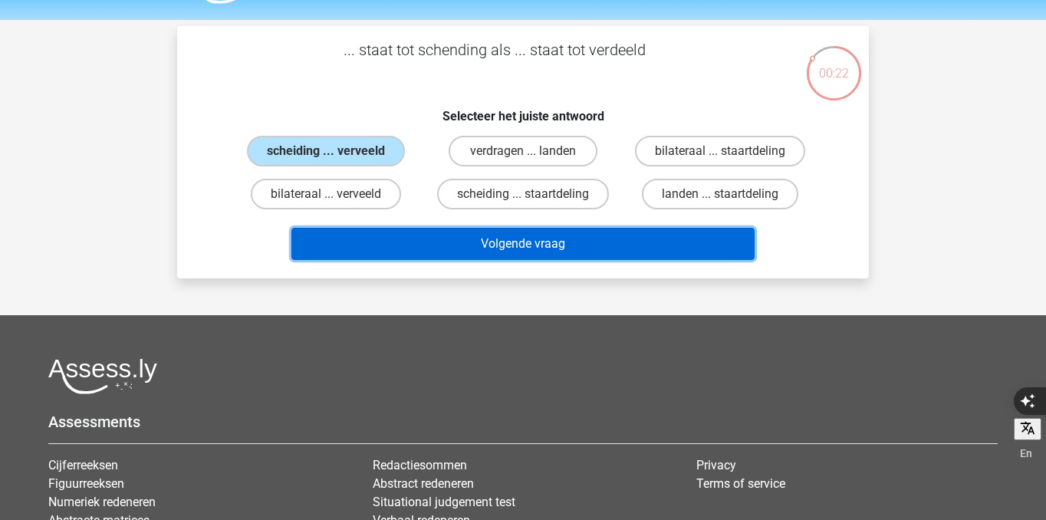
click at [420, 232] on button "Volgende vraag" at bounding box center [523, 244] width 464 height 32
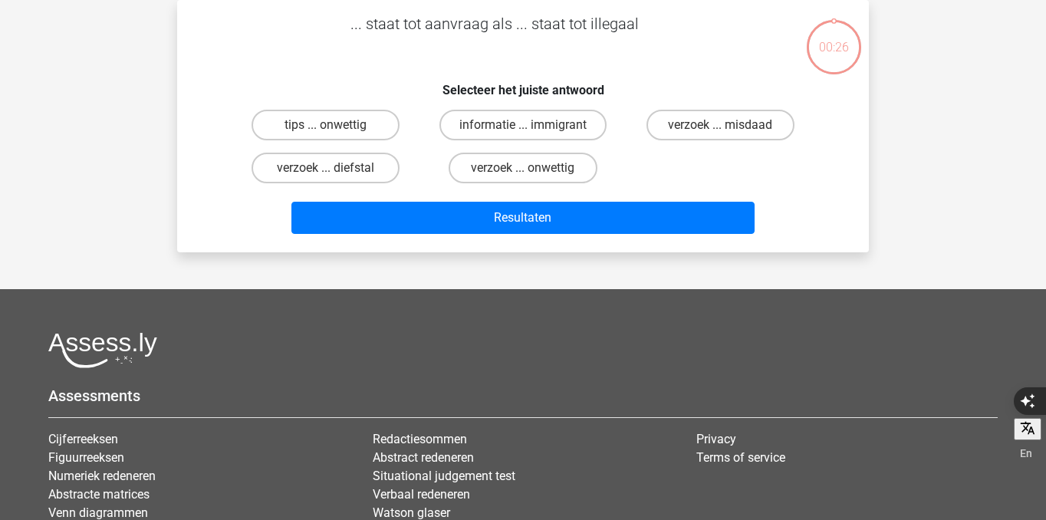
scroll to position [41, 0]
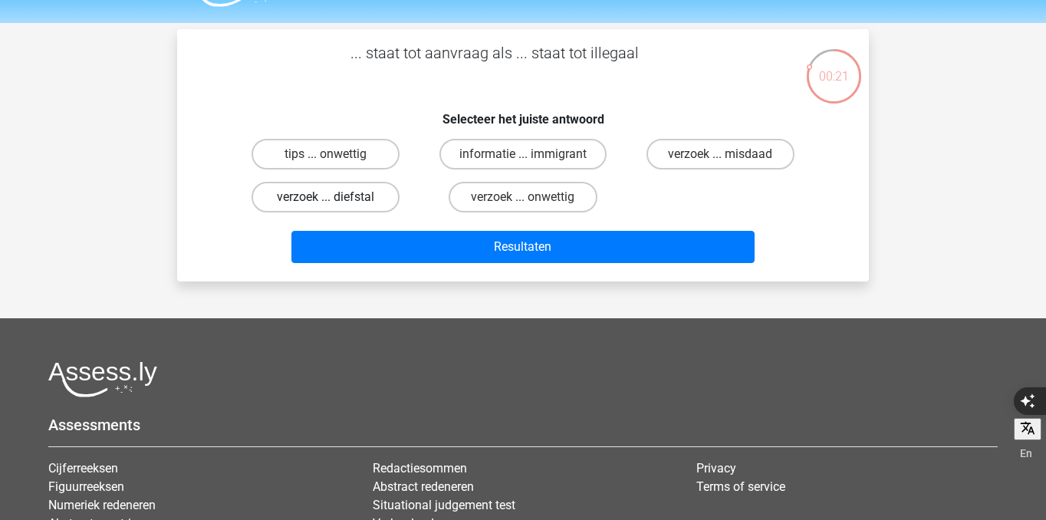
click at [373, 206] on label "verzoek ... diefstal" at bounding box center [326, 197] width 148 height 31
click at [336, 206] on input "verzoek ... diefstal" at bounding box center [331, 202] width 10 height 10
radio input "true"
click at [537, 206] on label "verzoek ... onwettig" at bounding box center [523, 197] width 148 height 31
click at [533, 206] on input "verzoek ... onwettig" at bounding box center [528, 202] width 10 height 10
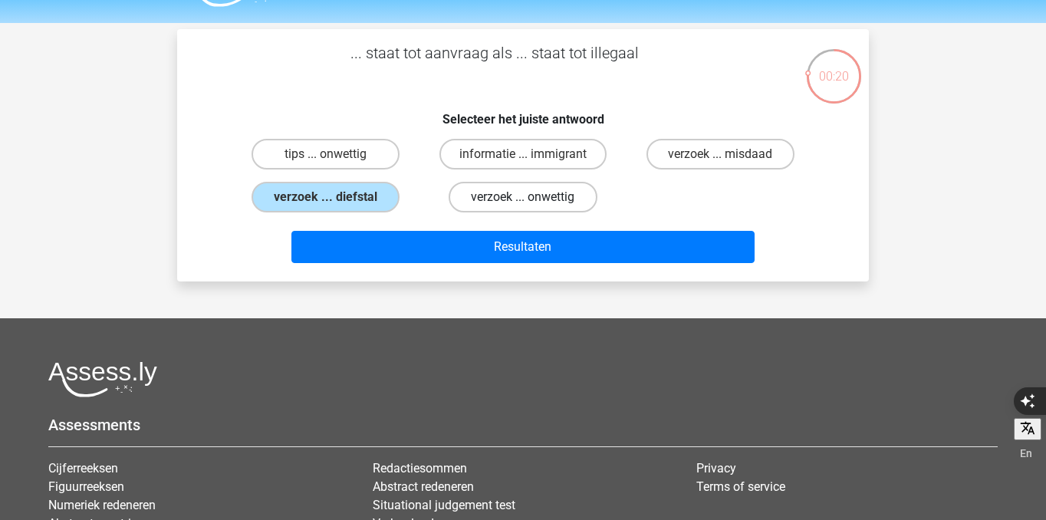
radio input "true"
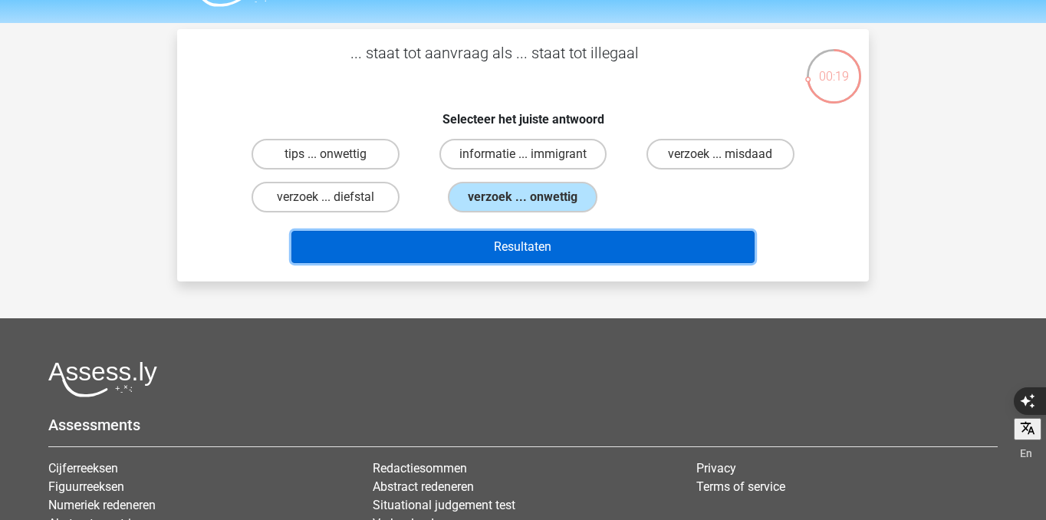
click at [536, 247] on button "Resultaten" at bounding box center [523, 247] width 464 height 32
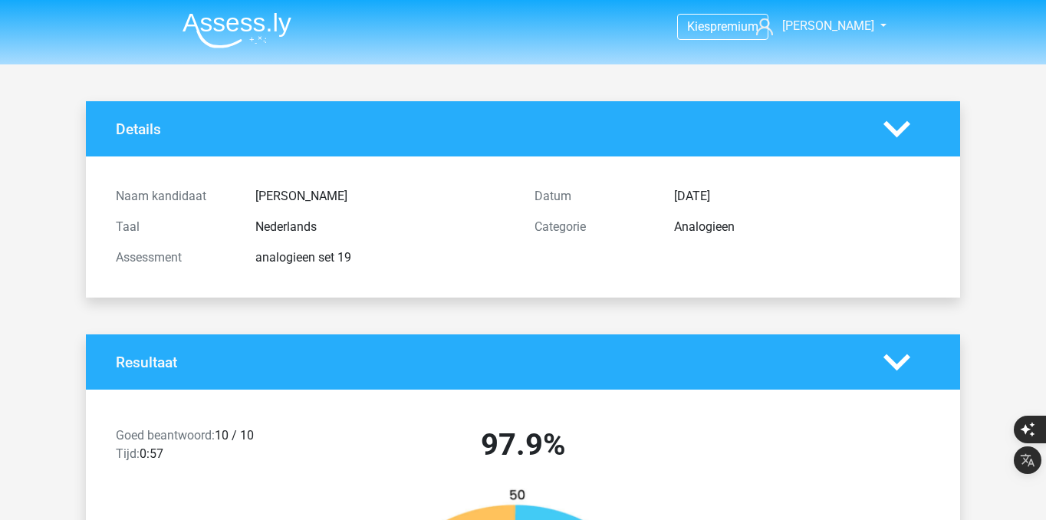
click at [242, 31] on img at bounding box center [237, 30] width 109 height 36
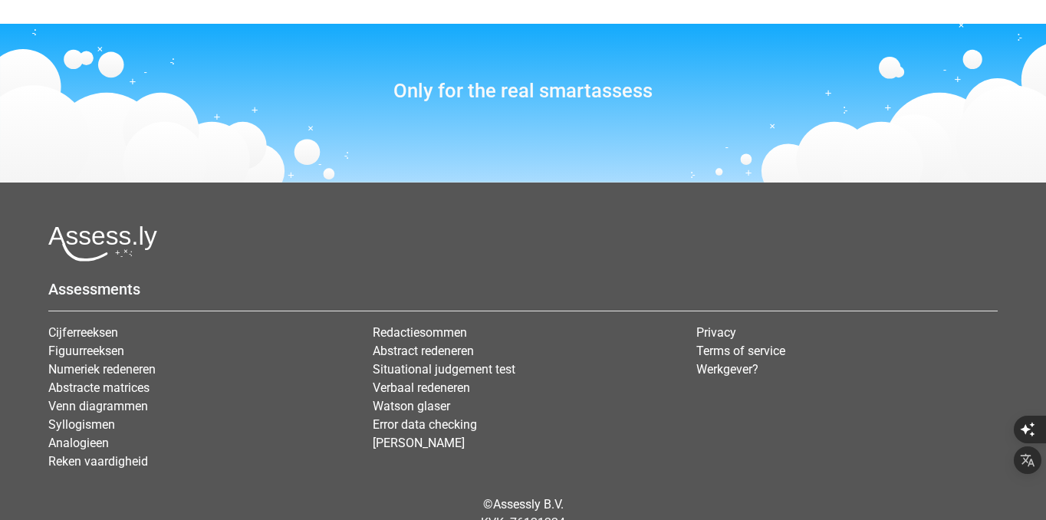
scroll to position [1849, 0]
